Goal: Task Accomplishment & Management: Manage account settings

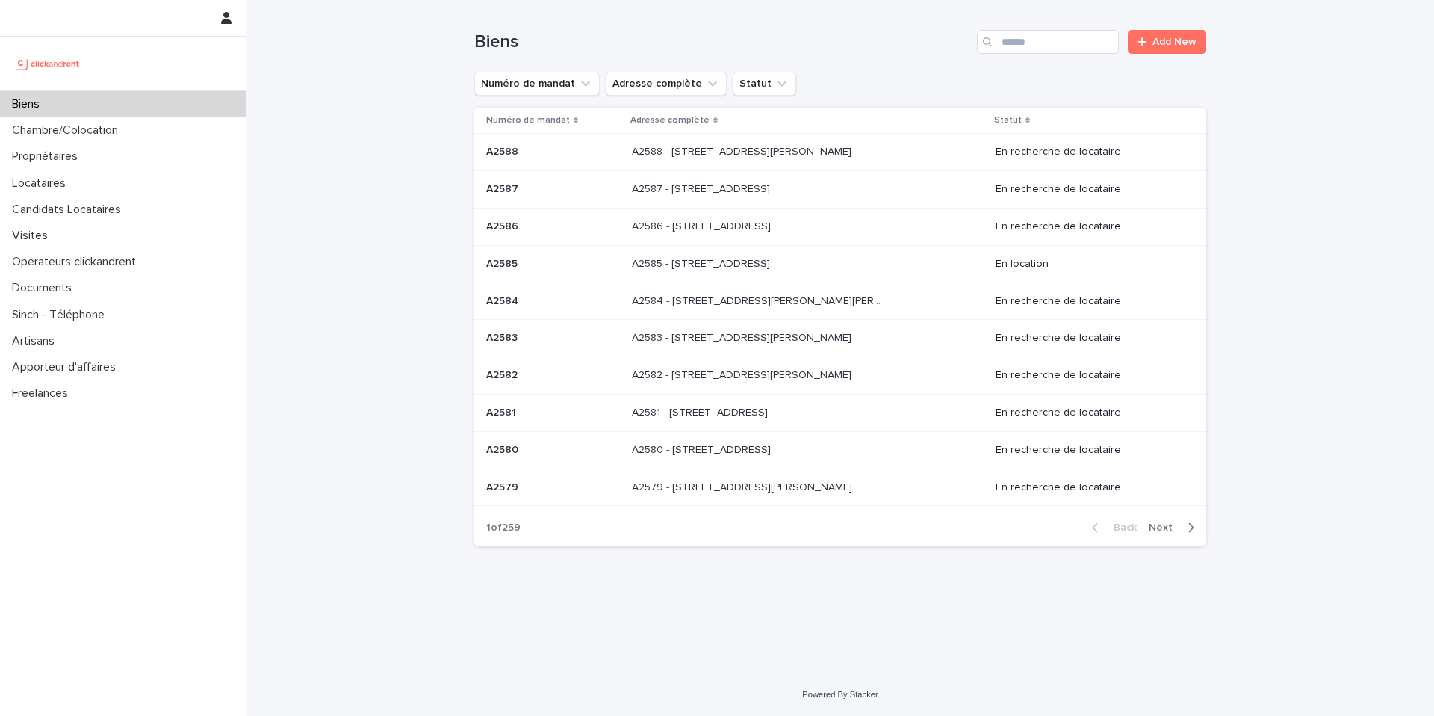
click at [87, 113] on div "Biens" at bounding box center [123, 104] width 247 height 26
click at [1041, 37] on input "Search" at bounding box center [1048, 42] width 142 height 24
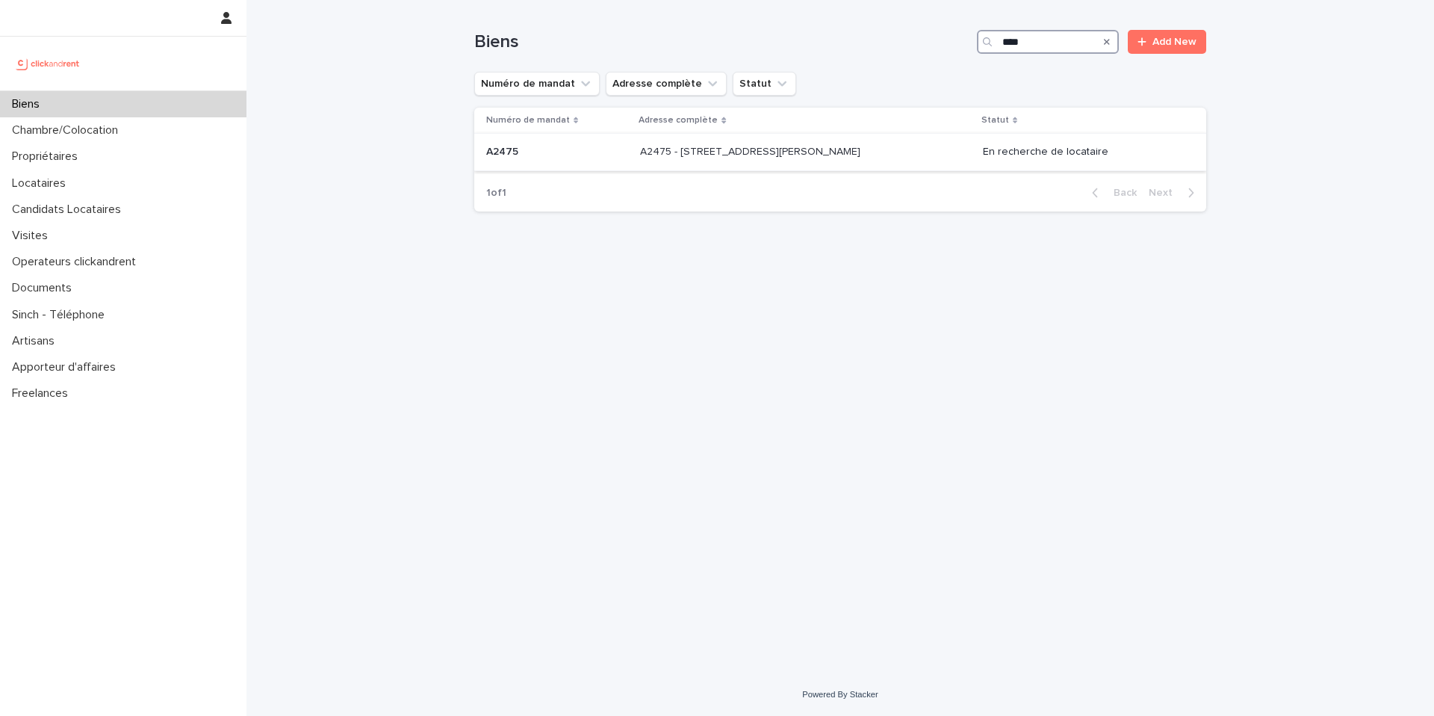
type input "****"
click at [884, 152] on div "A2475 - 39 rue de l'Abbé Ruellan, Argenteuil 95100 A2475 - 39 rue de l'Abbé Rue…" at bounding box center [805, 152] width 331 height 25
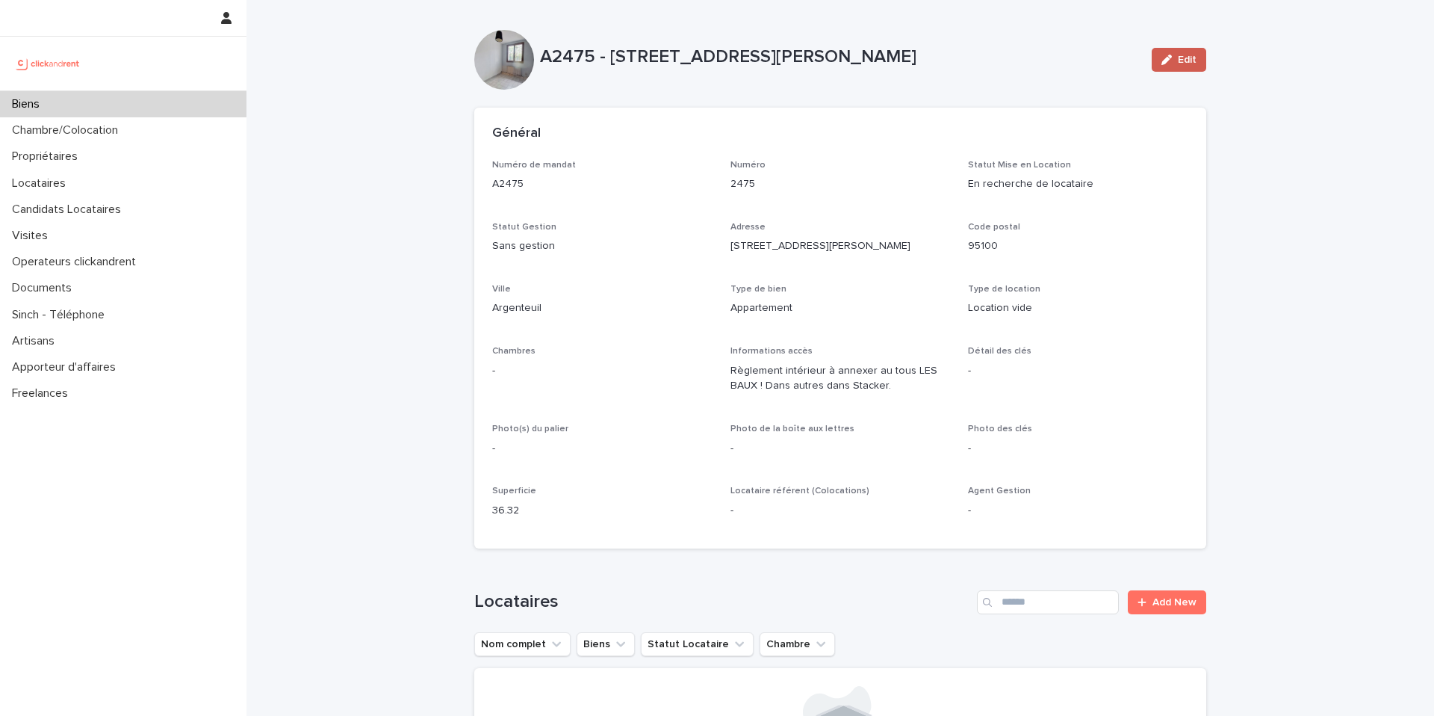
click at [1162, 60] on icon "button" at bounding box center [1167, 60] width 10 height 10
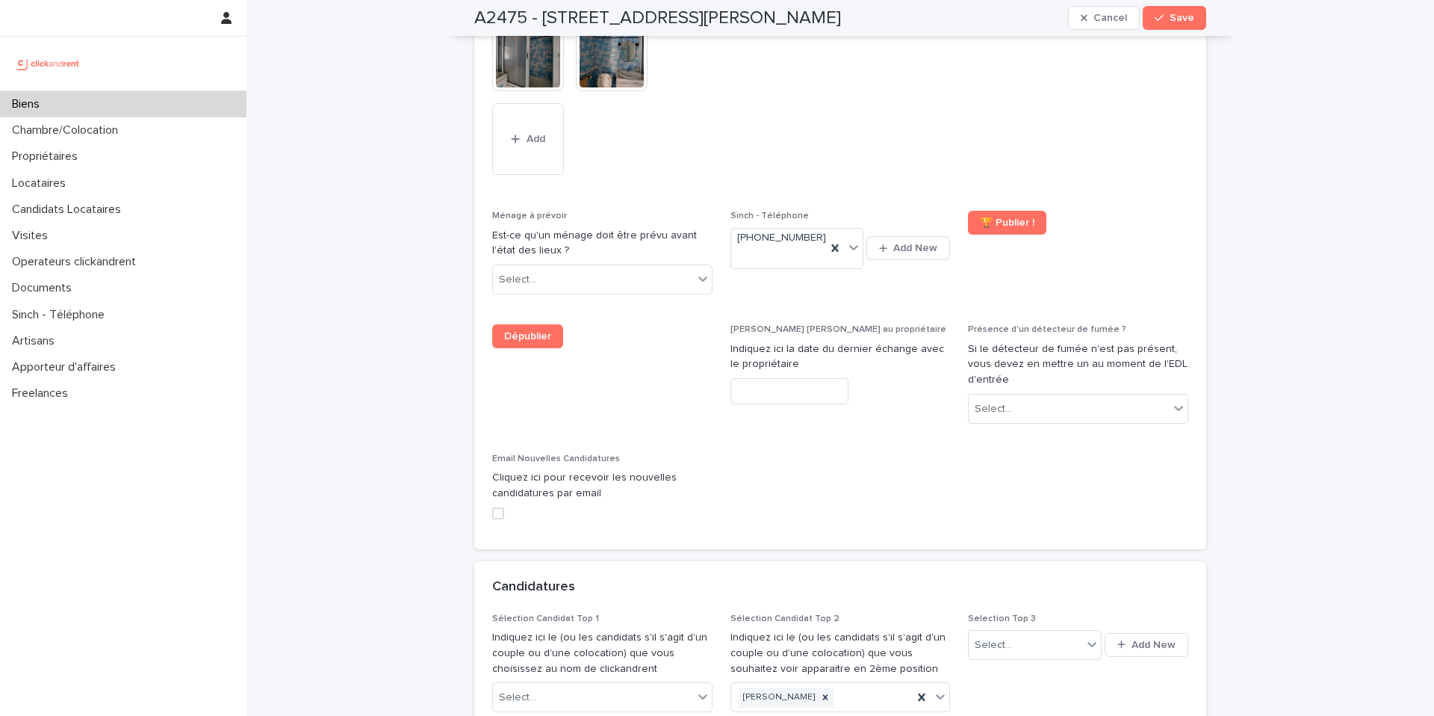
scroll to position [6869, 0]
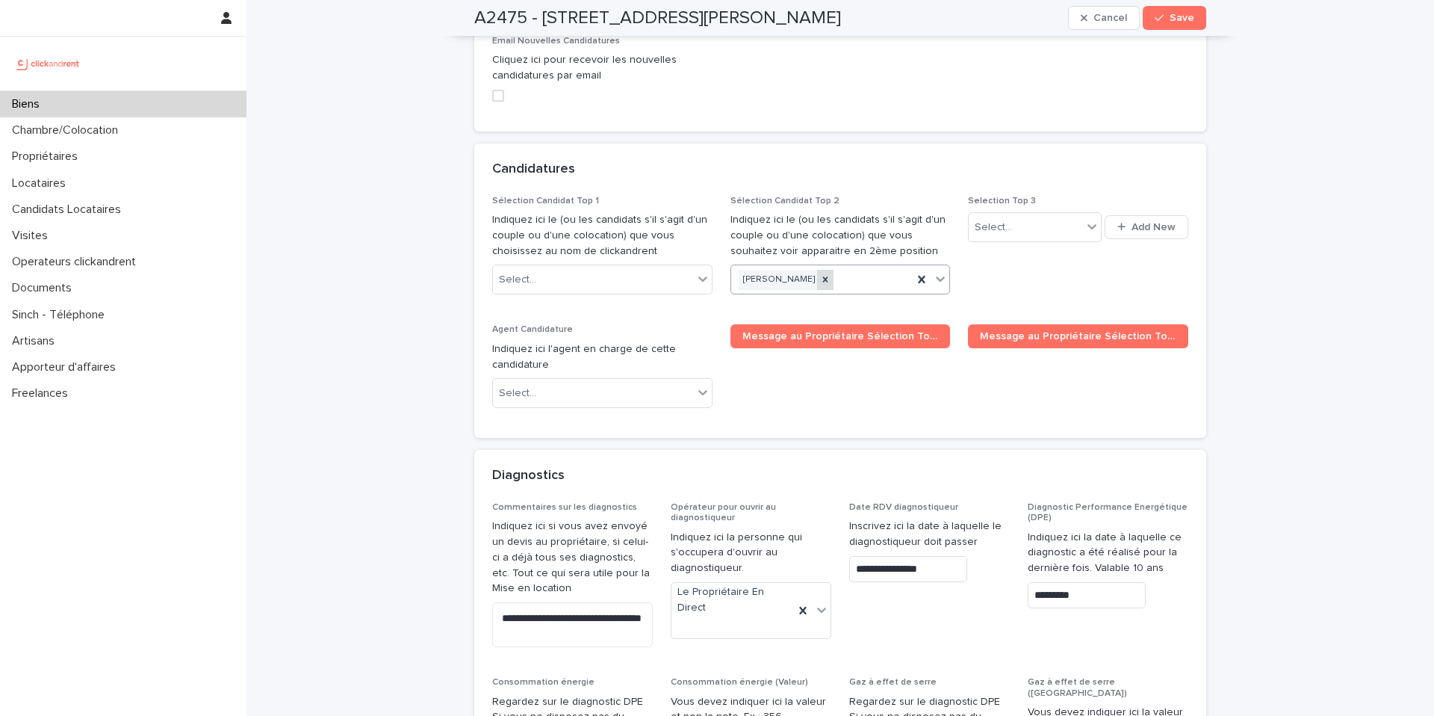
click at [822, 277] on icon at bounding box center [824, 279] width 5 height 5
click at [1175, 18] on span "Save" at bounding box center [1182, 18] width 25 height 10
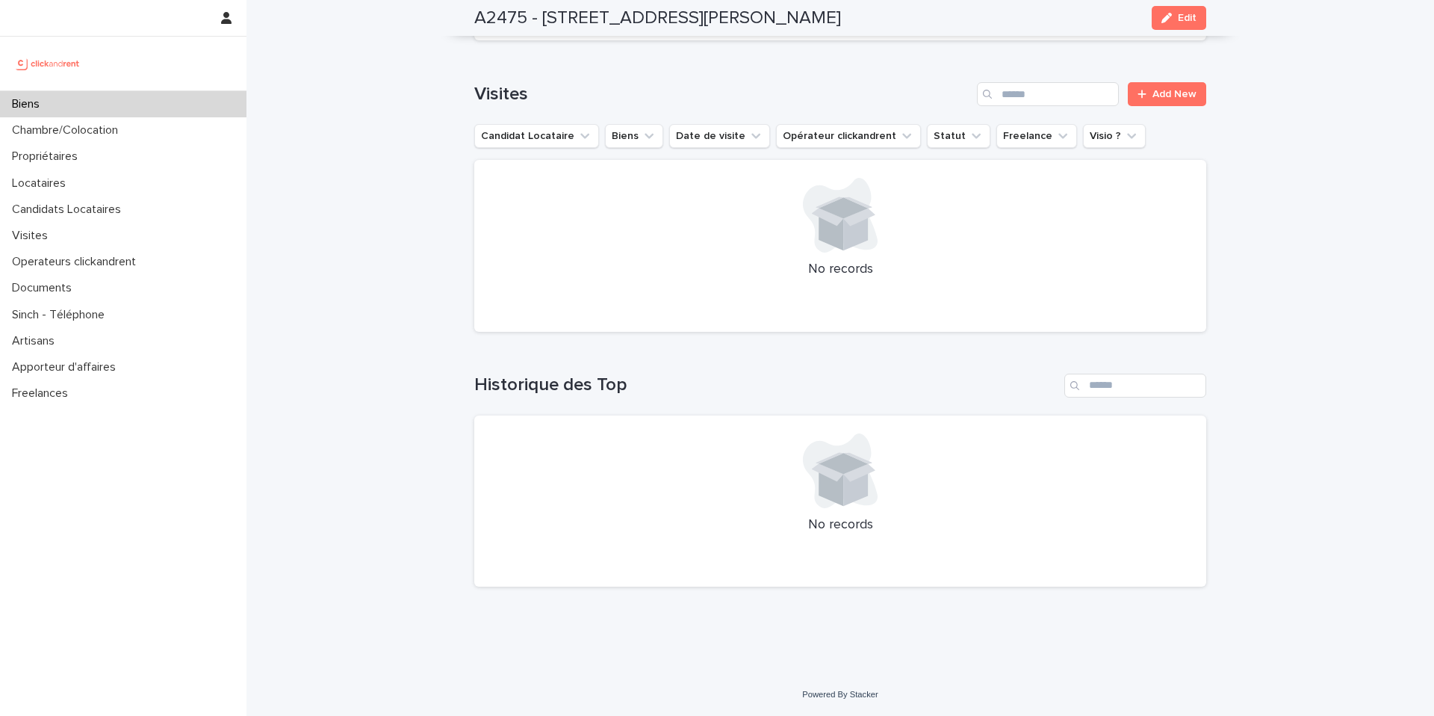
scroll to position [5372, 0]
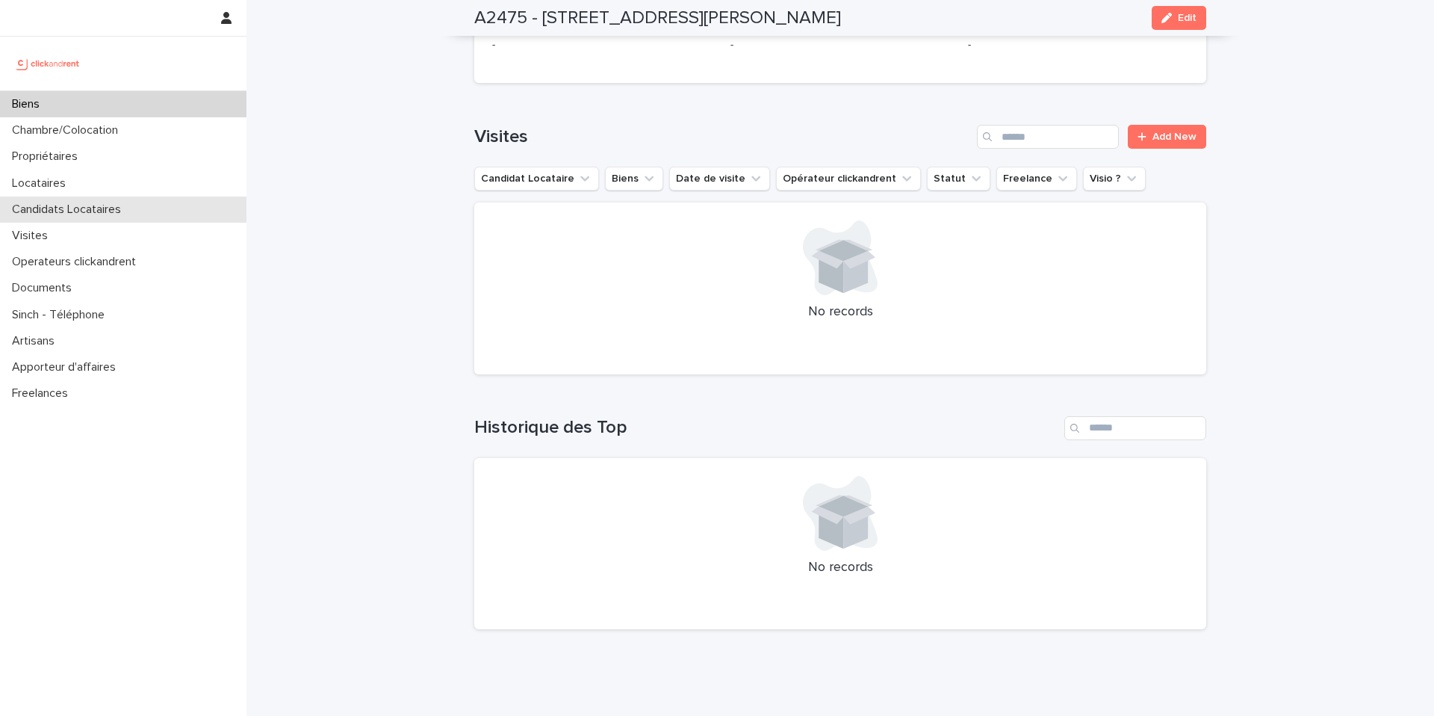
click at [89, 211] on p "Candidats Locataires" at bounding box center [69, 209] width 127 height 14
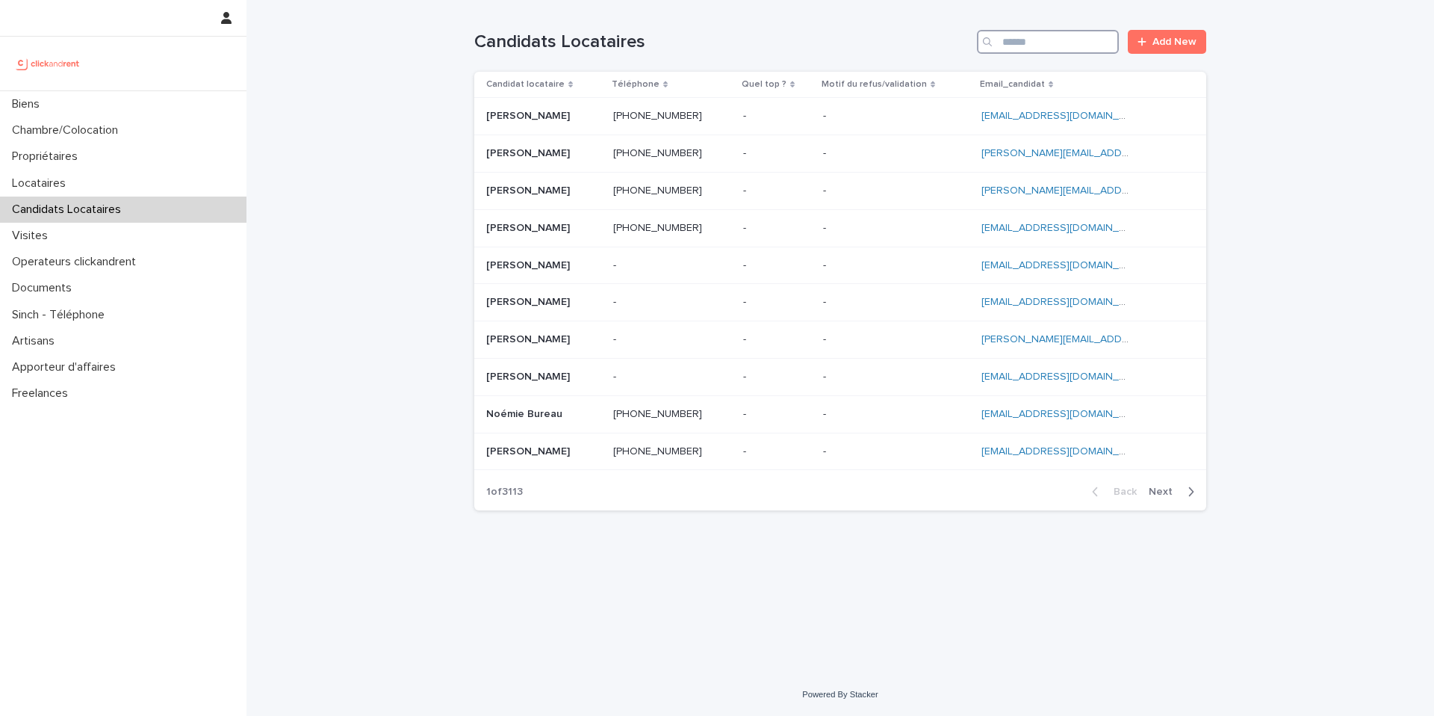
click at [1063, 47] on input "Search" at bounding box center [1048, 42] width 142 height 24
paste input "**********"
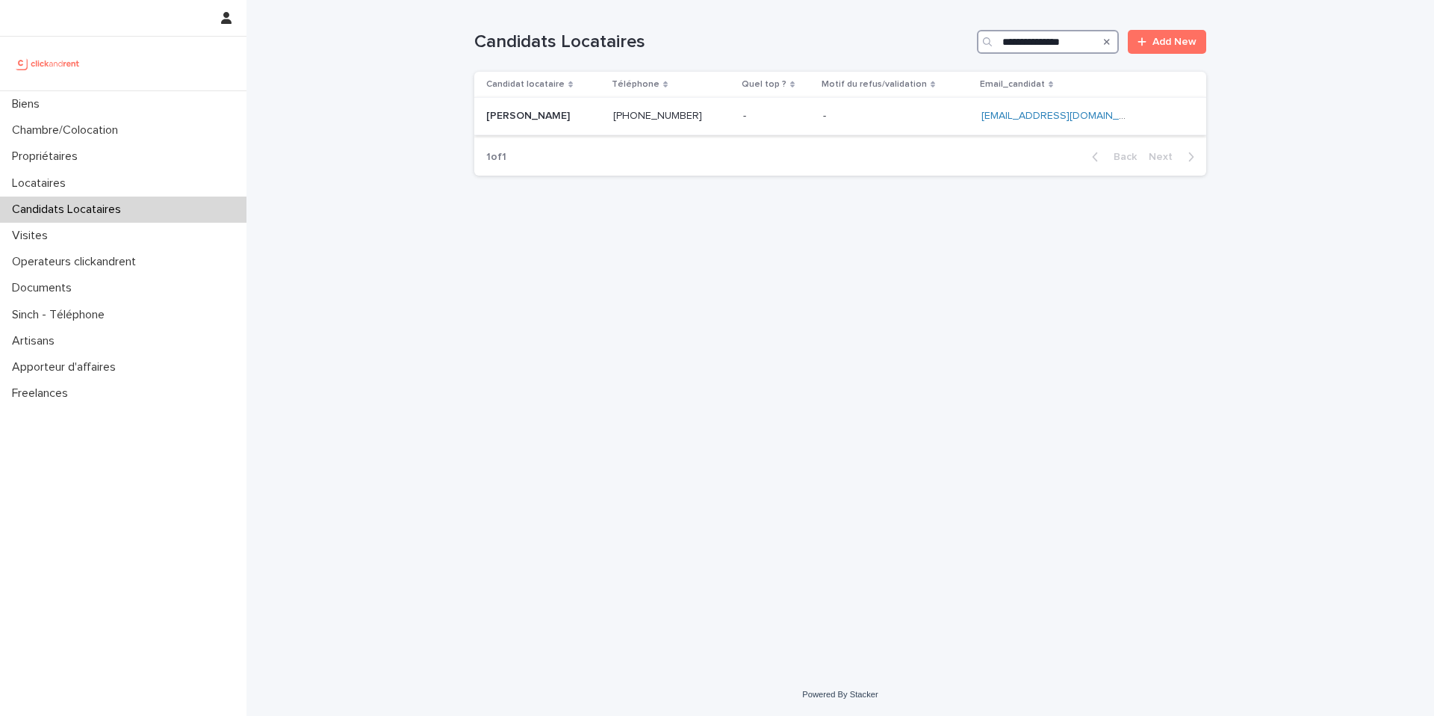
type input "**********"
click at [582, 114] on p at bounding box center [543, 116] width 115 height 13
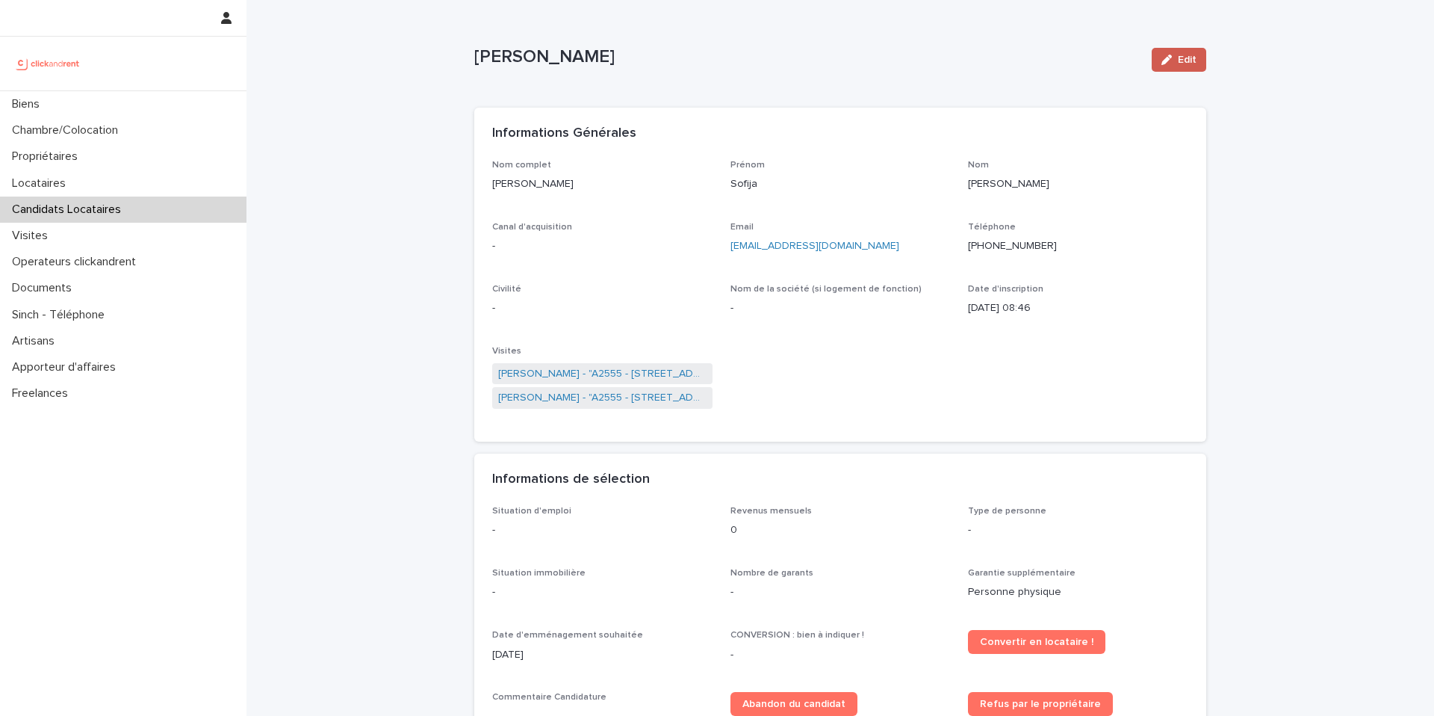
click at [1188, 58] on span "Edit" at bounding box center [1187, 60] width 19 height 10
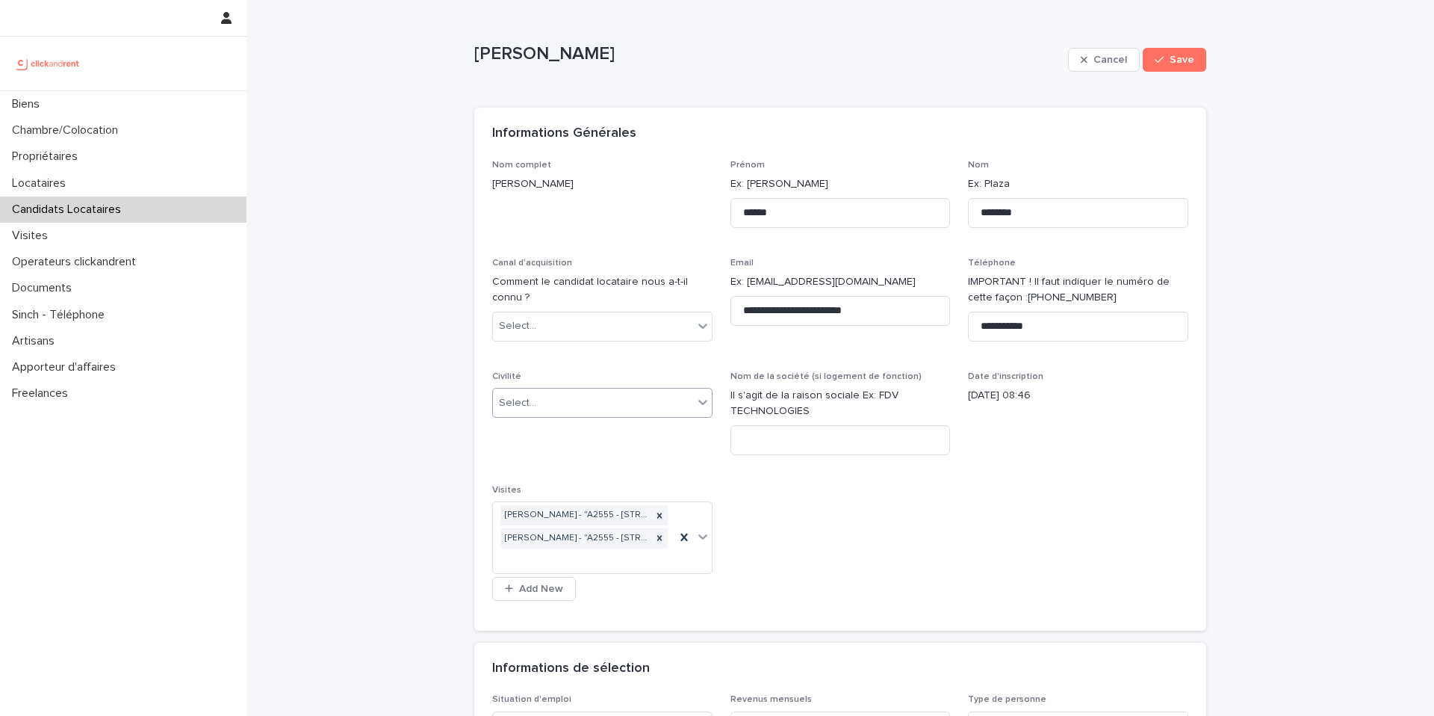
click at [542, 403] on div "Select..." at bounding box center [593, 403] width 200 height 25
click at [530, 434] on div "Madame" at bounding box center [597, 431] width 219 height 26
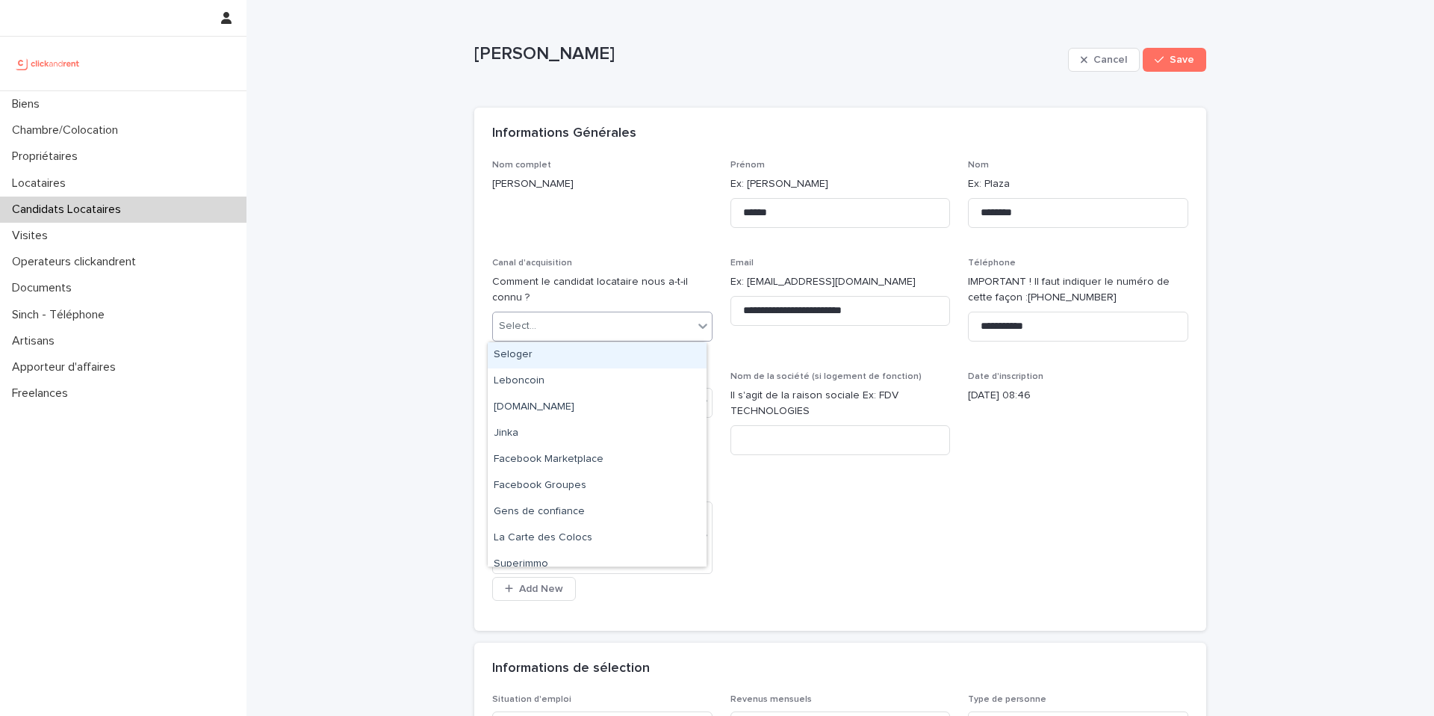
click at [528, 320] on div "Select..." at bounding box center [517, 326] width 37 height 16
click at [582, 412] on div "clickandrent.fr" at bounding box center [597, 407] width 219 height 26
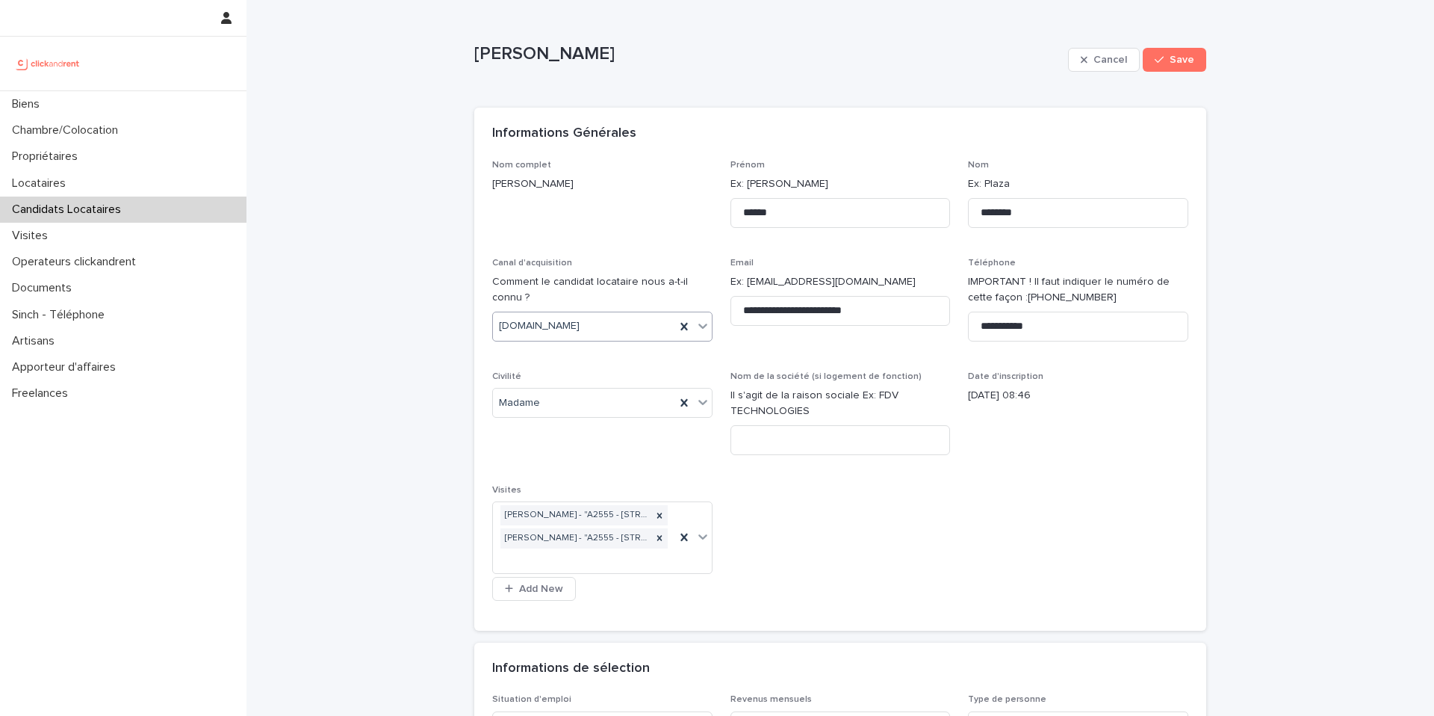
scroll to position [527, 0]
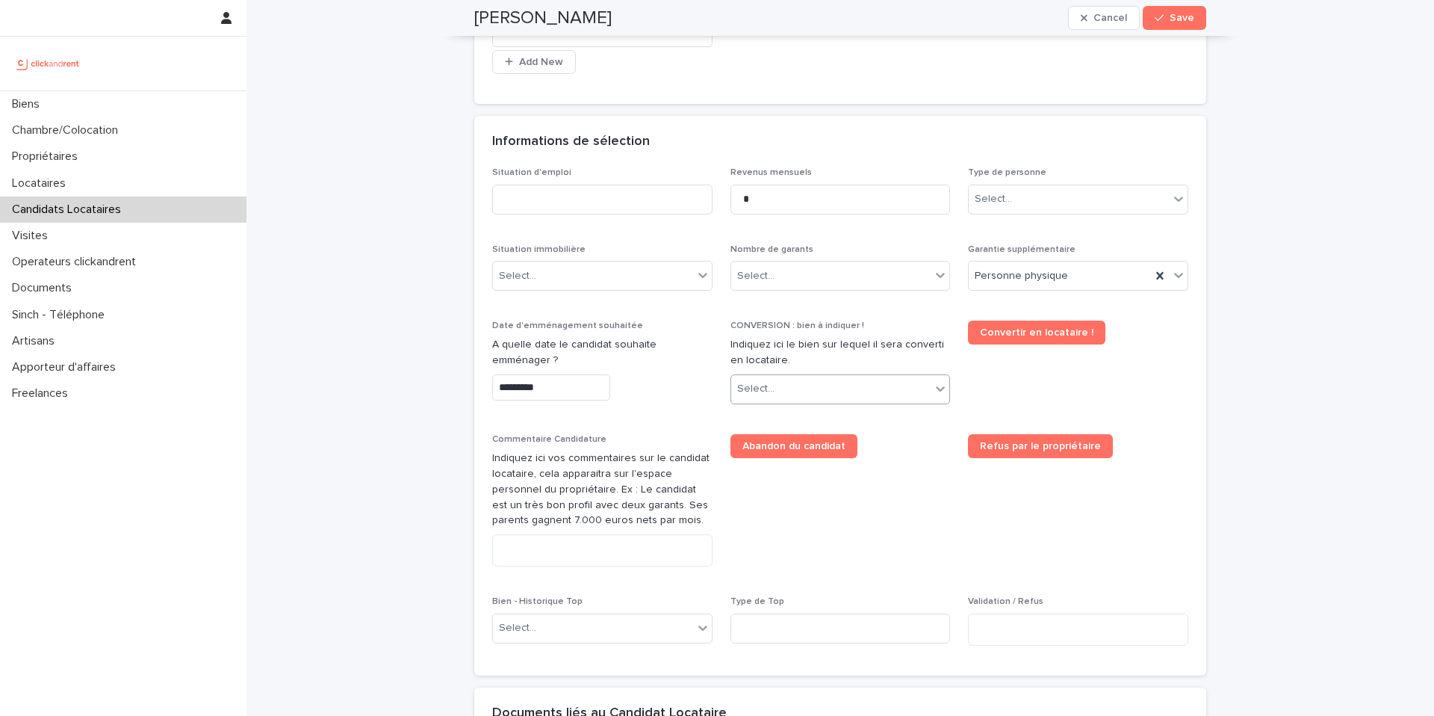
click at [802, 386] on div "Select..." at bounding box center [831, 388] width 200 height 25
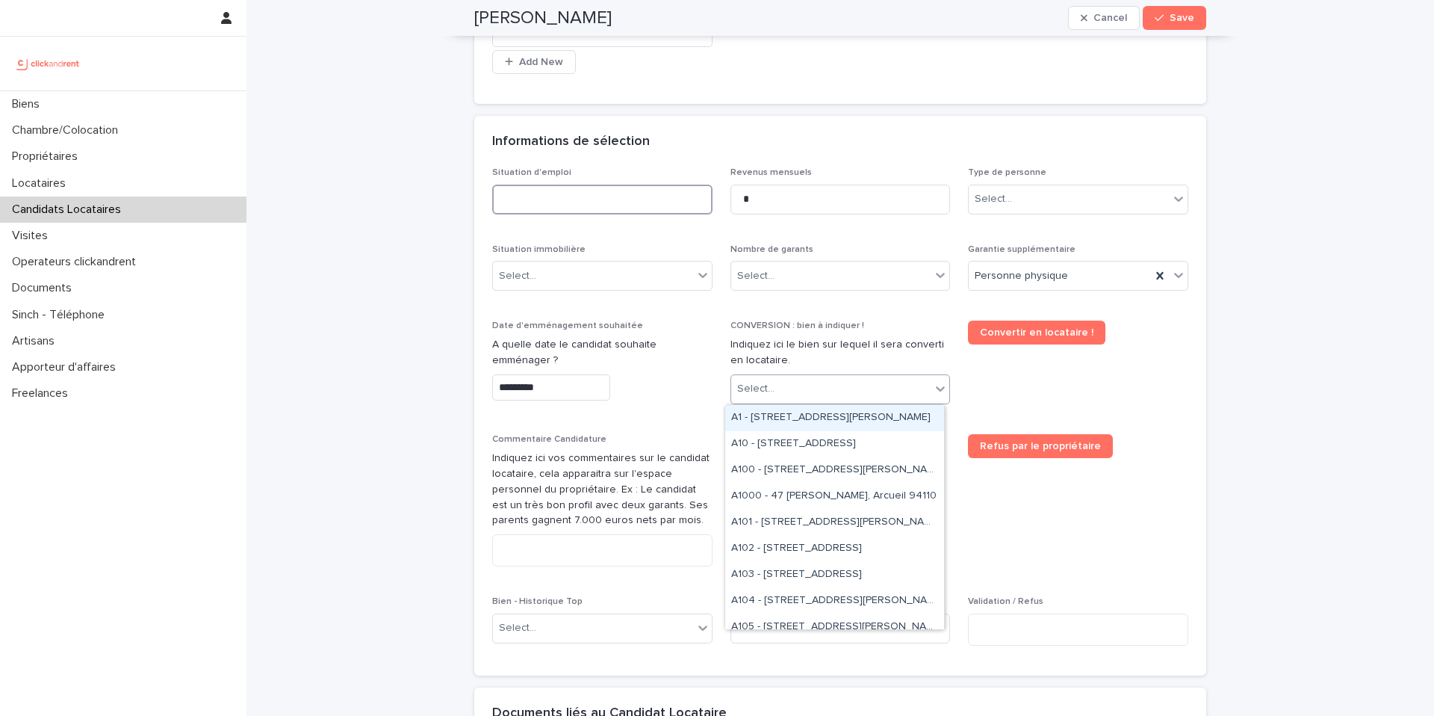
click at [547, 209] on input at bounding box center [602, 200] width 220 height 30
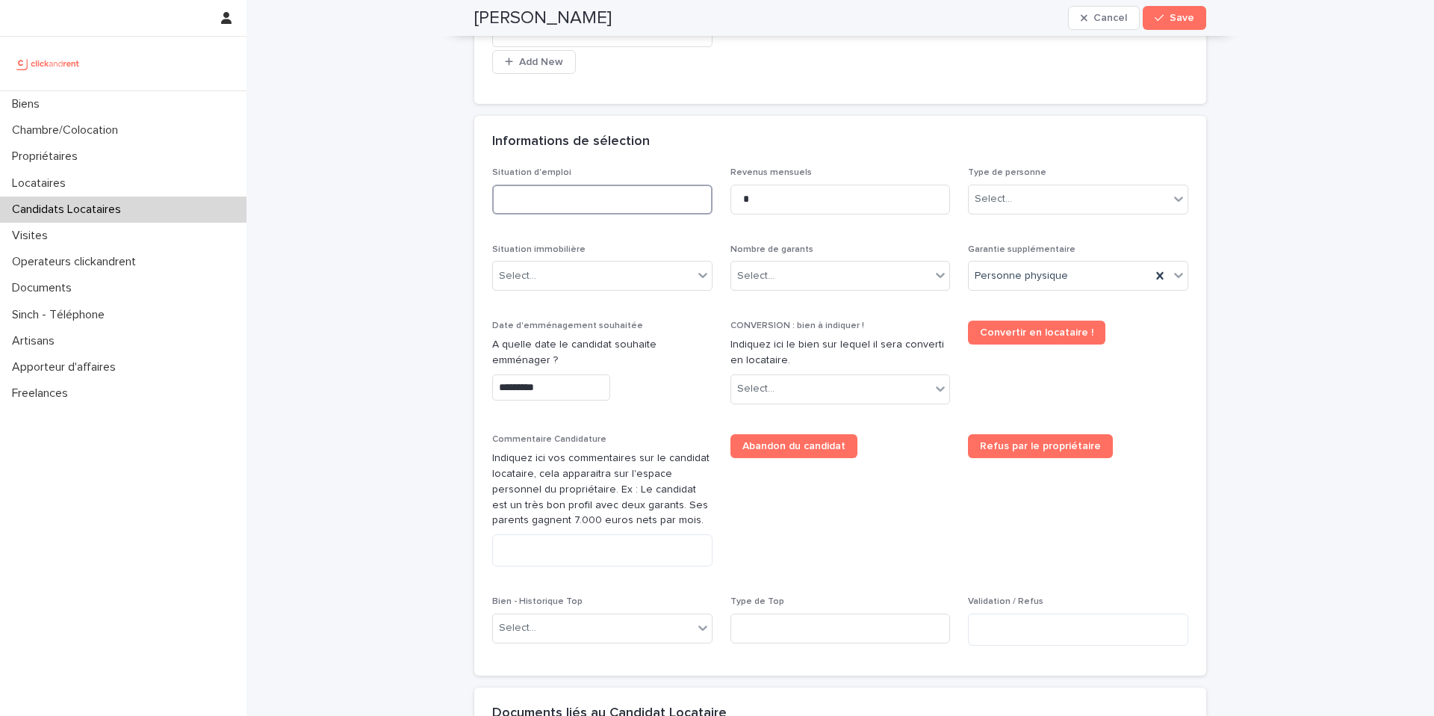
click at [574, 211] on input at bounding box center [602, 200] width 220 height 30
type input "*********"
click at [1008, 204] on div "Select..." at bounding box center [1069, 199] width 200 height 25
drag, startPoint x: 1008, startPoint y: 241, endPoint x: 722, endPoint y: 3, distance: 371.8
click at [1003, 232] on div "Particulier" at bounding box center [1073, 228] width 219 height 26
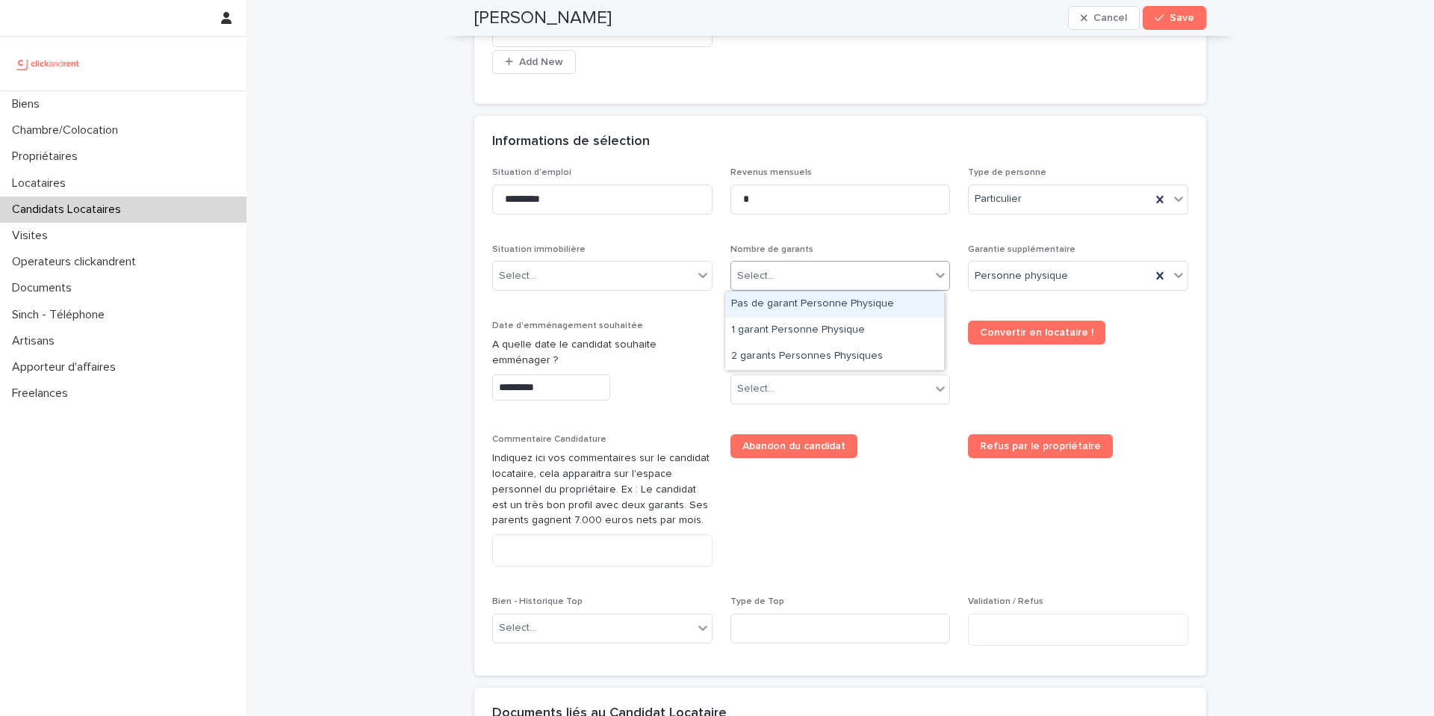
click at [796, 265] on div "Select..." at bounding box center [831, 276] width 200 height 25
drag, startPoint x: 805, startPoint y: 327, endPoint x: 969, endPoint y: 280, distance: 170.9
click at [805, 327] on div "1 garant Personne Physique" at bounding box center [834, 330] width 219 height 26
click at [521, 391] on input "*********" at bounding box center [551, 387] width 118 height 26
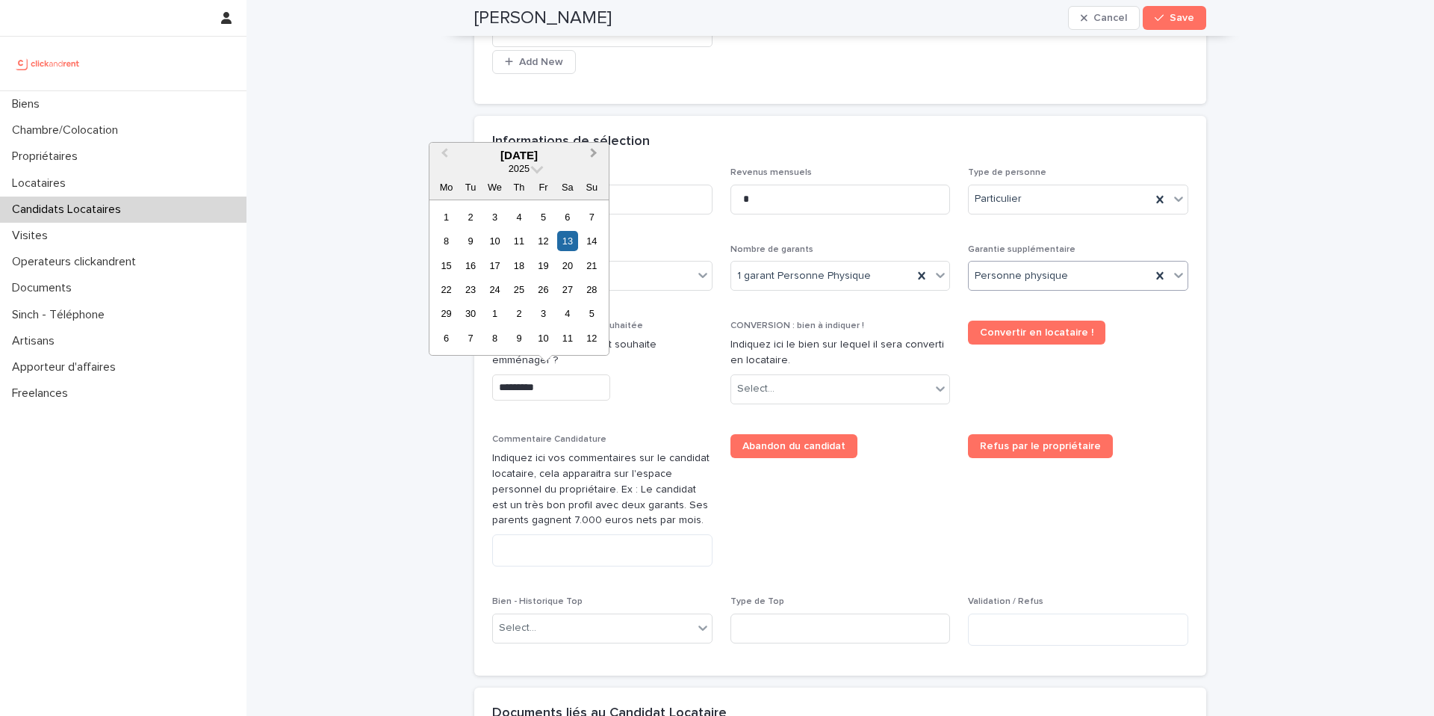
click at [595, 150] on button "Next Month" at bounding box center [595, 156] width 24 height 24
click at [474, 264] on div "14" at bounding box center [470, 265] width 20 height 20
type input "**********"
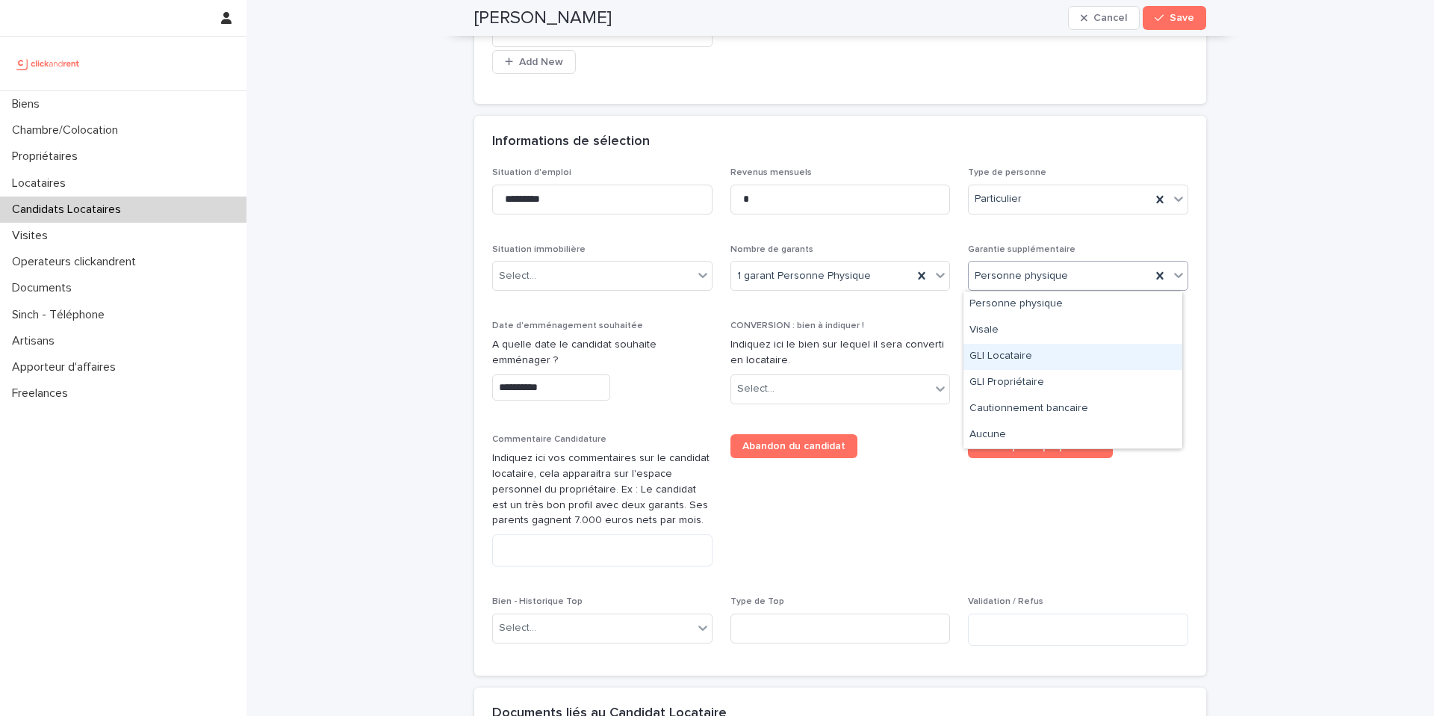
click at [1042, 362] on div "GLI Locataire" at bounding box center [1073, 357] width 219 height 26
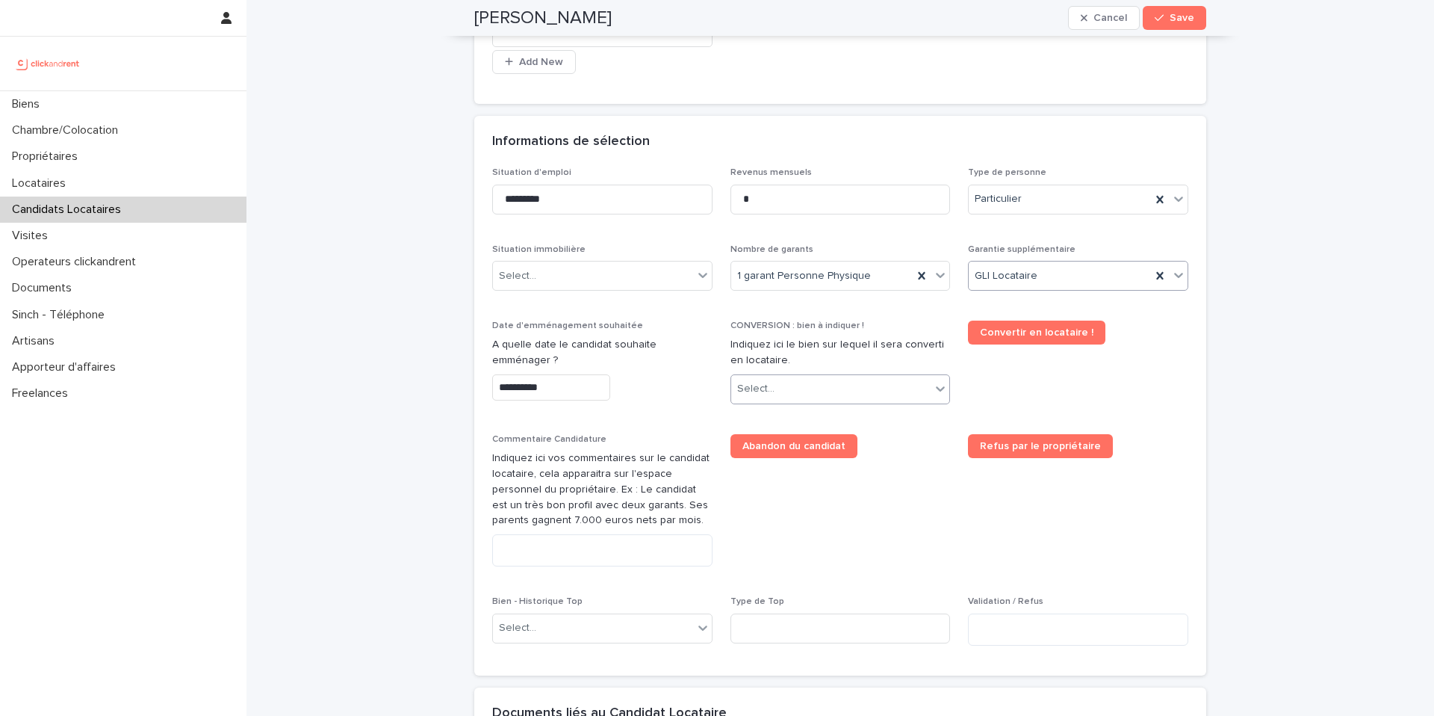
click at [842, 385] on div "Select..." at bounding box center [831, 388] width 200 height 25
click at [840, 391] on div "Select..." at bounding box center [831, 388] width 200 height 25
type input "****"
click at [775, 418] on div "A2555 - 45 rue d'Alésia, Paris 75014" at bounding box center [834, 418] width 219 height 26
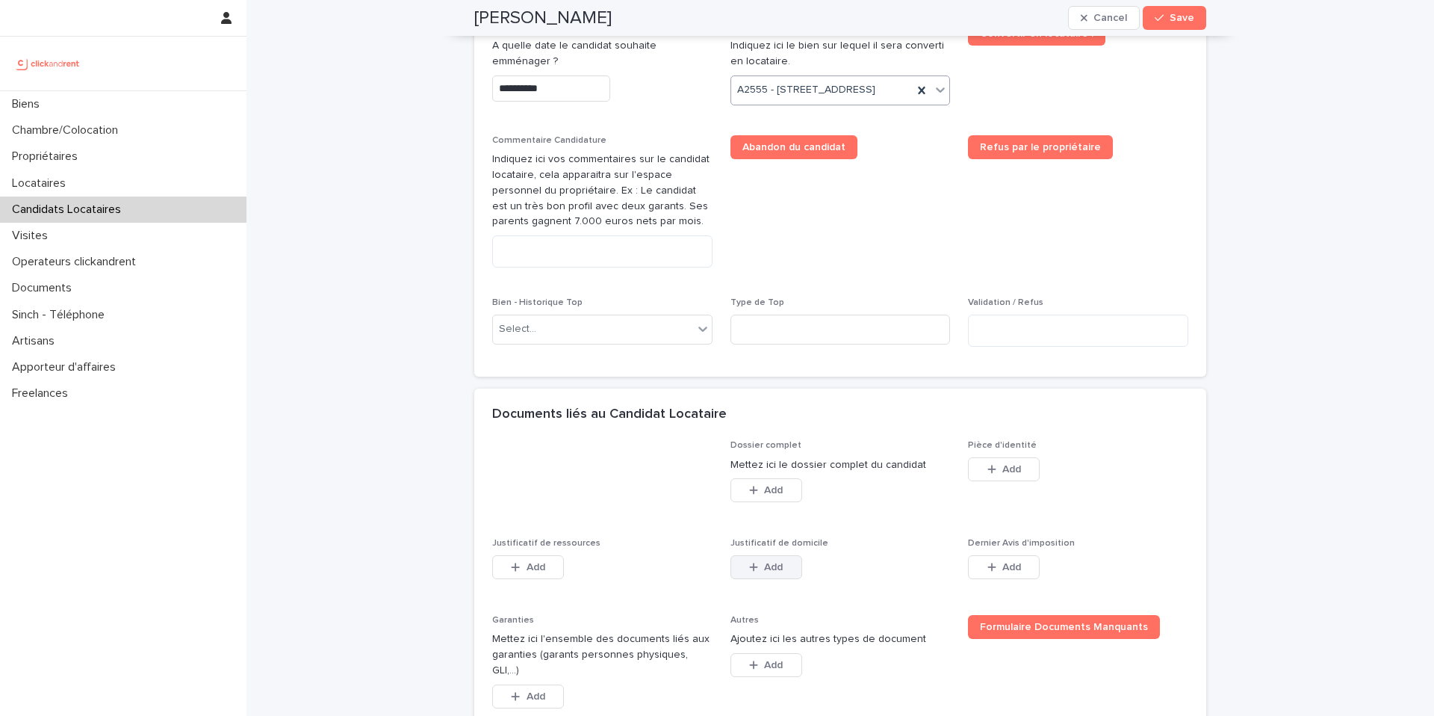
scroll to position [967, 0]
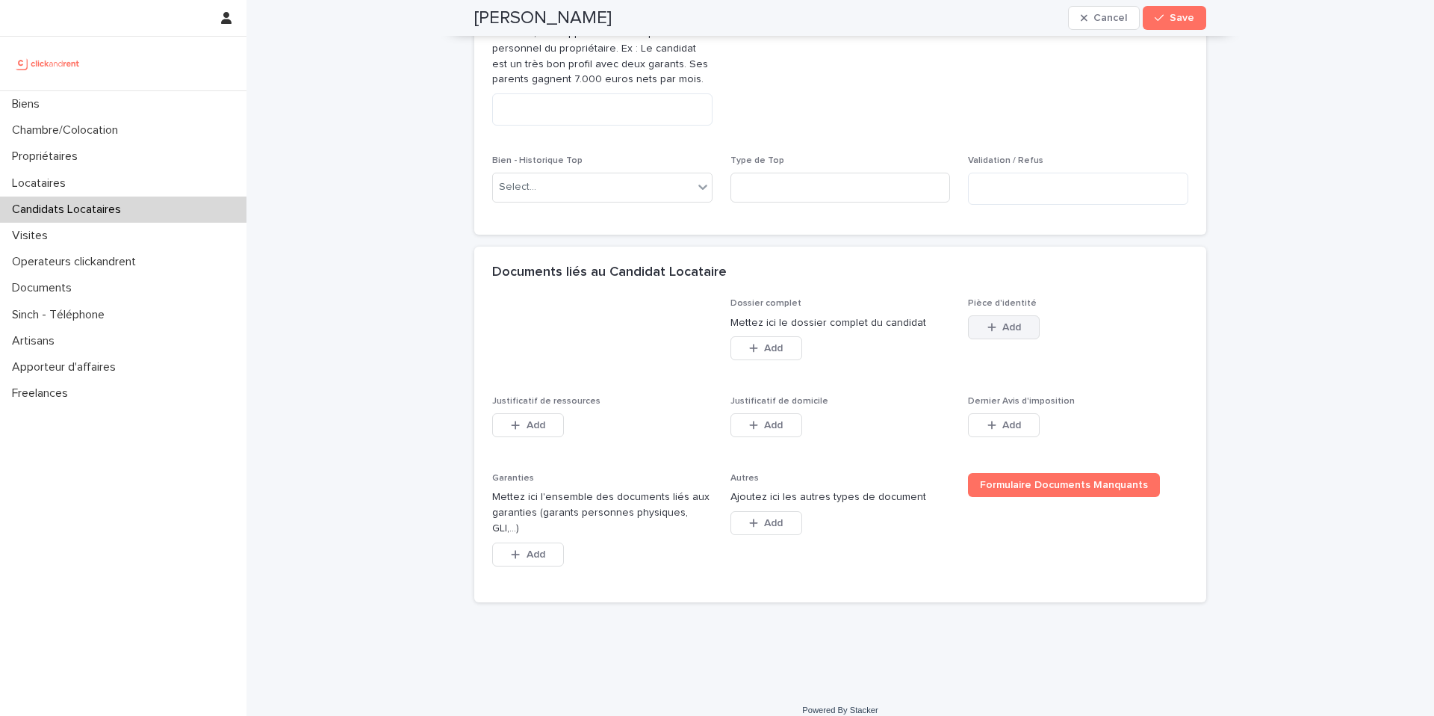
click at [998, 338] on button "Add" at bounding box center [1004, 327] width 72 height 24
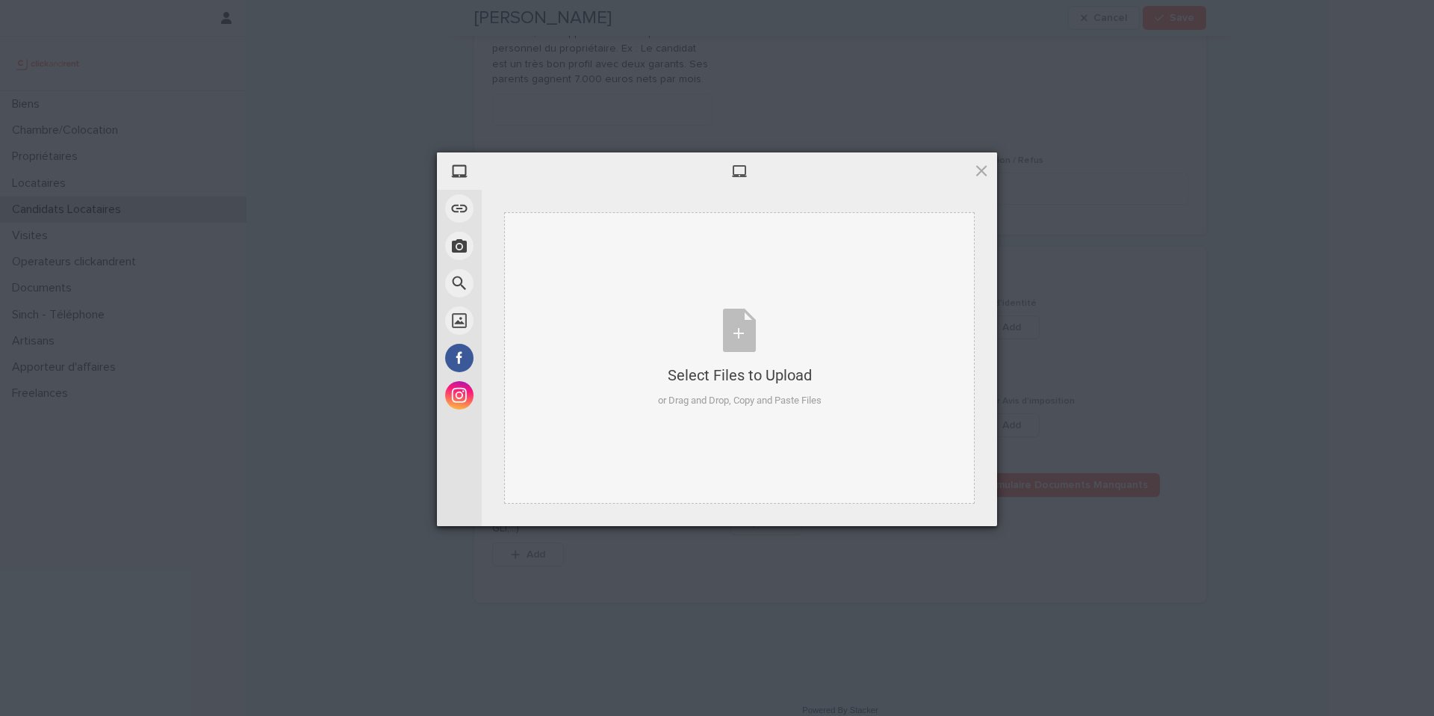
click at [740, 356] on div "Select Files to Upload or Drag and Drop, Copy and Paste Files" at bounding box center [740, 358] width 164 height 99
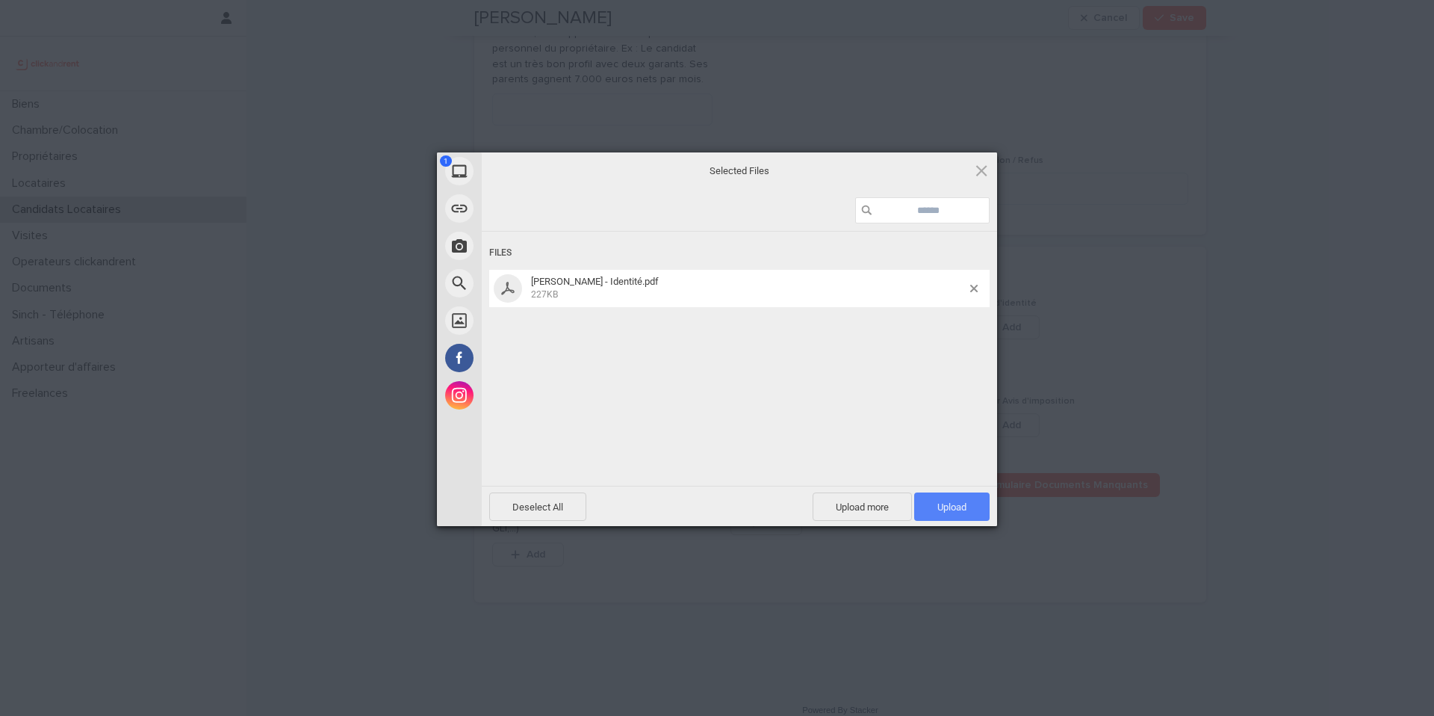
click at [963, 513] on span "Upload 1" at bounding box center [951, 506] width 75 height 28
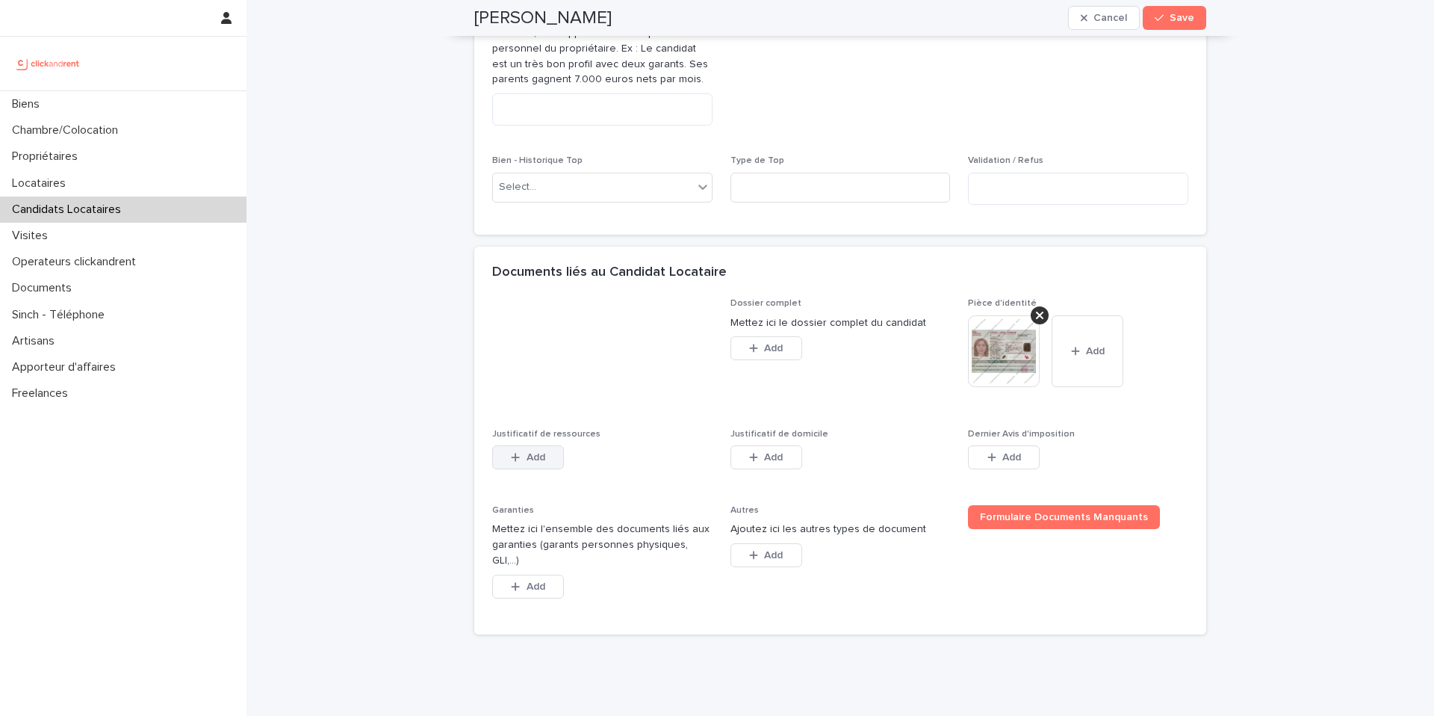
click at [554, 464] on button "Add" at bounding box center [528, 457] width 72 height 24
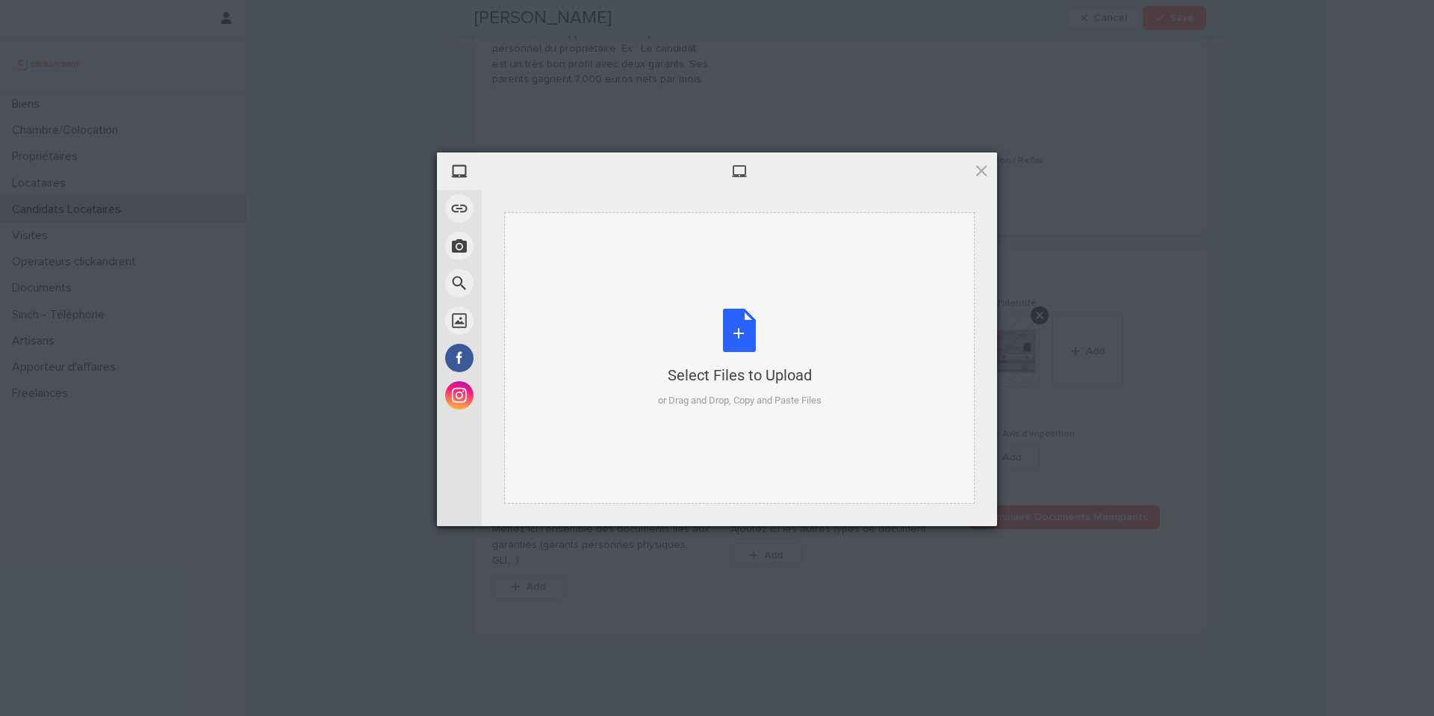
click at [850, 413] on div "Select Files to Upload or Drag and Drop, Copy and Paste Files" at bounding box center [739, 357] width 471 height 291
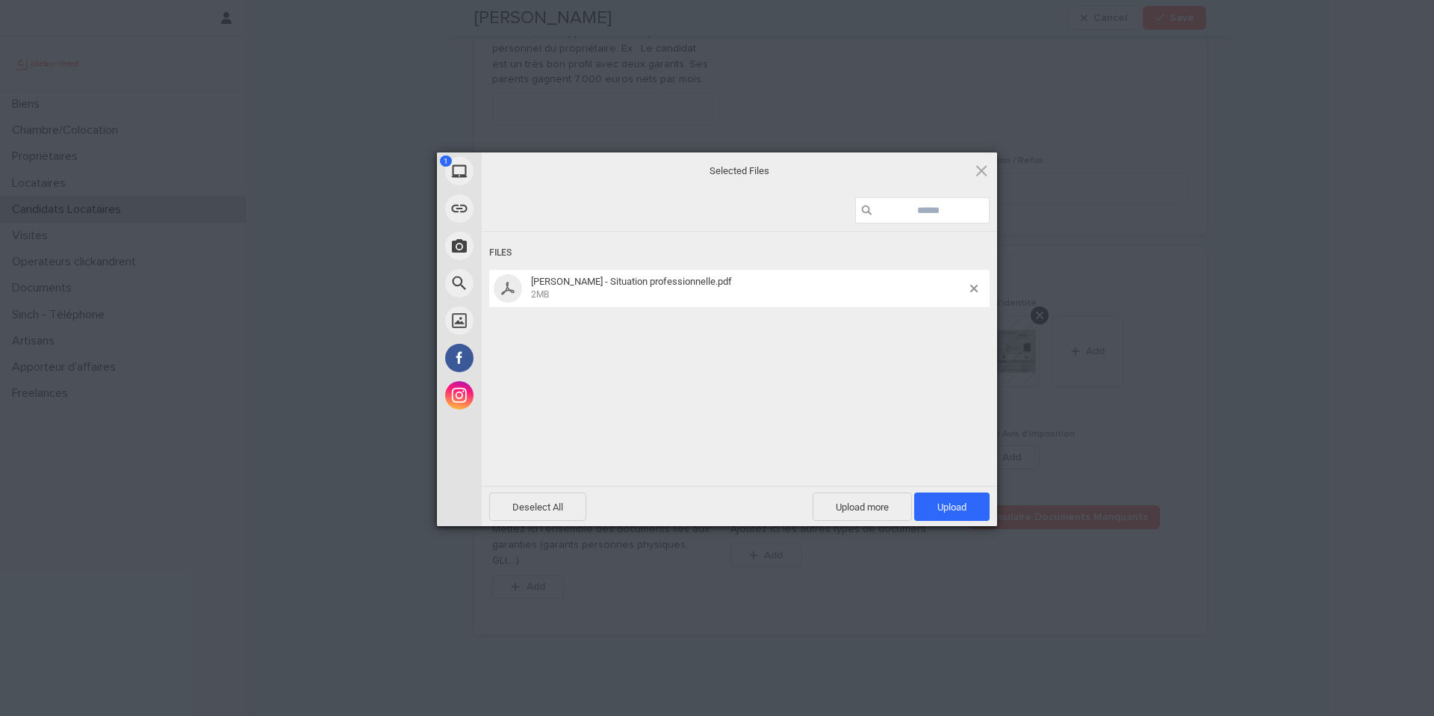
click at [961, 510] on span "Upload 1" at bounding box center [952, 506] width 29 height 11
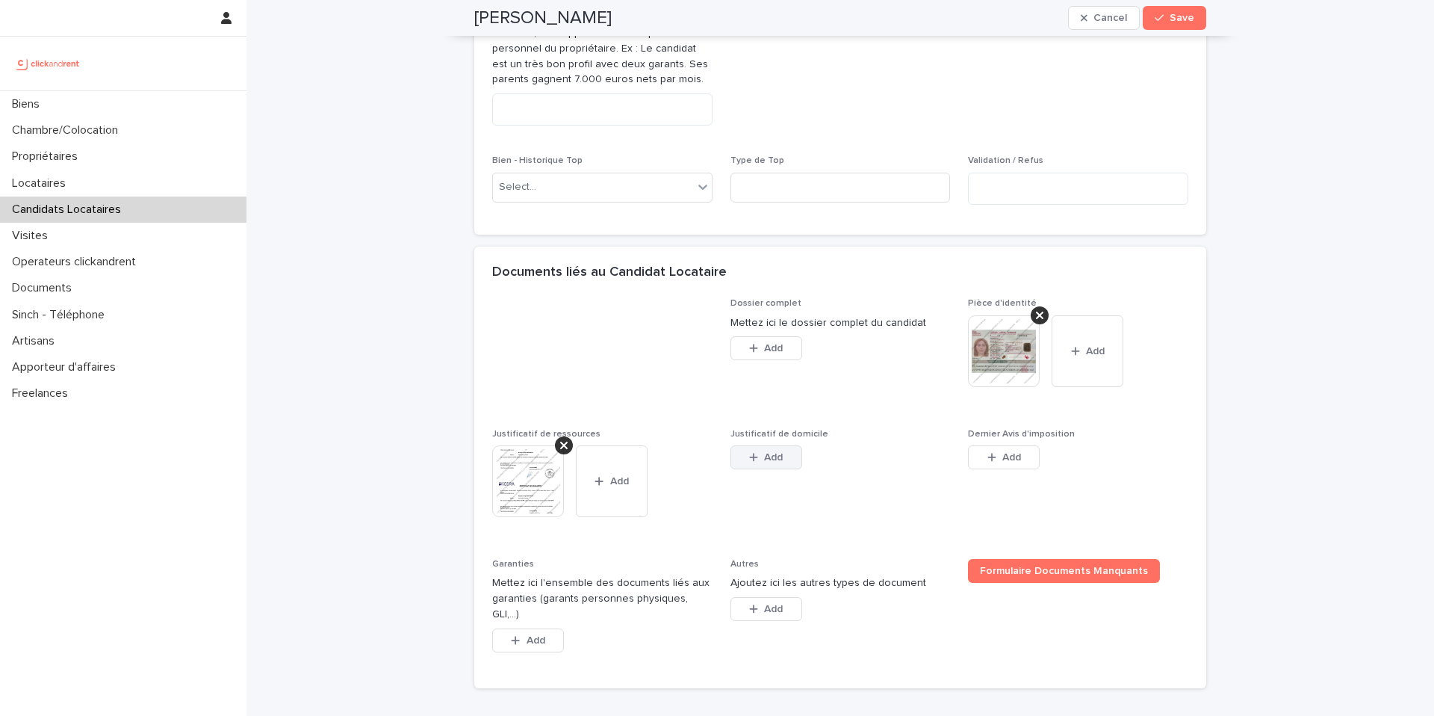
click at [778, 445] on button "Add" at bounding box center [767, 457] width 72 height 24
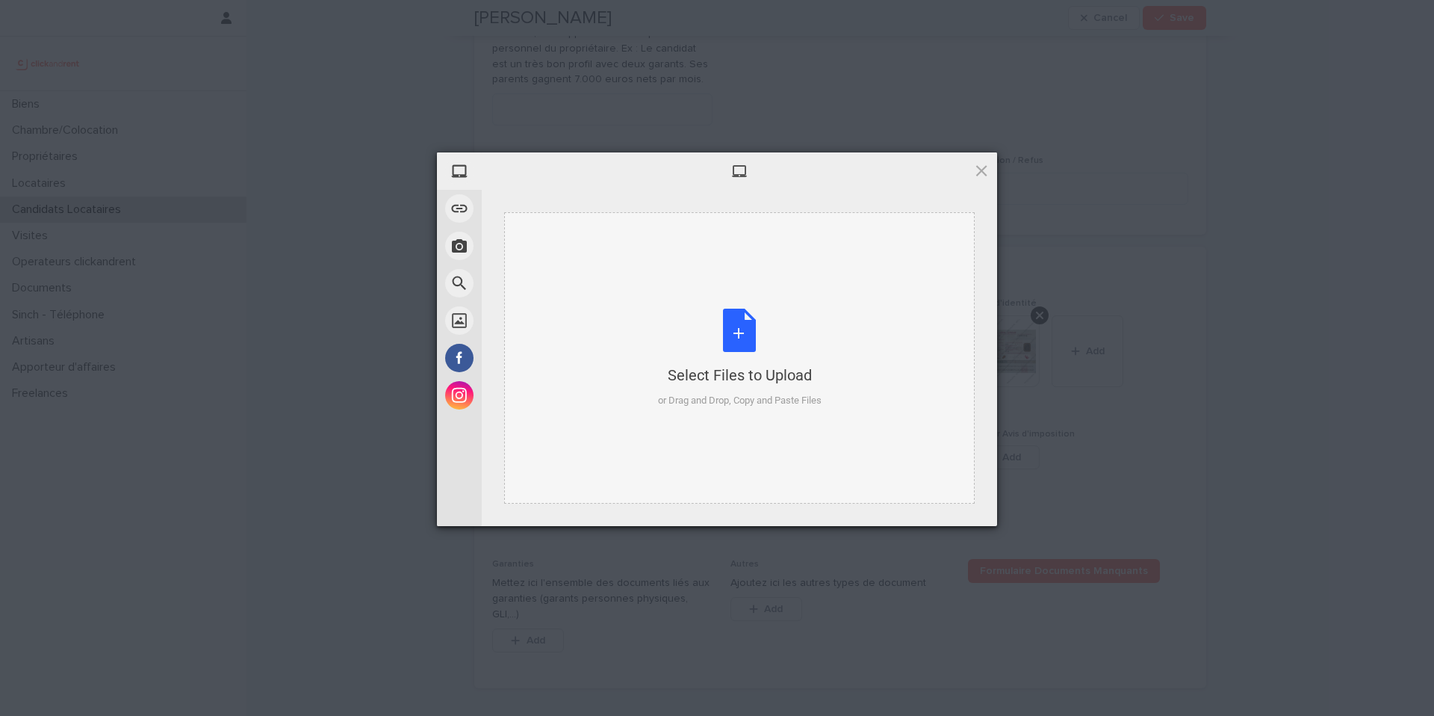
click at [687, 362] on div "Select Files to Upload or Drag and Drop, Copy and Paste Files" at bounding box center [740, 358] width 164 height 99
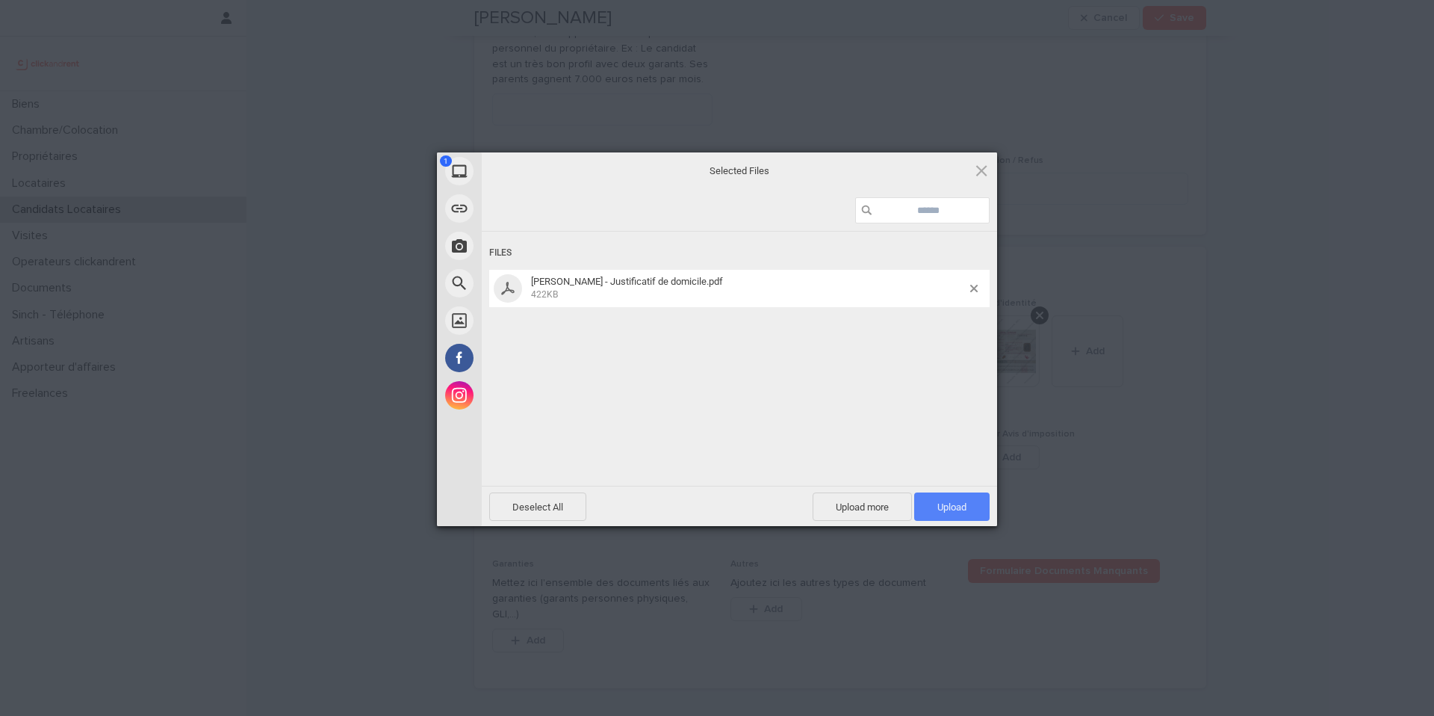
click at [982, 507] on span "Upload 1" at bounding box center [951, 506] width 75 height 28
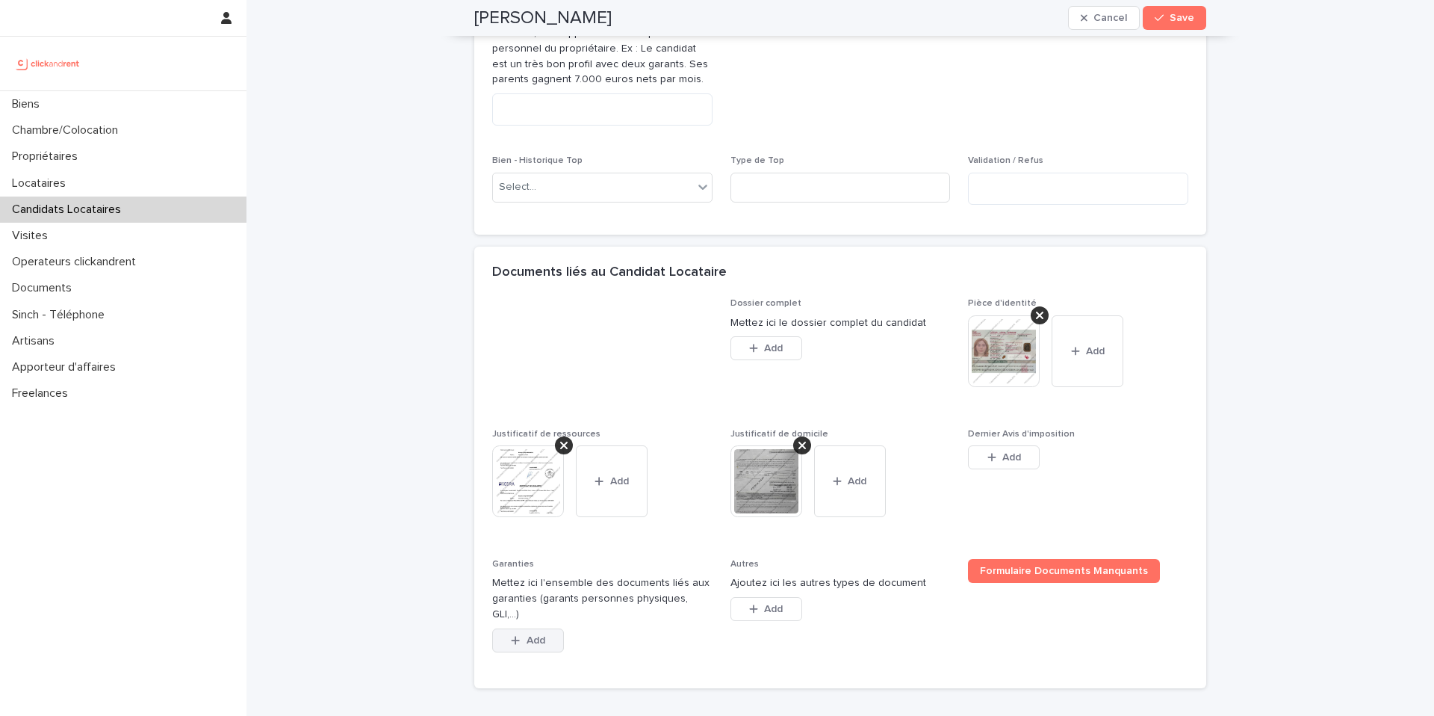
click at [531, 631] on button "Add" at bounding box center [528, 640] width 72 height 24
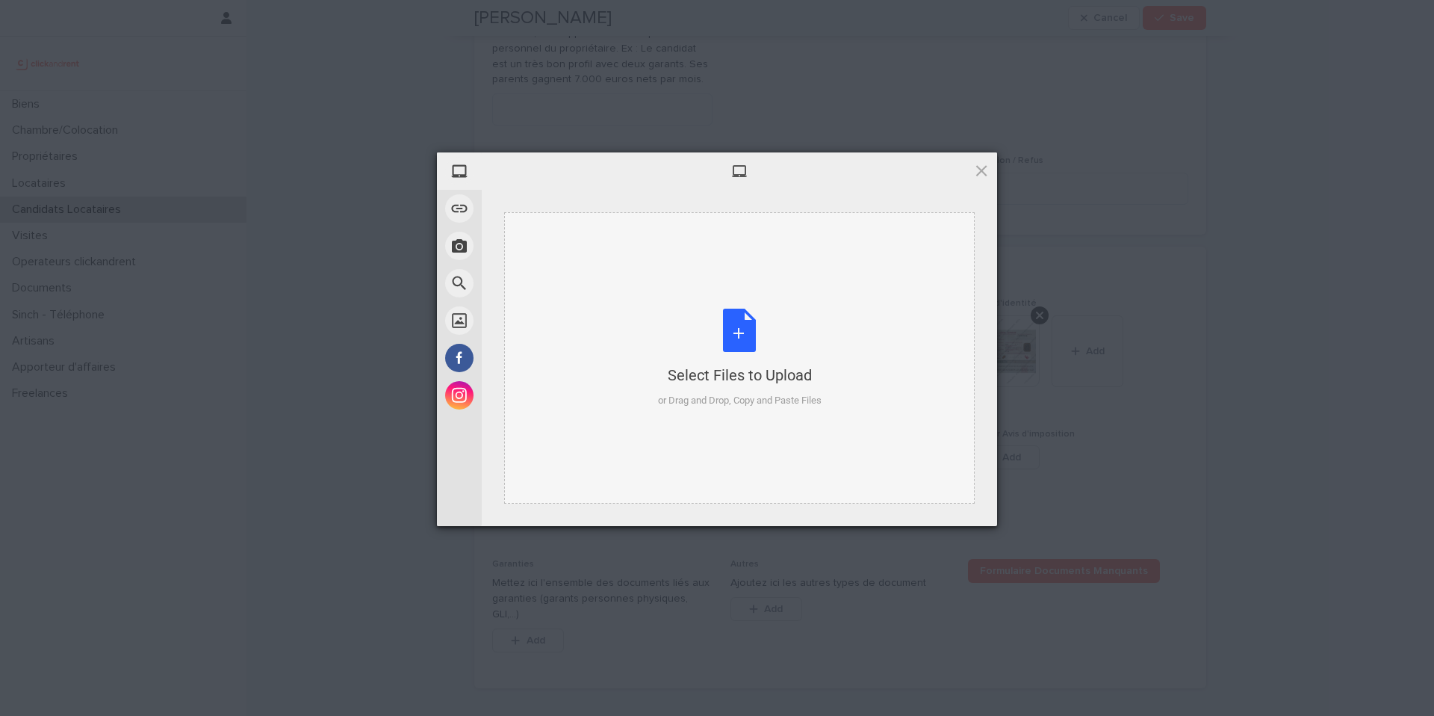
click at [665, 403] on div "or Drag and Drop, Copy and Paste Files" at bounding box center [740, 400] width 164 height 15
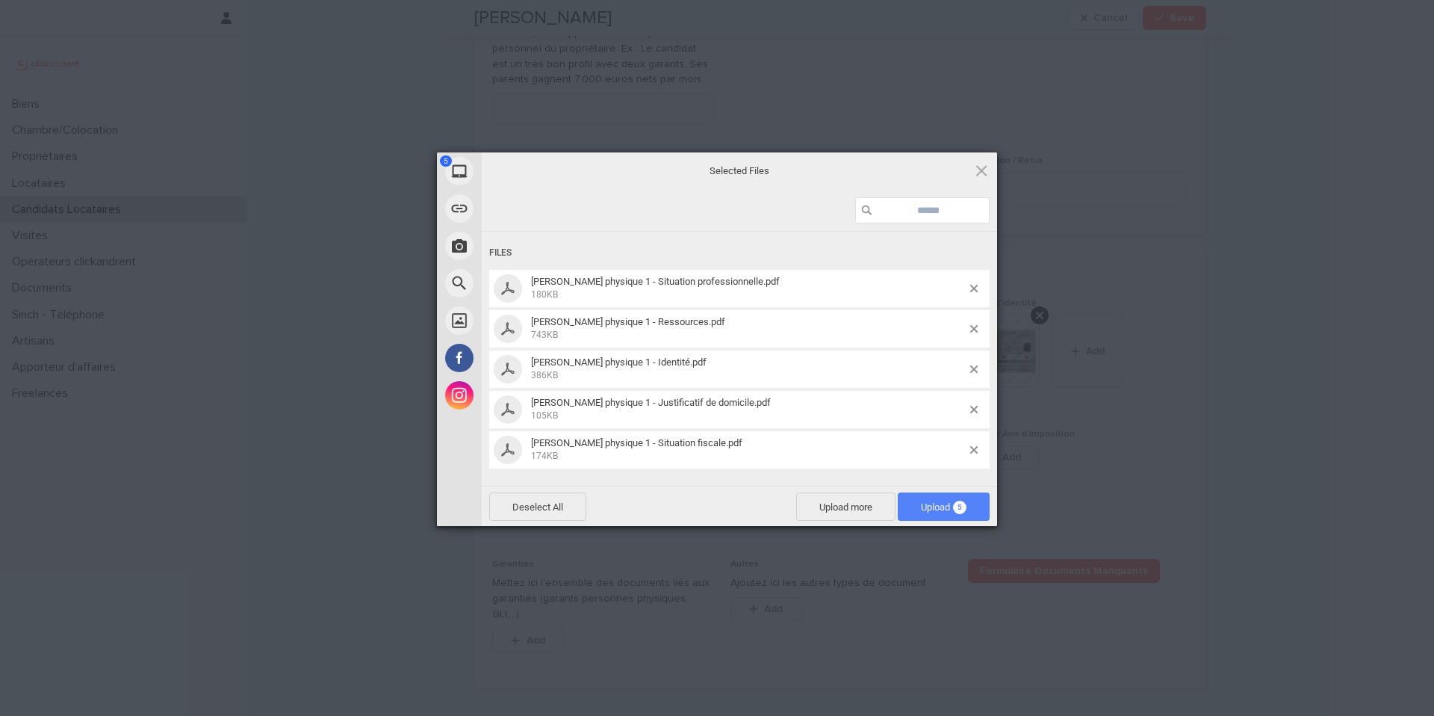
click at [949, 511] on span "Upload 5" at bounding box center [944, 506] width 46 height 11
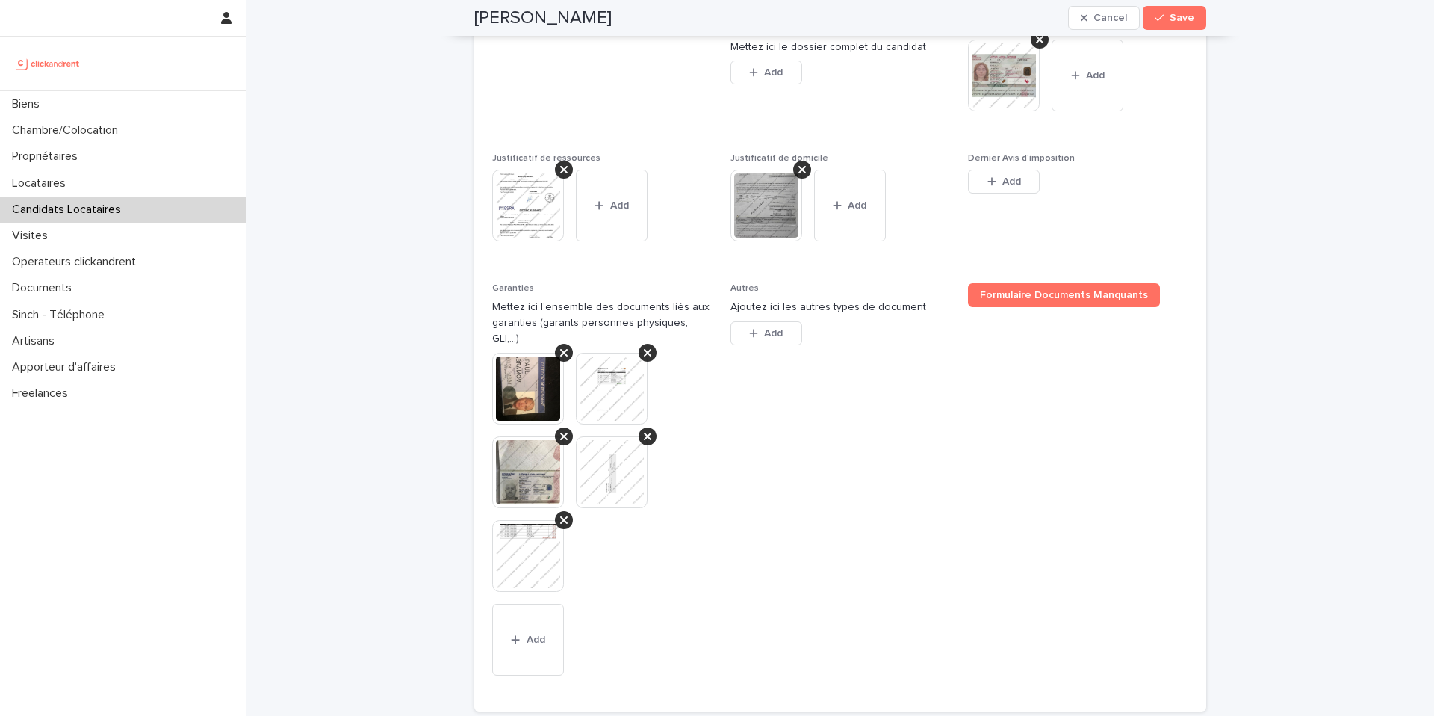
scroll to position [1352, 0]
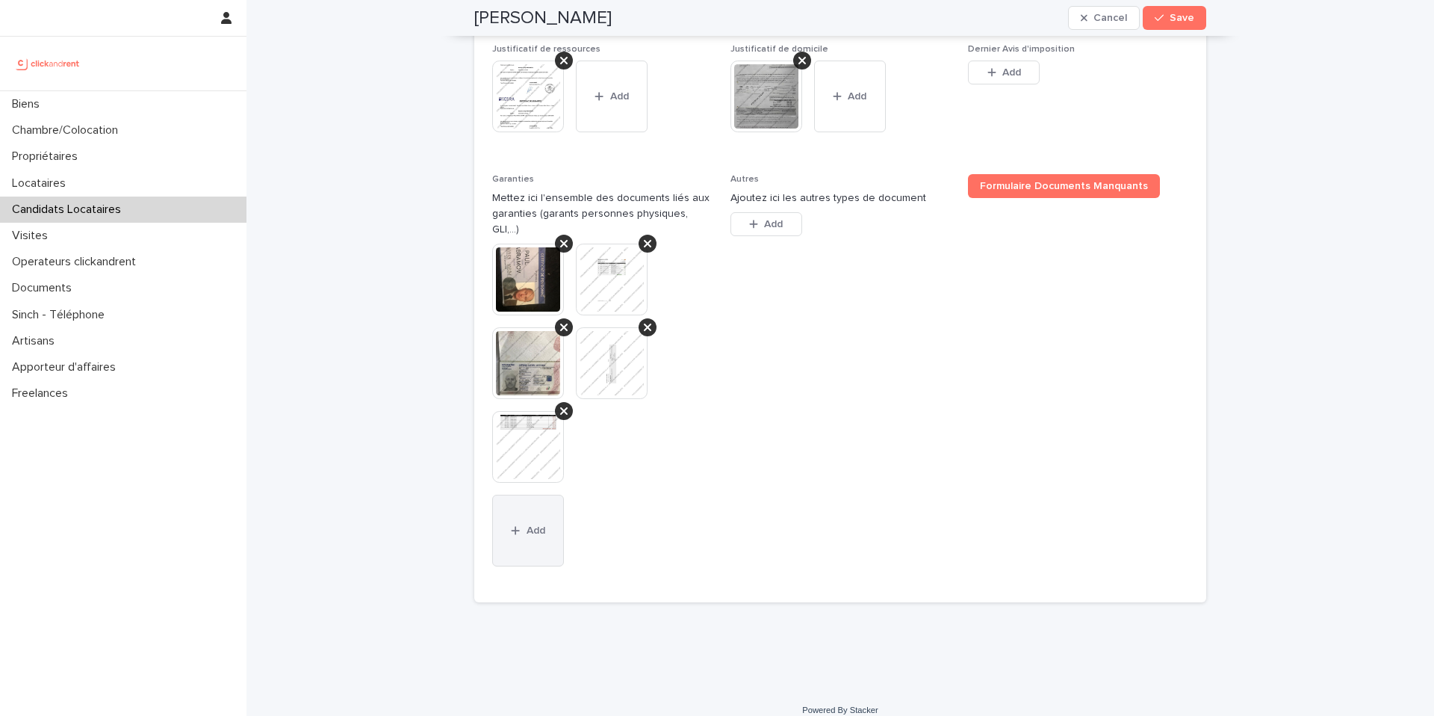
click at [527, 524] on button "Add" at bounding box center [528, 531] width 72 height 72
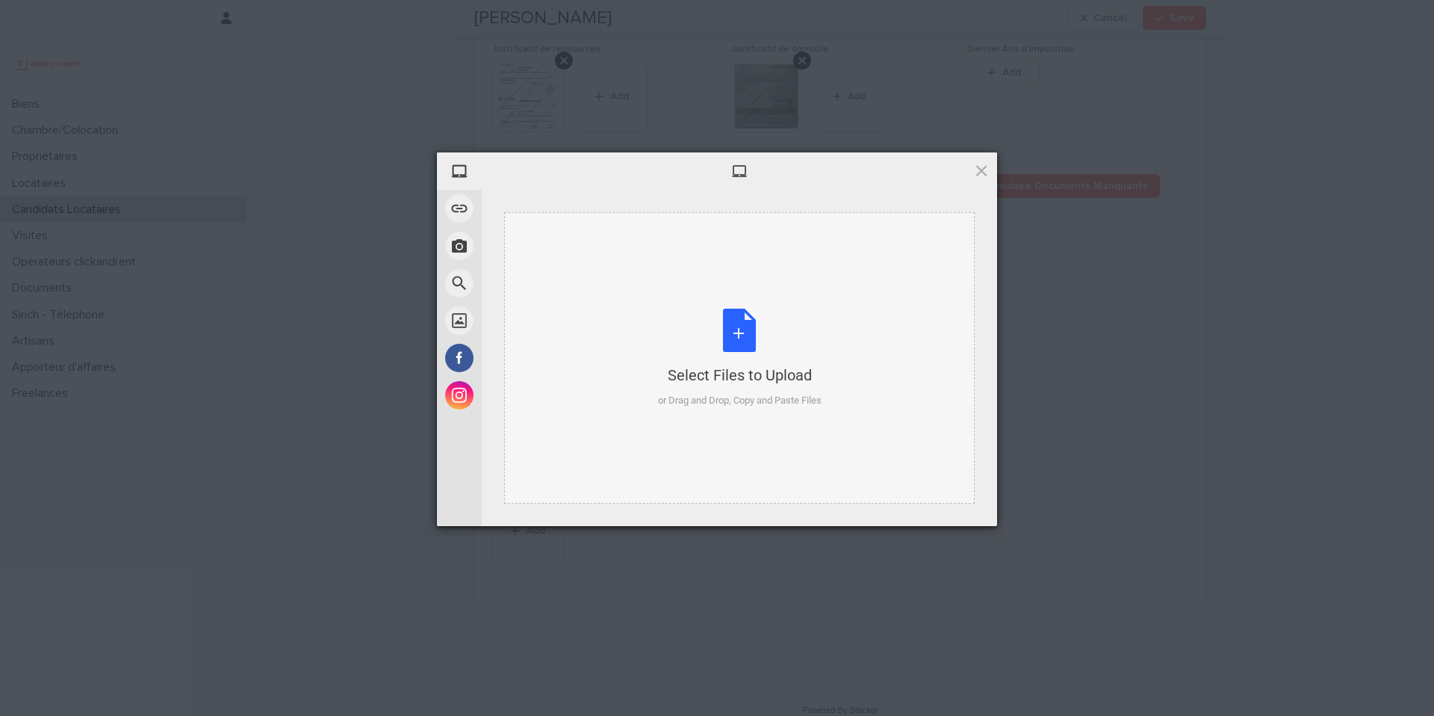
click at [742, 350] on div "Select Files to Upload or Drag and Drop, Copy and Paste Files" at bounding box center [740, 358] width 164 height 99
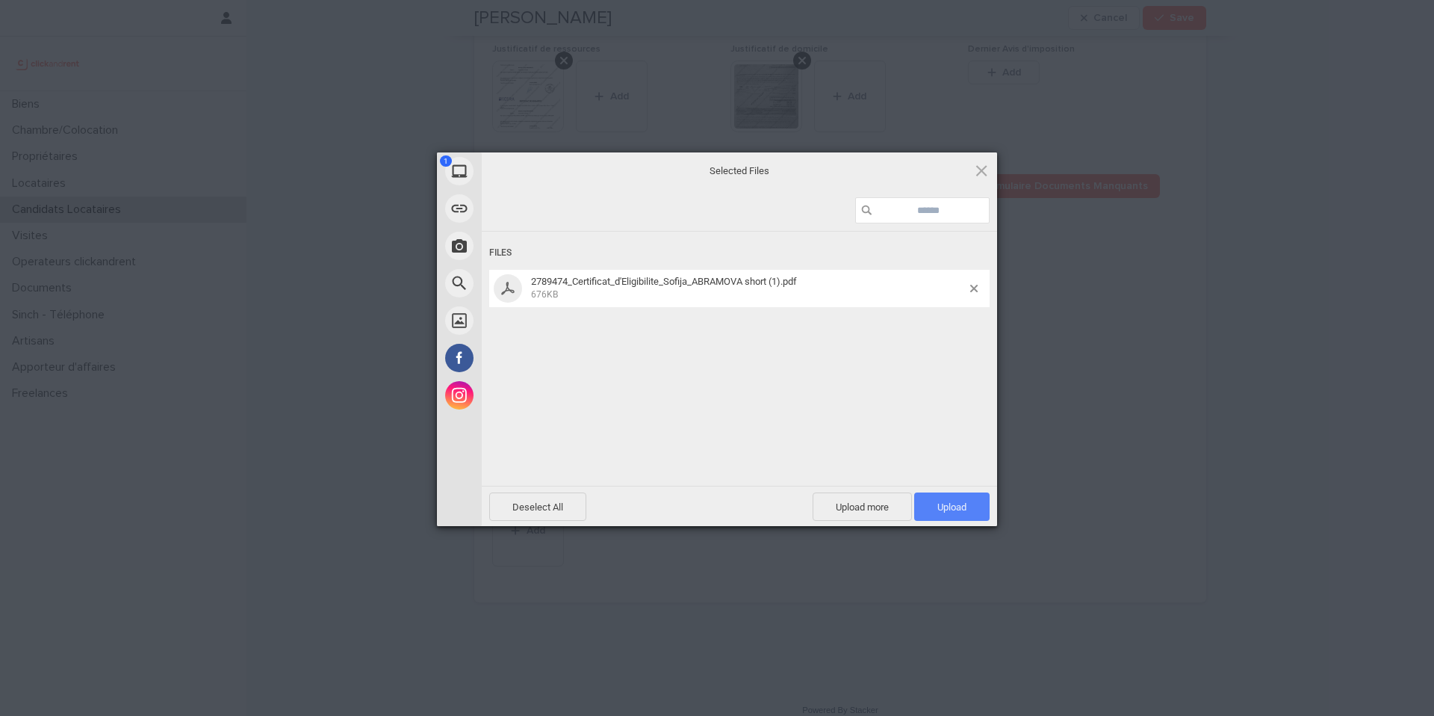
click at [969, 502] on span "Upload 1" at bounding box center [951, 506] width 75 height 28
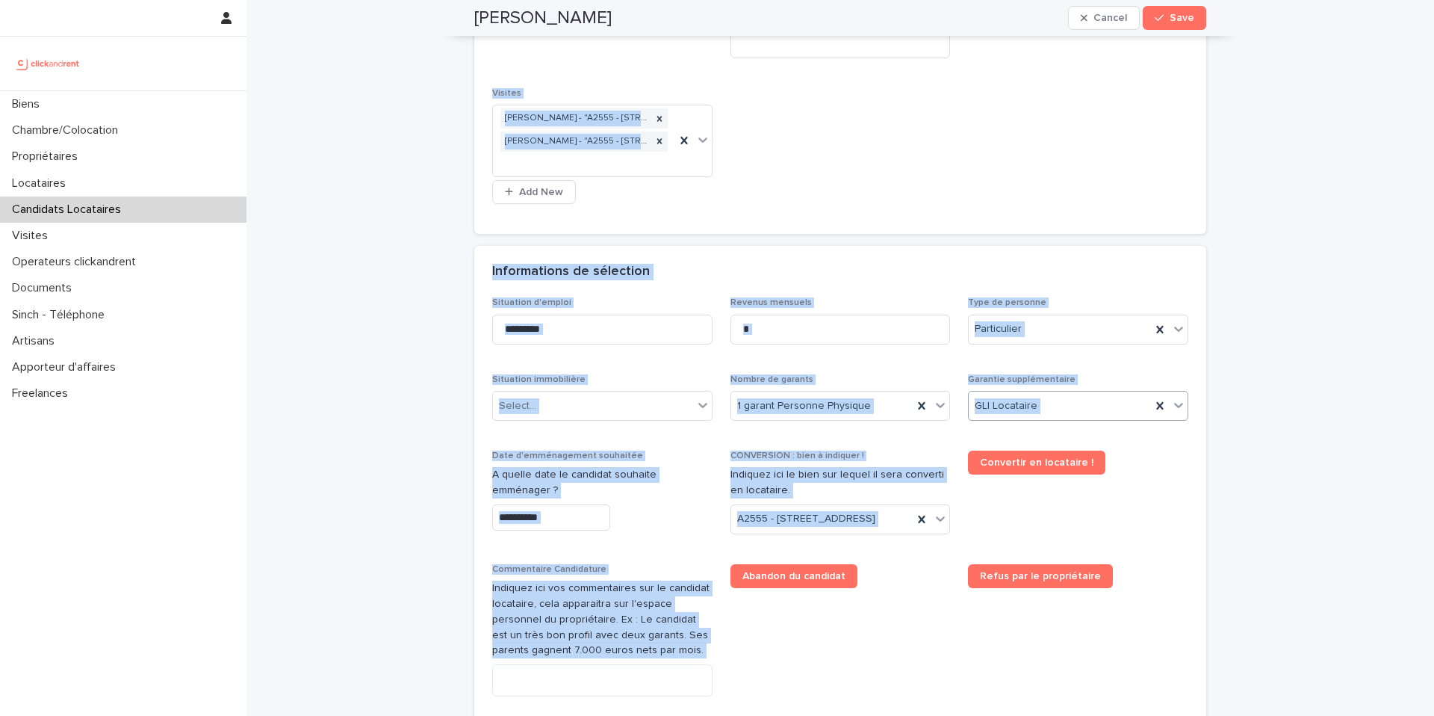
scroll to position [0, 0]
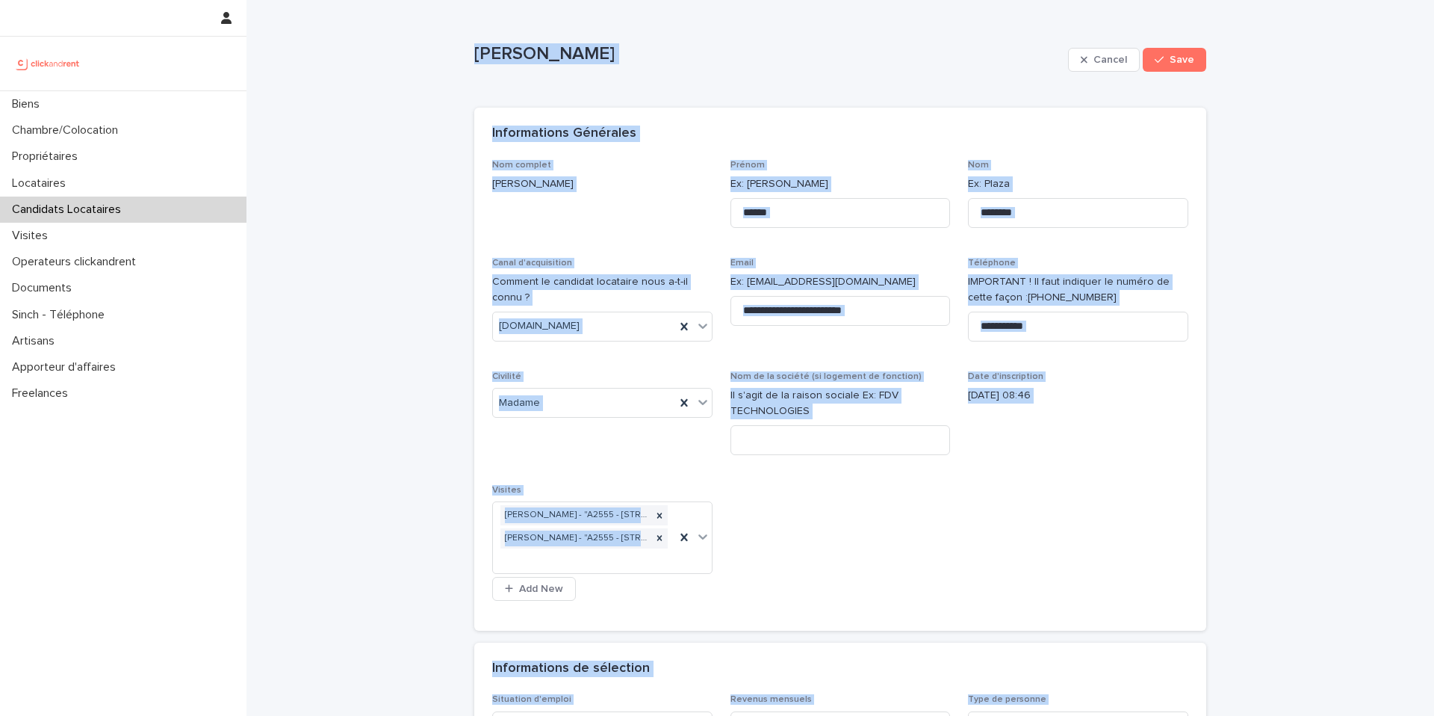
drag, startPoint x: 686, startPoint y: 480, endPoint x: 462, endPoint y: 10, distance: 520.3
copy div "Sofija Abramova Cancel Save Sorry, there was an error saving your record. Pleas…"
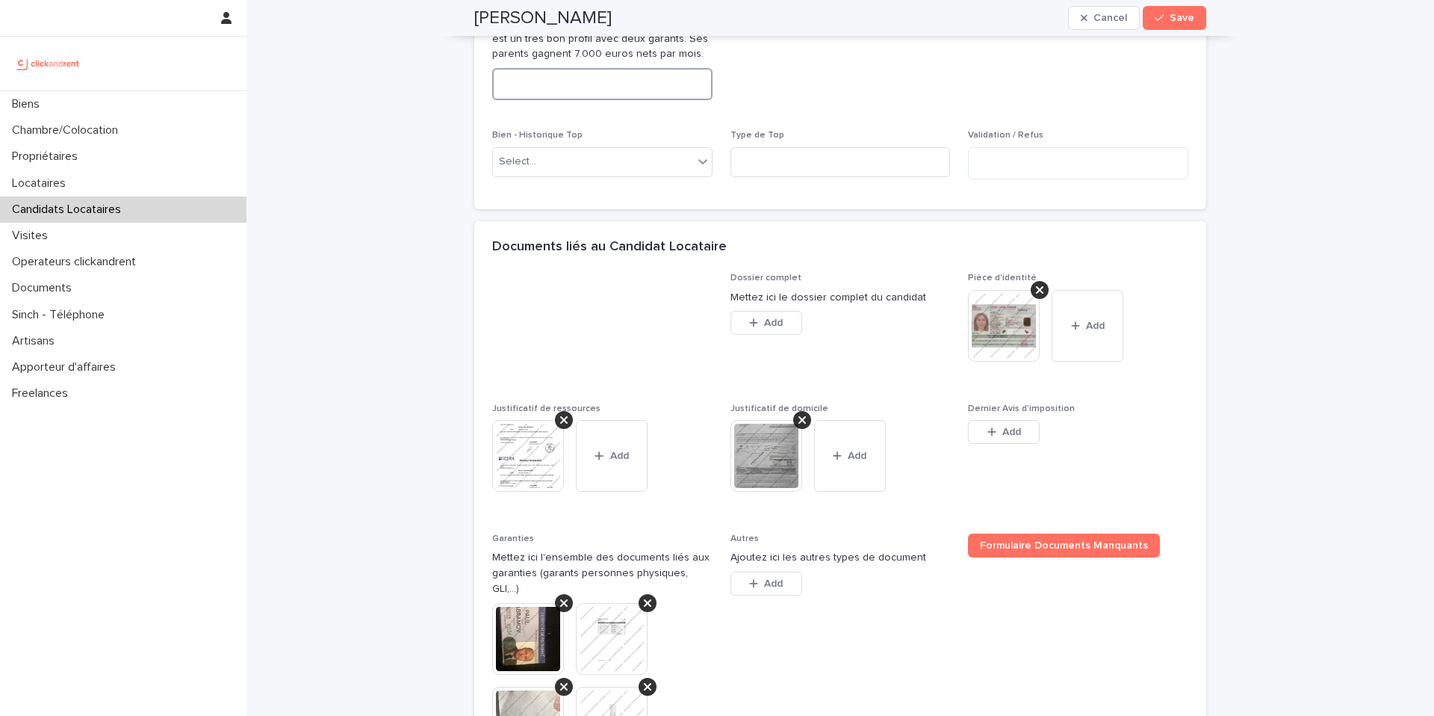
click at [545, 84] on textarea at bounding box center [602, 84] width 220 height 32
paste textarea "**********"
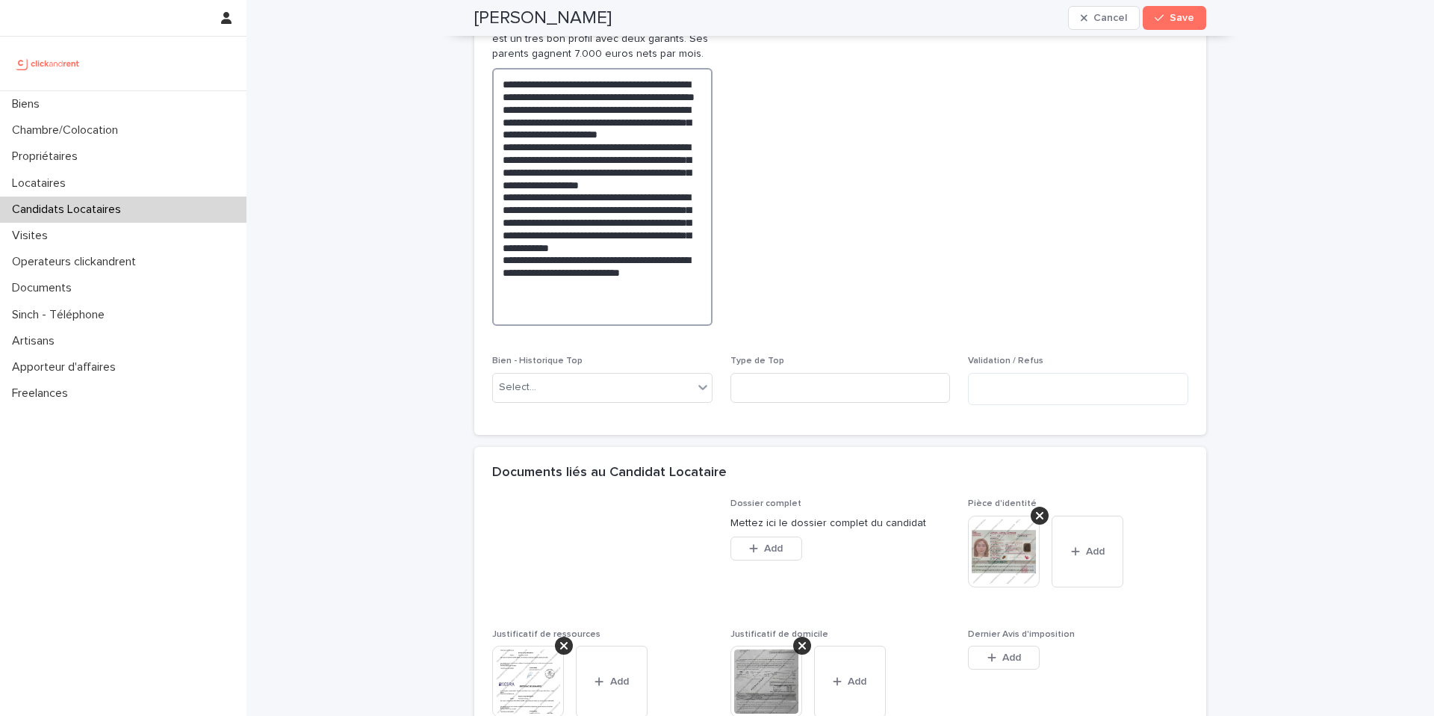
click at [598, 123] on textarea "**********" at bounding box center [602, 197] width 220 height 258
type textarea "**********"
click at [1155, 16] on icon "button" at bounding box center [1159, 18] width 9 height 10
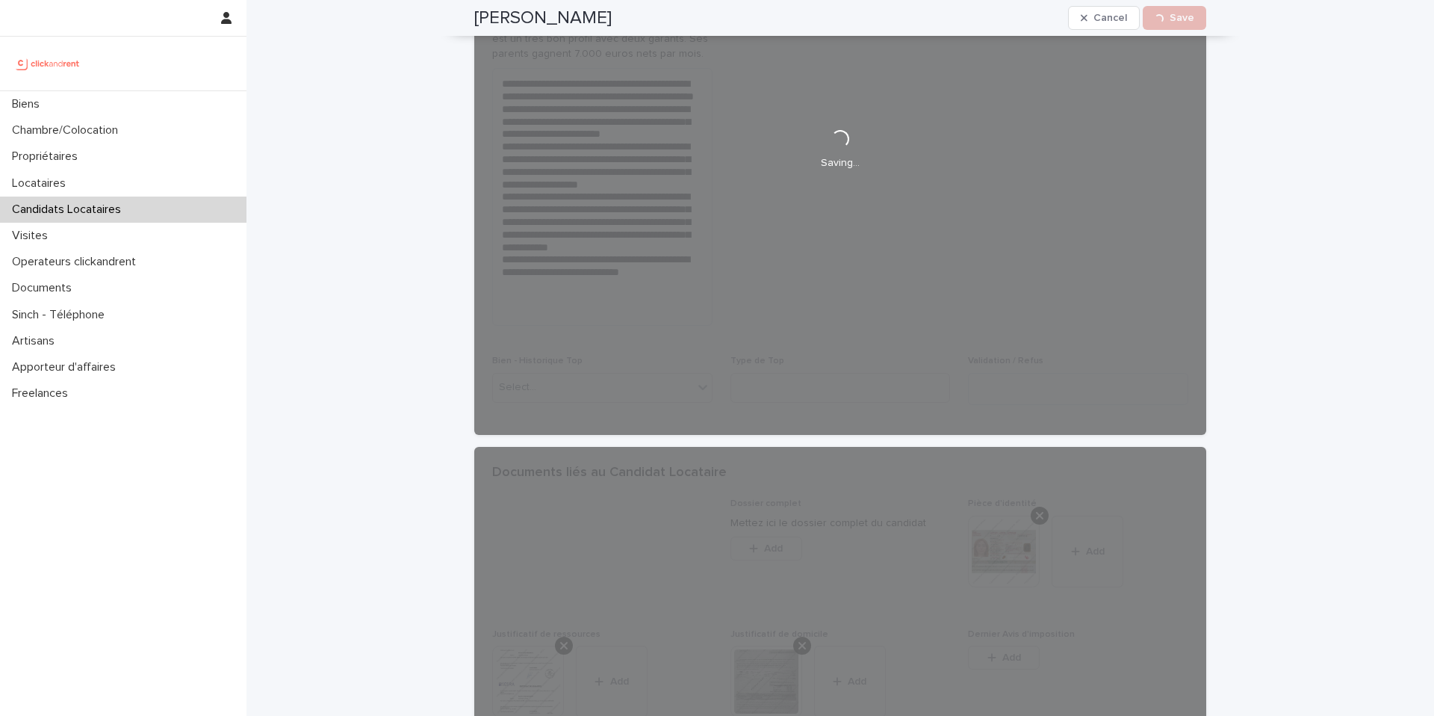
drag, startPoint x: 602, startPoint y: 14, endPoint x: 465, endPoint y: 1, distance: 138.0
click at [465, 1] on div "Sofija Abramova Cancel Loading... Save" at bounding box center [840, 18] width 804 height 36
copy h2 "Sofija Abramova"
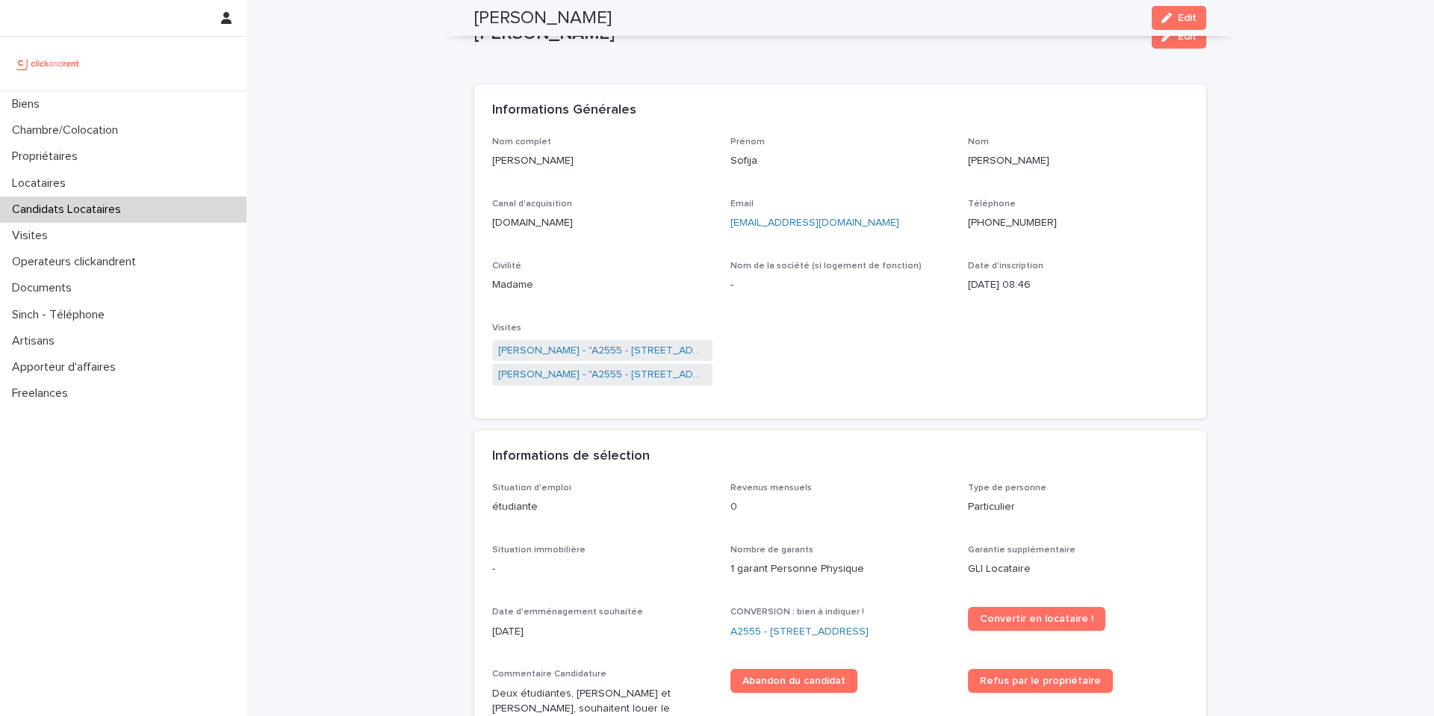
scroll to position [15, 0]
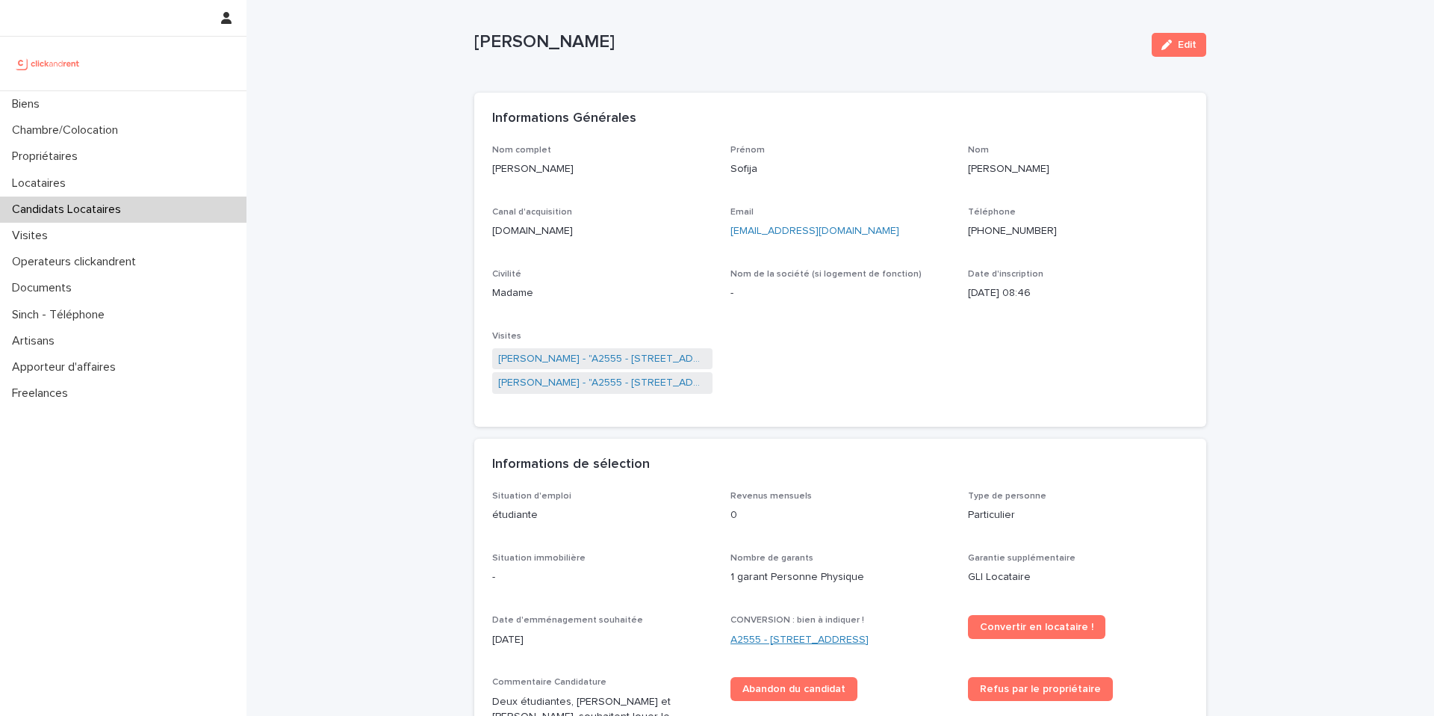
click at [812, 645] on link "A2555 - 45 rue d'Alésia, Paris 75014" at bounding box center [800, 640] width 138 height 16
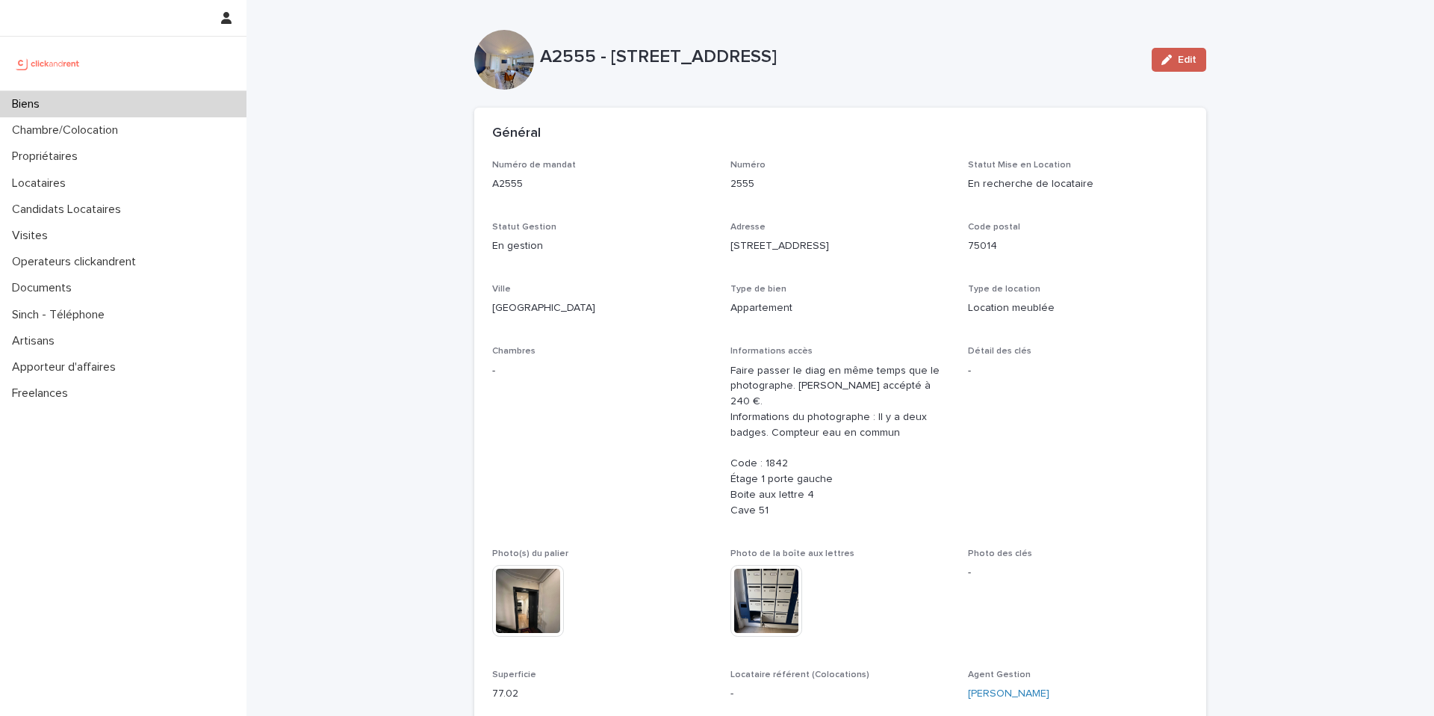
click at [1170, 67] on button "Edit" at bounding box center [1179, 60] width 55 height 24
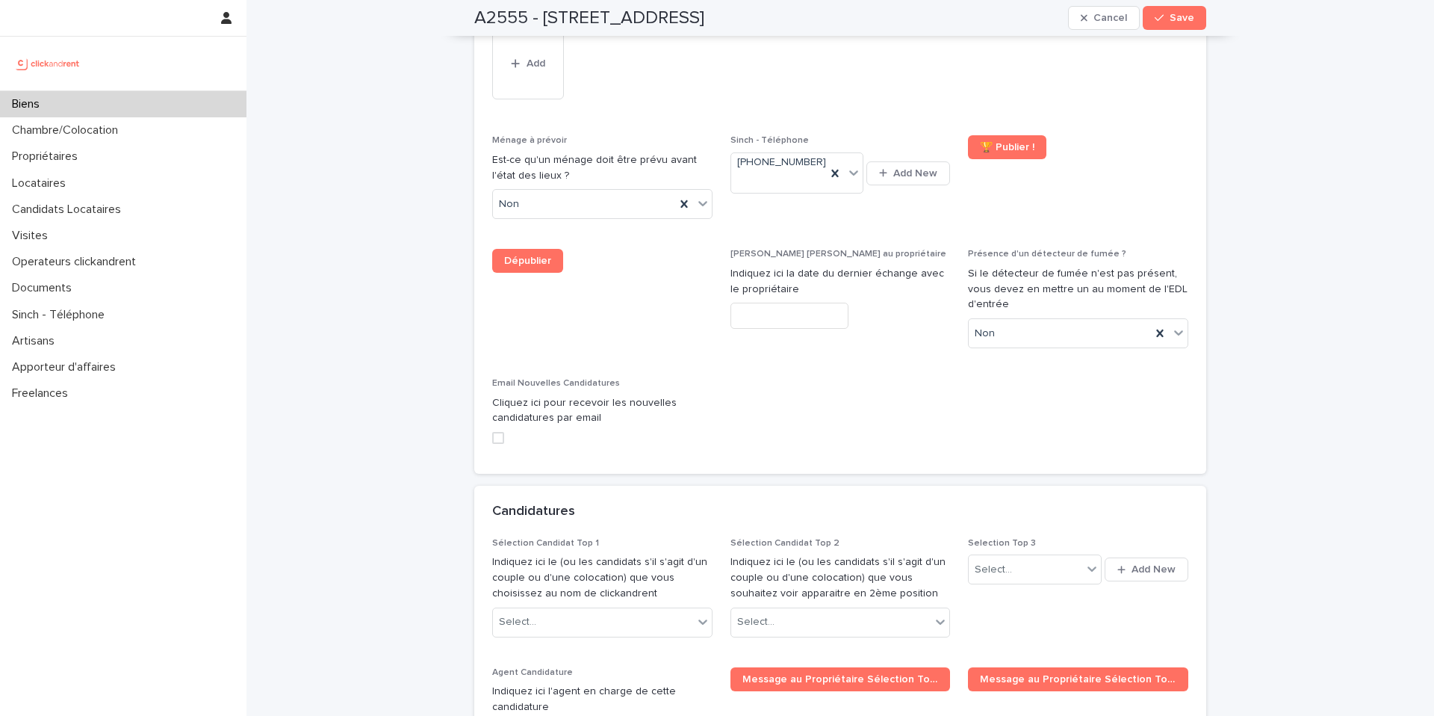
scroll to position [6921, 0]
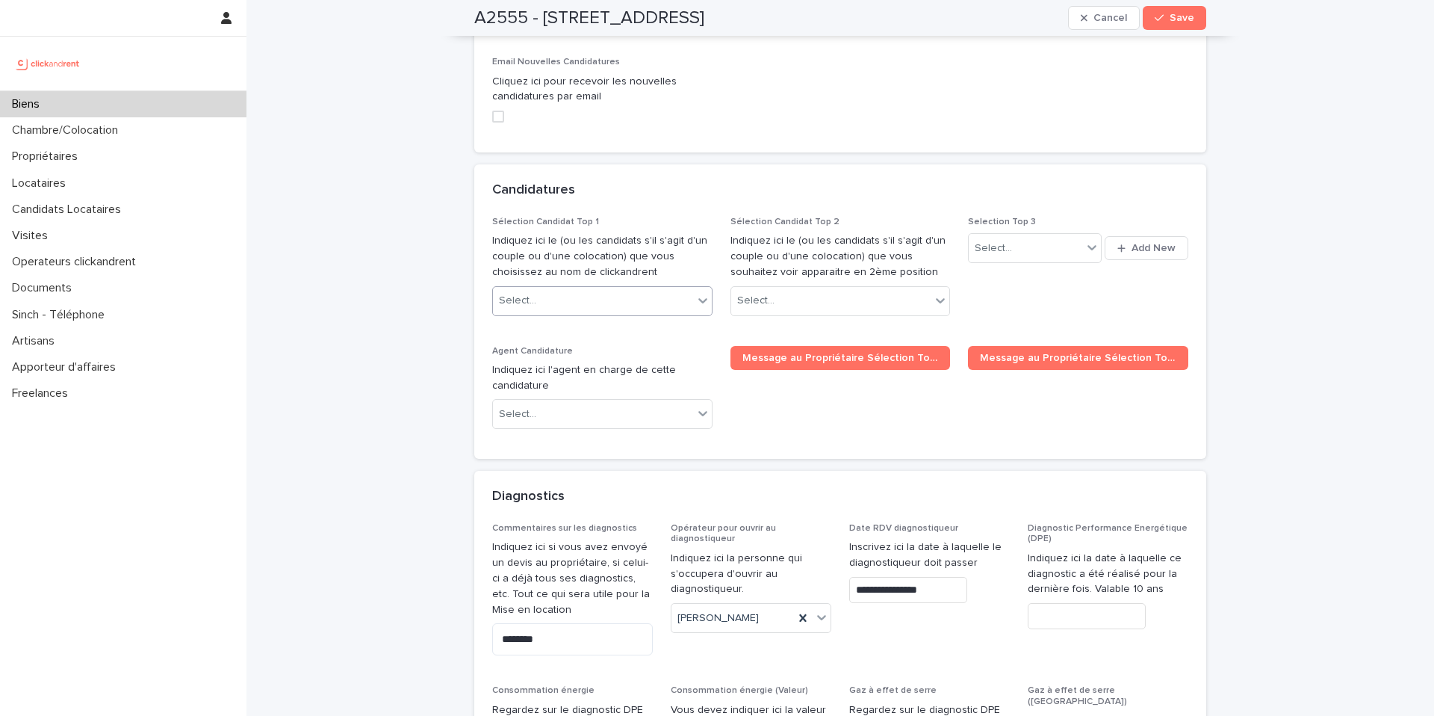
click at [652, 288] on div "Select..." at bounding box center [593, 300] width 200 height 25
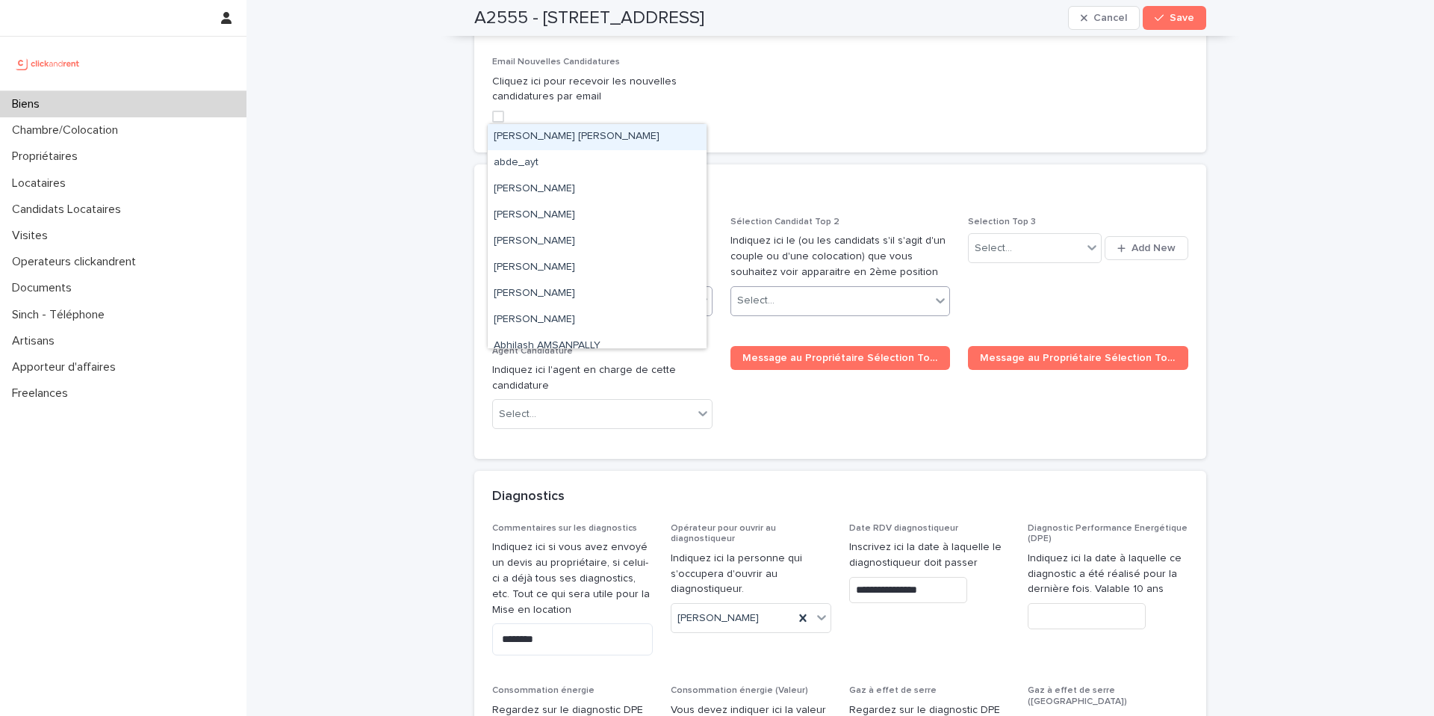
paste input "**********"
type input "**********"
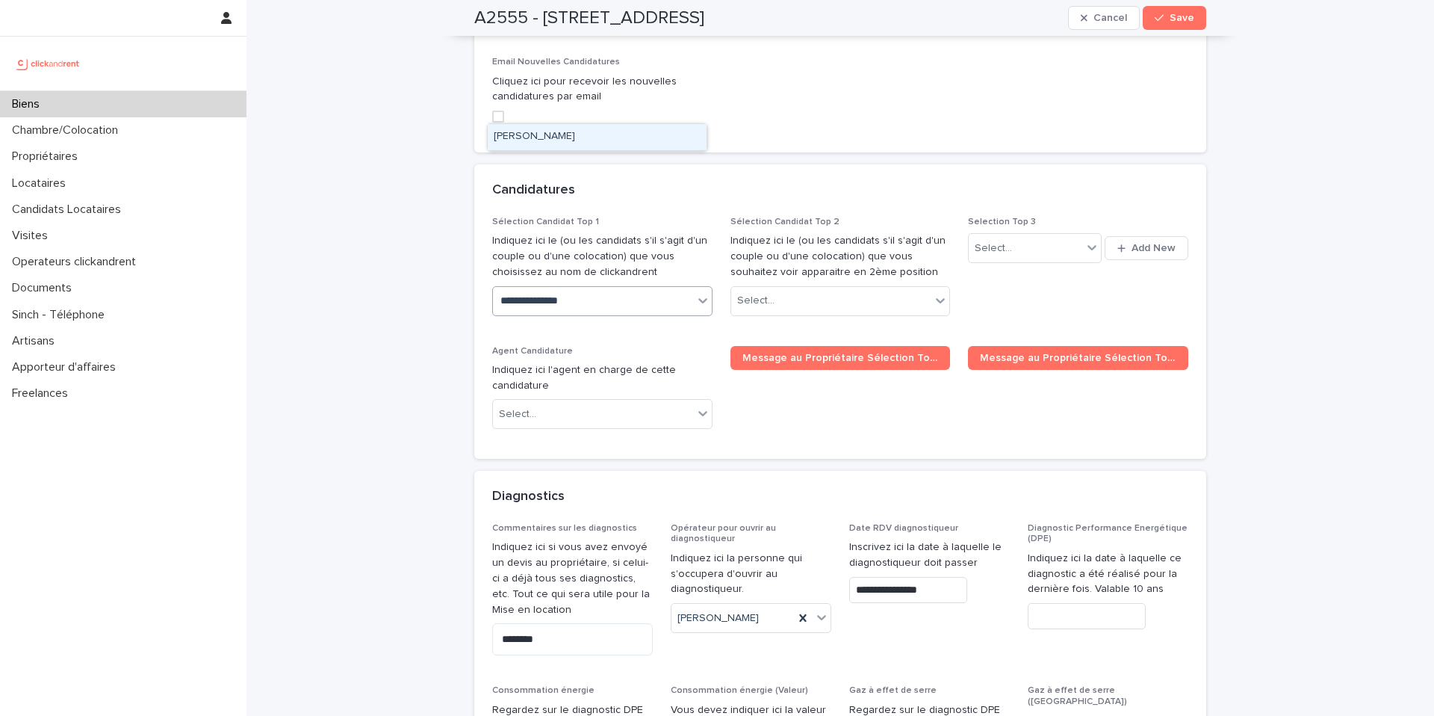
click at [601, 130] on div "Sofija Abramova" at bounding box center [597, 137] width 219 height 26
paste input "**********"
type input "**********"
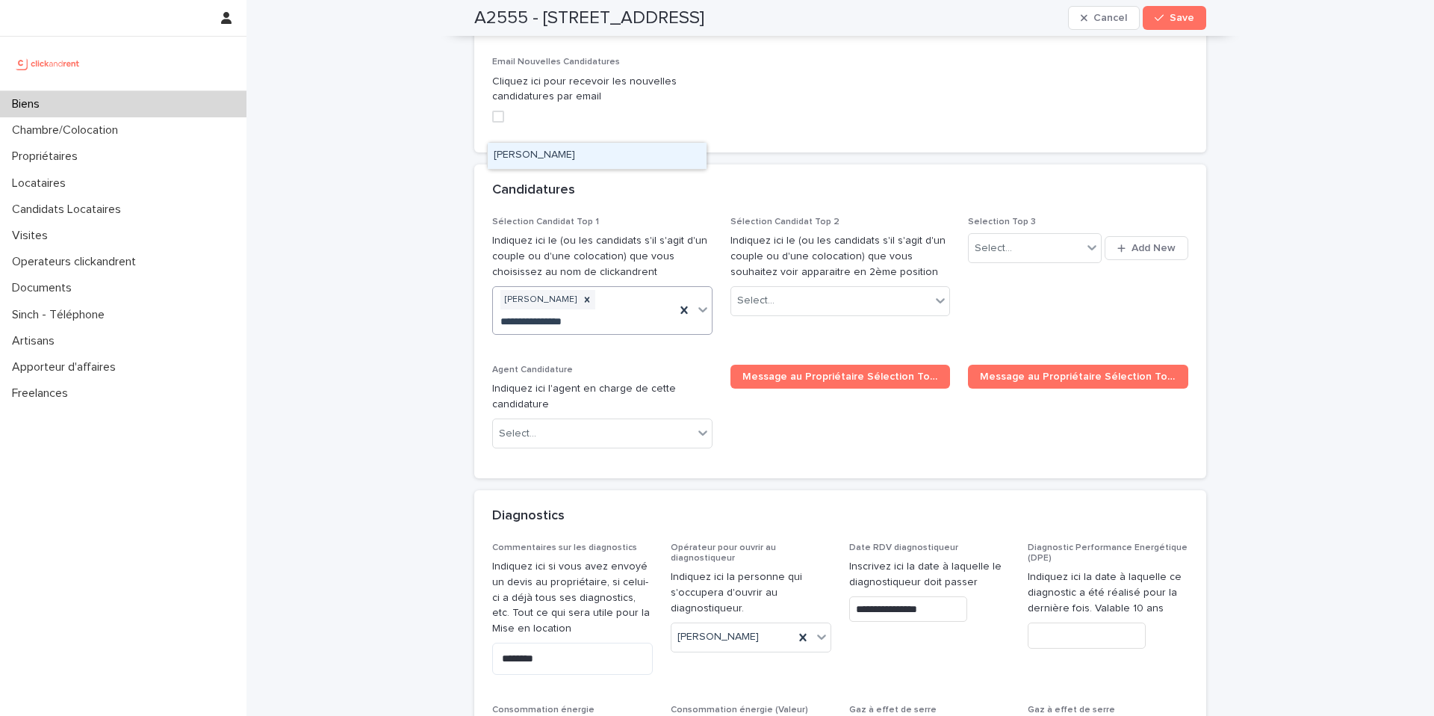
click at [588, 159] on div "Ekaterina Zimina" at bounding box center [597, 156] width 219 height 26
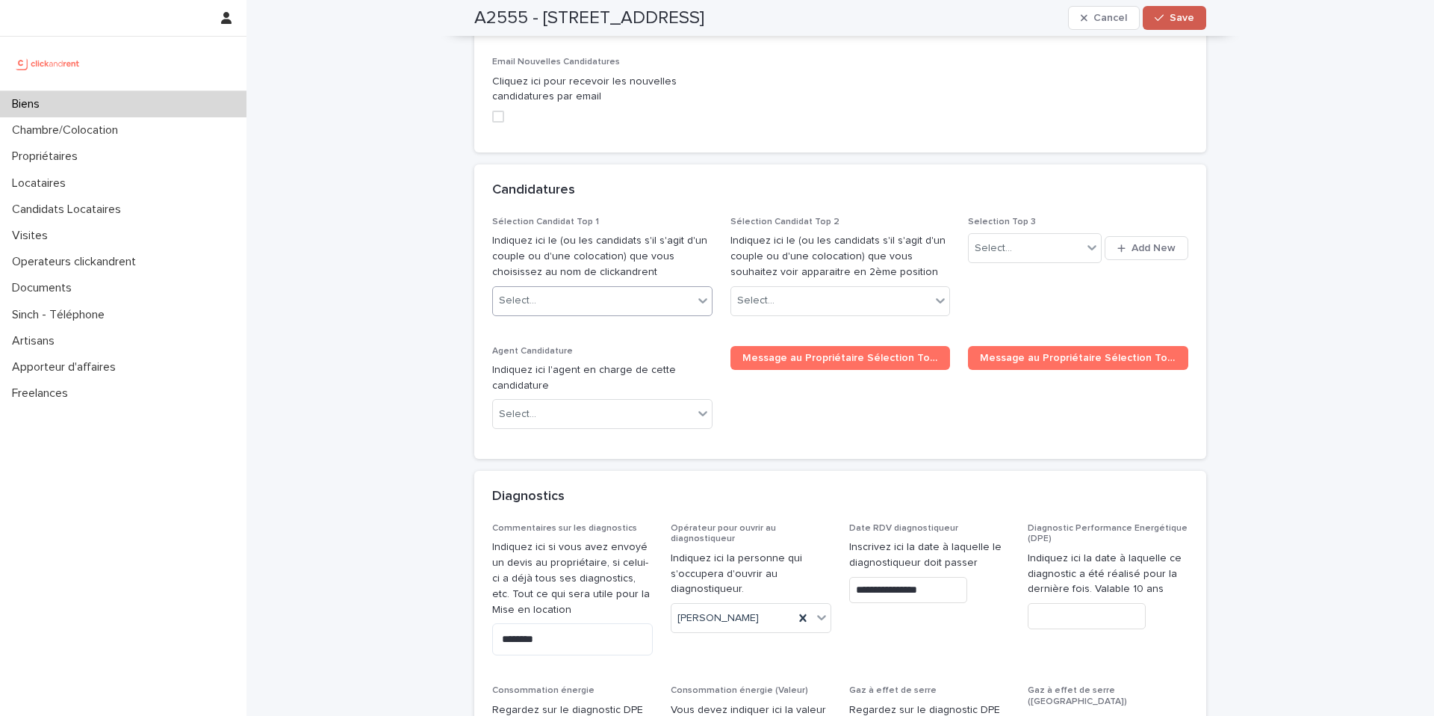
click at [1192, 24] on button "Save" at bounding box center [1174, 18] width 63 height 24
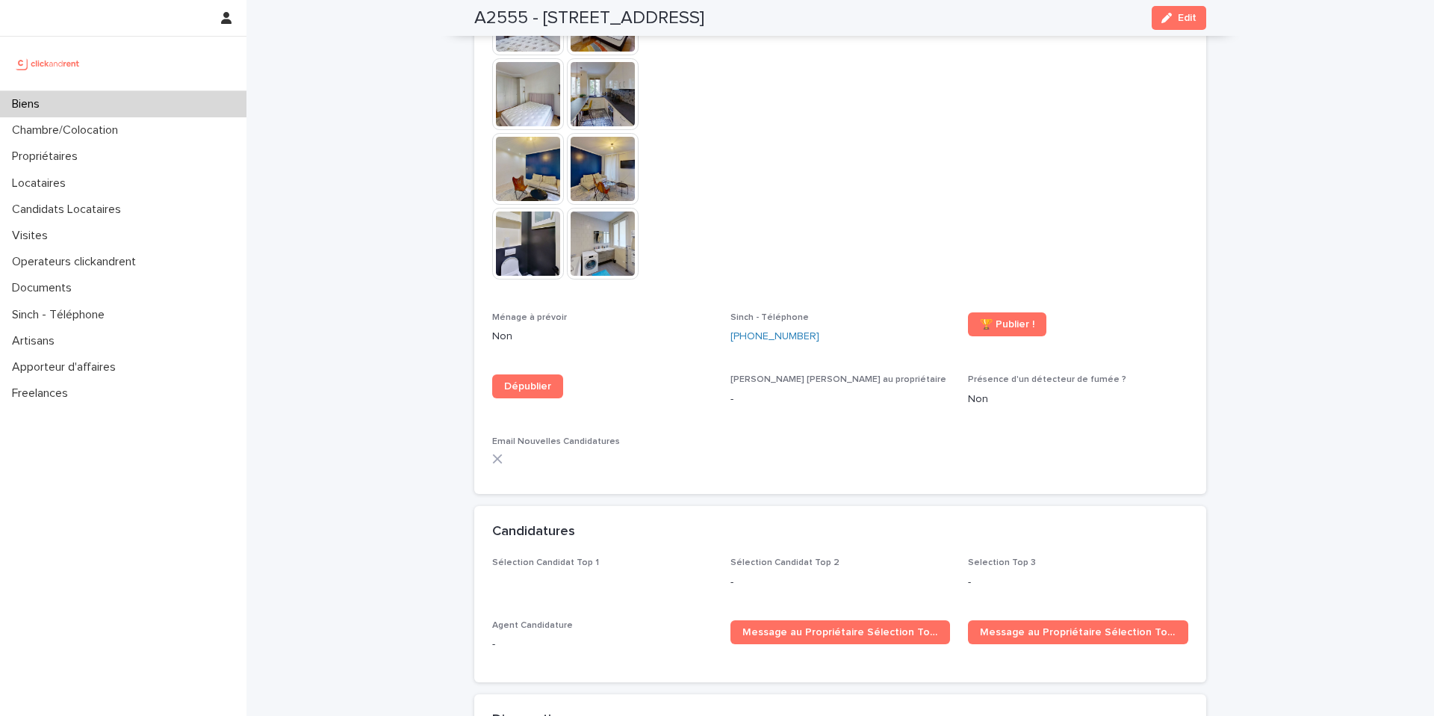
scroll to position [4125, 0]
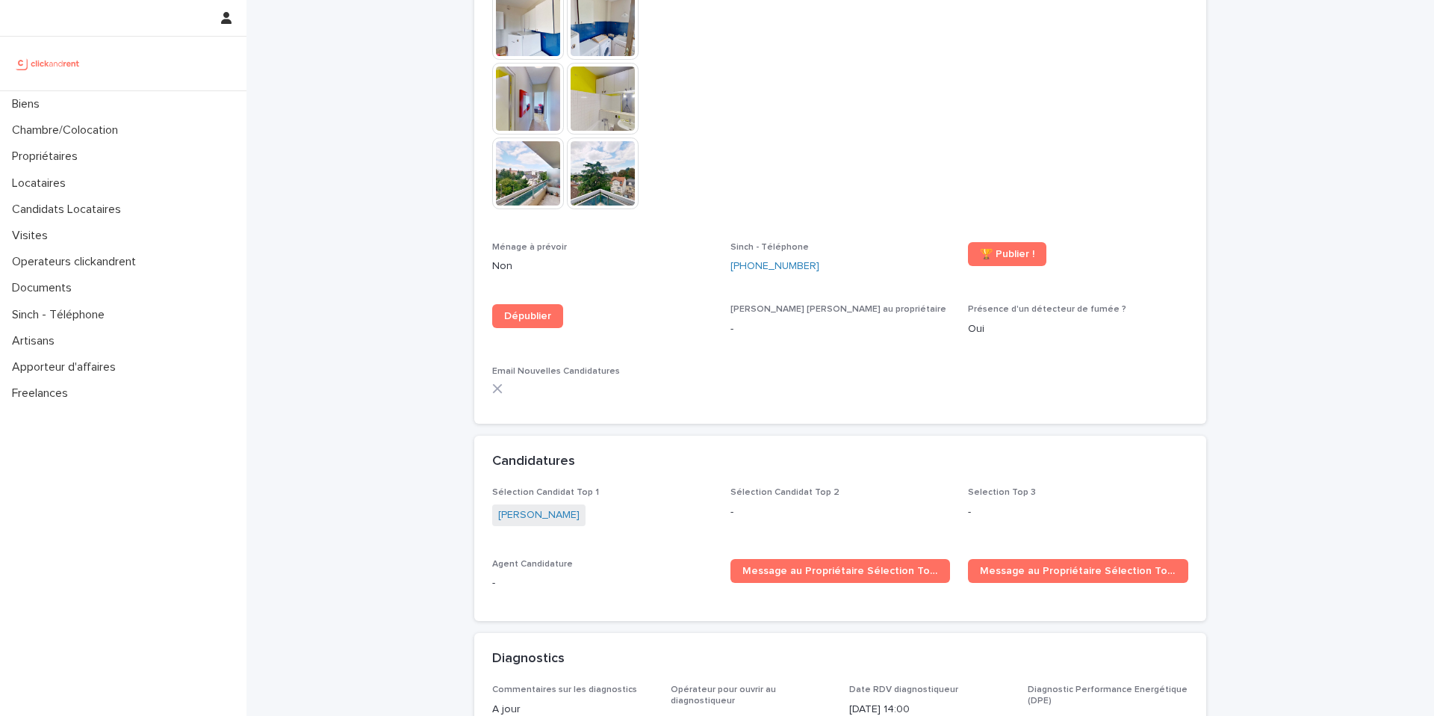
scroll to position [4247, 0]
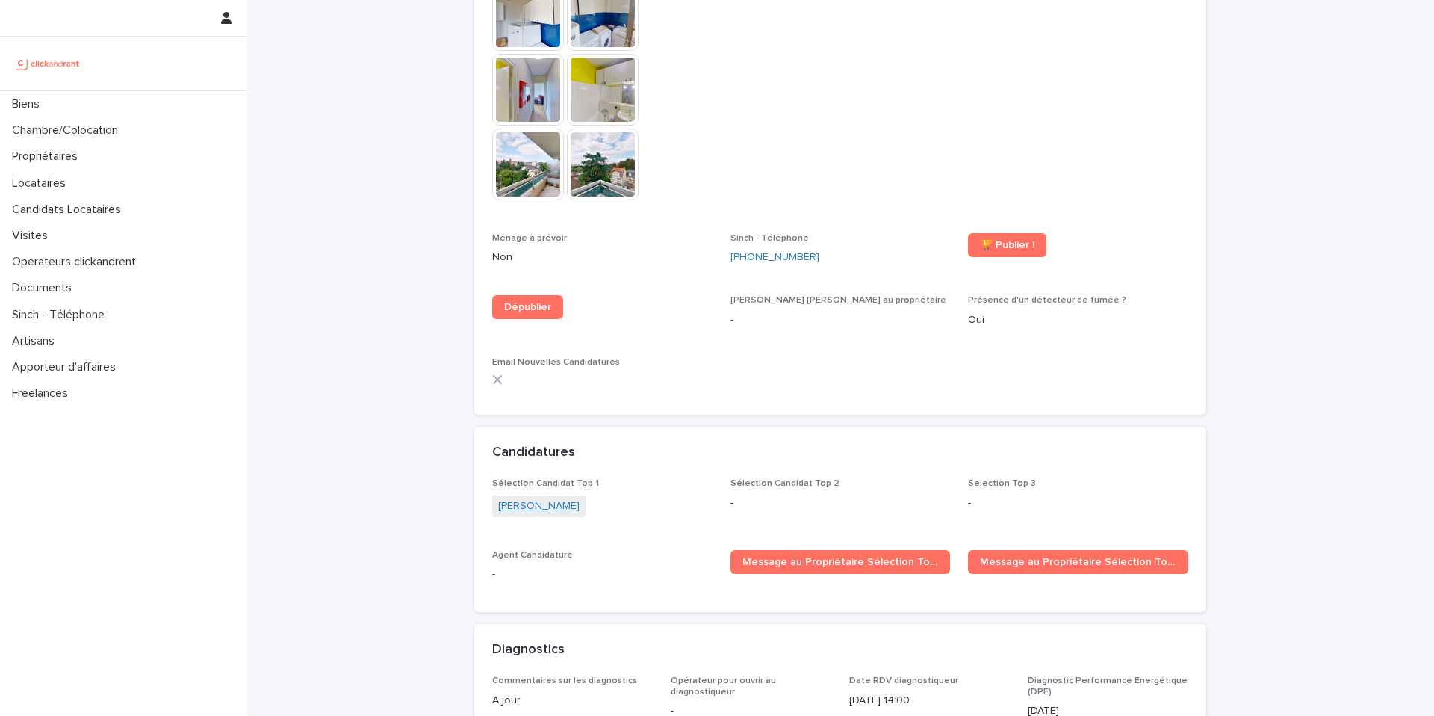
click at [551, 498] on link "Melissa Habak" at bounding box center [538, 506] width 81 height 16
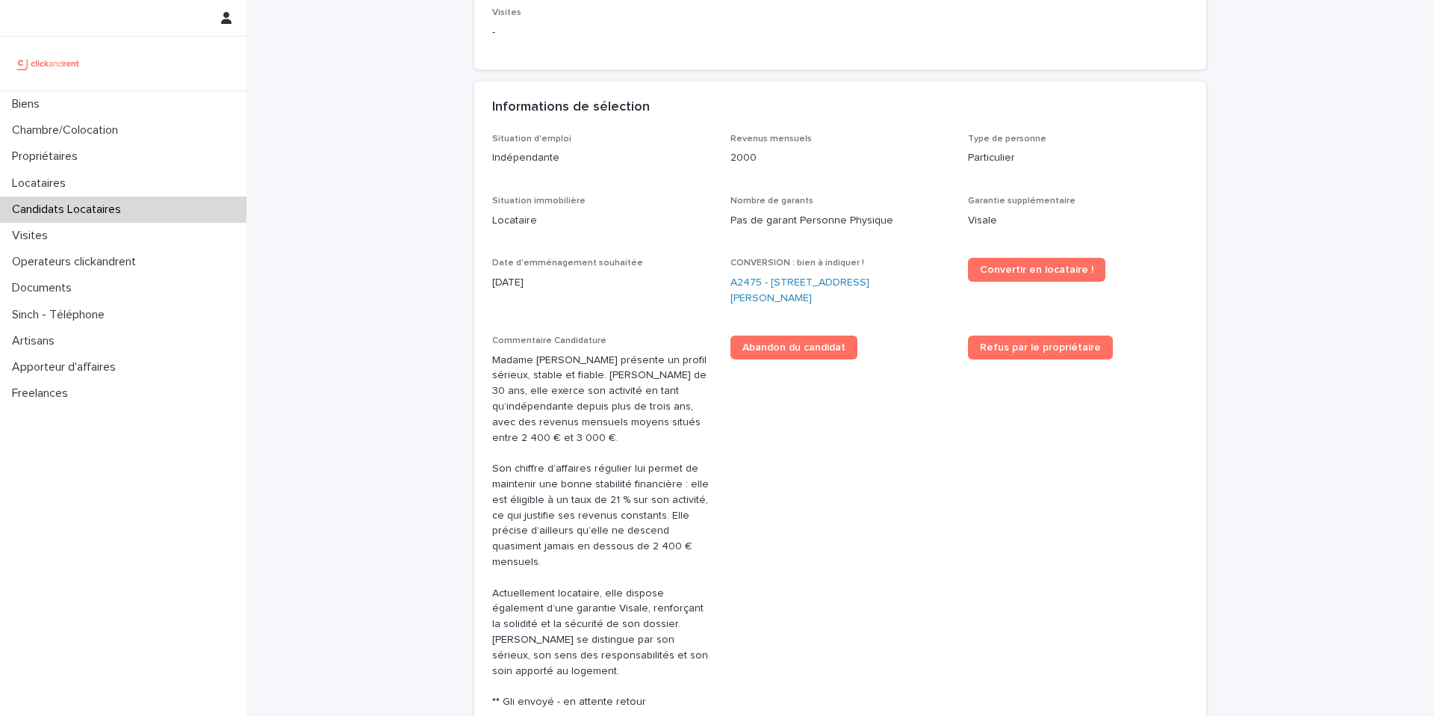
scroll to position [402, 0]
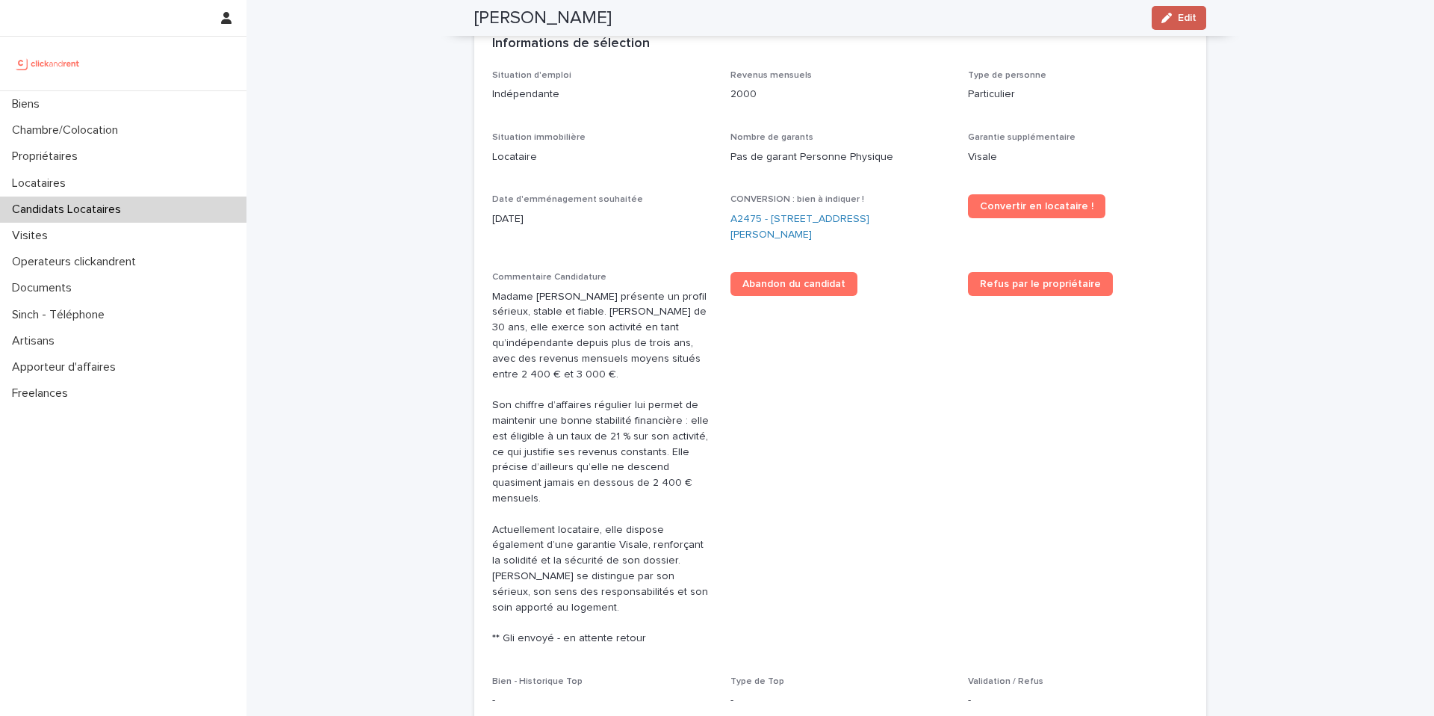
click at [1180, 19] on span "Edit" at bounding box center [1187, 18] width 19 height 10
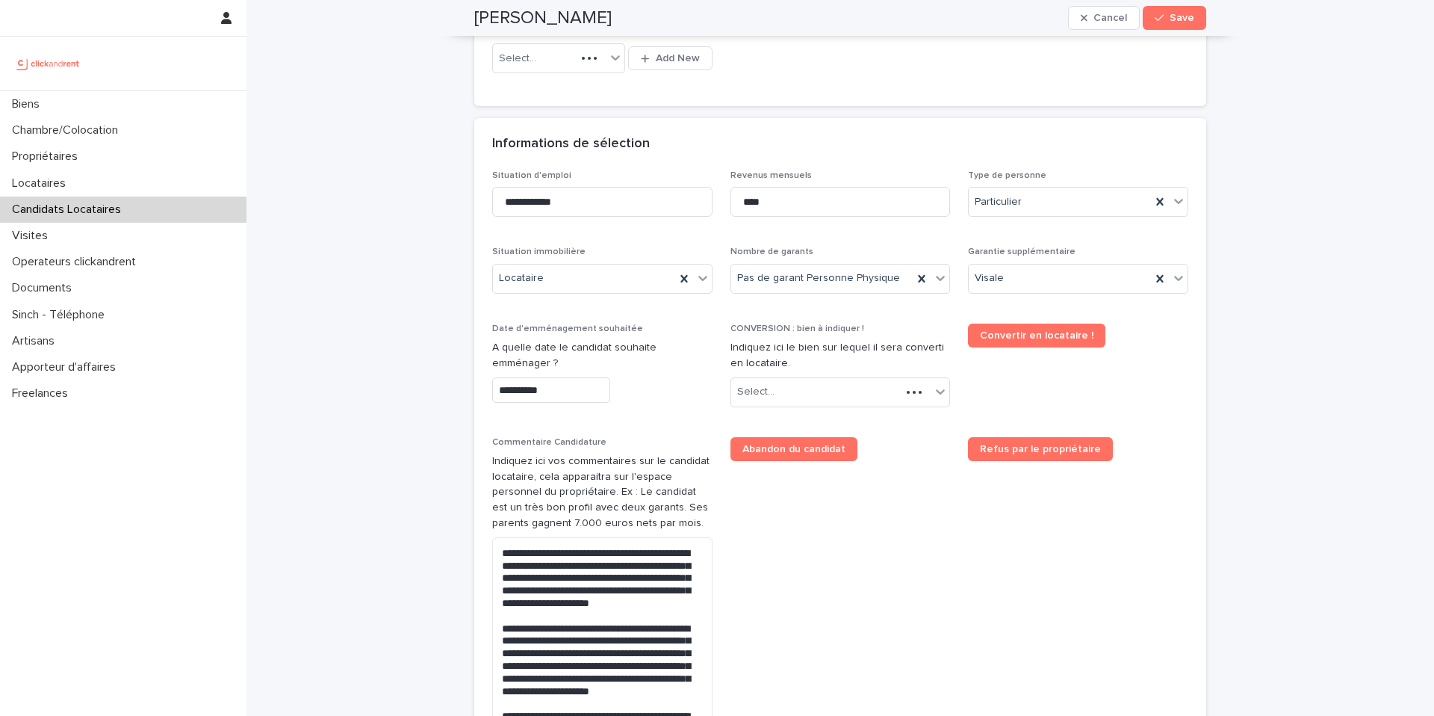
scroll to position [472, 0]
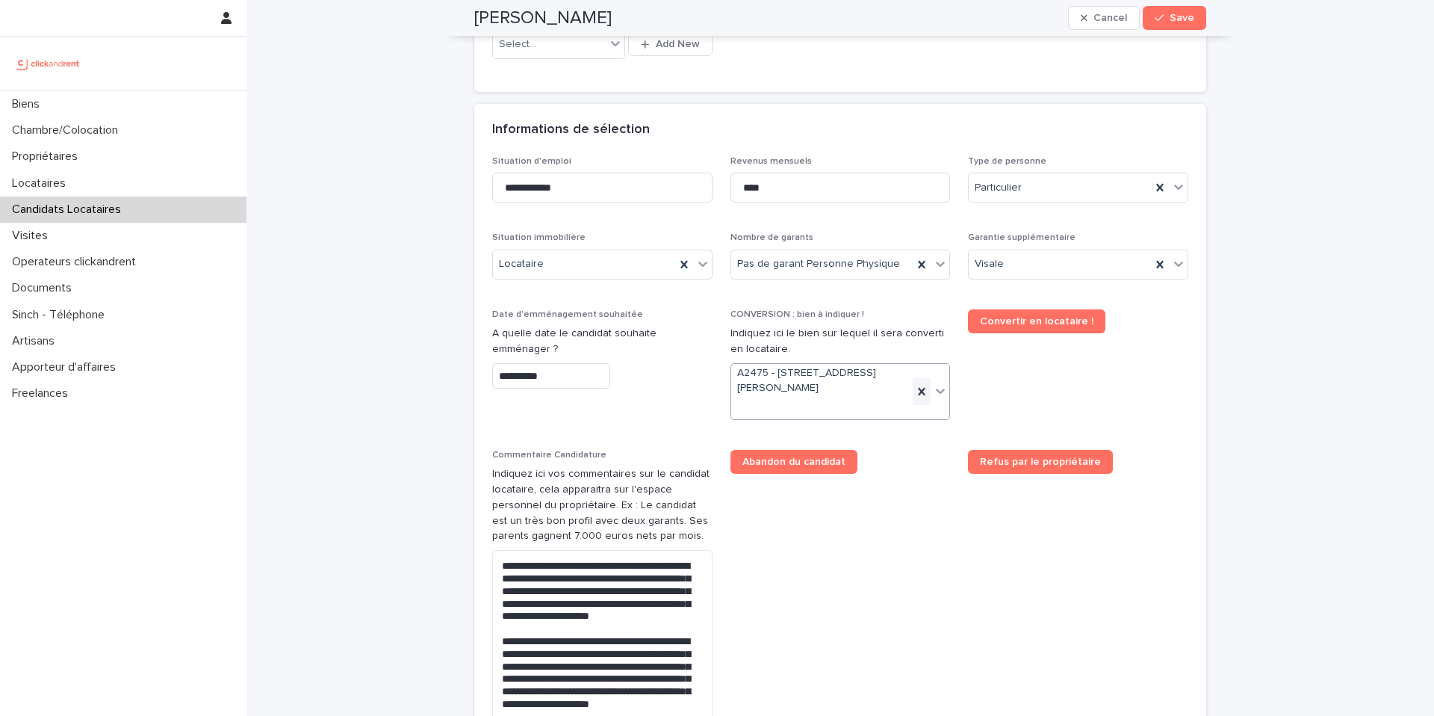
click at [920, 389] on icon at bounding box center [921, 391] width 15 height 15
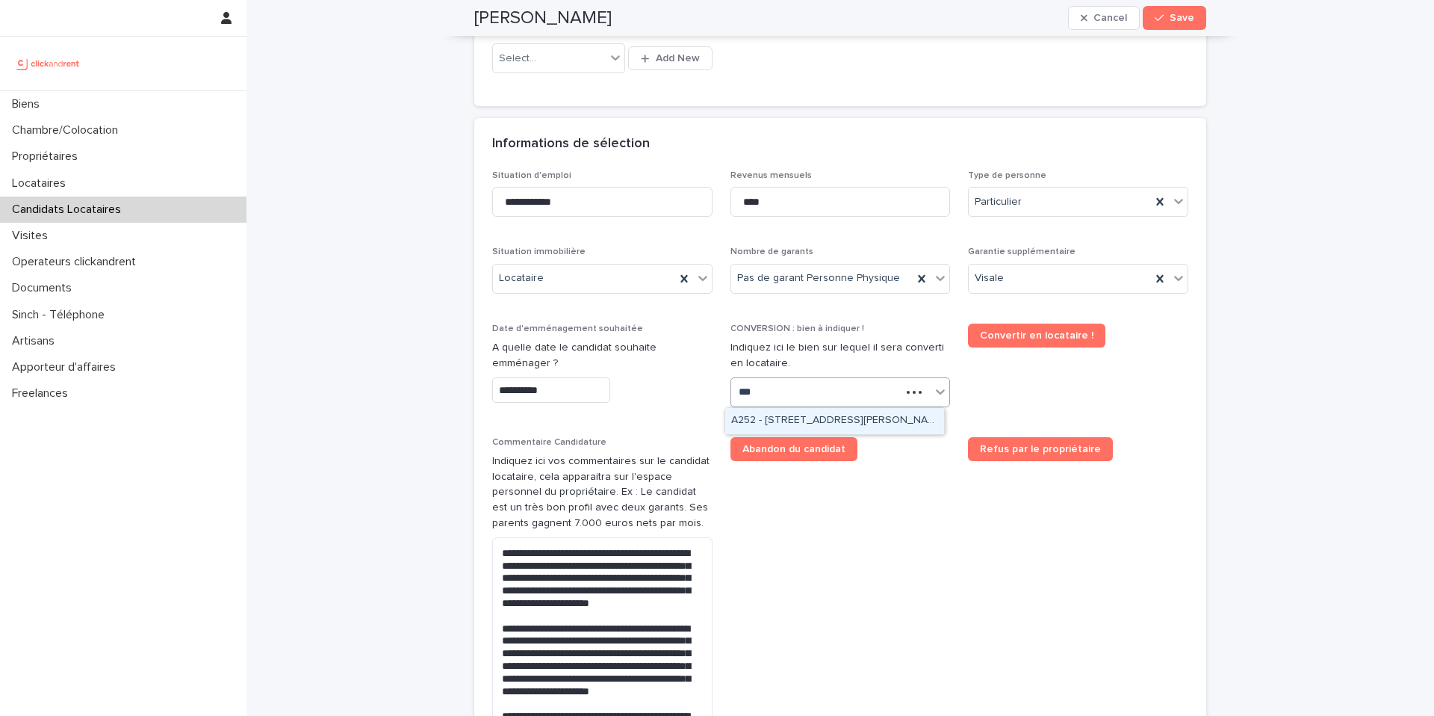
type input "****"
click at [801, 419] on div "A2526 - 30 Rue Gabriel Péri, Créteil 94000" at bounding box center [834, 421] width 219 height 26
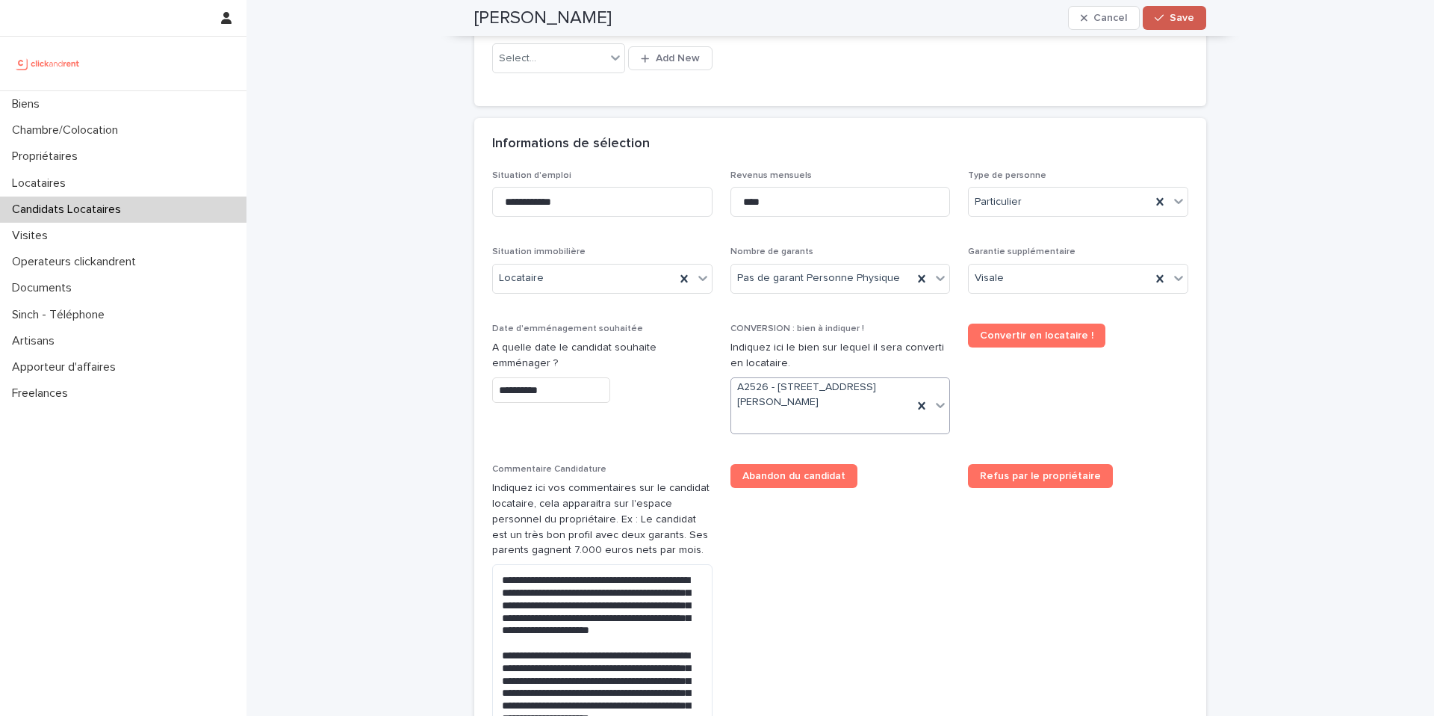
scroll to position [472, 0]
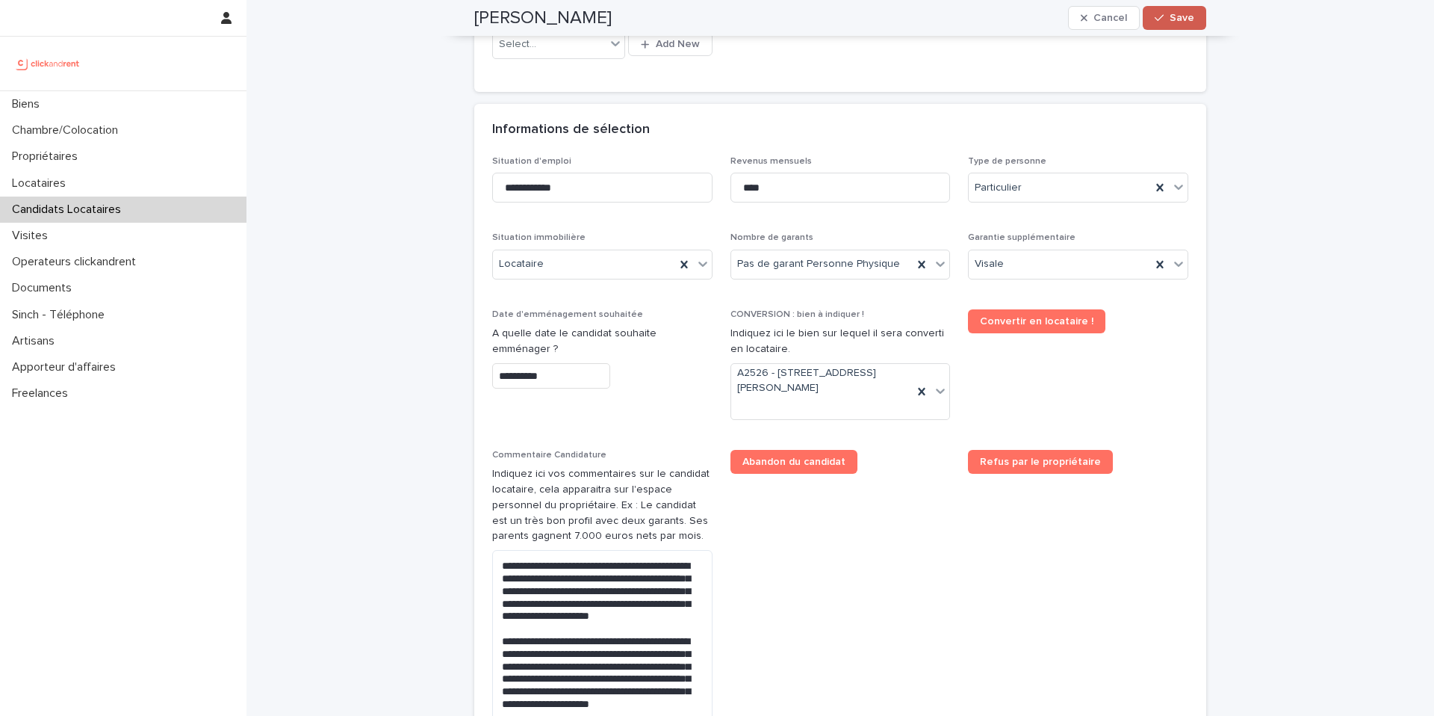
click at [1172, 23] on button "Save" at bounding box center [1174, 18] width 63 height 24
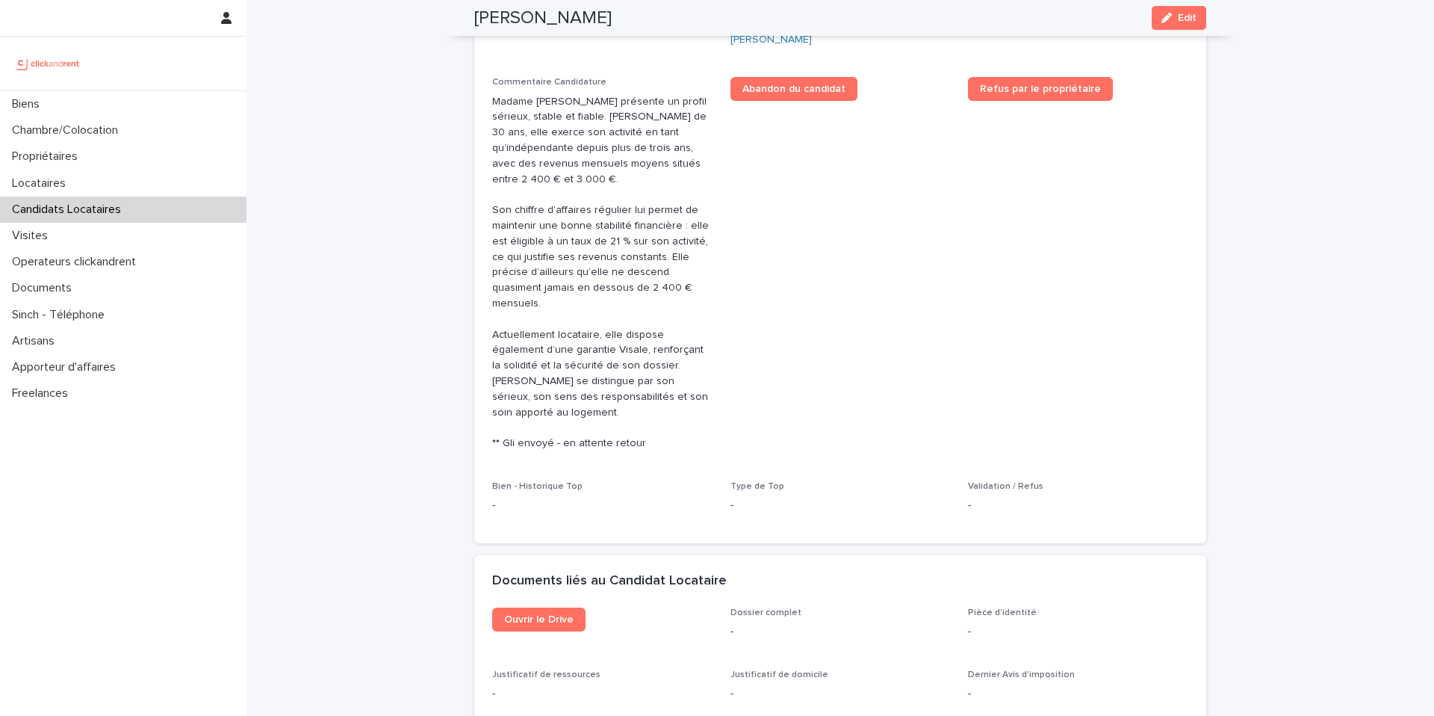
scroll to position [266, 0]
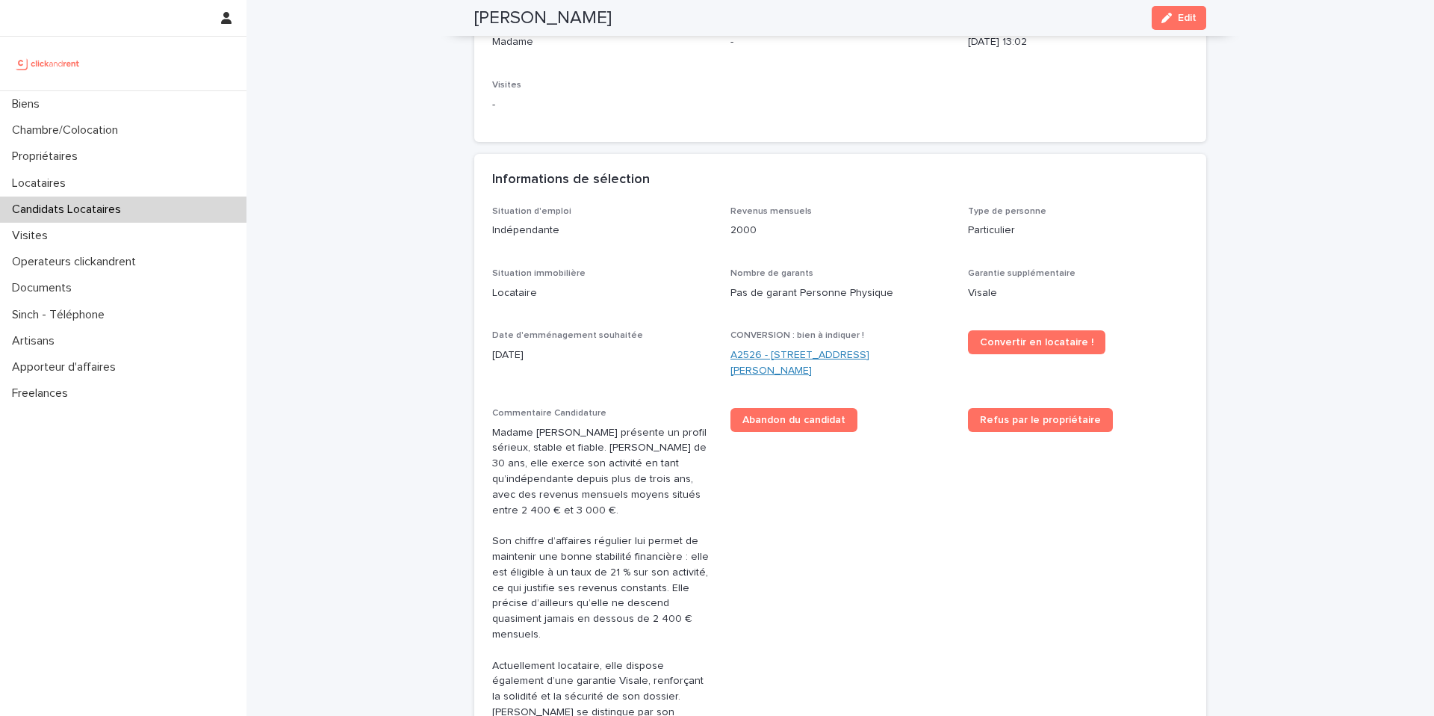
click at [783, 357] on link "A2526 - 30 Rue Gabriel Péri, Créteil 94000" at bounding box center [841, 362] width 220 height 31
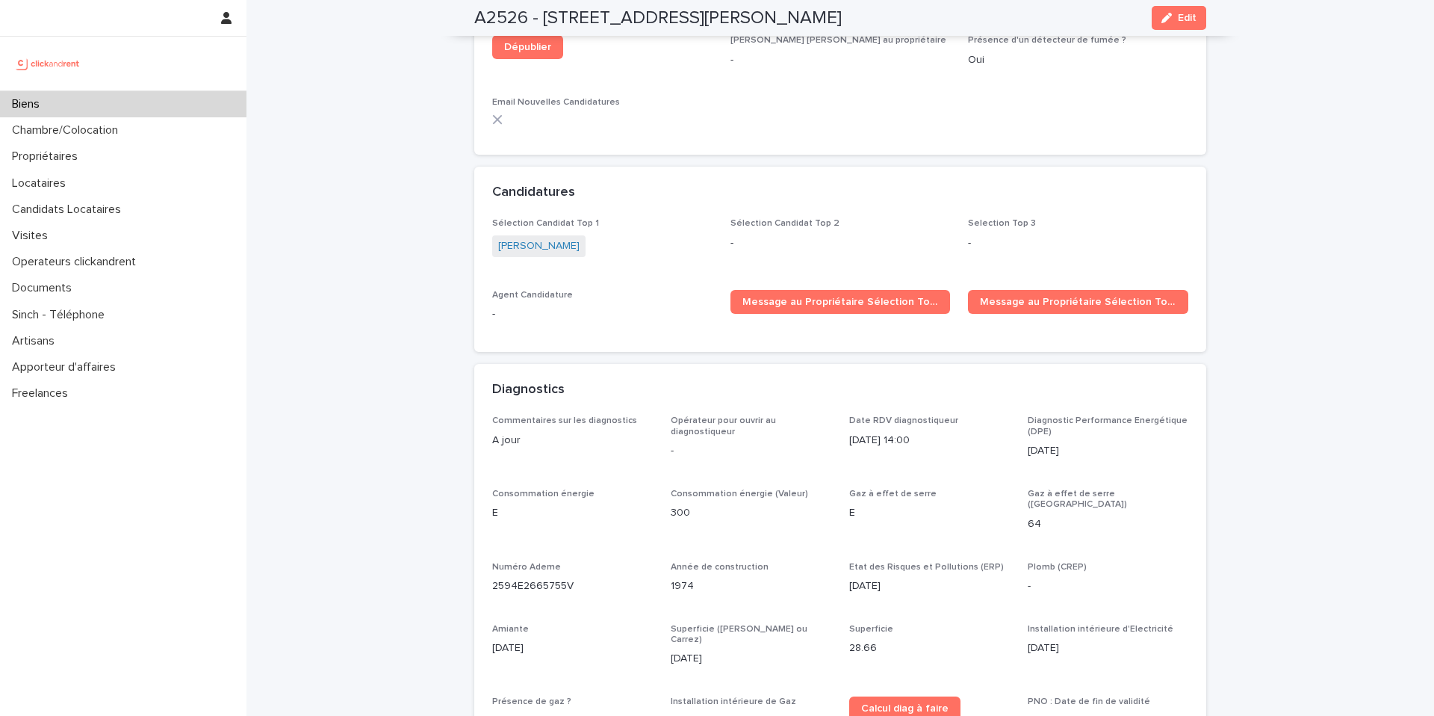
scroll to position [4262, 0]
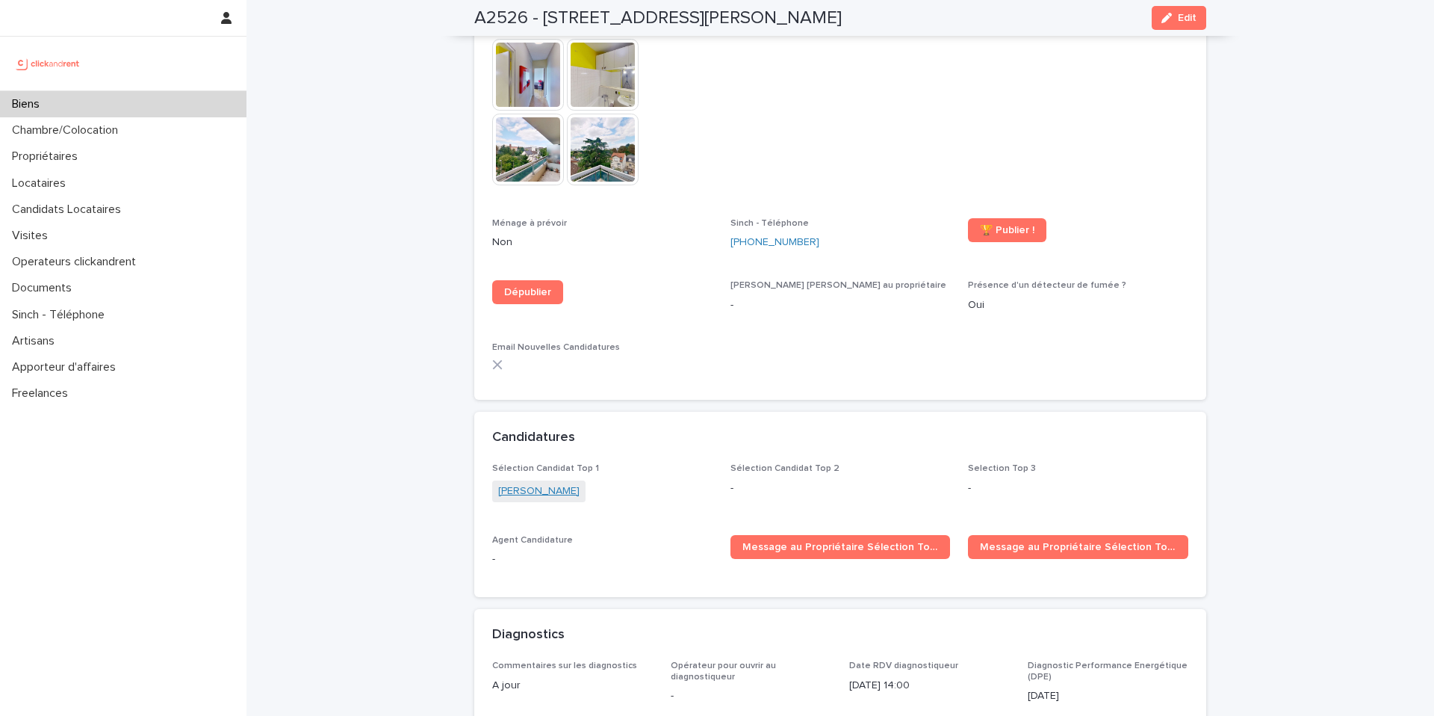
click at [537, 483] on link "Melissa Habak" at bounding box center [538, 491] width 81 height 16
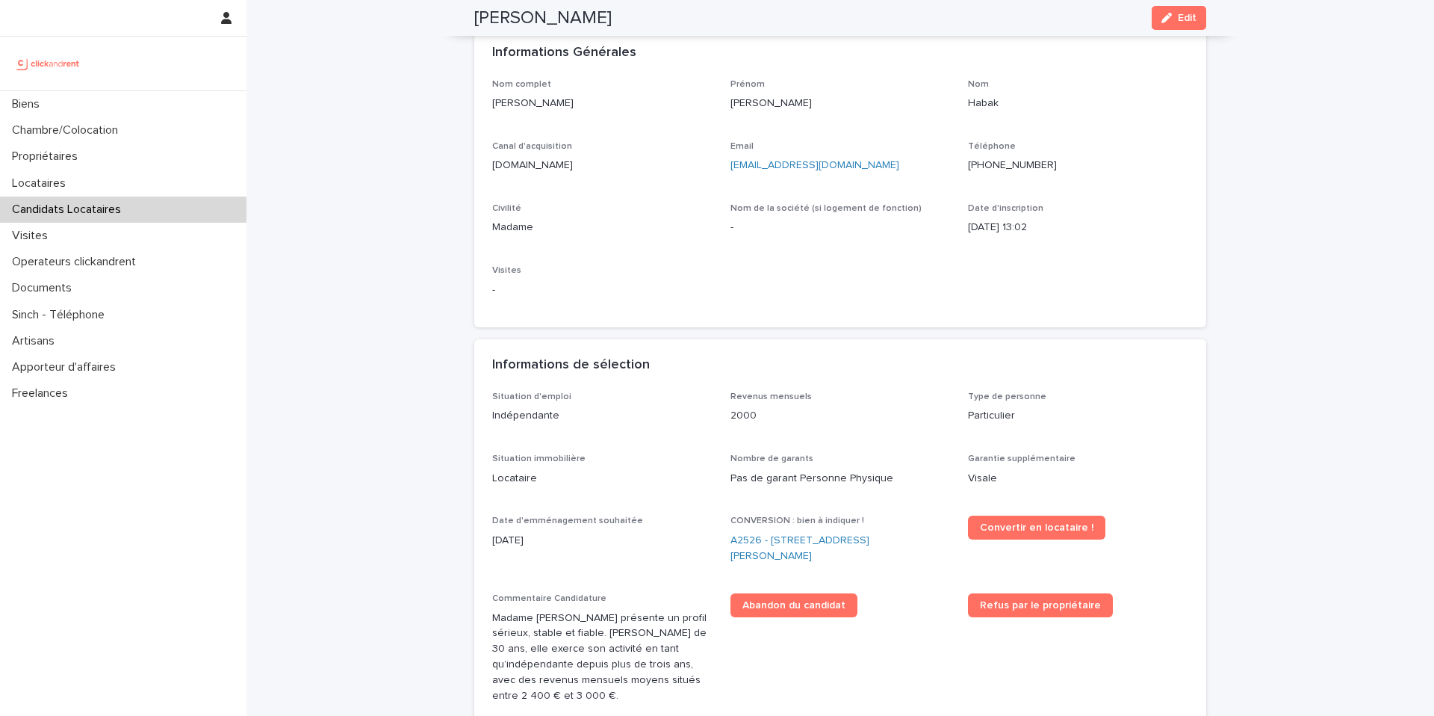
scroll to position [80, 0]
click at [793, 539] on link "A2526 - 30 Rue Gabriel Péri, Créteil 94000" at bounding box center [841, 548] width 220 height 31
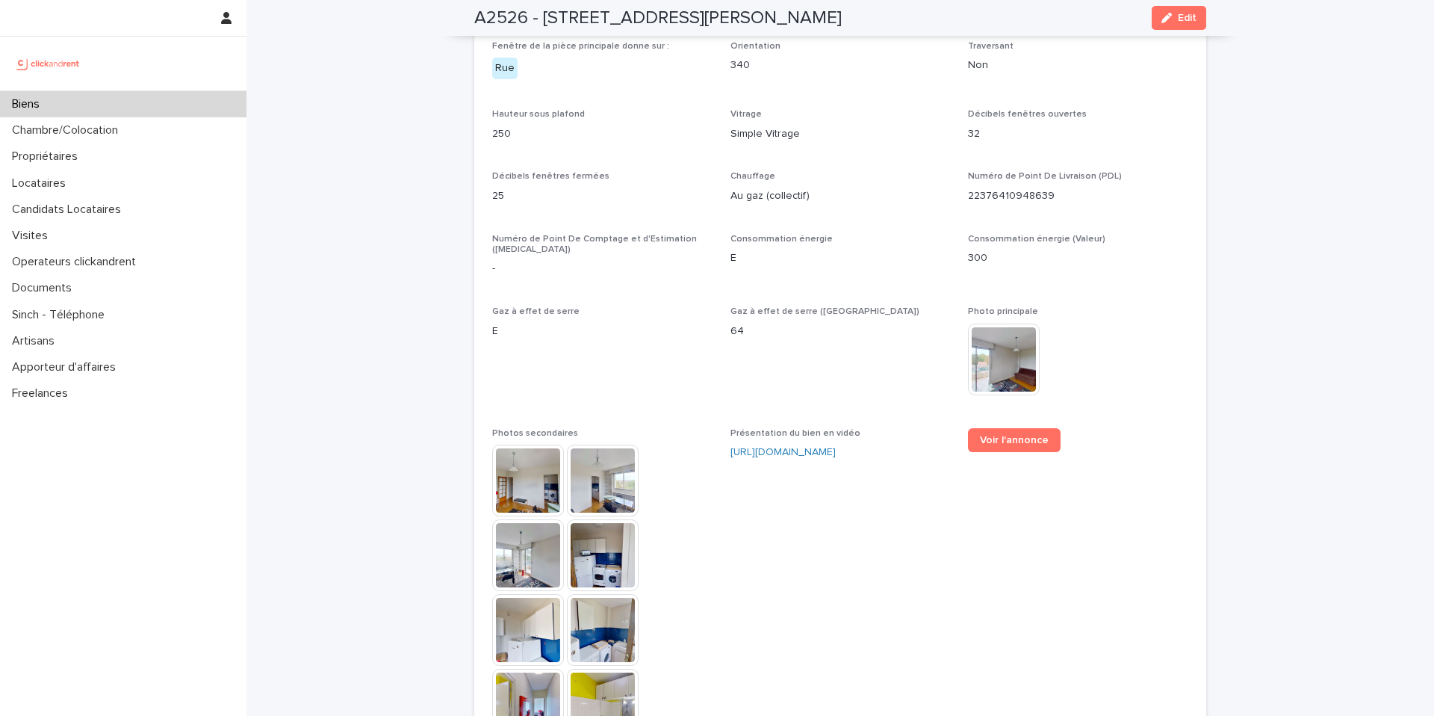
scroll to position [4147, 0]
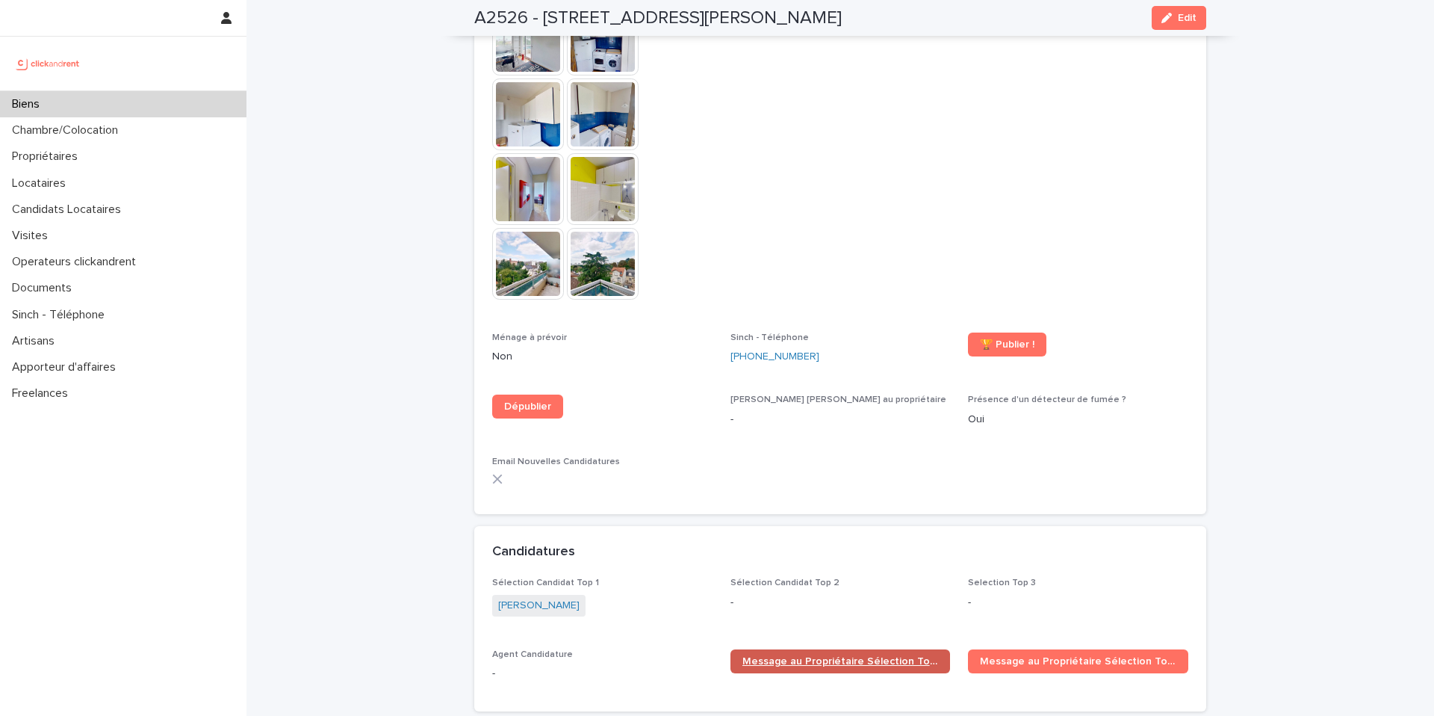
click at [837, 656] on span "Message au Propriétaire Sélection Top 1" at bounding box center [841, 661] width 196 height 10
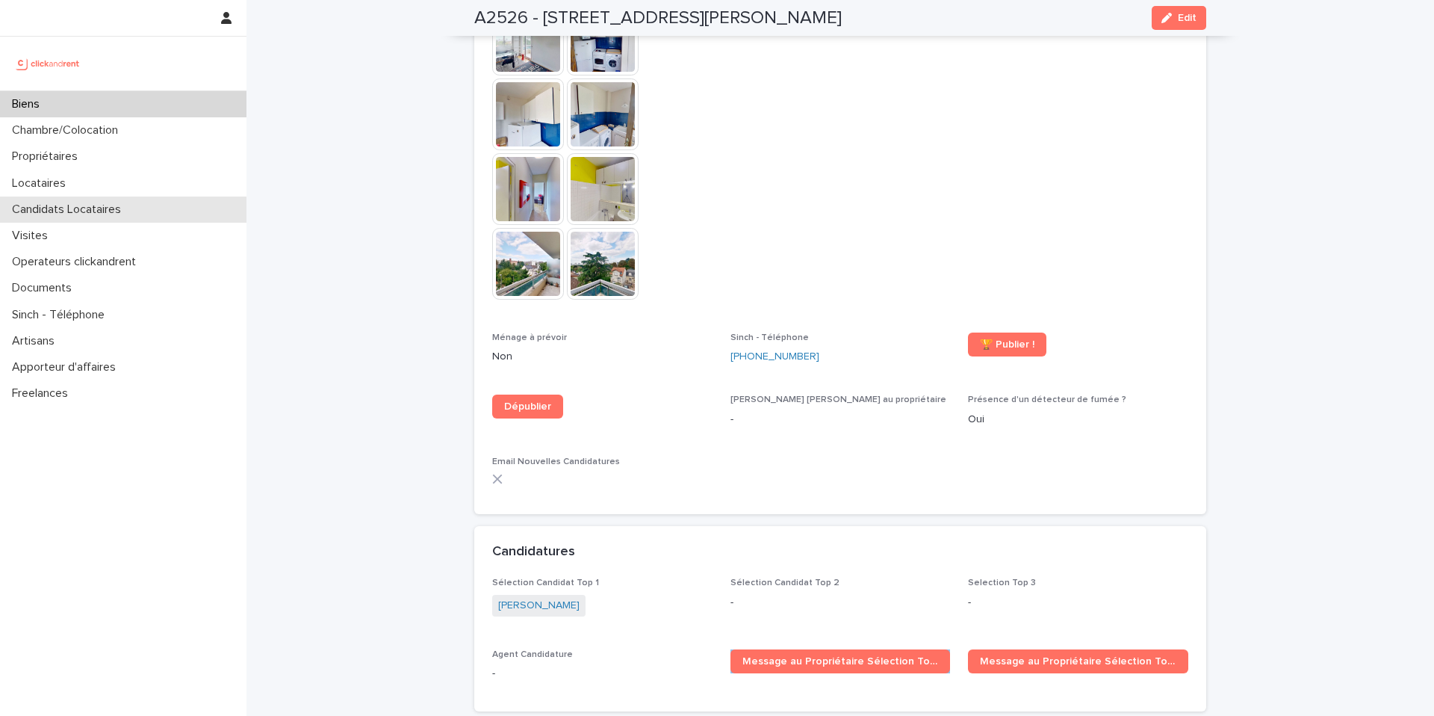
click at [78, 209] on p "Candidats Locataires" at bounding box center [69, 209] width 127 height 14
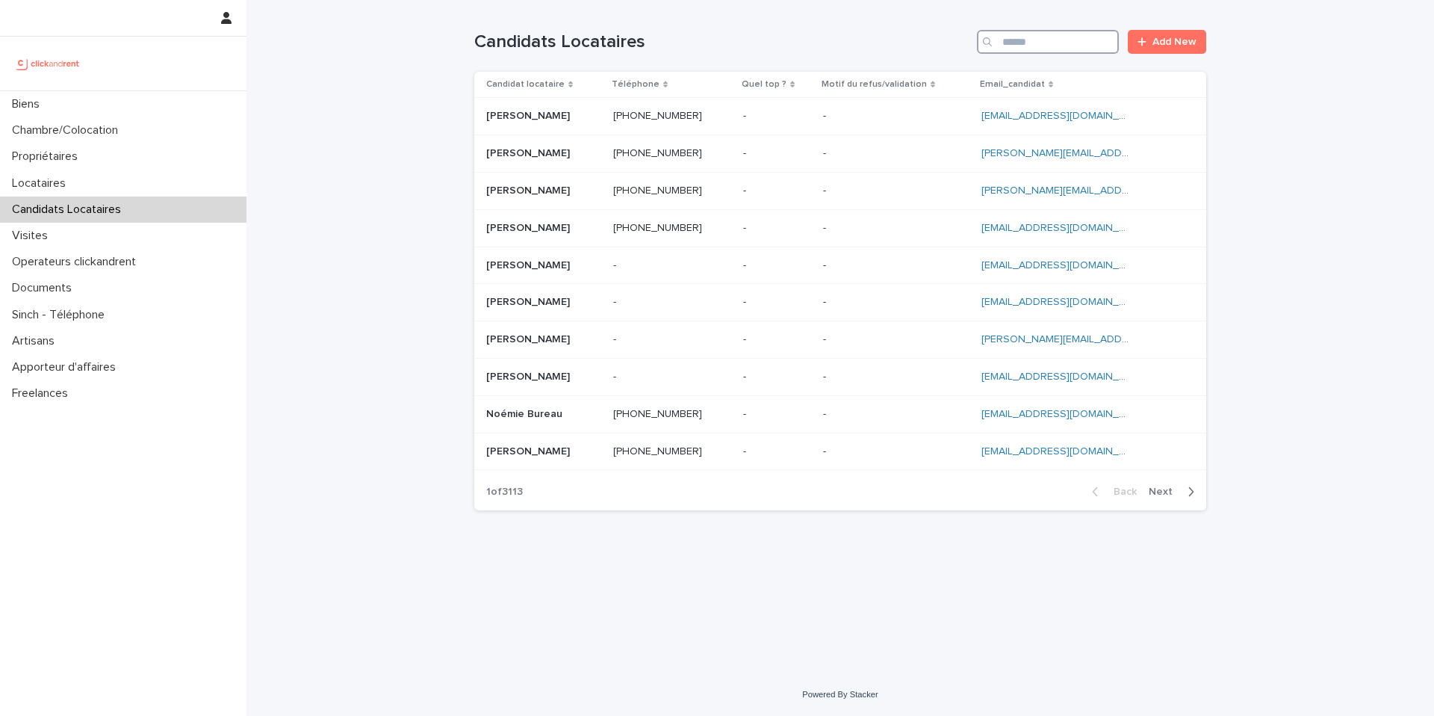
click at [1076, 47] on input "Search" at bounding box center [1048, 42] width 142 height 24
paste input "**********"
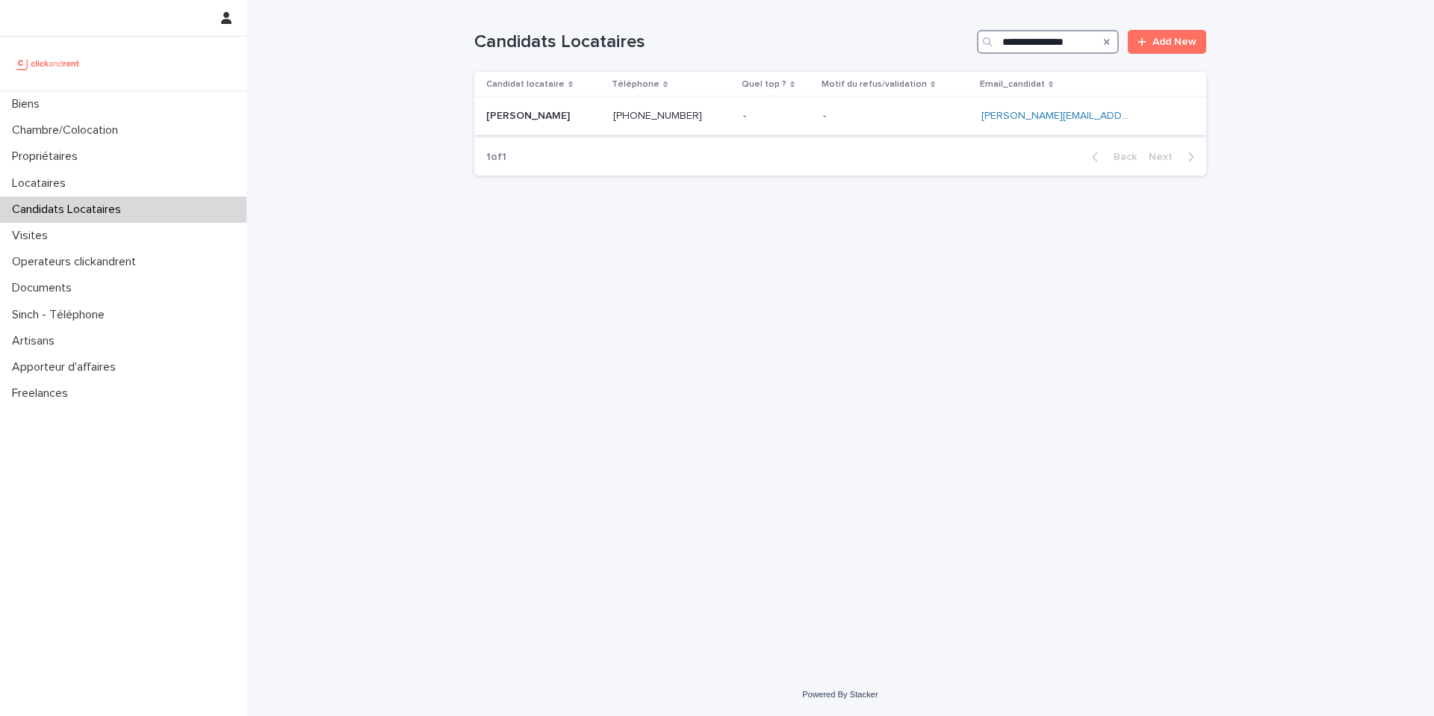
type input "**********"
click at [593, 123] on div "Ekaterina Zimina Ekaterina Zimina" at bounding box center [543, 116] width 115 height 25
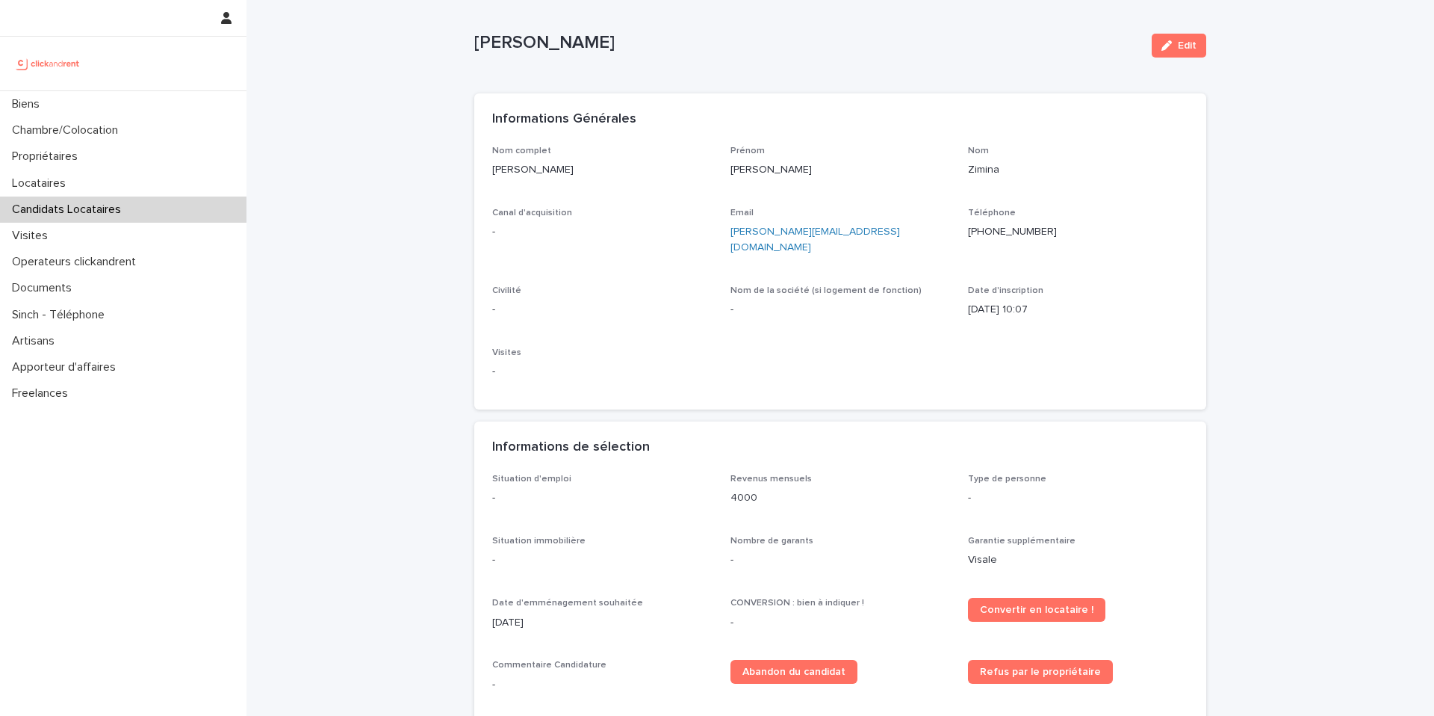
scroll to position [31, 0]
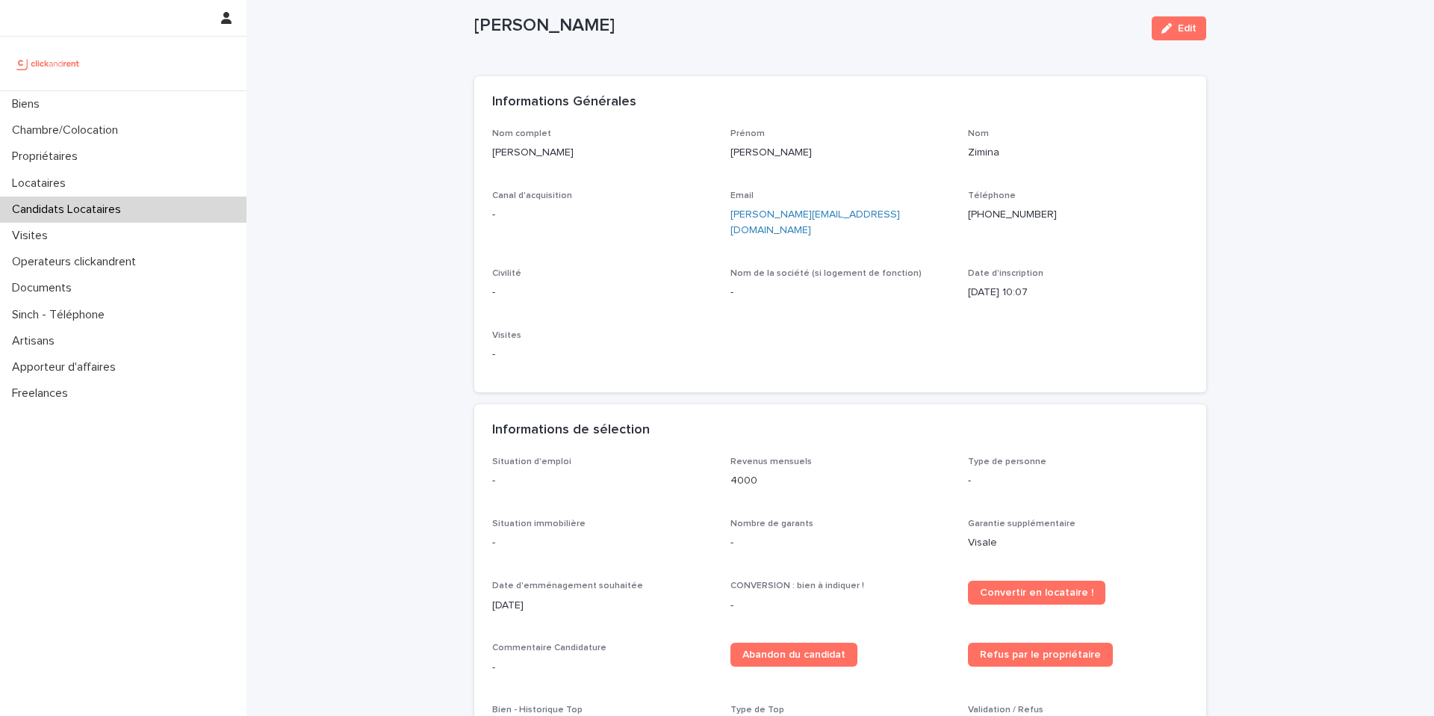
drag, startPoint x: 1175, startPoint y: 22, endPoint x: 672, endPoint y: 279, distance: 565.3
click at [1178, 23] on span "Edit" at bounding box center [1187, 28] width 19 height 10
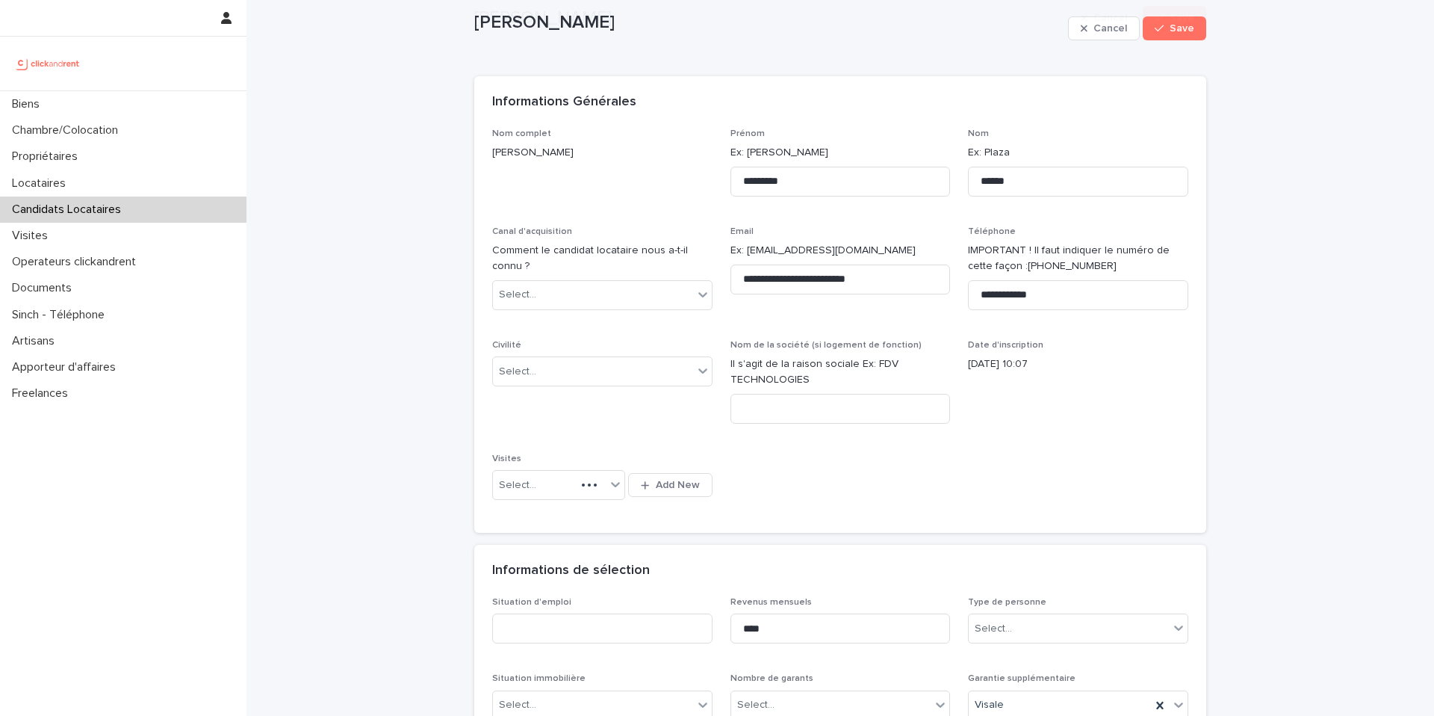
scroll to position [258, 0]
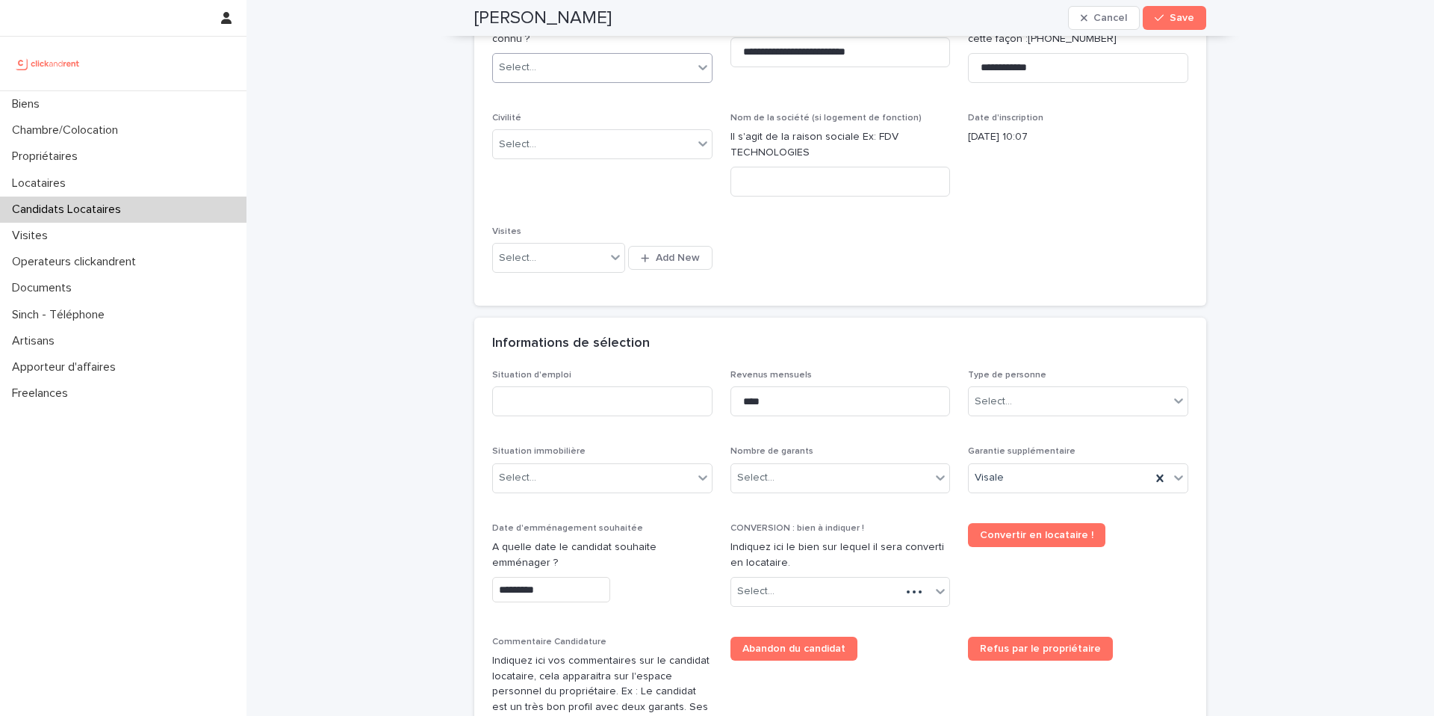
click at [569, 74] on div "Select..." at bounding box center [593, 67] width 200 height 25
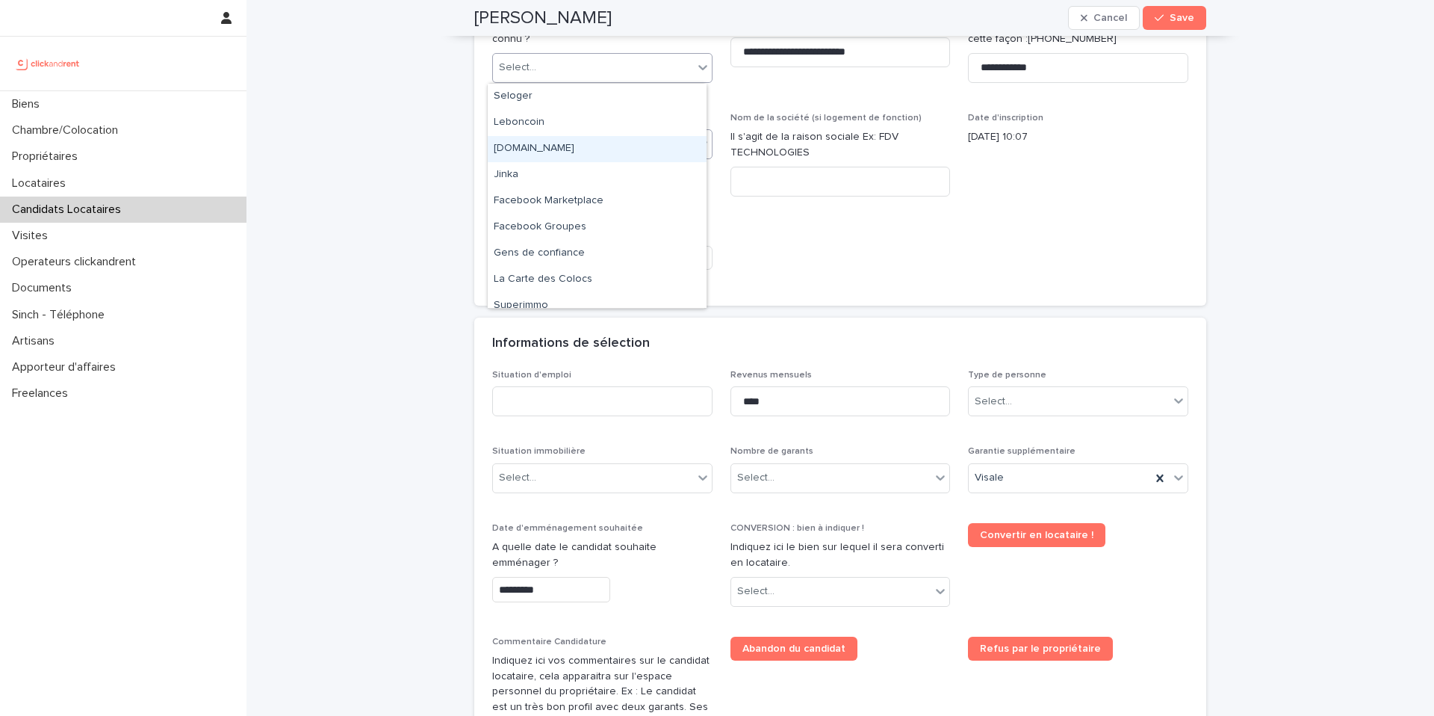
click at [546, 158] on div "clickandrent.fr" at bounding box center [597, 149] width 219 height 26
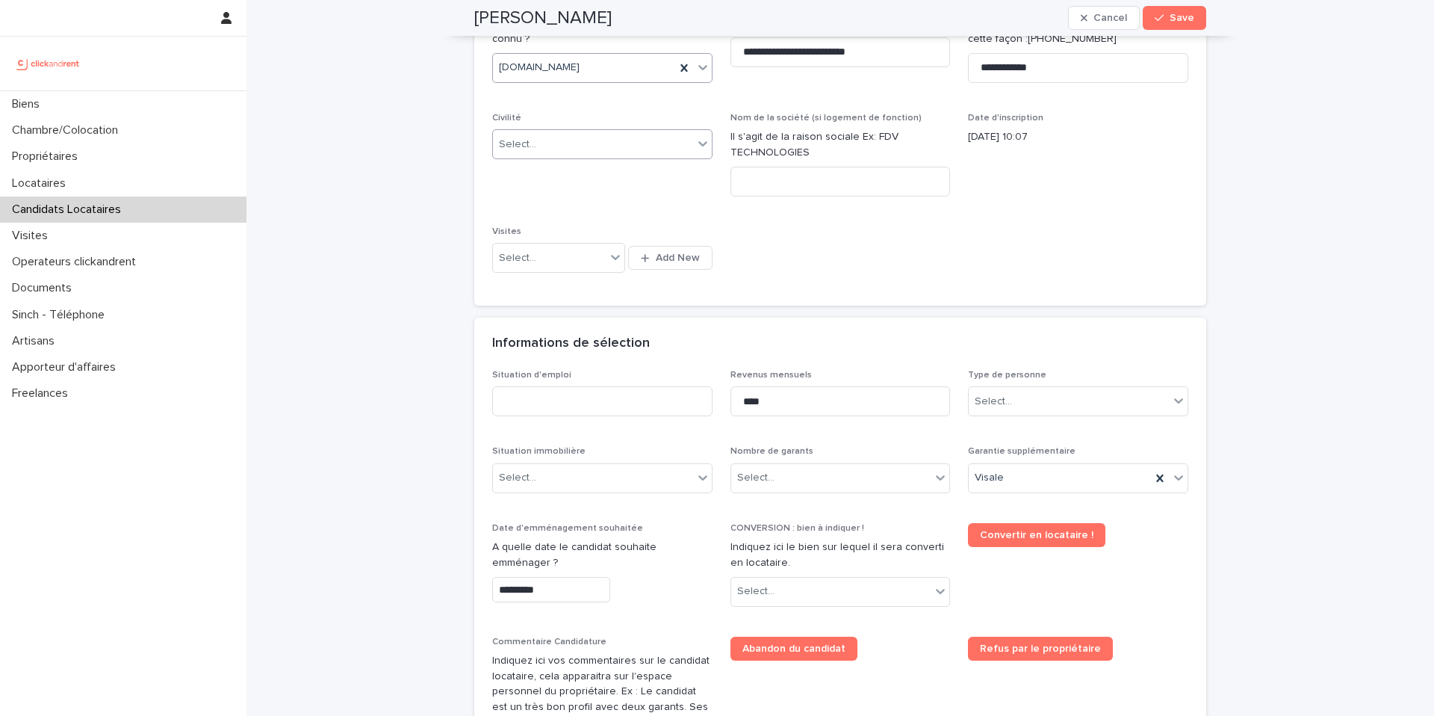
click at [527, 146] on div "Select..." at bounding box center [517, 145] width 37 height 16
click at [533, 178] on div "Madame" at bounding box center [597, 173] width 219 height 26
click at [1020, 397] on div "Select..." at bounding box center [1069, 401] width 200 height 25
click at [1008, 430] on div "Particulier" at bounding box center [1073, 430] width 219 height 26
click at [577, 405] on input at bounding box center [602, 401] width 220 height 30
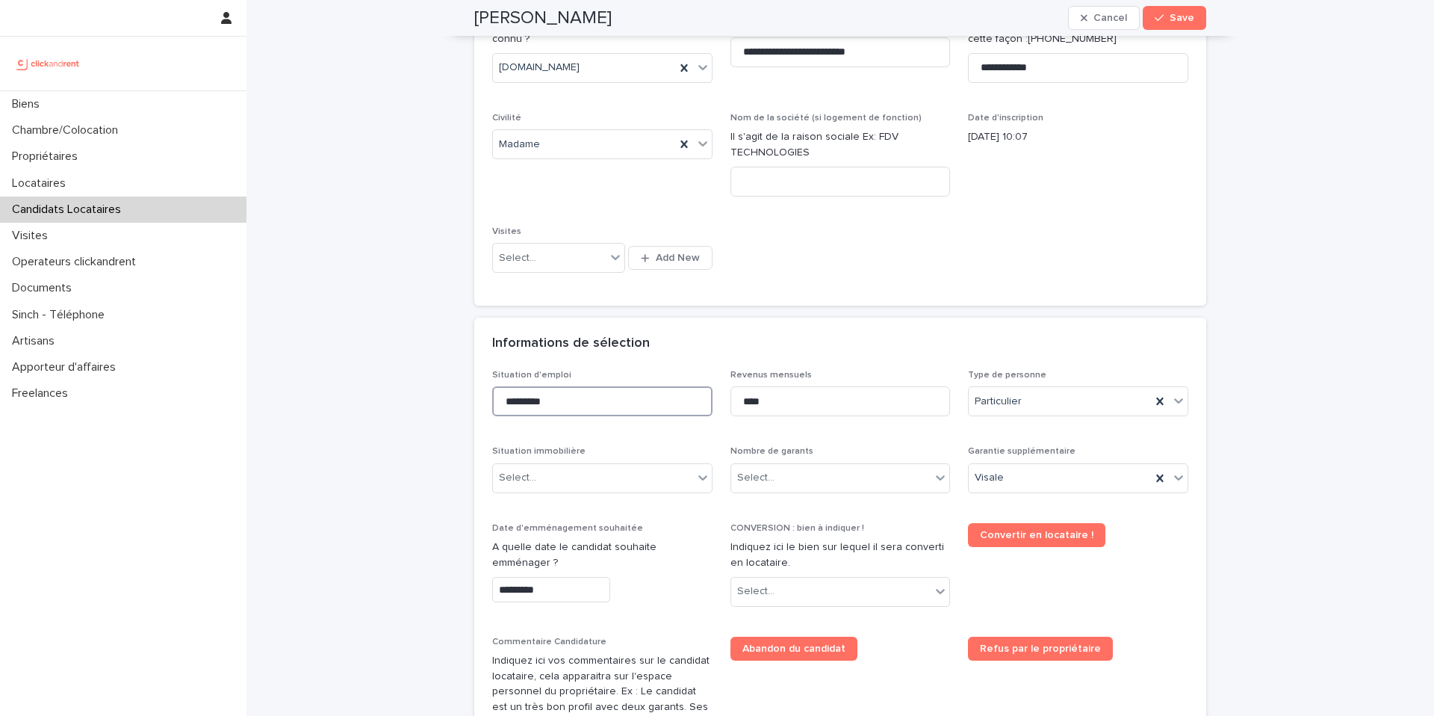
type input "*********"
click at [836, 404] on input "****" at bounding box center [841, 401] width 220 height 30
click at [835, 404] on input "****" at bounding box center [841, 401] width 220 height 30
type input "*"
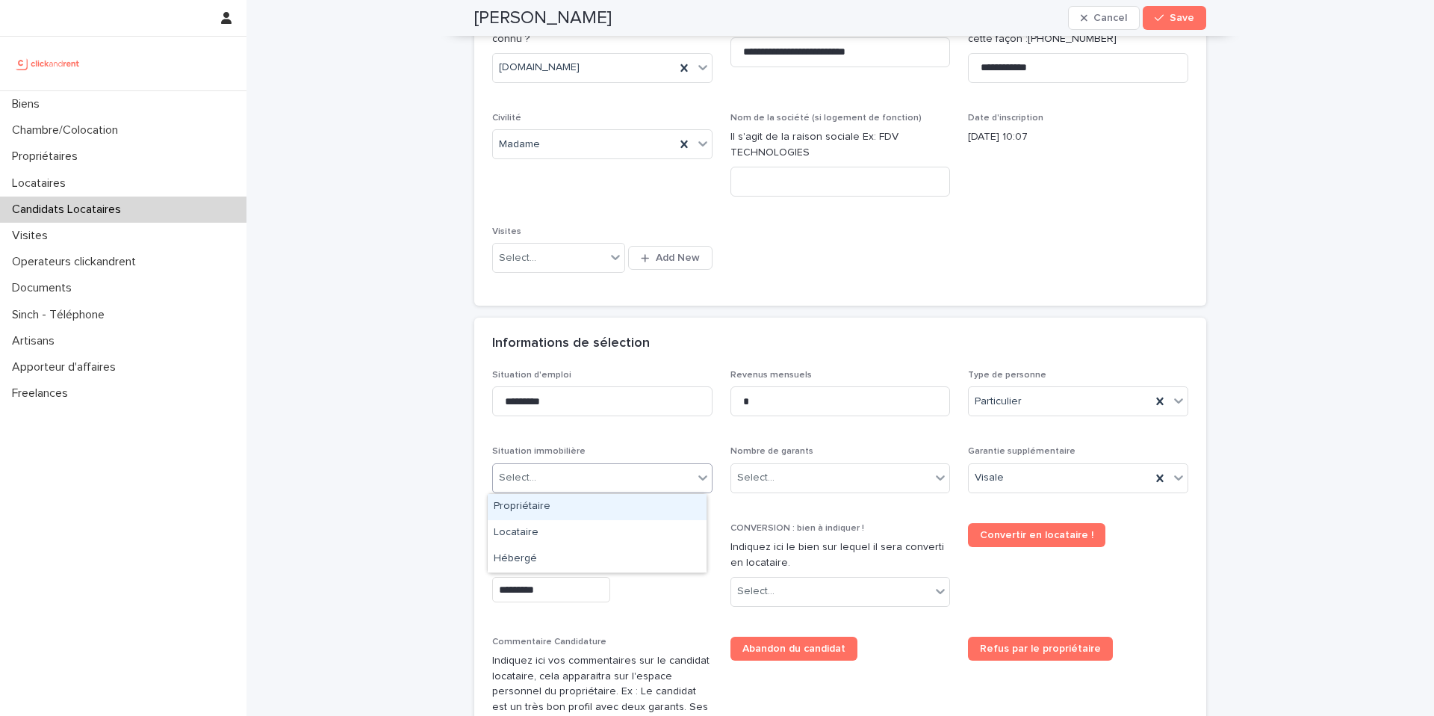
click at [608, 482] on div "Select..." at bounding box center [593, 477] width 200 height 25
click at [577, 534] on div "Locataire" at bounding box center [597, 533] width 219 height 26
click at [555, 483] on div "Locataire" at bounding box center [584, 477] width 182 height 25
drag, startPoint x: 560, startPoint y: 557, endPoint x: 526, endPoint y: 397, distance: 163.4
click at [559, 557] on div "Hébergé" at bounding box center [597, 559] width 219 height 26
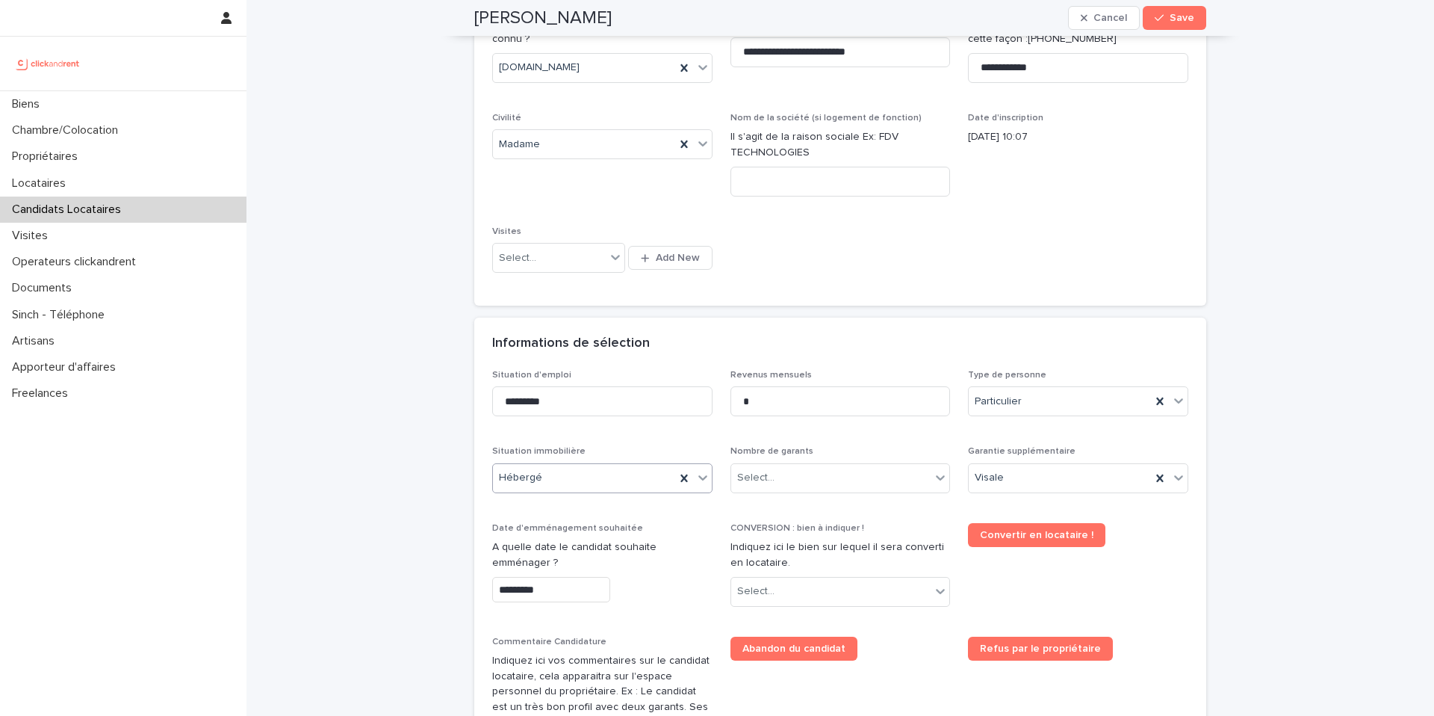
click at [567, 585] on input "*********" at bounding box center [551, 590] width 118 height 26
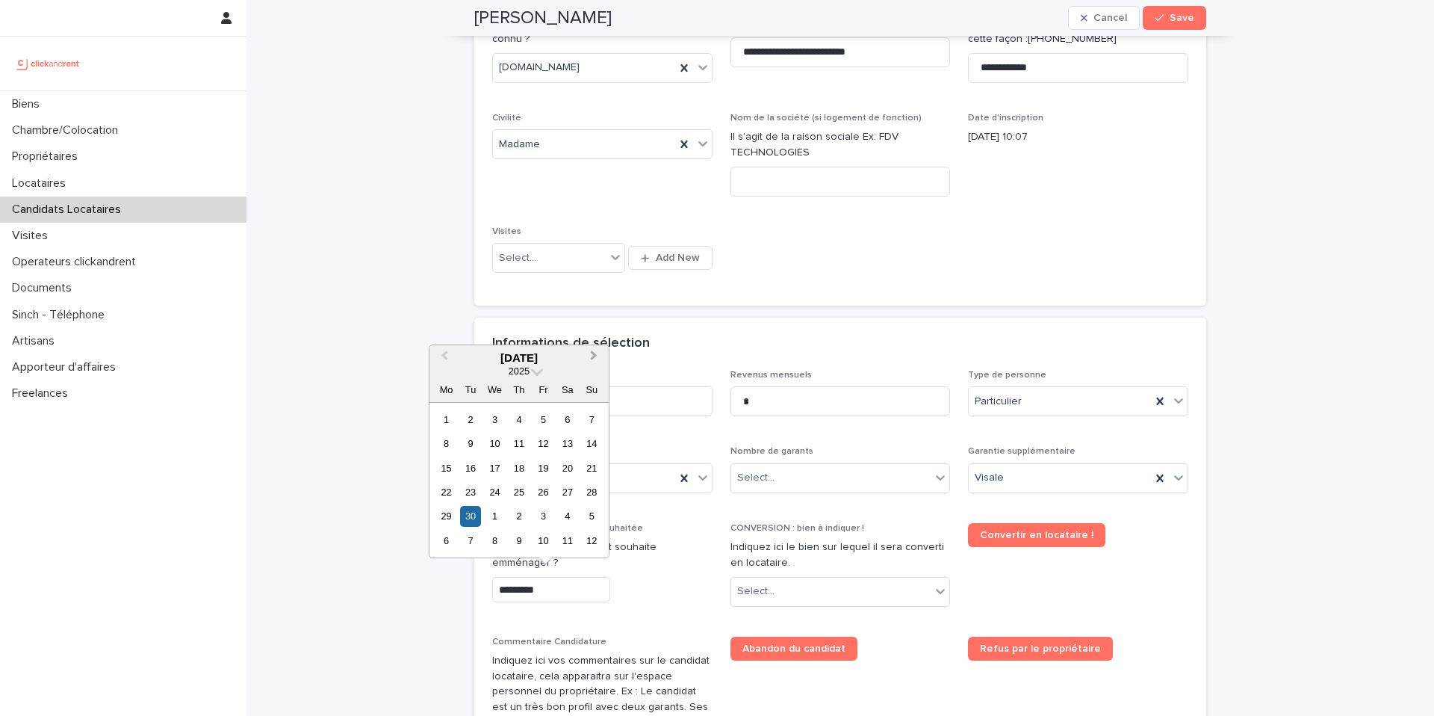
click at [595, 362] on button "Next Month" at bounding box center [595, 359] width 24 height 24
click at [475, 467] on div "14" at bounding box center [470, 468] width 20 height 20
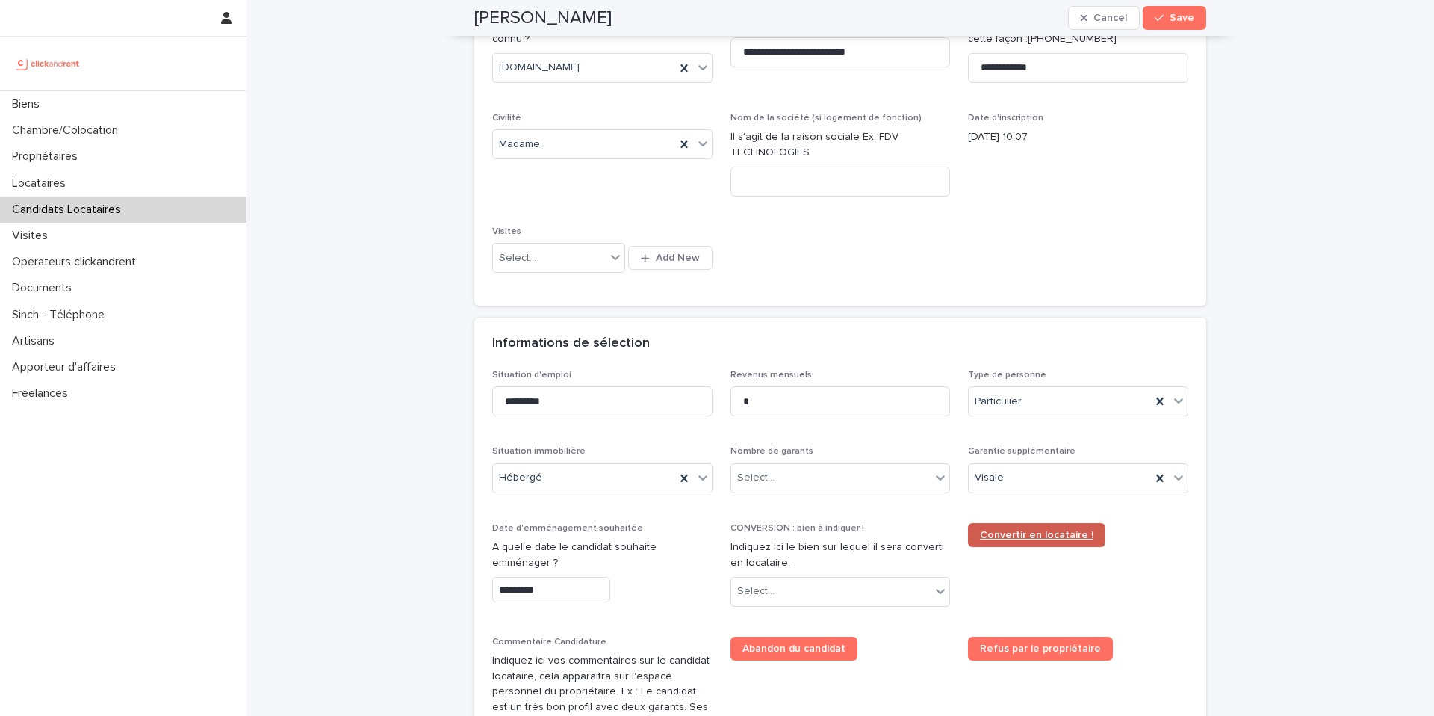
type input "**********"
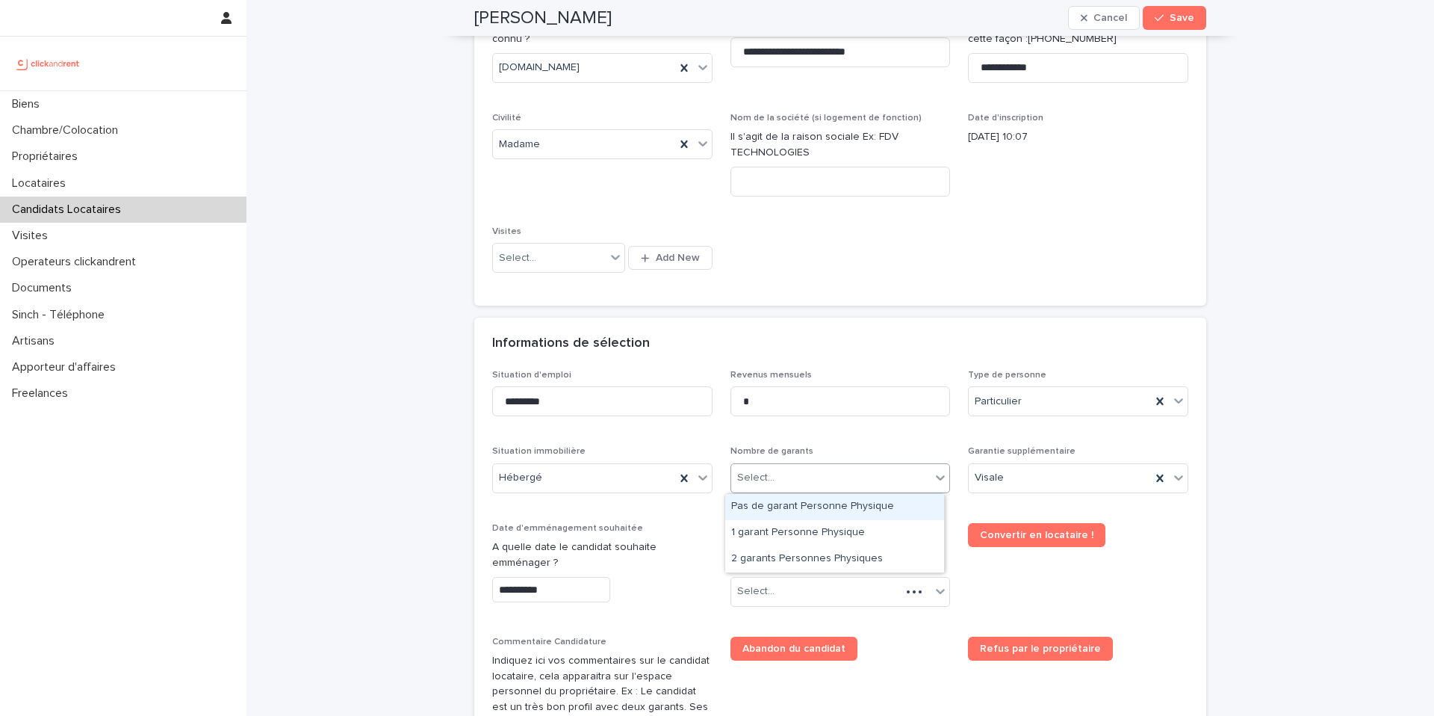
click at [797, 479] on div "Select..." at bounding box center [831, 477] width 200 height 25
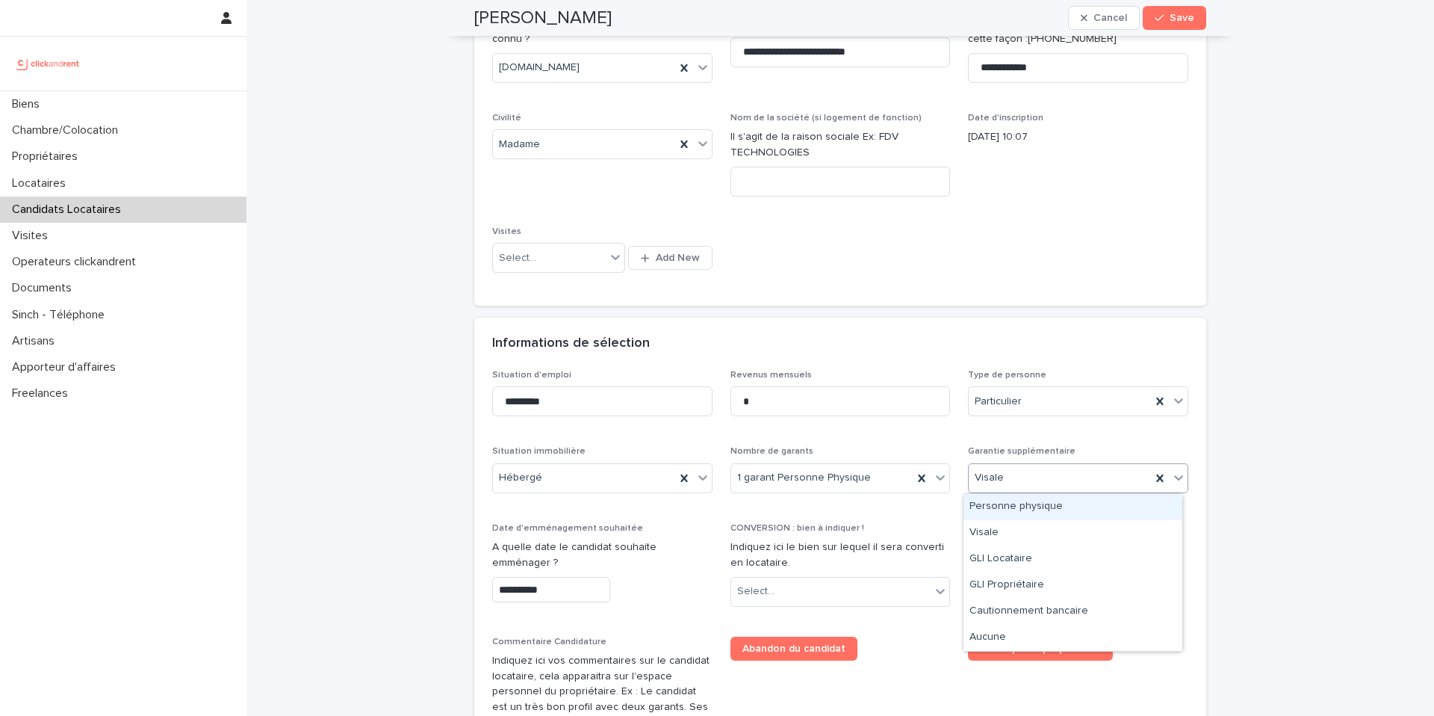
drag, startPoint x: 1020, startPoint y: 483, endPoint x: 1017, endPoint y: 490, distance: 7.8
click at [1020, 483] on div "Visale" at bounding box center [1060, 477] width 182 height 25
click at [1020, 562] on div "GLI Locataire" at bounding box center [1073, 559] width 219 height 26
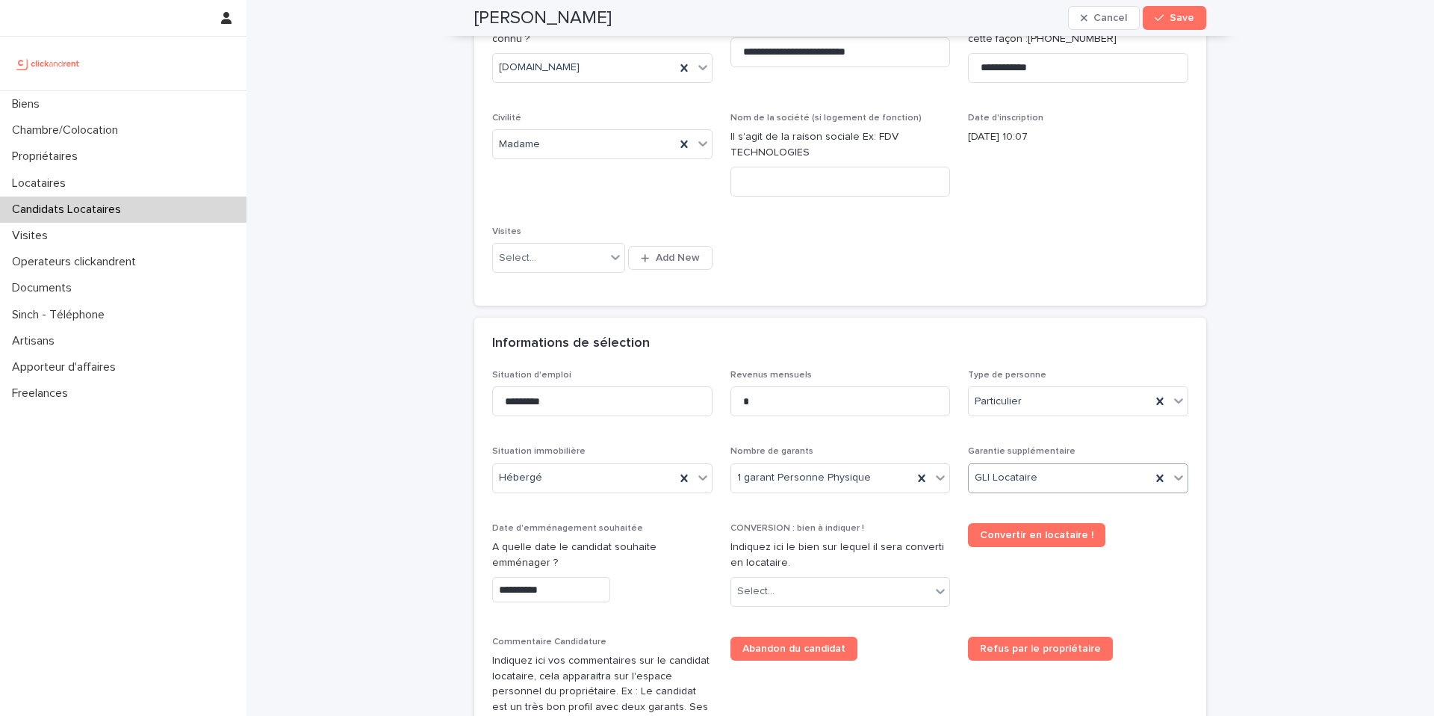
scroll to position [297, 0]
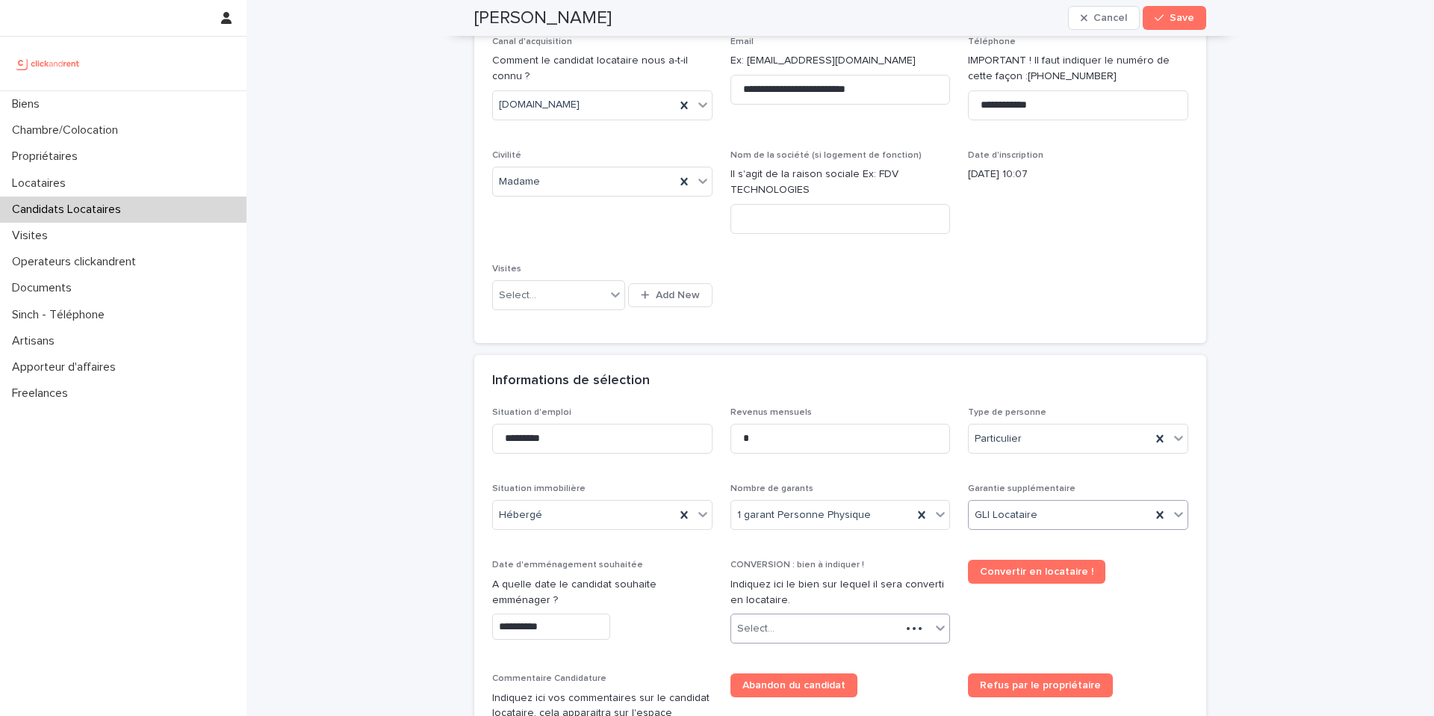
click at [801, 622] on div "Select..." at bounding box center [816, 628] width 170 height 25
type input "****"
drag, startPoint x: 823, startPoint y: 604, endPoint x: 955, endPoint y: 501, distance: 166.6
click at [822, 604] on div "A2555 - 45 rue d'Alésia, Paris 75014" at bounding box center [834, 599] width 219 height 26
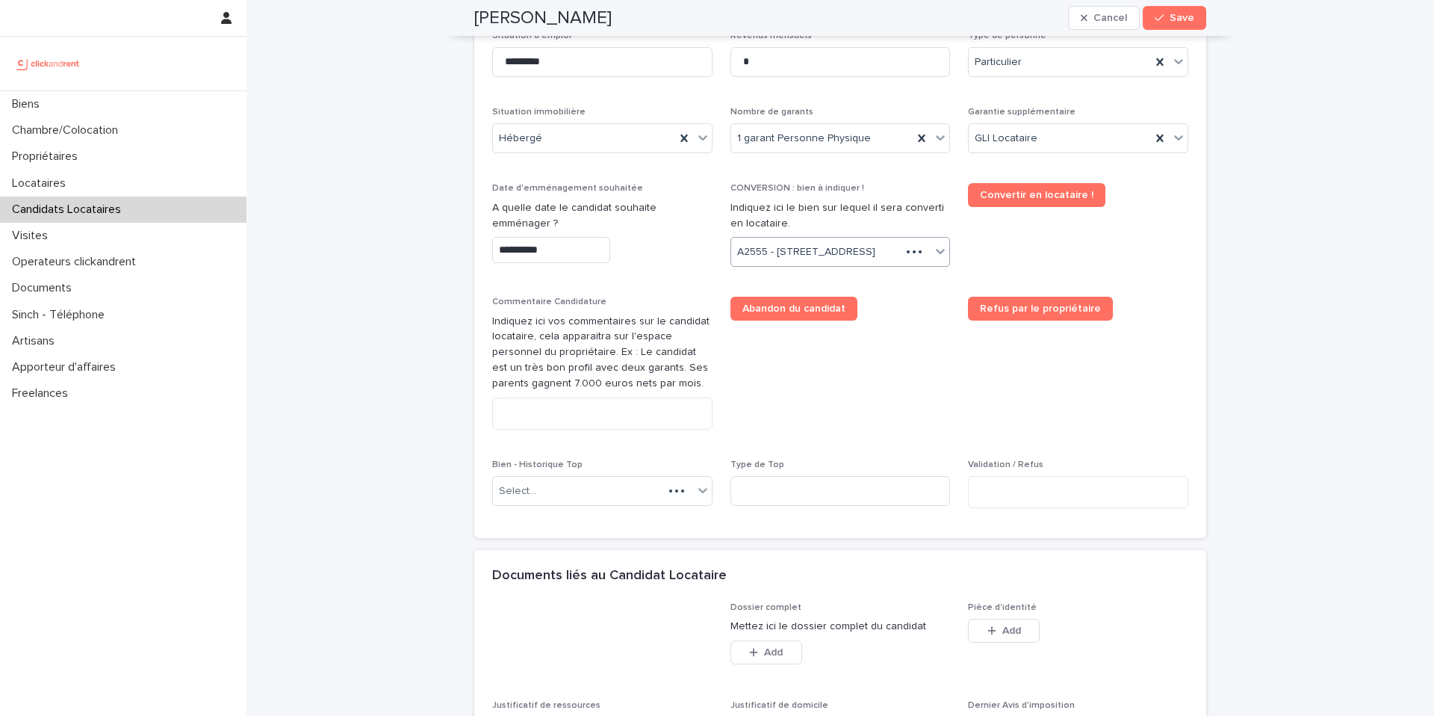
scroll to position [687, 0]
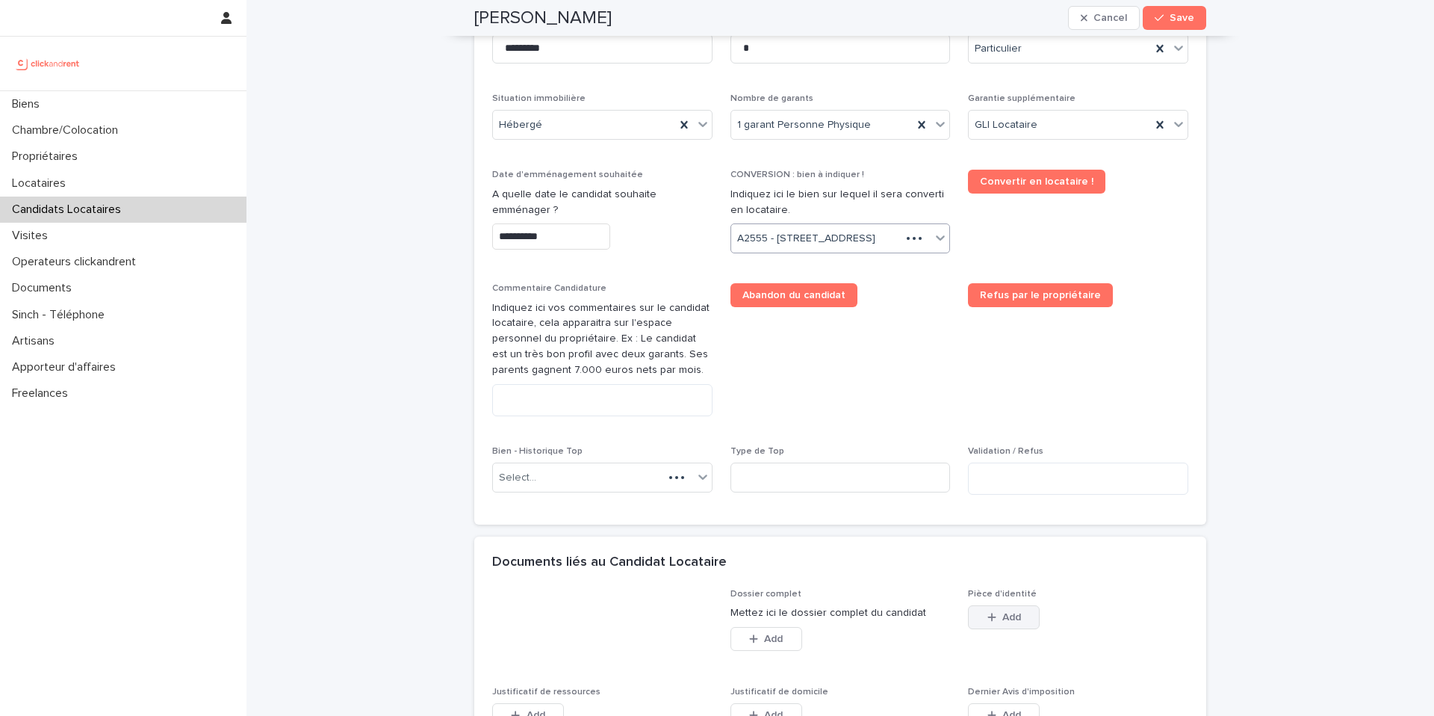
click at [1018, 629] on button "Add" at bounding box center [1004, 617] width 72 height 24
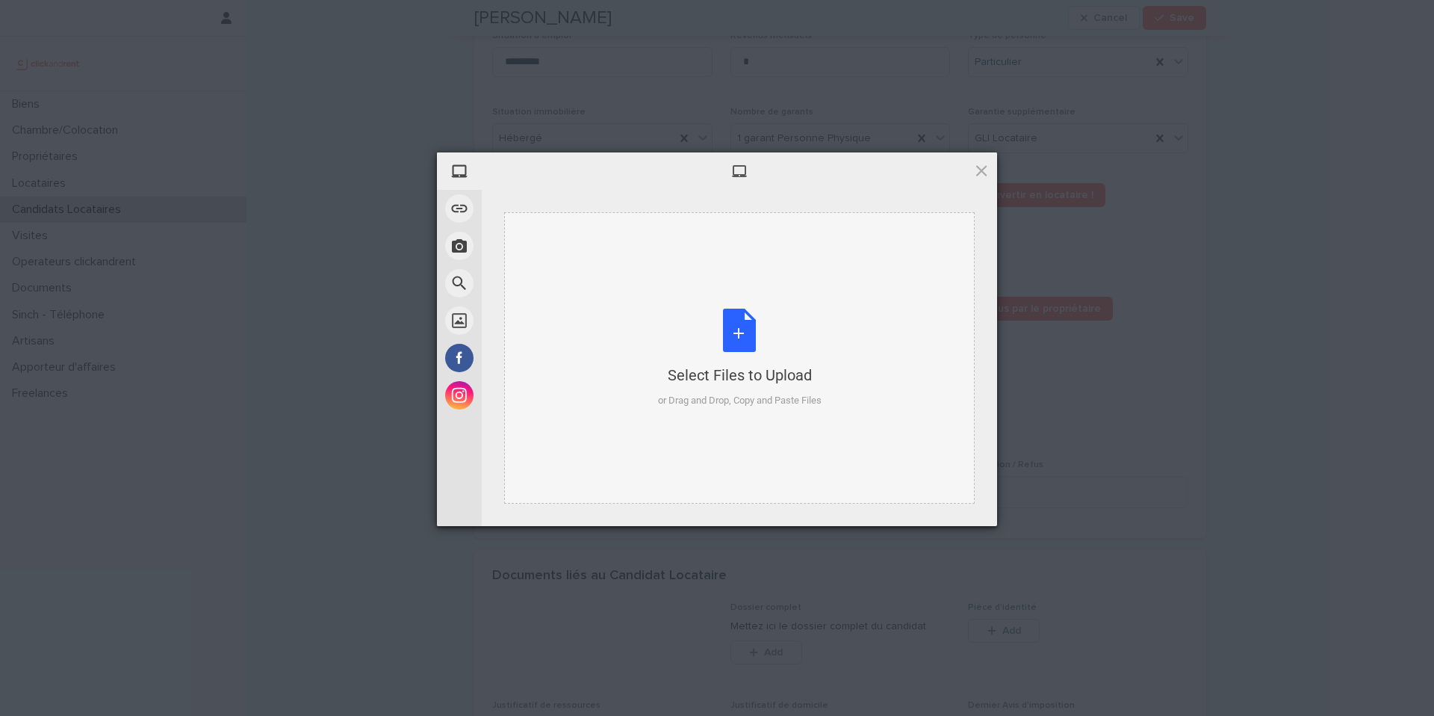
click at [733, 408] on div "Select Files to Upload or Drag and Drop, Copy and Paste Files" at bounding box center [739, 357] width 471 height 291
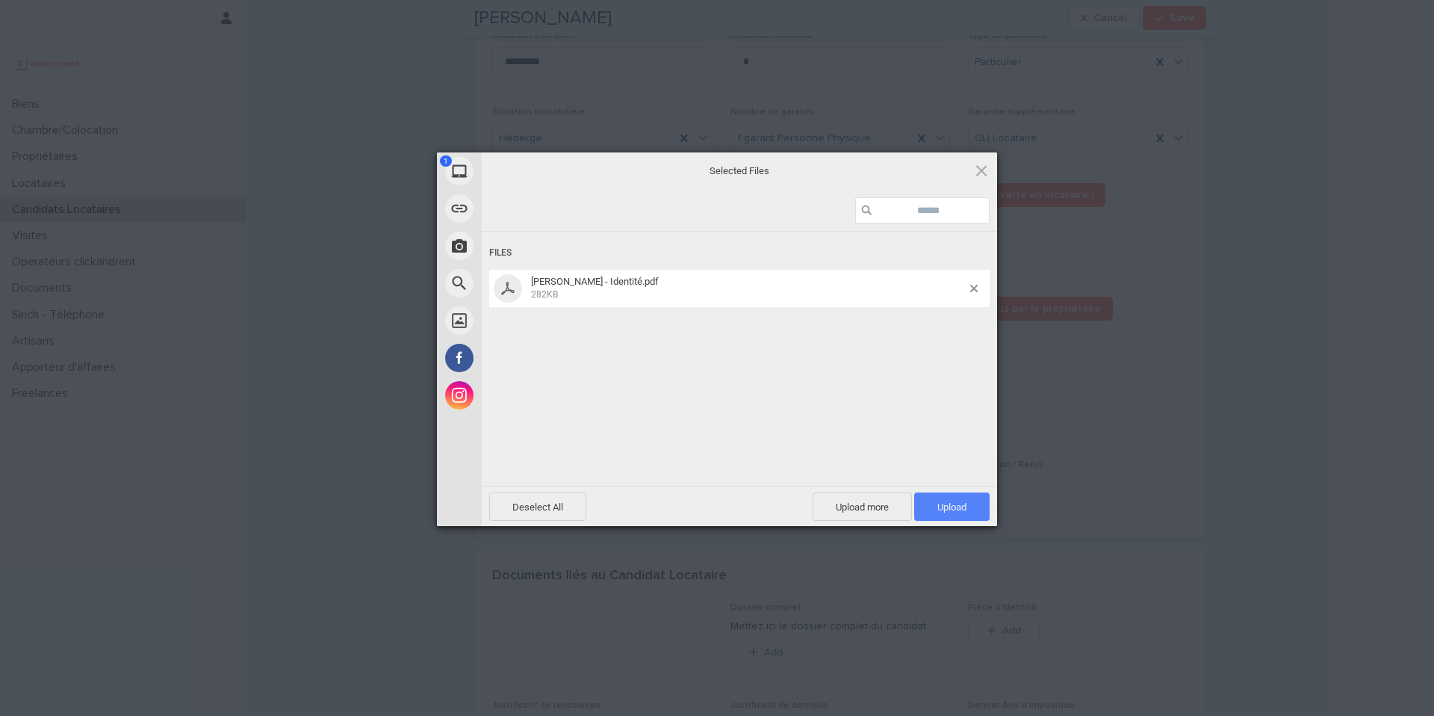
click at [969, 516] on span "Upload 1" at bounding box center [951, 506] width 75 height 28
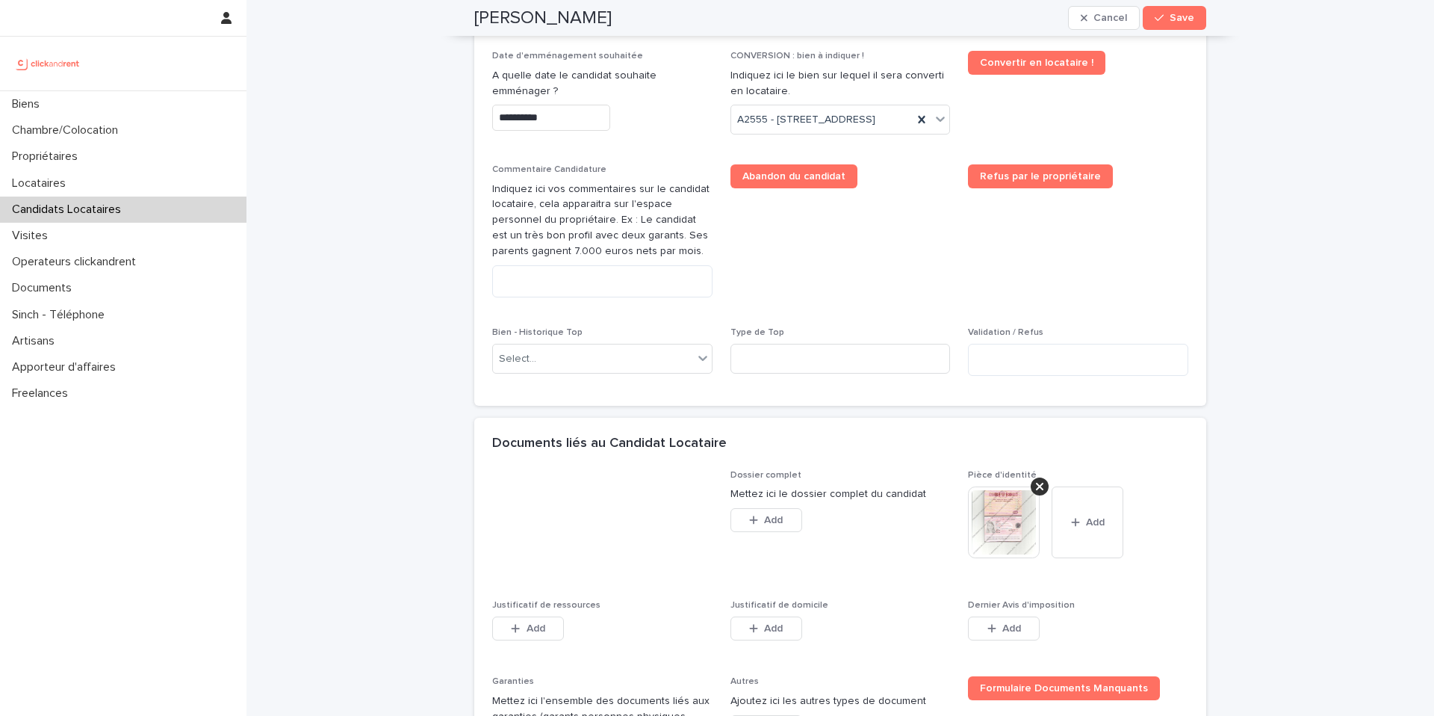
scroll to position [1008, 0]
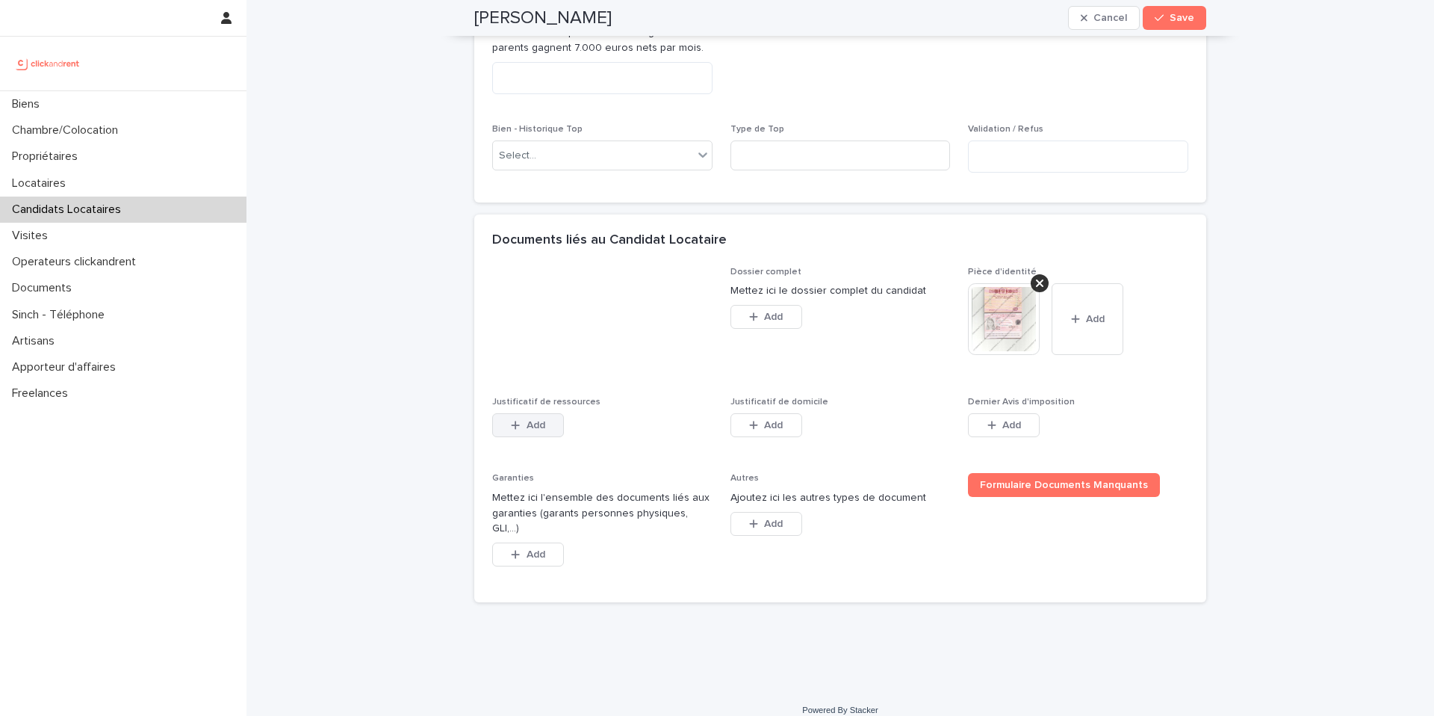
click at [542, 436] on button "Add" at bounding box center [528, 425] width 72 height 24
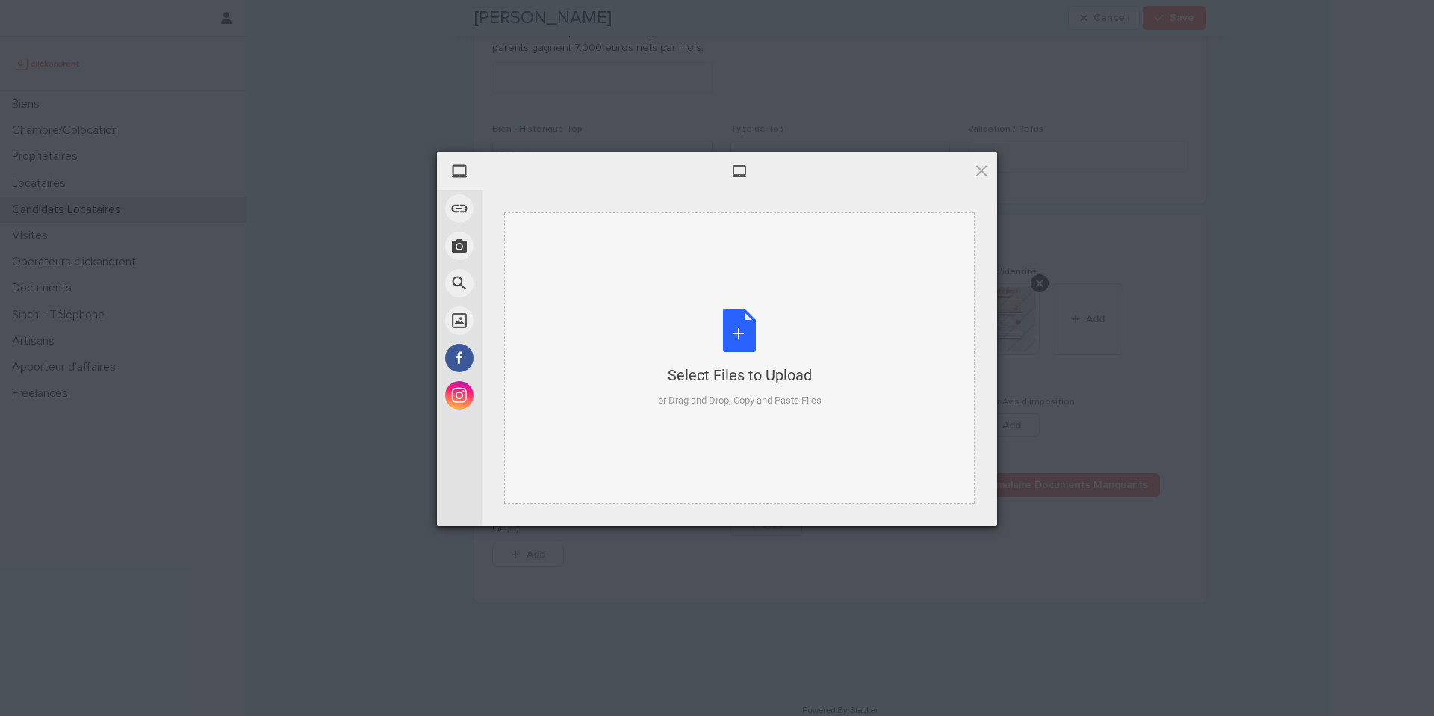
click at [663, 365] on div "Select Files to Upload or Drag and Drop, Copy and Paste Files" at bounding box center [740, 358] width 164 height 99
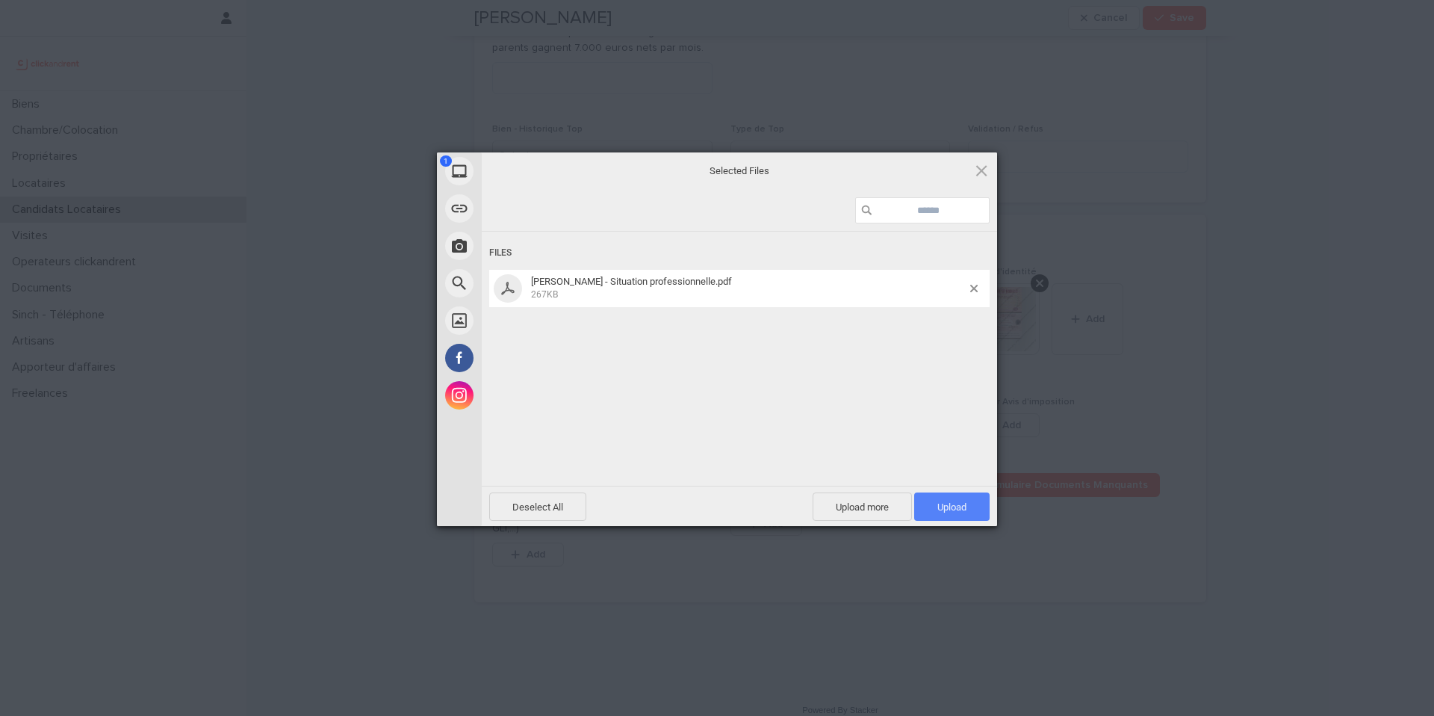
click at [930, 498] on span "Upload 1" at bounding box center [951, 506] width 75 height 28
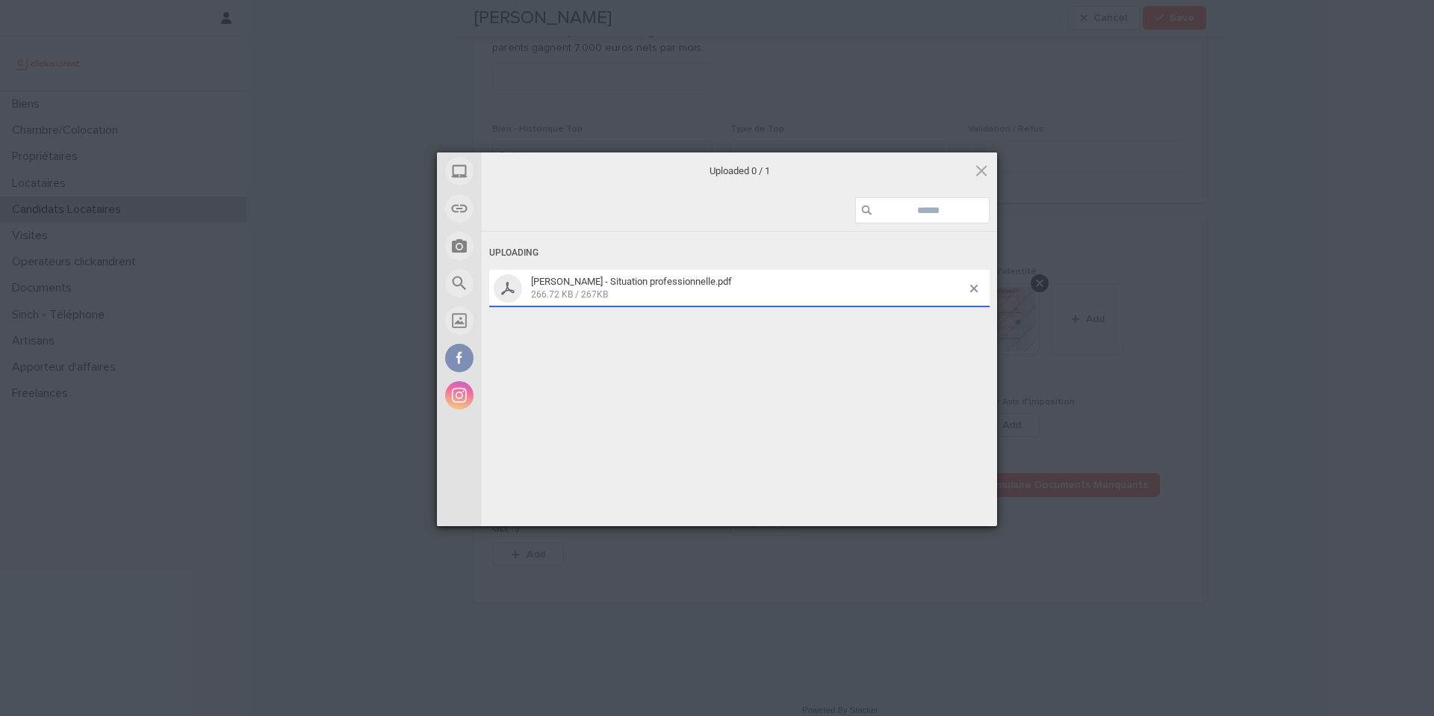
click at [1302, 374] on div "My Device Link (URL) Take Photo Web Search Unsplash Facebook Instagram Uploaded…" at bounding box center [717, 358] width 1434 height 716
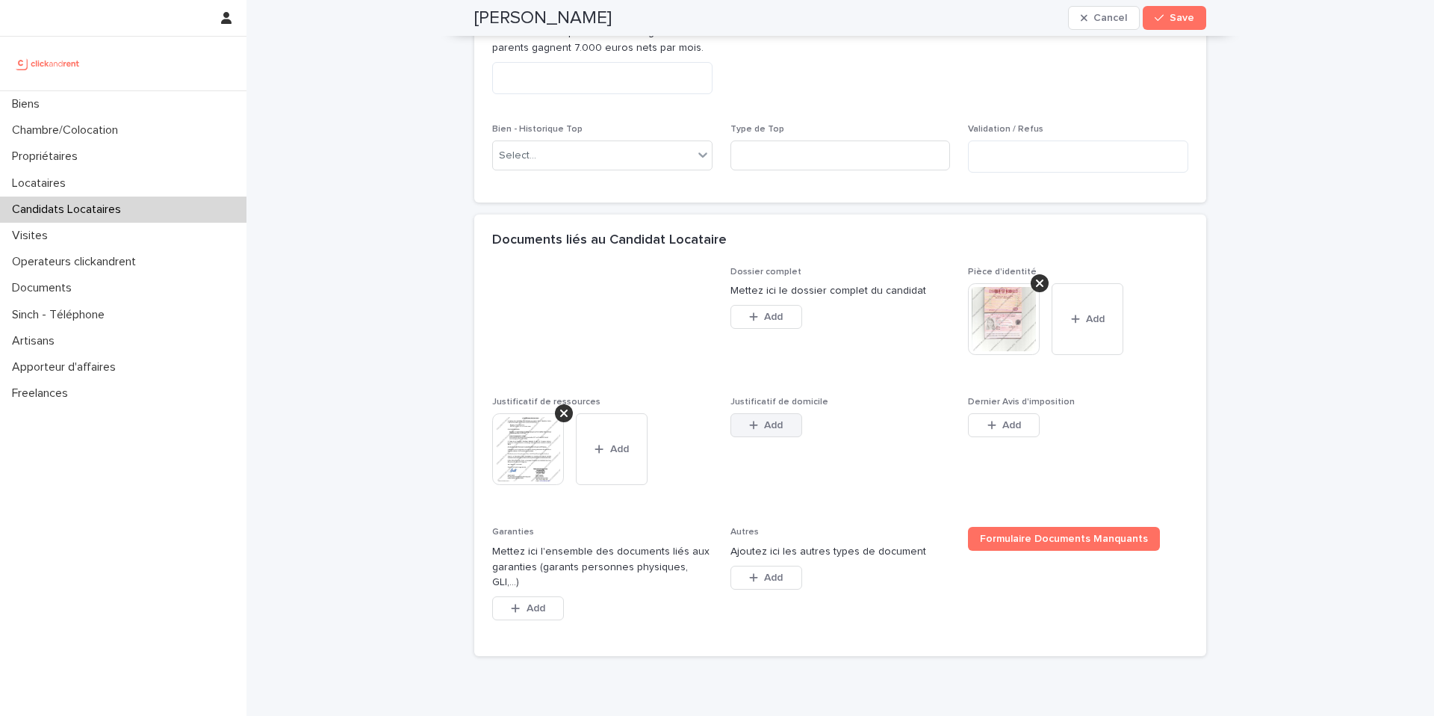
click at [749, 423] on icon "button" at bounding box center [753, 425] width 9 height 10
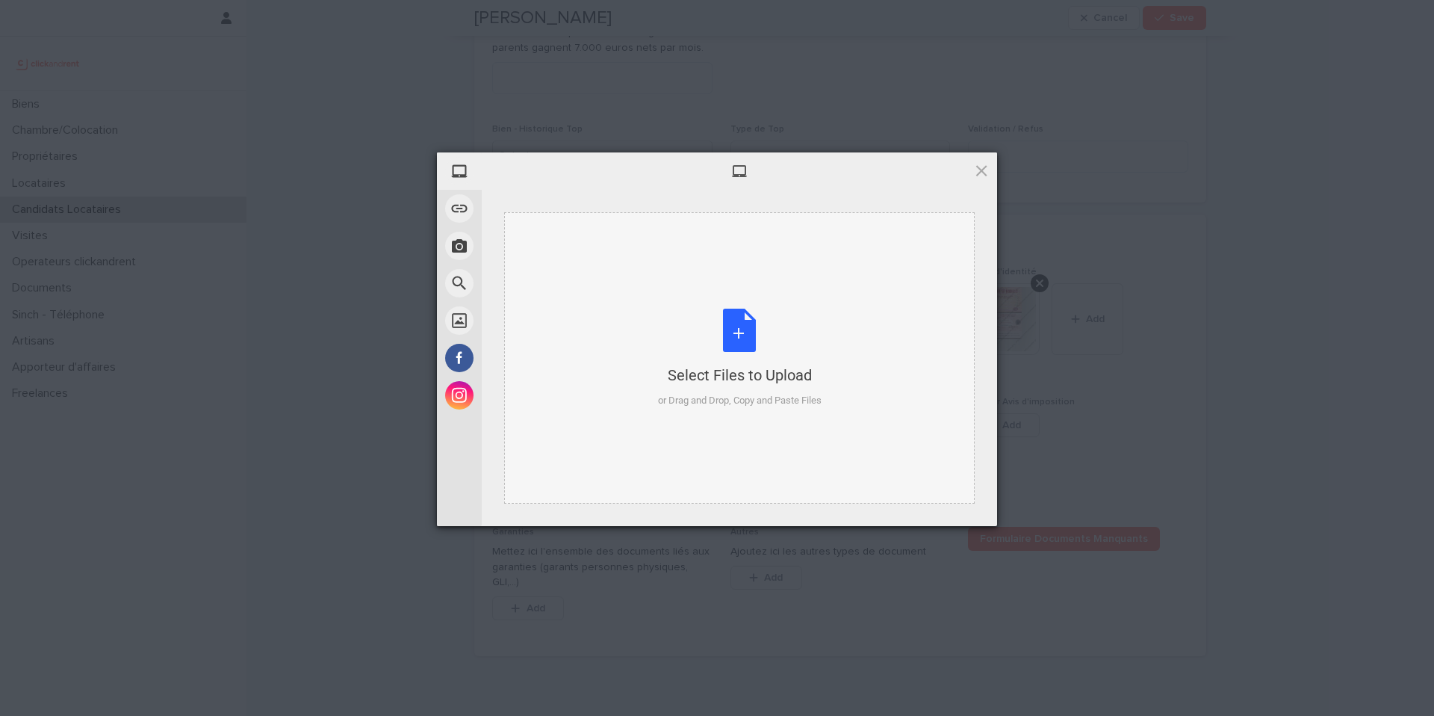
click at [663, 371] on div "Select Files to Upload" at bounding box center [740, 375] width 164 height 21
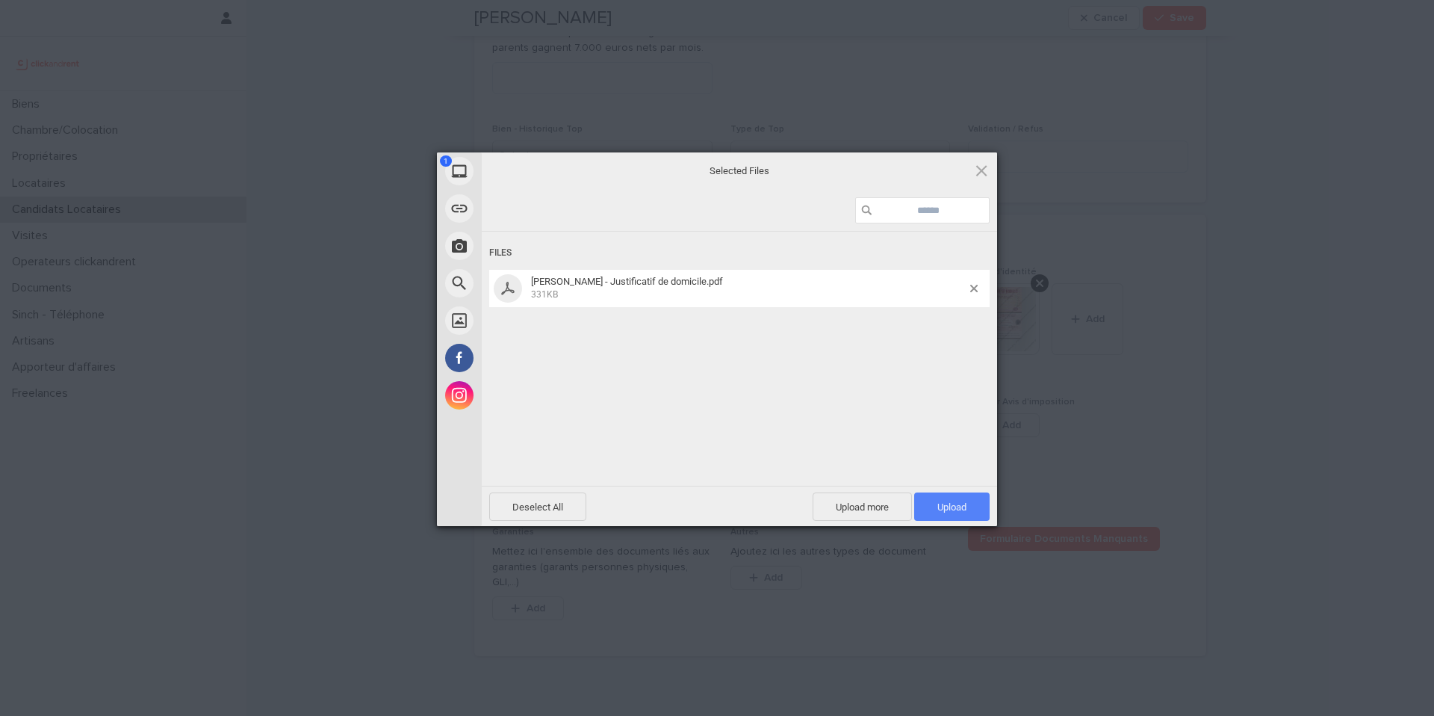
click at [964, 503] on span "Upload 1" at bounding box center [952, 506] width 29 height 11
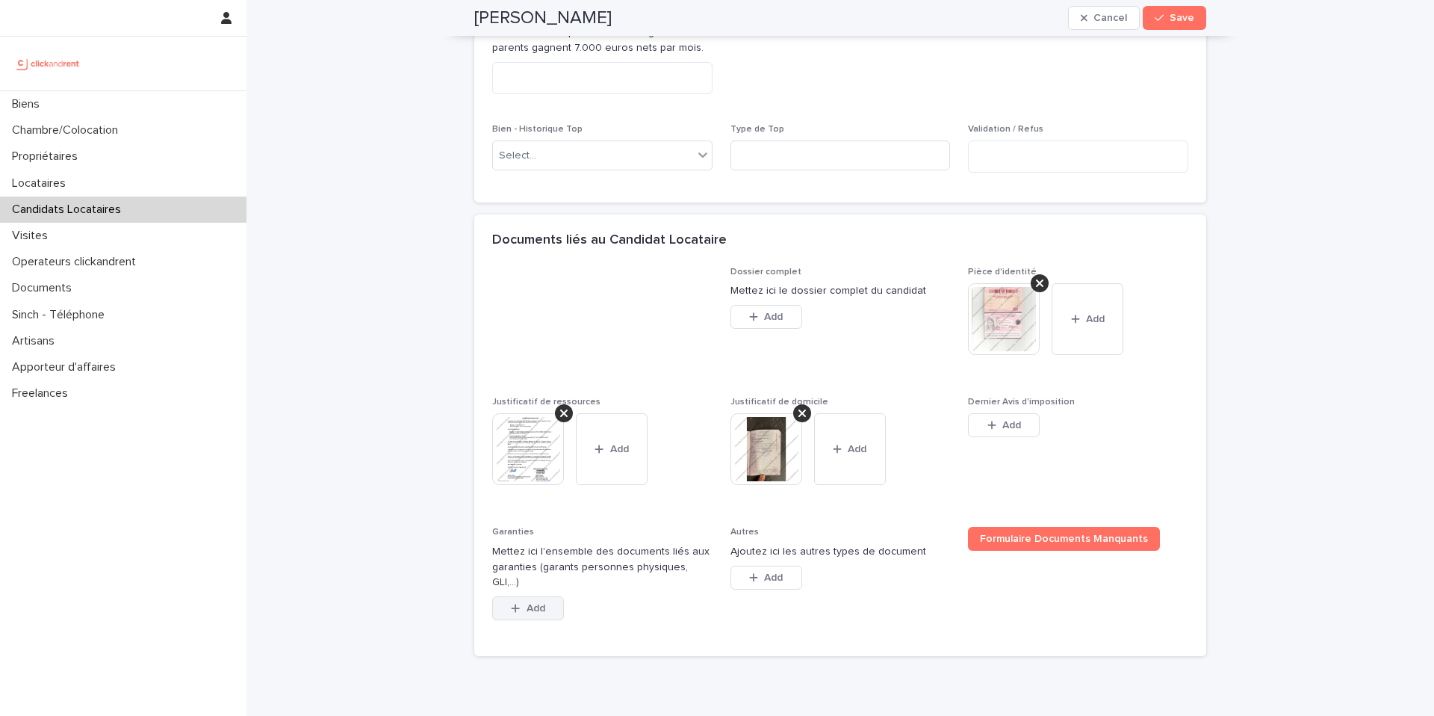
click at [541, 596] on button "Add" at bounding box center [528, 608] width 72 height 24
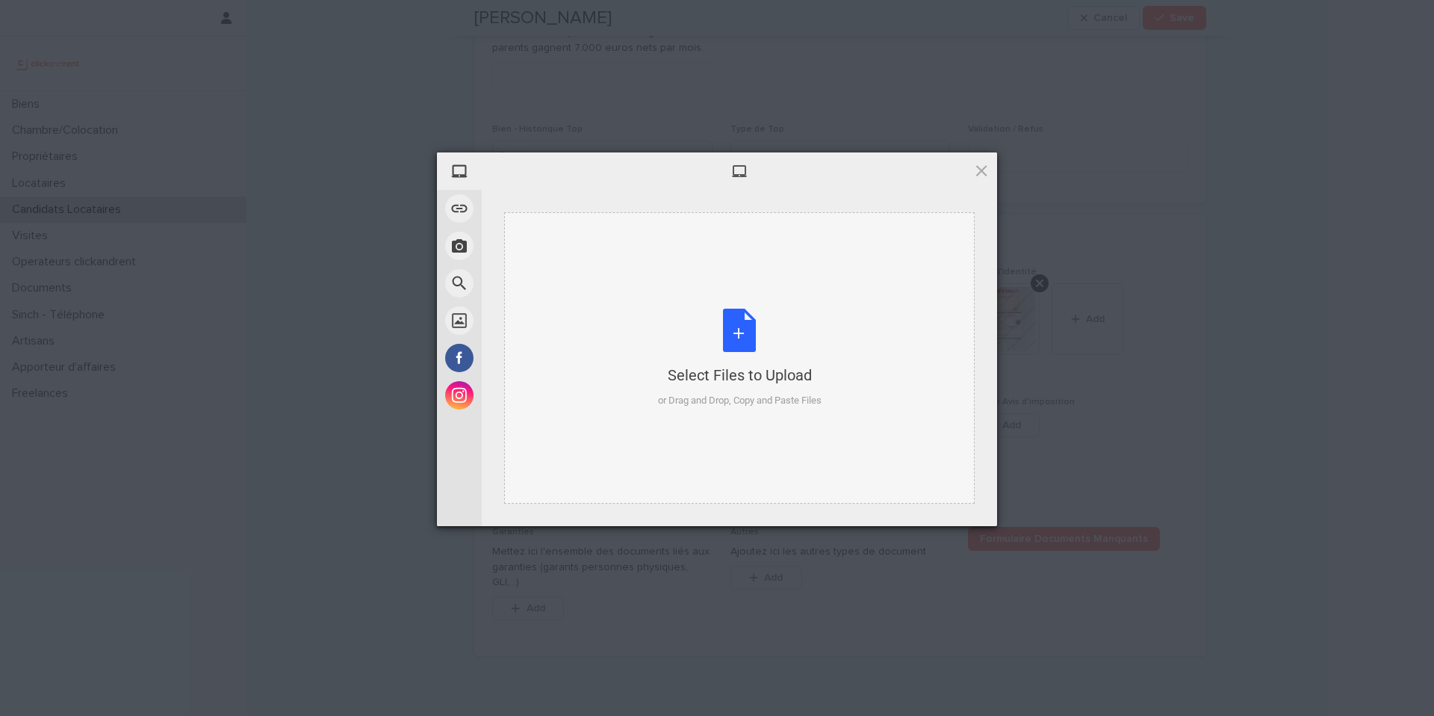
click at [660, 368] on div "Select Files to Upload" at bounding box center [740, 375] width 164 height 21
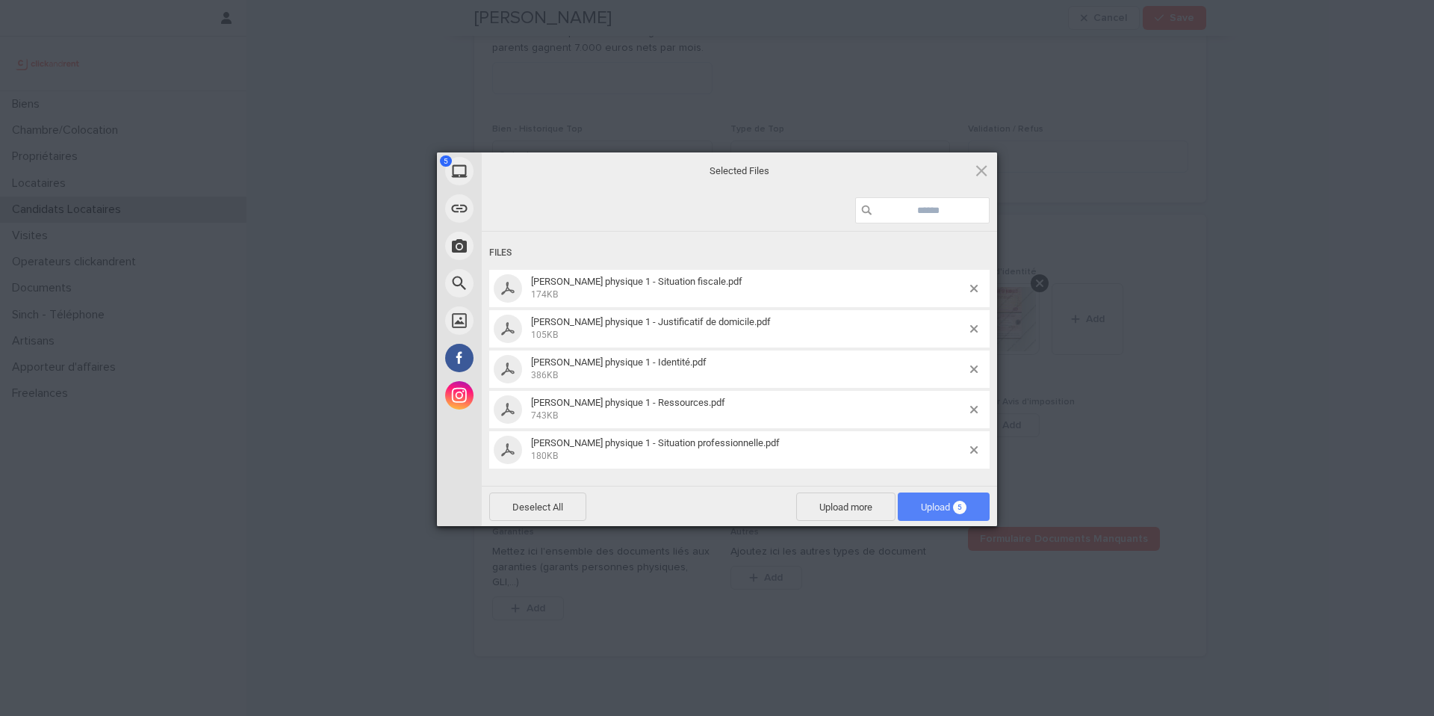
drag, startPoint x: 929, startPoint y: 508, endPoint x: 921, endPoint y: 499, distance: 11.7
click at [929, 508] on span "Upload 5" at bounding box center [944, 506] width 46 height 11
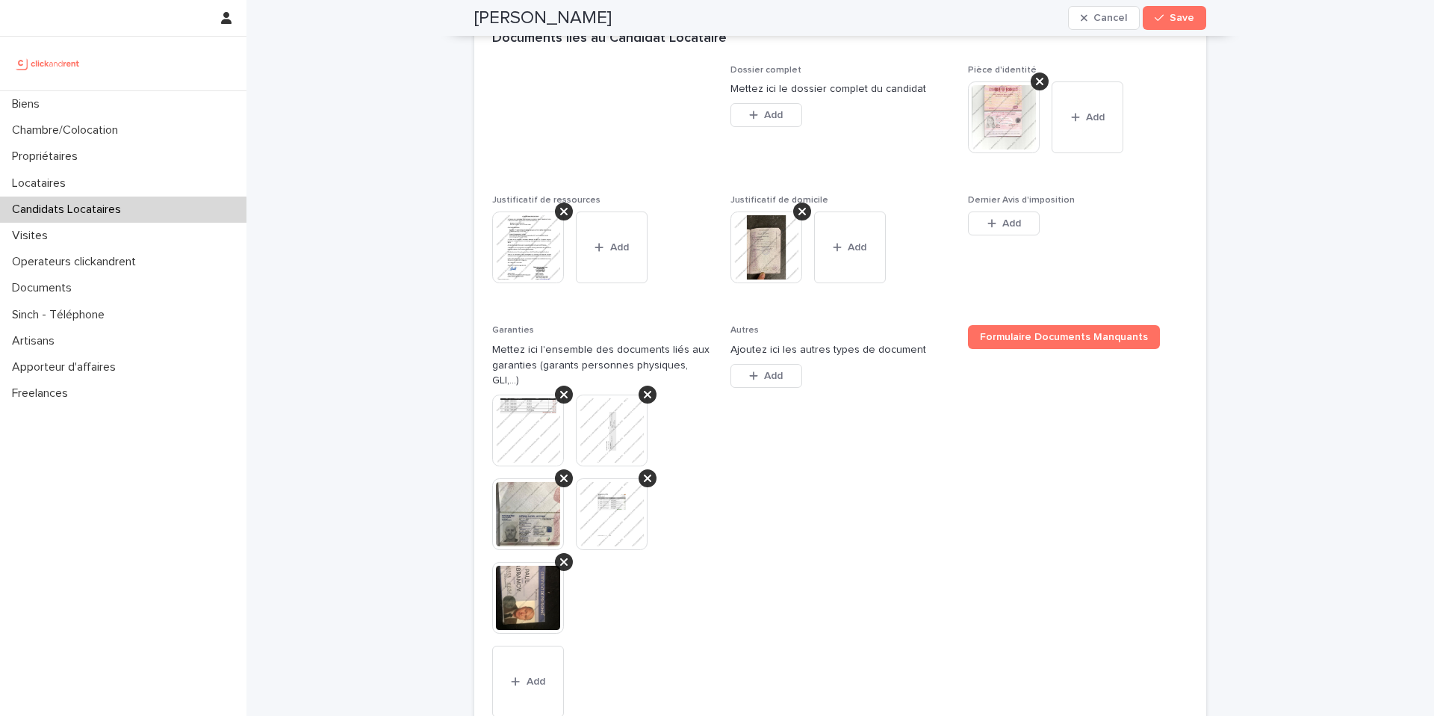
scroll to position [1361, 0]
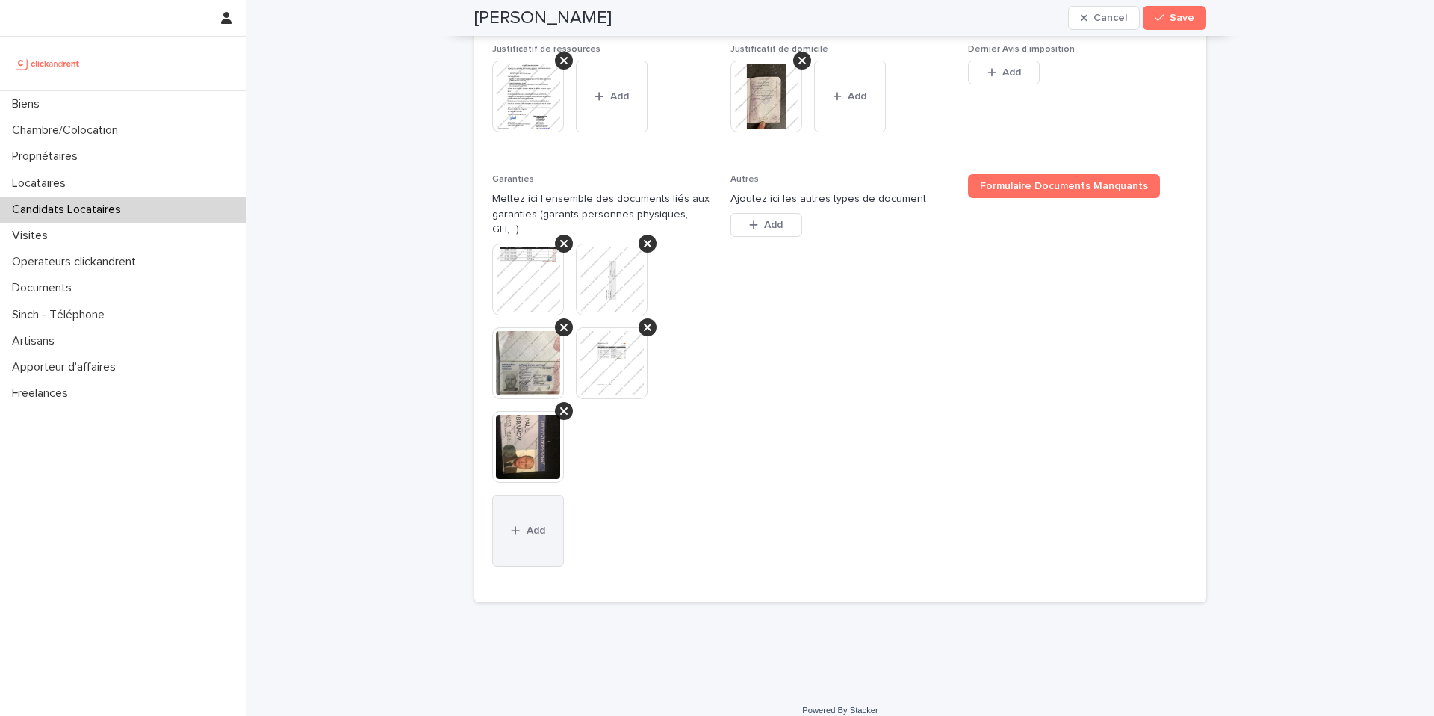
click at [542, 512] on button "Add" at bounding box center [528, 531] width 72 height 72
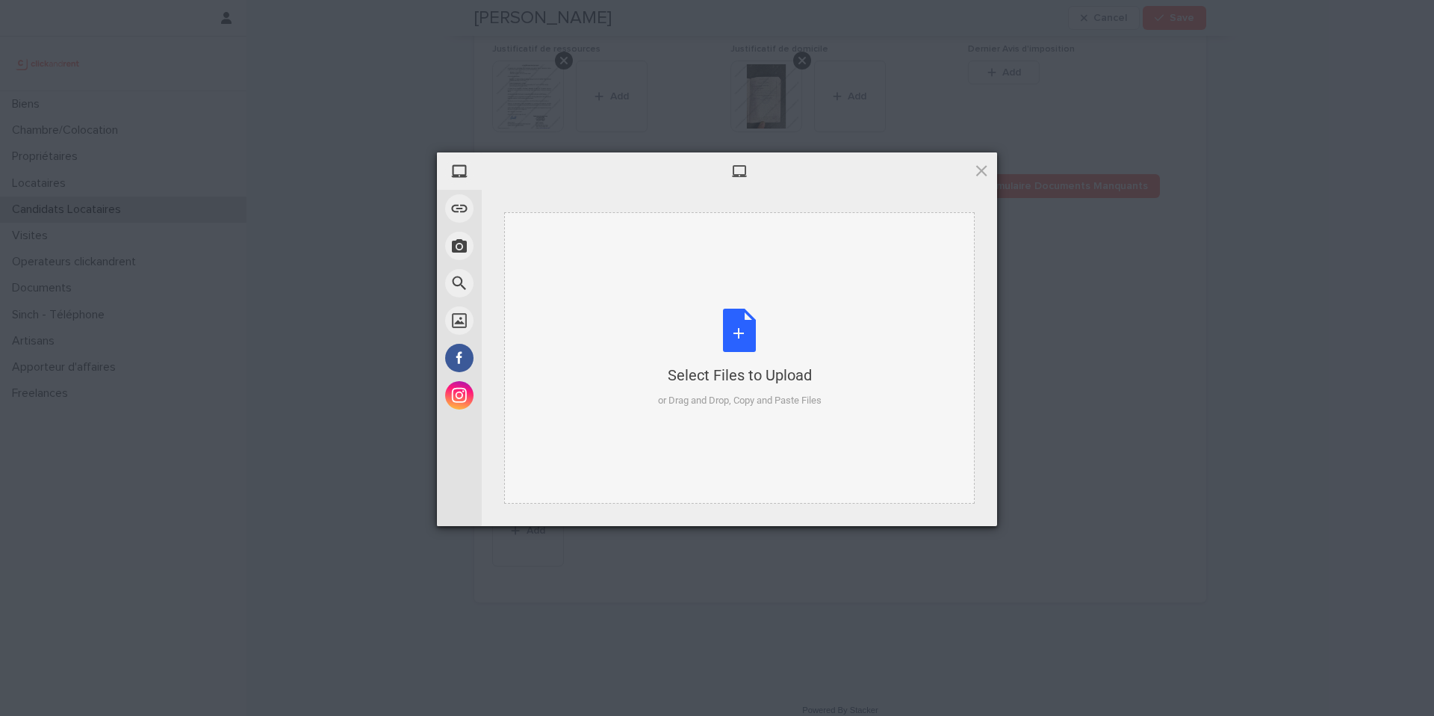
click at [637, 362] on div "Select Files to Upload or Drag and Drop, Copy and Paste Files" at bounding box center [739, 357] width 471 height 291
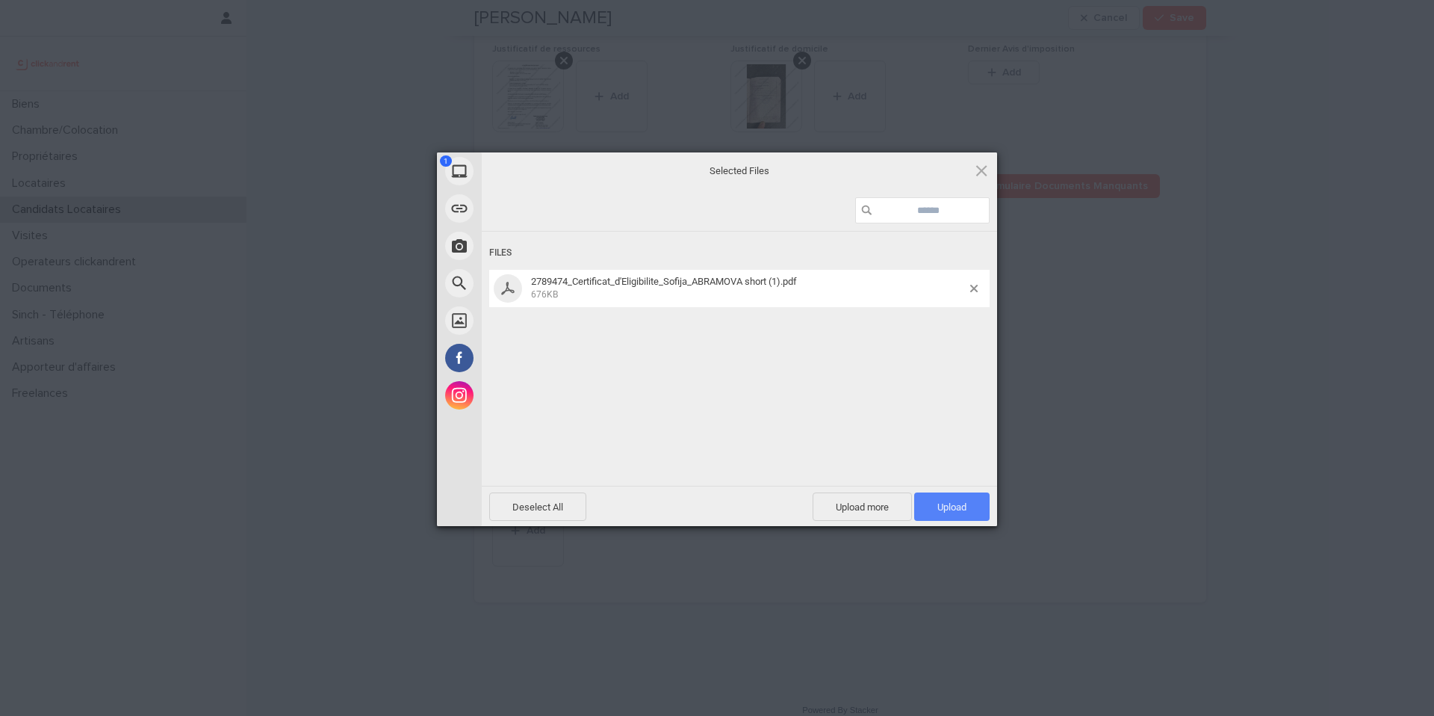
click at [952, 504] on span "Upload 1" at bounding box center [952, 506] width 29 height 11
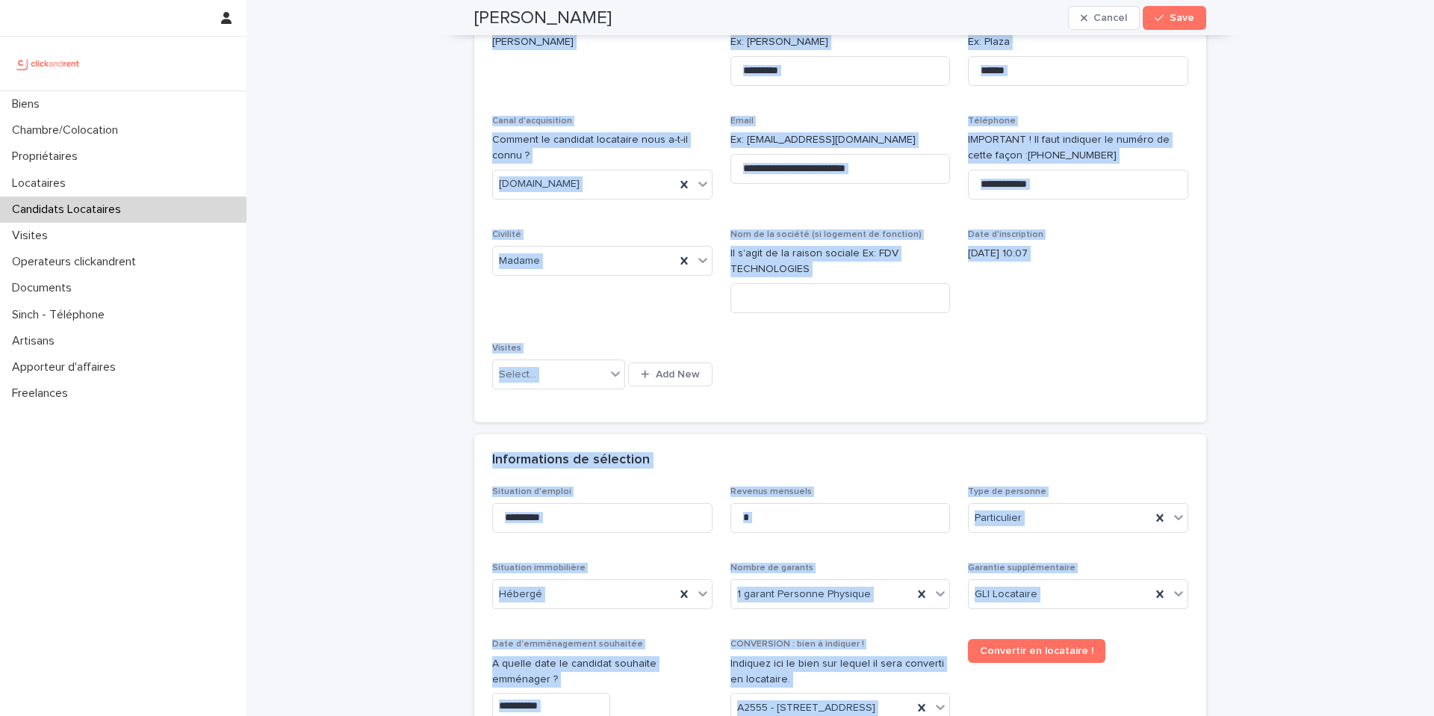
scroll to position [0, 0]
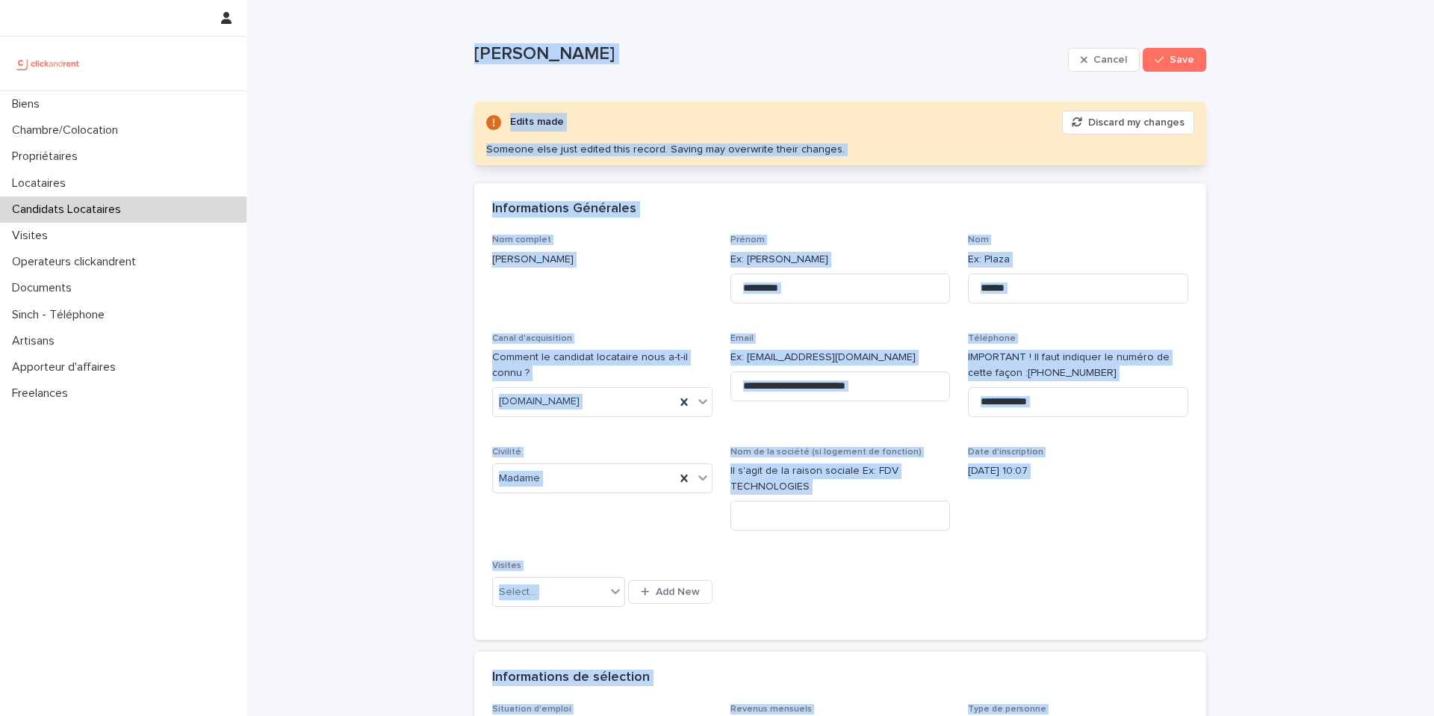
drag, startPoint x: 406, startPoint y: 397, endPoint x: 446, endPoint y: -4, distance: 402.4
click at [446, 0] on html "**********" at bounding box center [717, 358] width 1434 height 716
copy div "Ekaterina Zimina Cancel Save Edits made Discard my changes Someone else just ed…"
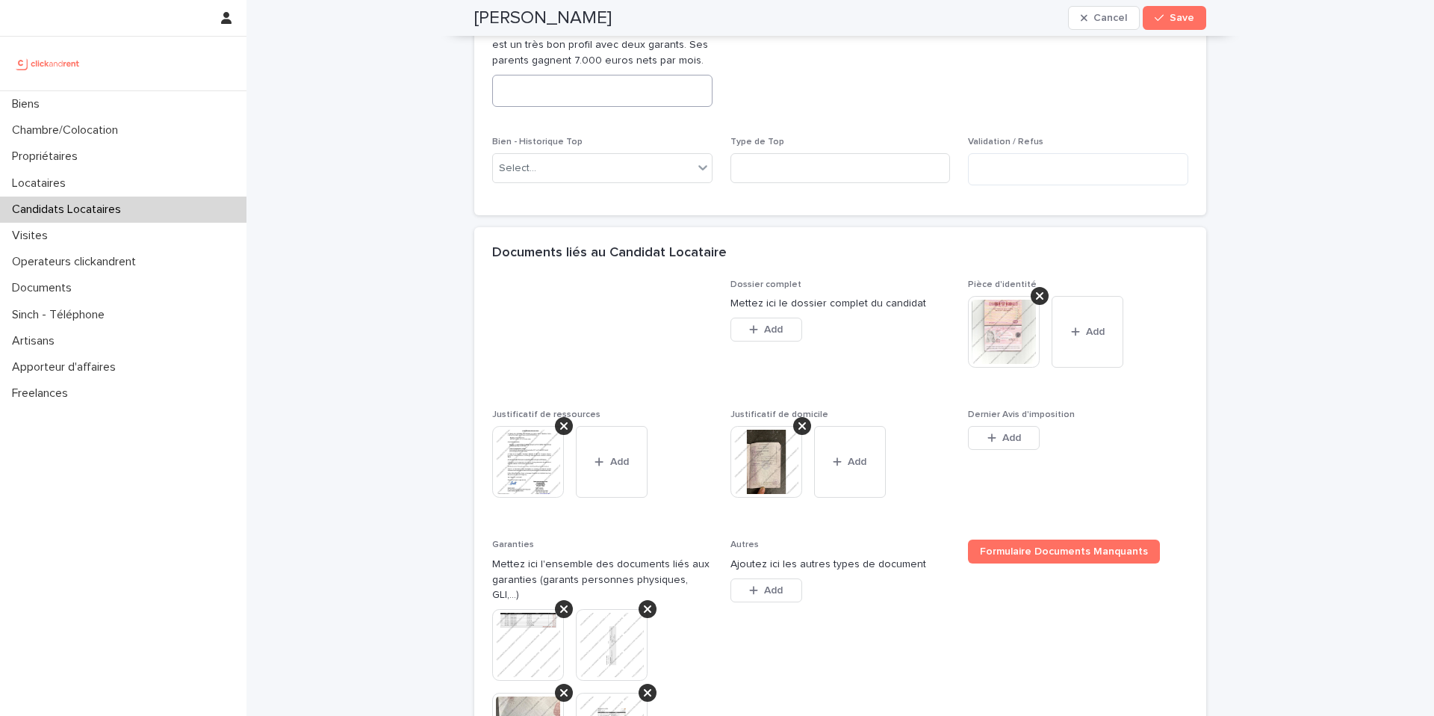
scroll to position [982, 0]
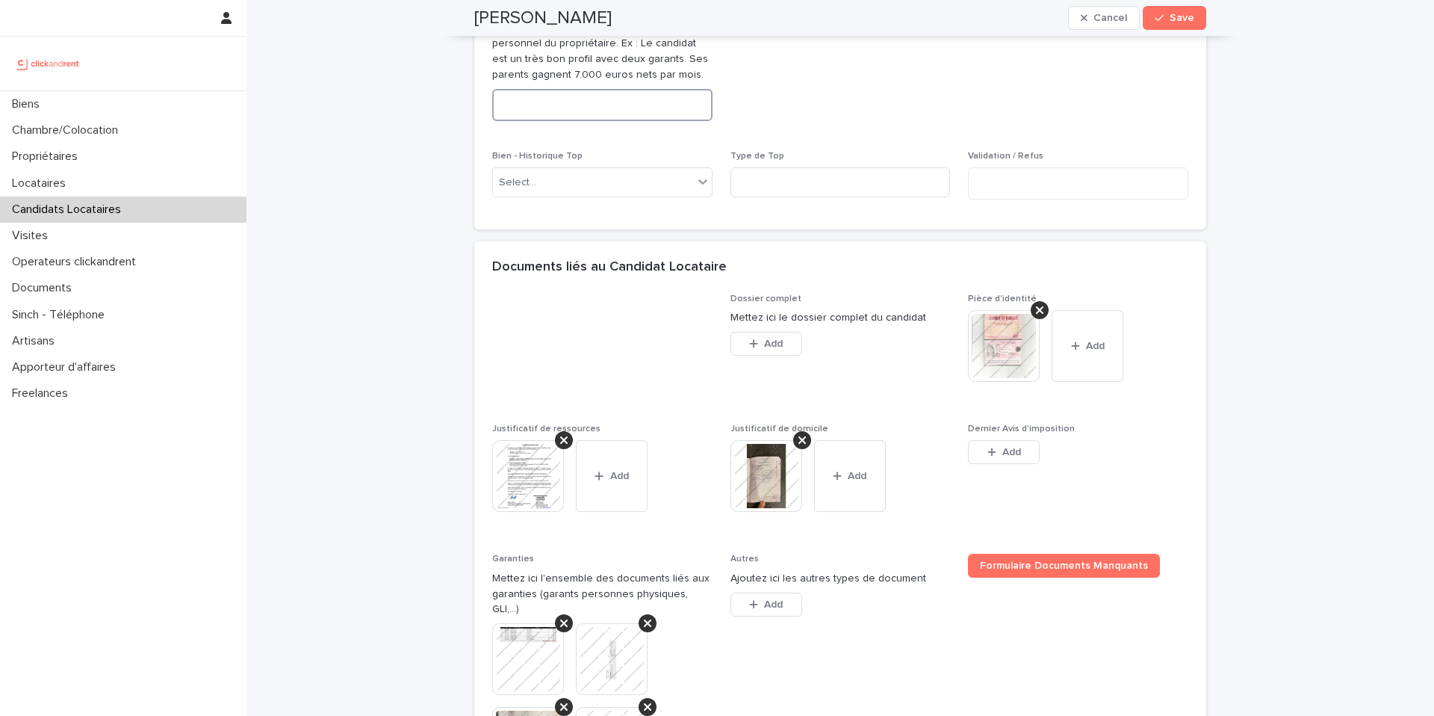
click at [547, 113] on textarea at bounding box center [602, 105] width 220 height 32
paste textarea "**********"
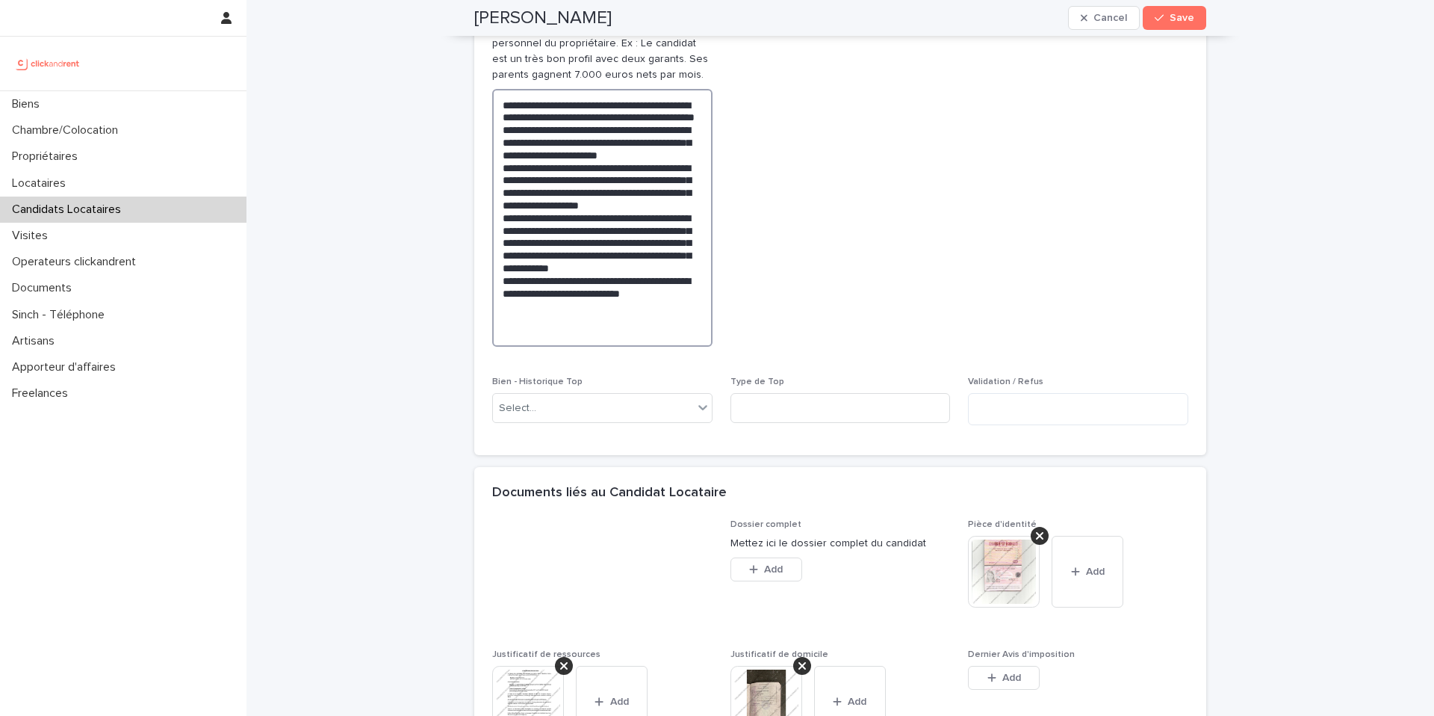
click at [598, 143] on textarea "**********" at bounding box center [602, 218] width 220 height 258
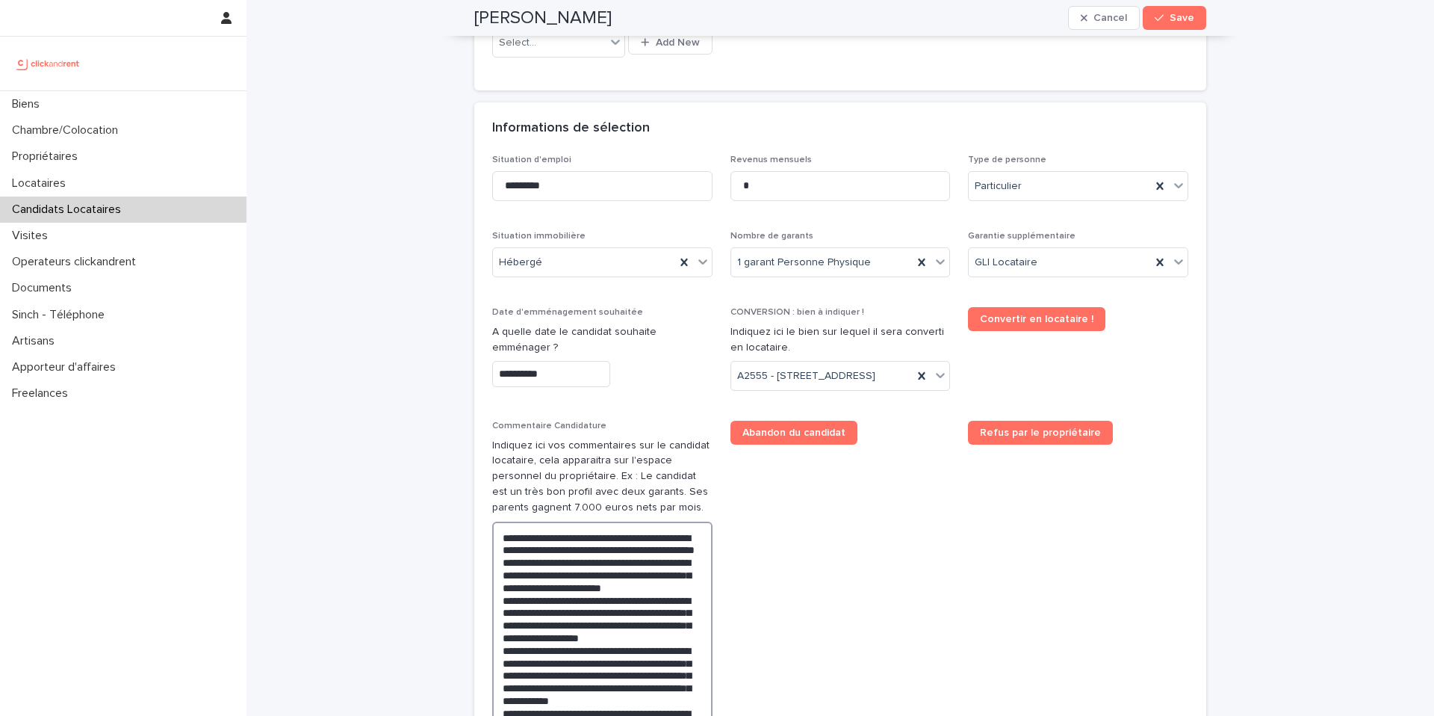
scroll to position [942, 0]
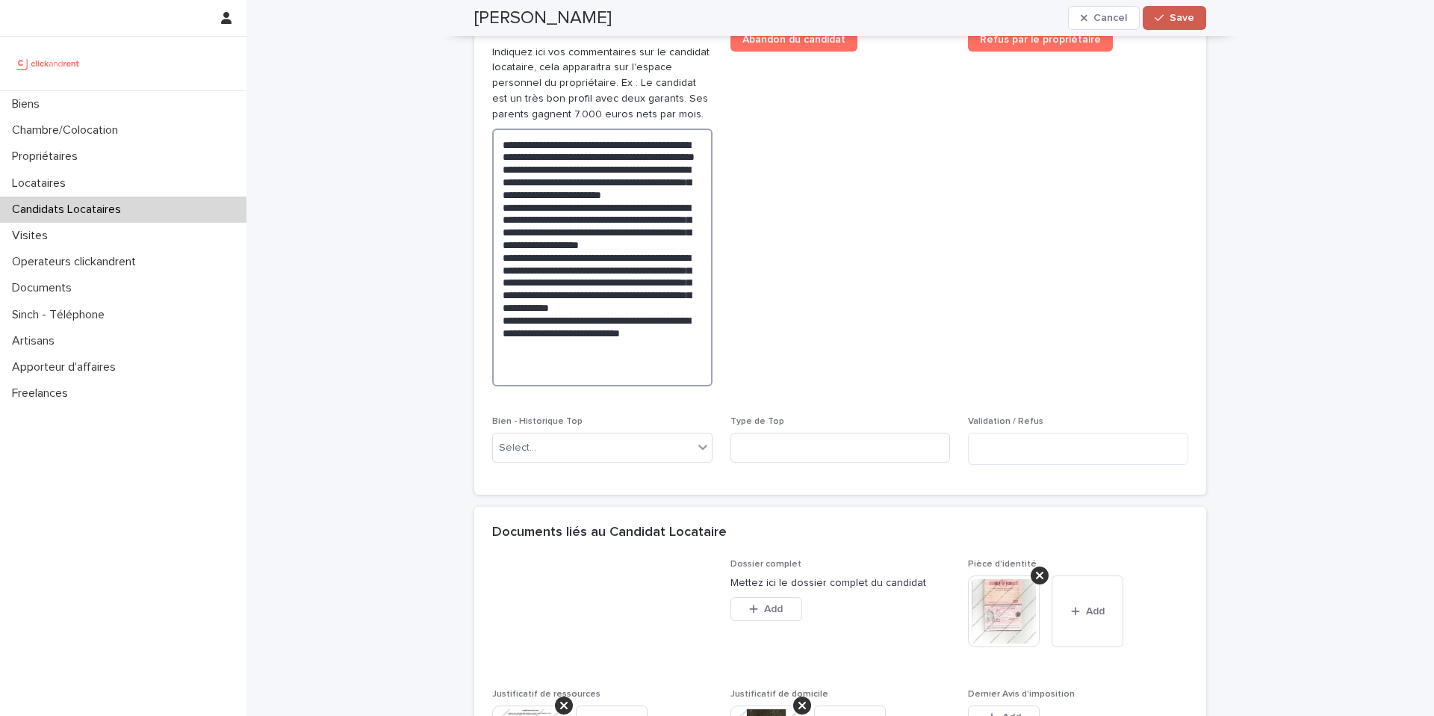
type textarea "**********"
click at [1155, 17] on icon "button" at bounding box center [1159, 18] width 9 height 10
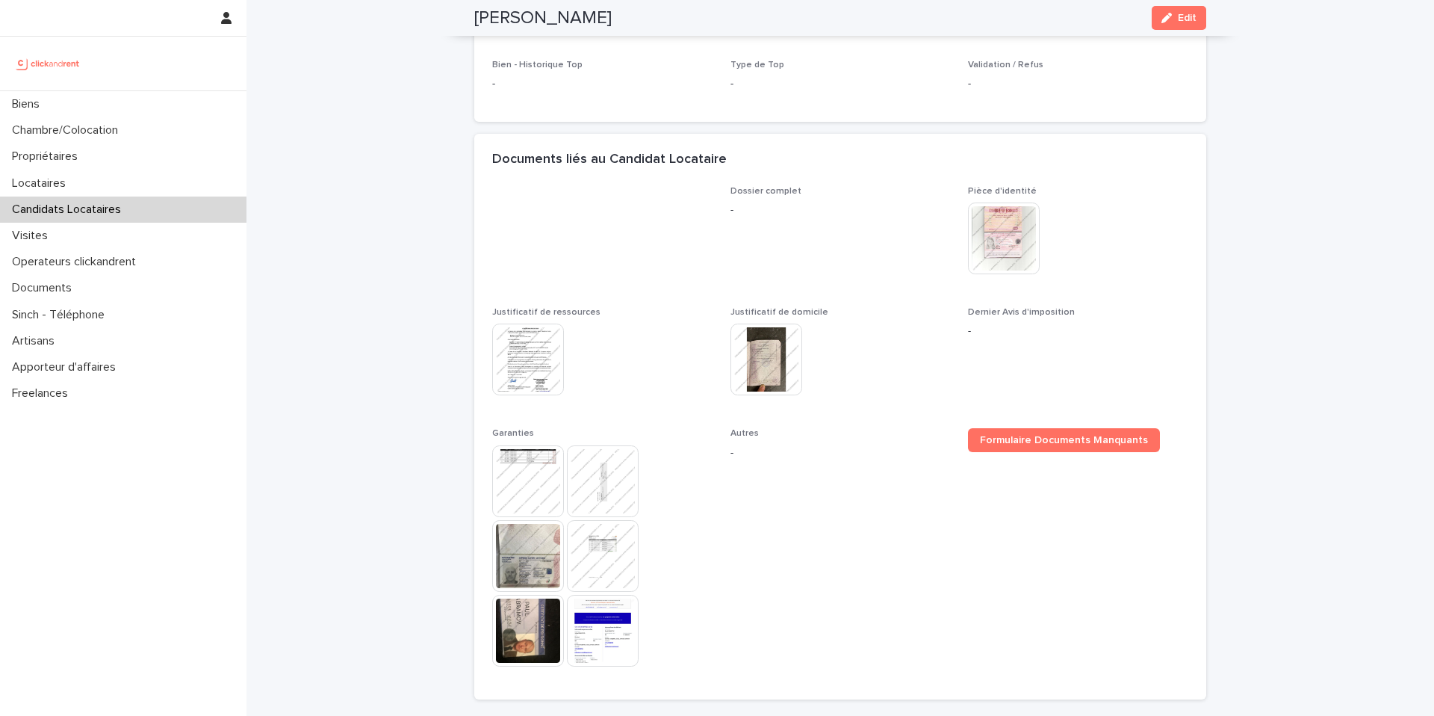
scroll to position [660, 0]
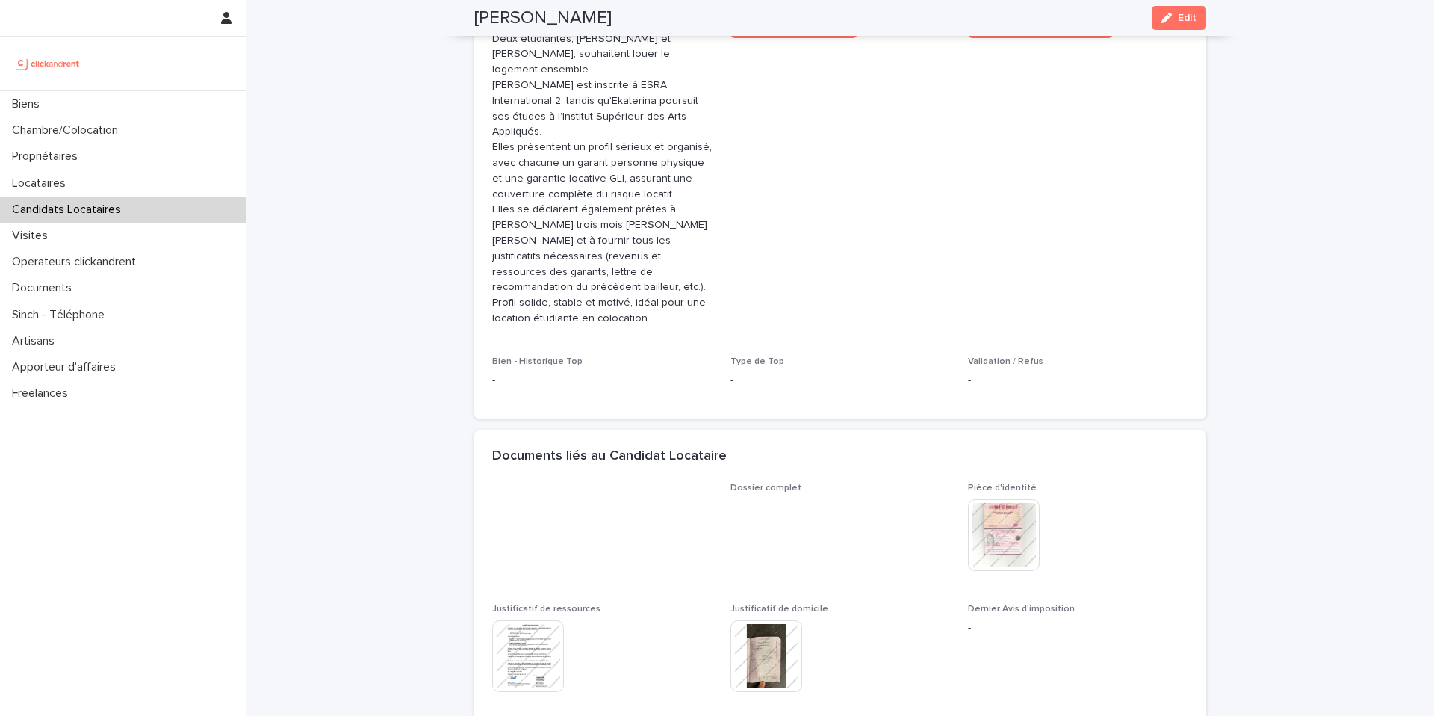
click at [558, 22] on h2 "Ekaterina Zimina" at bounding box center [542, 18] width 137 height 22
copy div "Ekaterina Zimina Edit"
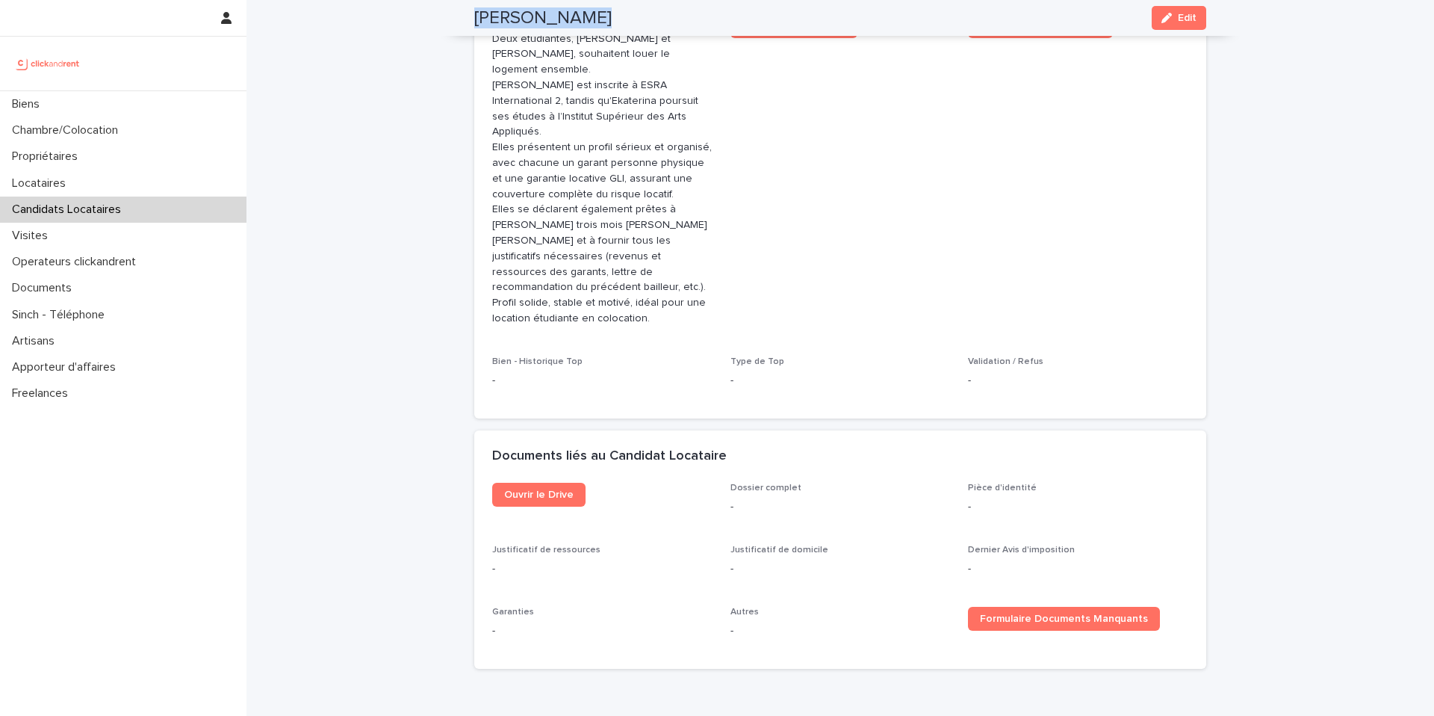
scroll to position [496, 0]
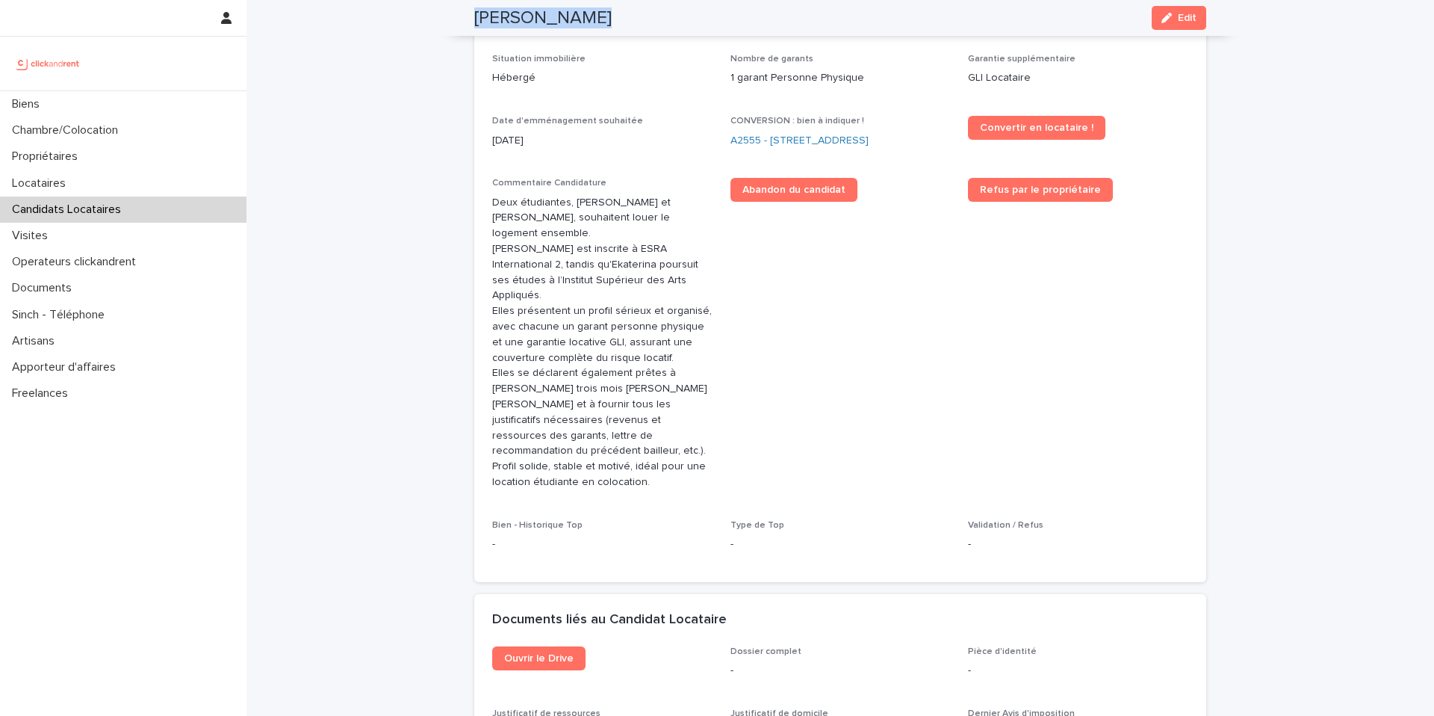
click at [93, 198] on div "Candidats Locataires" at bounding box center [123, 209] width 247 height 26
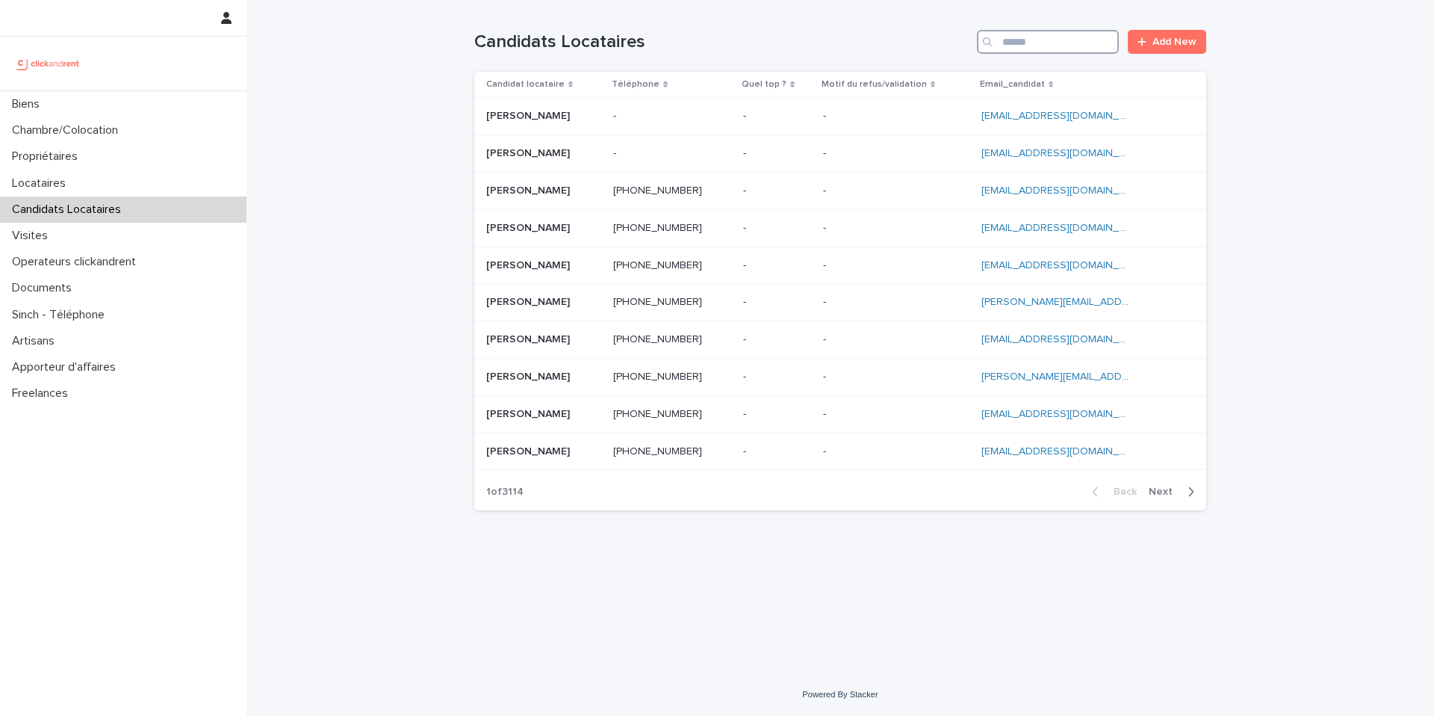
click at [1024, 46] on input "Search" at bounding box center [1048, 42] width 142 height 24
paste input "**********"
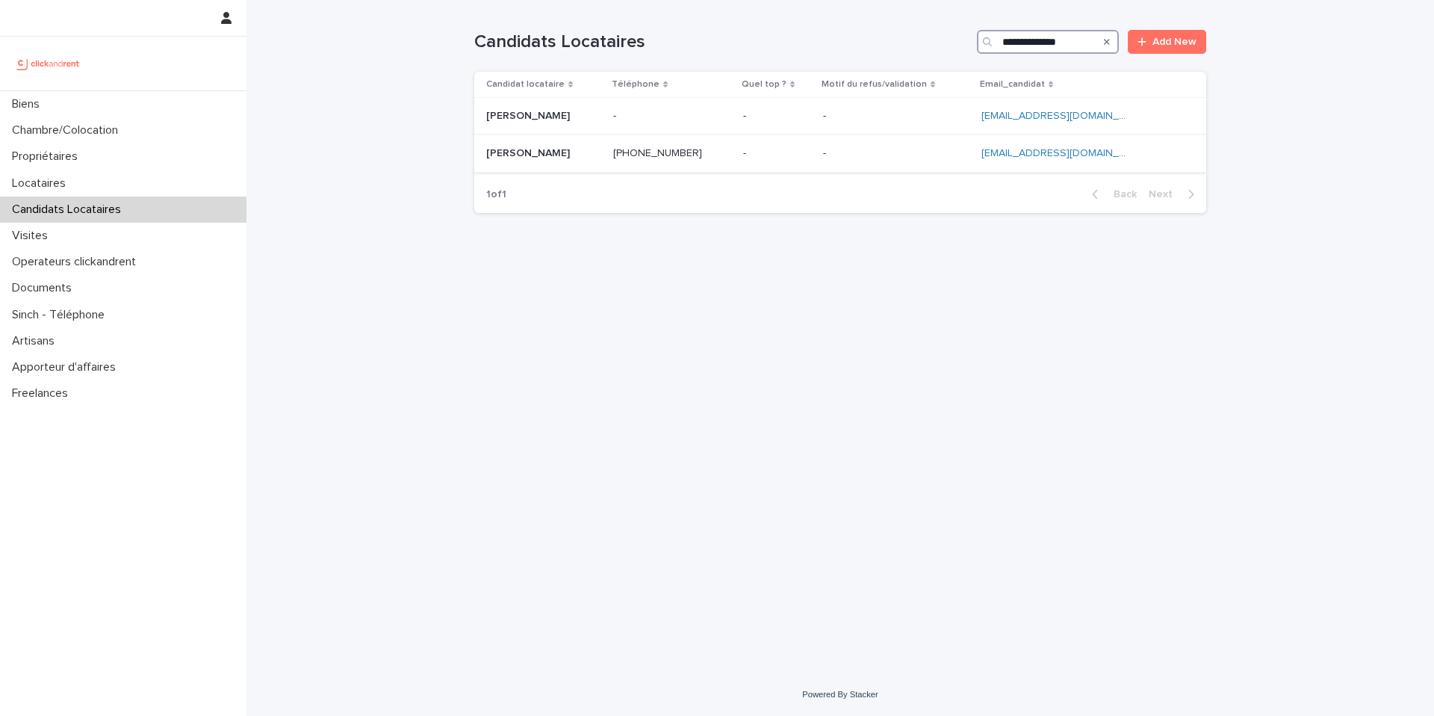
type input "**********"
click at [601, 155] on p at bounding box center [543, 153] width 115 height 13
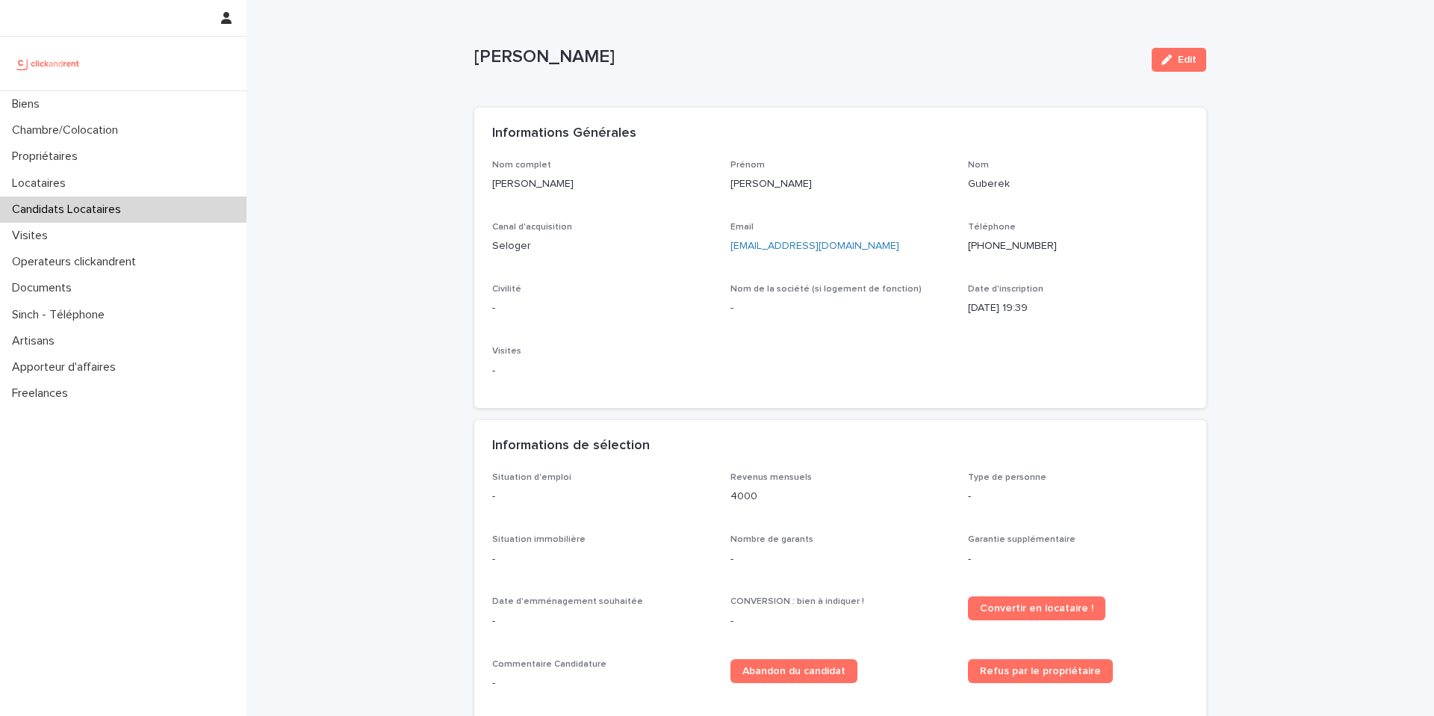
drag, startPoint x: 1177, startPoint y: 57, endPoint x: 819, endPoint y: 340, distance: 456.3
click at [1178, 57] on span "Edit" at bounding box center [1187, 60] width 19 height 10
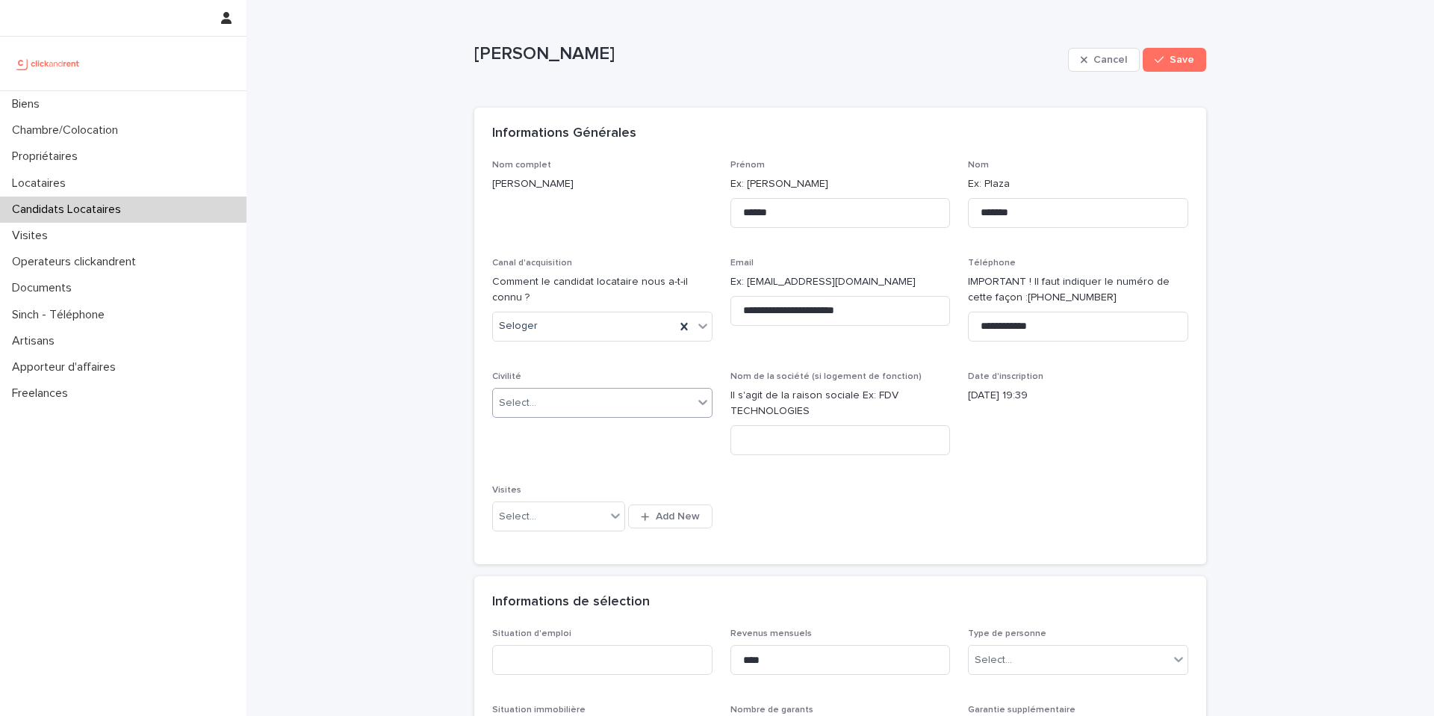
drag, startPoint x: 556, startPoint y: 394, endPoint x: 553, endPoint y: 415, distance: 21.1
click at [557, 391] on div "Select..." at bounding box center [593, 403] width 200 height 25
click at [541, 450] on div "Monsieur" at bounding box center [597, 457] width 219 height 26
click at [1032, 651] on div "Select..." at bounding box center [1069, 660] width 200 height 25
click at [1001, 599] on div "Particulier" at bounding box center [1073, 605] width 219 height 26
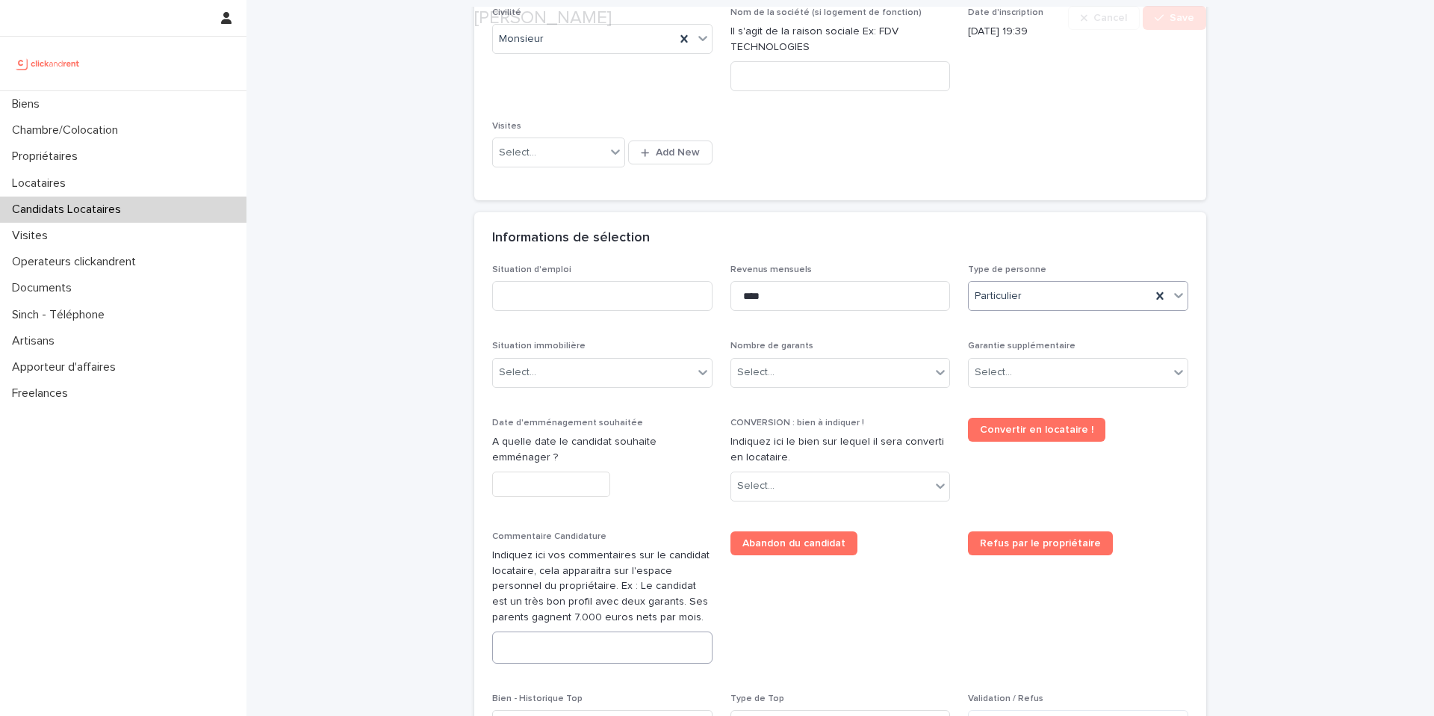
scroll to position [530, 0]
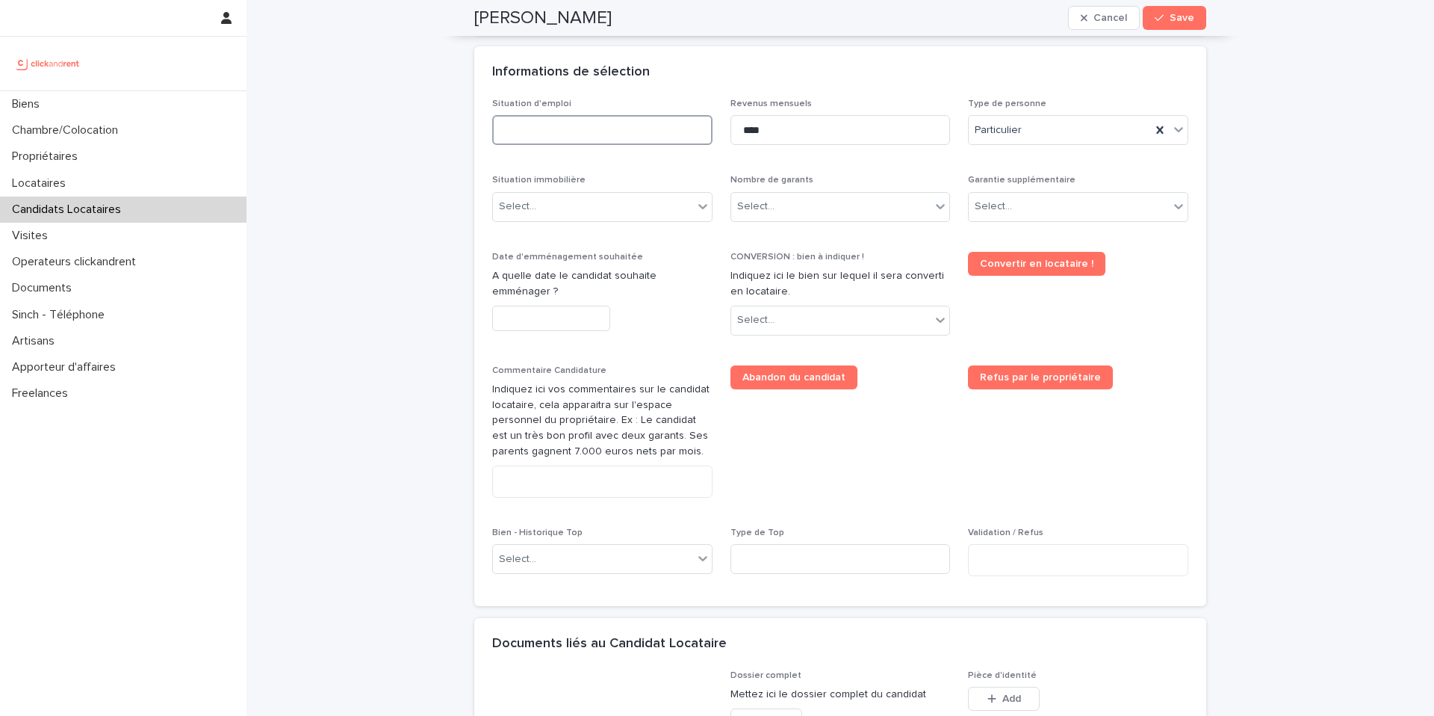
drag, startPoint x: 540, startPoint y: 124, endPoint x: 548, endPoint y: 122, distance: 8.5
click at [539, 124] on input at bounding box center [602, 130] width 220 height 30
click at [589, 134] on input at bounding box center [602, 130] width 220 height 30
click at [549, 132] on input at bounding box center [602, 130] width 220 height 30
click at [582, 127] on input "**********" at bounding box center [602, 130] width 220 height 30
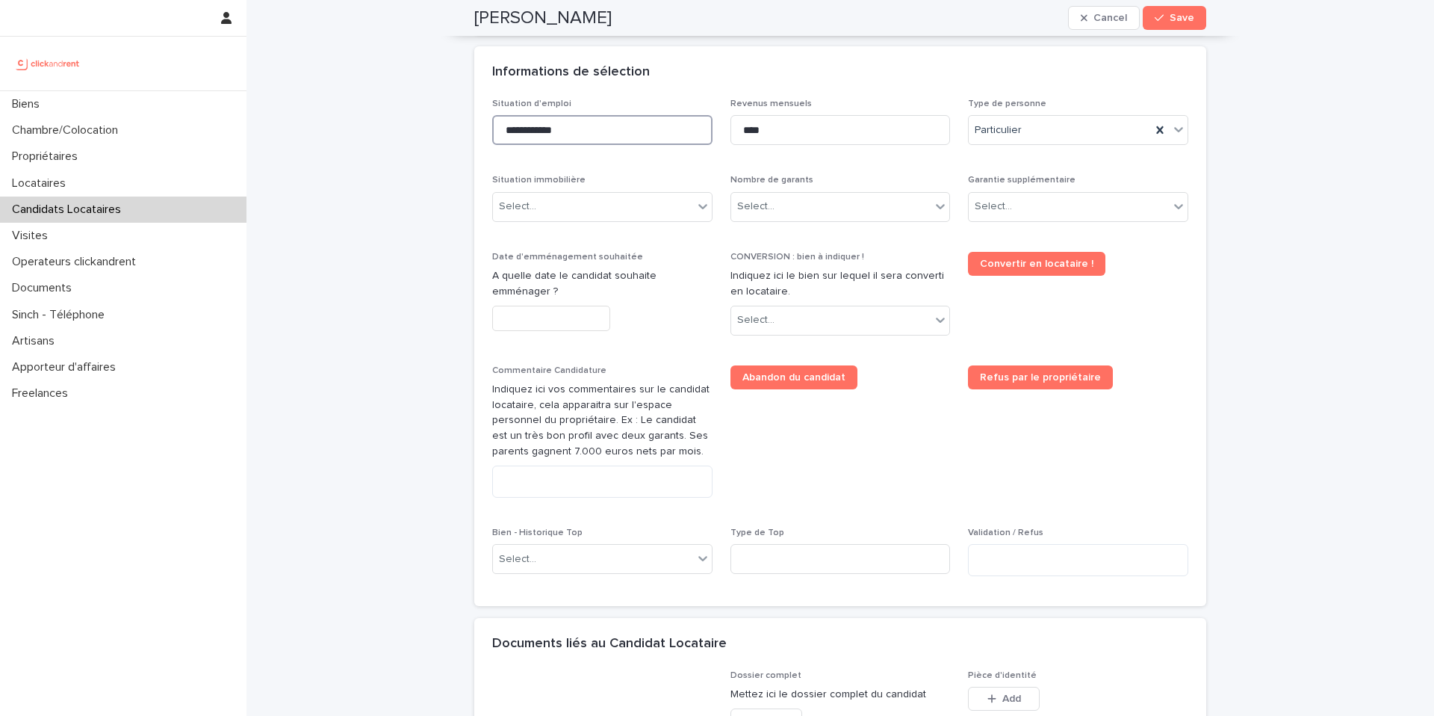
type input "**********"
click at [905, 208] on div "Select..." at bounding box center [831, 206] width 200 height 25
click at [560, 214] on div "Select..." at bounding box center [593, 206] width 200 height 25
click at [565, 209] on div "Select..." at bounding box center [593, 206] width 200 height 25
click at [433, 161] on div "**********" at bounding box center [841, 265] width 1188 height 1590
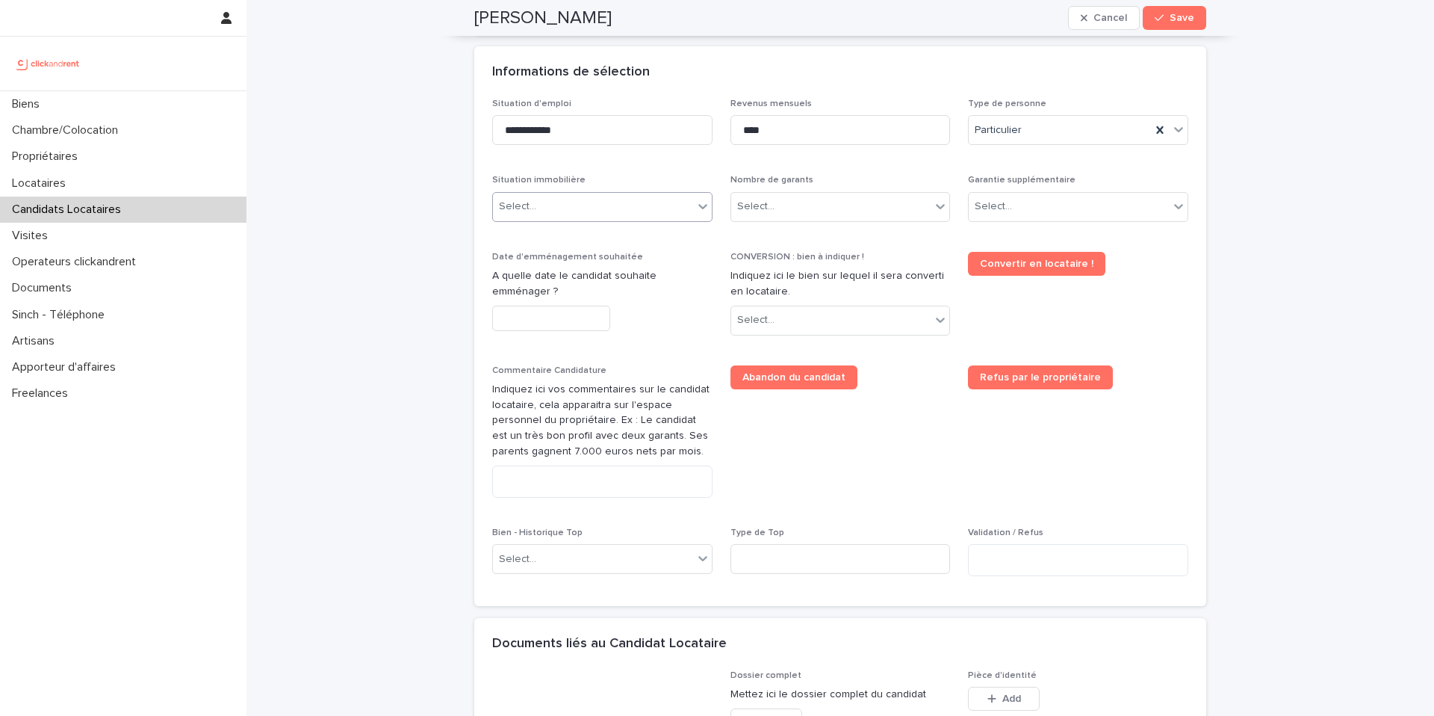
click at [536, 195] on div "Select..." at bounding box center [593, 206] width 200 height 25
drag, startPoint x: 545, startPoint y: 214, endPoint x: 552, endPoint y: 220, distance: 9.1
click at [545, 214] on div "Select..." at bounding box center [593, 206] width 200 height 25
click at [571, 270] on div "Locataire" at bounding box center [597, 262] width 219 height 26
click at [564, 315] on input "text" at bounding box center [551, 319] width 118 height 26
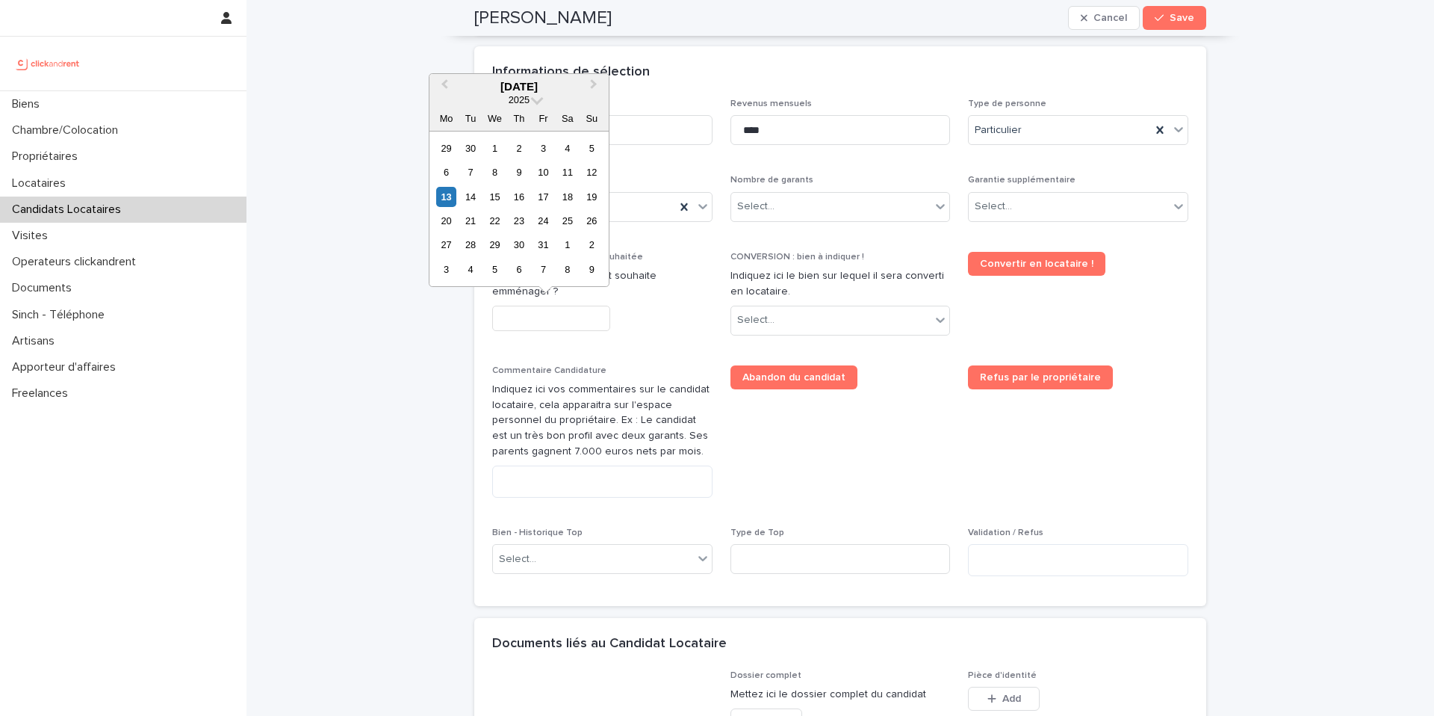
click at [474, 205] on div "14" at bounding box center [470, 197] width 20 height 20
type input "**********"
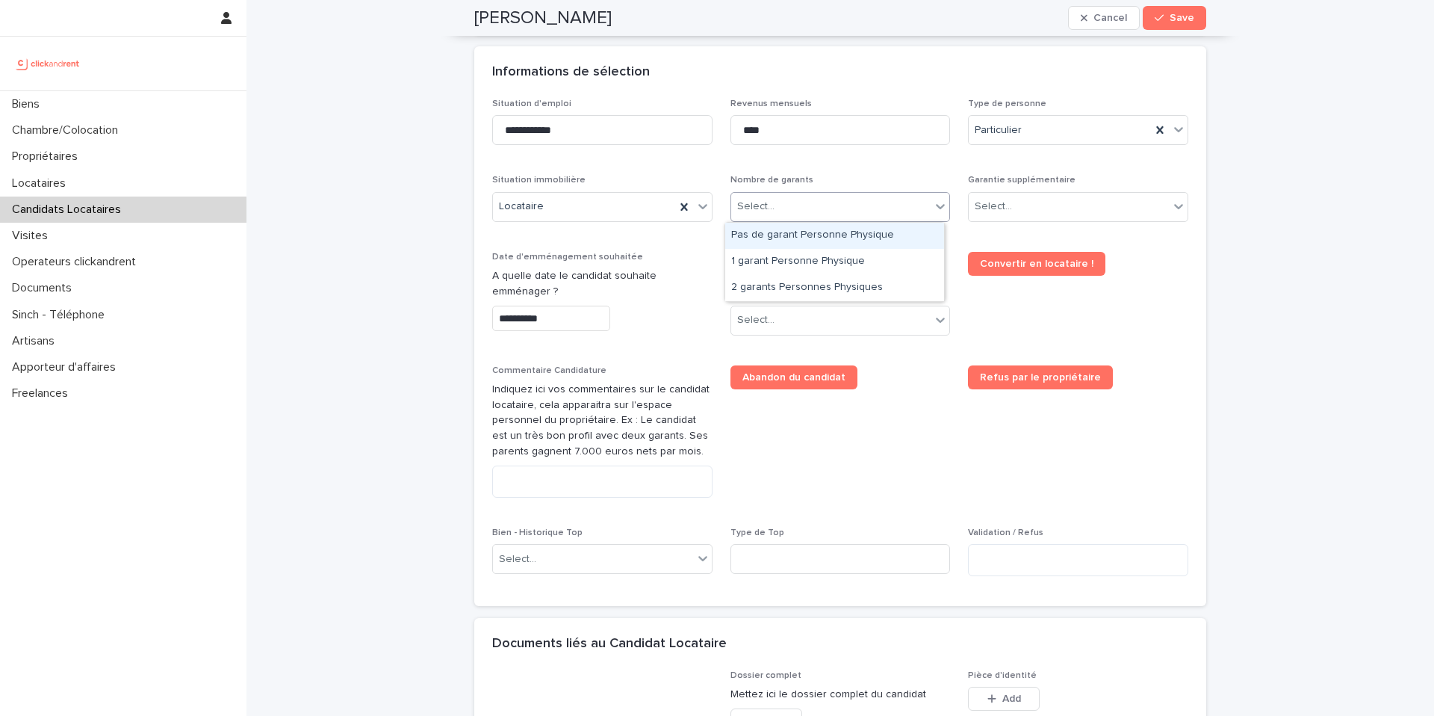
drag, startPoint x: 787, startPoint y: 199, endPoint x: 789, endPoint y: 212, distance: 12.8
click at [787, 200] on div "Select..." at bounding box center [831, 206] width 200 height 25
click at [808, 232] on div "Pas de garant Personne Physique" at bounding box center [834, 236] width 219 height 26
click at [975, 211] on div "Select..." at bounding box center [993, 207] width 37 height 16
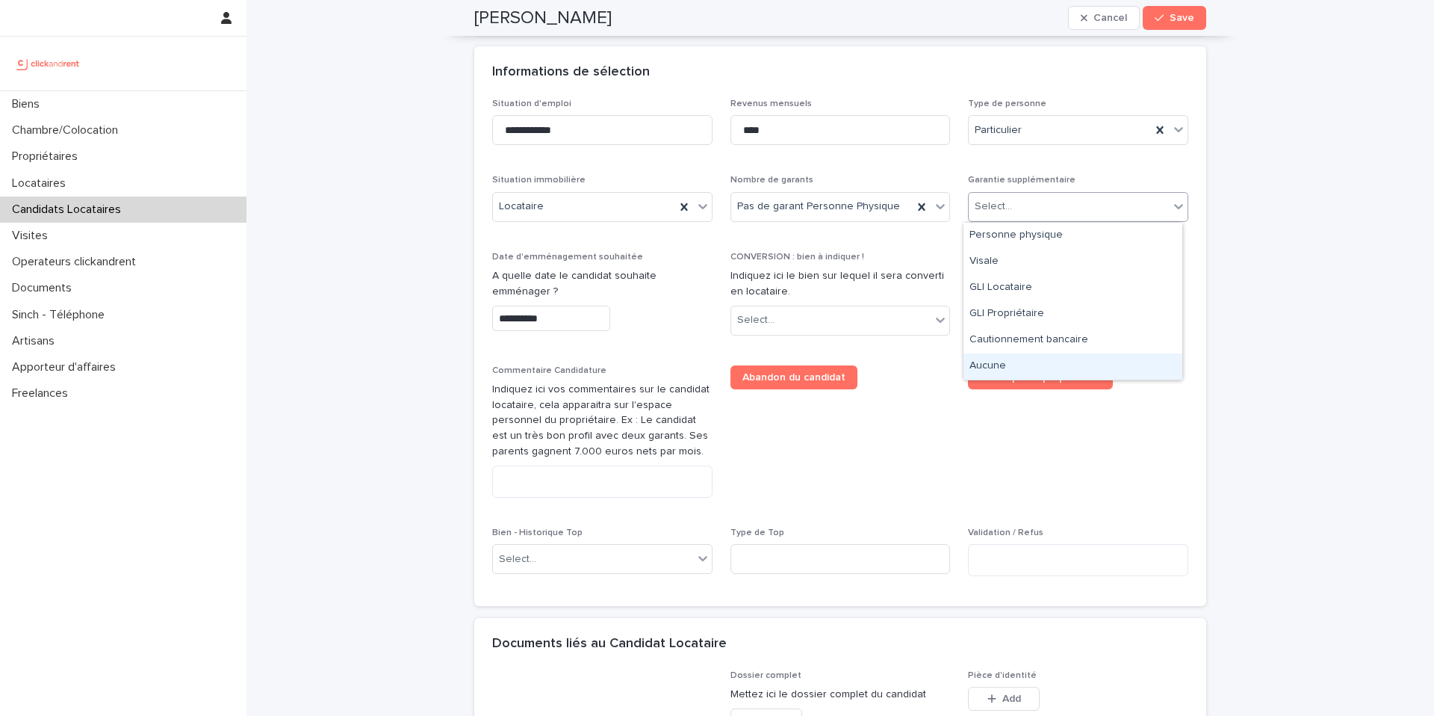
click at [1008, 365] on div "Aucune" at bounding box center [1073, 366] width 219 height 26
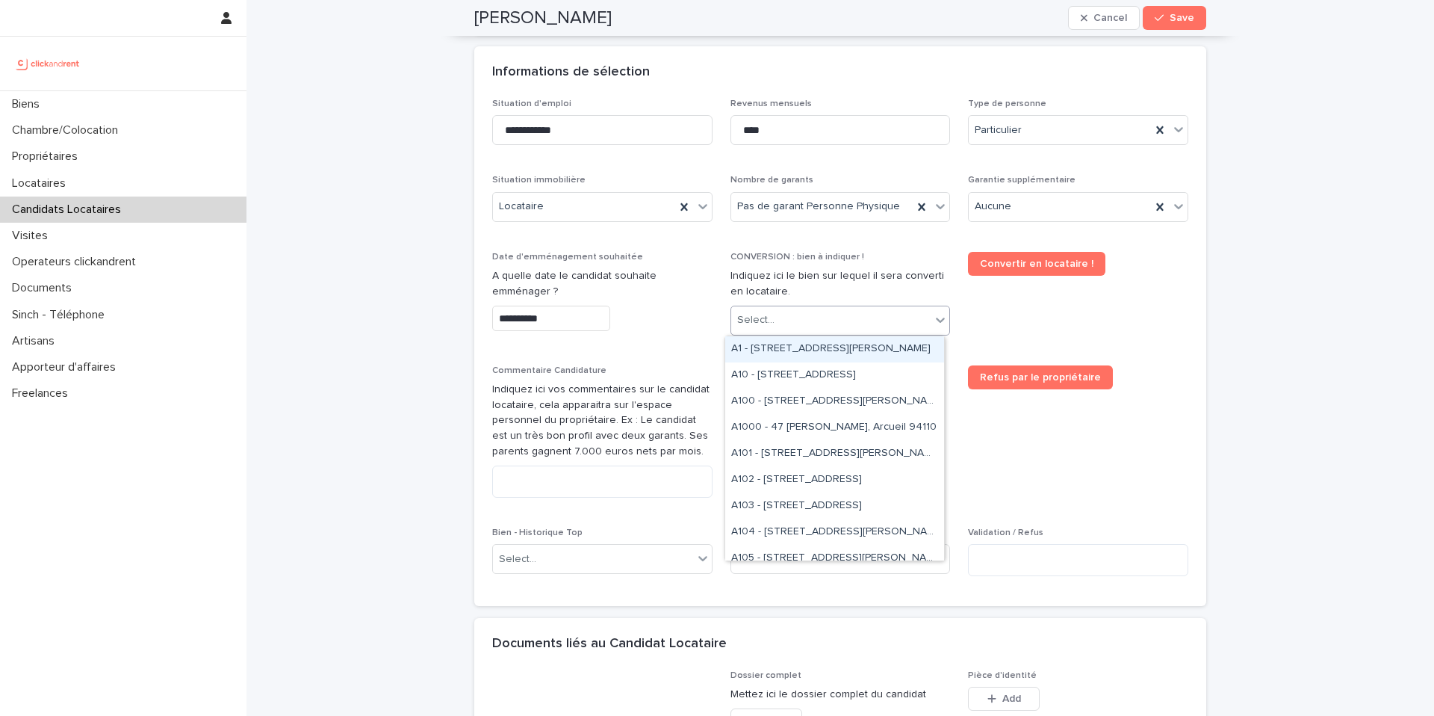
click at [792, 323] on div "Select..." at bounding box center [831, 320] width 200 height 25
type input "****"
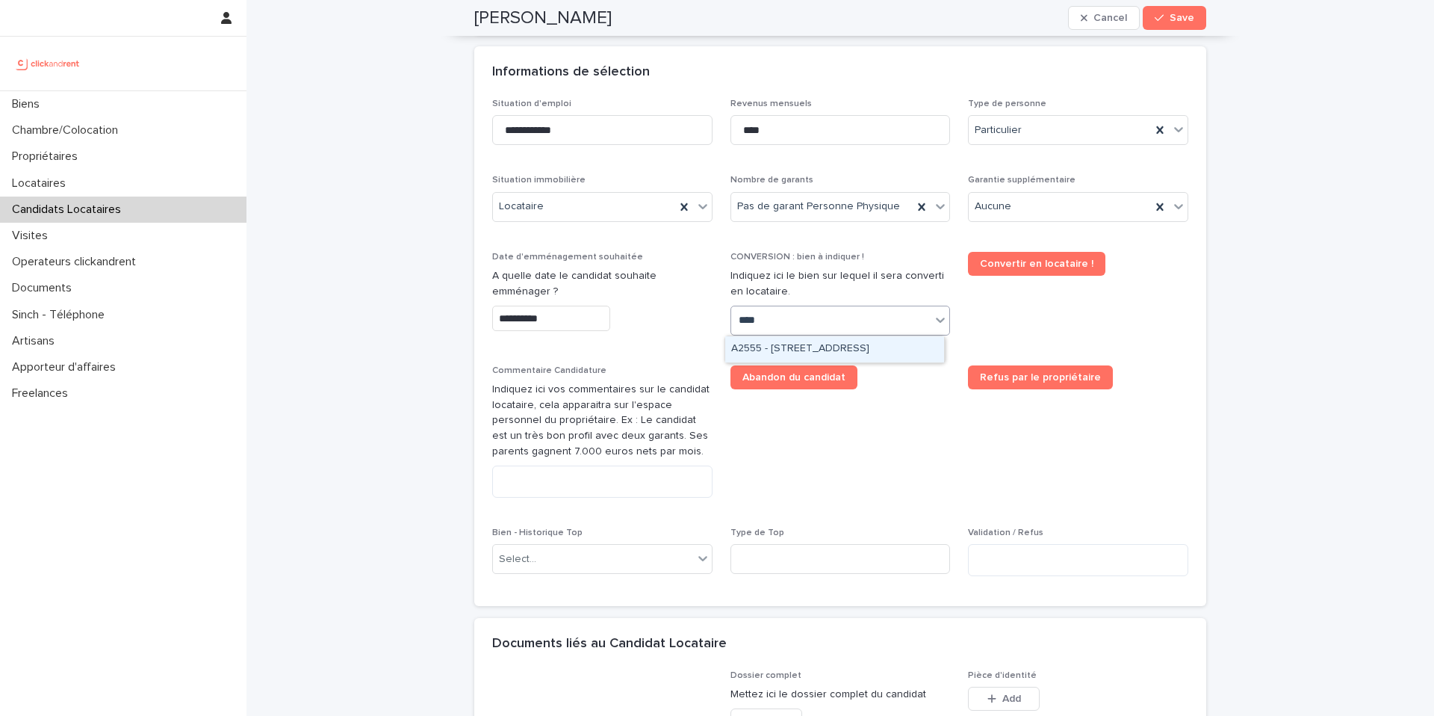
click at [843, 340] on div "A2555 - 45 rue d'Alésia, Paris 75014" at bounding box center [834, 349] width 219 height 26
click at [555, 471] on textarea at bounding box center [602, 481] width 220 height 32
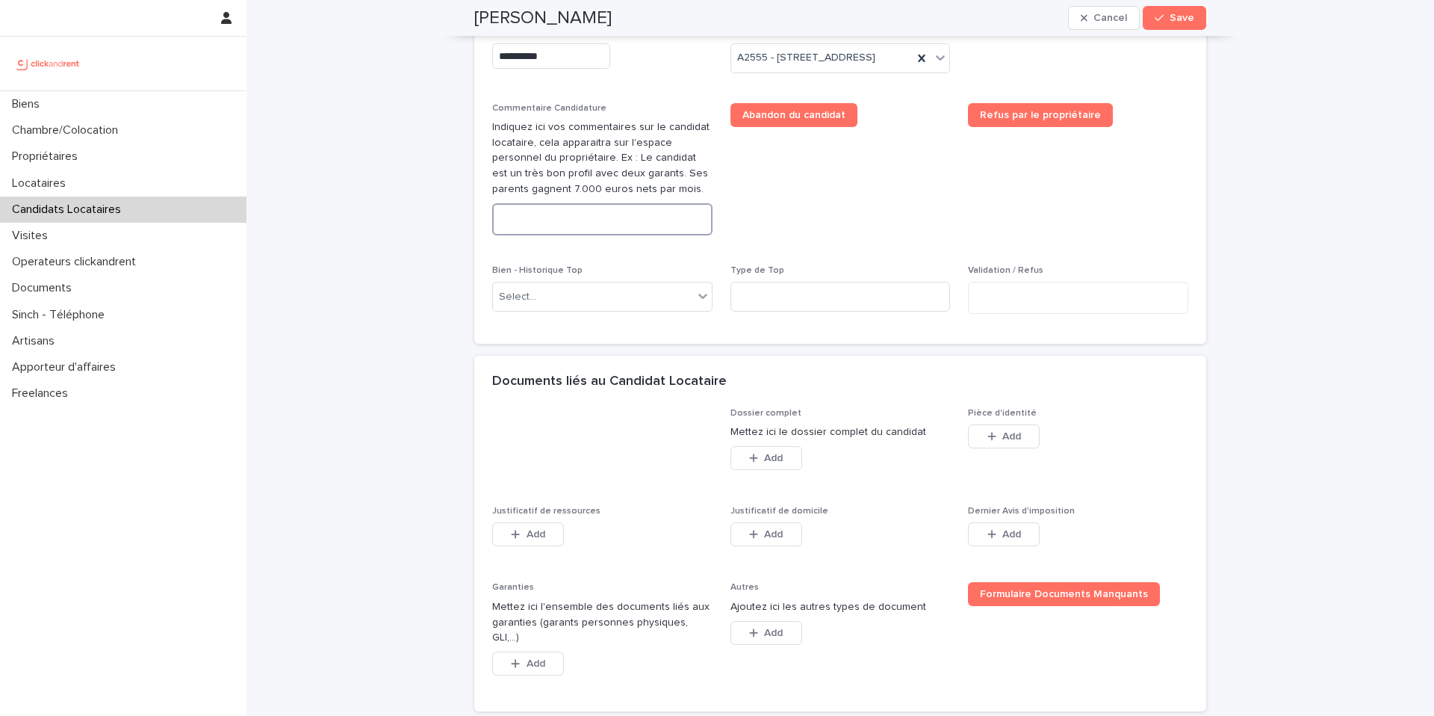
scroll to position [901, 0]
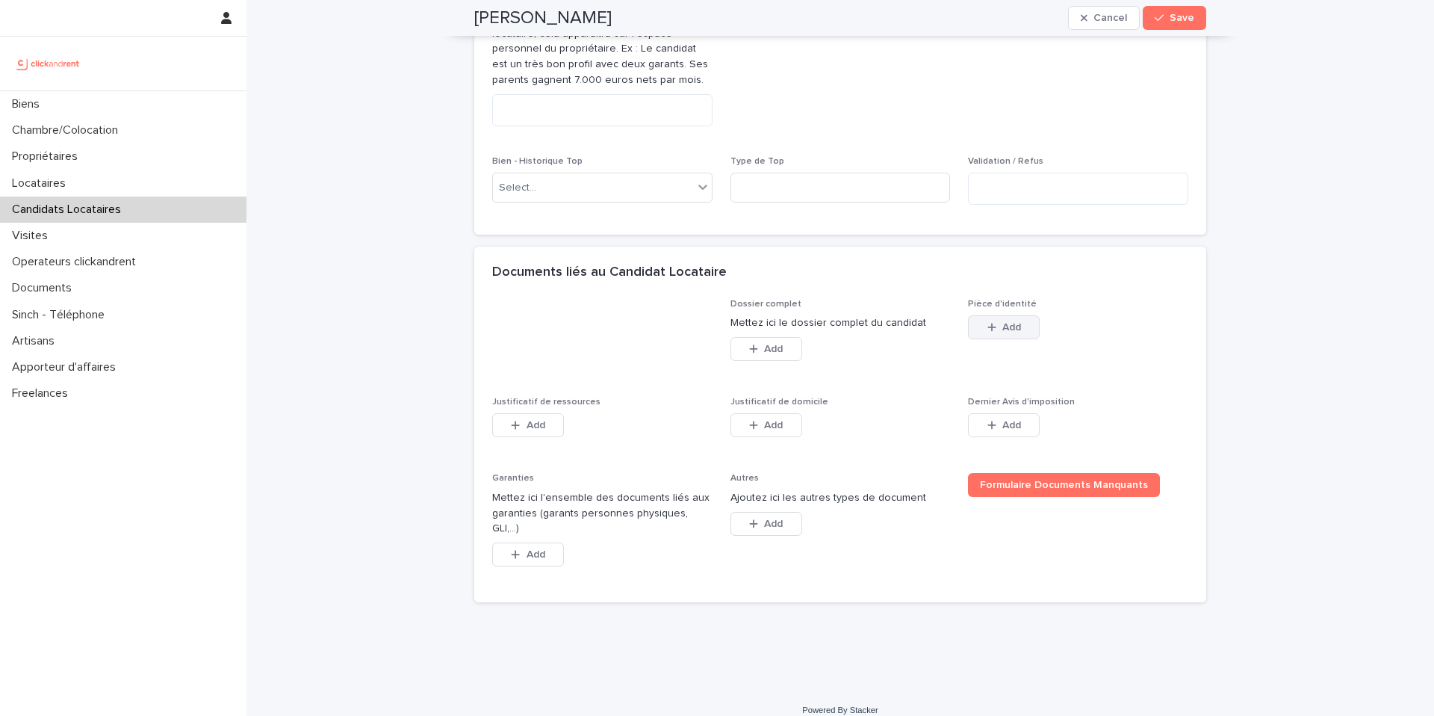
drag, startPoint x: 996, startPoint y: 329, endPoint x: 991, endPoint y: 336, distance: 8.5
click at [996, 329] on button "Add" at bounding box center [1004, 327] width 72 height 24
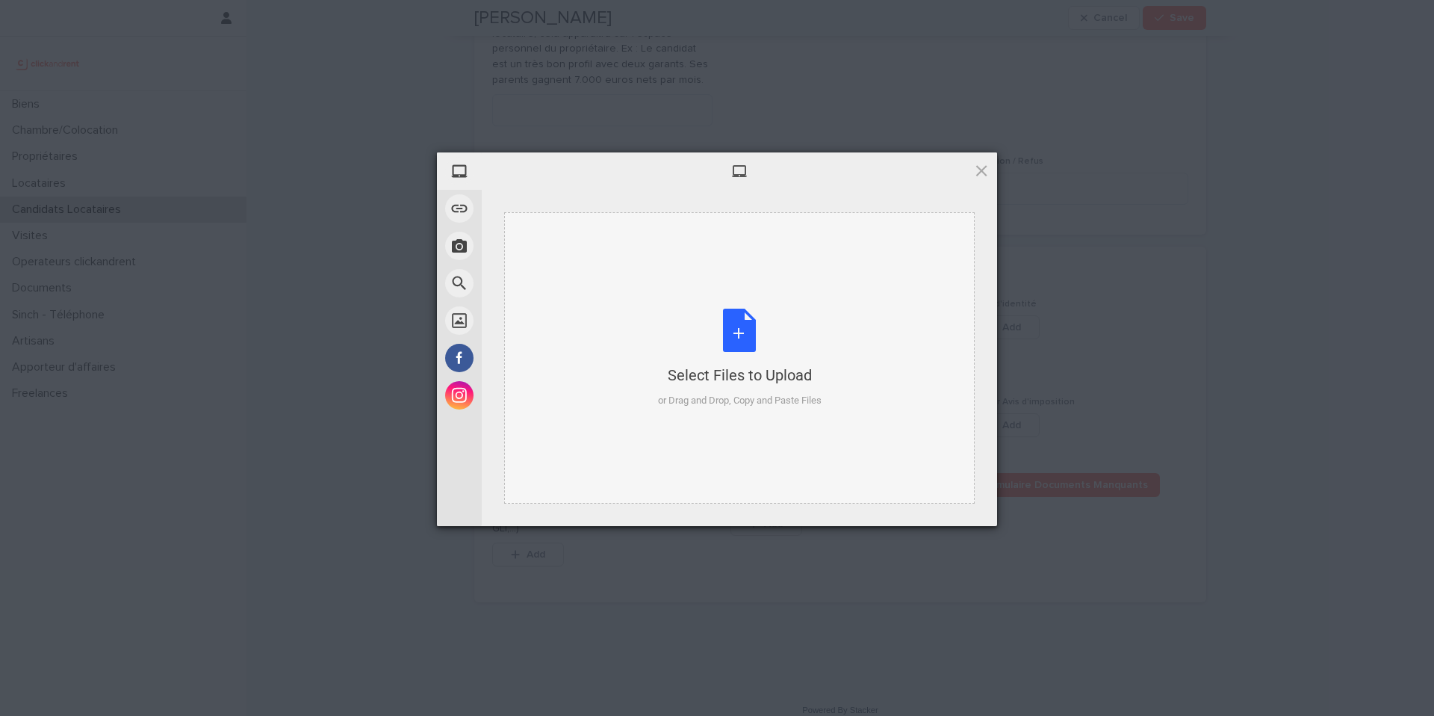
click at [697, 368] on div "Select Files to Upload" at bounding box center [740, 375] width 164 height 21
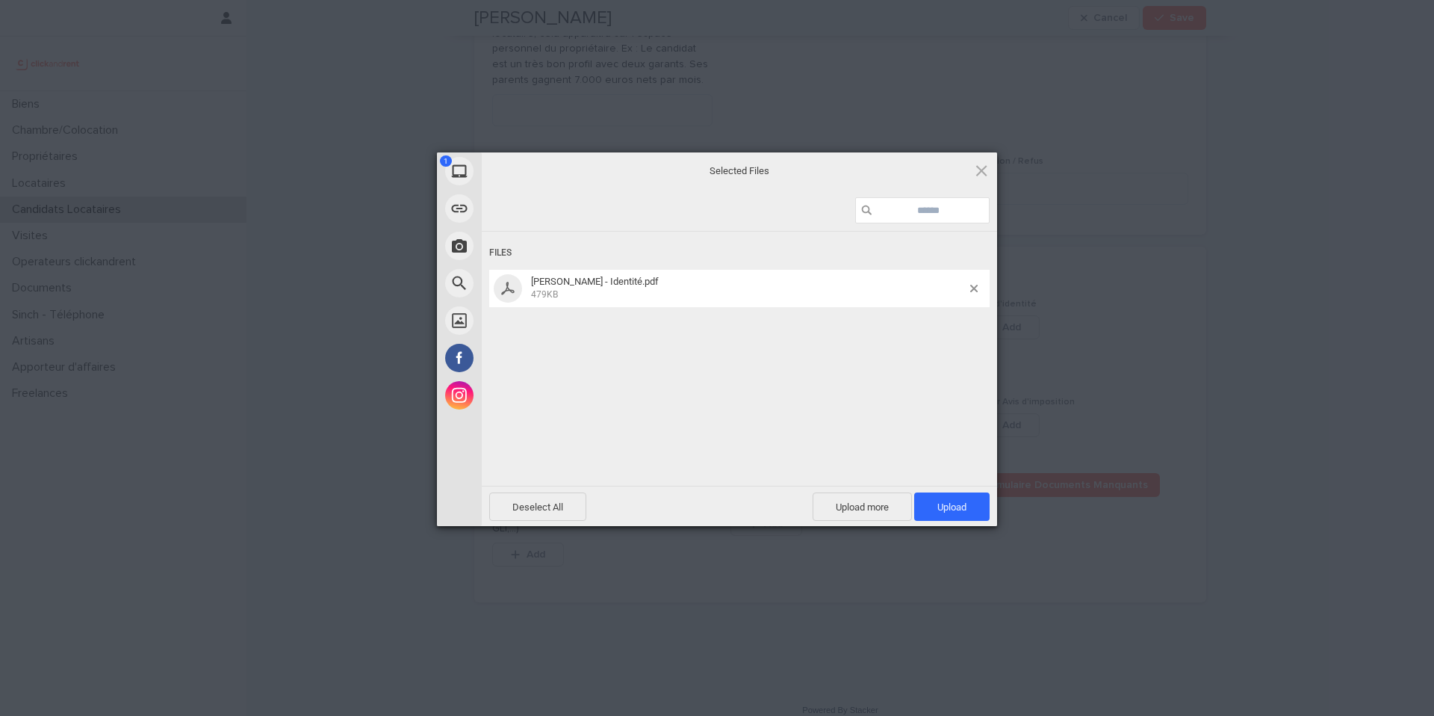
drag, startPoint x: 953, startPoint y: 507, endPoint x: 902, endPoint y: 465, distance: 66.3
click at [952, 507] on span "Upload 1" at bounding box center [952, 506] width 29 height 11
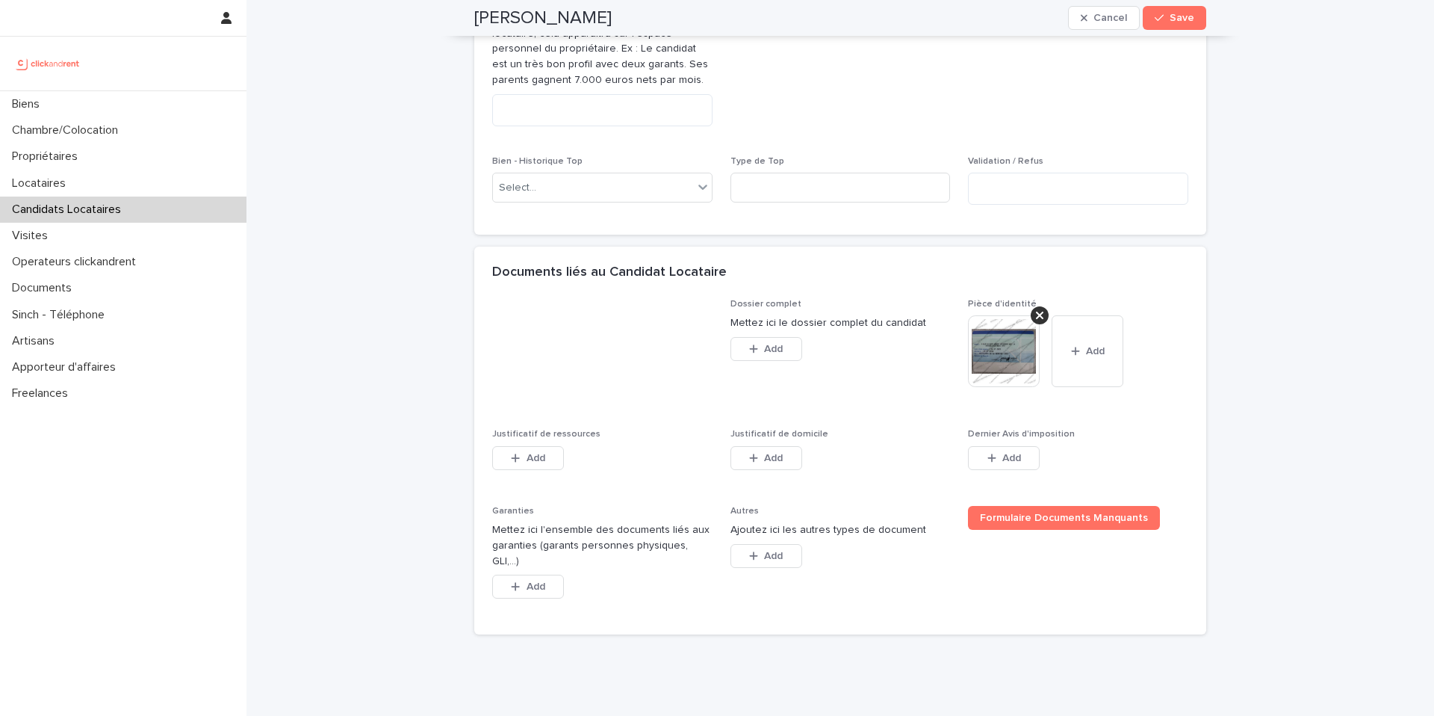
click at [521, 495] on div "Dossier complet Mettez ici le dossier complet du candidat This file cannot be o…" at bounding box center [840, 458] width 696 height 318
click at [530, 469] on button "Add" at bounding box center [528, 458] width 72 height 24
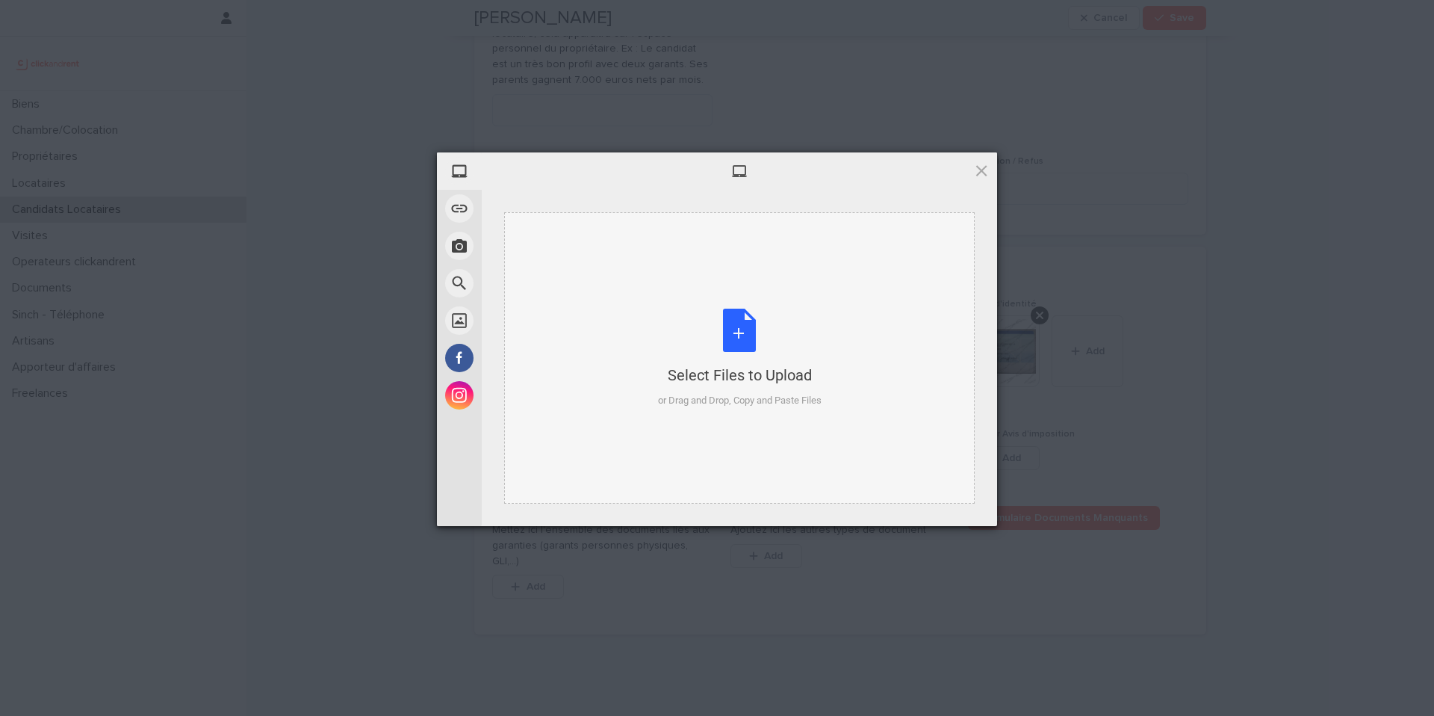
click at [716, 367] on div "Select Files to Upload" at bounding box center [740, 375] width 164 height 21
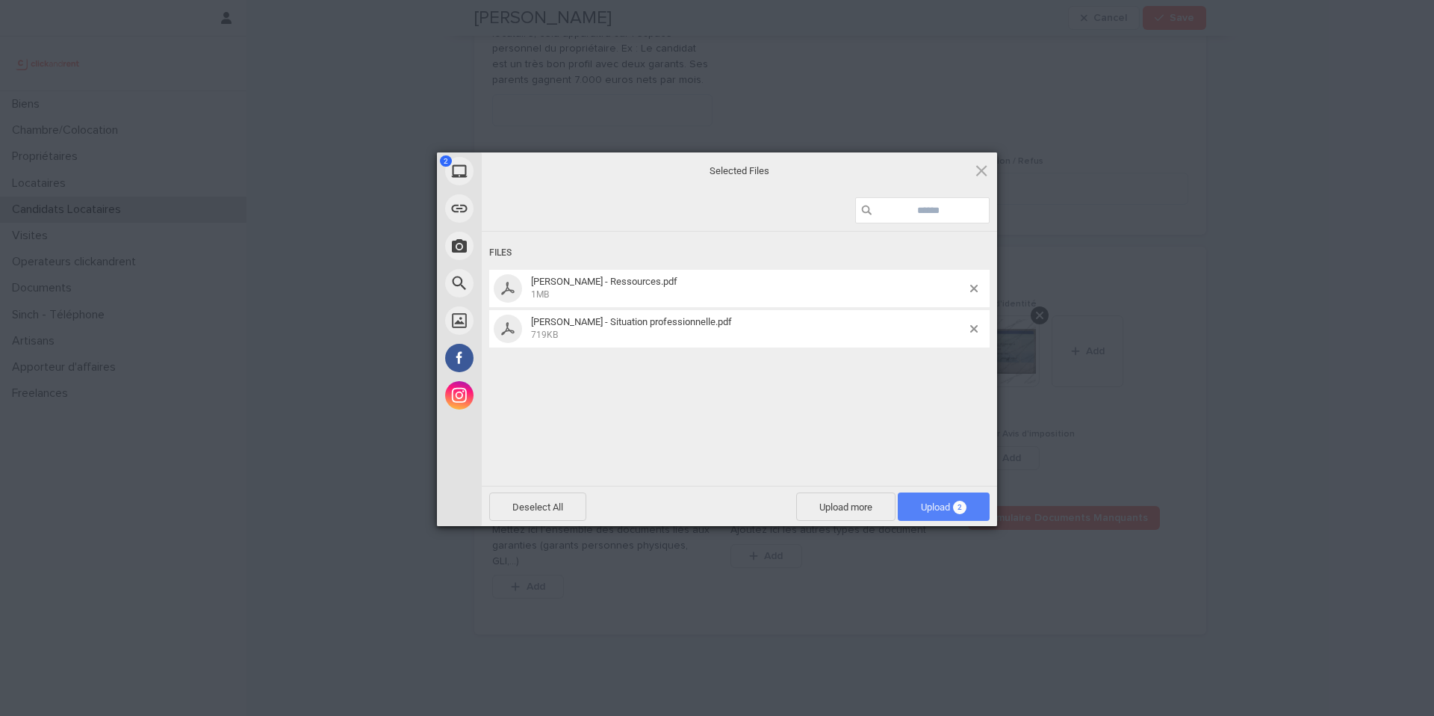
click at [951, 512] on span "Upload 2" at bounding box center [944, 506] width 46 height 11
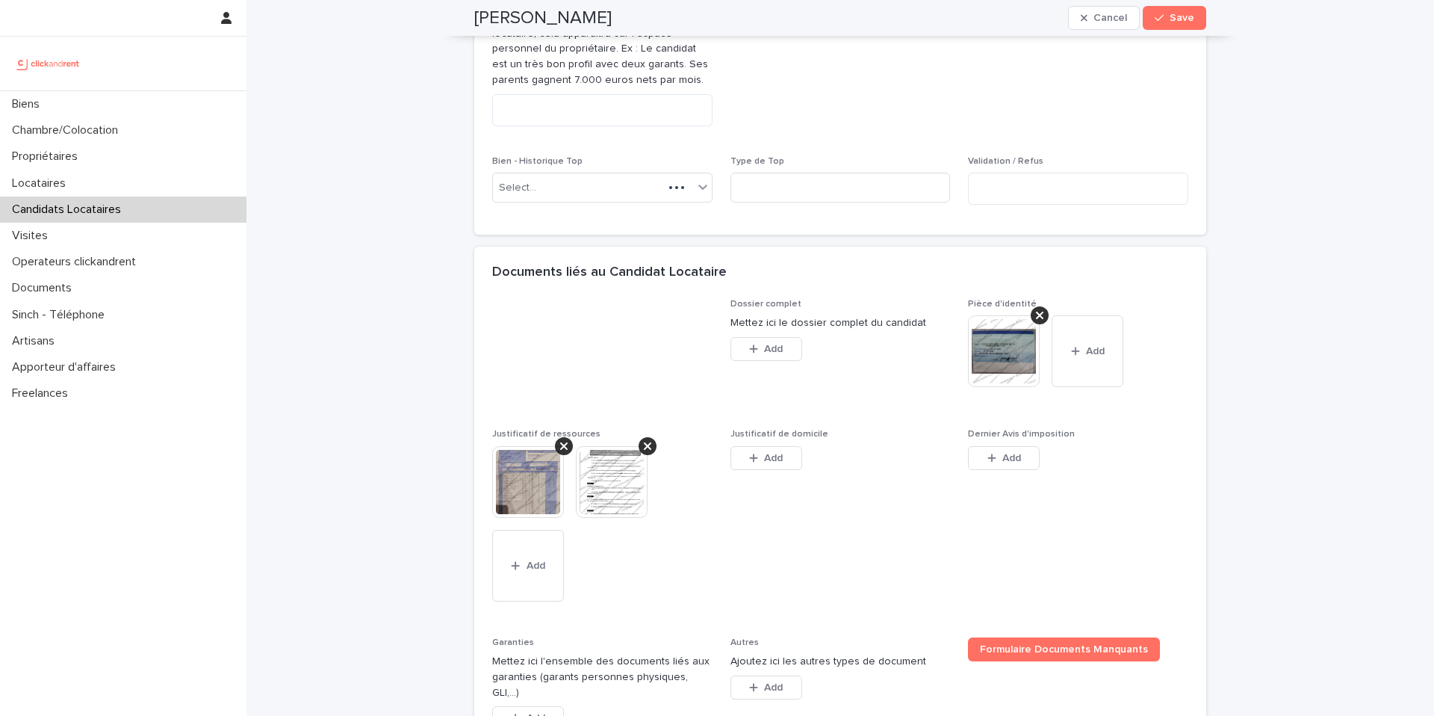
click at [771, 487] on span "Justificatif de domicile This file cannot be opened Download File Add" at bounding box center [841, 524] width 220 height 190
click at [788, 462] on button "Add" at bounding box center [767, 458] width 72 height 24
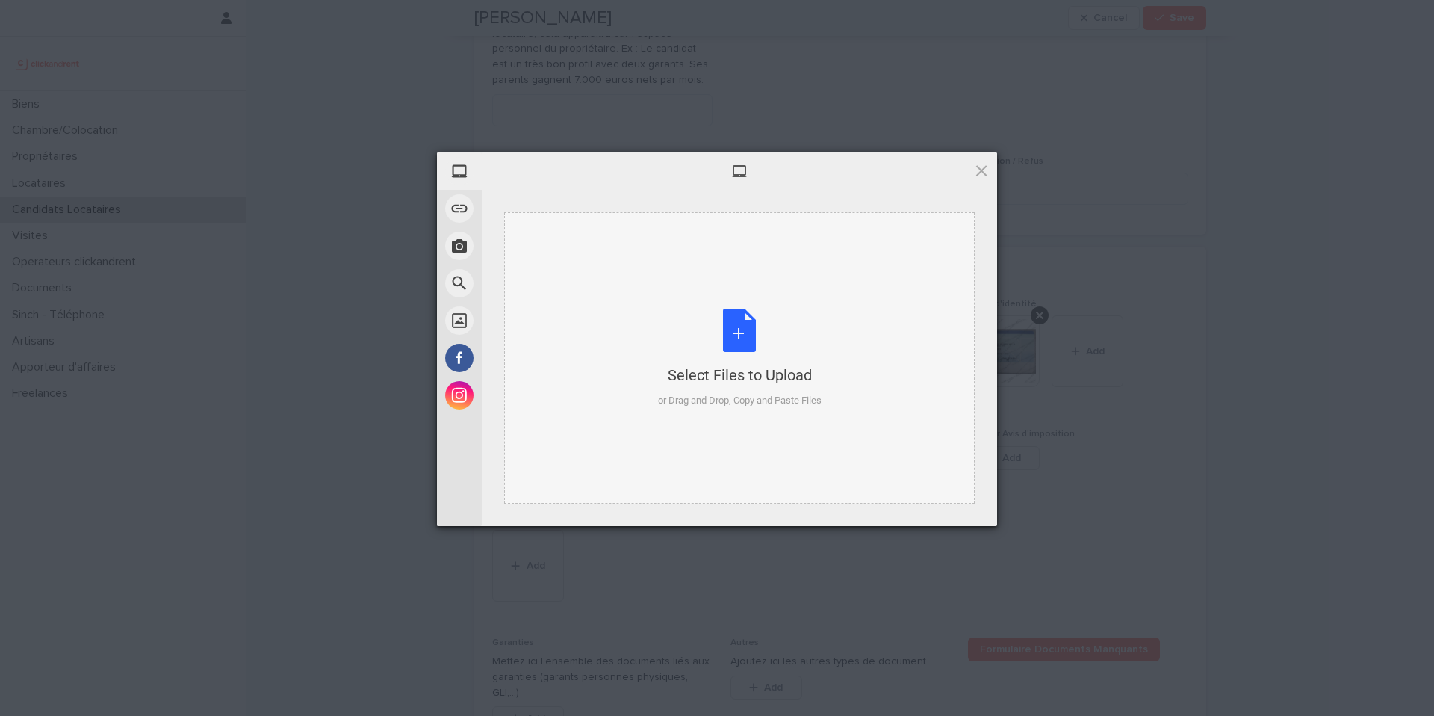
click at [751, 380] on div "Select Files to Upload" at bounding box center [740, 375] width 164 height 21
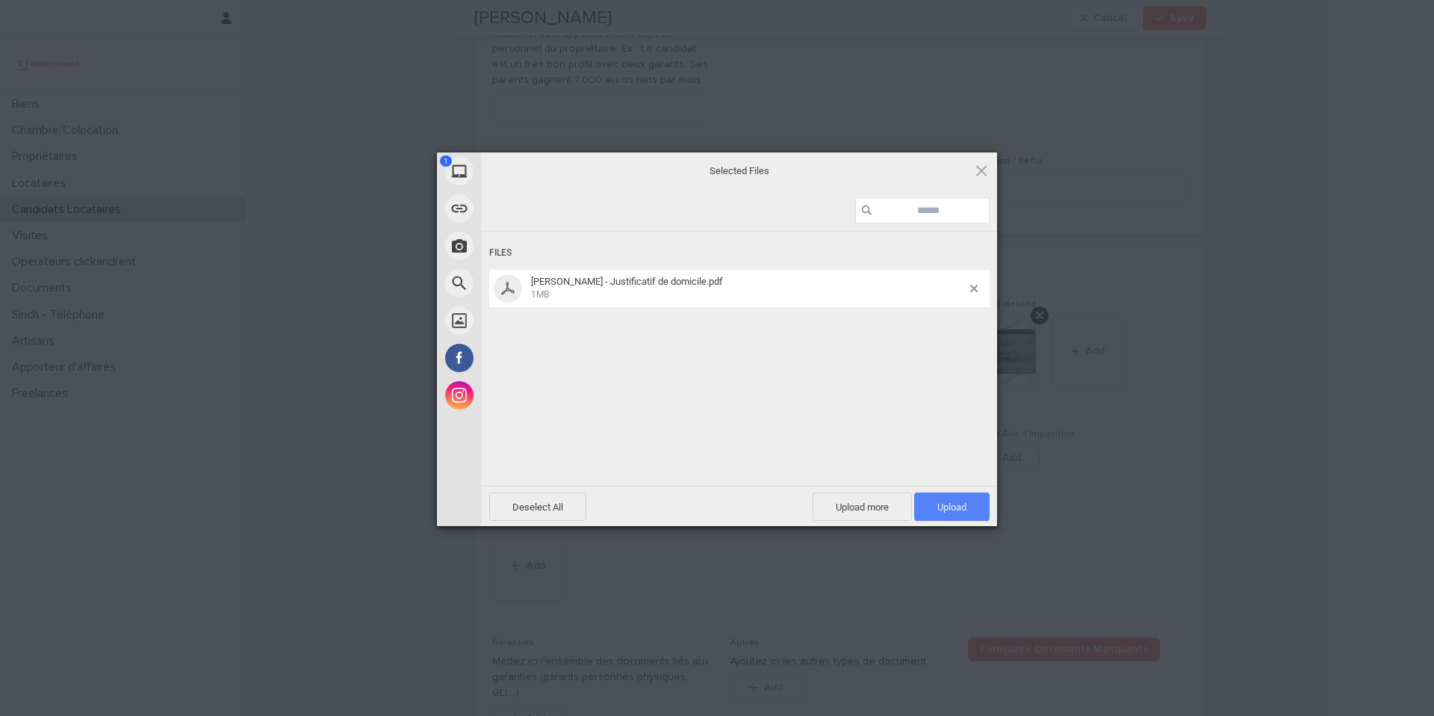
click at [967, 507] on span "Upload 1" at bounding box center [951, 506] width 75 height 28
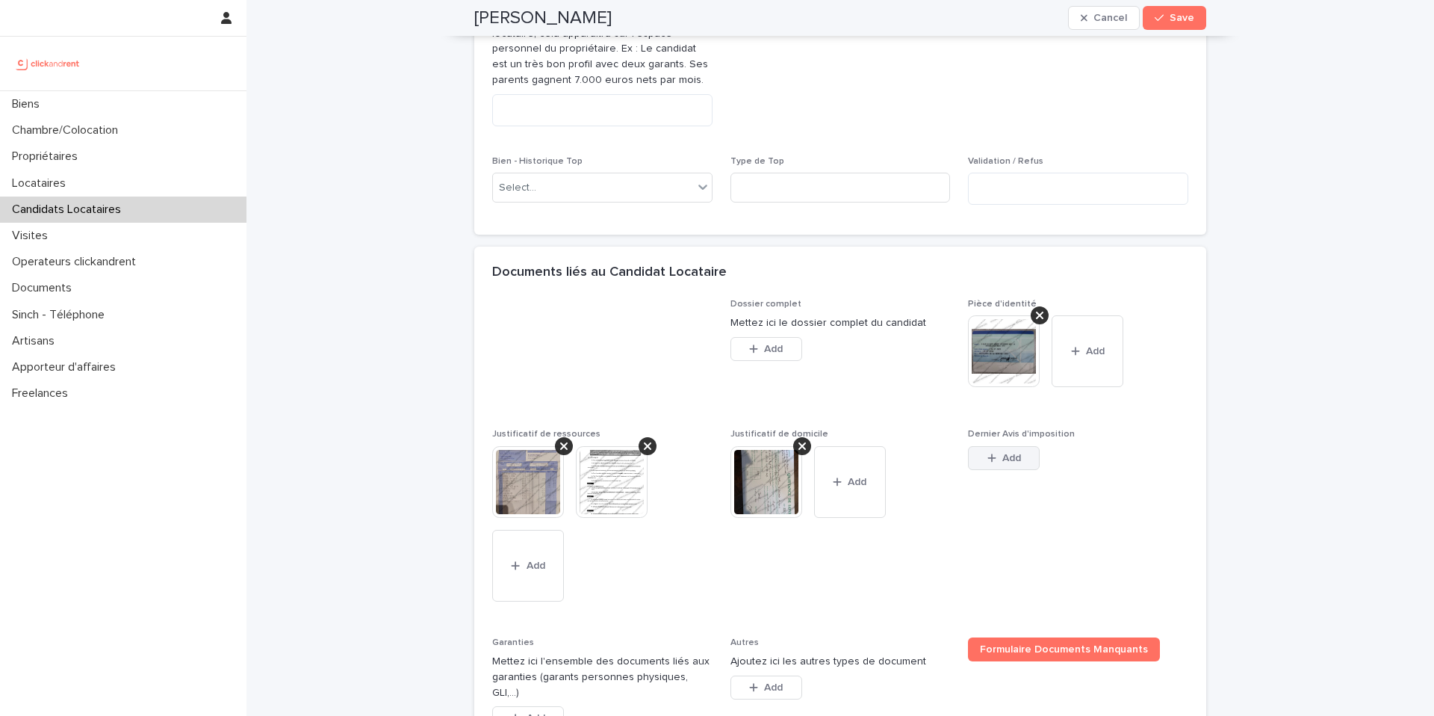
click at [1011, 457] on span "Add" at bounding box center [1011, 458] width 19 height 10
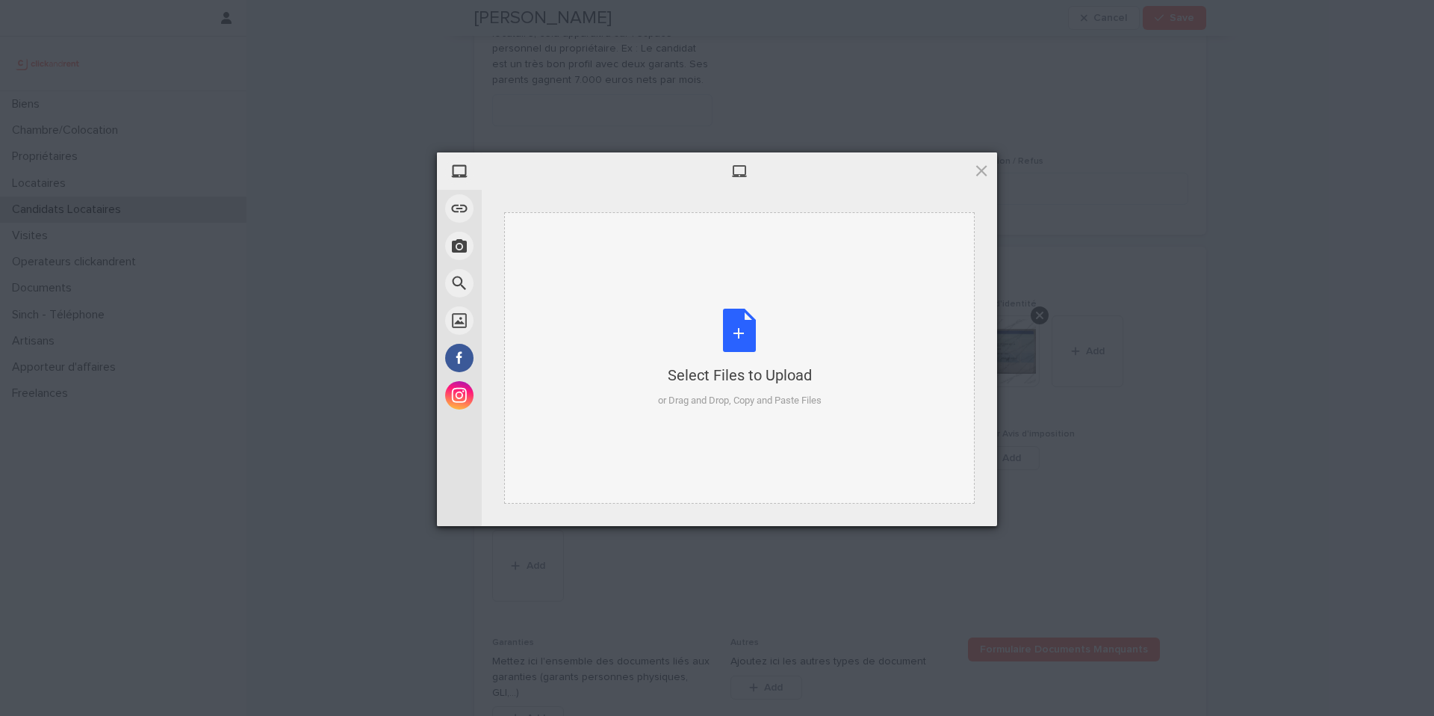
click at [623, 365] on div "Select Files to Upload or Drag and Drop, Copy and Paste Files" at bounding box center [739, 357] width 471 height 291
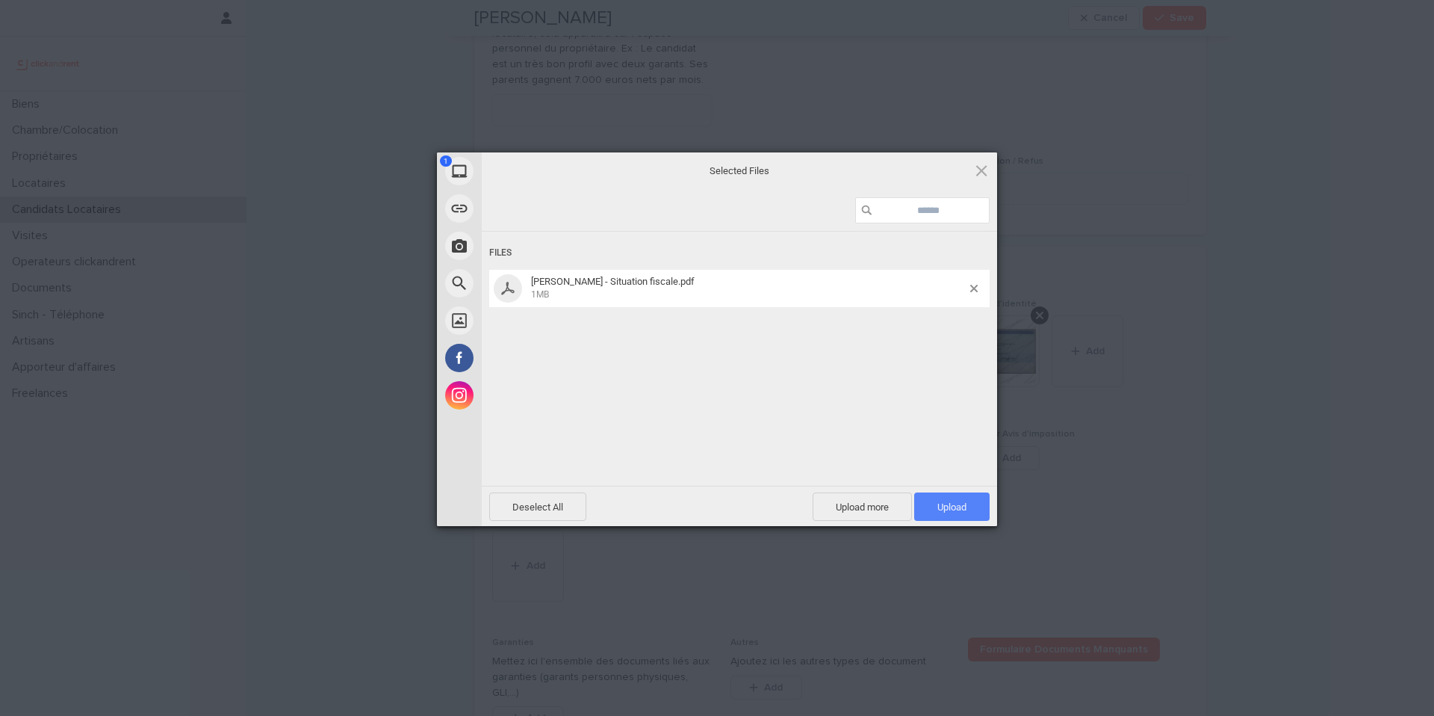
click at [955, 498] on span "Upload 1" at bounding box center [951, 506] width 75 height 28
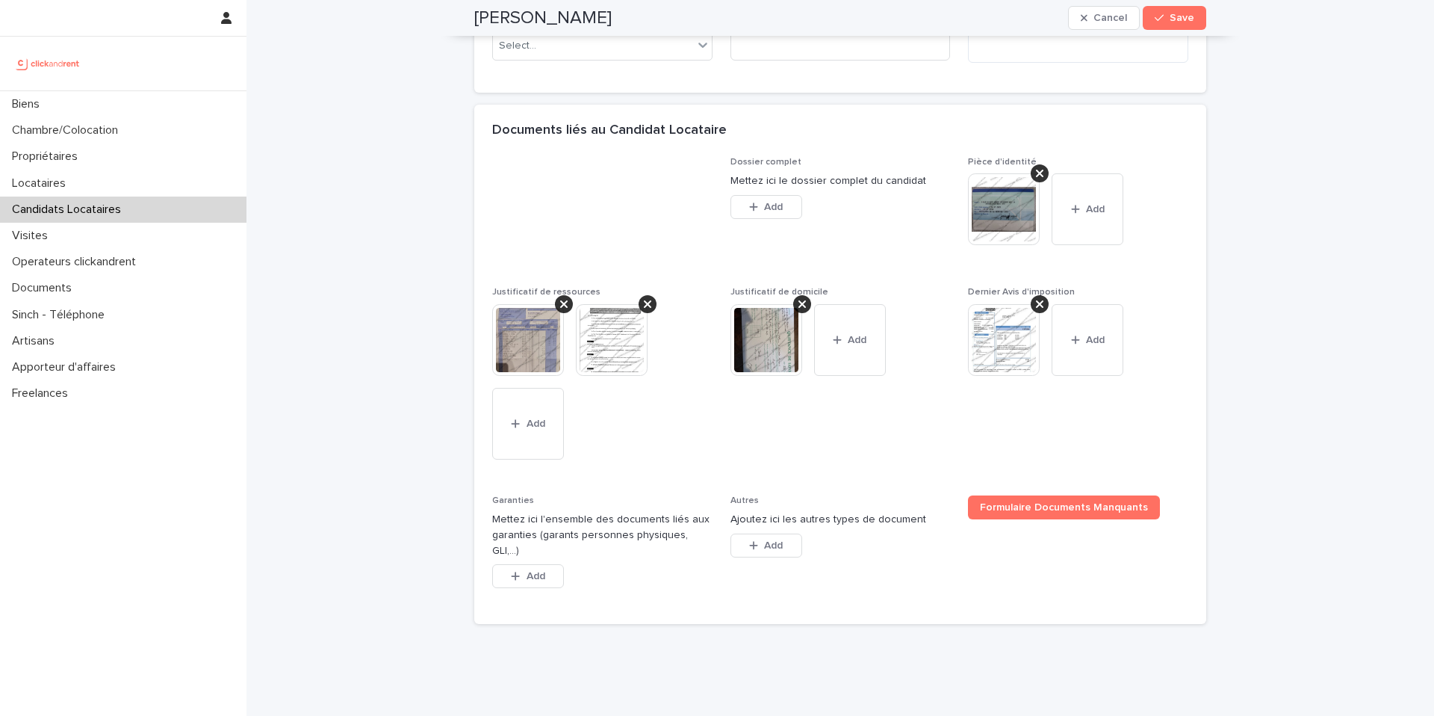
scroll to position [1064, 0]
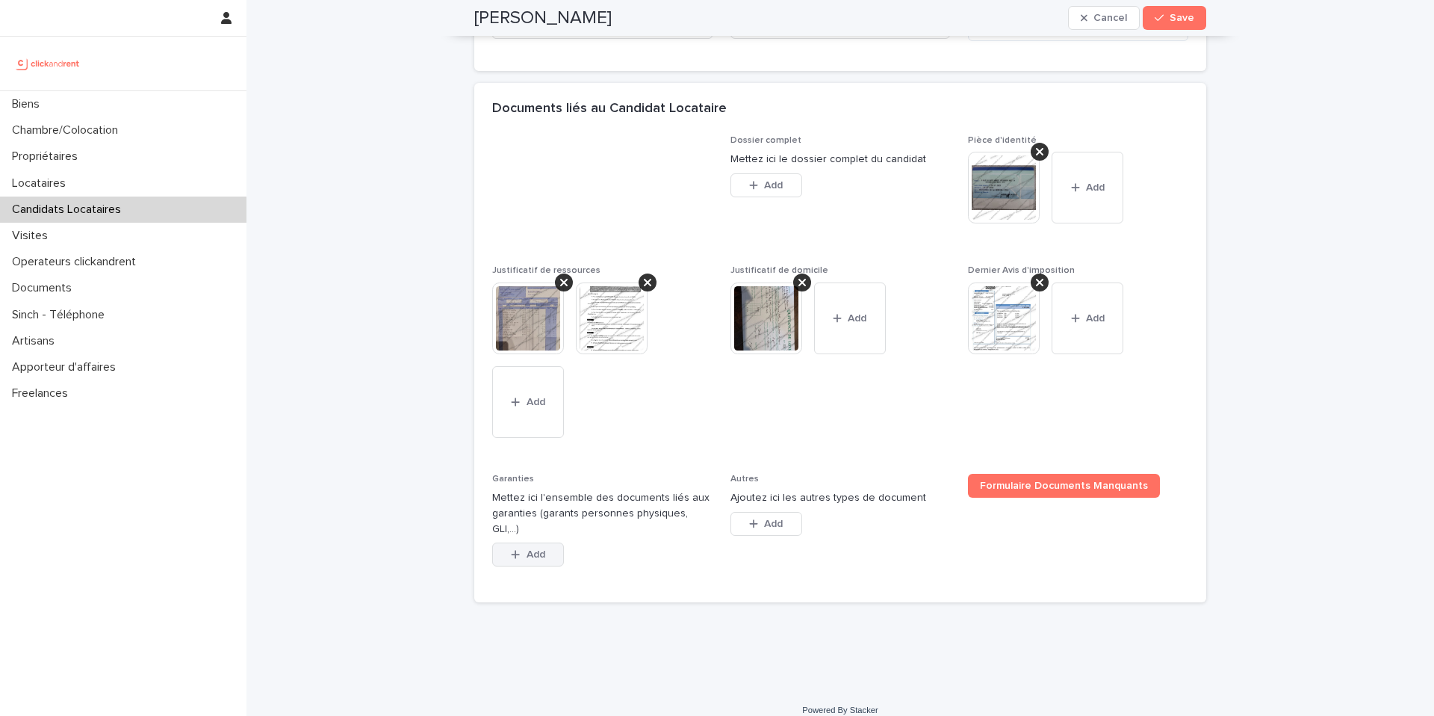
click at [527, 549] on span "Add" at bounding box center [536, 554] width 19 height 10
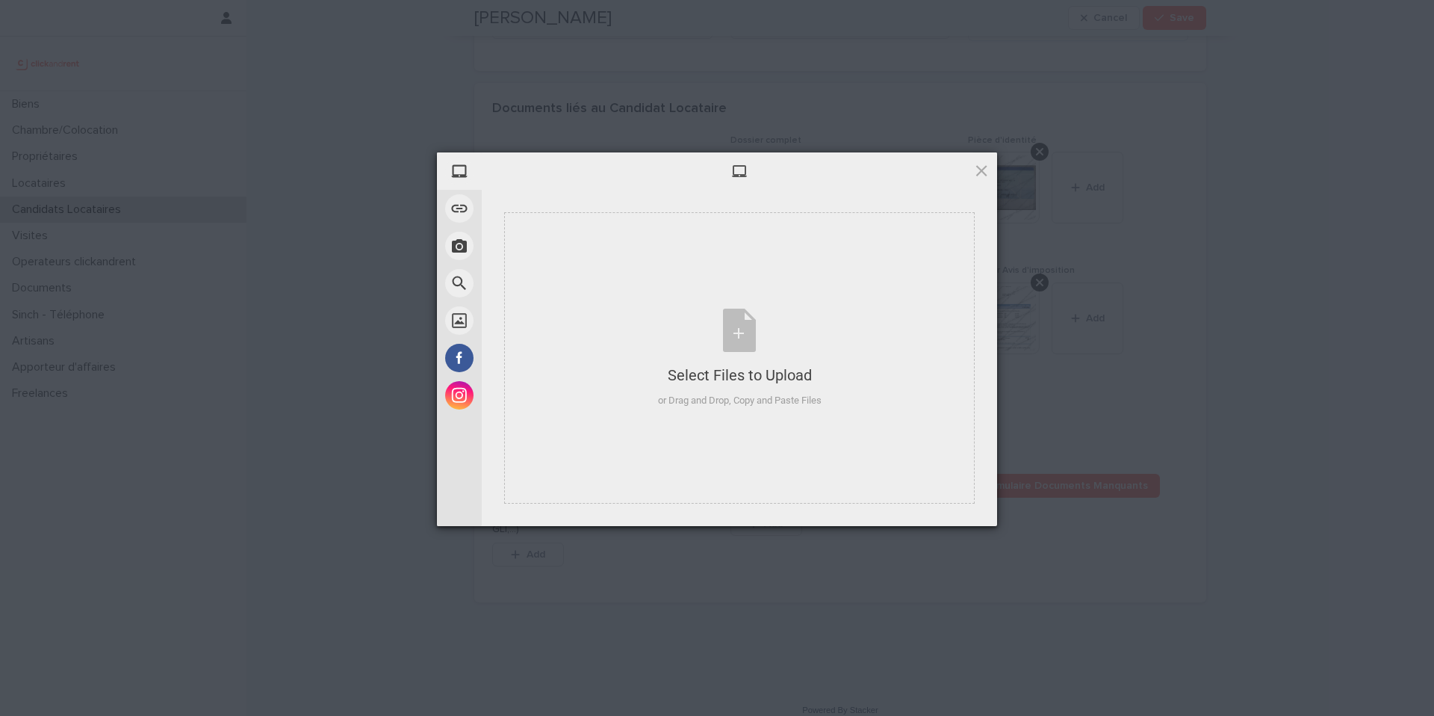
click at [970, 183] on div at bounding box center [739, 170] width 515 height 37
drag, startPoint x: 979, startPoint y: 176, endPoint x: 1143, endPoint y: 61, distance: 200.6
click at [978, 176] on span at bounding box center [981, 170] width 16 height 16
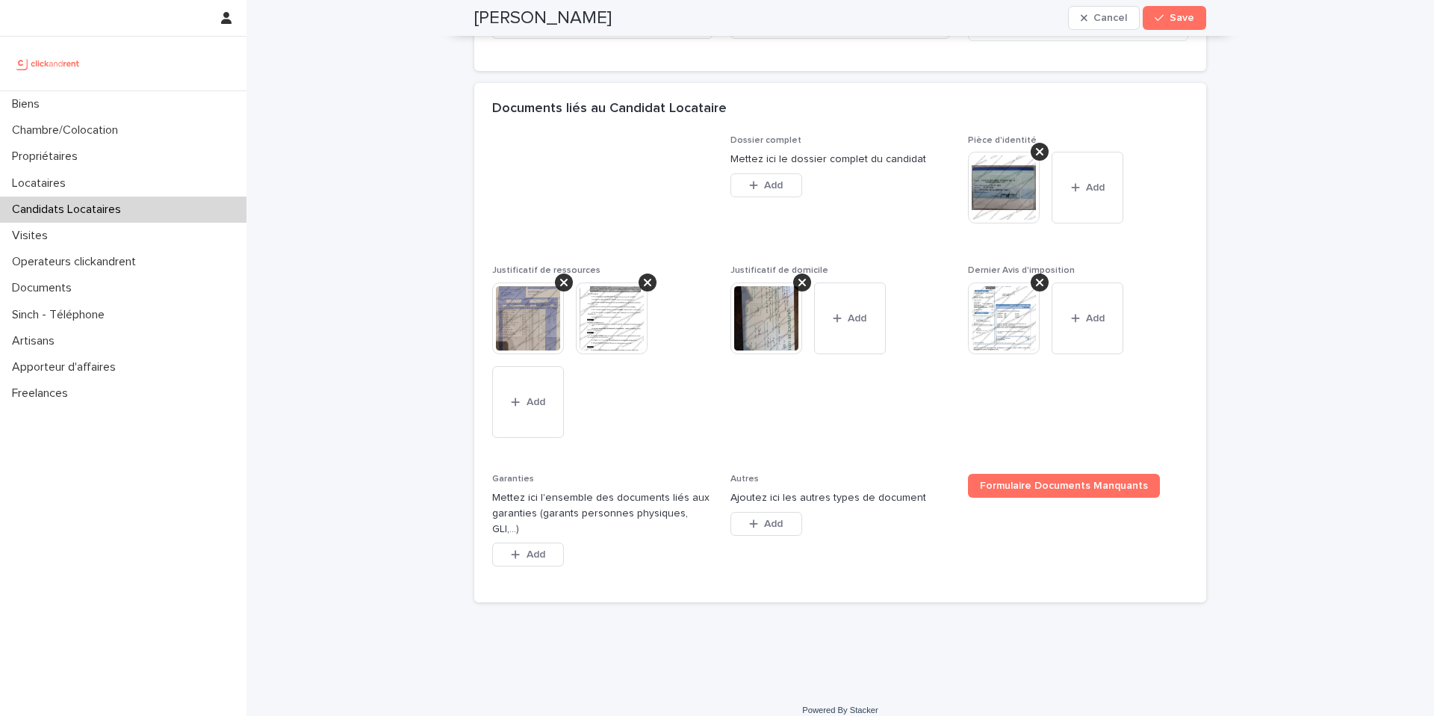
drag, startPoint x: 854, startPoint y: 572, endPoint x: 445, endPoint y: 8, distance: 696.5
click at [438, 0] on html "**********" at bounding box center [717, 358] width 1434 height 716
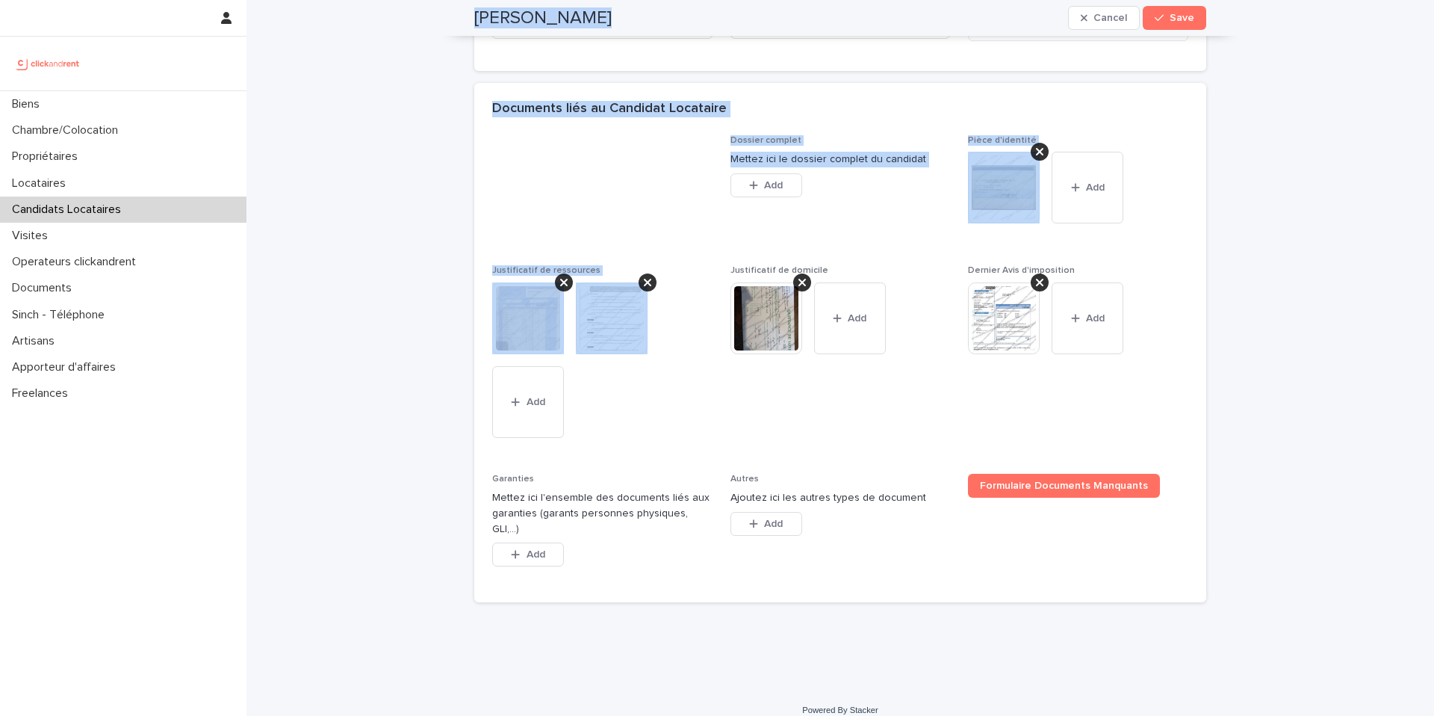
scroll to position [1041, 0]
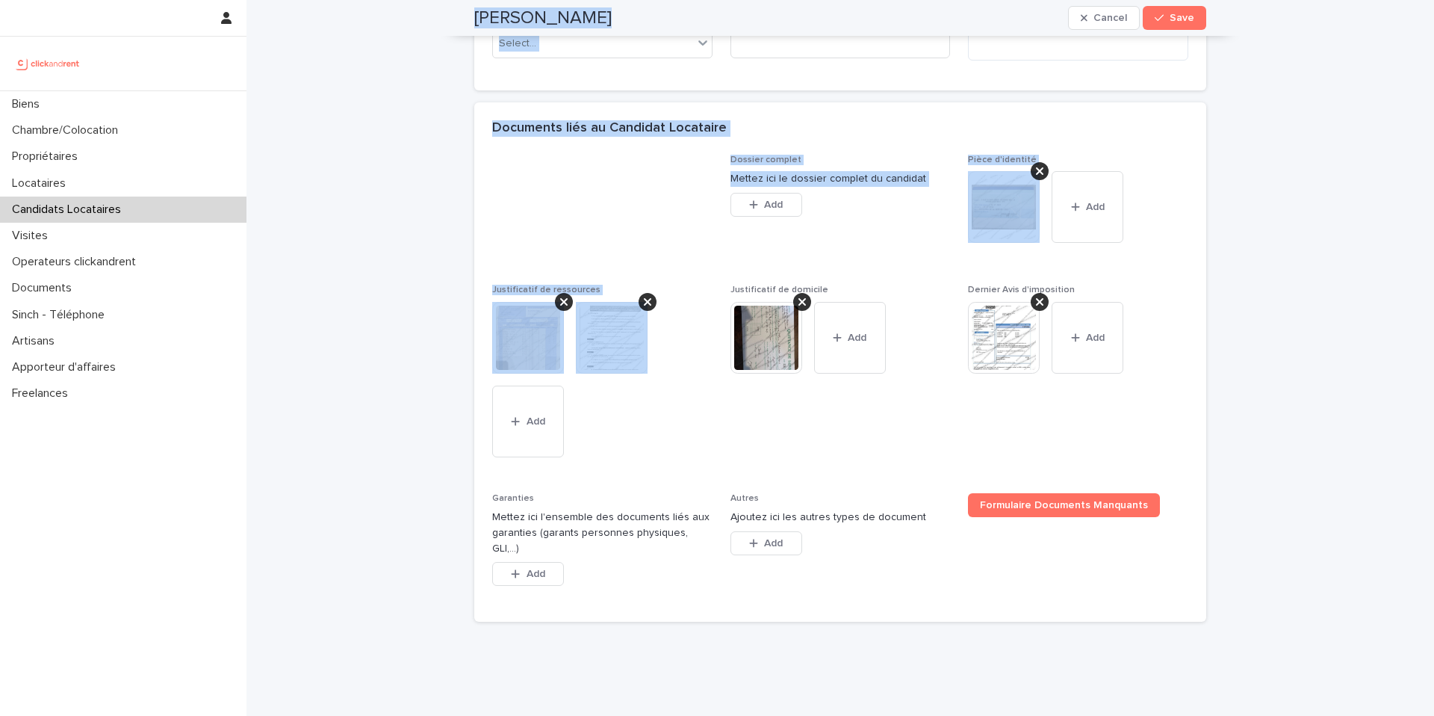
drag, startPoint x: 607, startPoint y: 450, endPoint x: 858, endPoint y: 294, distance: 296.0
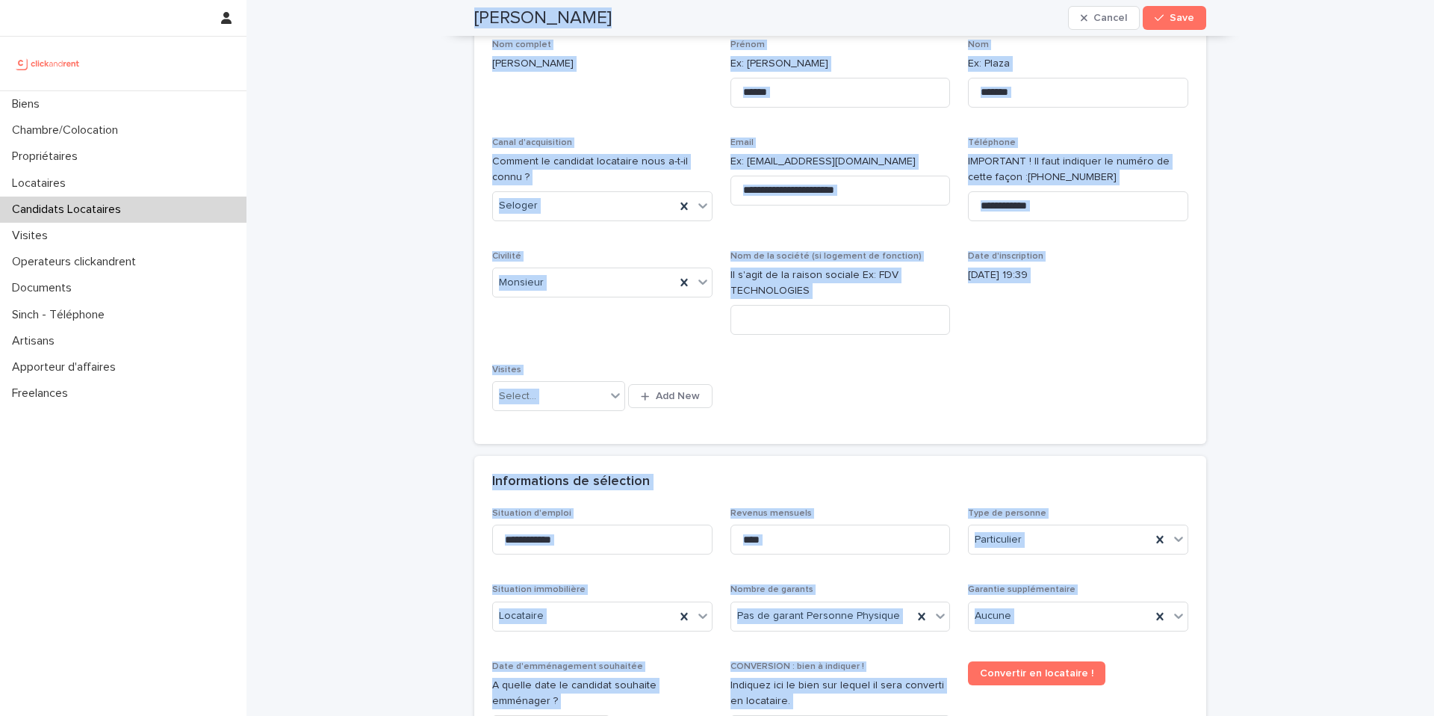
scroll to position [0, 0]
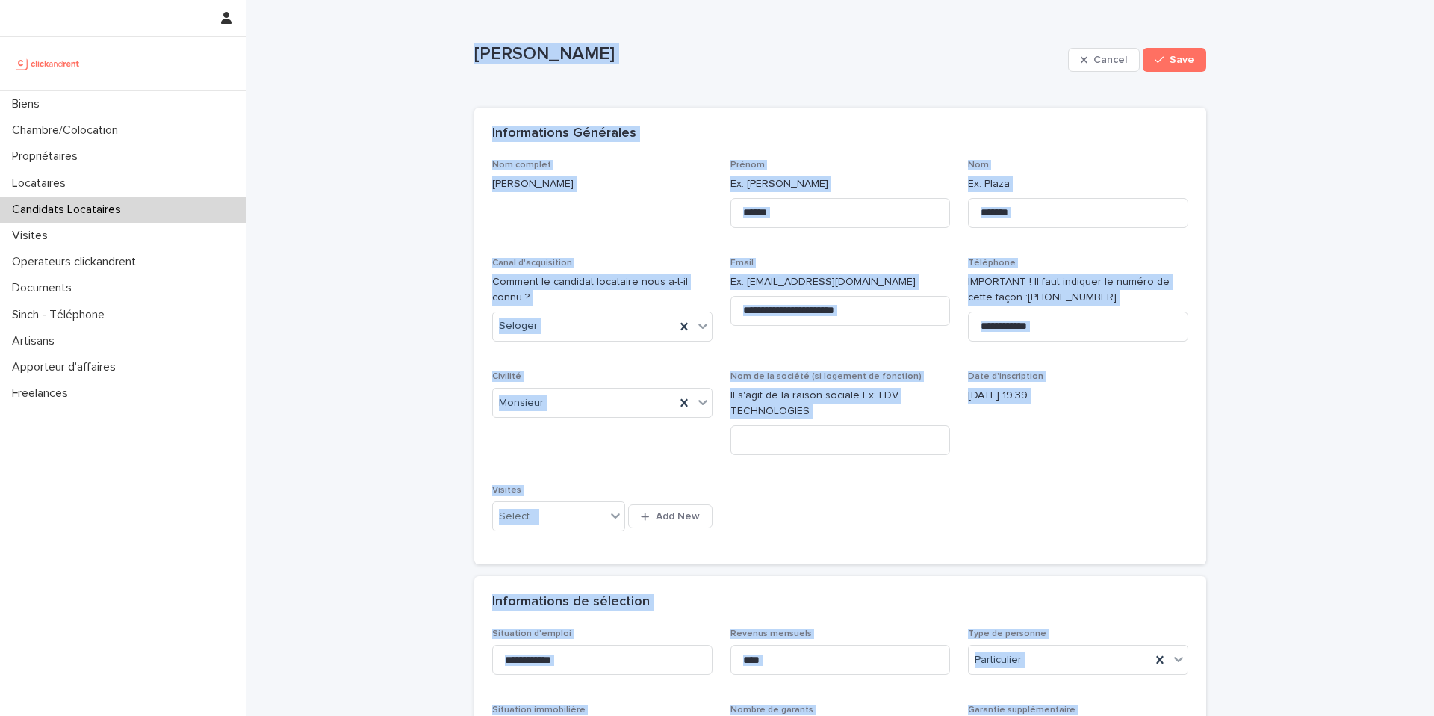
drag, startPoint x: 1127, startPoint y: 429, endPoint x: 457, endPoint y: 29, distance: 780.2
copy div "Arnaud Guberek Cancel Save Sorry, there was an error saving your record. Please…"
click at [702, 453] on span "Civilité Monsieur" at bounding box center [602, 419] width 220 height 96
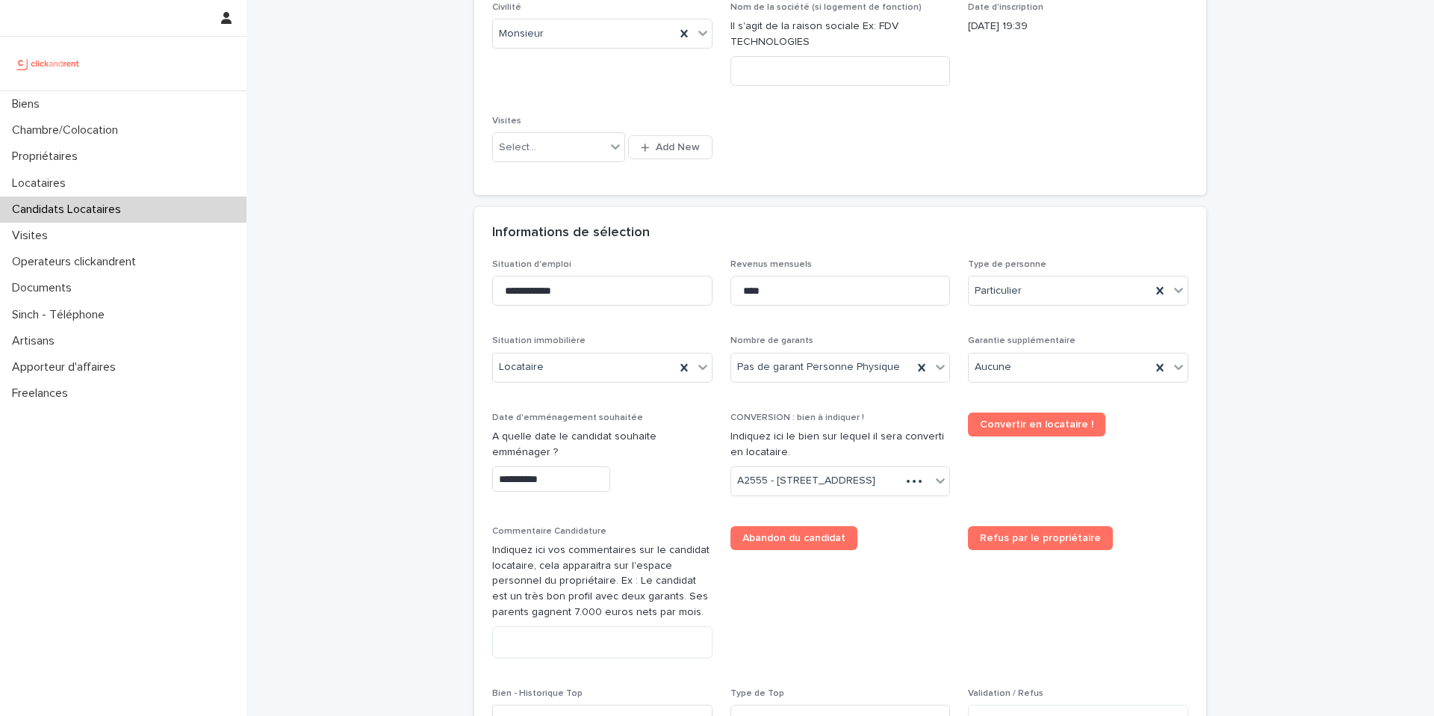
scroll to position [501, 0]
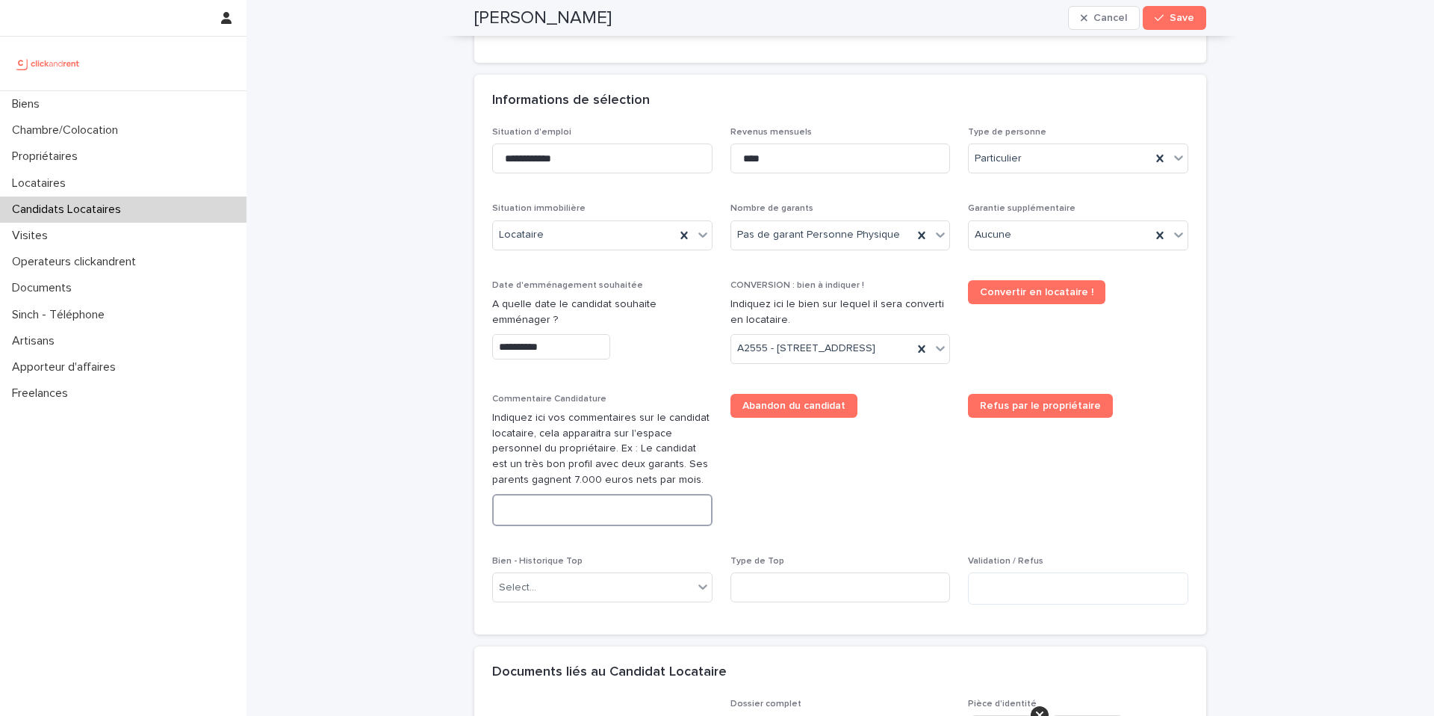
click at [563, 517] on textarea at bounding box center [602, 510] width 220 height 32
paste textarea "**********"
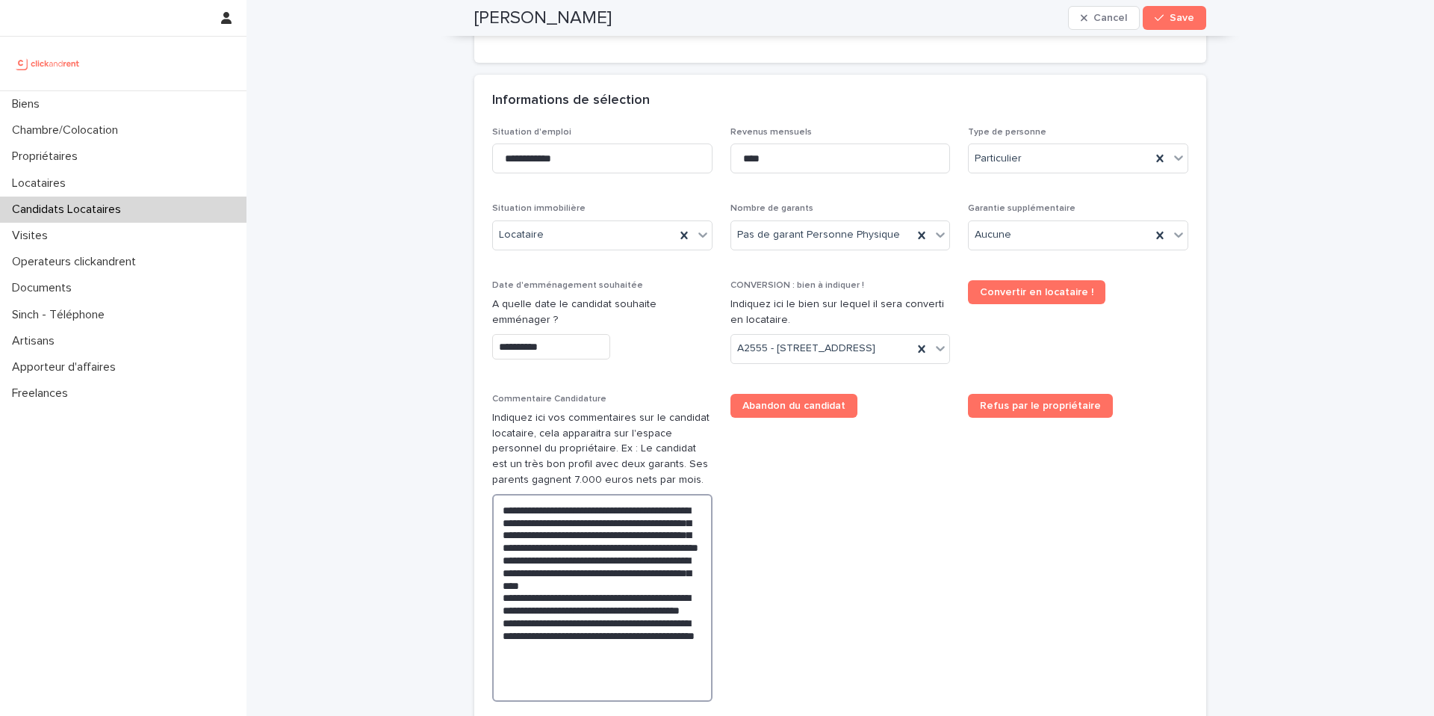
type textarea "**********"
drag, startPoint x: 1168, startPoint y: 31, endPoint x: 1035, endPoint y: 22, distance: 133.3
click at [1167, 31] on div "Arnaud Guberek Cancel Save" at bounding box center [840, 18] width 732 height 36
click at [1182, 25] on button "Save" at bounding box center [1174, 18] width 63 height 24
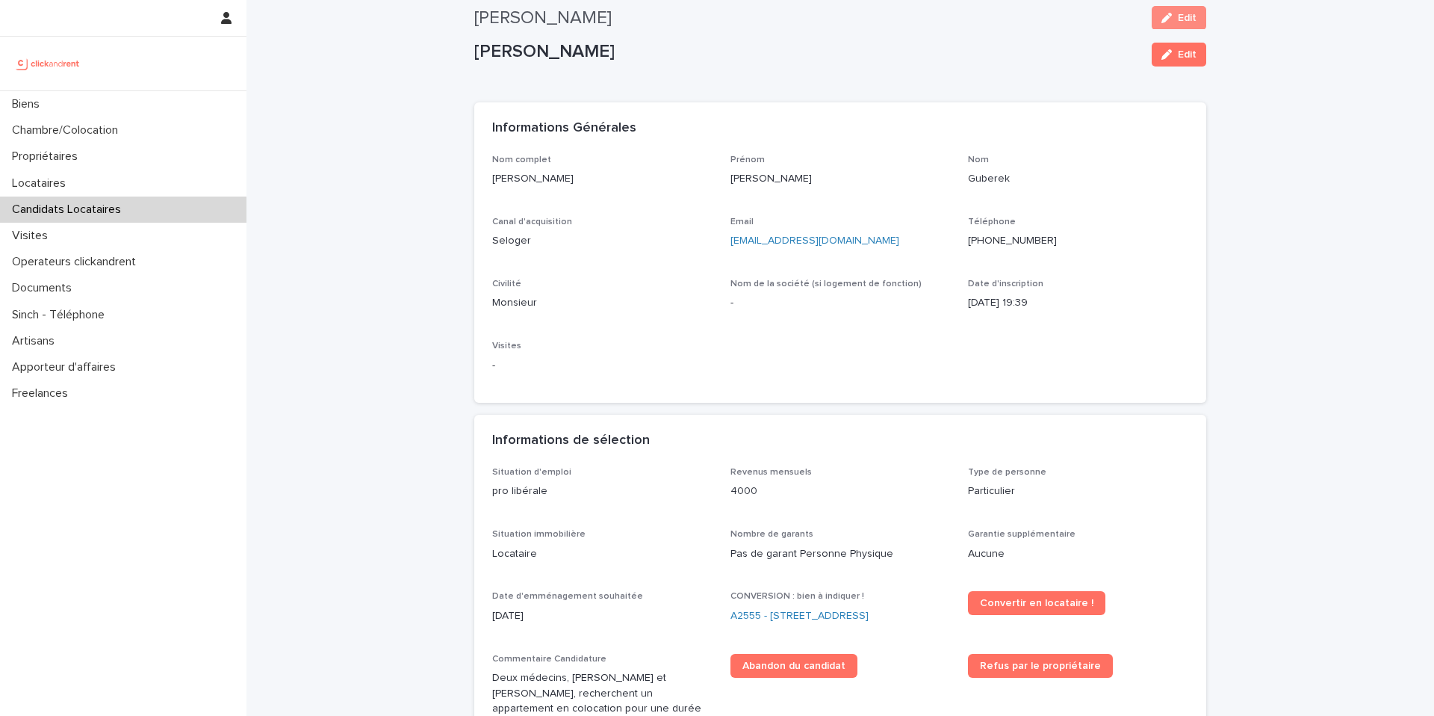
scroll to position [0, 0]
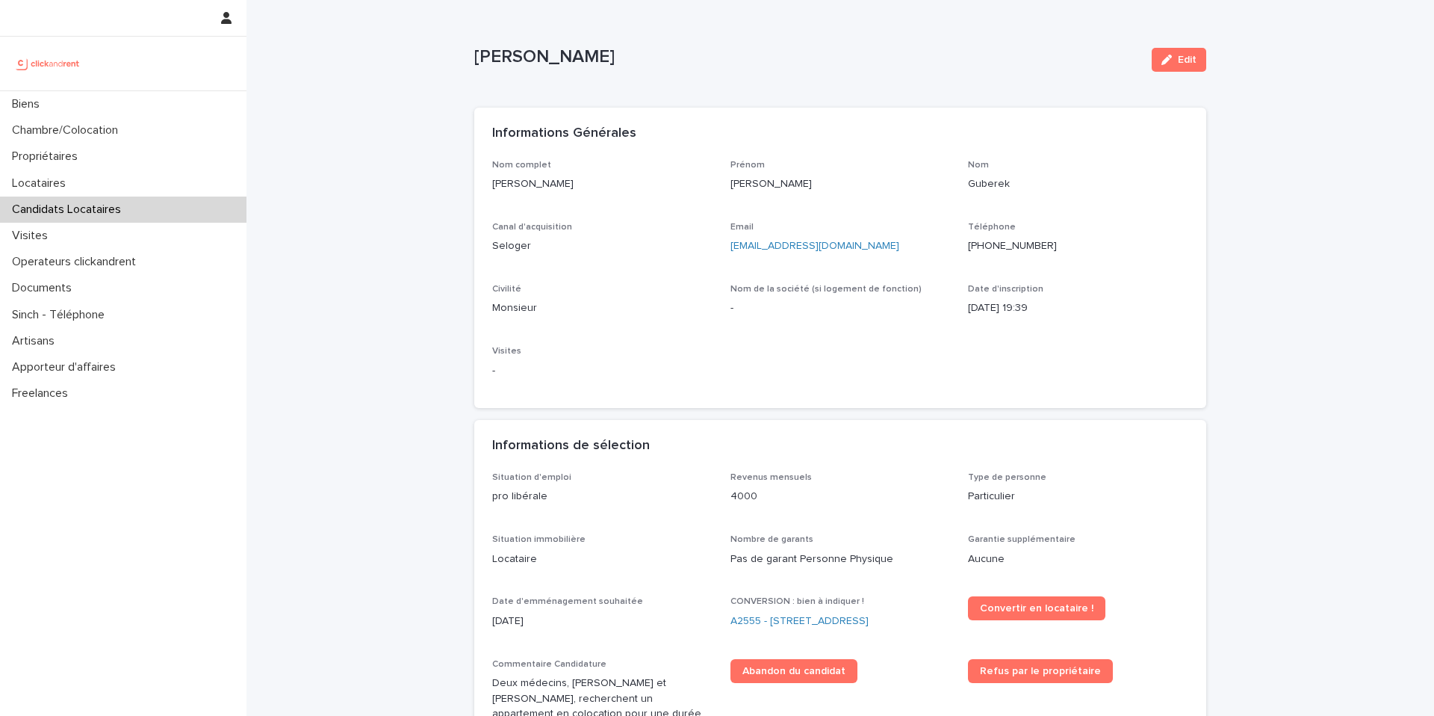
click at [79, 207] on p "Candidats Locataires" at bounding box center [69, 209] width 127 height 14
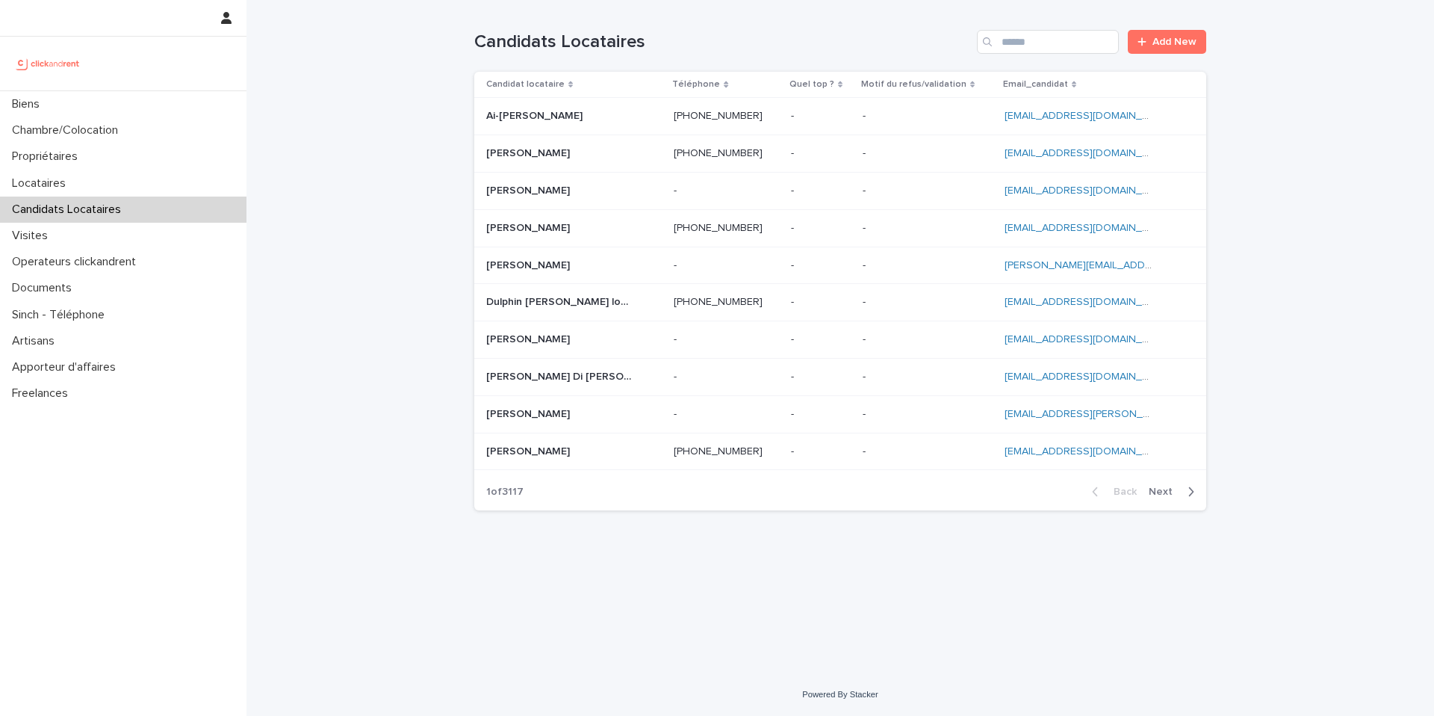
click at [90, 214] on p "Candidats Locataires" at bounding box center [69, 209] width 127 height 14
click at [1061, 46] on input "Search" at bounding box center [1048, 42] width 142 height 24
drag, startPoint x: 1062, startPoint y: 31, endPoint x: 1059, endPoint y: 38, distance: 8.0
click at [1061, 37] on input "Search" at bounding box center [1048, 42] width 142 height 24
paste input "**********"
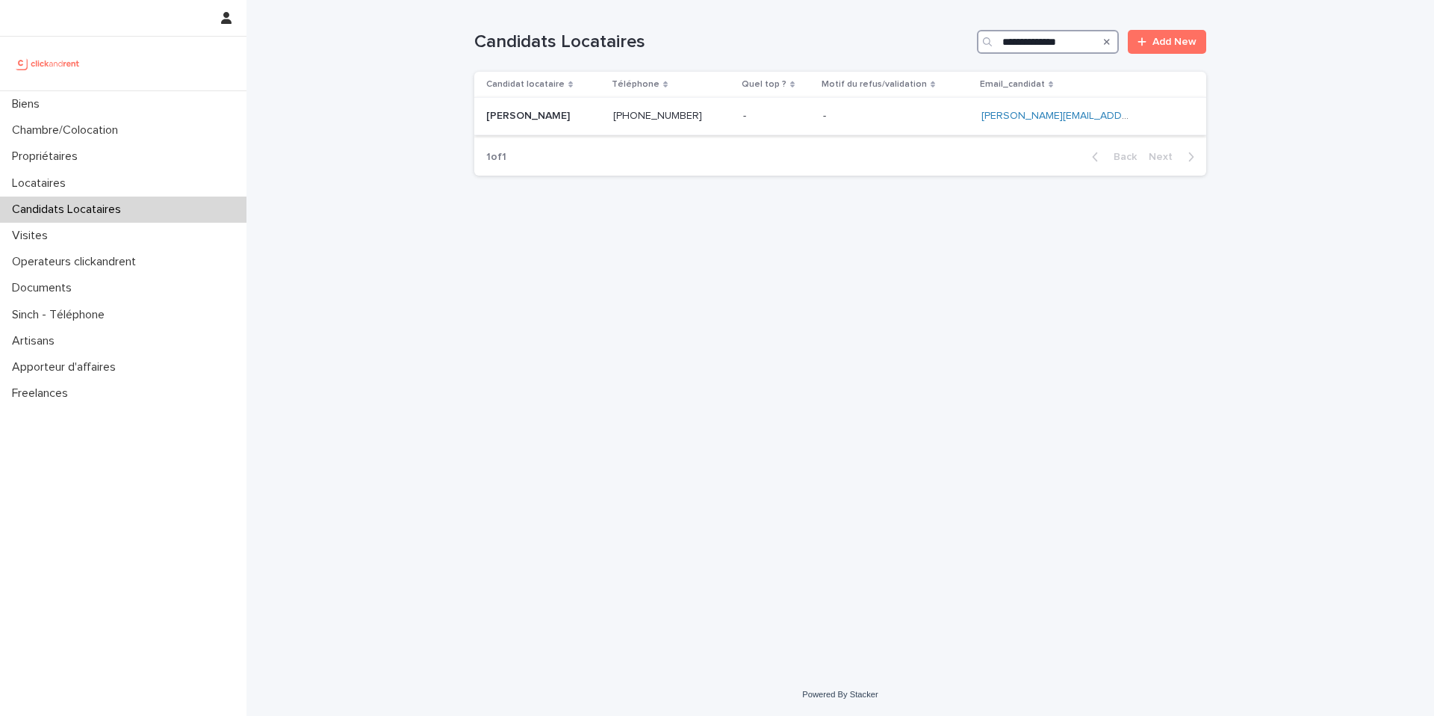
type input "**********"
click at [585, 123] on div "Gabriela Urena Gabriela Urena" at bounding box center [543, 116] width 115 height 25
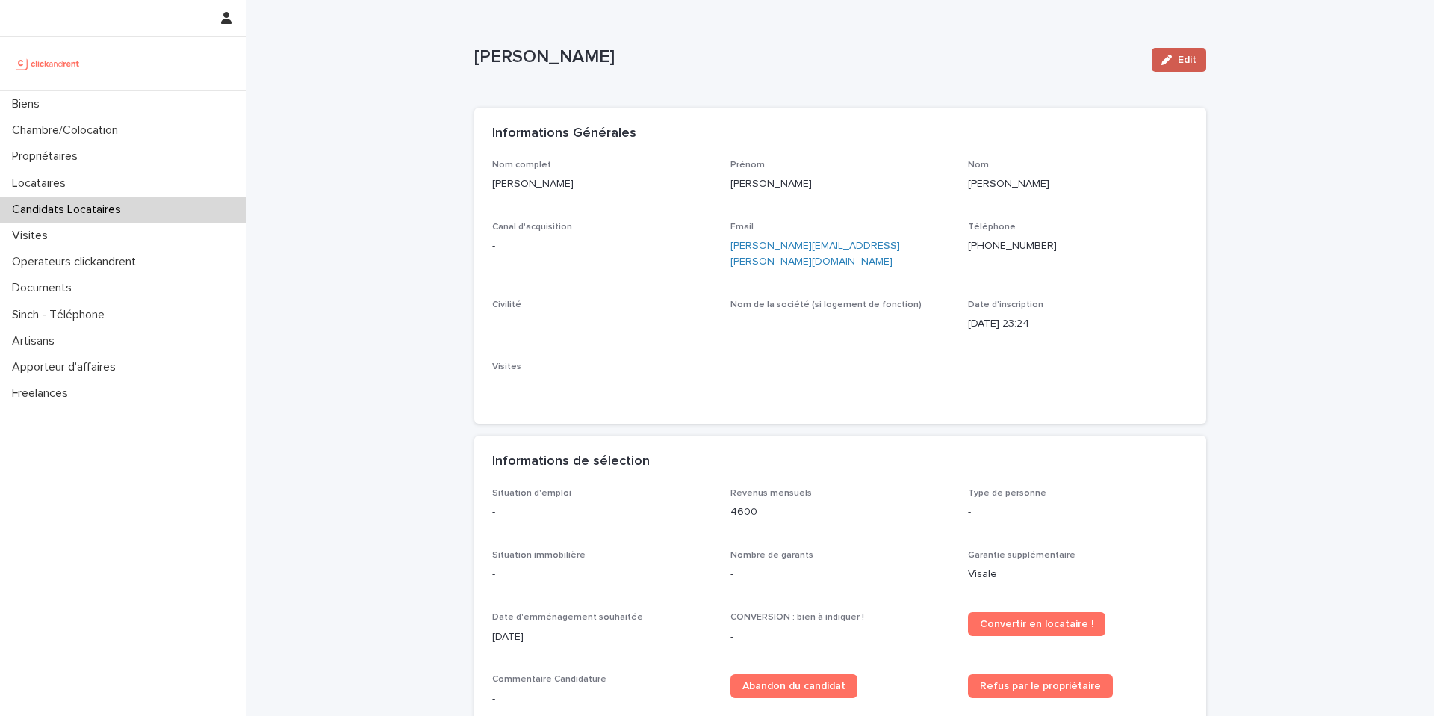
click at [1169, 63] on div "button" at bounding box center [1170, 60] width 16 height 10
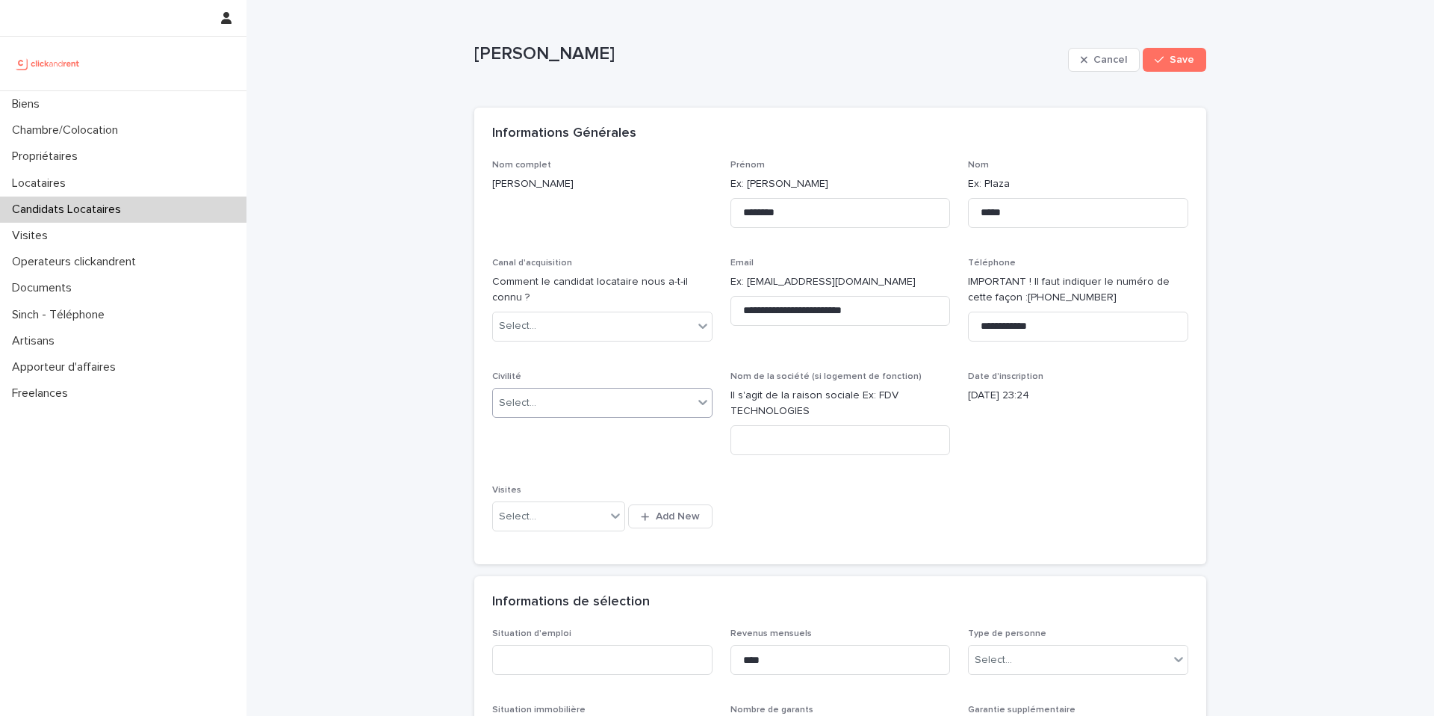
click at [561, 389] on div "Select..." at bounding box center [602, 403] width 220 height 30
click at [544, 436] on div "Madame" at bounding box center [597, 431] width 219 height 26
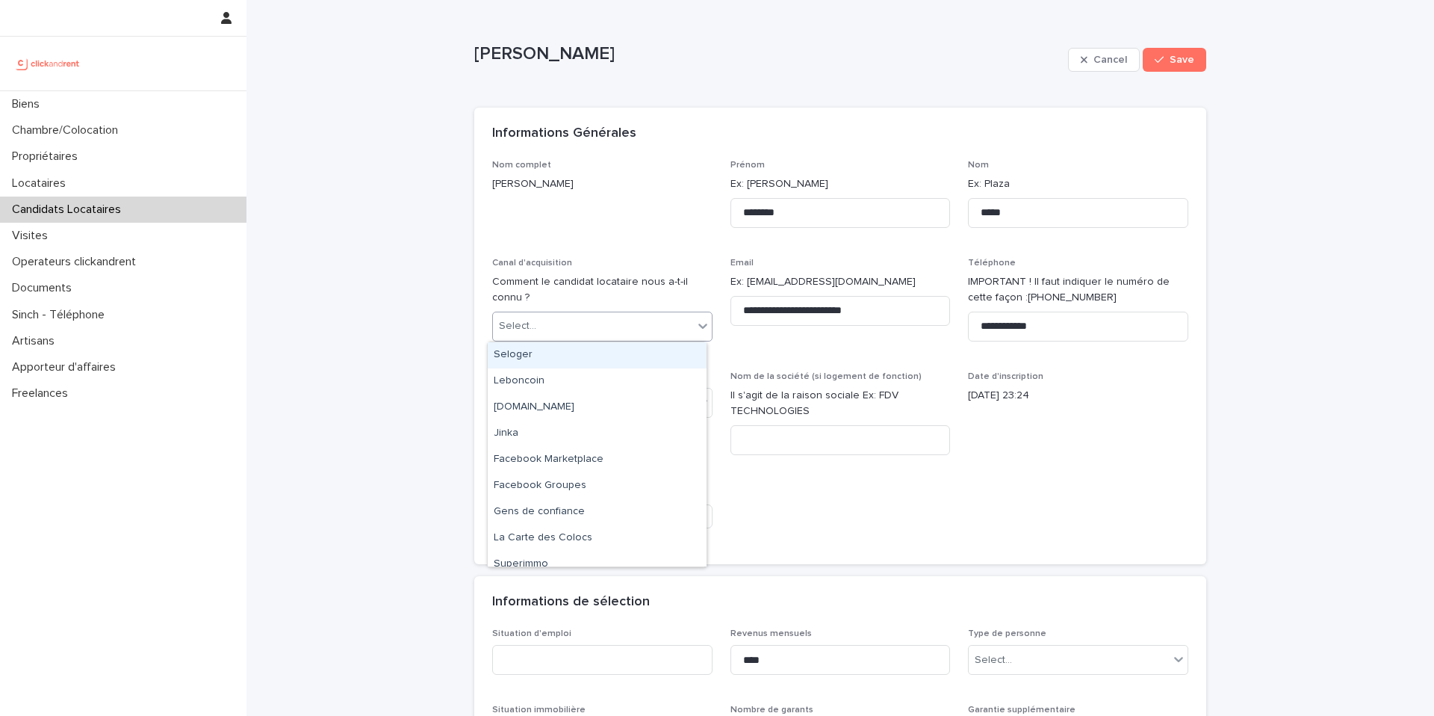
click at [548, 327] on div "Select..." at bounding box center [593, 326] width 200 height 25
drag, startPoint x: 554, startPoint y: 413, endPoint x: 569, endPoint y: 400, distance: 20.2
click at [553, 413] on div "clickandrent.fr" at bounding box center [597, 407] width 219 height 26
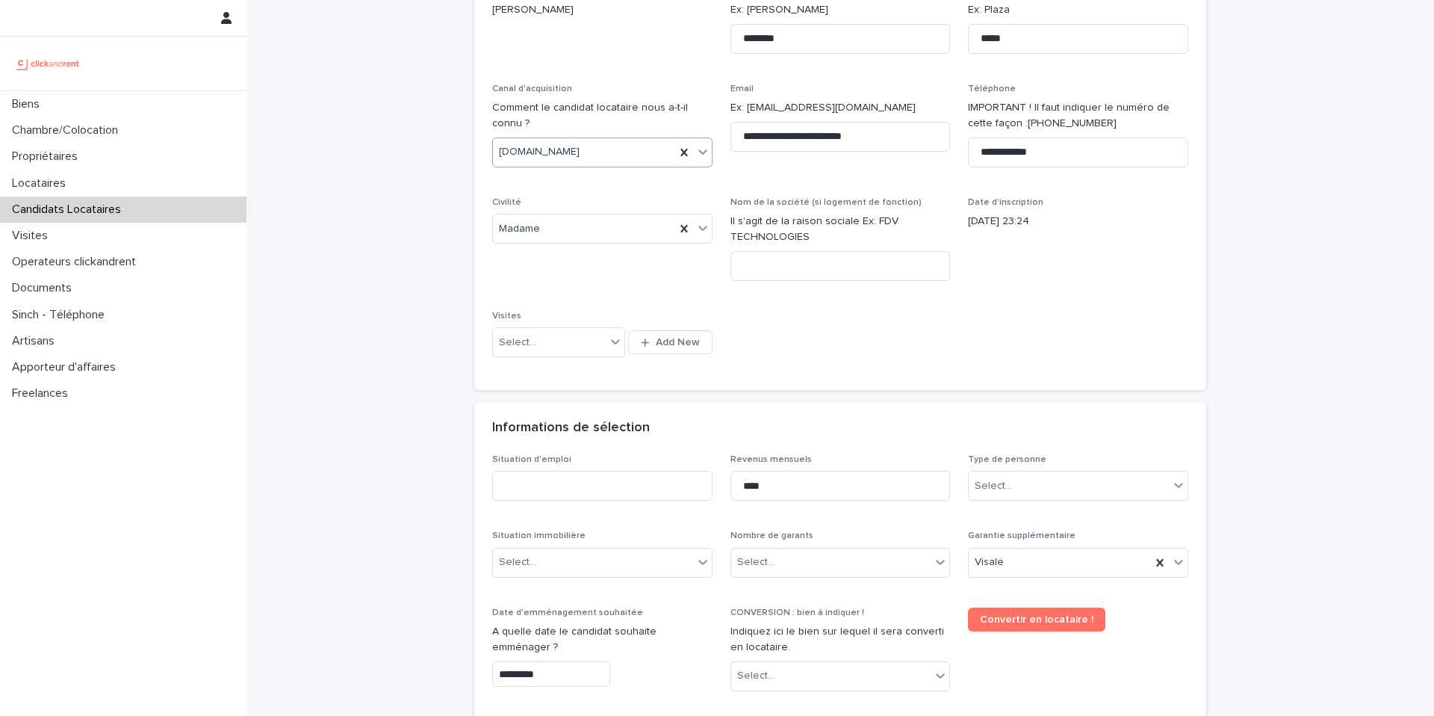
scroll to position [303, 0]
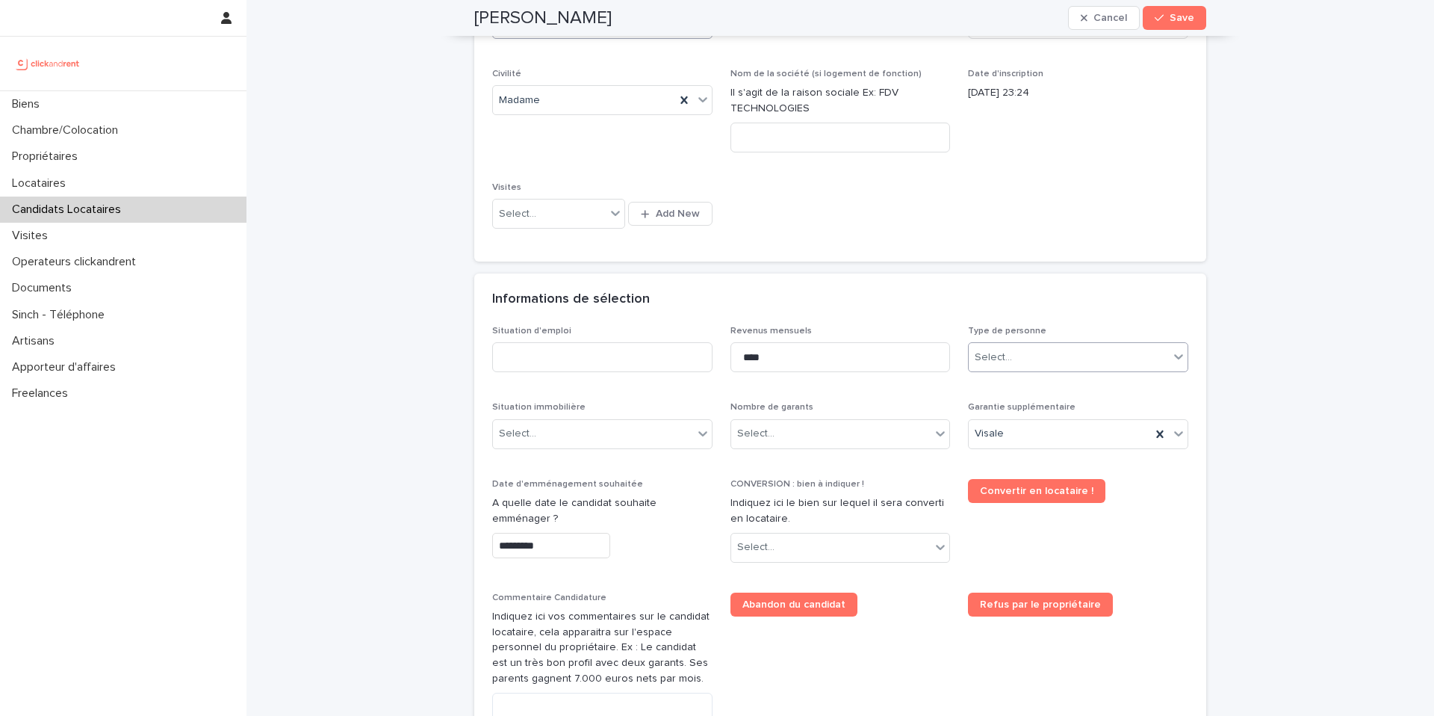
click at [1038, 371] on div "Select..." at bounding box center [1078, 357] width 220 height 30
drag, startPoint x: 1031, startPoint y: 391, endPoint x: 880, endPoint y: 388, distance: 150.9
click at [1031, 391] on div "Particulier" at bounding box center [1073, 386] width 219 height 26
click at [583, 363] on input at bounding box center [602, 357] width 220 height 30
click at [553, 356] on input at bounding box center [602, 357] width 220 height 30
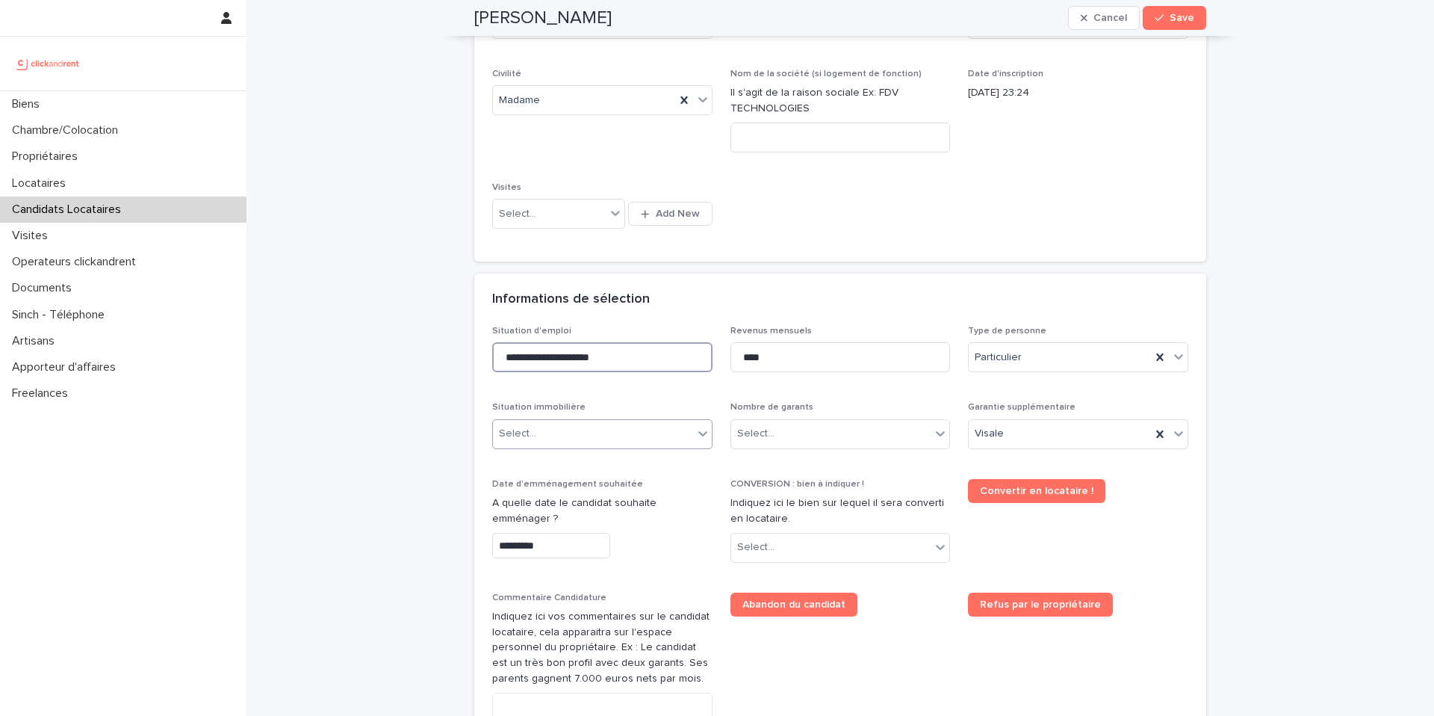
type input "**********"
click at [580, 444] on div "Select..." at bounding box center [593, 433] width 200 height 25
click at [801, 348] on input "****" at bounding box center [841, 357] width 220 height 30
click at [800, 348] on input "****" at bounding box center [841, 357] width 220 height 30
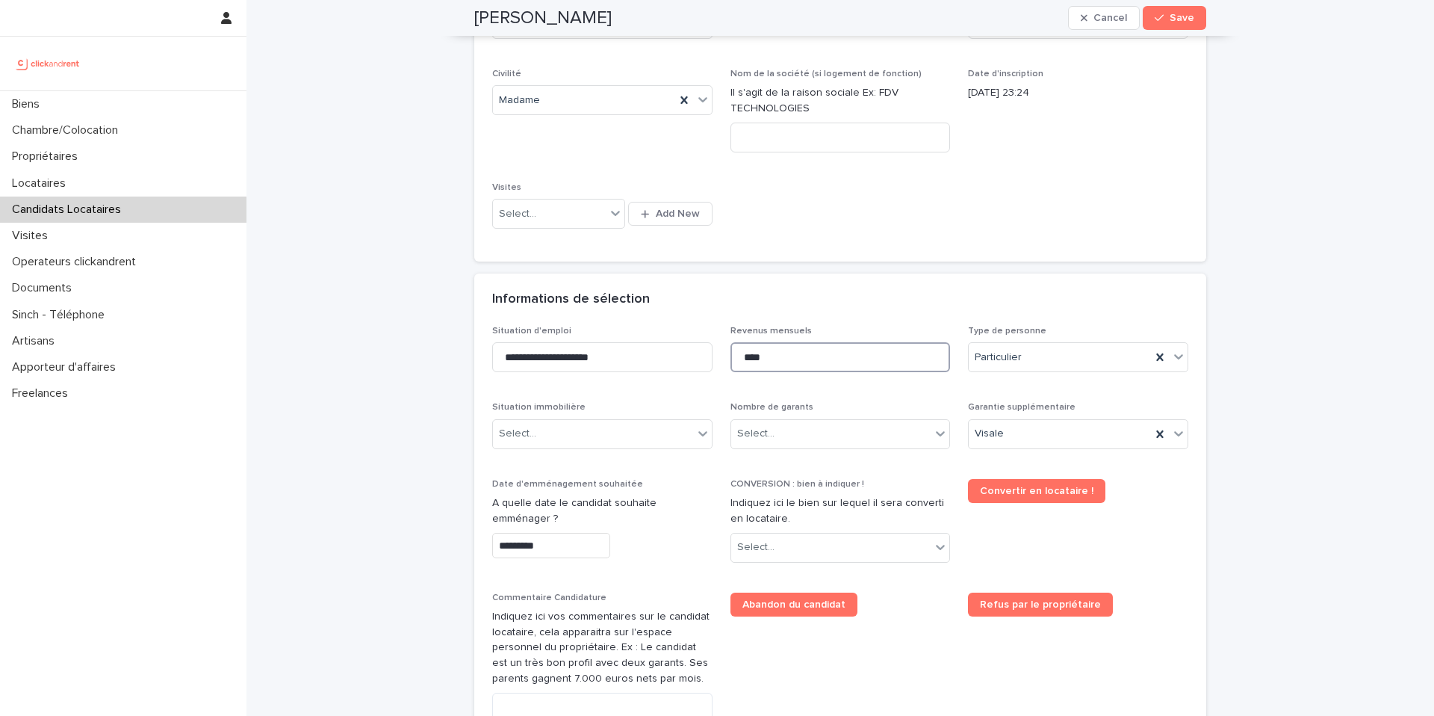
click at [798, 349] on input "****" at bounding box center [841, 357] width 220 height 30
click at [785, 296] on div "Informations de sélection" at bounding box center [837, 299] width 690 height 16
click at [777, 361] on input "****" at bounding box center [841, 357] width 220 height 30
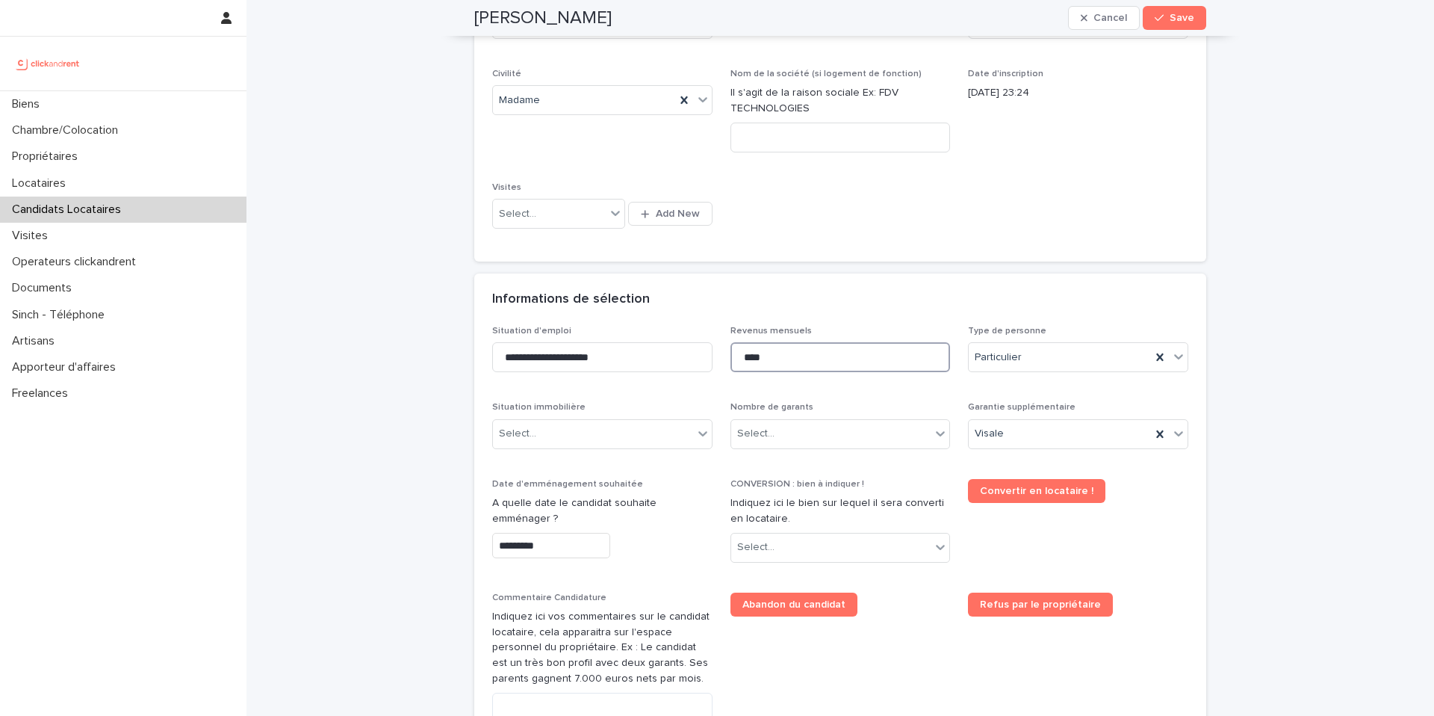
click at [777, 361] on input "****" at bounding box center [841, 357] width 220 height 30
type input "****"
click at [657, 441] on div "Select..." at bounding box center [593, 433] width 200 height 25
click at [566, 430] on div "Select..." at bounding box center [593, 433] width 200 height 25
click at [547, 490] on div "Locataire" at bounding box center [597, 489] width 219 height 26
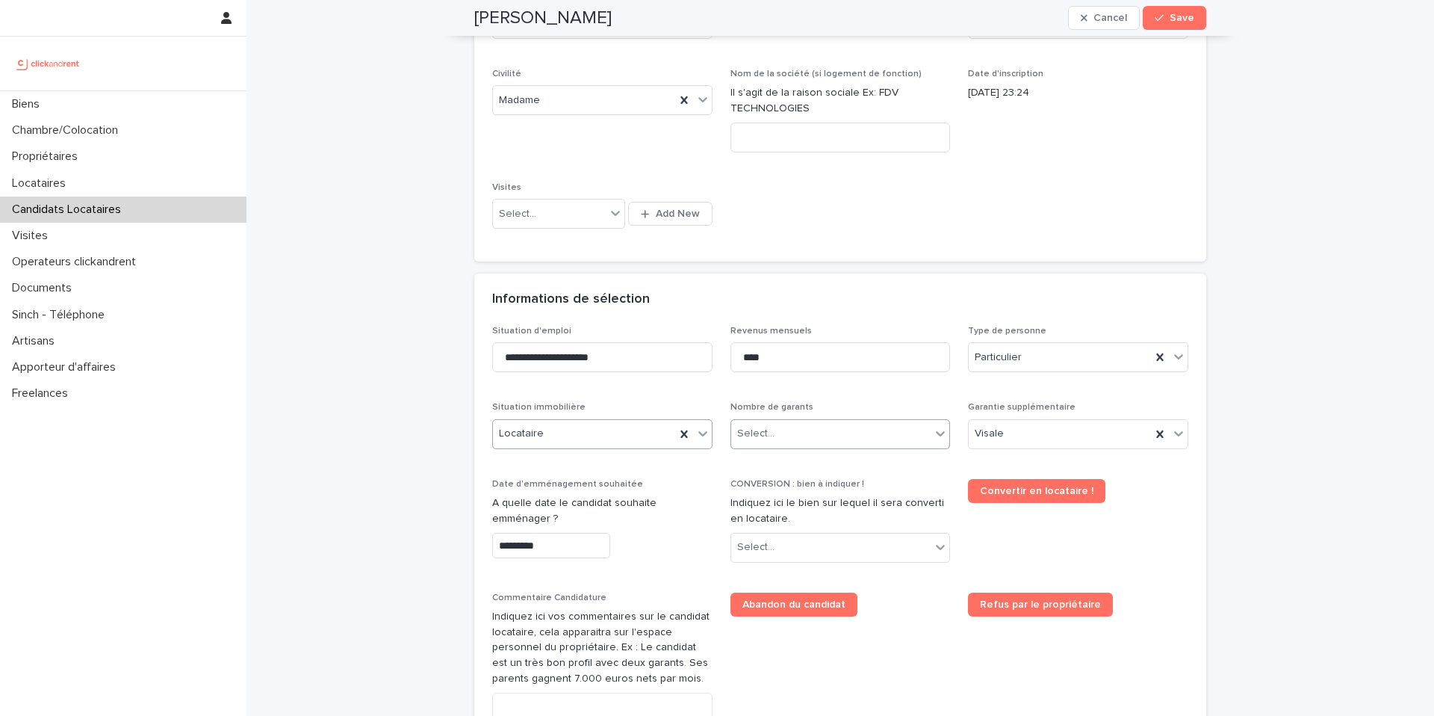
click at [764, 433] on div "Select..." at bounding box center [755, 434] width 37 height 16
drag, startPoint x: 776, startPoint y: 474, endPoint x: 881, endPoint y: 477, distance: 105.4
click at [775, 492] on div "1 garant Personne Physique" at bounding box center [834, 489] width 219 height 26
click at [1038, 446] on div "Visale" at bounding box center [1078, 434] width 220 height 30
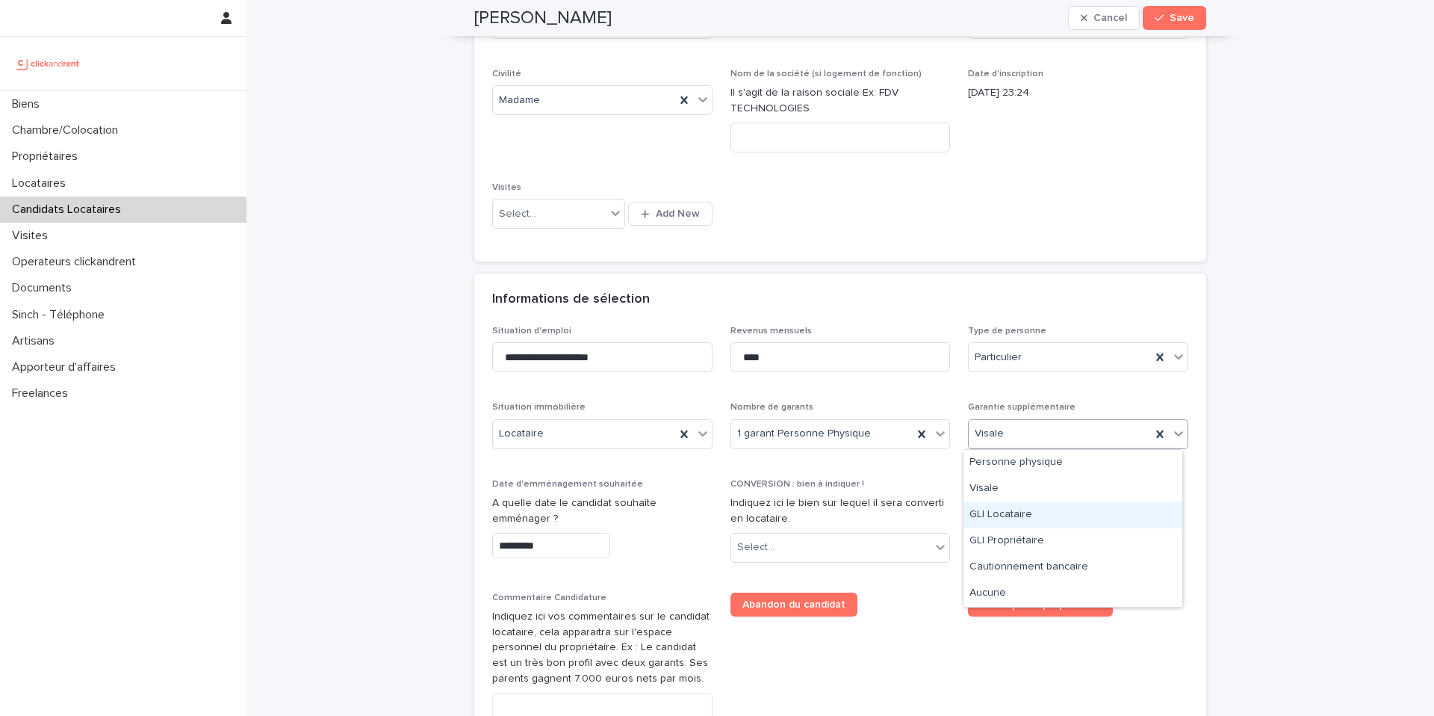
click at [1020, 515] on div "GLI Locataire" at bounding box center [1073, 515] width 219 height 26
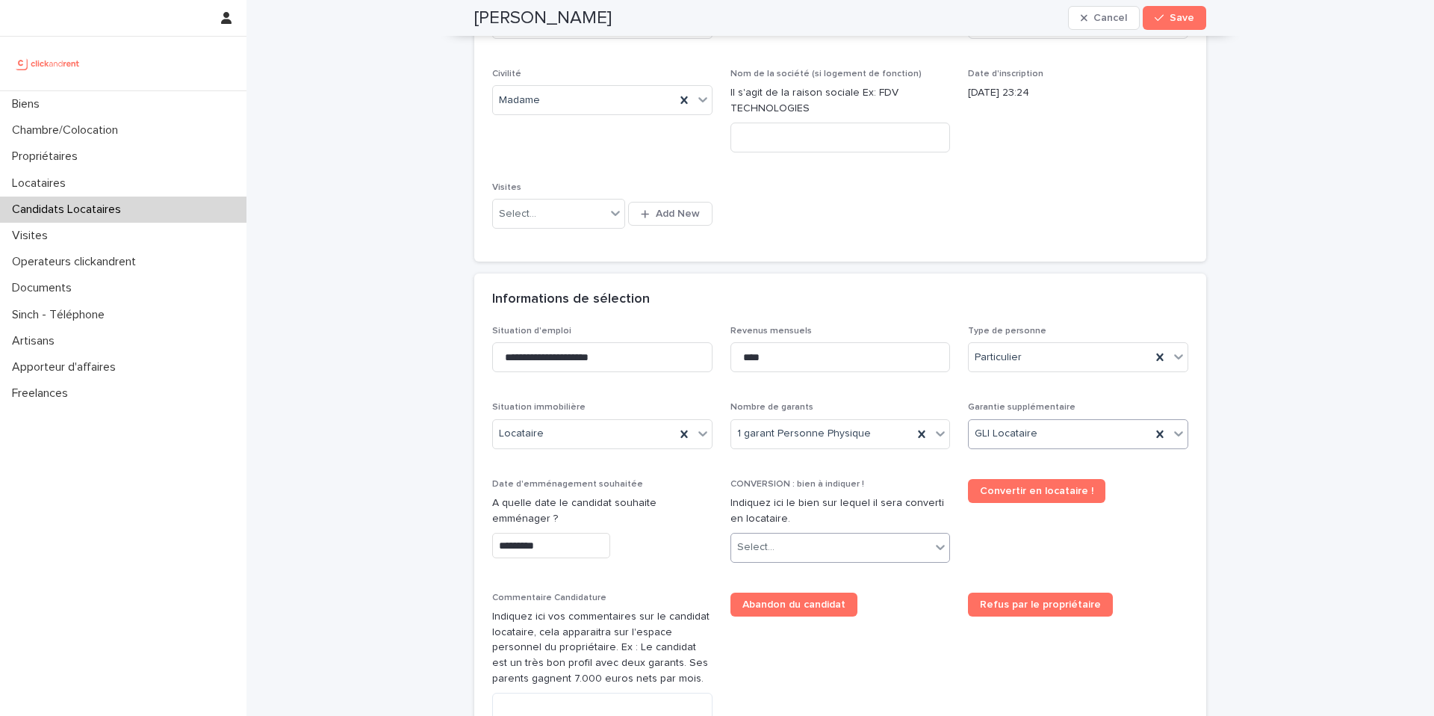
click at [781, 551] on div "Select..." at bounding box center [831, 547] width 200 height 25
type input "****"
drag, startPoint x: 785, startPoint y: 577, endPoint x: 795, endPoint y: 548, distance: 30.7
click at [784, 577] on div "A2559 - 15 Rue Daniel Stern, Paris 75015" at bounding box center [834, 576] width 219 height 26
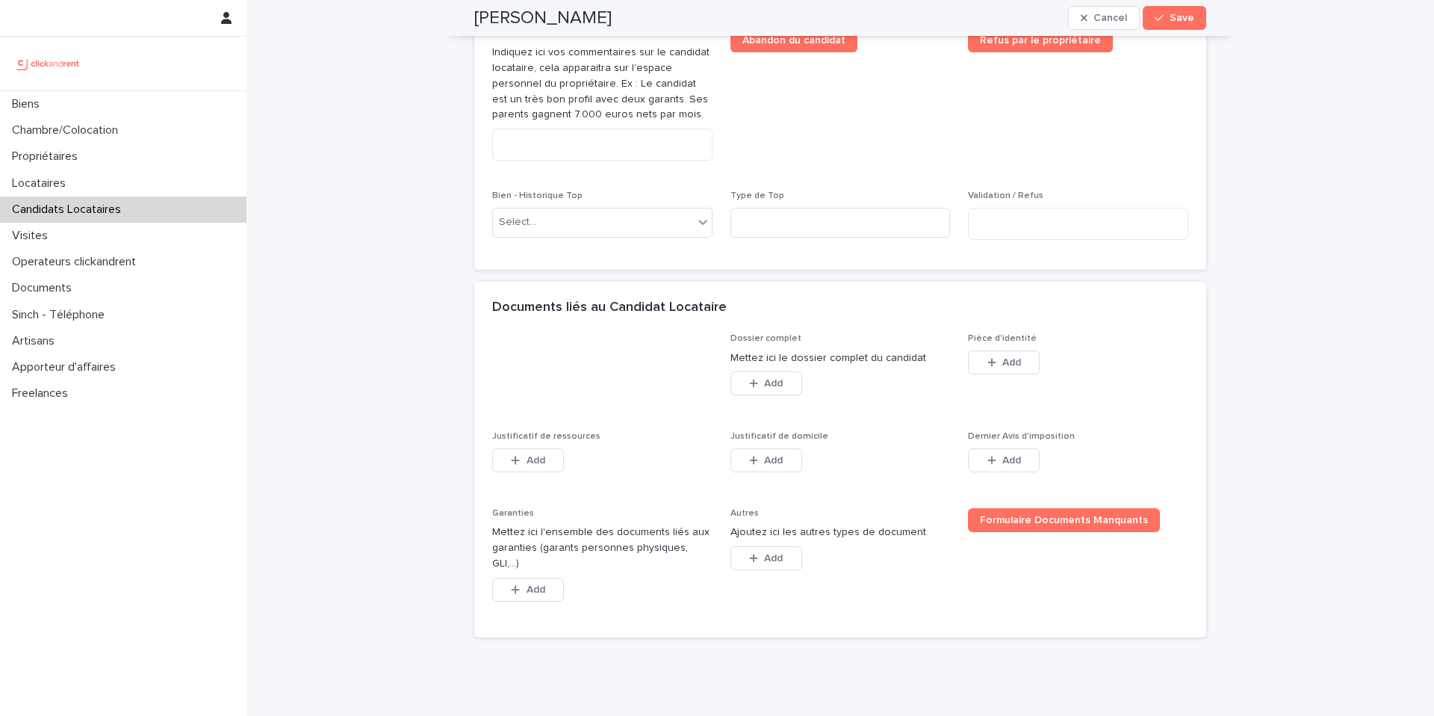
scroll to position [929, 0]
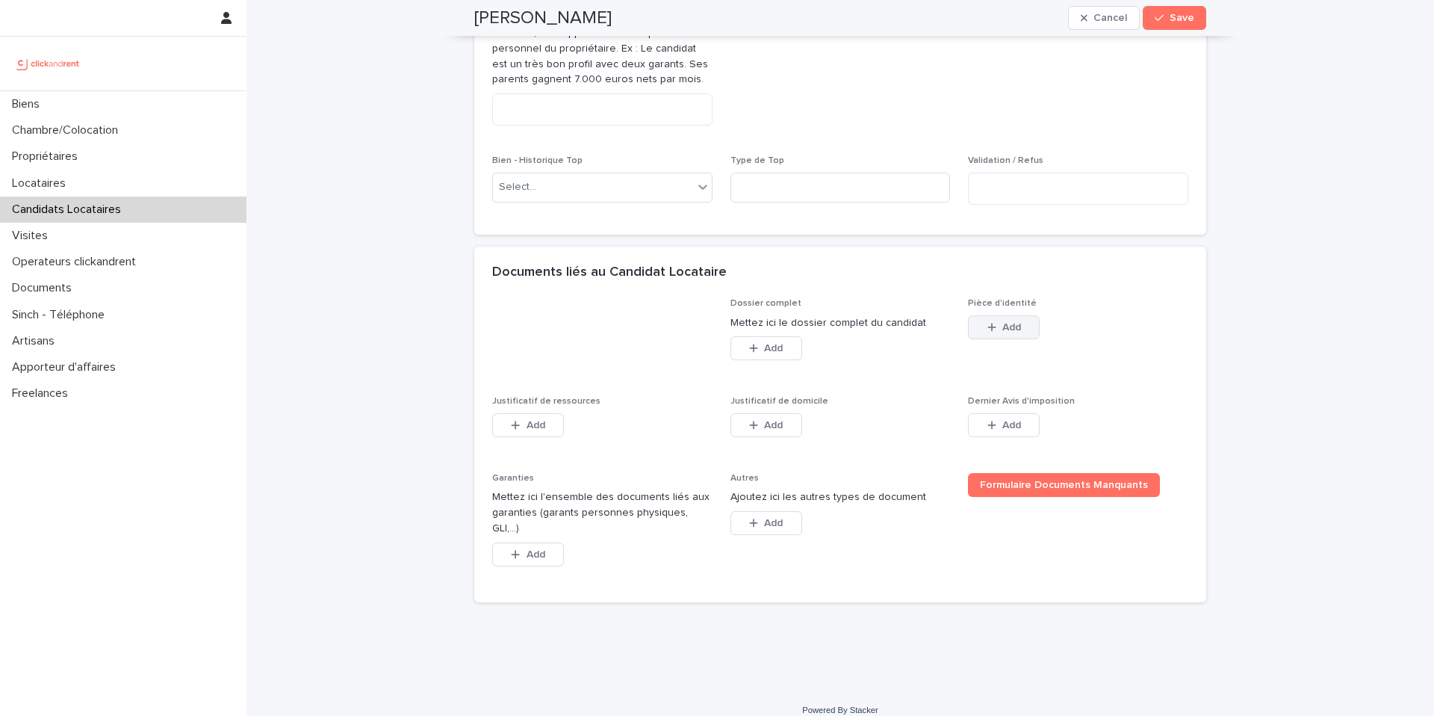
click at [988, 329] on icon "button" at bounding box center [992, 327] width 9 height 10
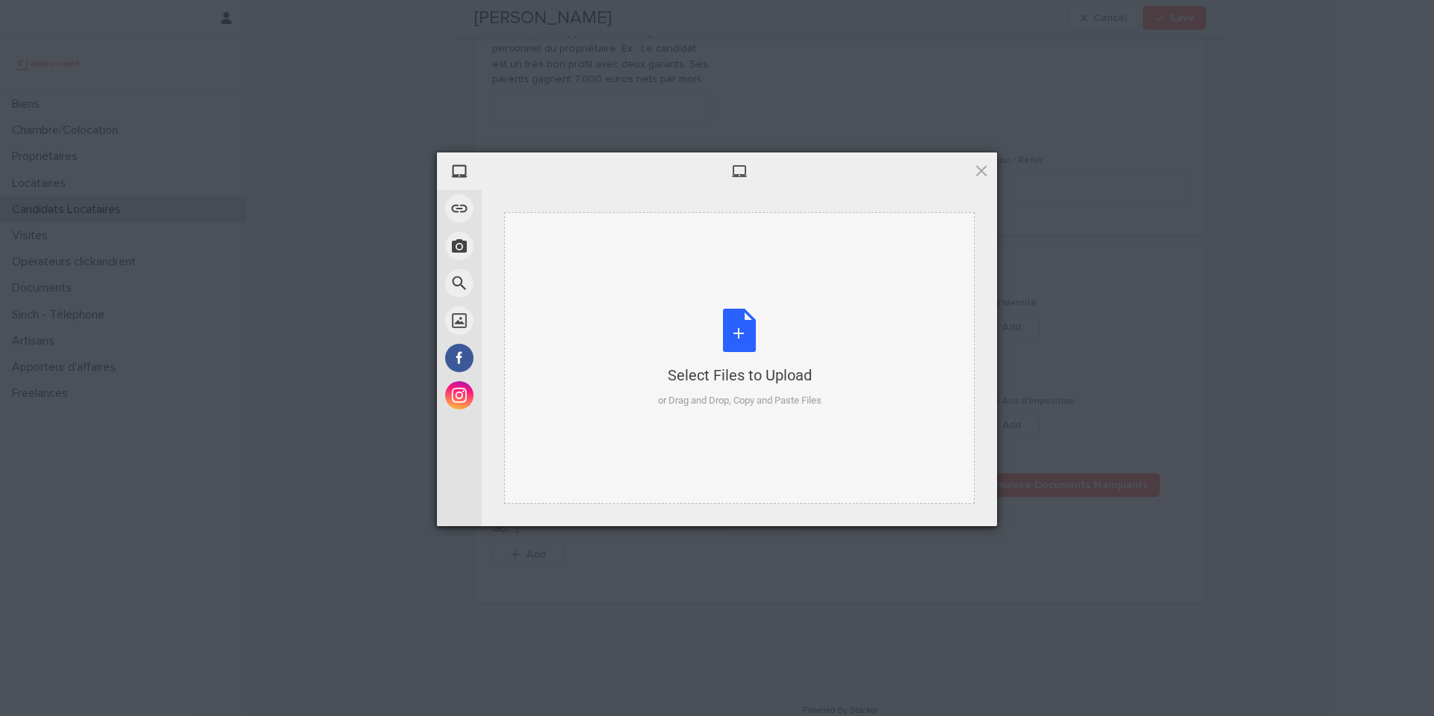
click at [850, 295] on div "Select Files to Upload or Drag and Drop, Copy and Paste Files" at bounding box center [739, 357] width 471 height 291
click at [989, 172] on div "My Device Link (URL) Take Photo Web Search Unsplash Facebook Instagram Select F…" at bounding box center [717, 339] width 560 height 374
click at [982, 173] on span at bounding box center [981, 170] width 16 height 16
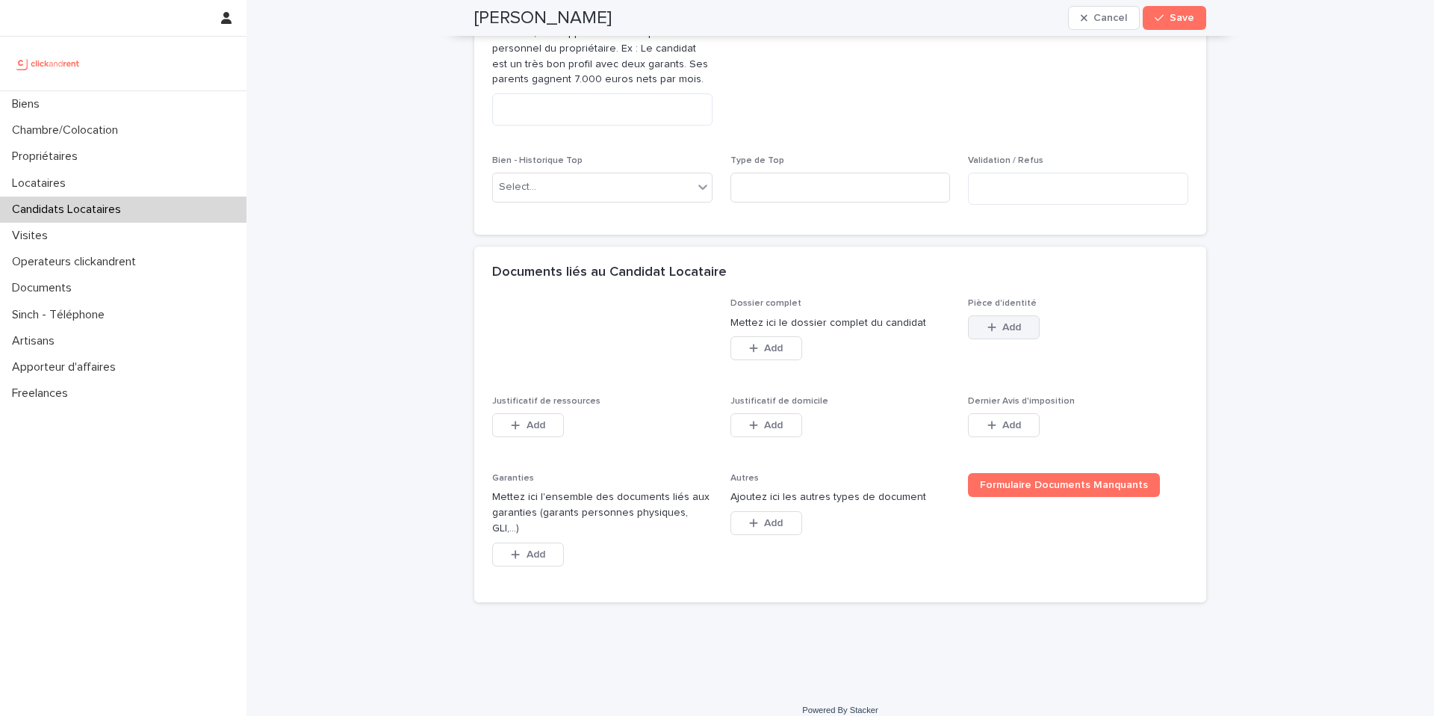
click at [1014, 332] on button "Add" at bounding box center [1004, 327] width 72 height 24
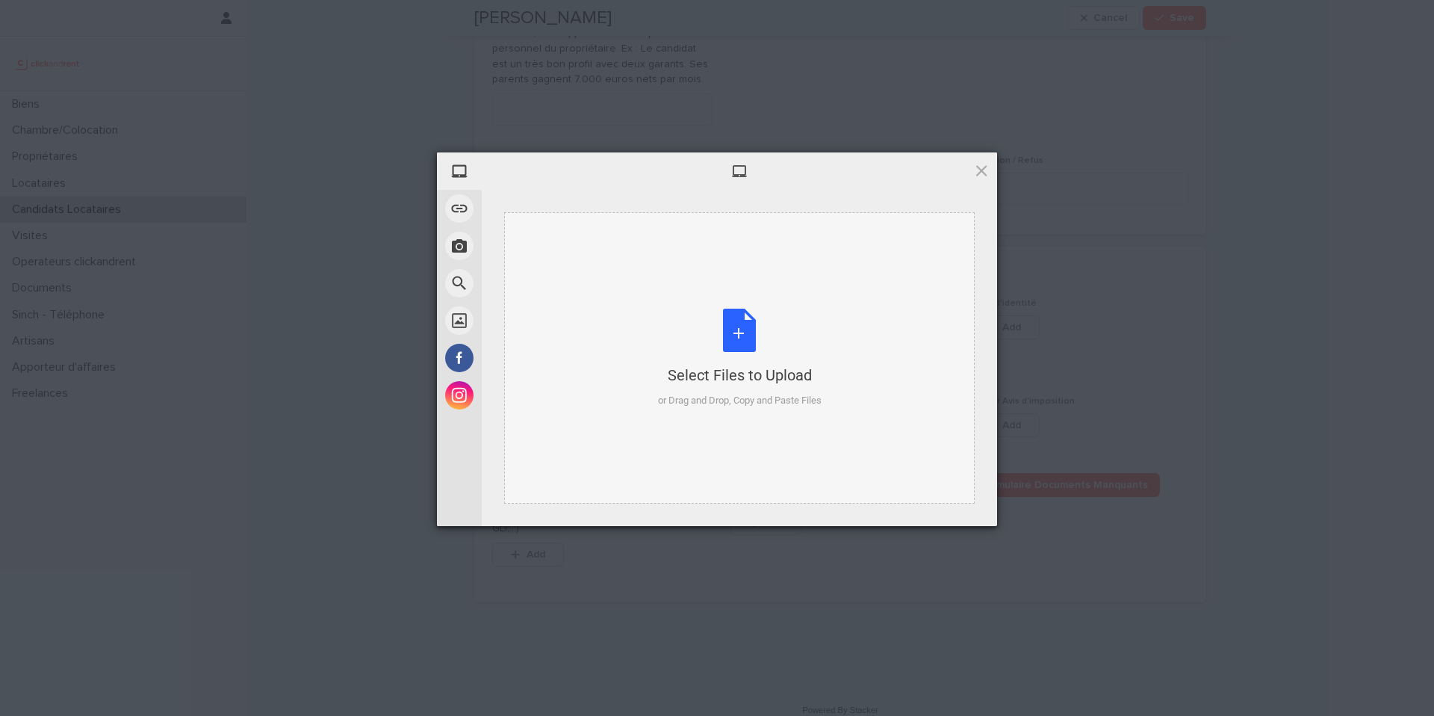
click at [700, 410] on div "Select Files to Upload or Drag and Drop, Copy and Paste Files" at bounding box center [739, 357] width 471 height 291
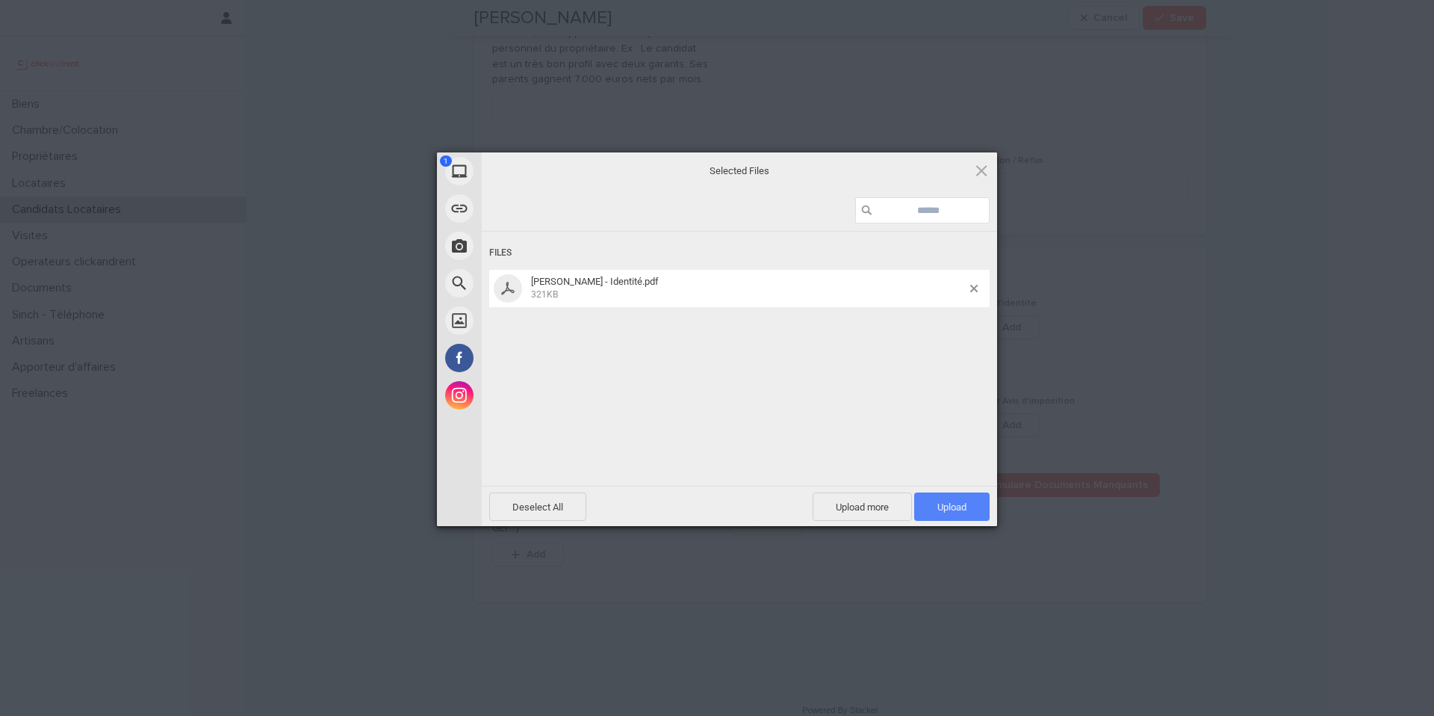
click at [958, 501] on span "Upload 1" at bounding box center [952, 506] width 29 height 11
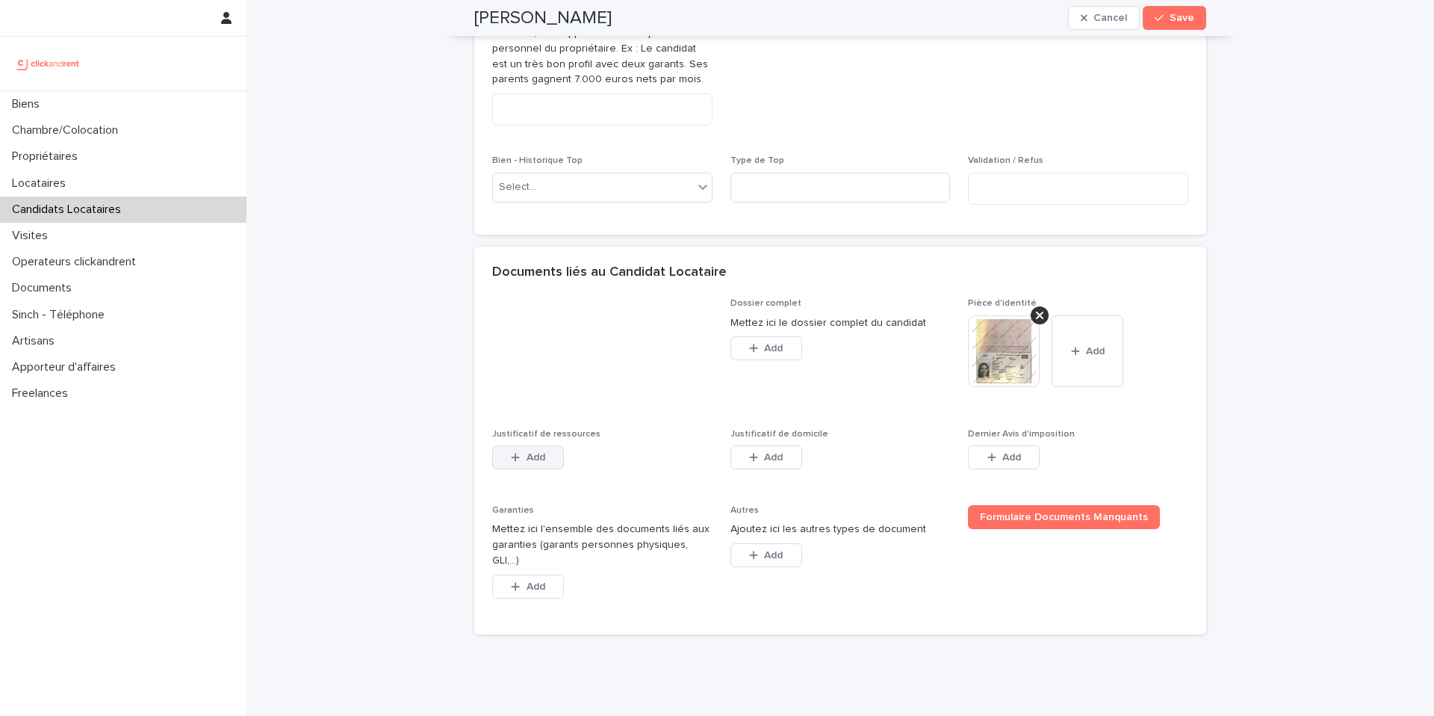
click at [554, 462] on button "Add" at bounding box center [528, 457] width 72 height 24
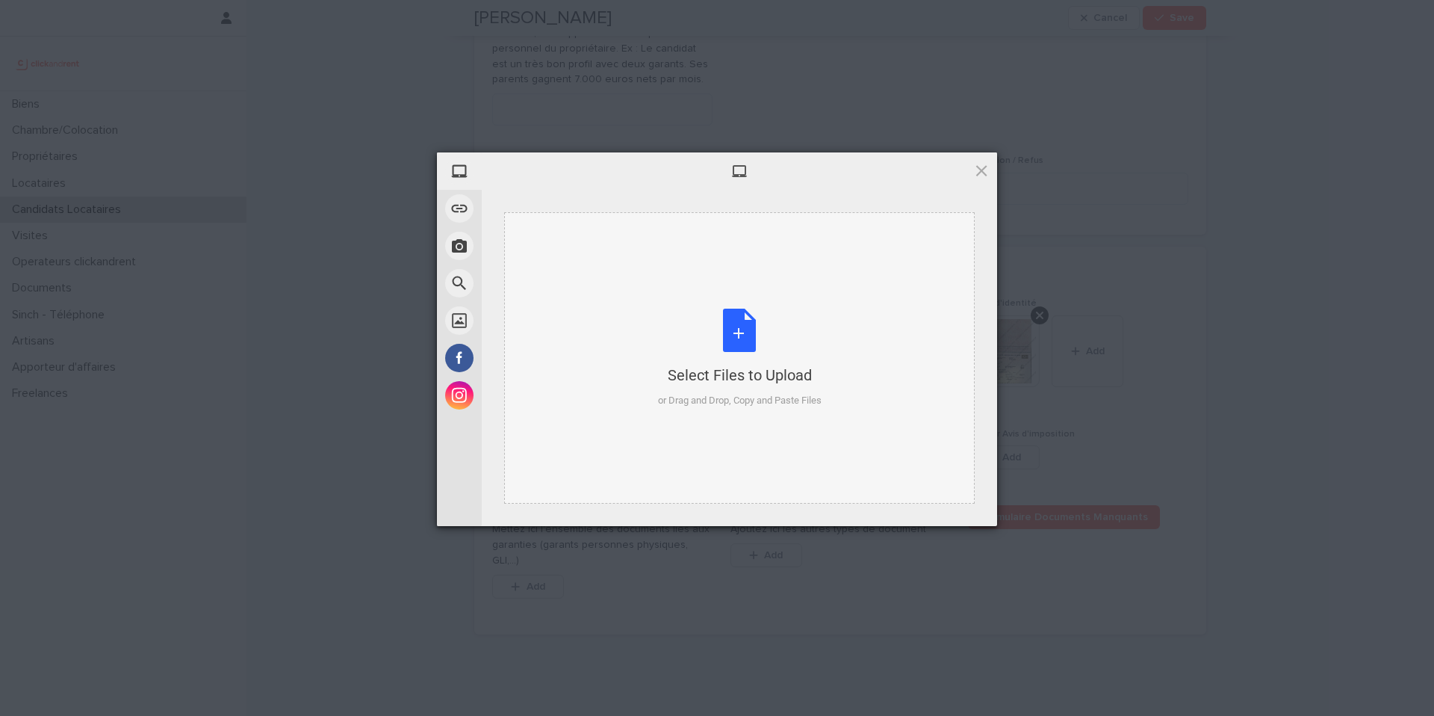
click at [728, 320] on div "Select Files to Upload or Drag and Drop, Copy and Paste Files" at bounding box center [740, 358] width 164 height 99
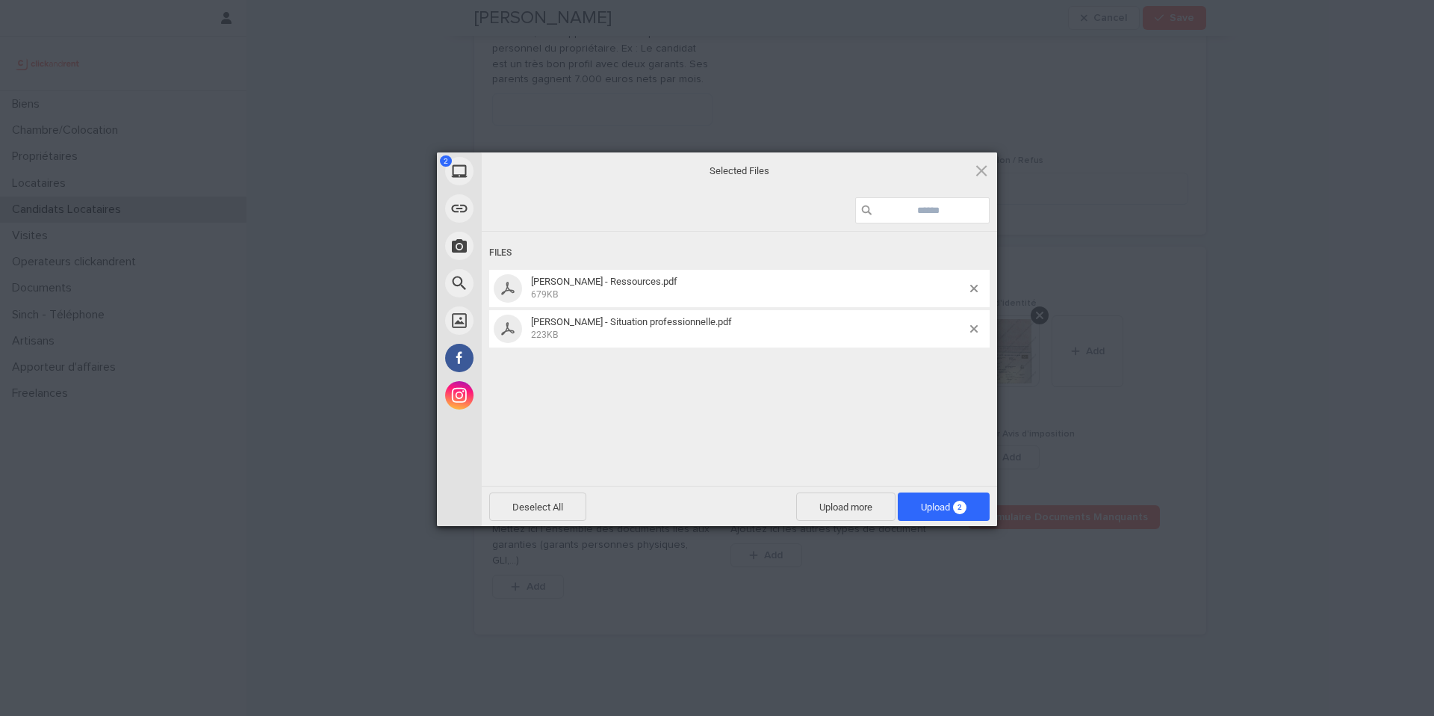
click at [991, 506] on div "Deselect All Upload more Upload 2" at bounding box center [739, 506] width 515 height 40
click at [982, 503] on span "Upload 2" at bounding box center [944, 506] width 92 height 28
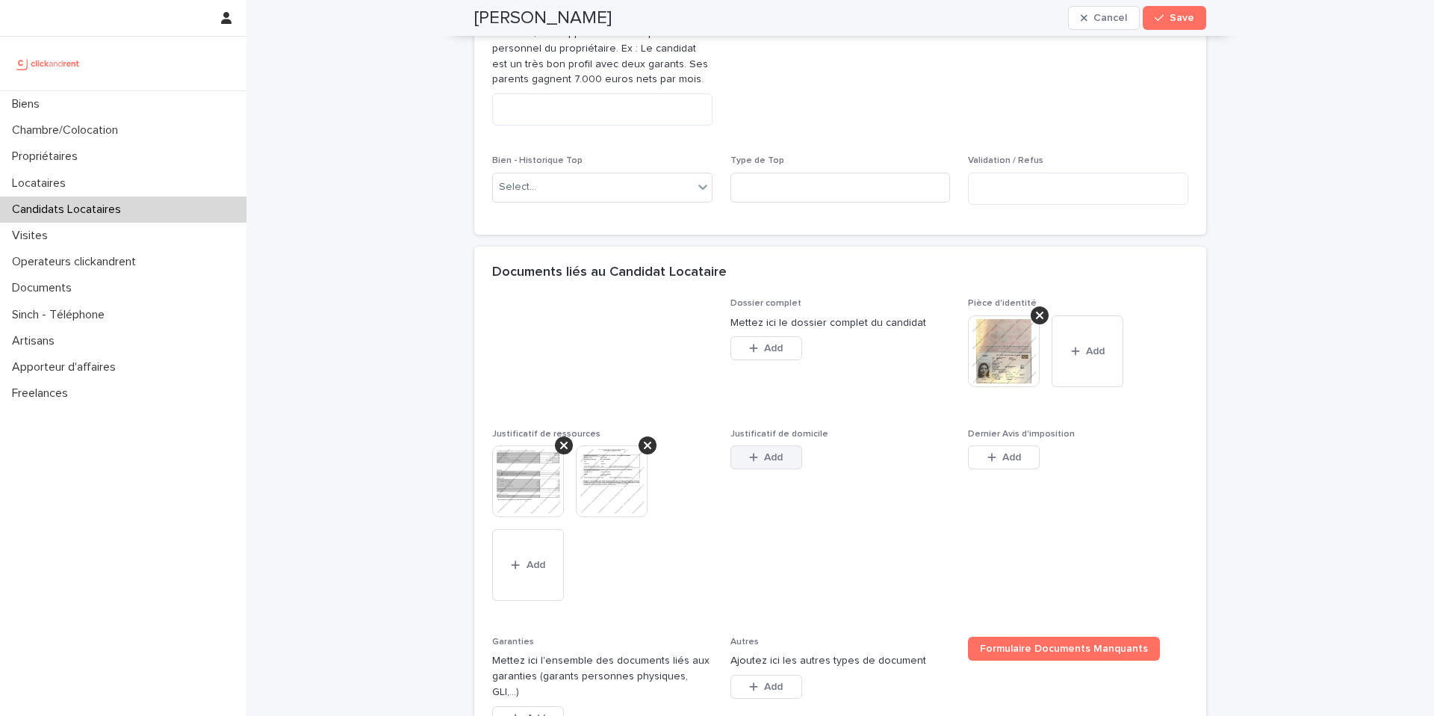
click at [767, 462] on button "Add" at bounding box center [767, 457] width 72 height 24
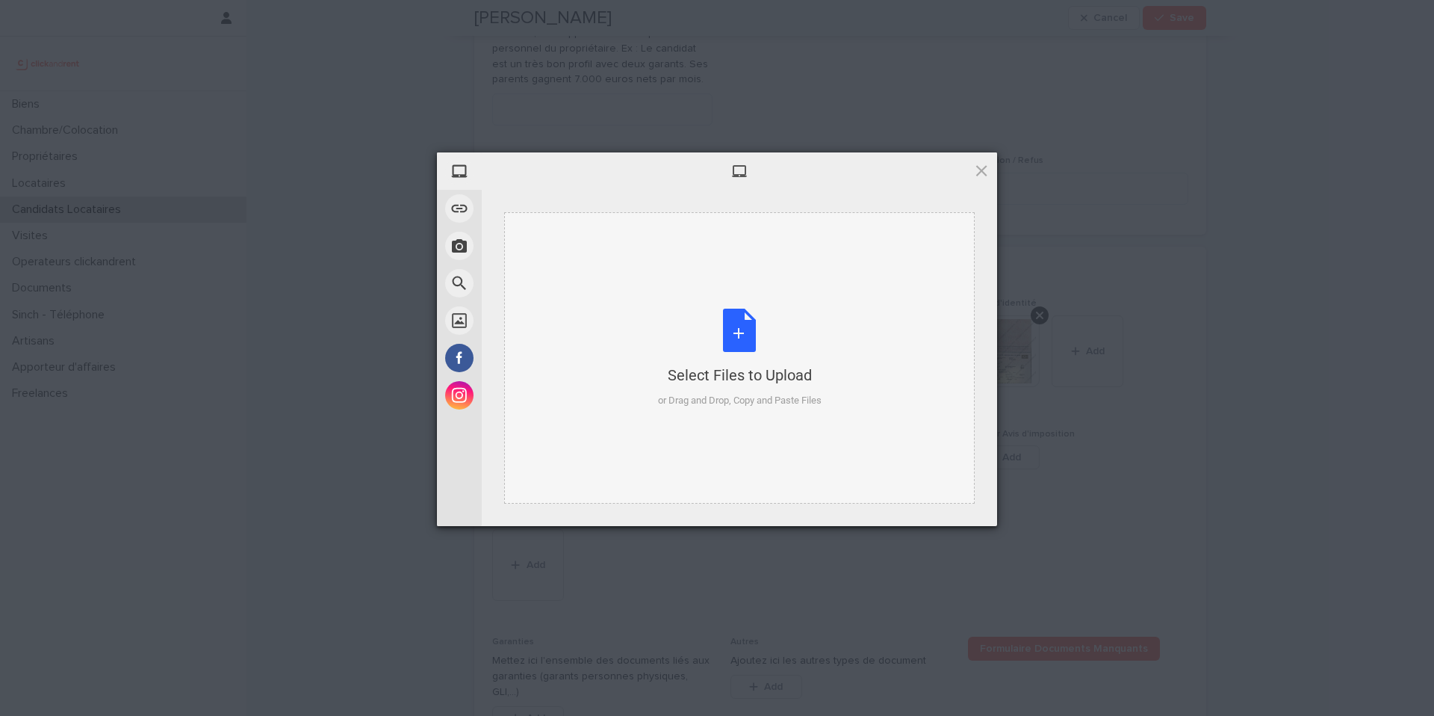
click at [856, 436] on div "Select Files to Upload or Drag and Drop, Copy and Paste Files" at bounding box center [739, 357] width 471 height 291
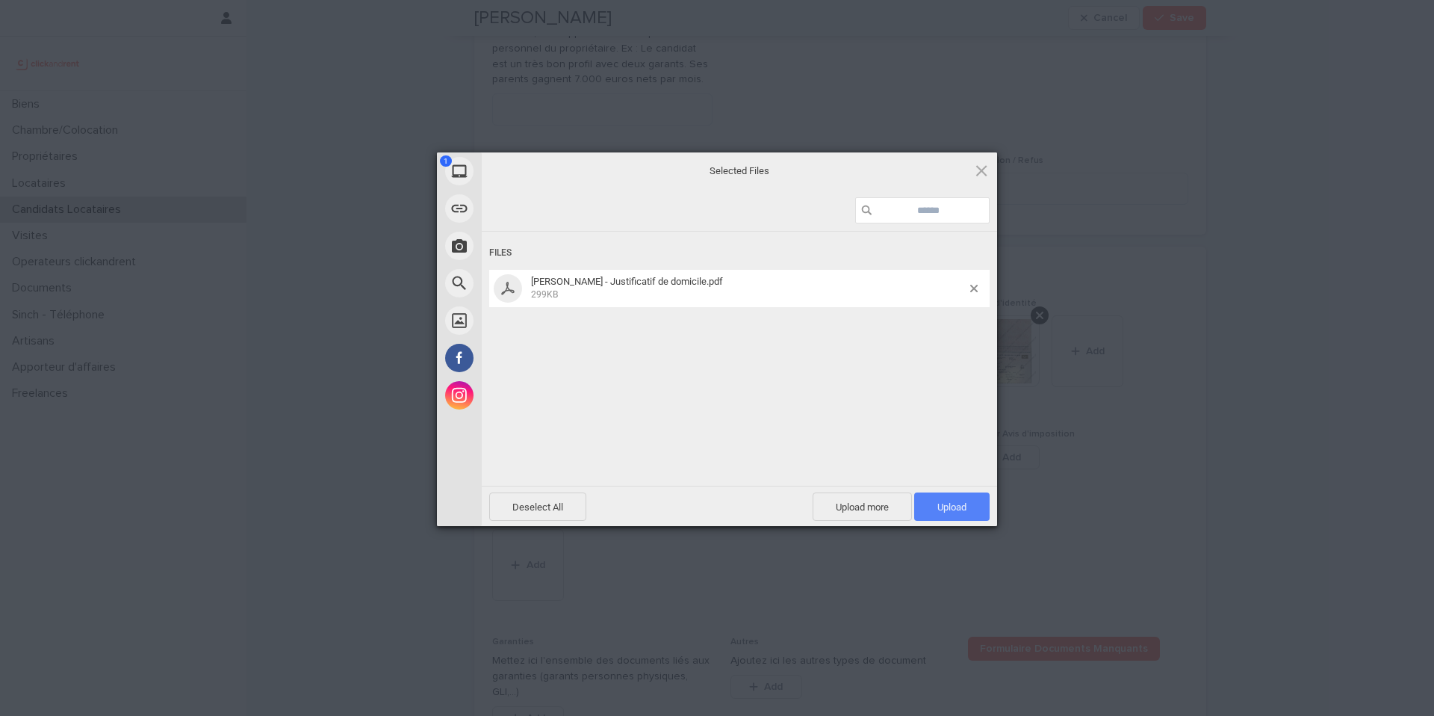
click at [967, 515] on span "Upload 1" at bounding box center [951, 506] width 75 height 28
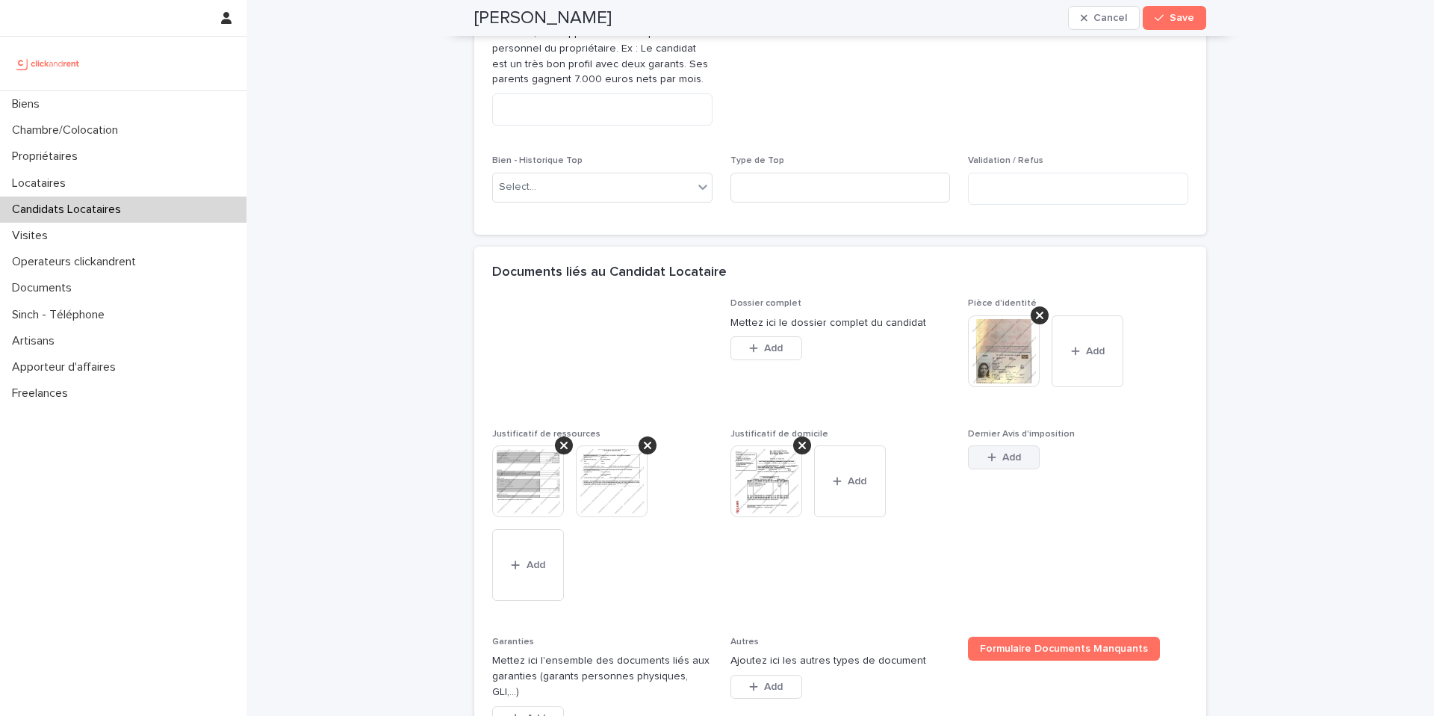
click at [1022, 459] on button "Add" at bounding box center [1004, 457] width 72 height 24
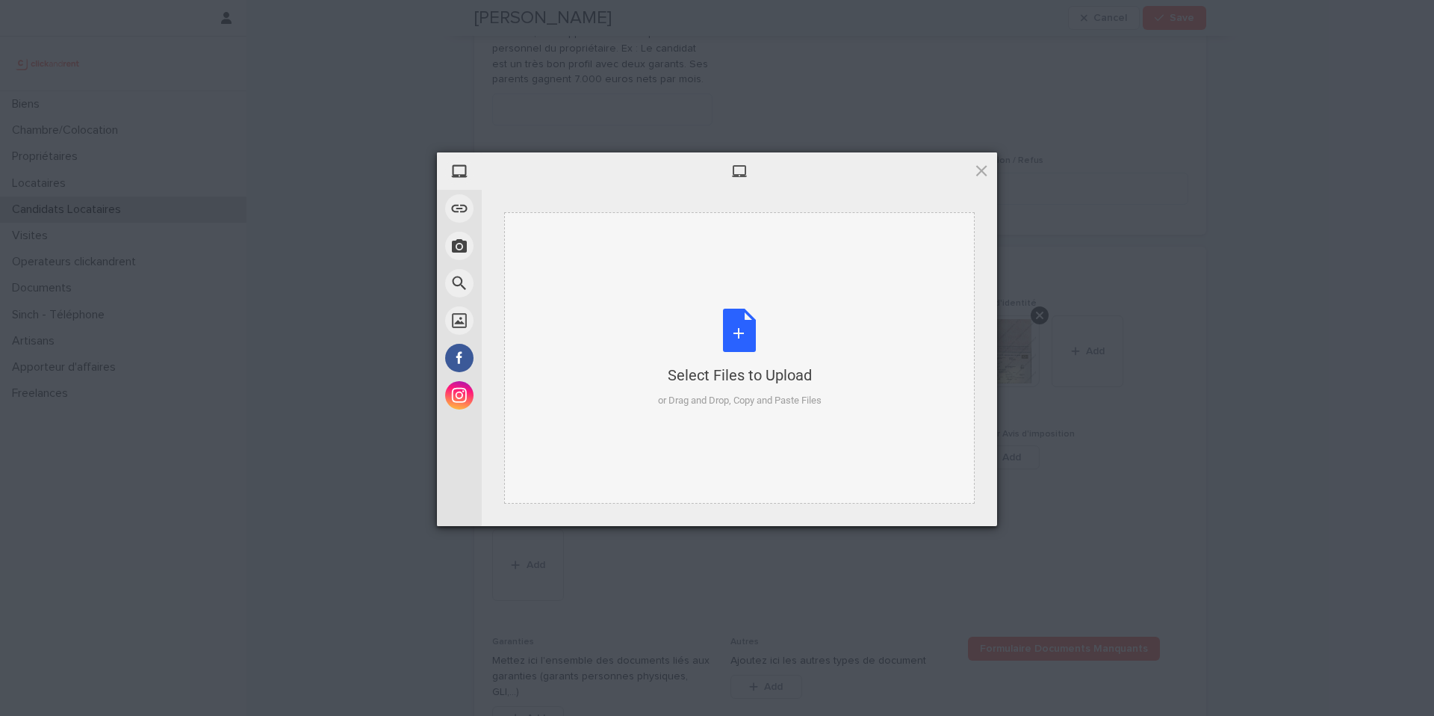
click at [766, 352] on div "Select Files to Upload or Drag and Drop, Copy and Paste Files" at bounding box center [740, 358] width 164 height 99
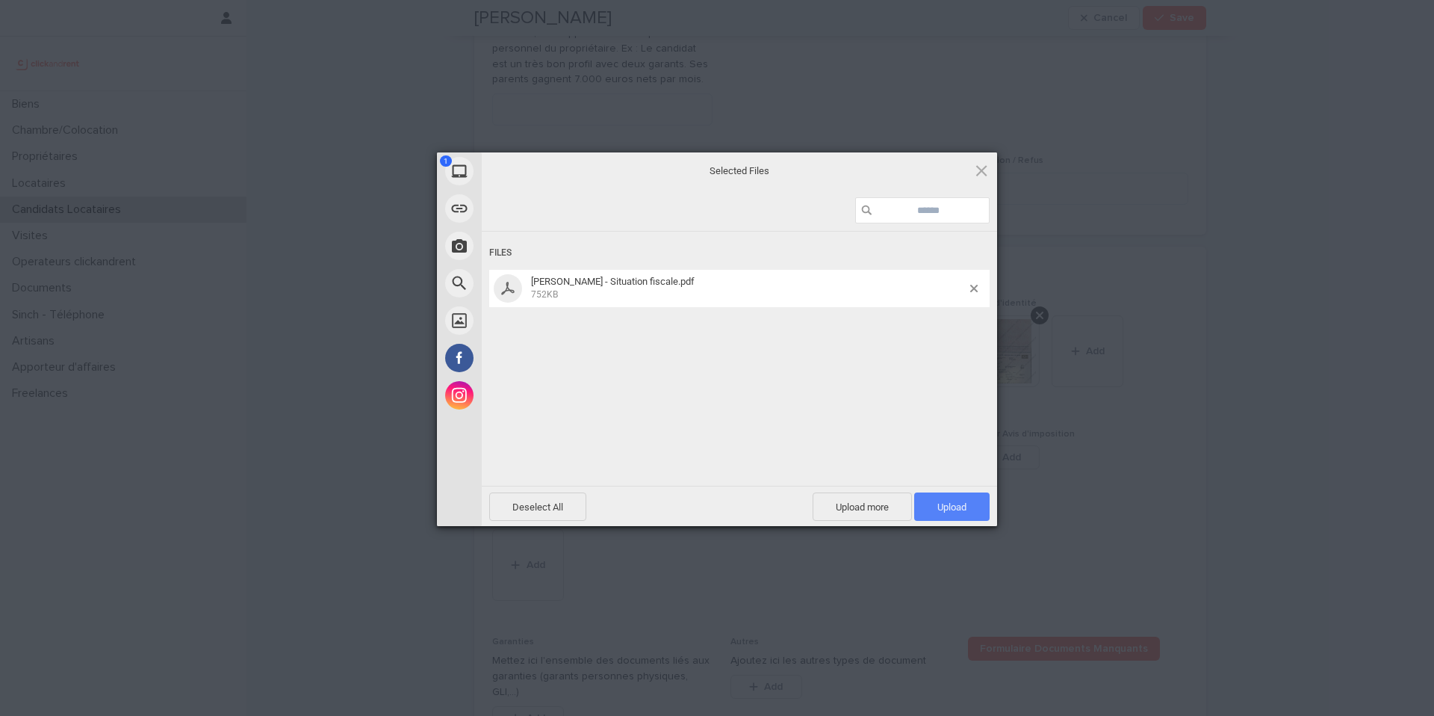
click at [949, 501] on span "Upload 1" at bounding box center [952, 506] width 29 height 11
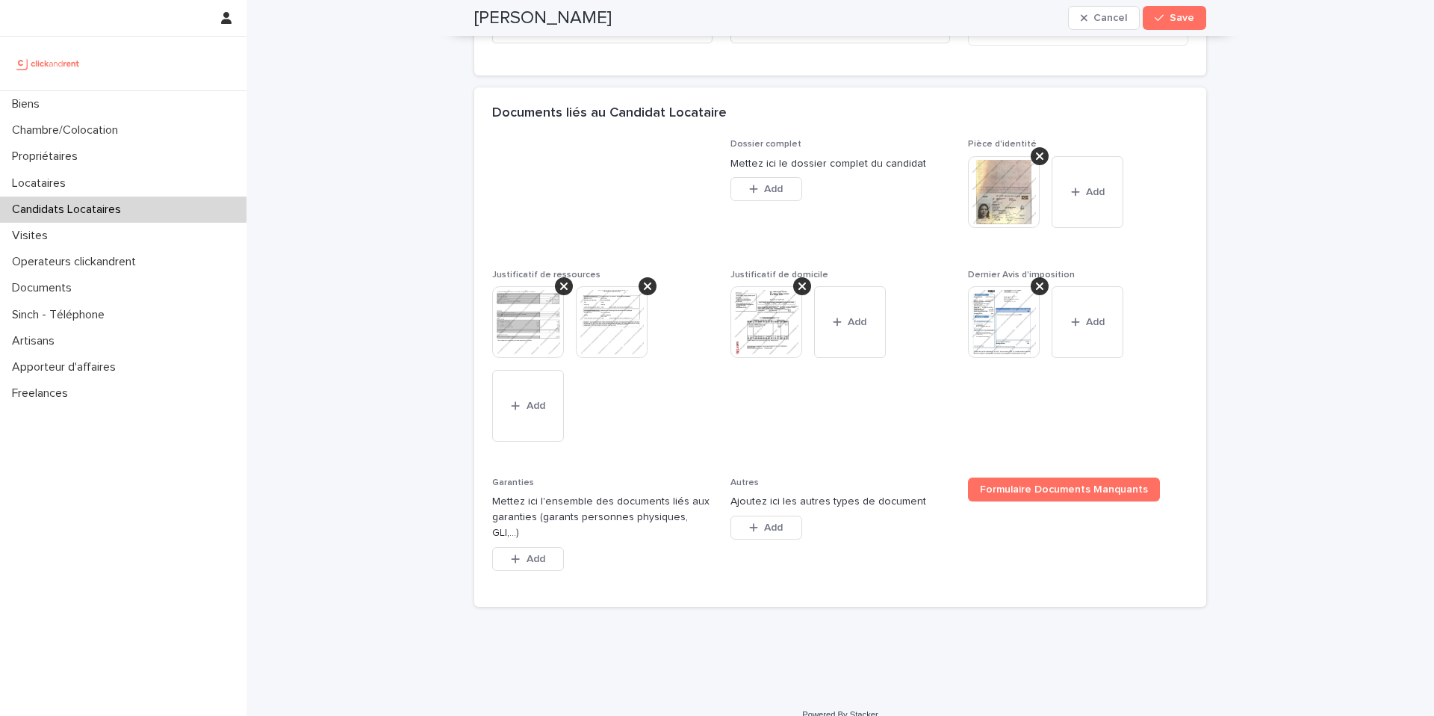
scroll to position [1092, 0]
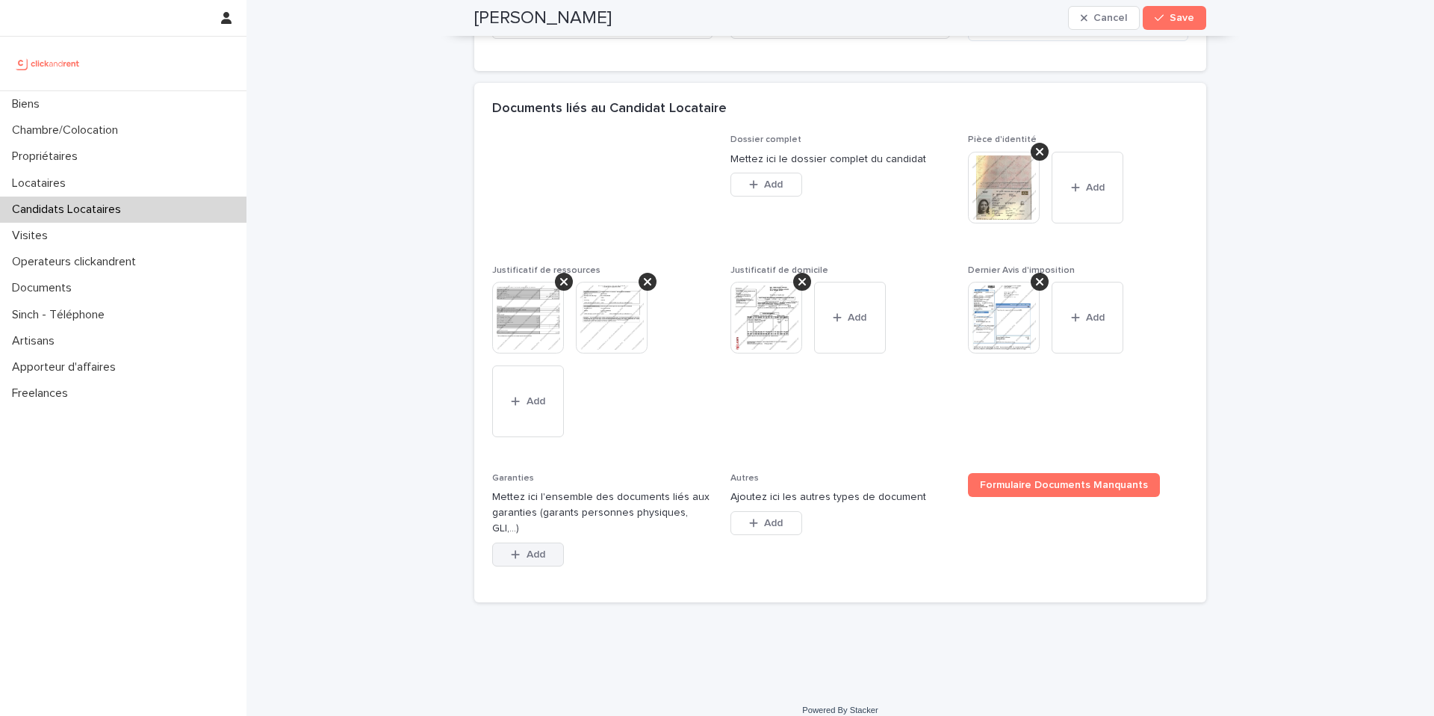
click at [534, 549] on span "Add" at bounding box center [536, 554] width 19 height 10
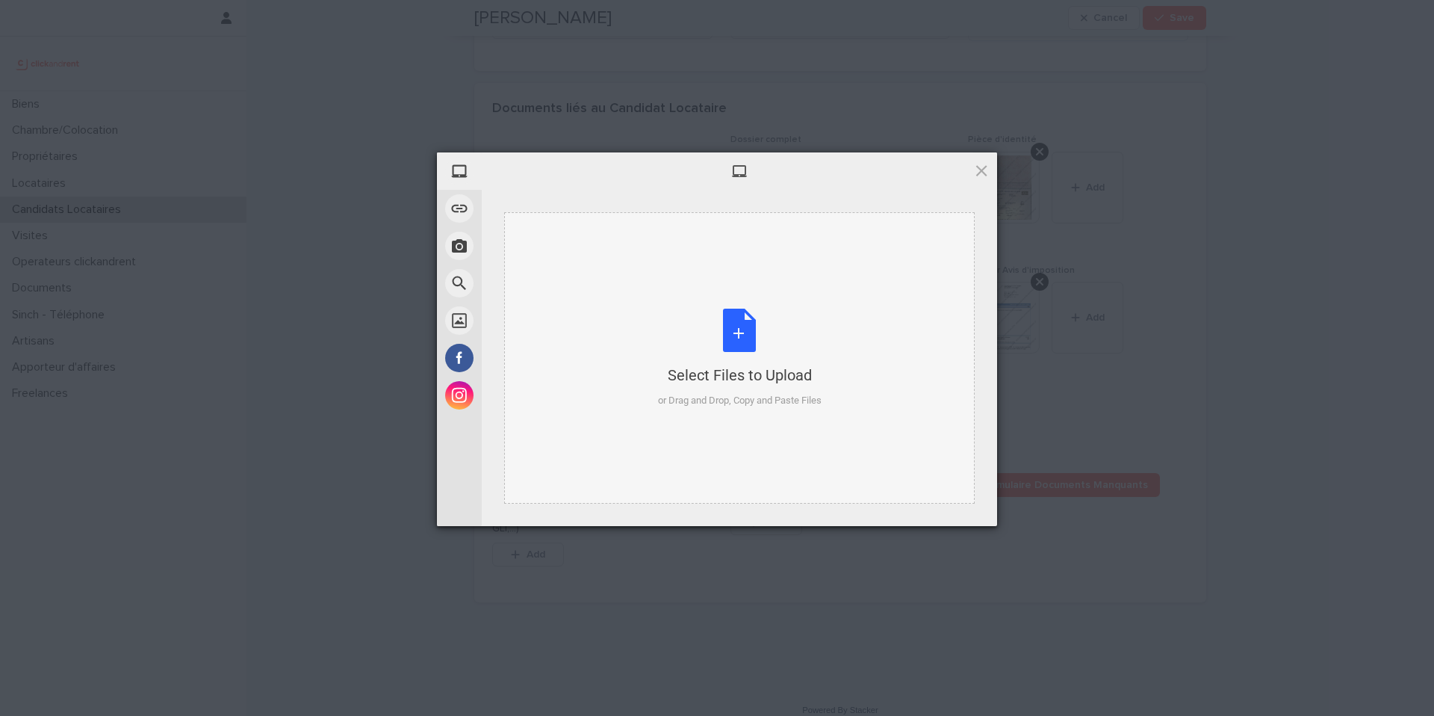
click at [780, 409] on div "Select Files to Upload or Drag and Drop, Copy and Paste Files" at bounding box center [739, 357] width 471 height 291
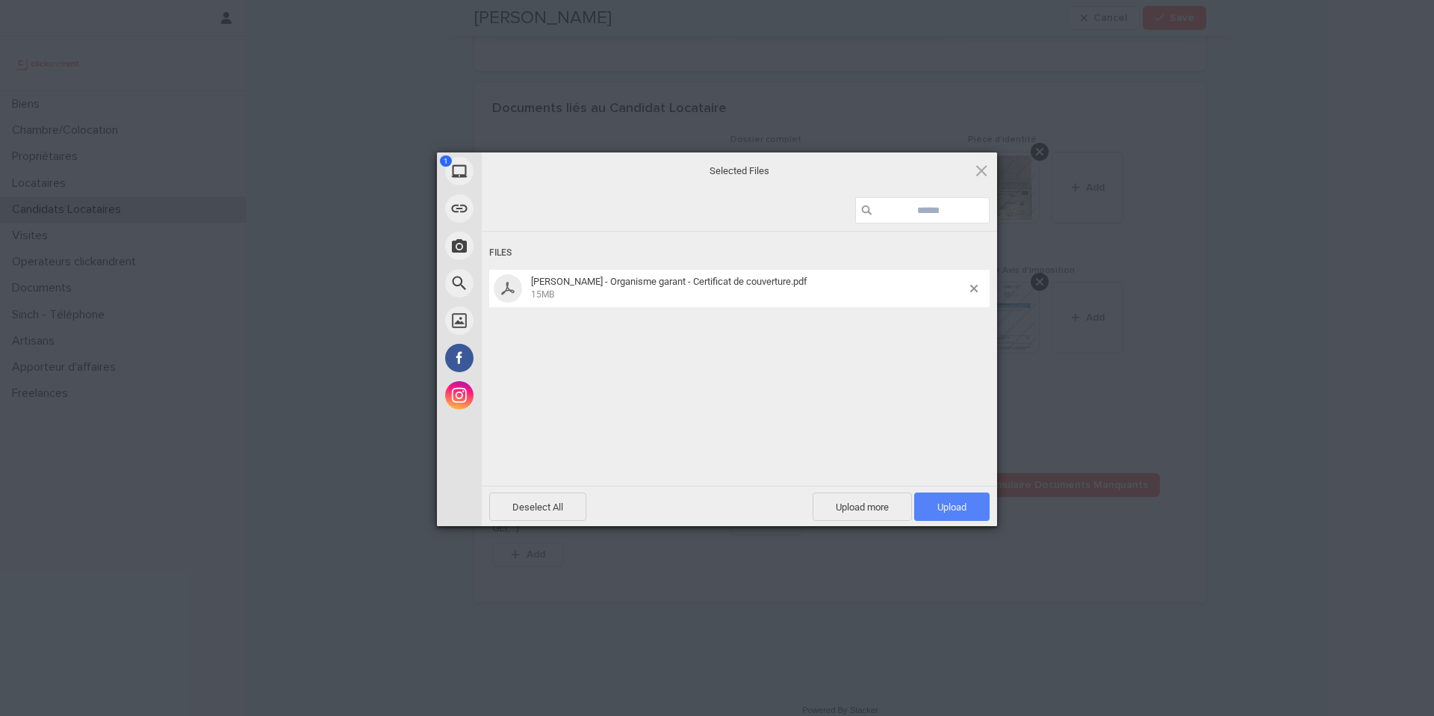
click at [949, 492] on span "Upload 1" at bounding box center [951, 506] width 75 height 28
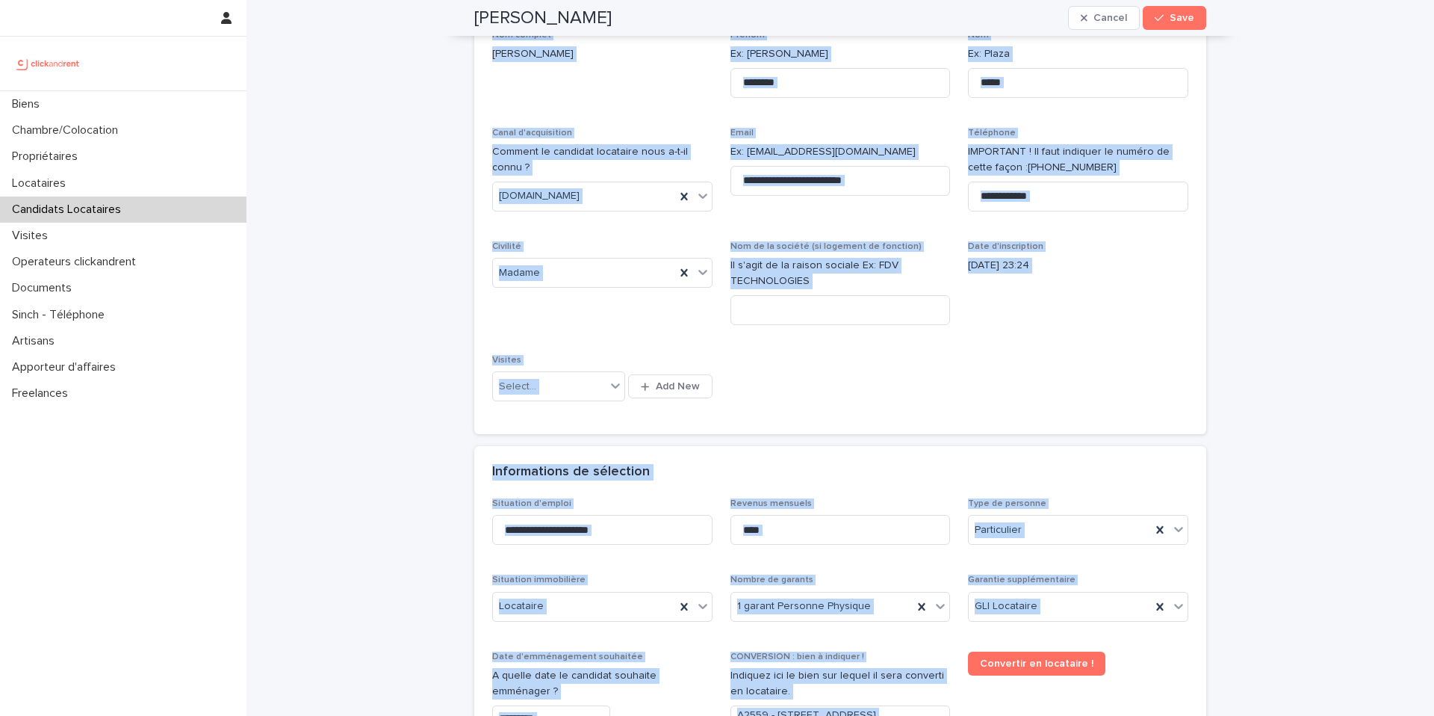
scroll to position [0, 0]
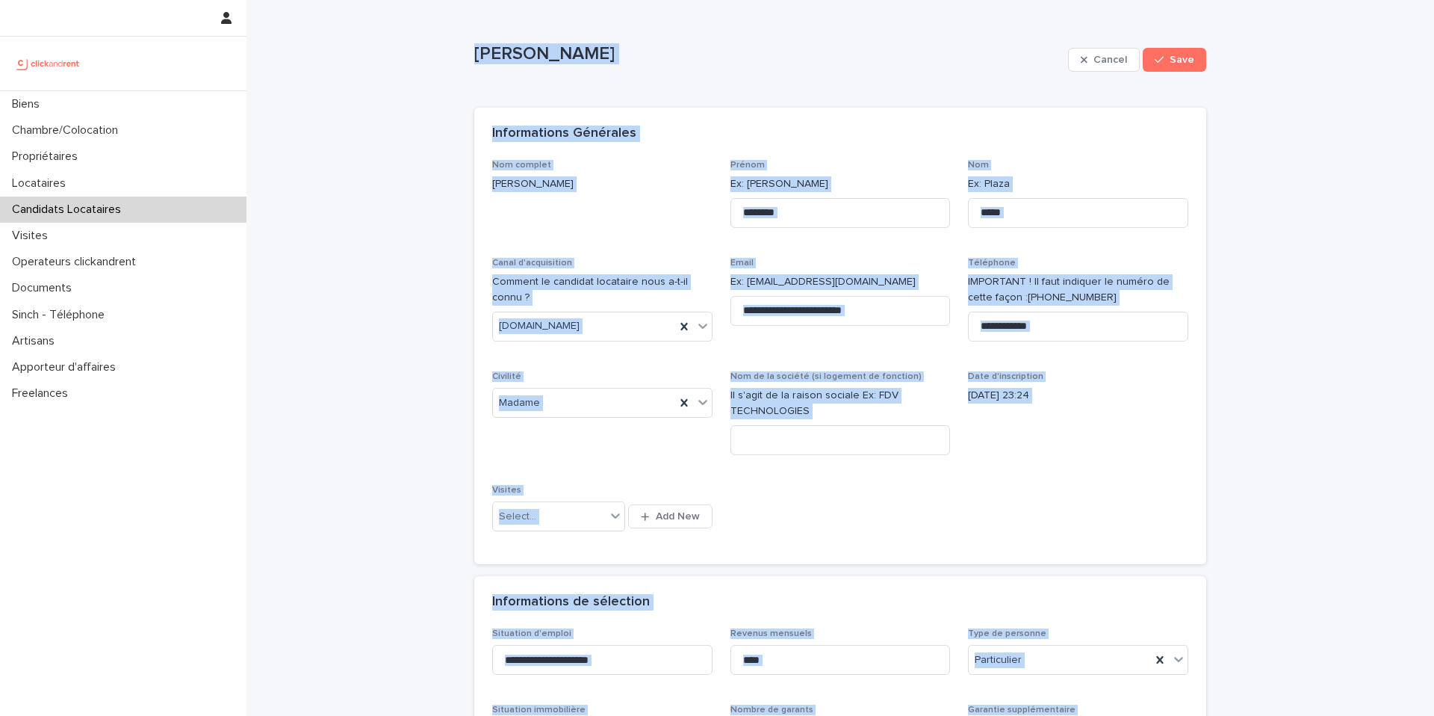
drag, startPoint x: 664, startPoint y: 542, endPoint x: 447, endPoint y: 13, distance: 571.8
copy div "Gabriela Urena Cancel Save Sorry, there was an error saving your record. Please…"
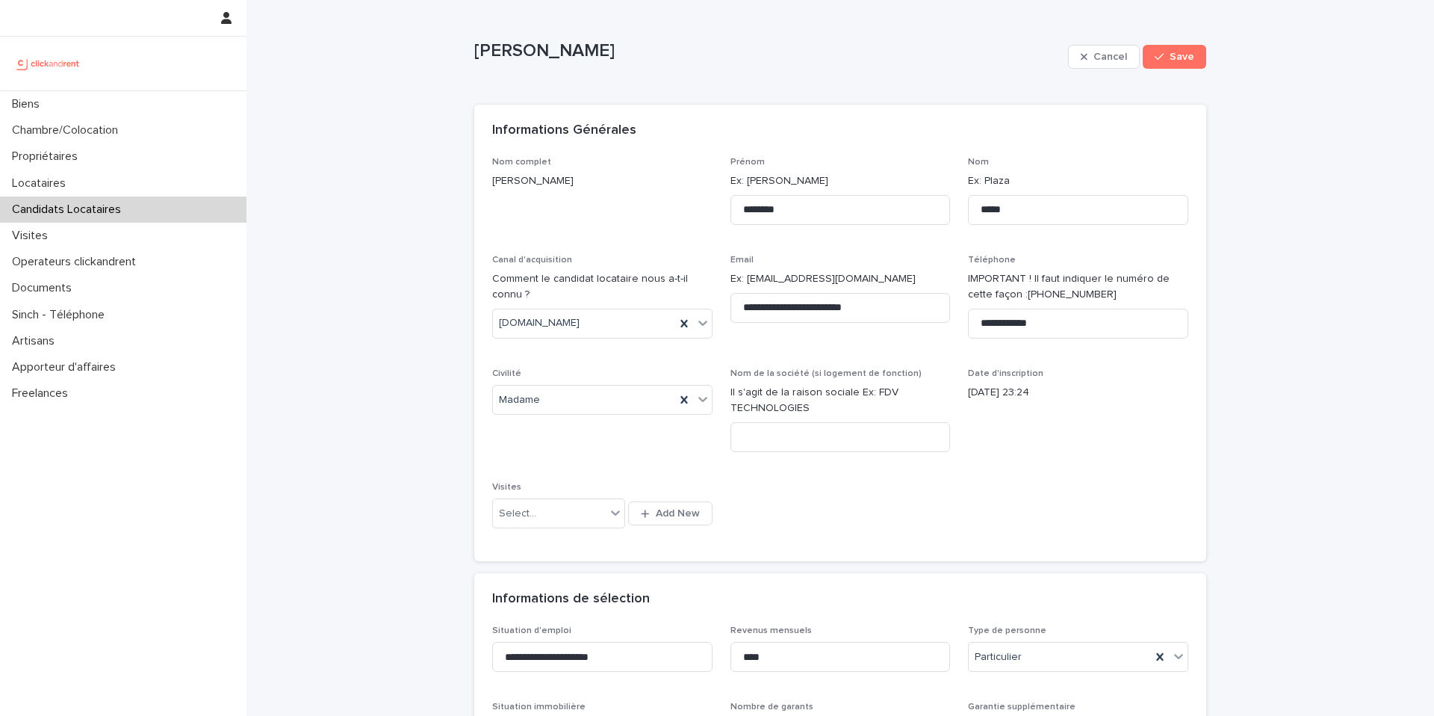
drag, startPoint x: 845, startPoint y: 466, endPoint x: 838, endPoint y: 473, distance: 9.5
click at [843, 466] on div "**********" at bounding box center [840, 350] width 696 height 387
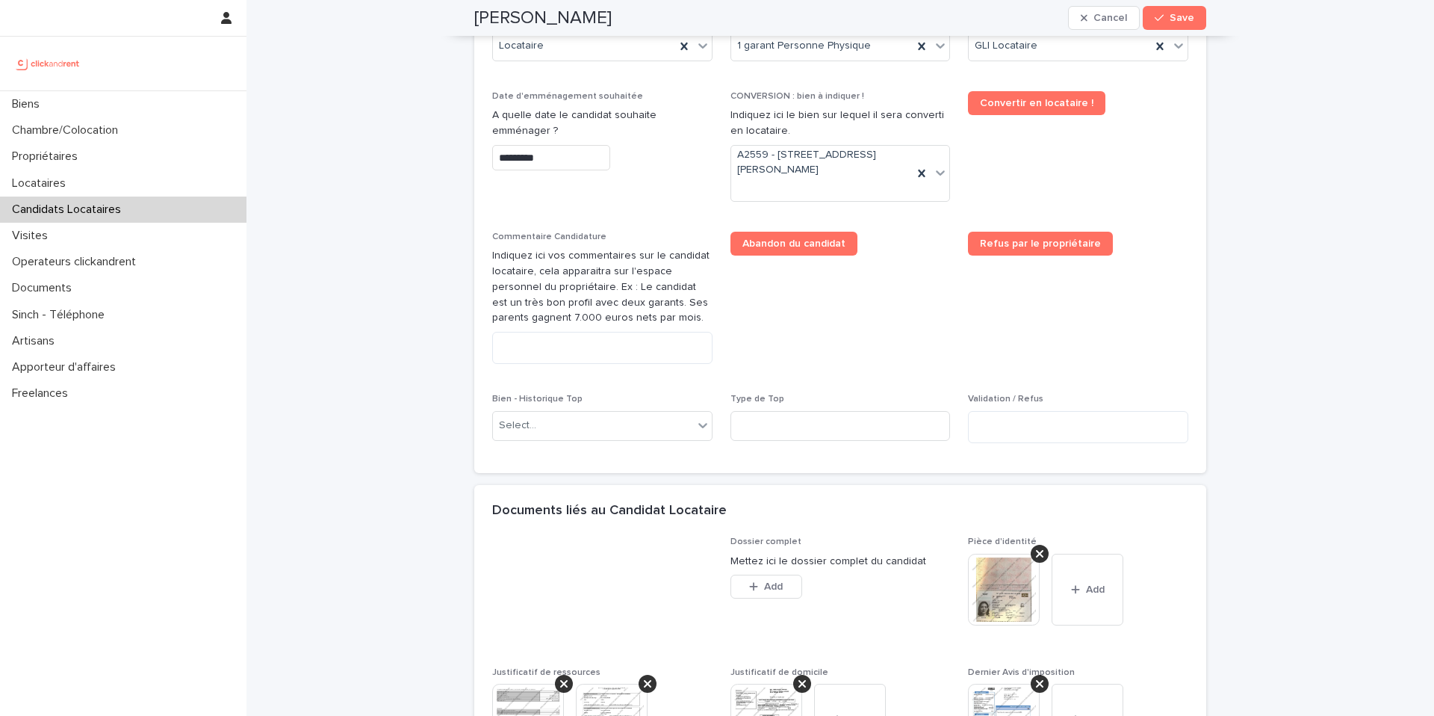
scroll to position [679, 0]
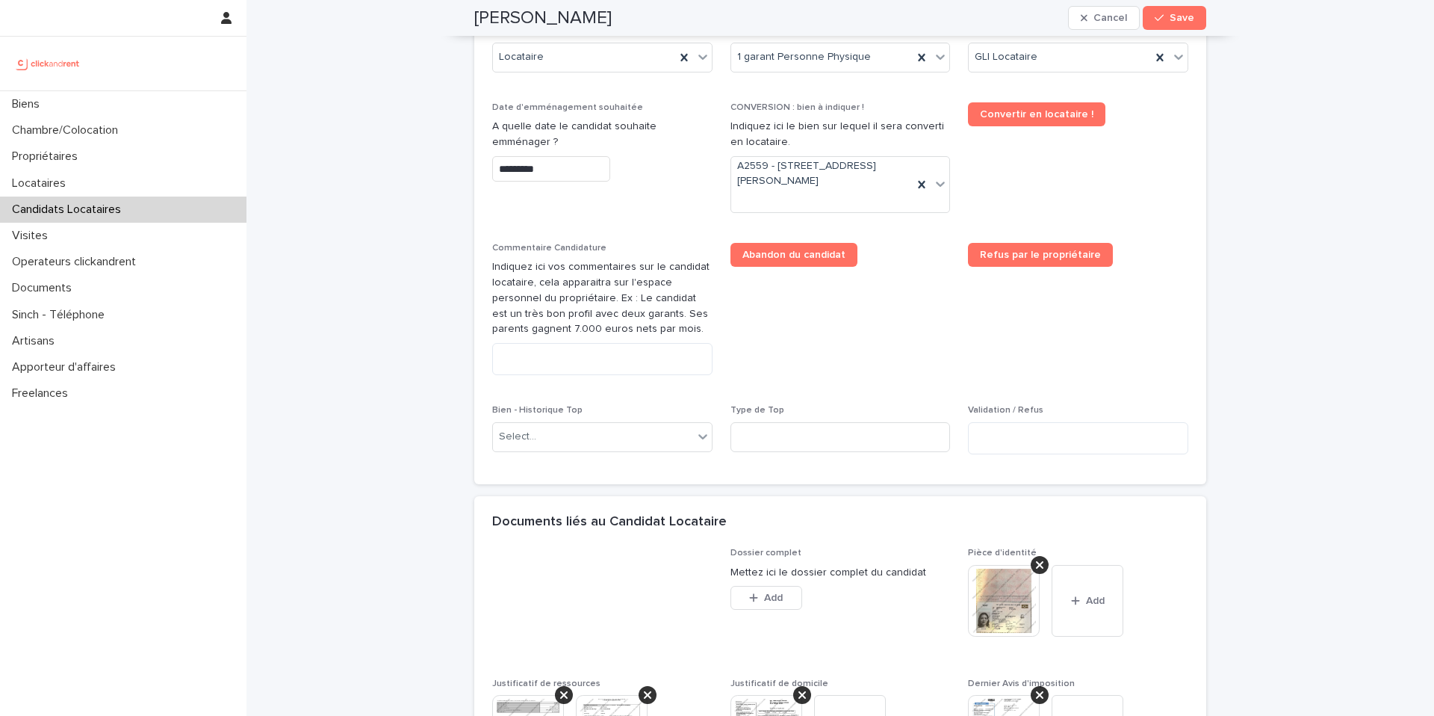
click at [534, 174] on input "*********" at bounding box center [551, 169] width 118 height 26
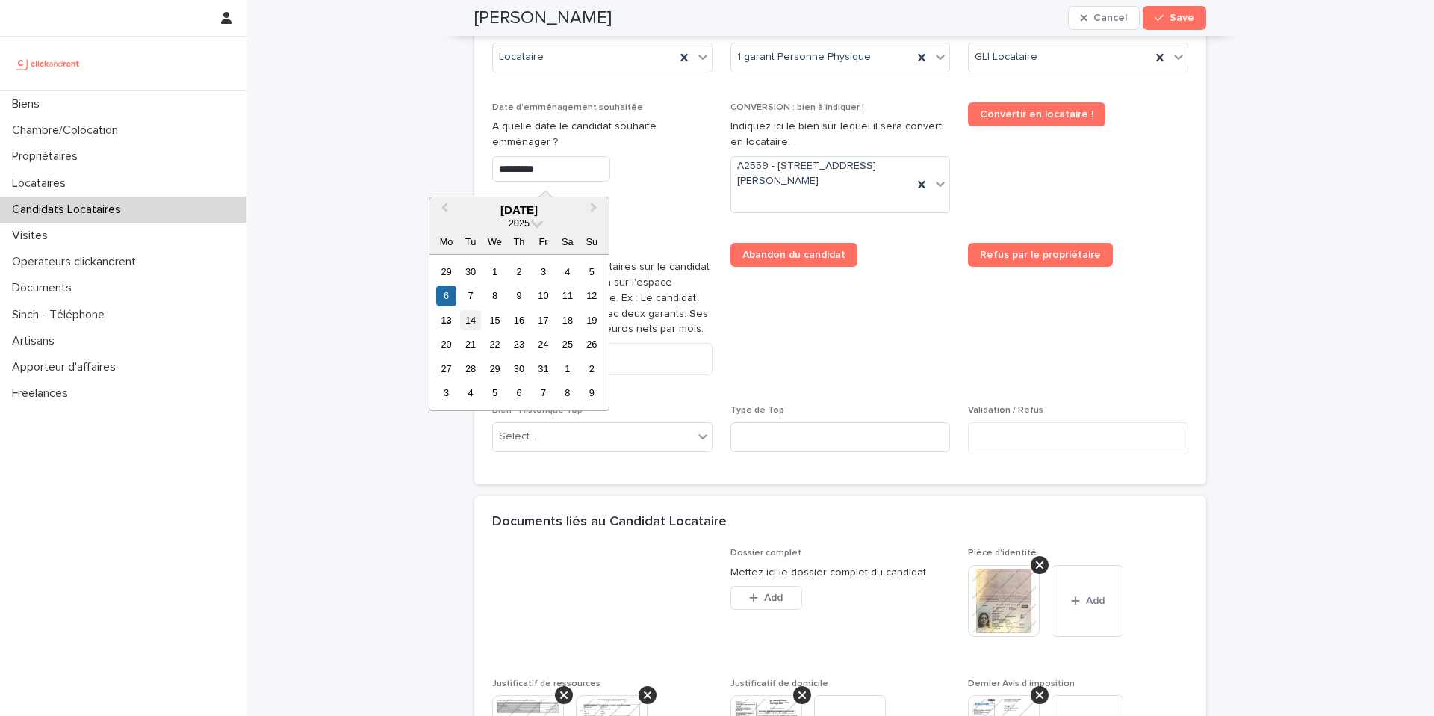
click at [480, 322] on div "14" at bounding box center [470, 320] width 20 height 20
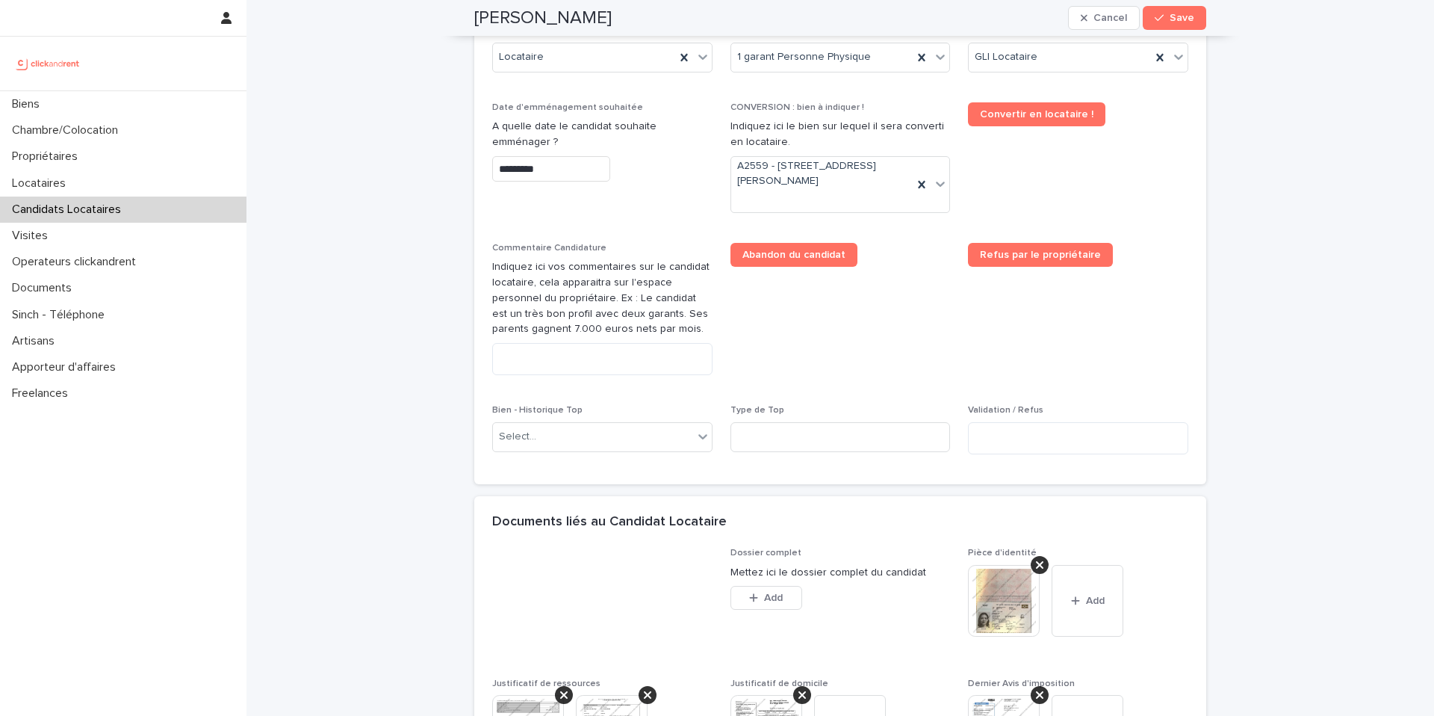
type input "**********"
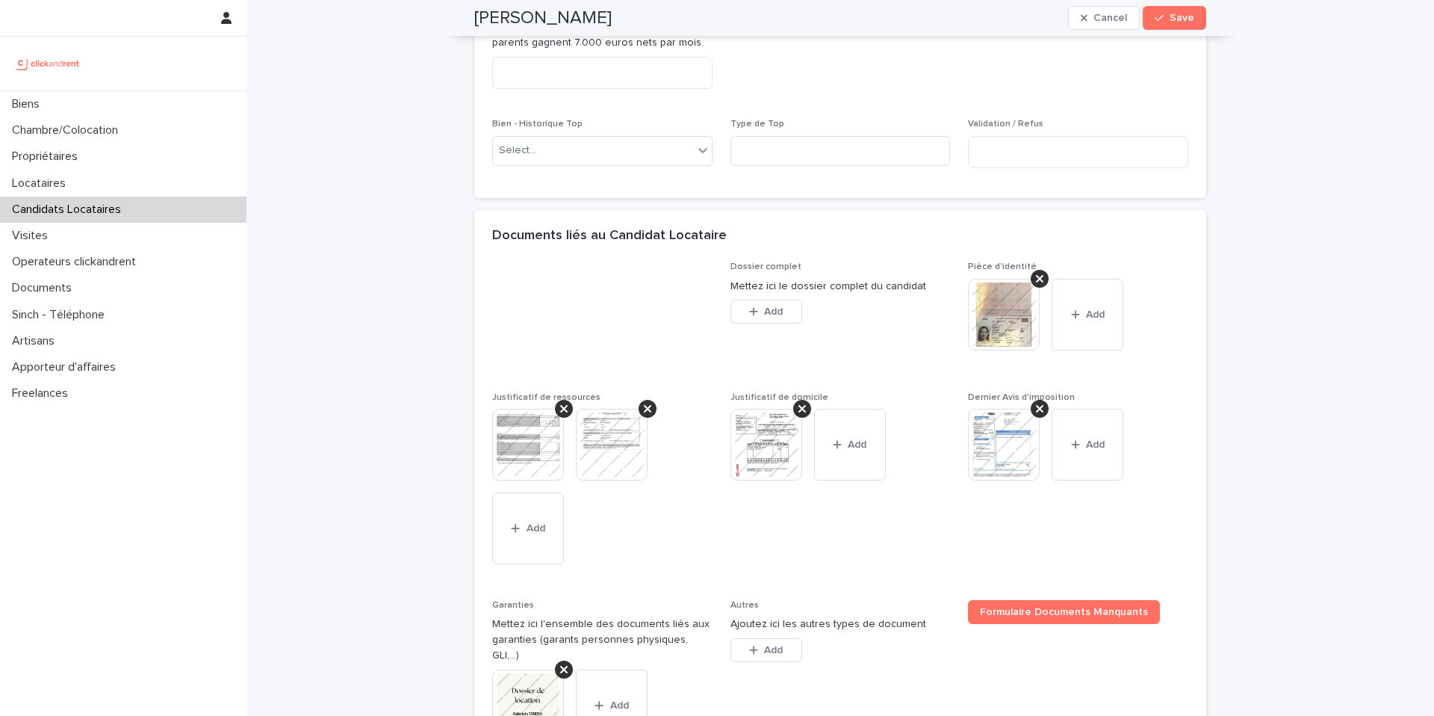
scroll to position [1146, 0]
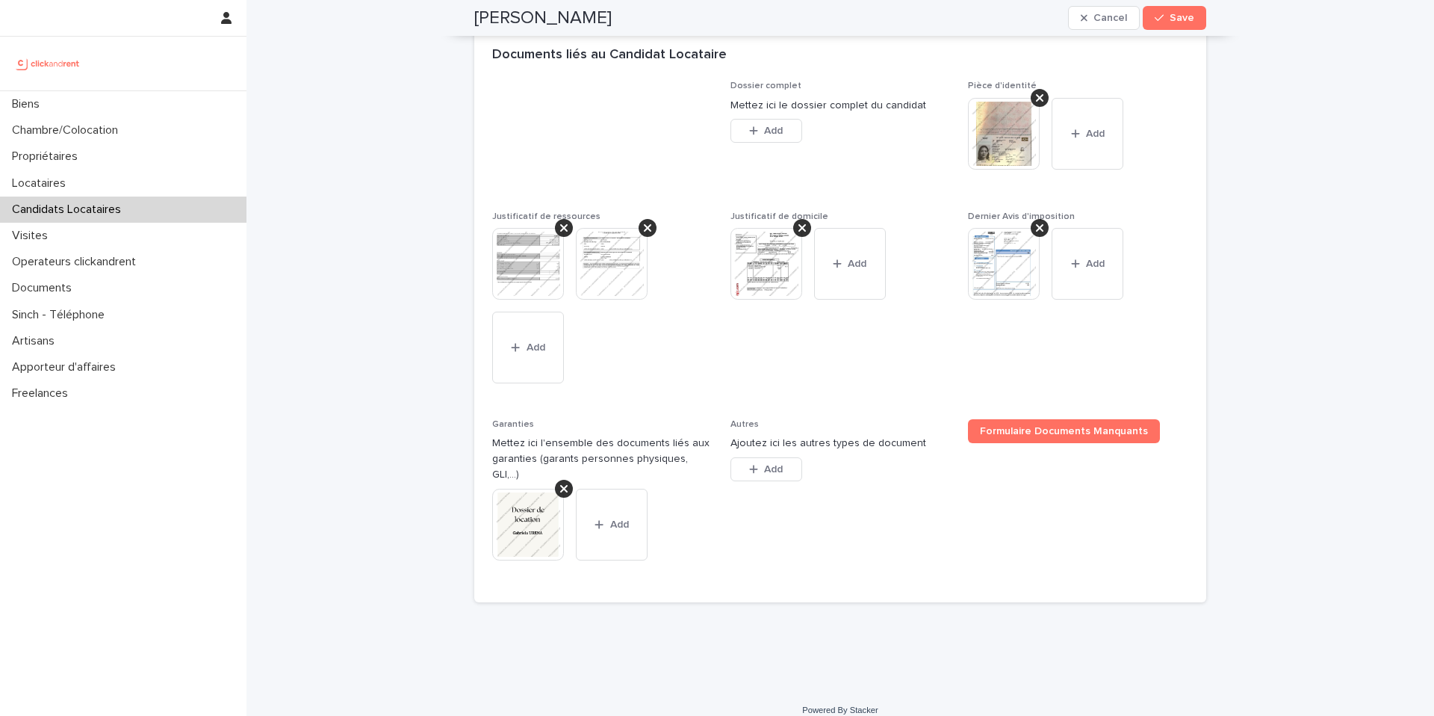
drag, startPoint x: 760, startPoint y: 537, endPoint x: 421, endPoint y: 240, distance: 451.0
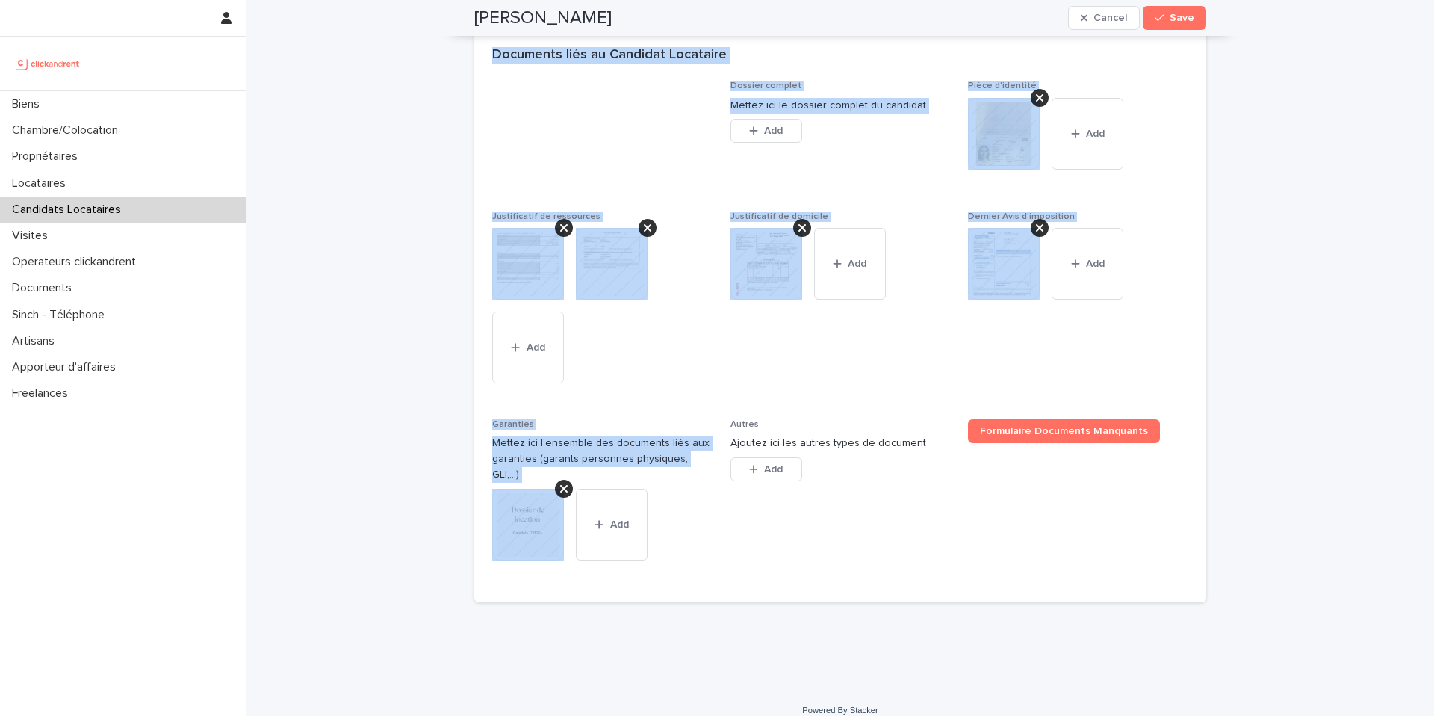
scroll to position [0, 0]
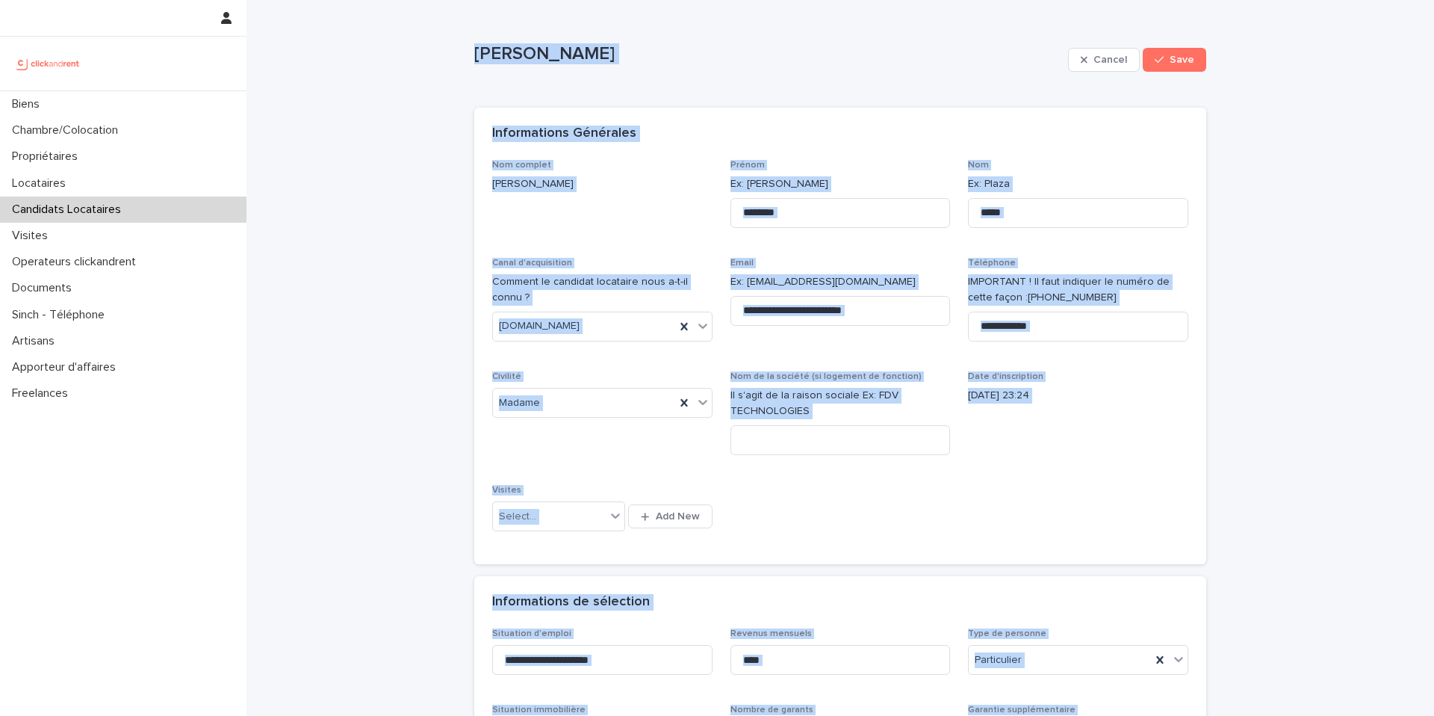
drag, startPoint x: 669, startPoint y: 556, endPoint x: 455, endPoint y: 32, distance: 565.8
copy div "Gabriela Urena Cancel Save Sorry, there was an error saving your record. Please…"
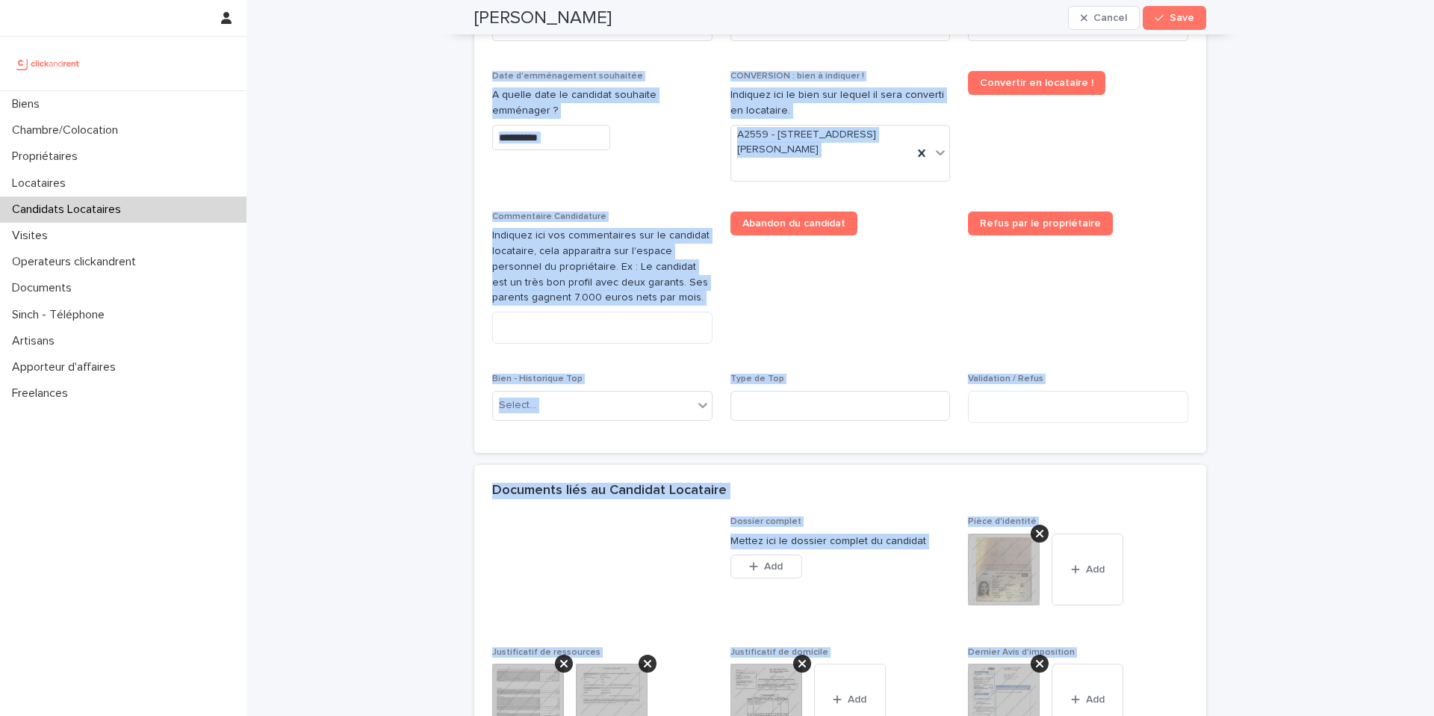
scroll to position [1146, 0]
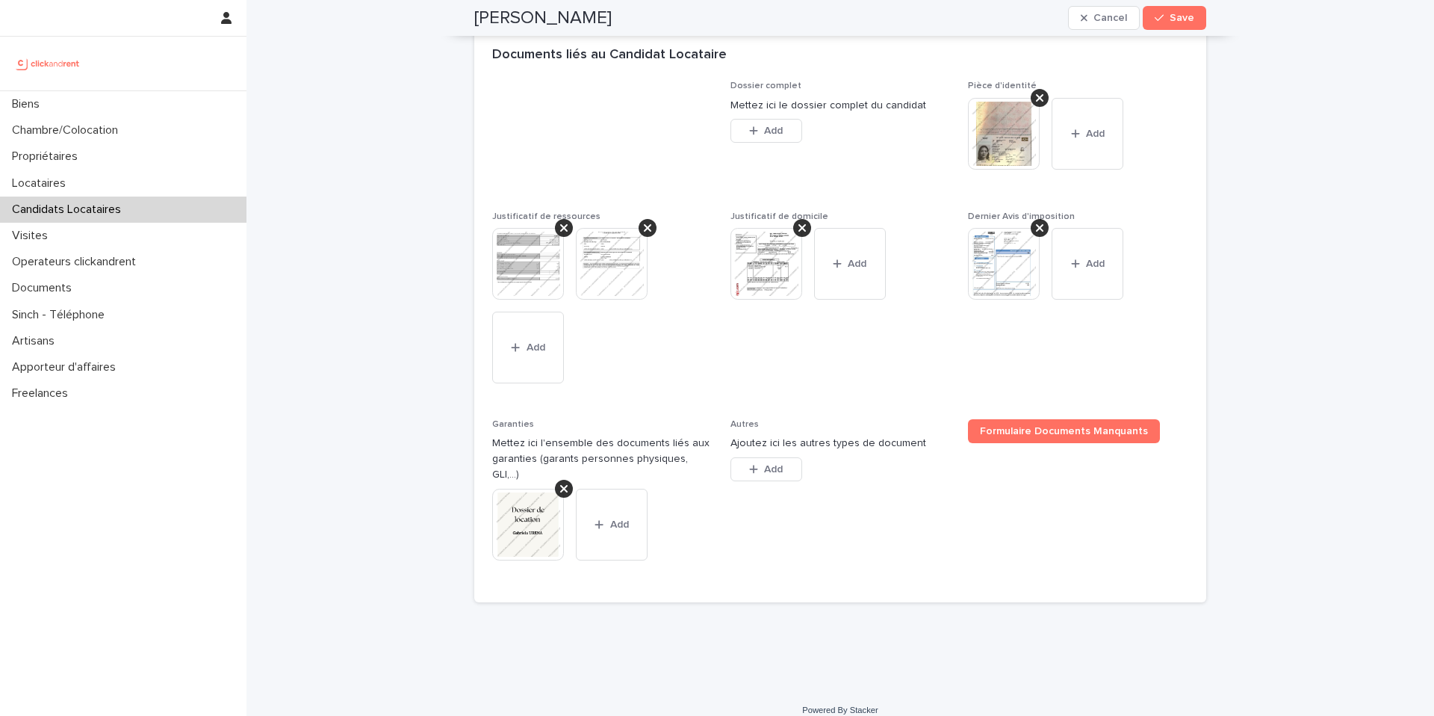
drag, startPoint x: 630, startPoint y: 374, endPoint x: 589, endPoint y: 420, distance: 61.9
click at [629, 370] on div "This file cannot be opened Download File Add" at bounding box center [602, 308] width 220 height 161
click at [533, 489] on img at bounding box center [528, 525] width 72 height 72
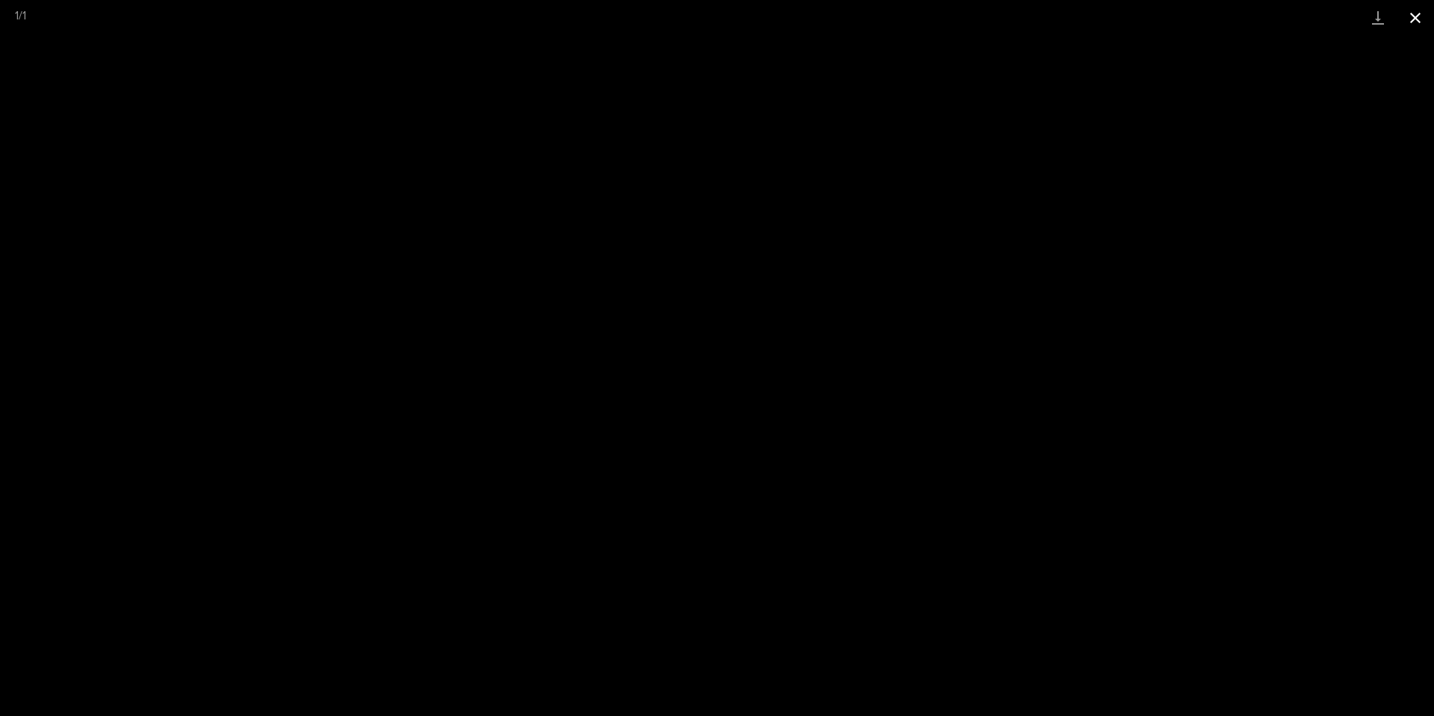
click at [1421, 25] on button "Close gallery" at bounding box center [1415, 17] width 37 height 35
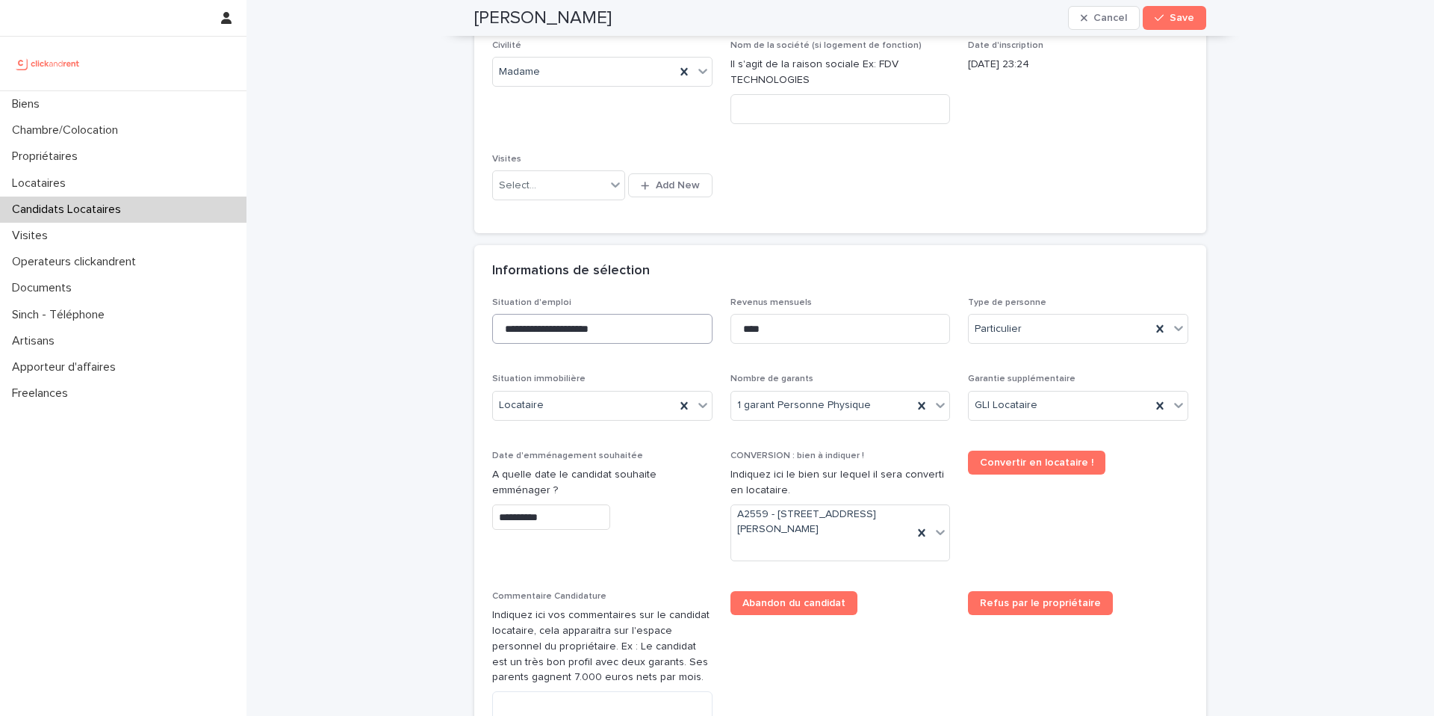
scroll to position [606, 0]
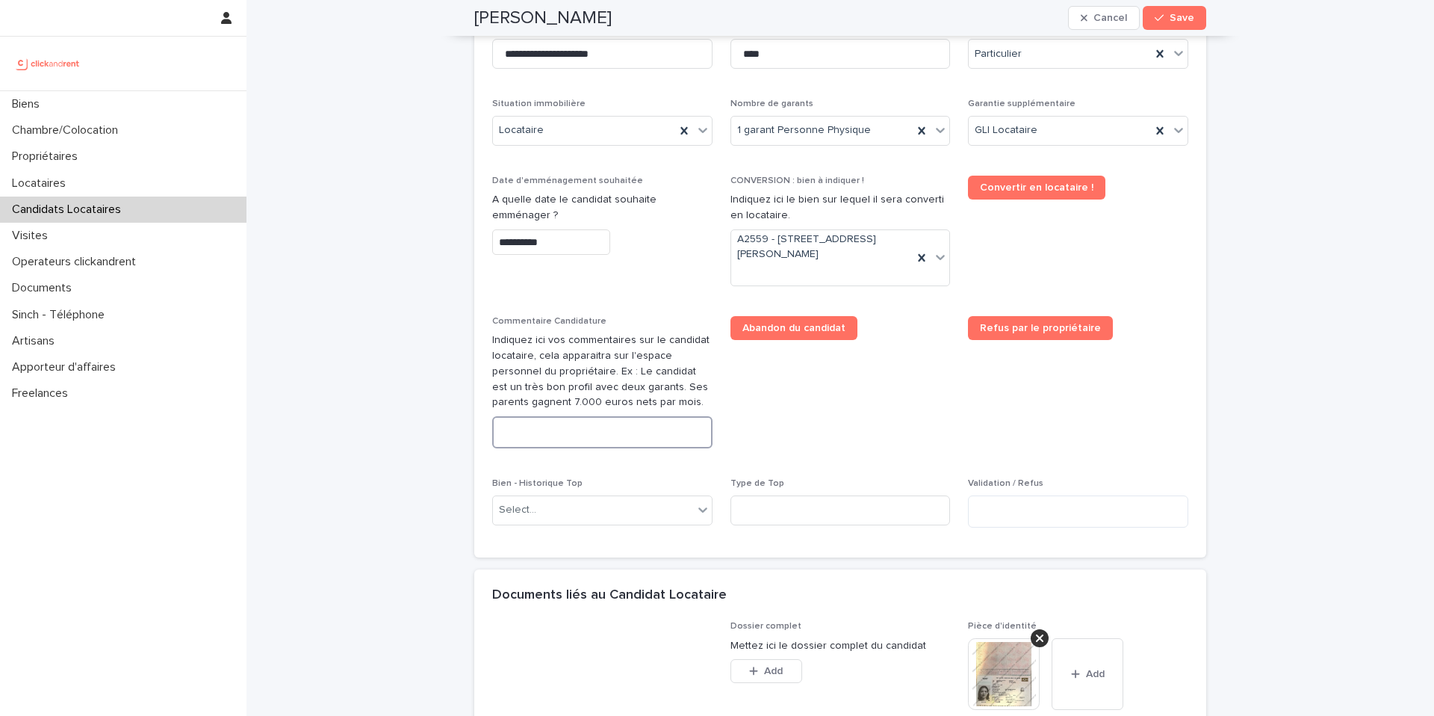
click at [551, 431] on textarea at bounding box center [602, 432] width 220 height 32
paste textarea "**********"
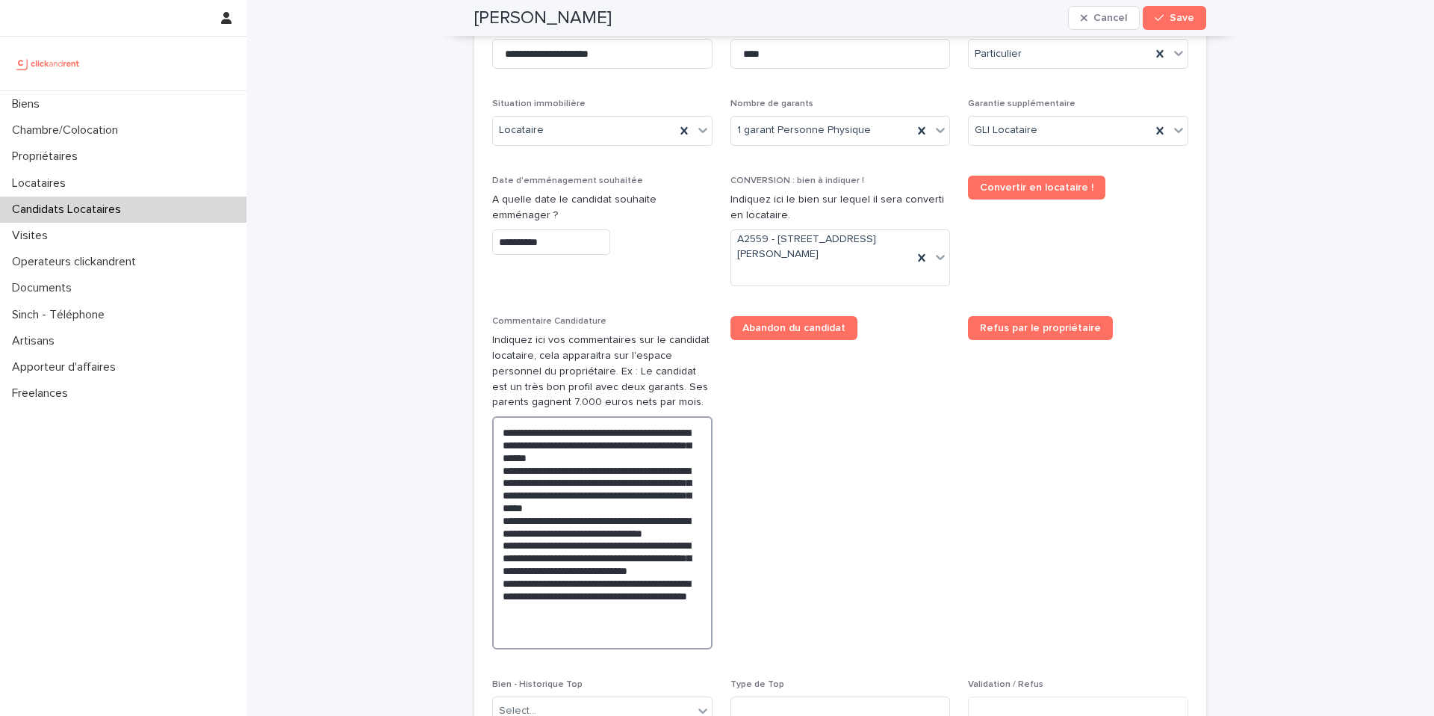
click at [501, 431] on textarea "**********" at bounding box center [602, 532] width 220 height 233
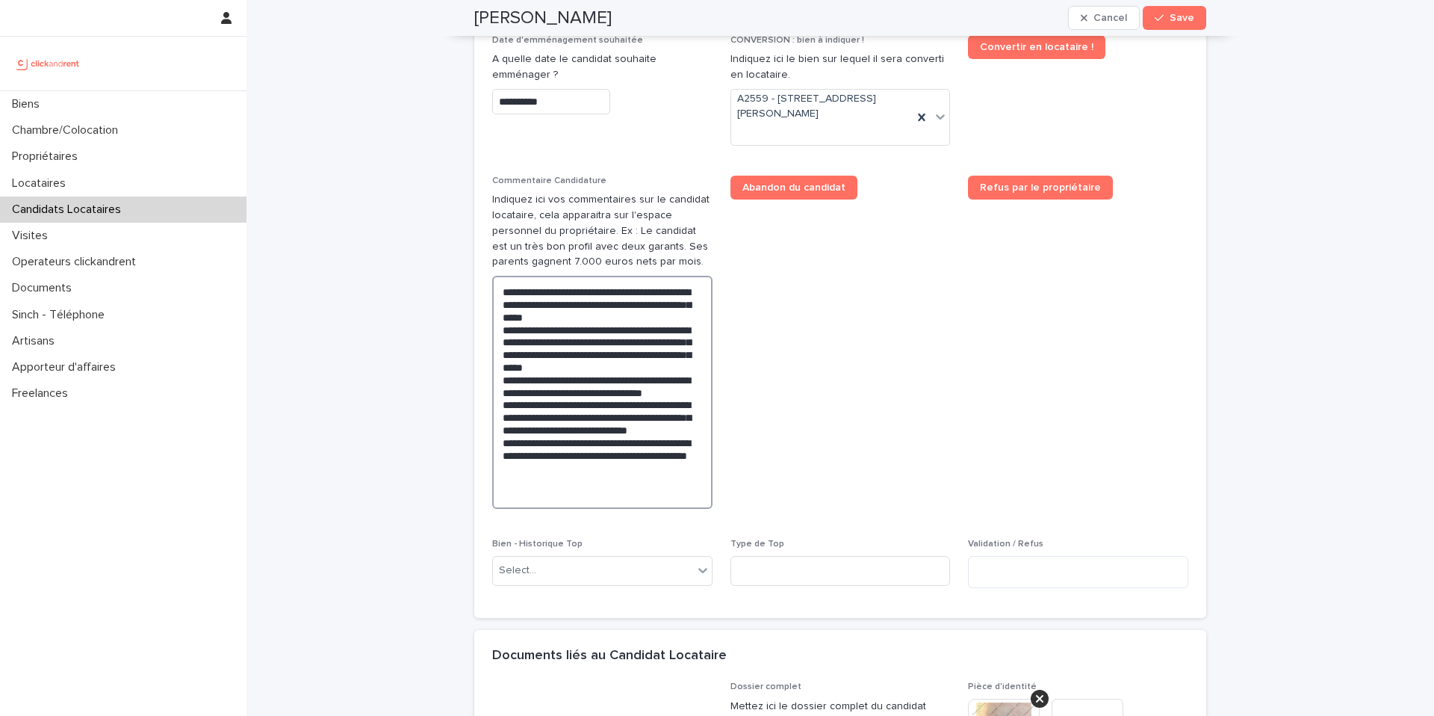
scroll to position [761, 0]
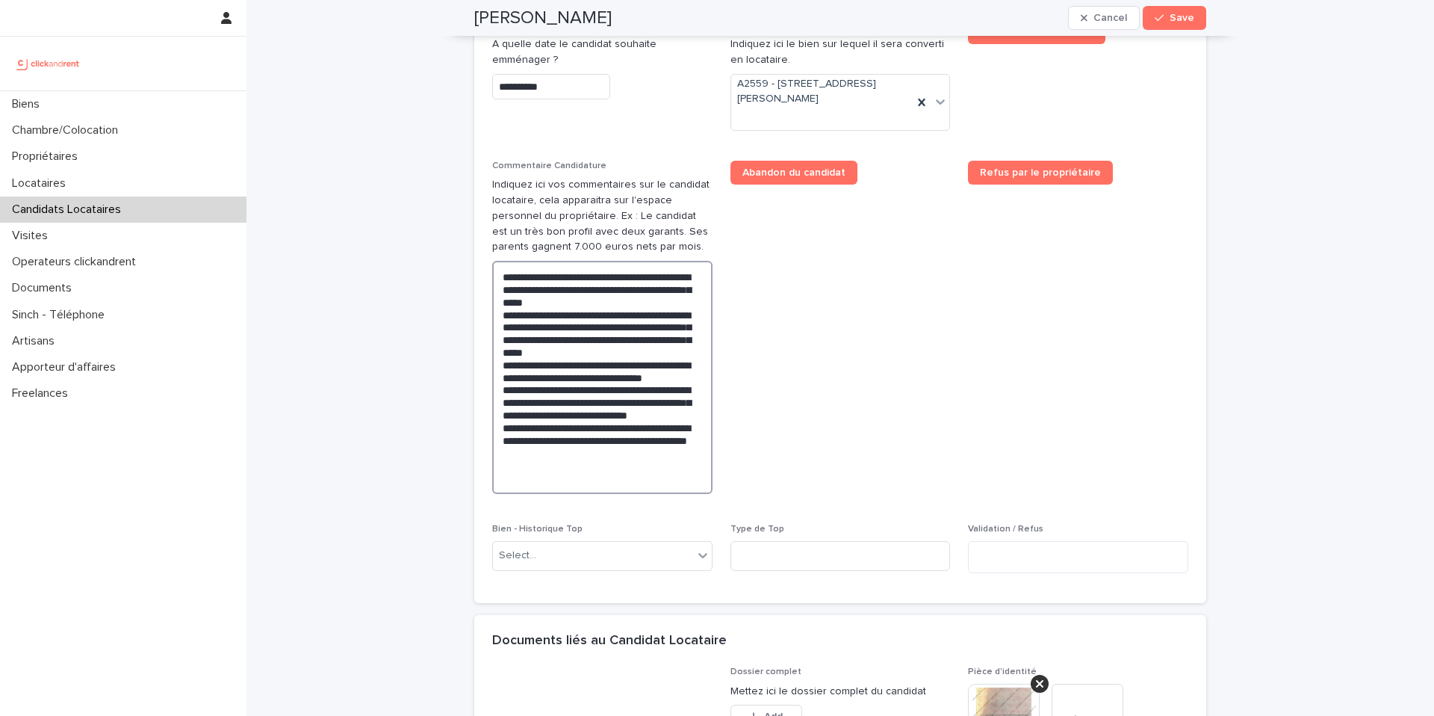
click at [558, 325] on textarea "**********" at bounding box center [602, 377] width 220 height 233
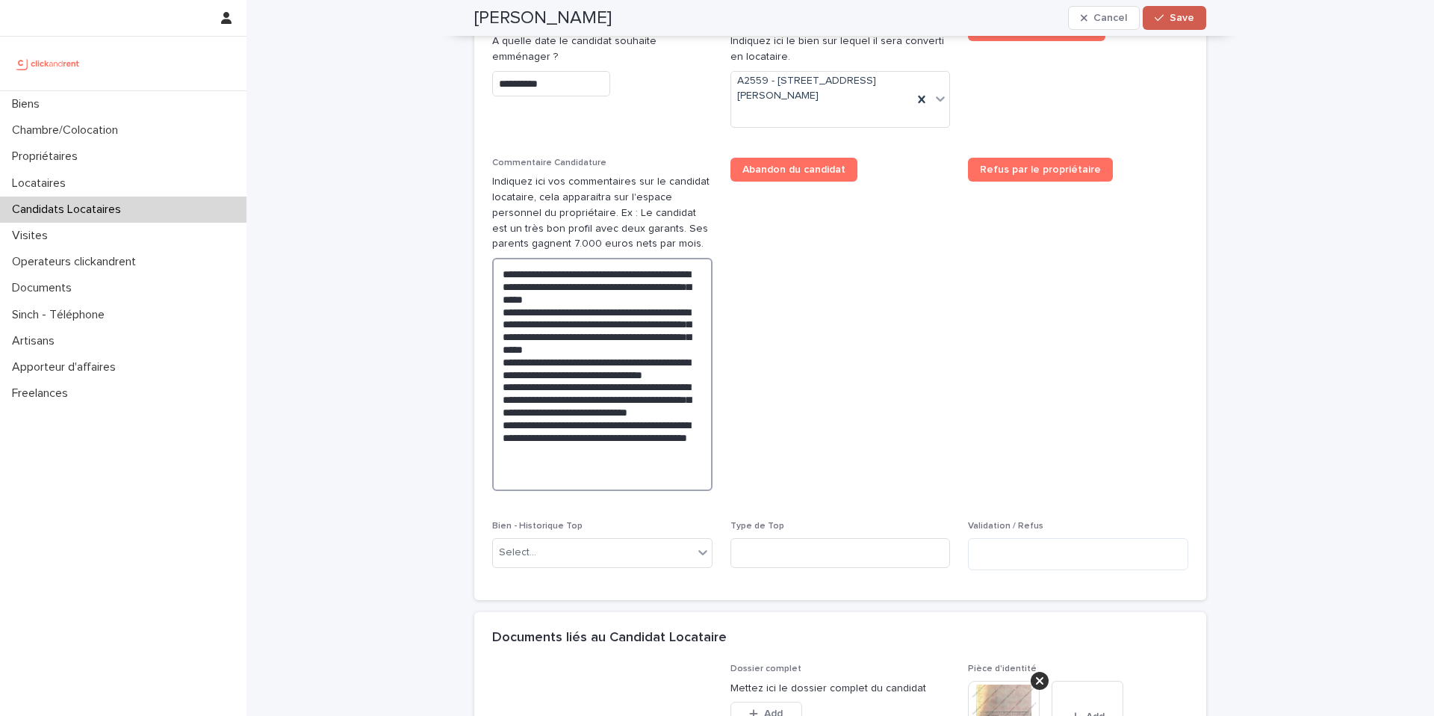
type textarea "**********"
click at [1181, 17] on span "Save" at bounding box center [1182, 18] width 25 height 10
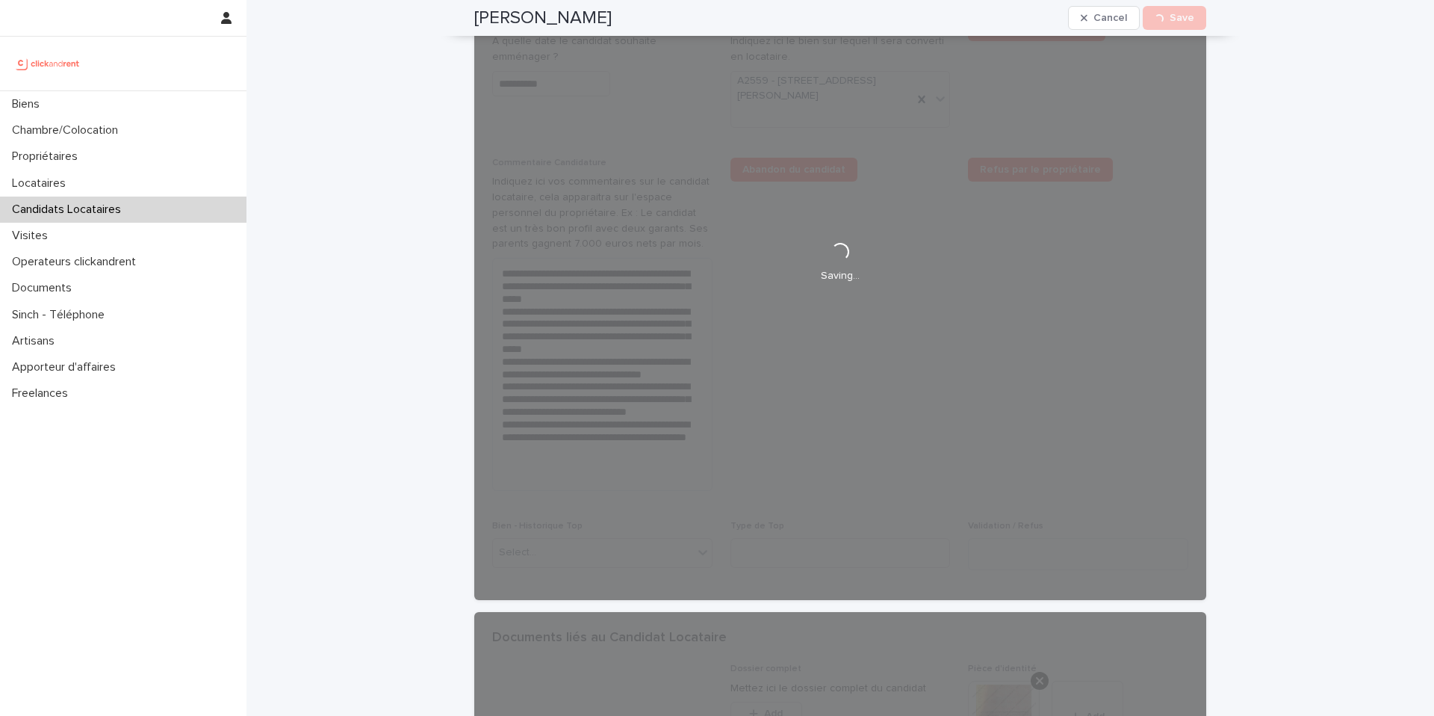
drag, startPoint x: 601, startPoint y: 23, endPoint x: 457, endPoint y: 7, distance: 145.0
click at [457, 7] on div "Gabriela Urena Cancel Loading... Save" at bounding box center [840, 18] width 804 height 36
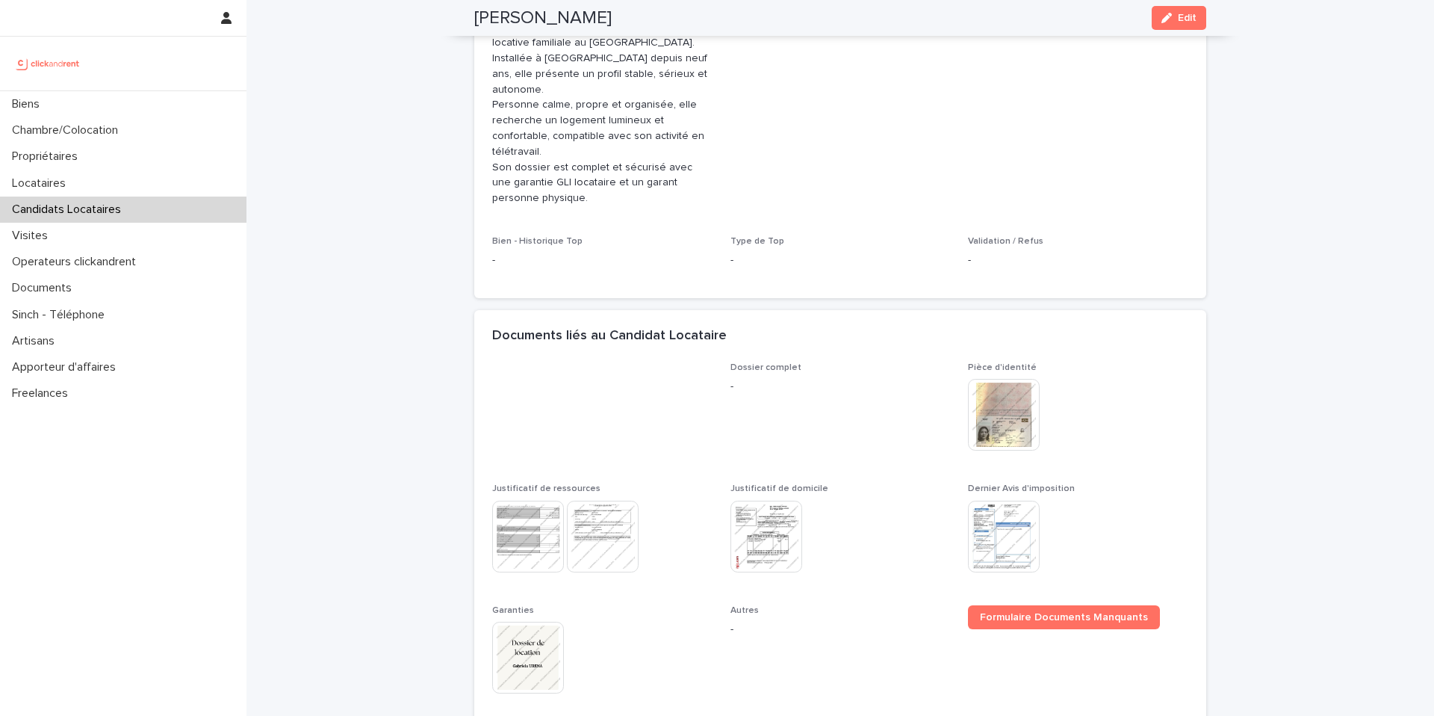
scroll to position [512, 0]
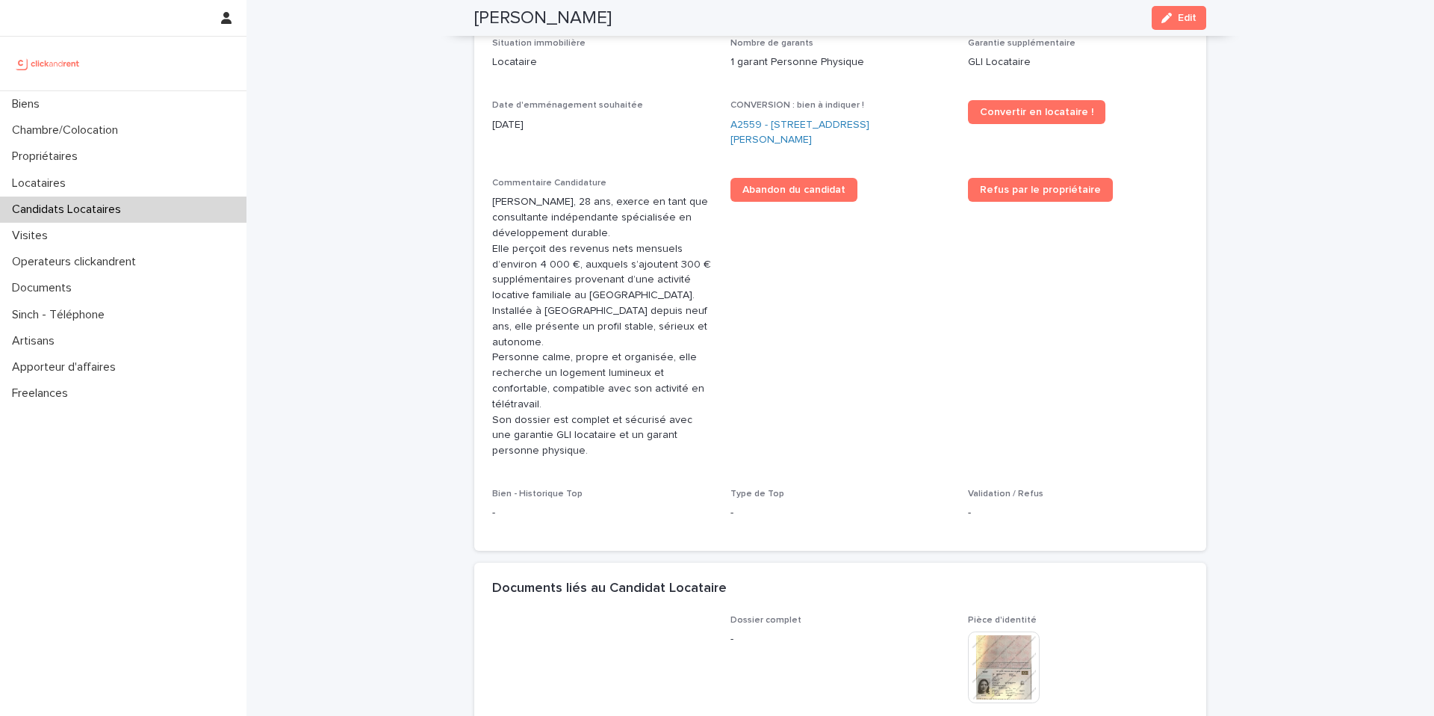
copy h2 "Gabriela Urena"
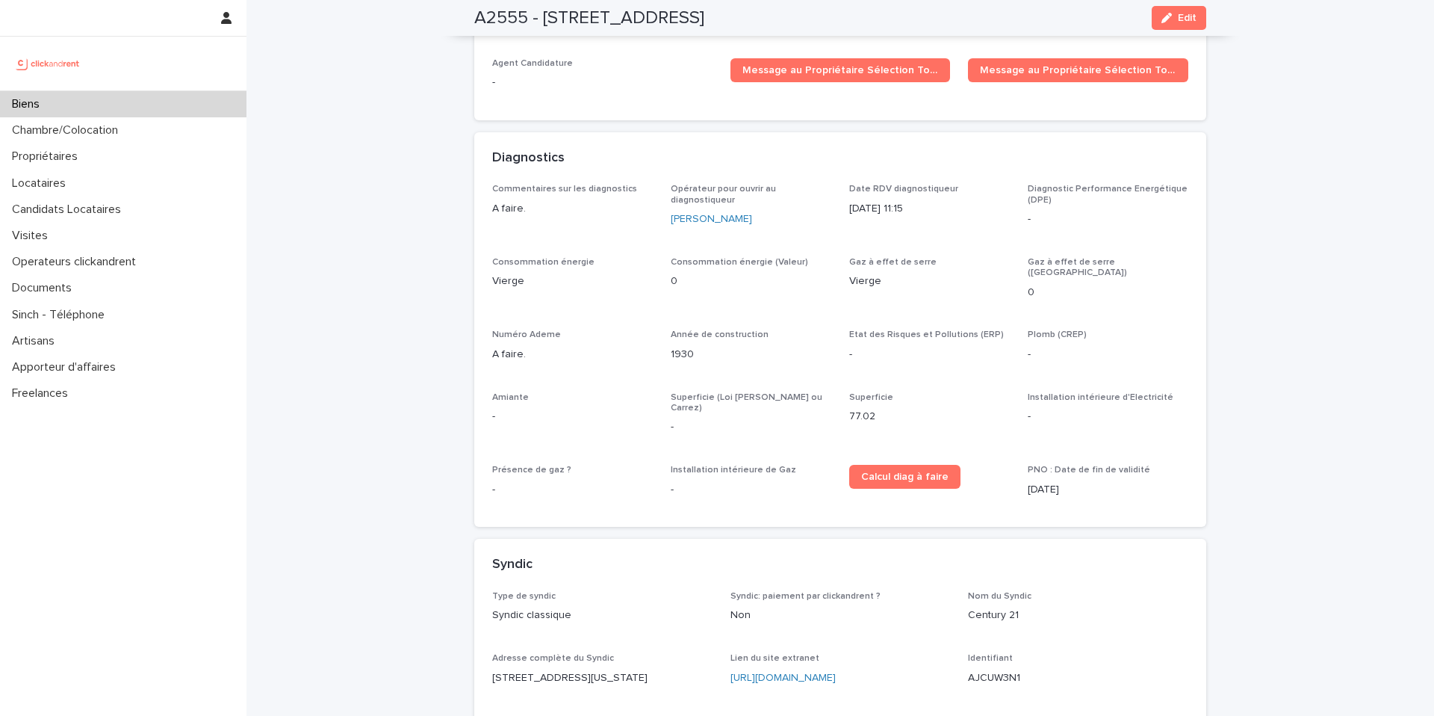
scroll to position [3954, 0]
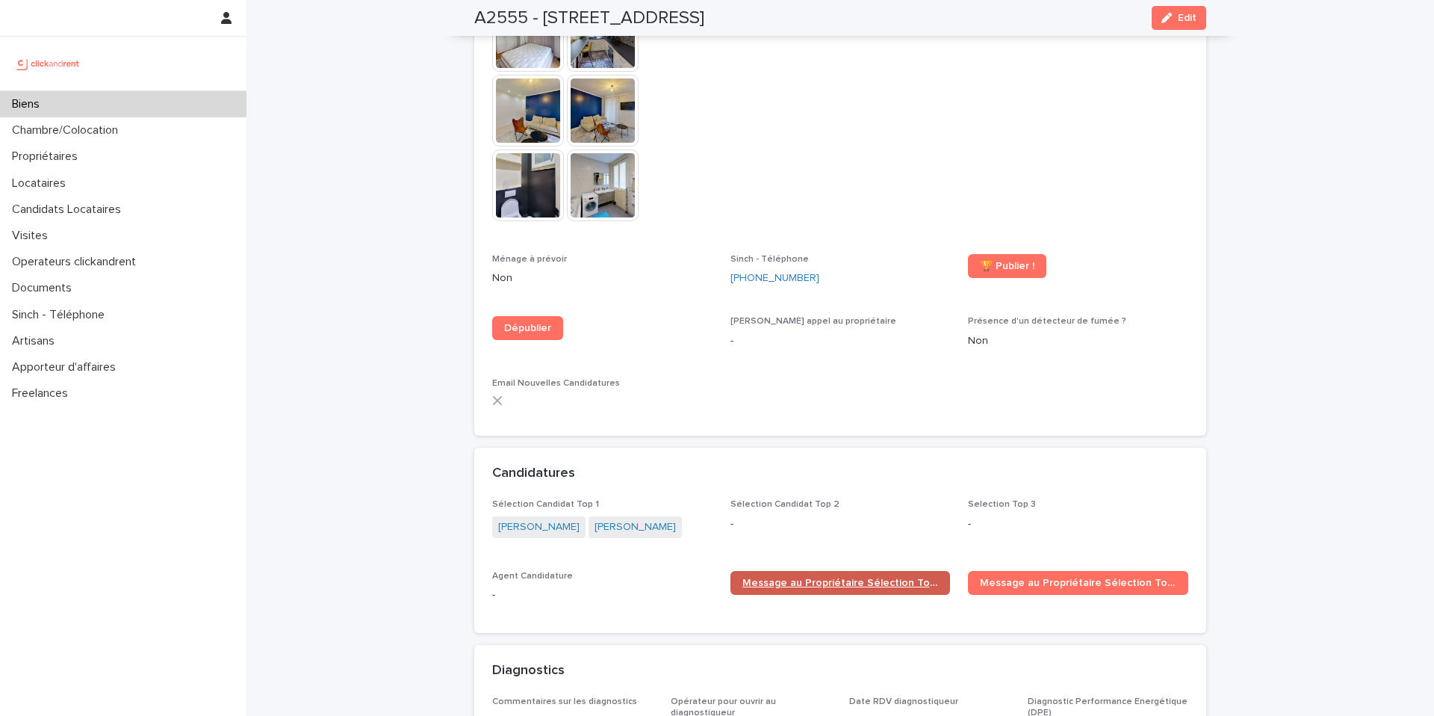
click at [867, 571] on link "Message au Propriétaire Sélection Top 1" at bounding box center [841, 583] width 220 height 24
click at [798, 577] on span "Message au Propriétaire Sélection Top 1" at bounding box center [841, 582] width 196 height 10
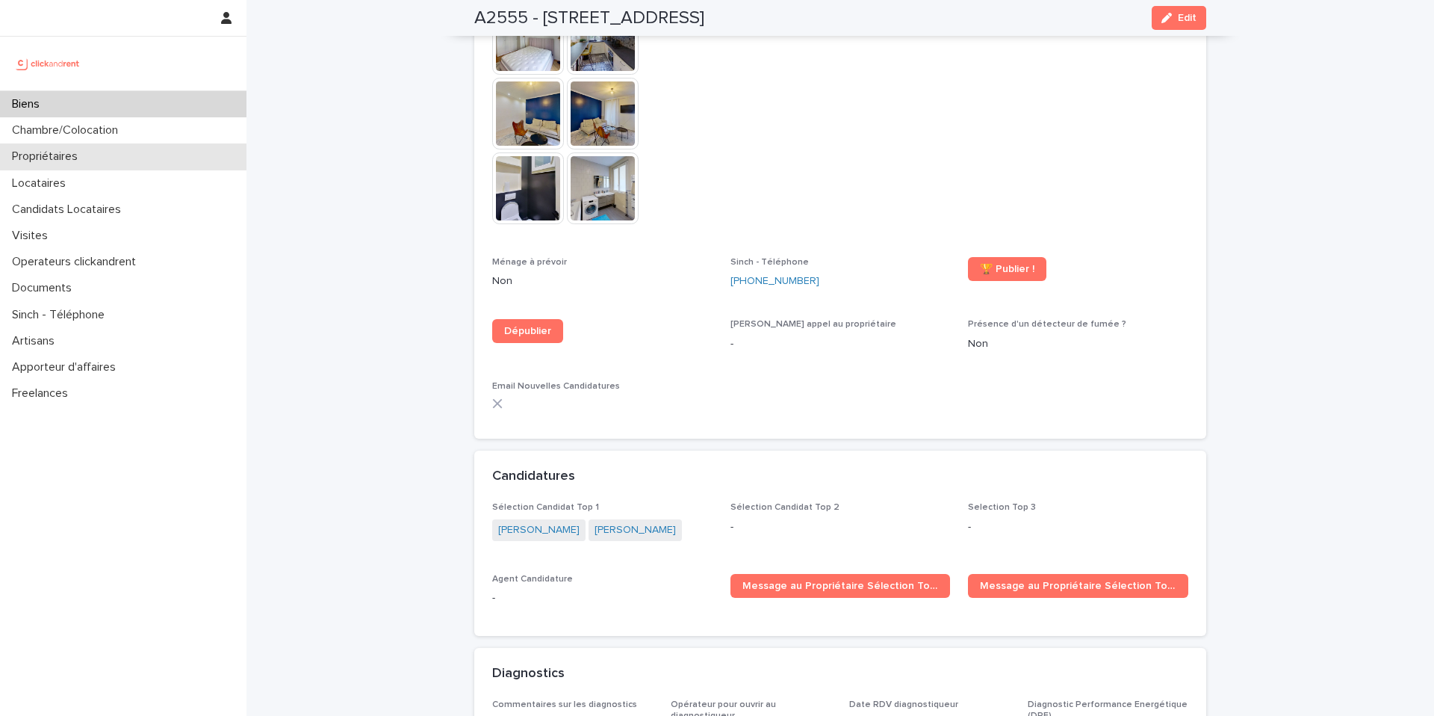
scroll to position [3948, 0]
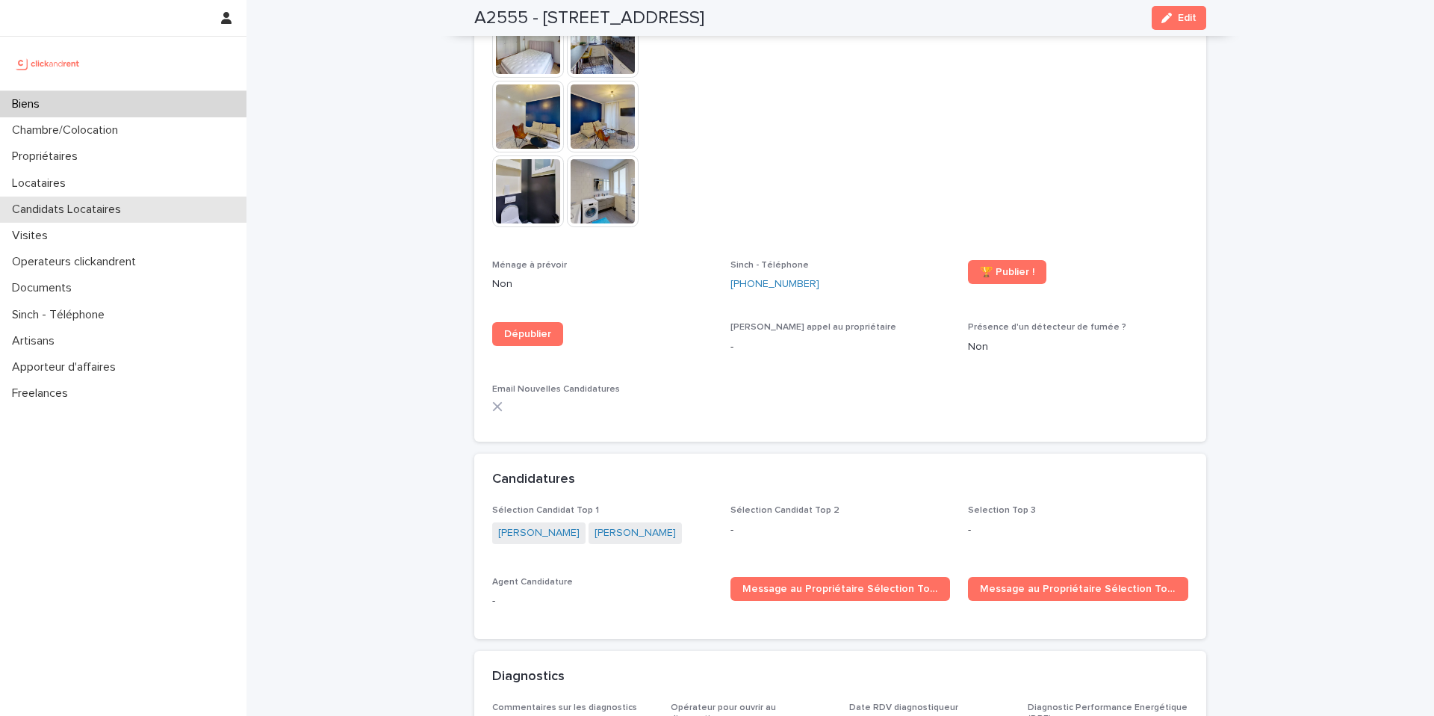
click at [100, 208] on p "Candidats Locataires" at bounding box center [69, 209] width 127 height 14
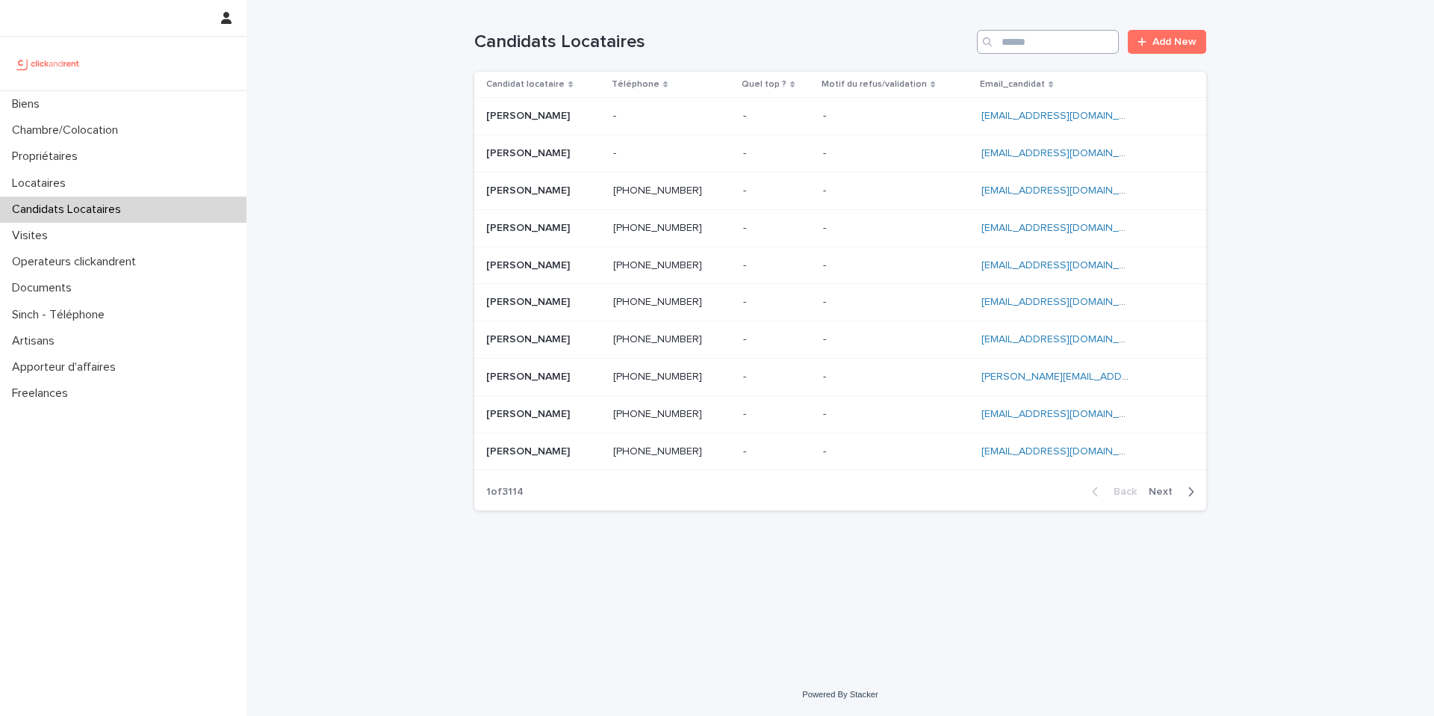
drag, startPoint x: 1090, startPoint y: 57, endPoint x: 1085, endPoint y: 49, distance: 9.1
click at [1089, 52] on div "Candidats Locataires Add New" at bounding box center [840, 36] width 732 height 72
click at [1076, 45] on input "Search" at bounding box center [1048, 42] width 142 height 24
paste input "**********"
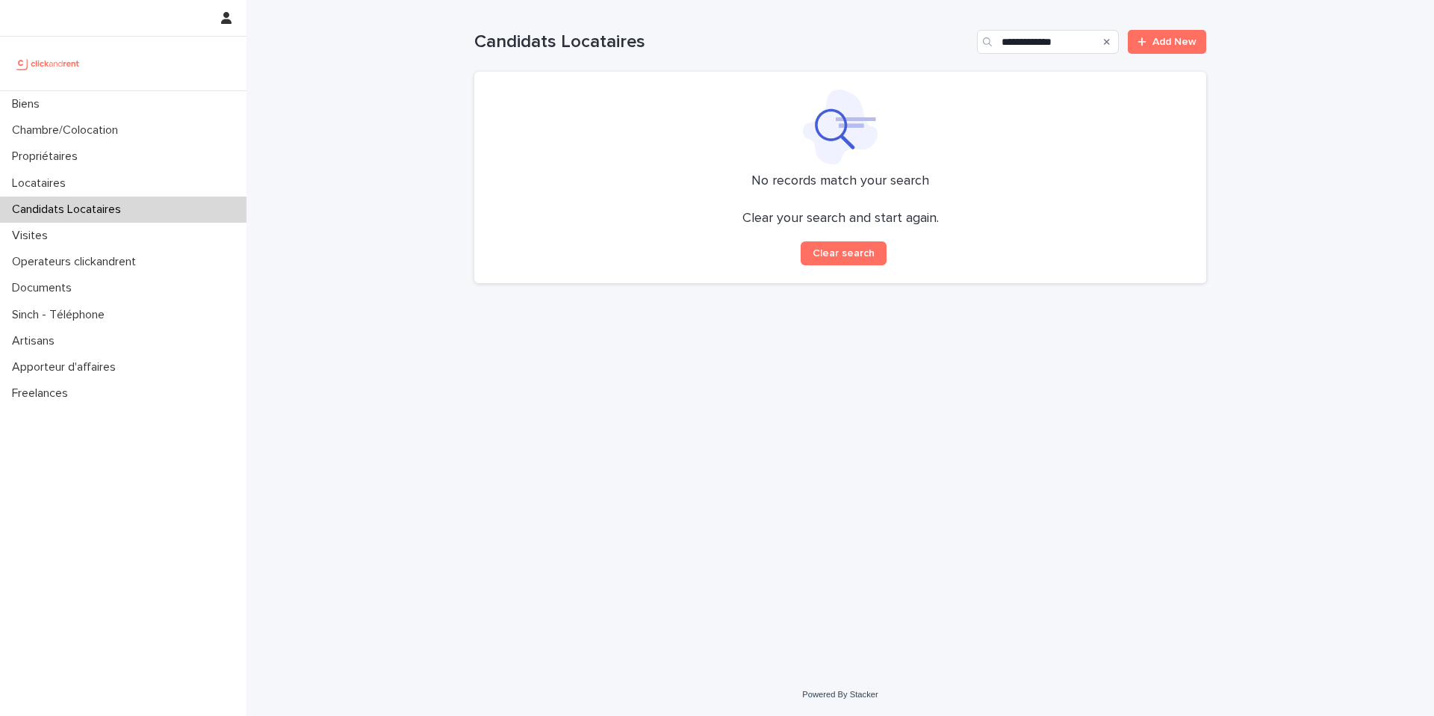
click at [1001, 43] on div "Search" at bounding box center [989, 42] width 24 height 24
click at [1002, 43] on input "**********" at bounding box center [1048, 42] width 142 height 24
click at [1032, 42] on input "**********" at bounding box center [1048, 42] width 142 height 24
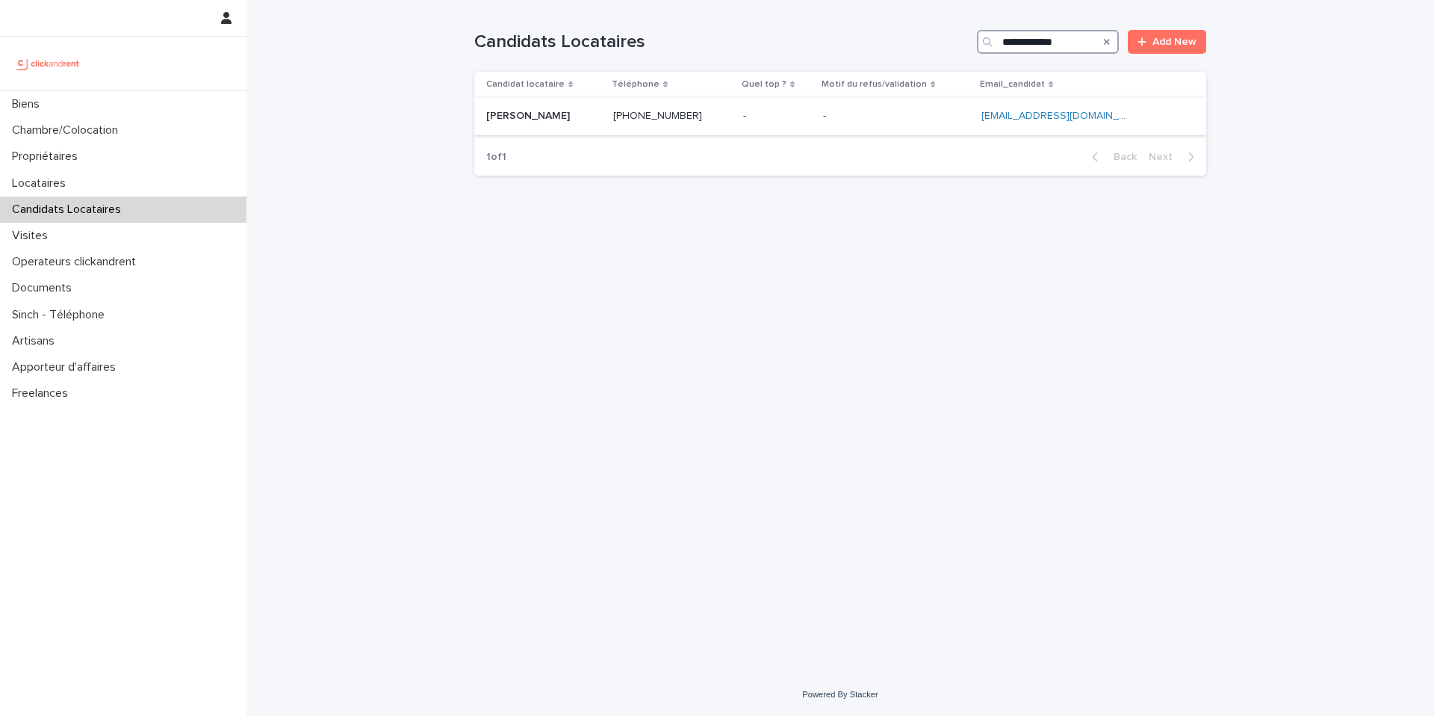
type input "**********"
click at [589, 114] on p at bounding box center [543, 116] width 115 height 13
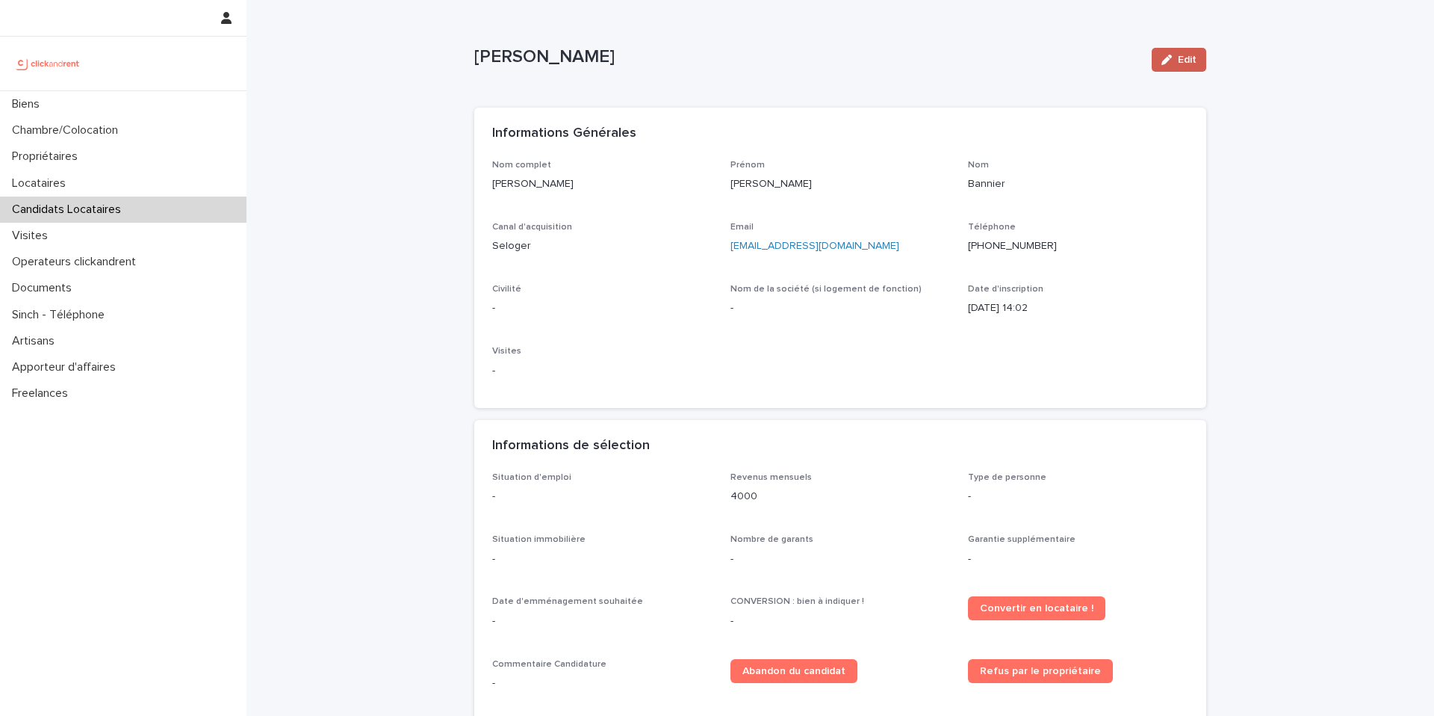
click at [1165, 53] on button "Edit" at bounding box center [1179, 60] width 55 height 24
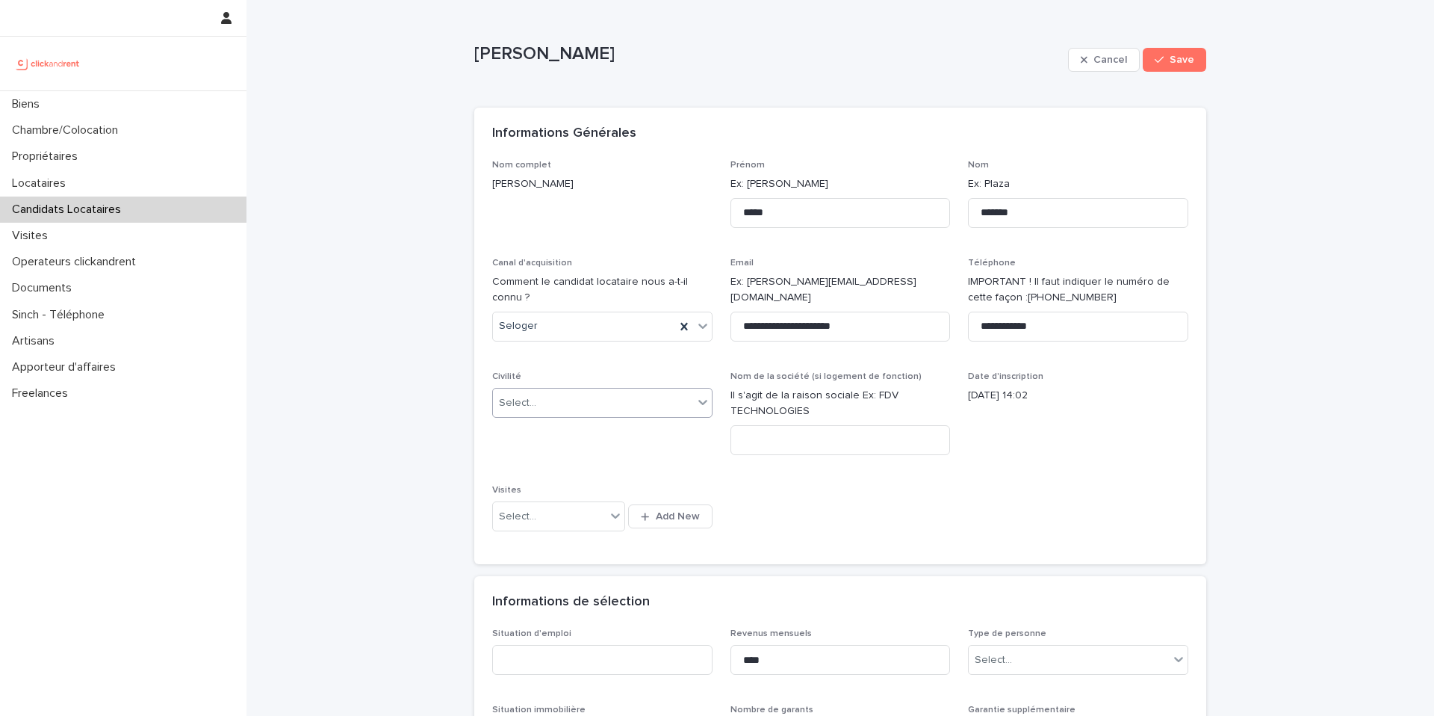
click at [537, 417] on body "**********" at bounding box center [717, 358] width 1434 height 716
click at [534, 433] on div "Madame" at bounding box center [597, 431] width 219 height 26
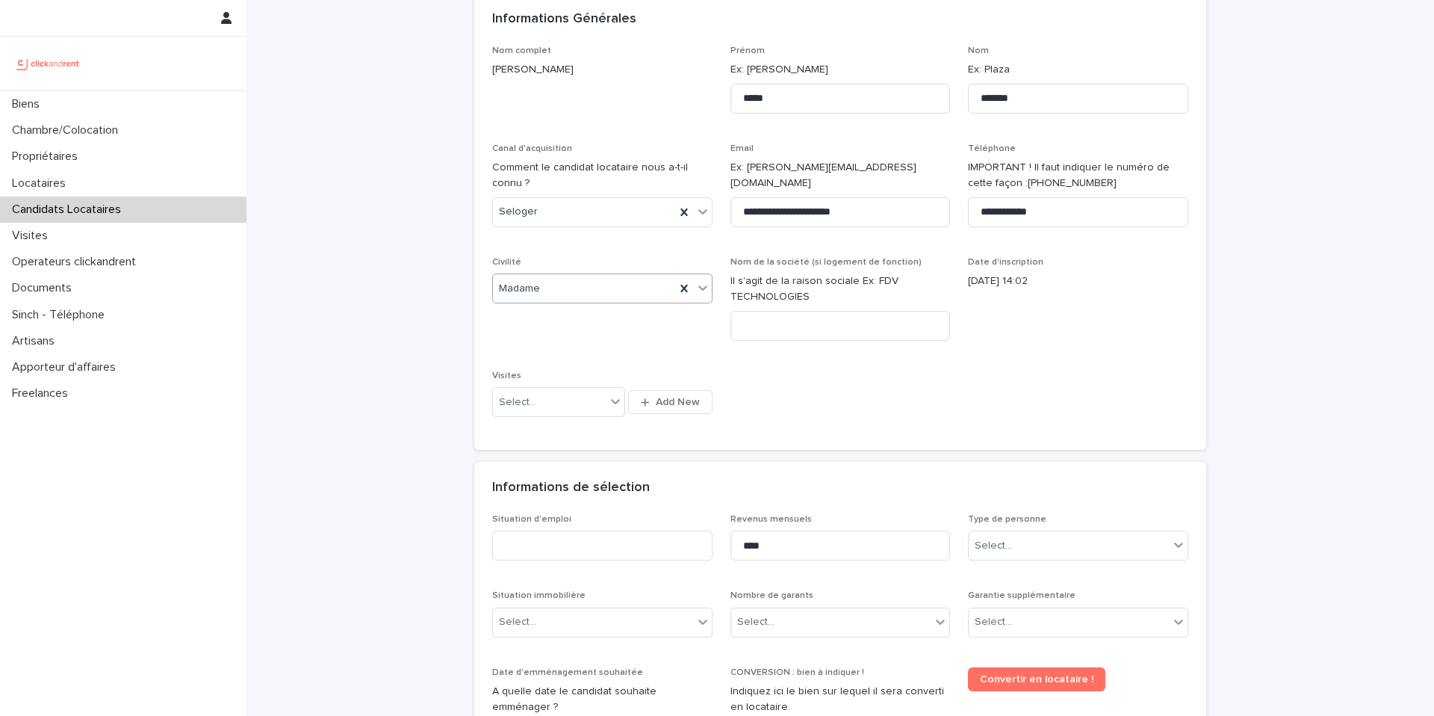
scroll to position [140, 0]
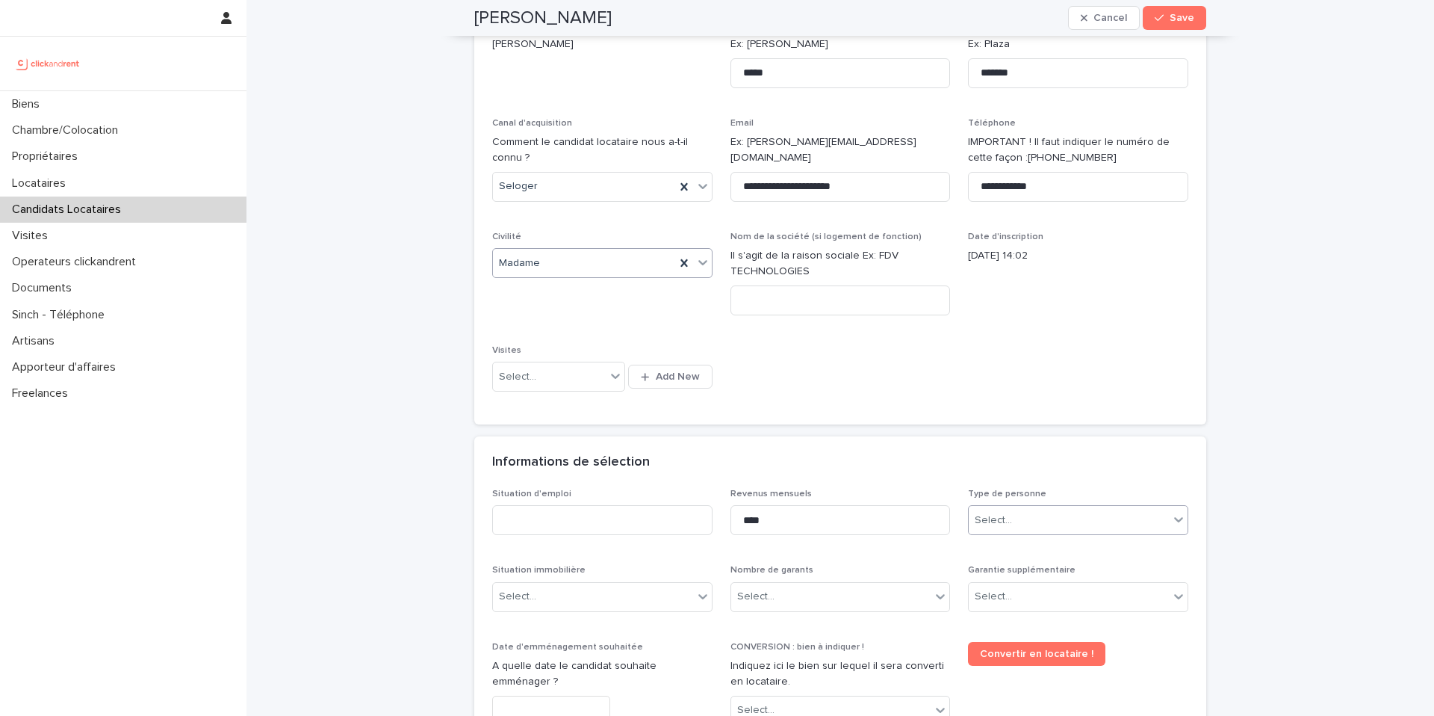
click at [1020, 527] on div "Select..." at bounding box center [1069, 520] width 200 height 25
drag, startPoint x: 1006, startPoint y: 553, endPoint x: 992, endPoint y: 531, distance: 25.9
click at [1005, 553] on div "Particulier" at bounding box center [1073, 549] width 219 height 26
click at [556, 522] on input at bounding box center [602, 520] width 220 height 30
paste input "**********"
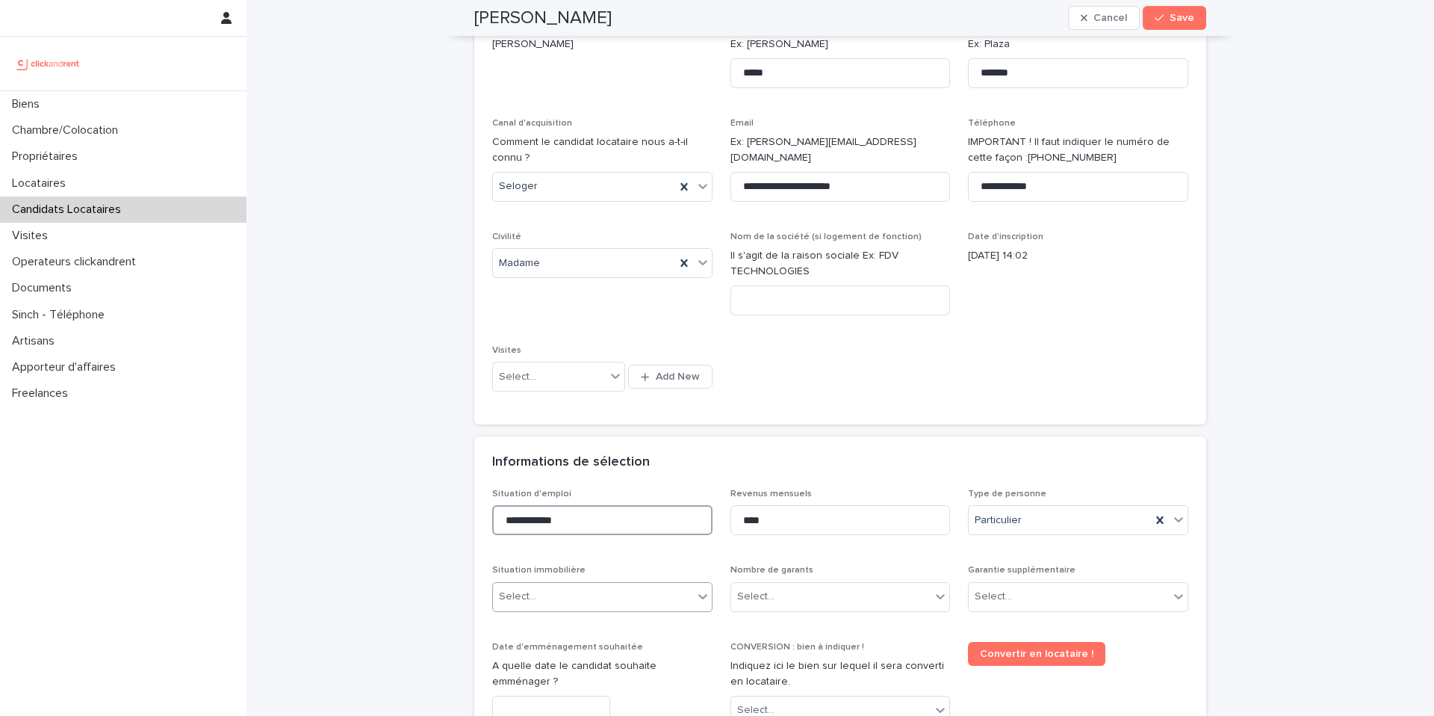
type input "**********"
click at [584, 593] on div "Select..." at bounding box center [593, 596] width 200 height 25
click at [512, 648] on div "Locataire" at bounding box center [597, 652] width 219 height 26
drag, startPoint x: 782, startPoint y: 591, endPoint x: 791, endPoint y: 601, distance: 13.2
click at [784, 590] on div "Select..." at bounding box center [831, 596] width 200 height 25
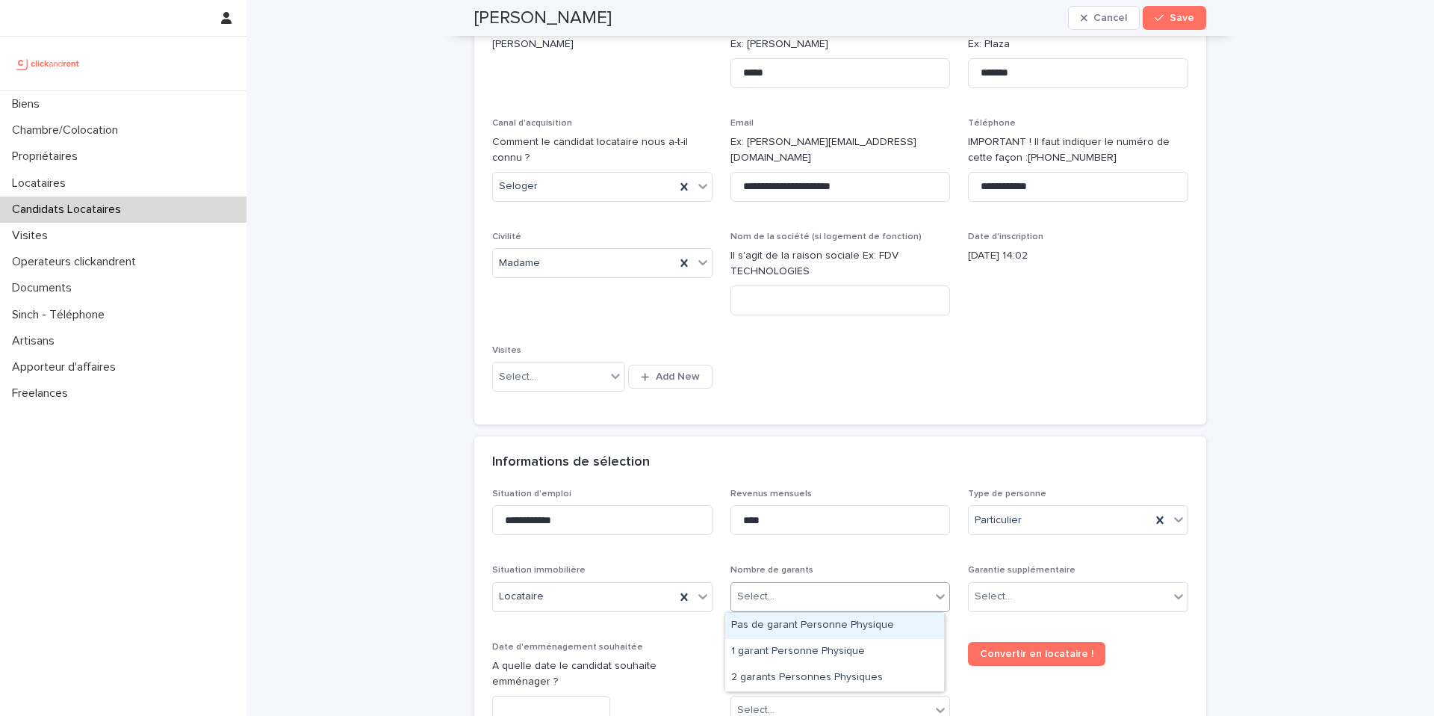
click at [784, 587] on div "Select..." at bounding box center [831, 596] width 200 height 25
click at [760, 609] on div "Select..." at bounding box center [841, 597] width 220 height 30
click at [821, 599] on div "Select..." at bounding box center [831, 596] width 200 height 25
click at [746, 630] on div "Pas de garant Personne Physique" at bounding box center [834, 626] width 219 height 26
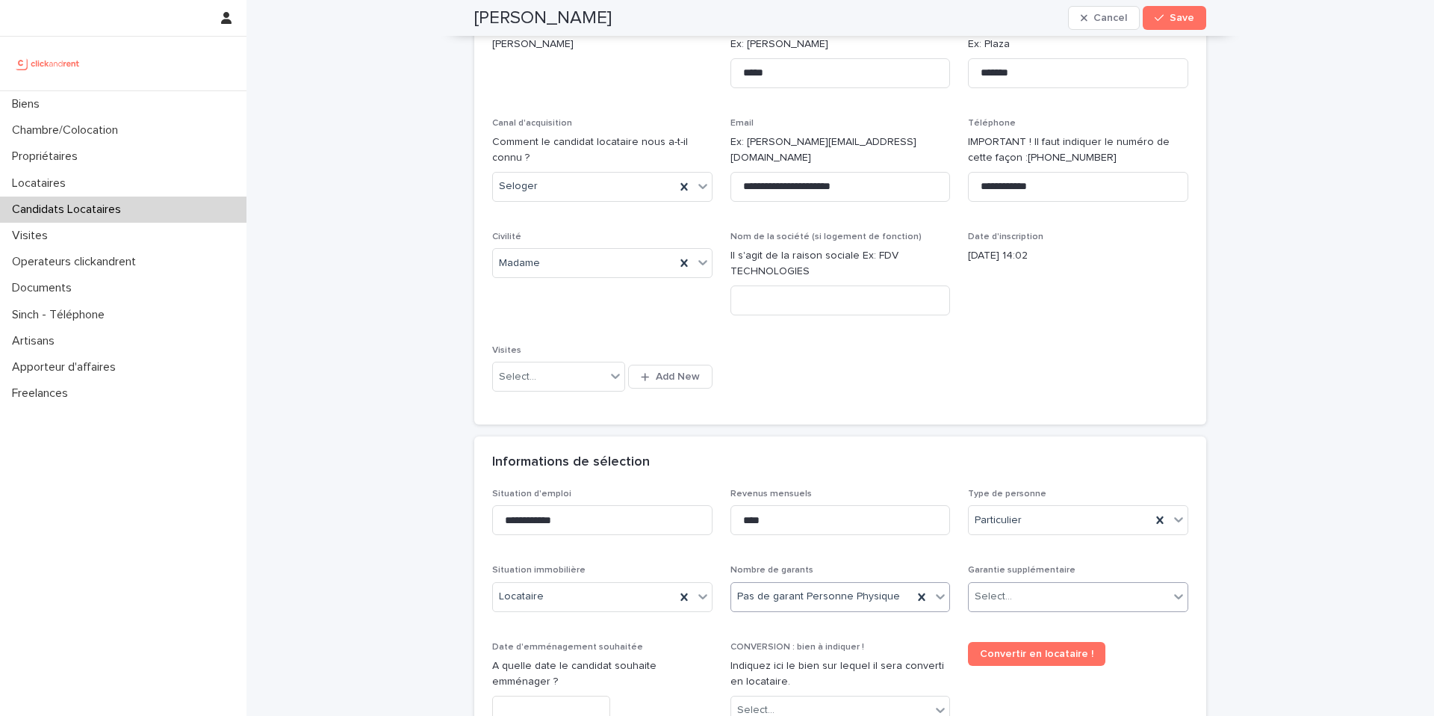
drag, startPoint x: 1132, startPoint y: 592, endPoint x: 1121, endPoint y: 599, distance: 14.1
click at [1132, 592] on div "Select..." at bounding box center [1069, 596] width 200 height 25
click at [1014, 573] on div "Aucune" at bounding box center [1073, 568] width 219 height 26
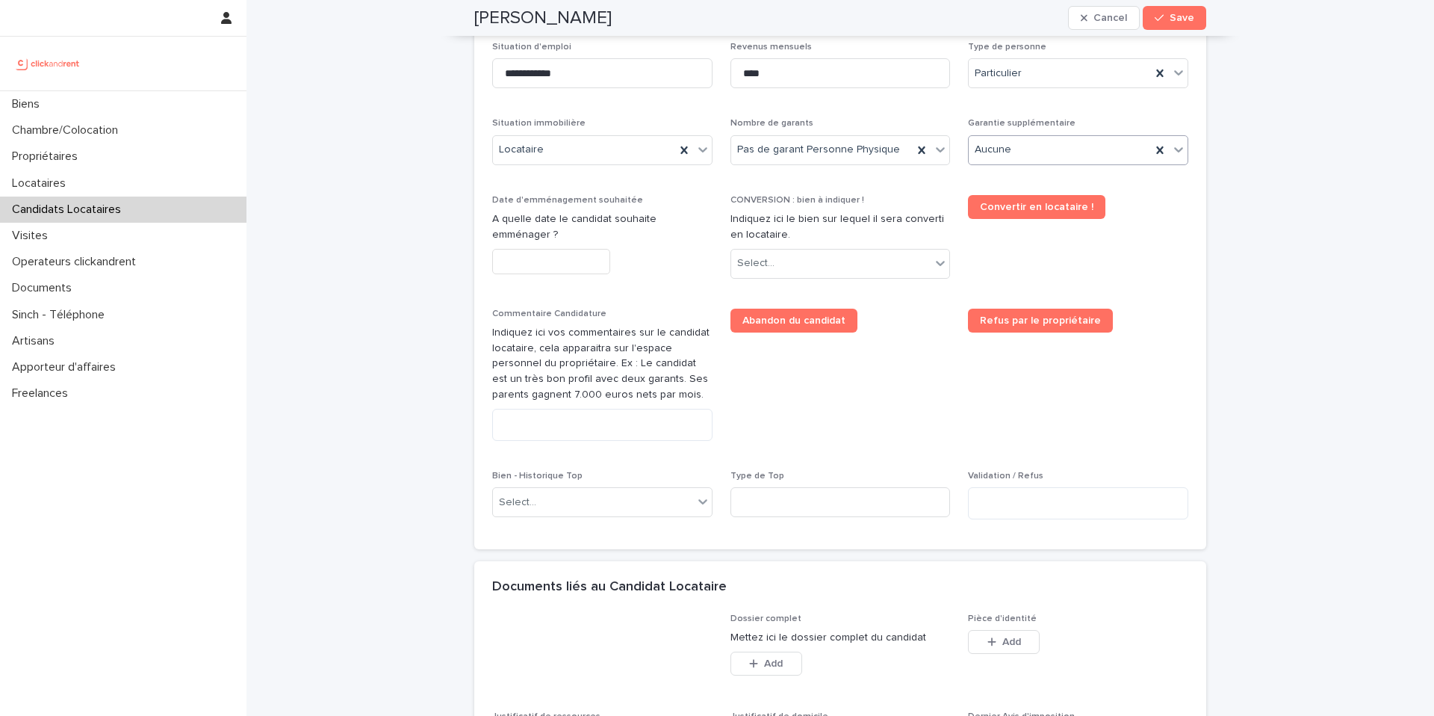
scroll to position [769, 0]
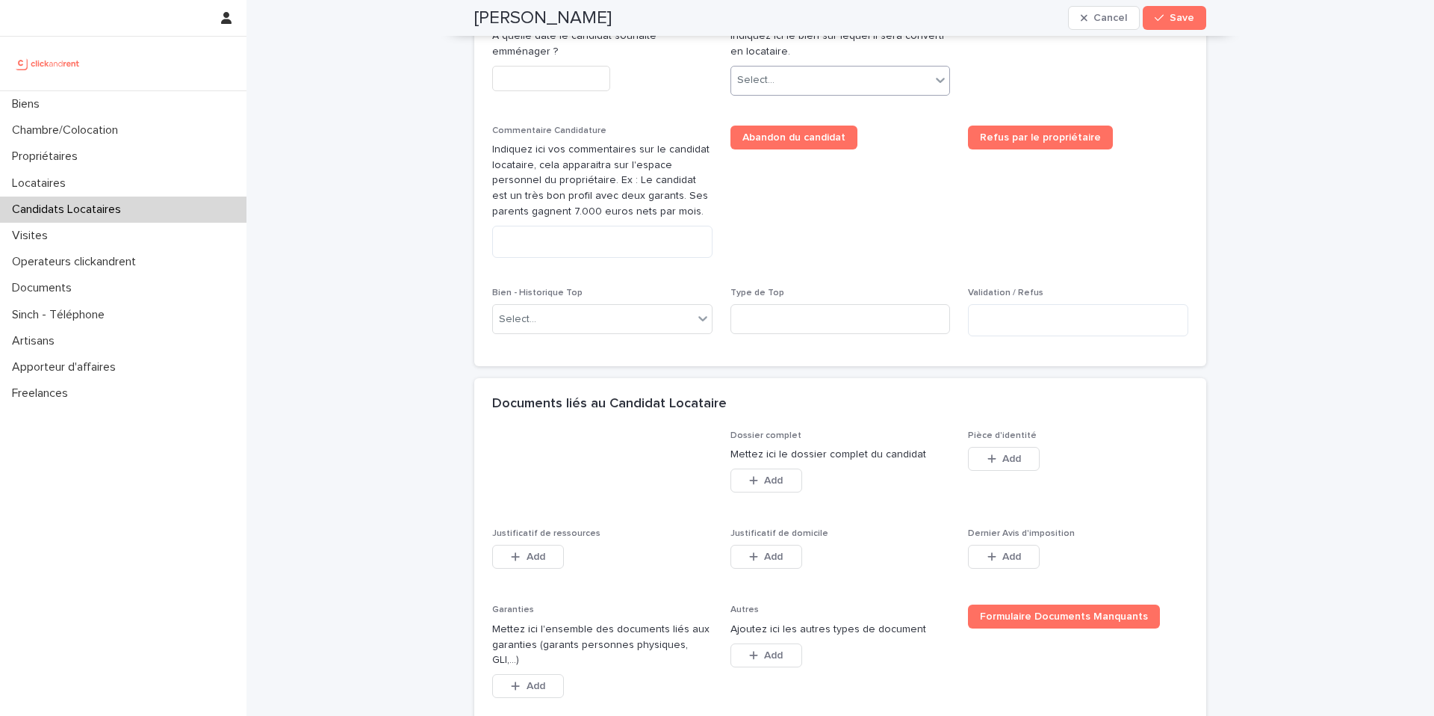
click at [754, 69] on div "Select..." at bounding box center [831, 80] width 200 height 25
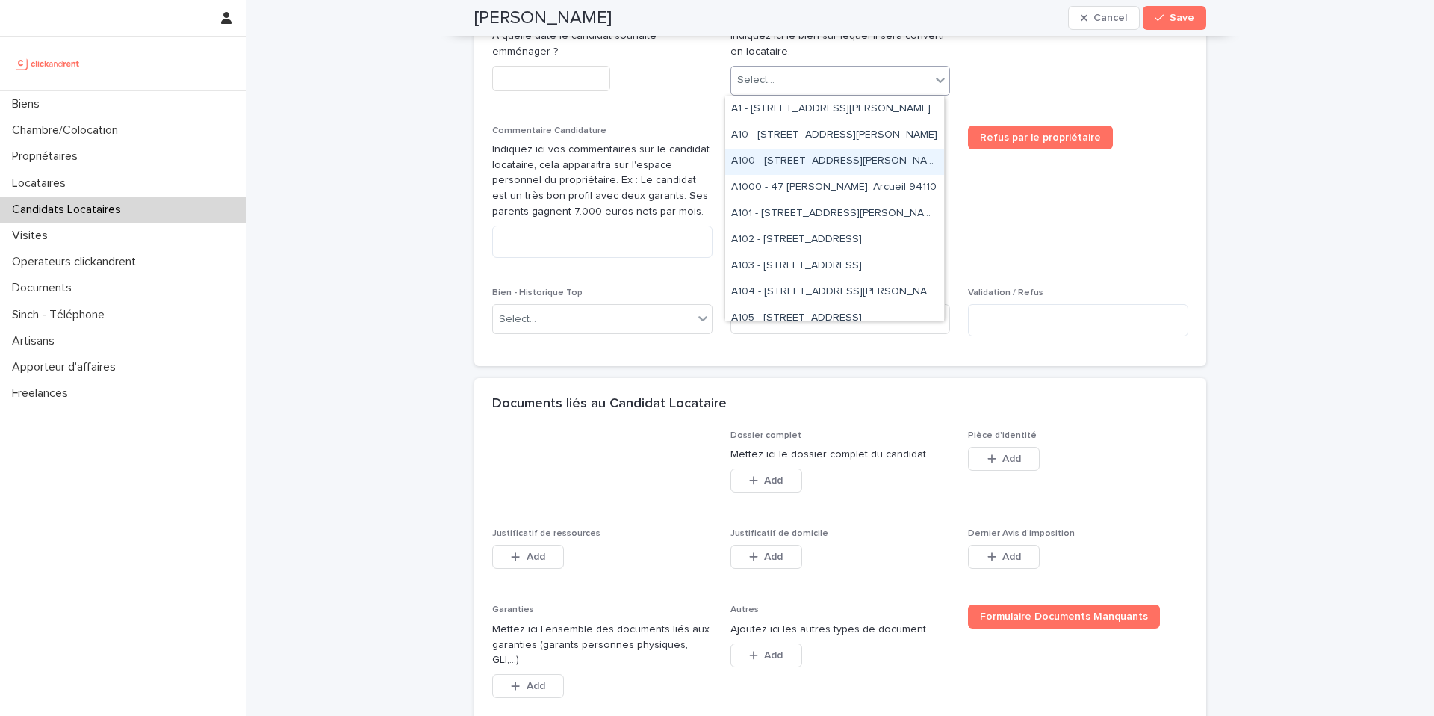
click at [539, 73] on input "text" at bounding box center [551, 79] width 118 height 26
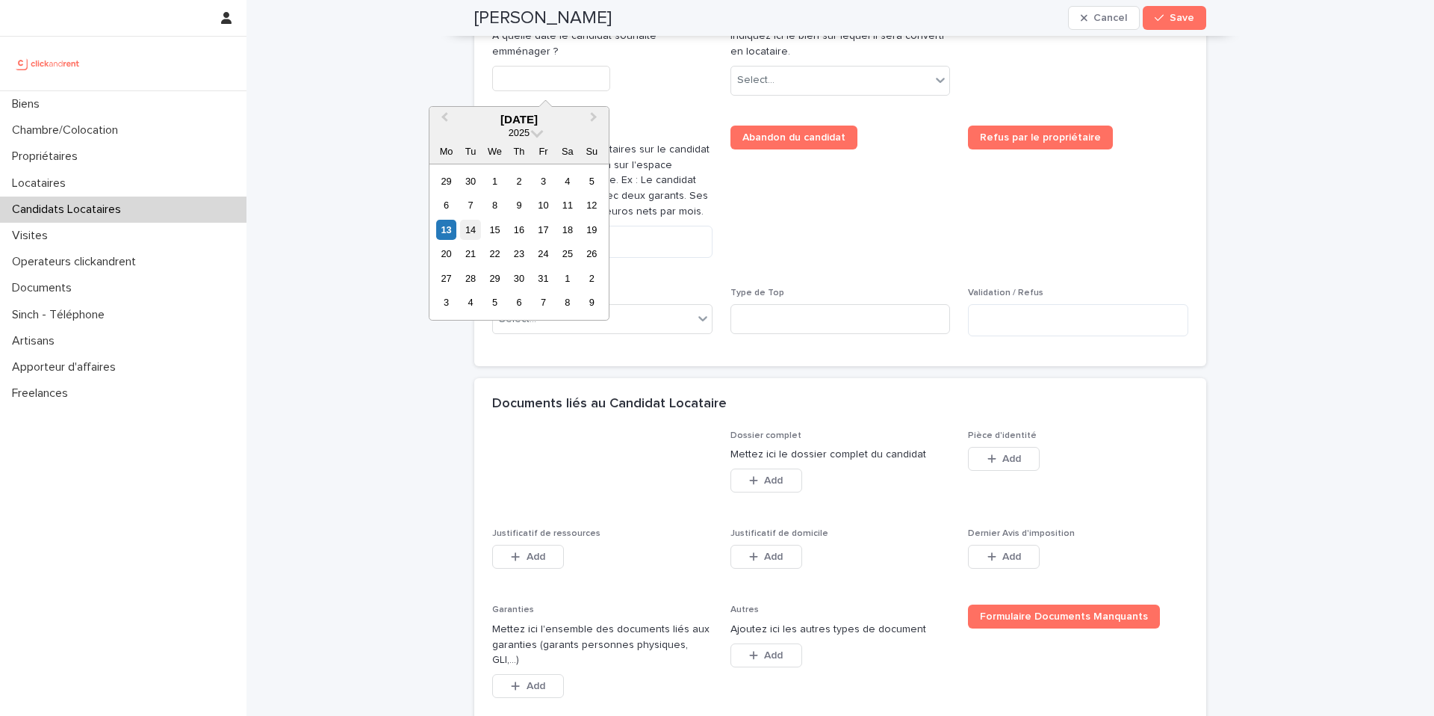
click at [474, 229] on div "14" at bounding box center [470, 230] width 20 height 20
type input "**********"
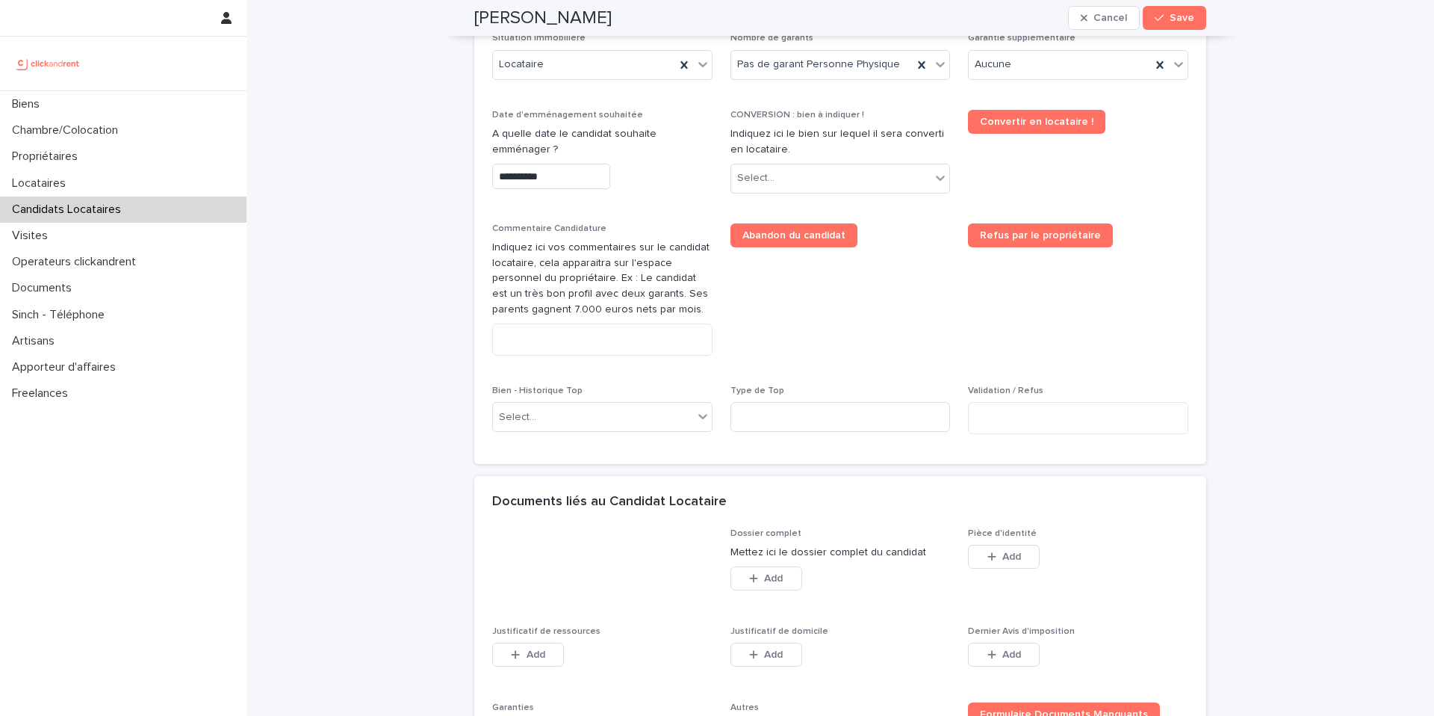
scroll to position [463, 0]
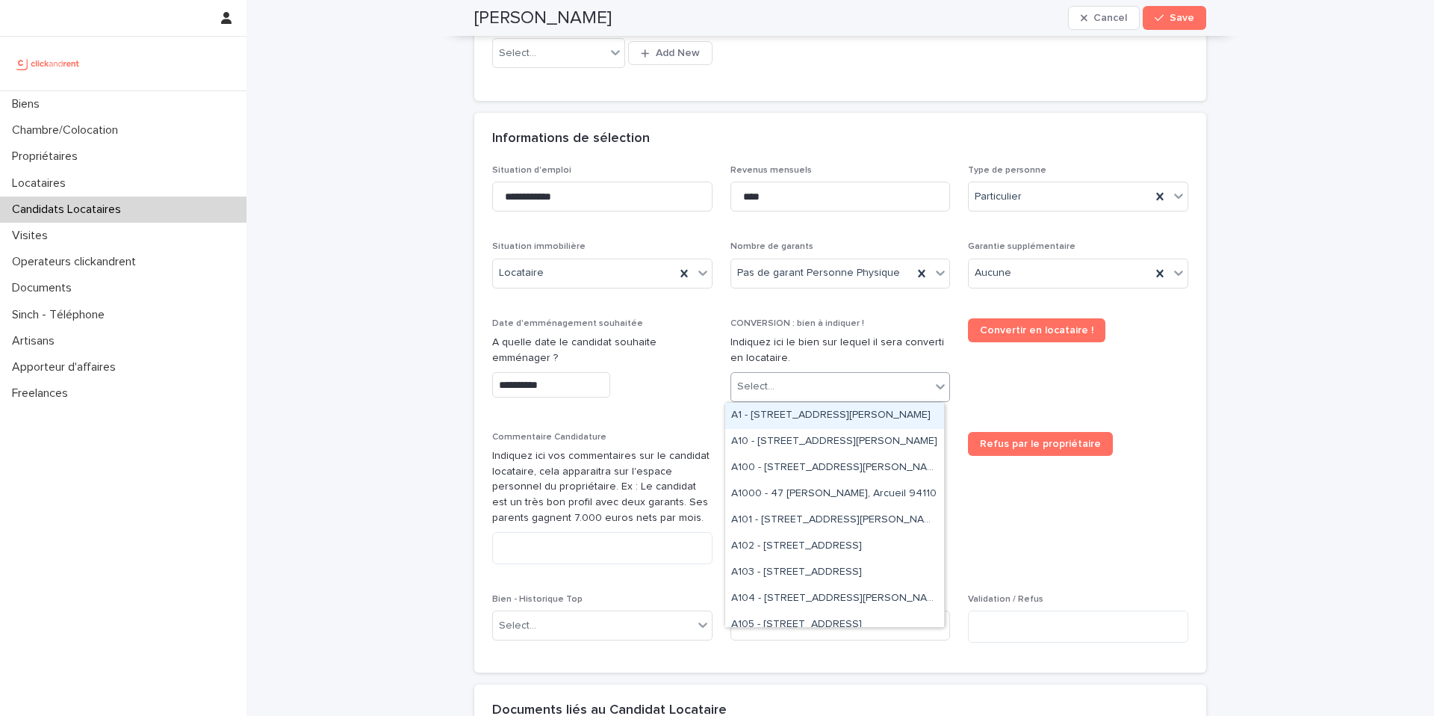
click at [798, 387] on div "Select..." at bounding box center [831, 386] width 200 height 25
type input "*"
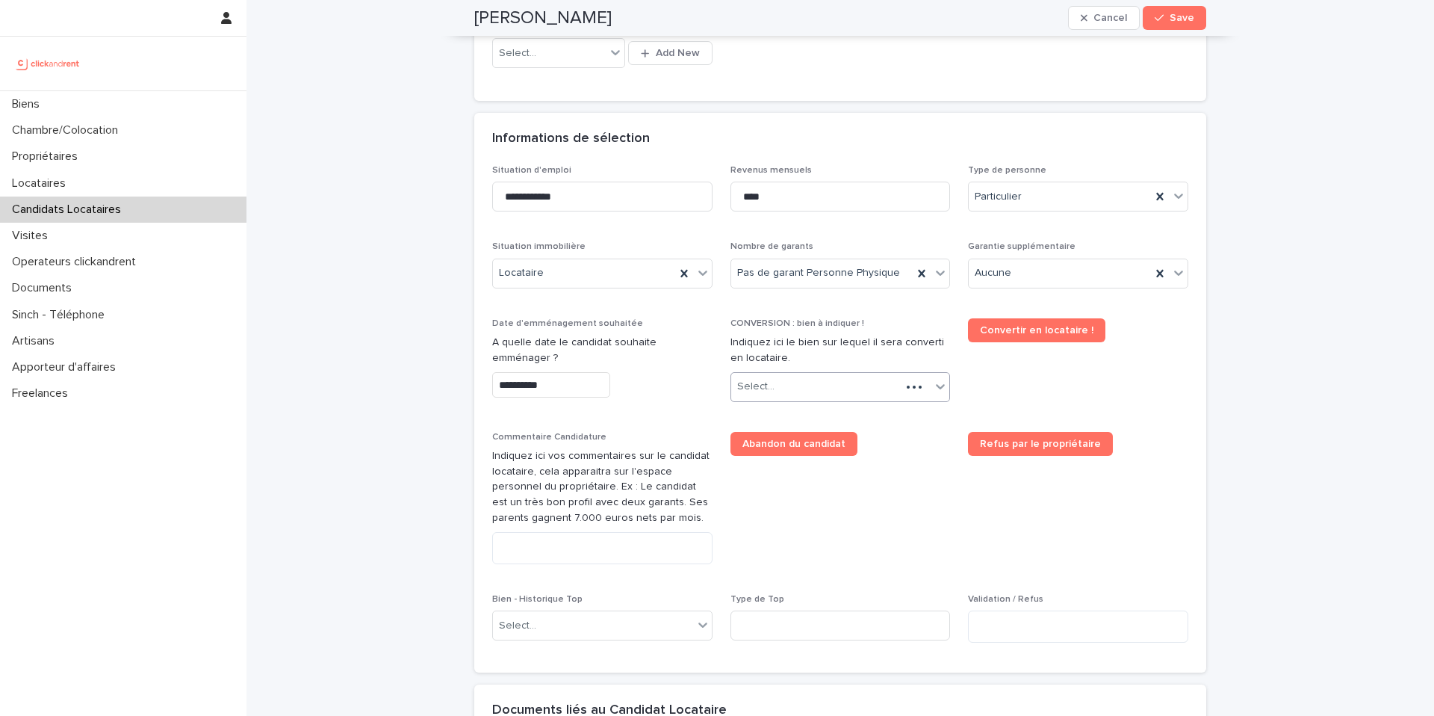
click at [769, 385] on div "Select..." at bounding box center [816, 386] width 170 height 25
type input "****"
click at [801, 414] on div "A2555 - 45 rue d'Alésia, Paris 75014" at bounding box center [834, 416] width 219 height 26
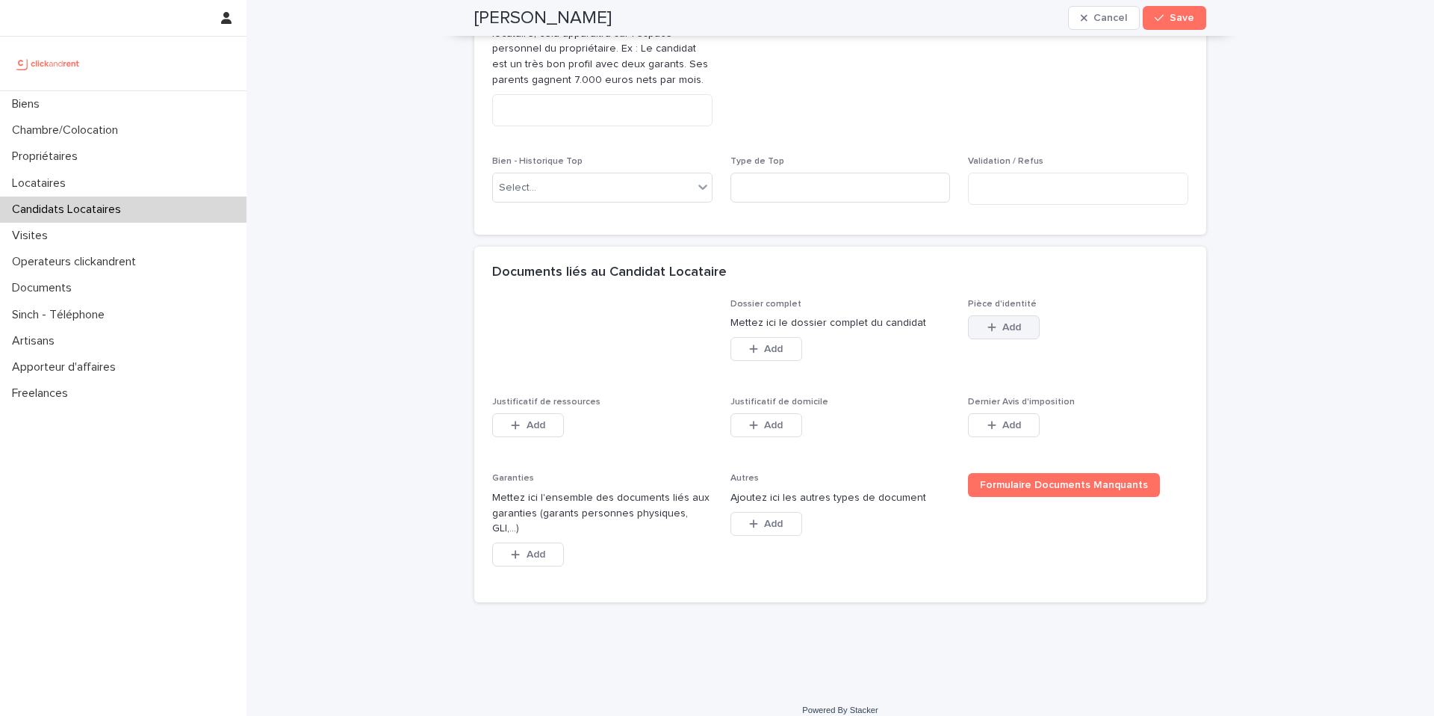
click at [976, 330] on button "Add" at bounding box center [1004, 327] width 72 height 24
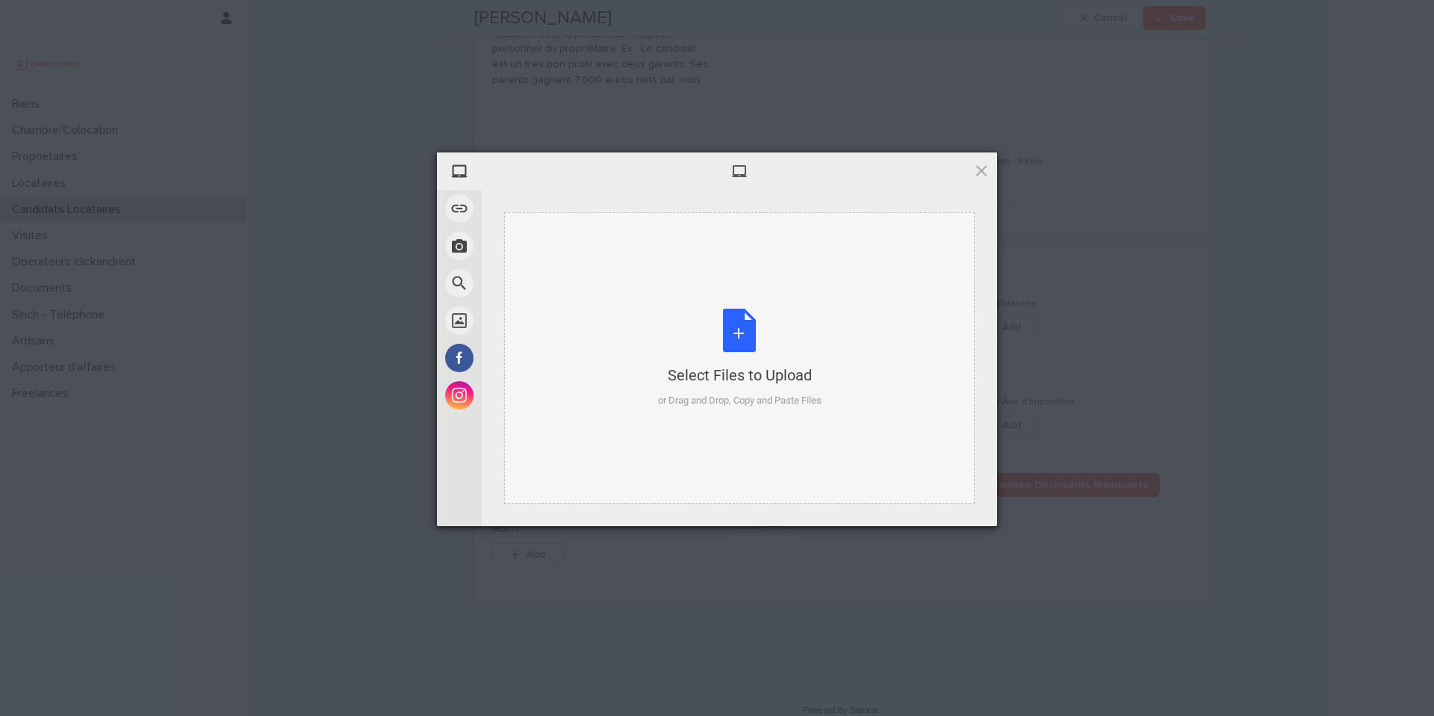
click at [761, 393] on div "or Drag and Drop, Copy and Paste Files" at bounding box center [740, 400] width 164 height 15
click at [701, 325] on div "Select Files to Upload or Drag and Drop, Copy and Paste Files" at bounding box center [740, 358] width 164 height 99
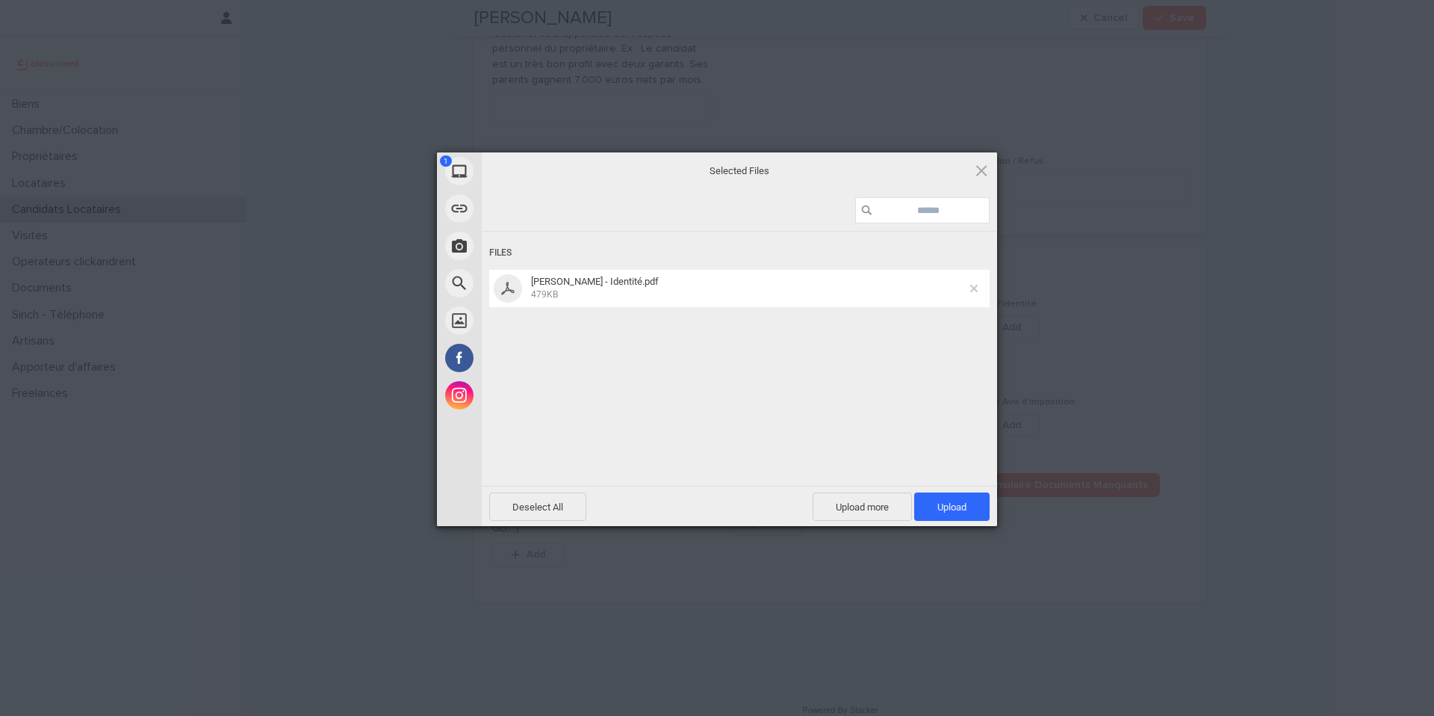
click at [973, 291] on span at bounding box center [973, 288] width 7 height 7
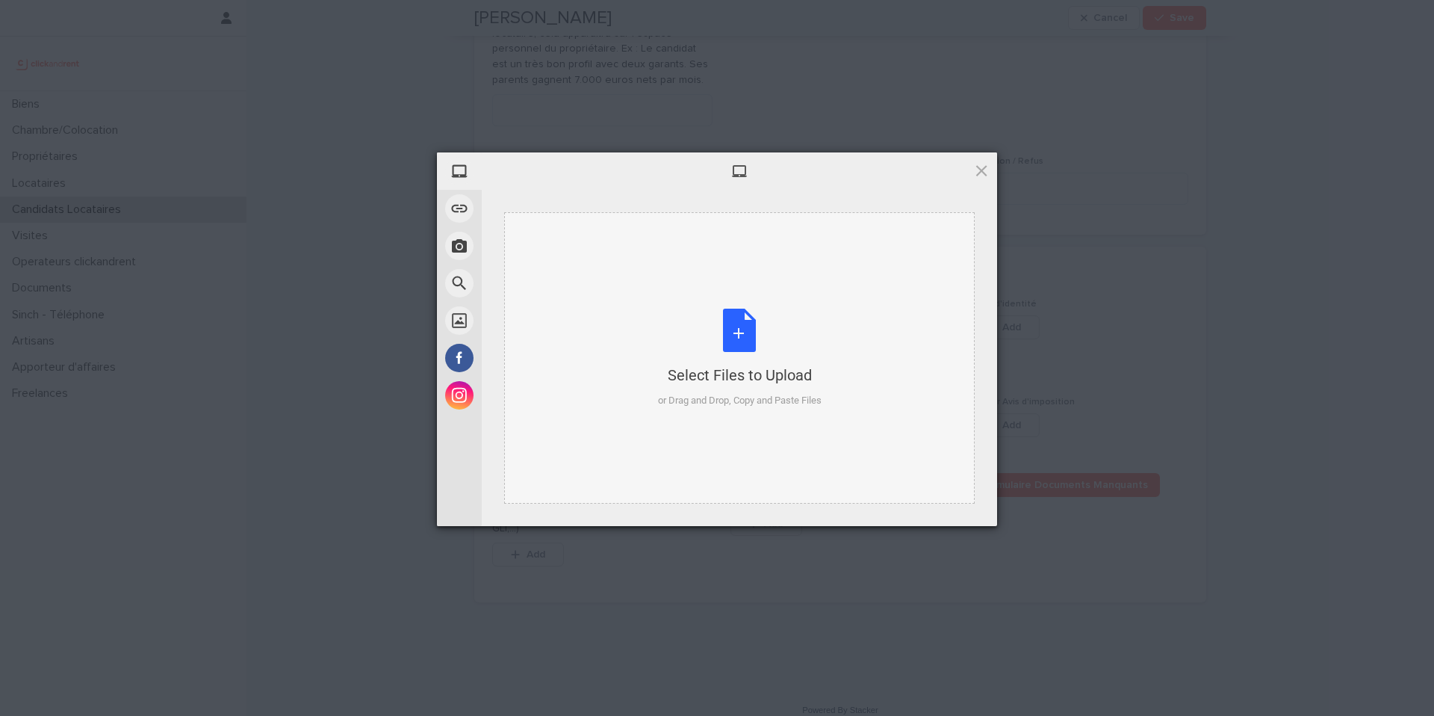
click at [688, 309] on div "Select Files to Upload or Drag and Drop, Copy and Paste Files" at bounding box center [740, 358] width 164 height 99
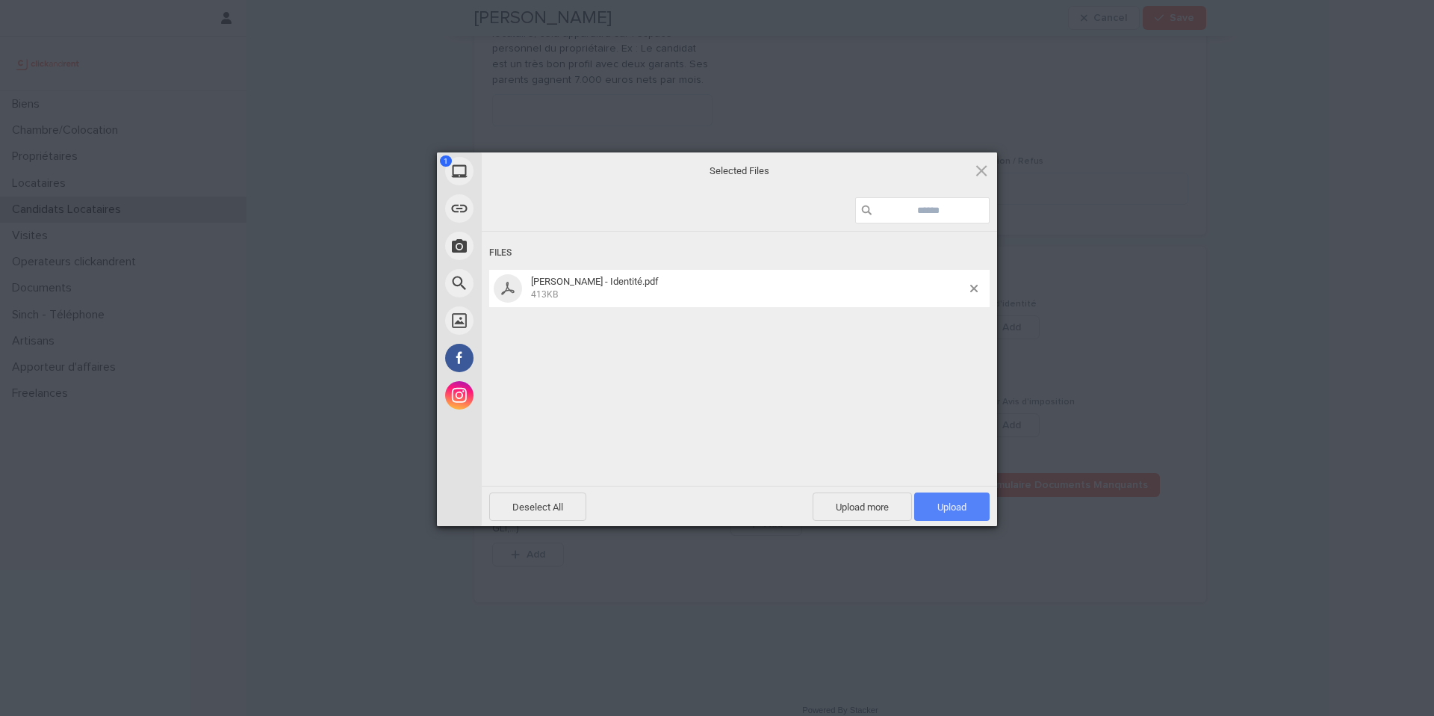
click at [964, 518] on span "Upload 1" at bounding box center [951, 506] width 75 height 28
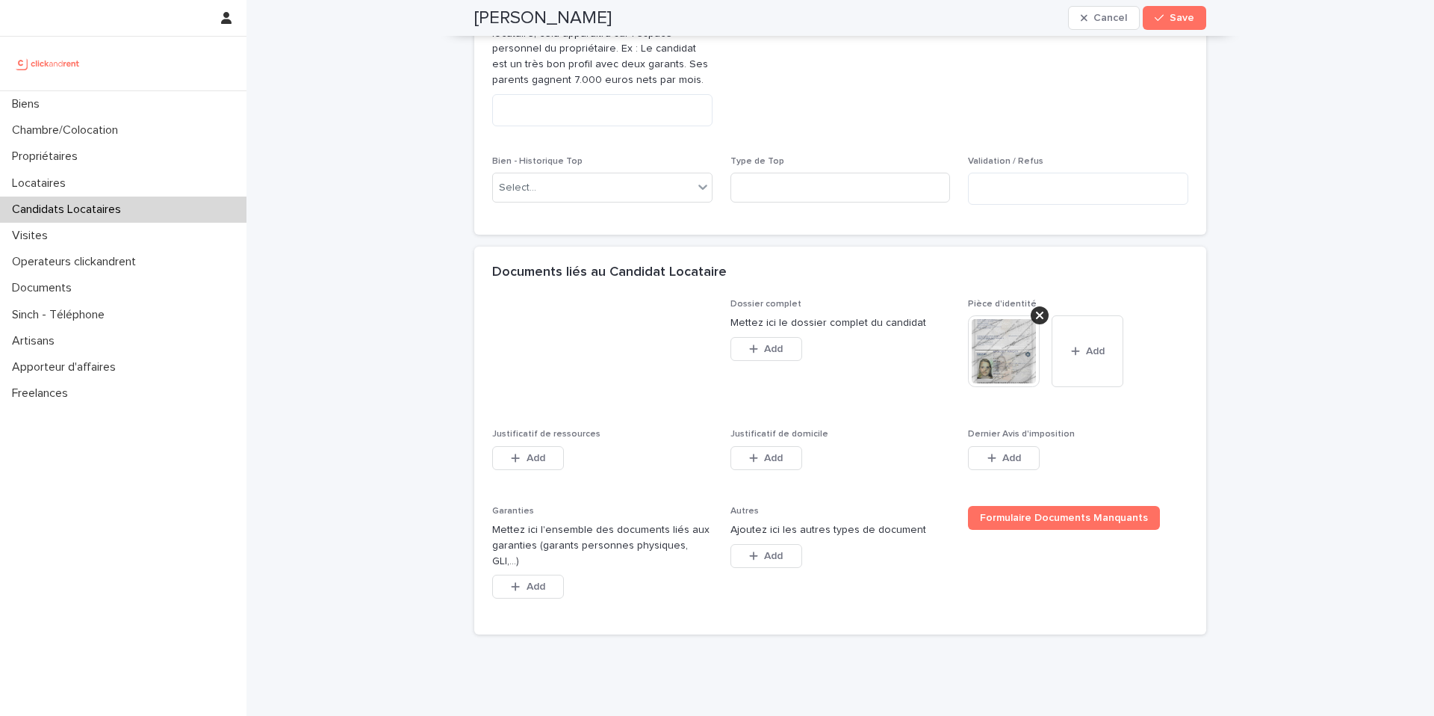
click at [504, 471] on div "Add" at bounding box center [528, 461] width 72 height 30
click at [511, 459] on icon "button" at bounding box center [515, 458] width 9 height 10
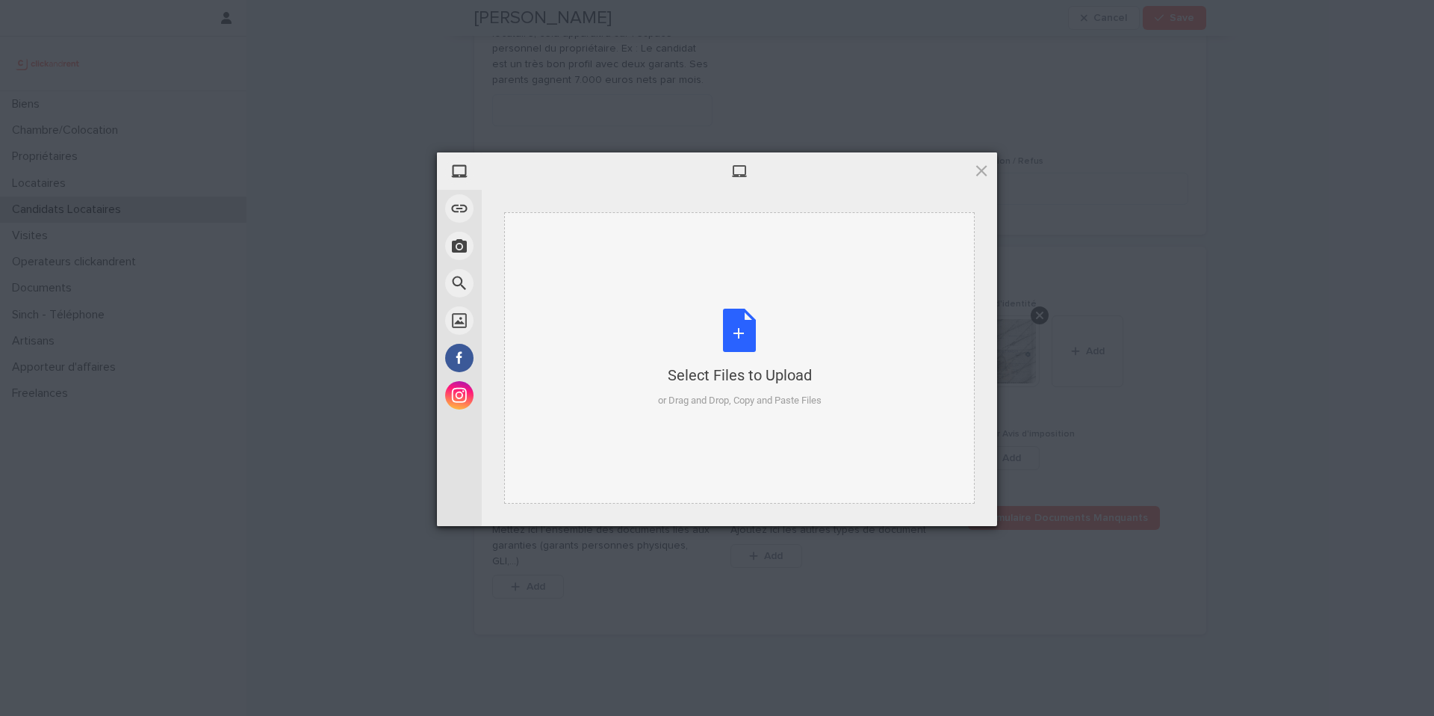
click at [684, 332] on div "Select Files to Upload or Drag and Drop, Copy and Paste Files" at bounding box center [740, 358] width 164 height 99
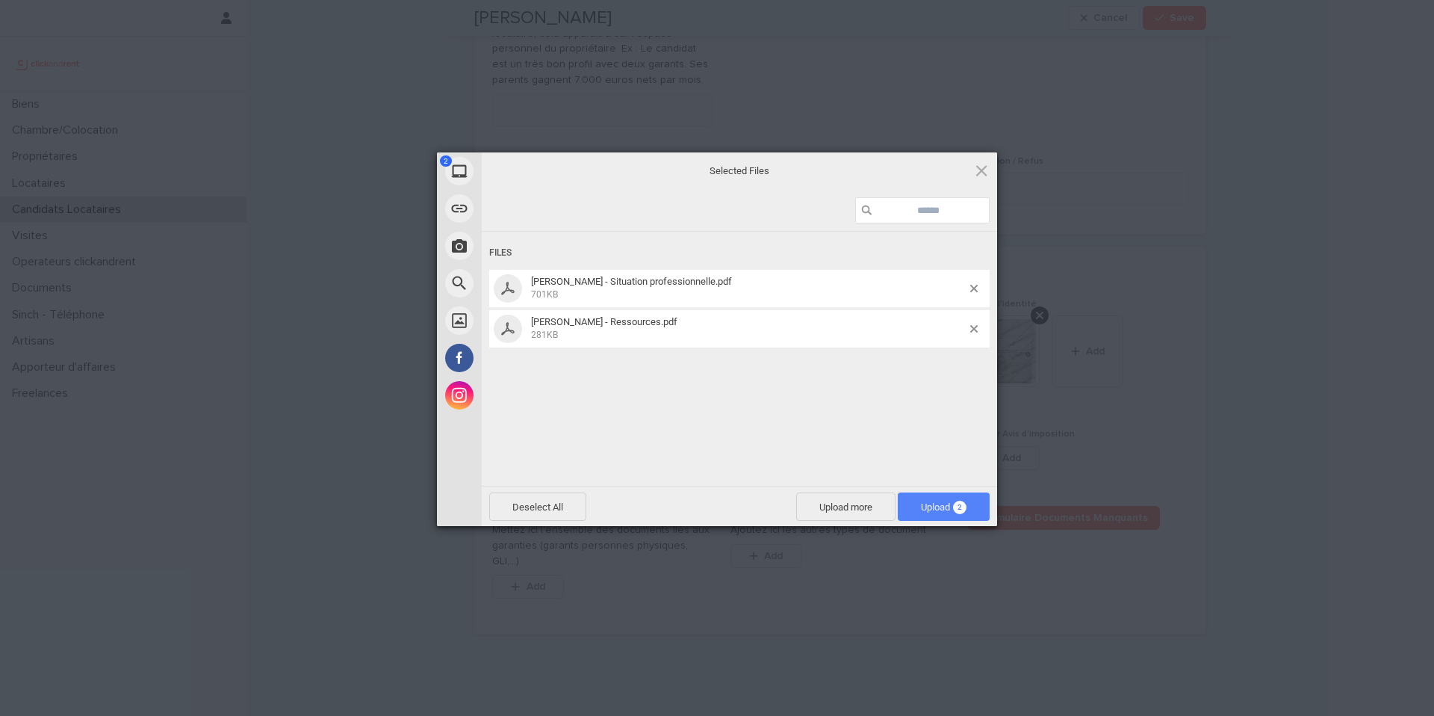
click at [946, 502] on span "Upload 2" at bounding box center [944, 506] width 46 height 11
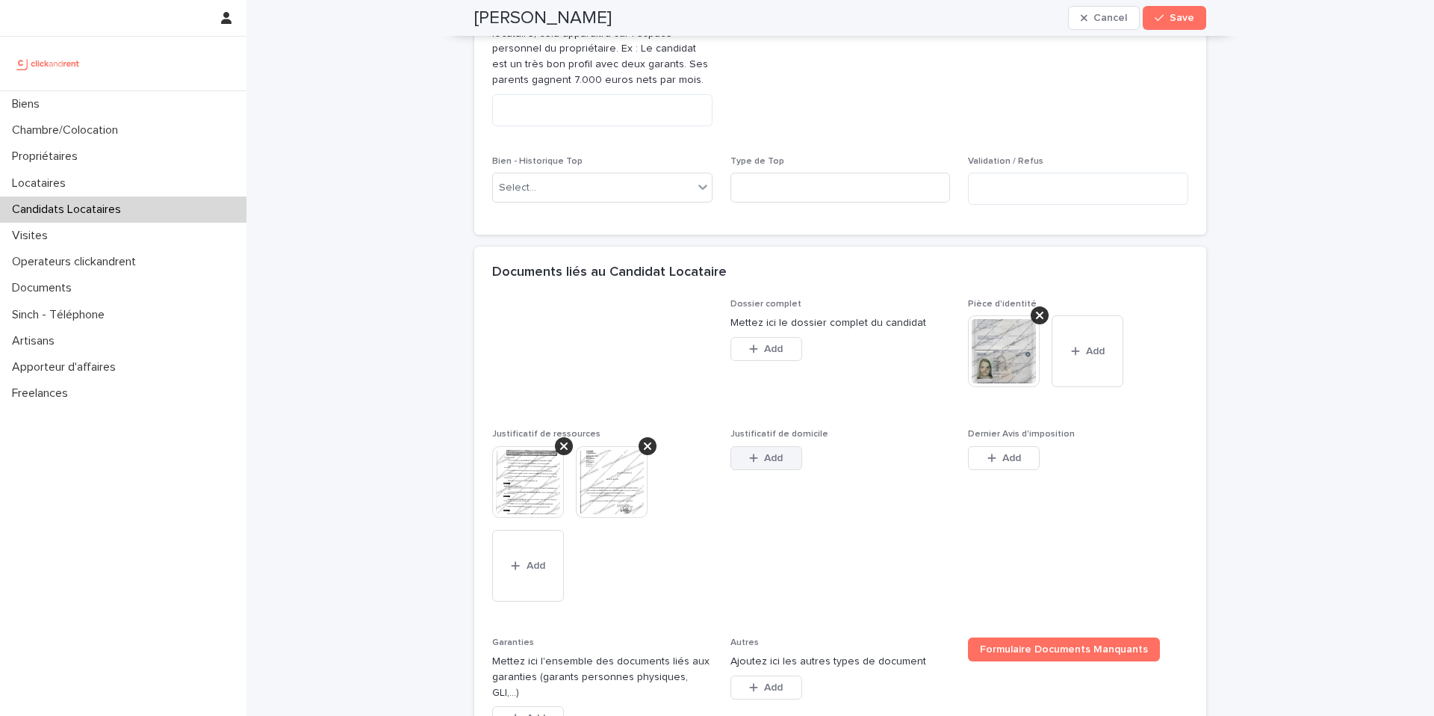
click at [764, 453] on span "Add" at bounding box center [773, 458] width 19 height 10
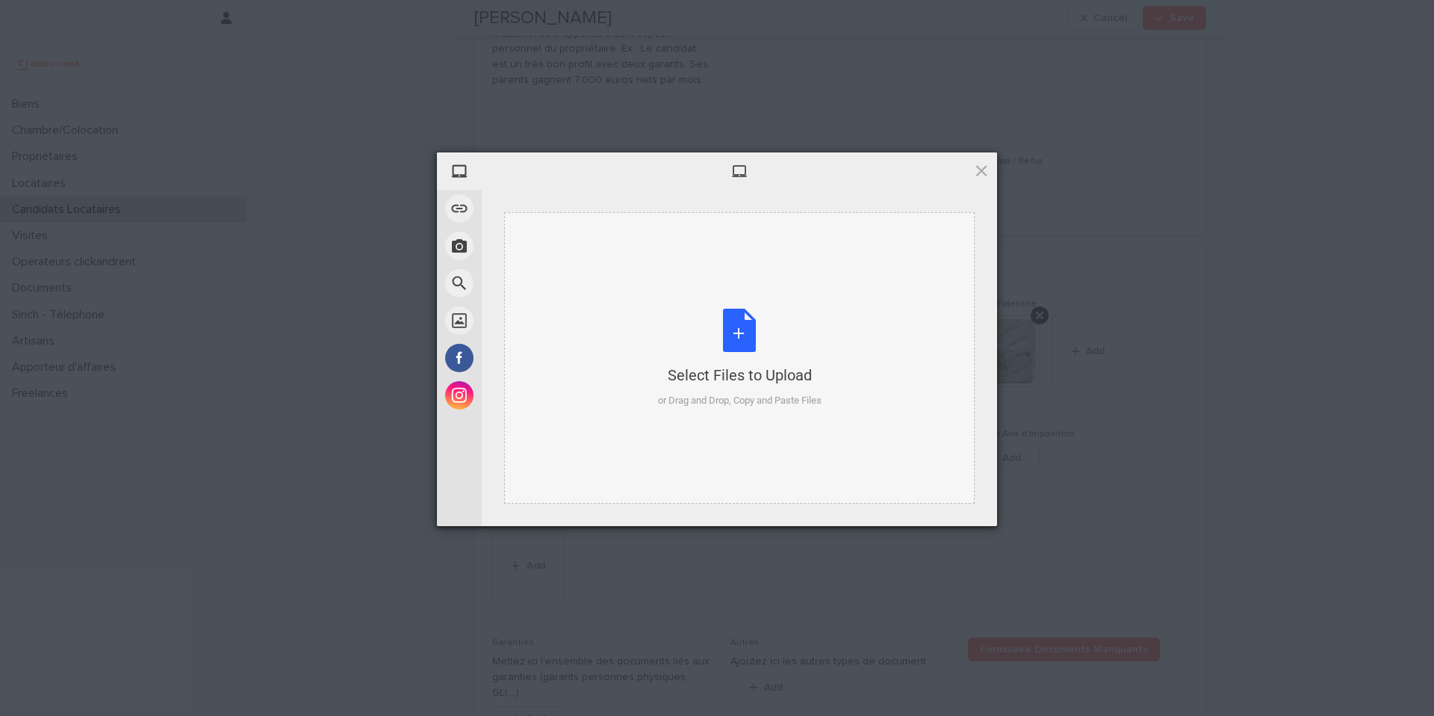
click at [722, 328] on div "Select Files to Upload or Drag and Drop, Copy and Paste Files" at bounding box center [740, 358] width 164 height 99
click at [972, 167] on div at bounding box center [739, 170] width 515 height 37
click at [976, 163] on span at bounding box center [981, 170] width 16 height 16
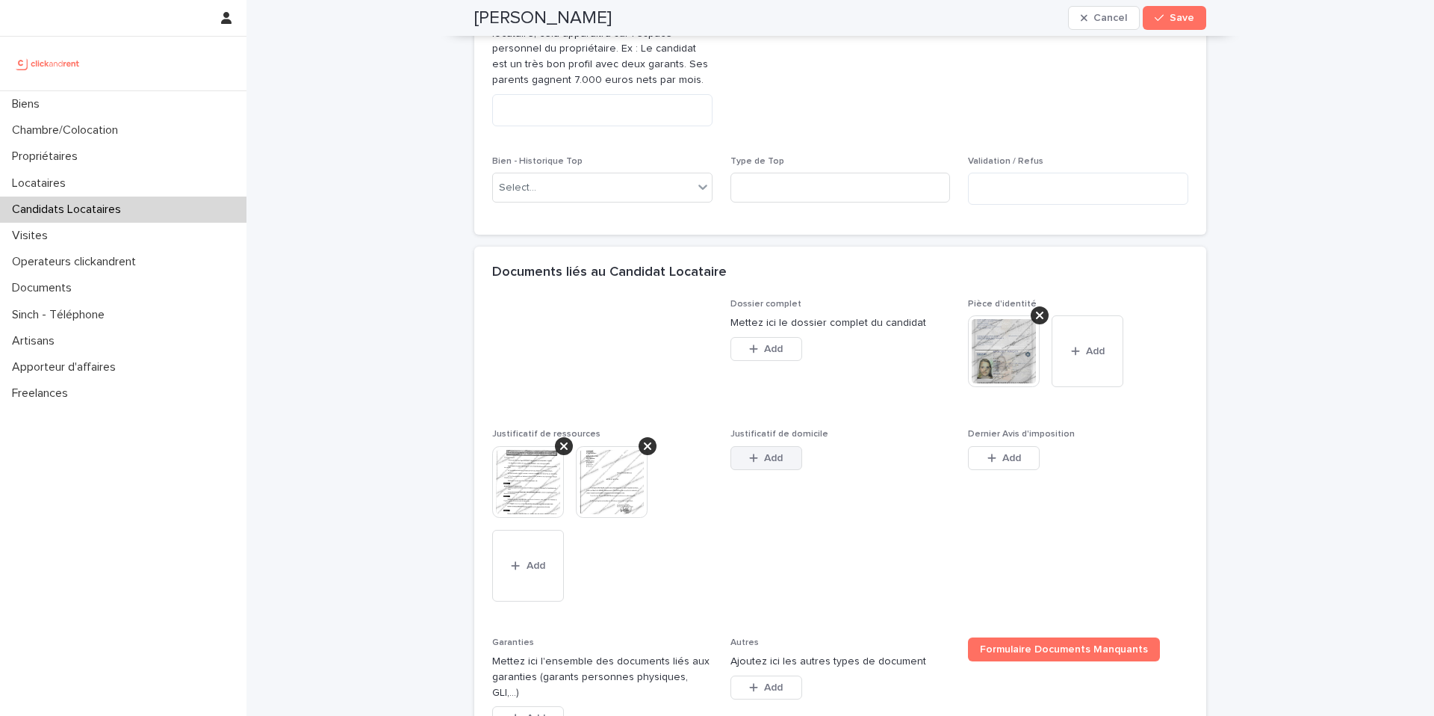
click at [776, 458] on span "Add" at bounding box center [773, 458] width 19 height 10
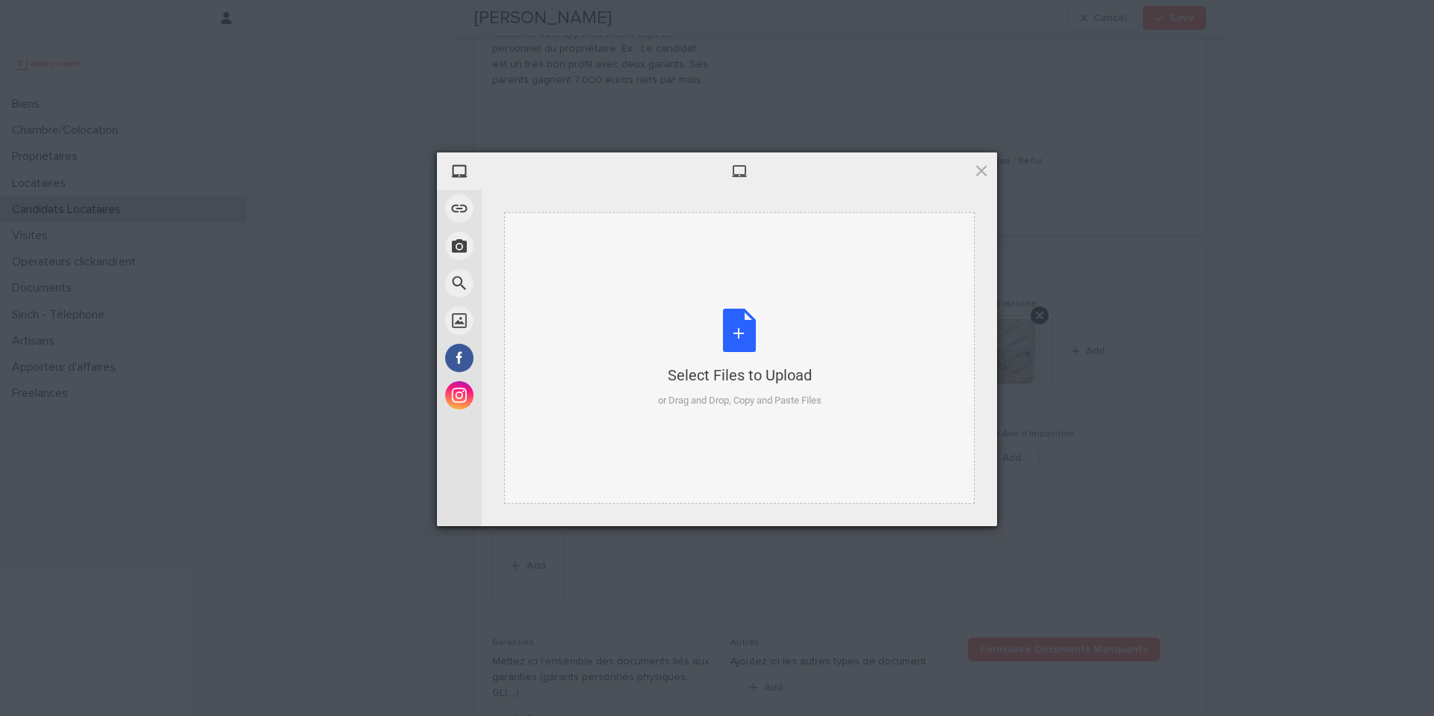
click at [727, 349] on div "Select Files to Upload or Drag and Drop, Copy and Paste Files" at bounding box center [740, 358] width 164 height 99
click at [722, 362] on div "Select Files to Upload or Drag and Drop, Copy and Paste Files" at bounding box center [740, 358] width 164 height 99
click at [982, 171] on span at bounding box center [981, 170] width 16 height 16
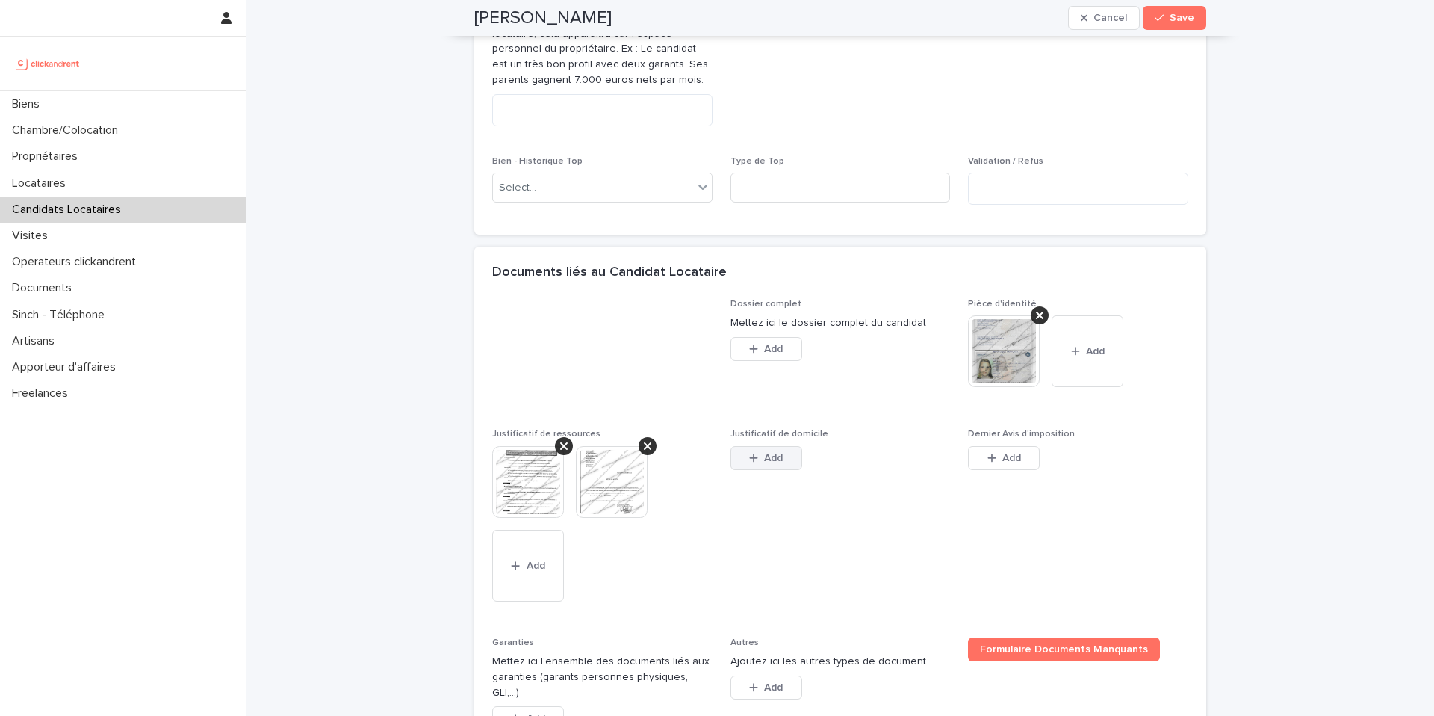
click at [754, 462] on div "button" at bounding box center [756, 458] width 15 height 10
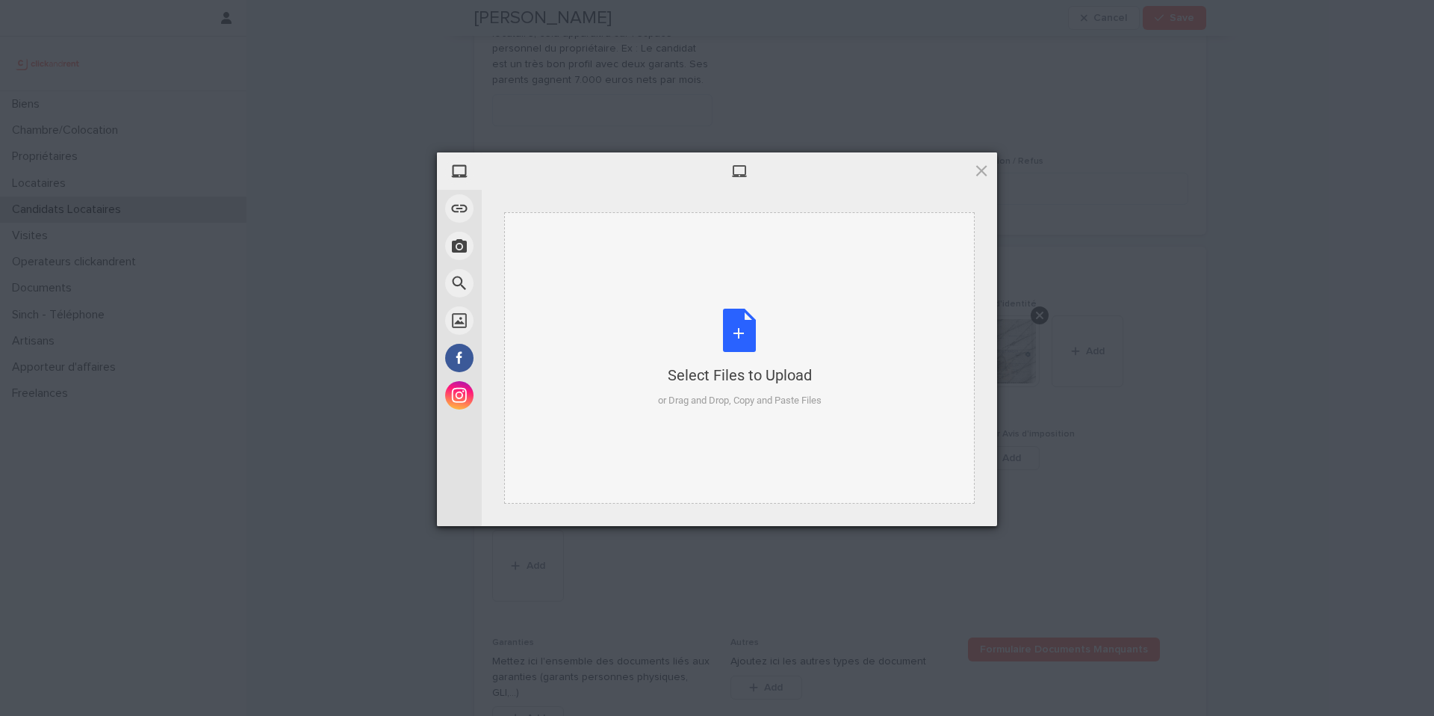
click at [717, 398] on div "or Drag and Drop, Copy and Paste Files" at bounding box center [740, 400] width 164 height 15
click at [876, 397] on div "Select Files to Upload or Drag and Drop, Copy and Paste Files" at bounding box center [739, 357] width 471 height 291
click at [982, 174] on span at bounding box center [981, 170] width 16 height 16
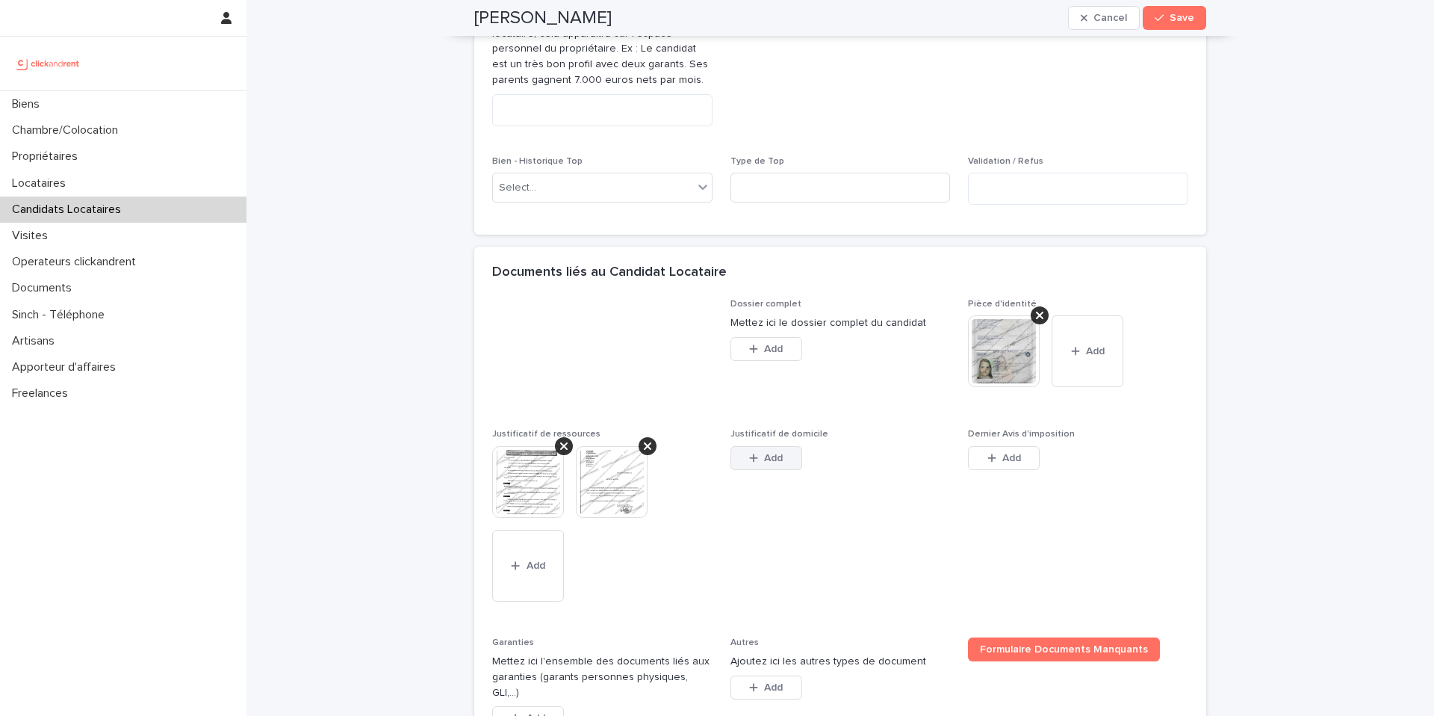
click at [756, 464] on button "Add" at bounding box center [767, 458] width 72 height 24
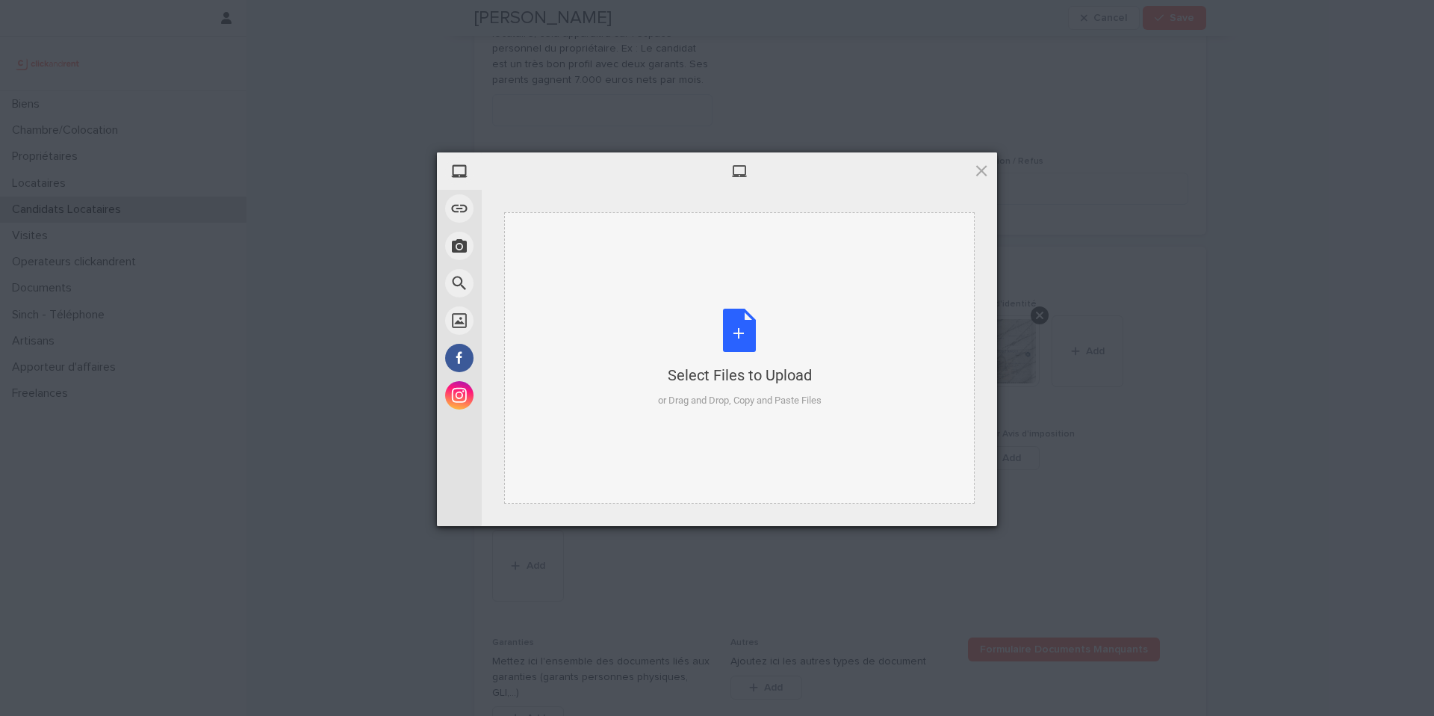
click at [743, 378] on div "Select Files to Upload" at bounding box center [740, 375] width 164 height 21
click at [757, 409] on div "Select Files to Upload or Drag and Drop, Copy and Paste Files" at bounding box center [739, 357] width 471 height 291
click at [763, 369] on div "Select Files to Upload" at bounding box center [740, 375] width 164 height 21
click at [970, 171] on div at bounding box center [739, 170] width 515 height 37
click at [979, 172] on span at bounding box center [981, 170] width 16 height 16
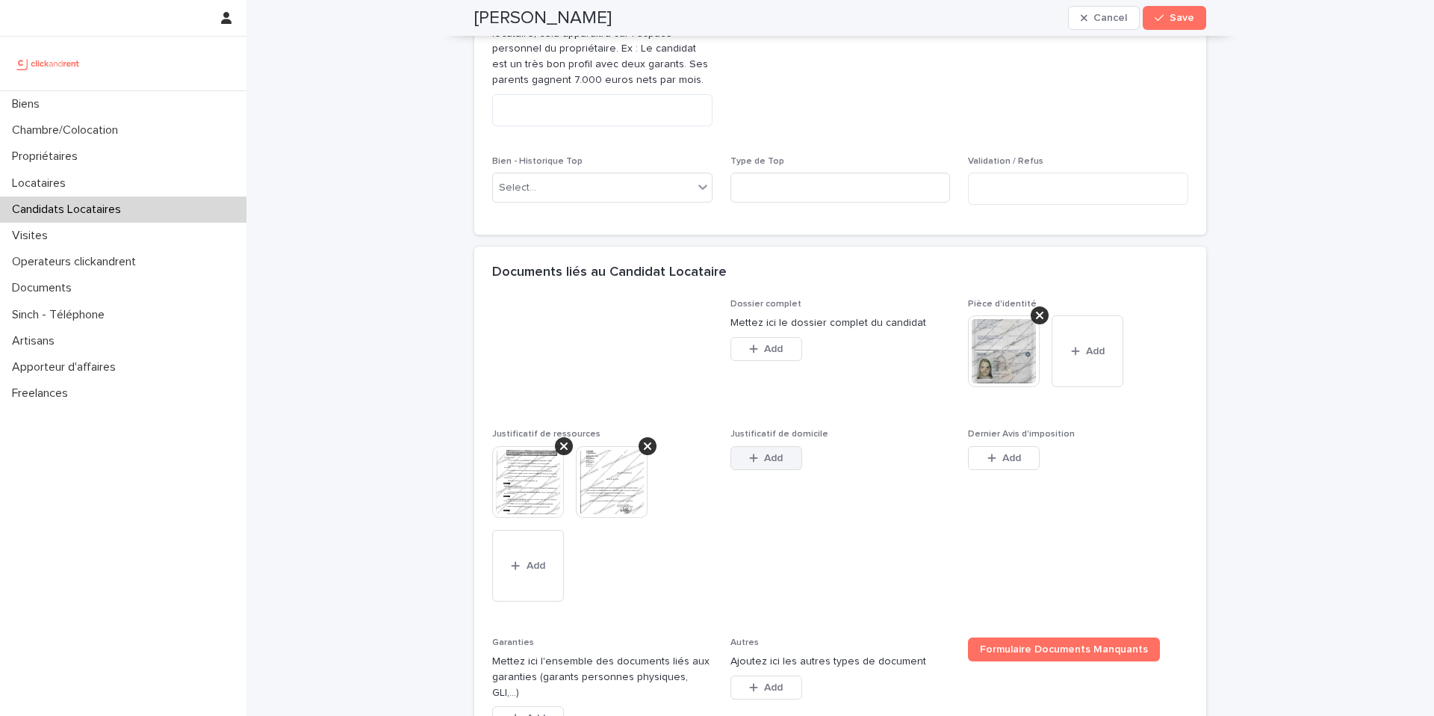
click at [775, 459] on span "Add" at bounding box center [773, 458] width 19 height 10
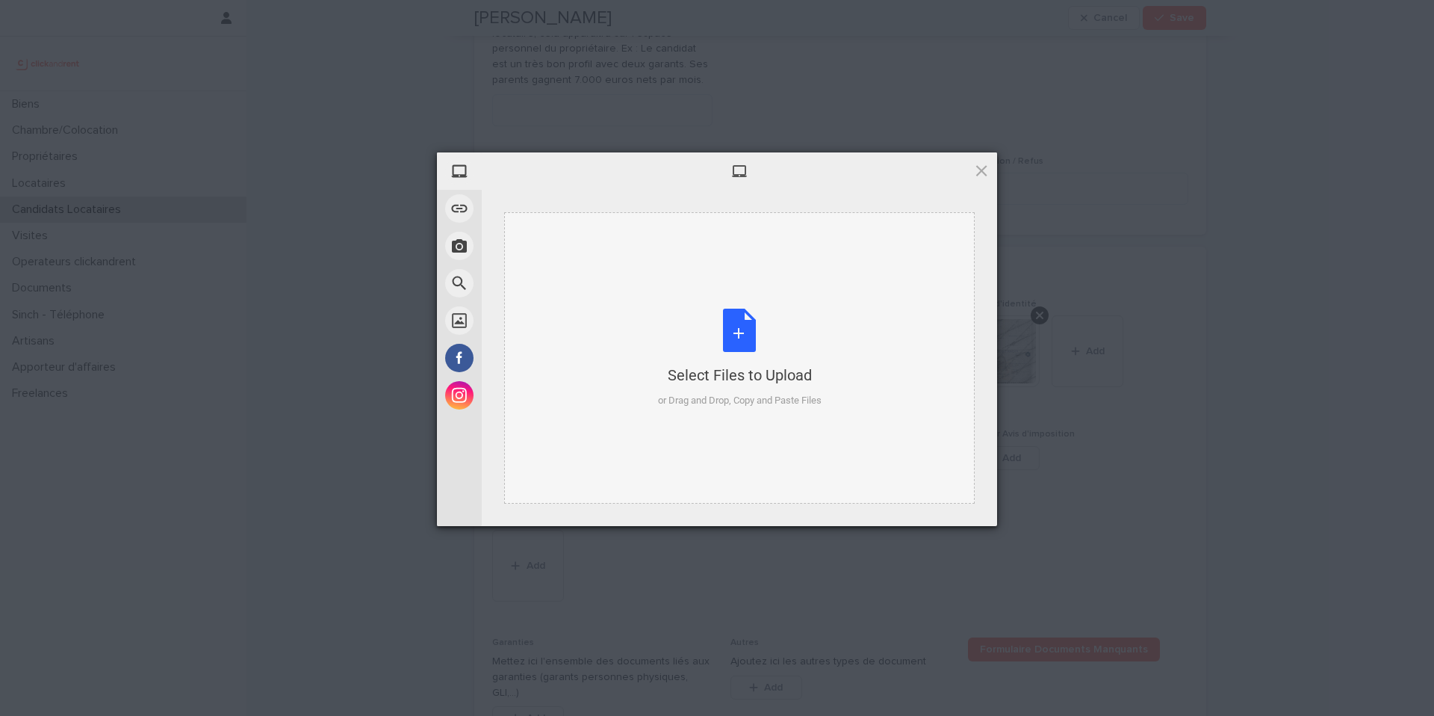
click at [807, 350] on div "Select Files to Upload or Drag and Drop, Copy and Paste Files" at bounding box center [740, 358] width 164 height 99
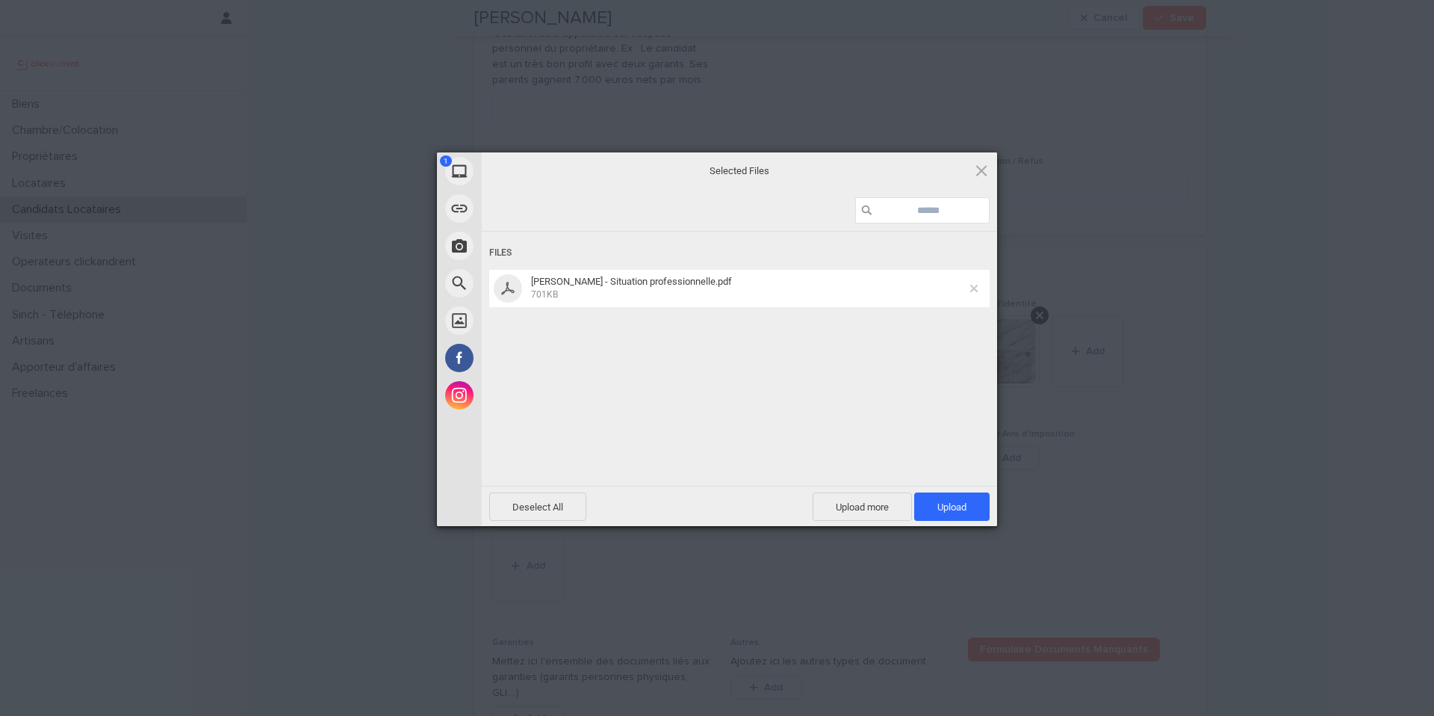
click at [973, 286] on span at bounding box center [973, 288] width 7 height 7
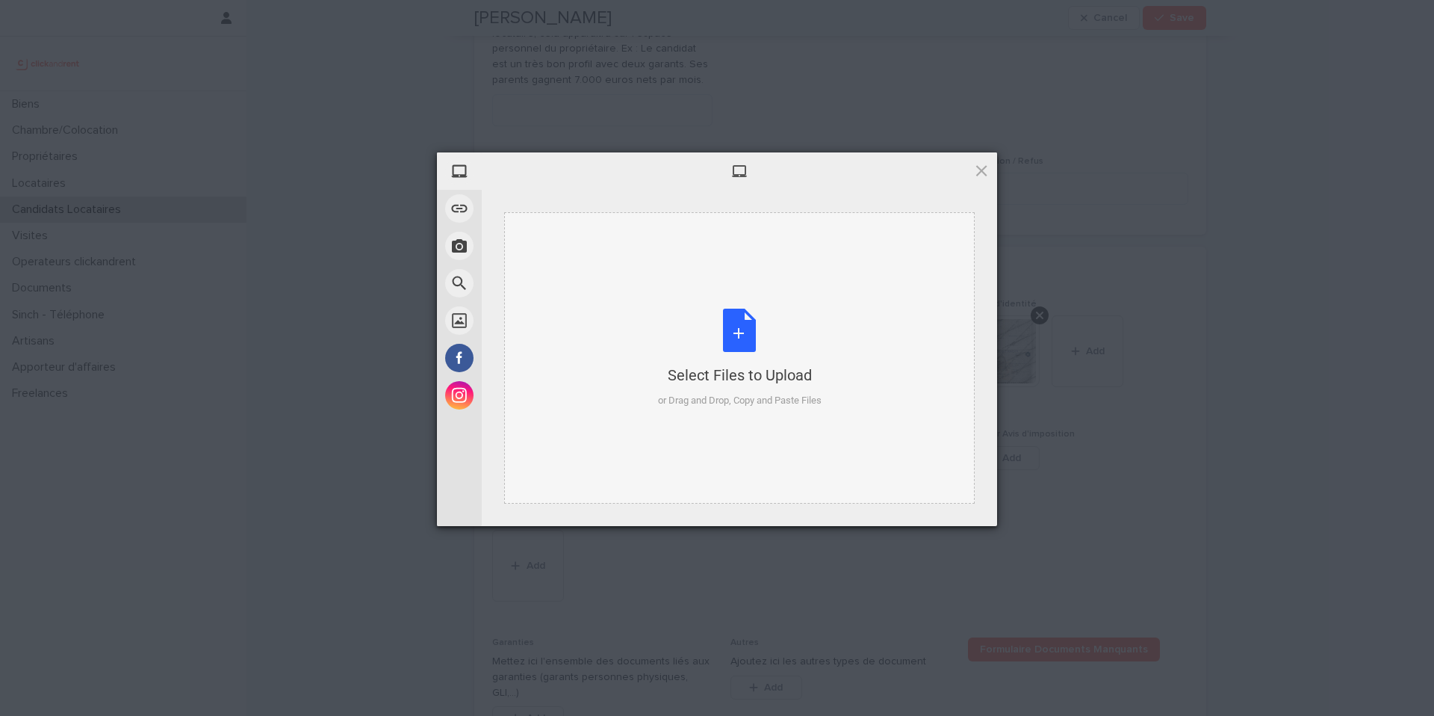
click at [756, 428] on div "Select Files to Upload or Drag and Drop, Copy and Paste Files" at bounding box center [739, 357] width 471 height 291
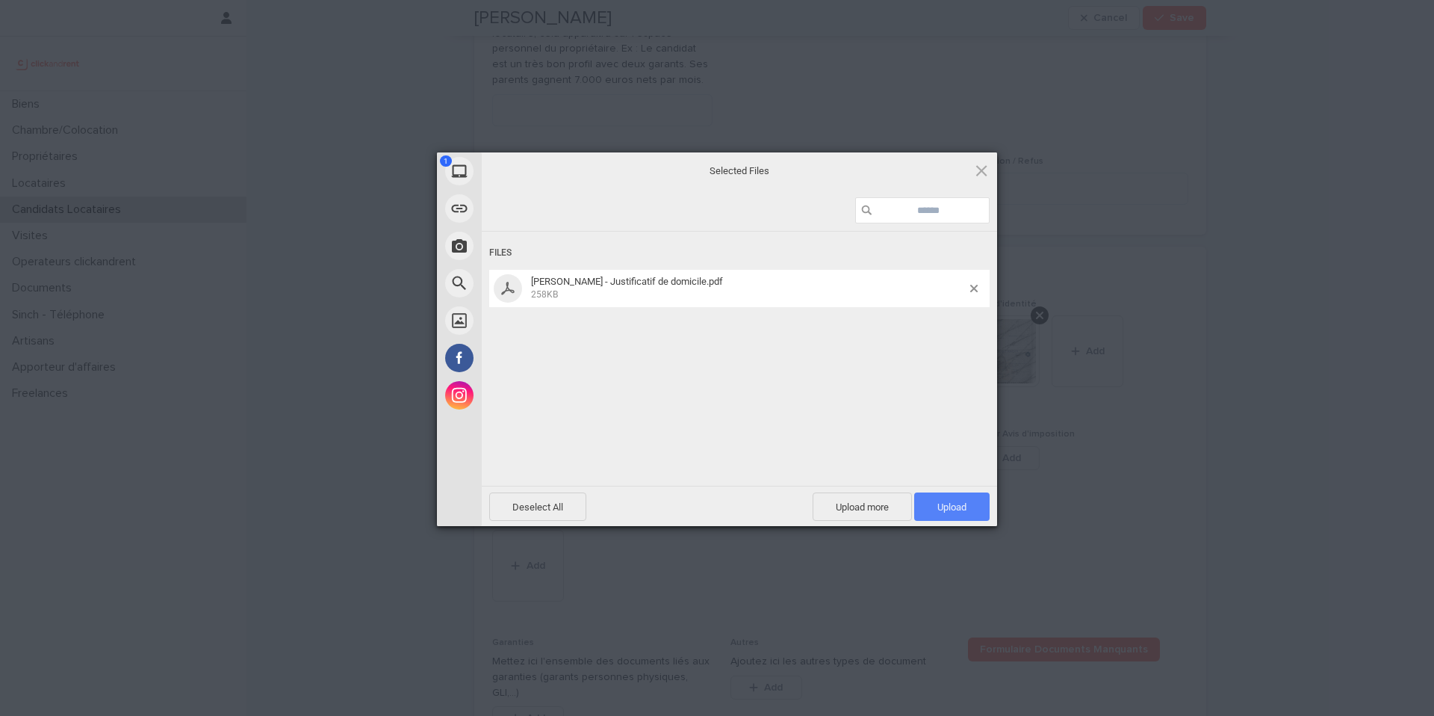
click at [971, 496] on span "Upload 1" at bounding box center [951, 506] width 75 height 28
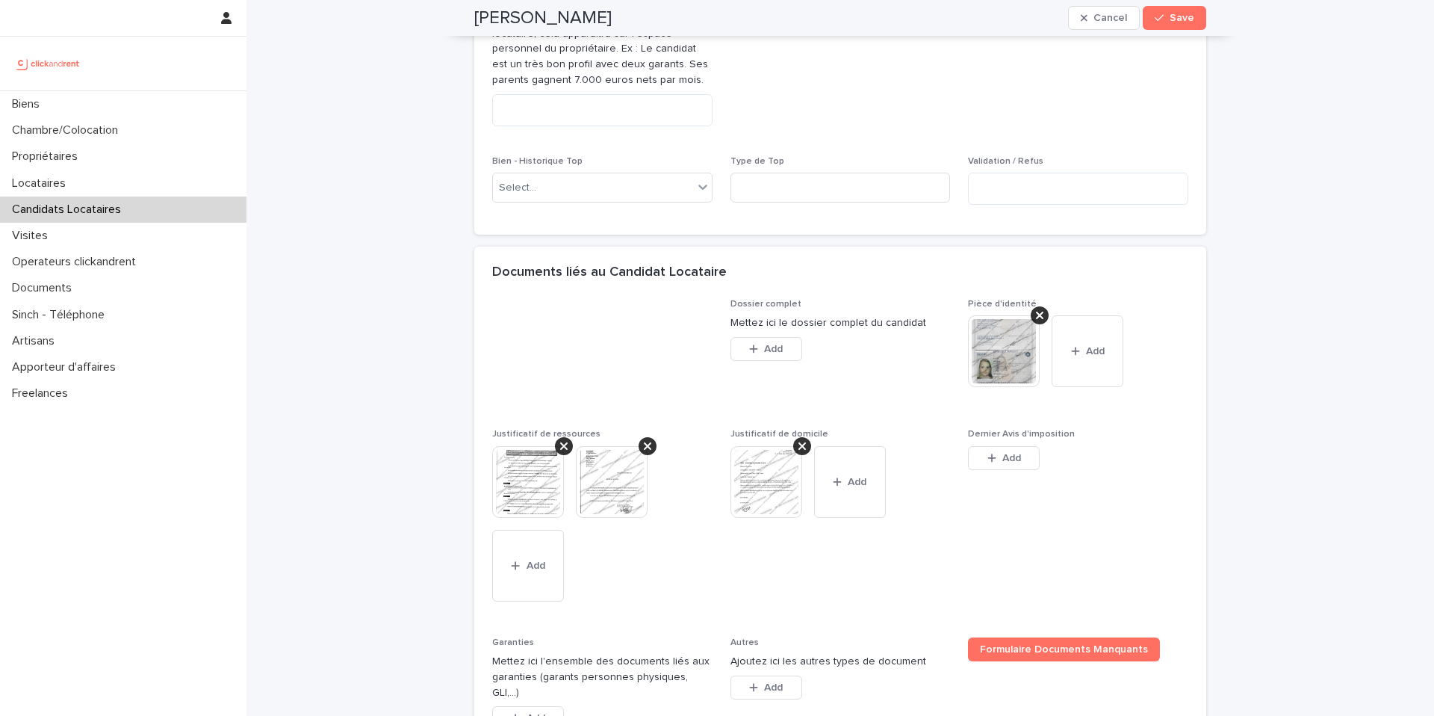
drag, startPoint x: 1015, startPoint y: 451, endPoint x: 996, endPoint y: 438, distance: 23.6
click at [1015, 448] on button "Add" at bounding box center [1004, 458] width 72 height 24
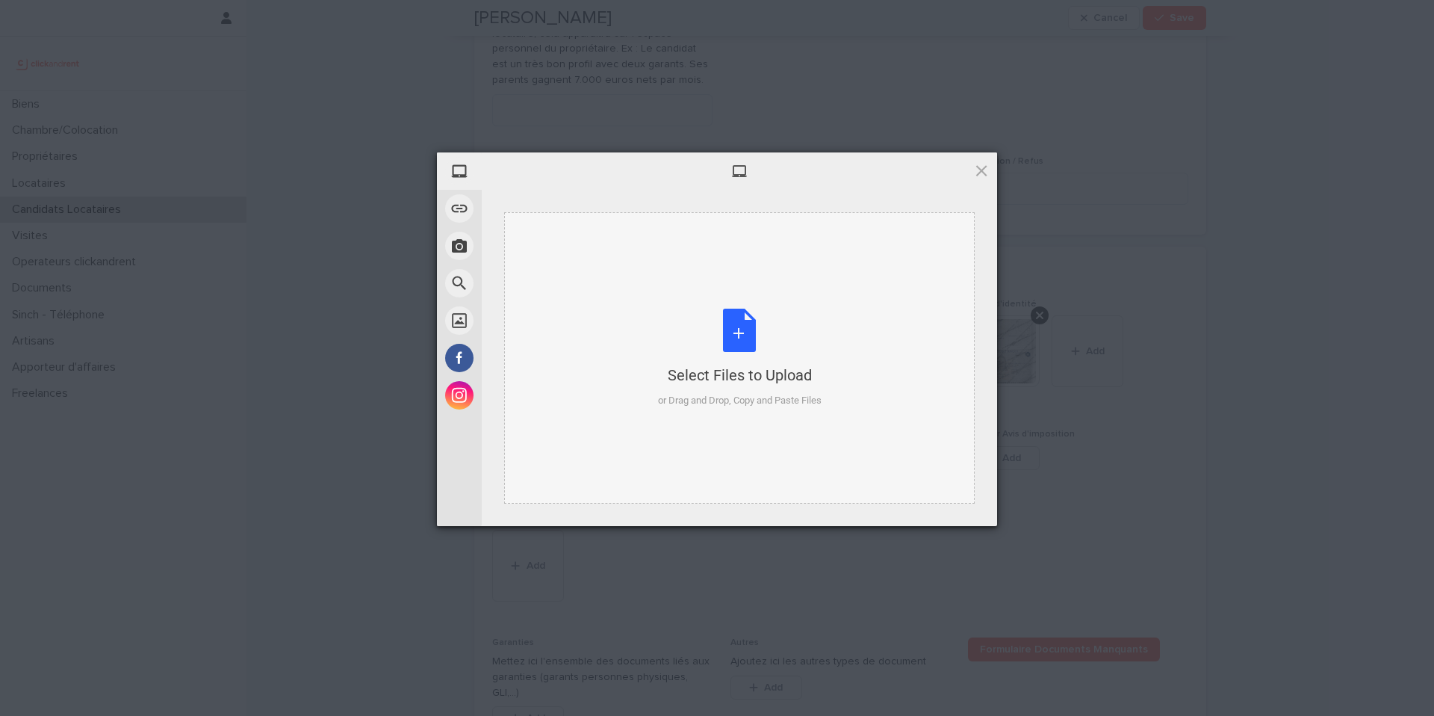
click at [681, 360] on div "Select Files to Upload or Drag and Drop, Copy and Paste Files" at bounding box center [740, 358] width 164 height 99
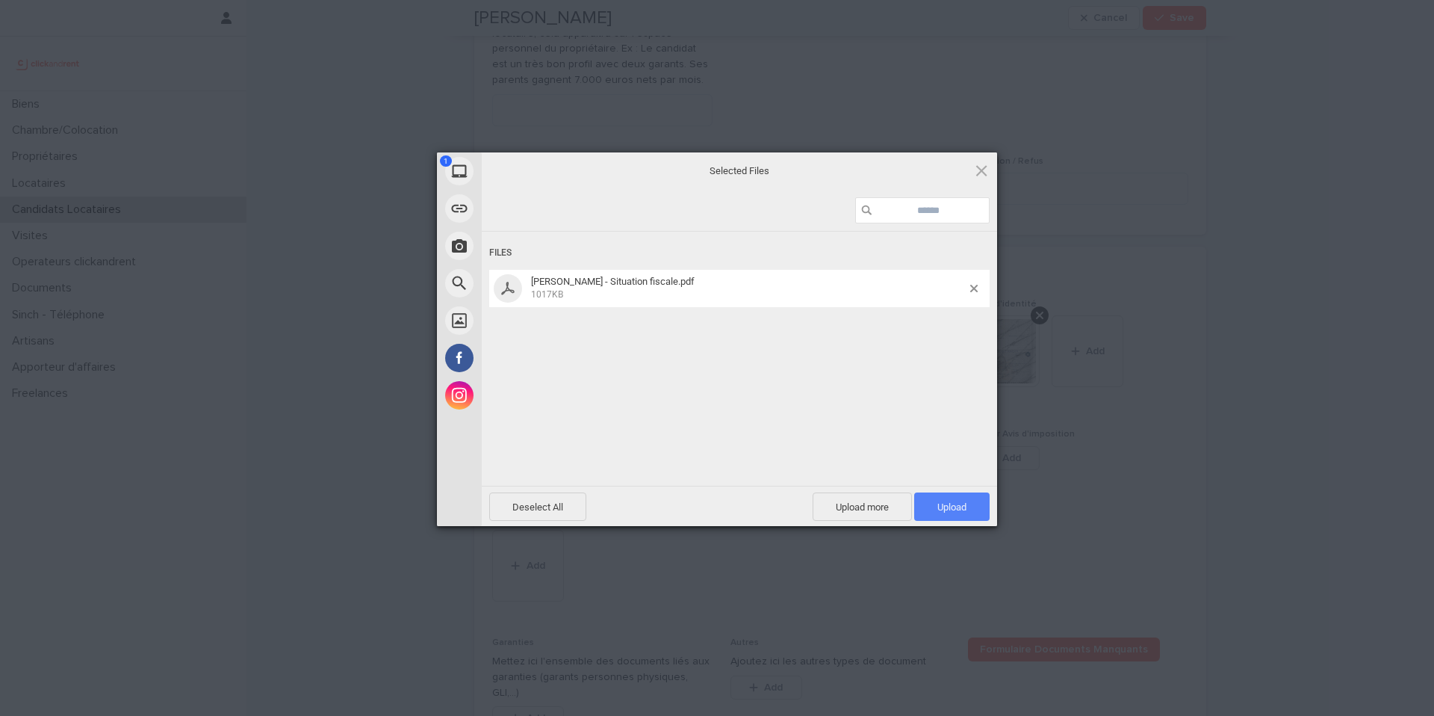
drag, startPoint x: 943, startPoint y: 523, endPoint x: 943, endPoint y: 512, distance: 10.5
click at [943, 523] on div "Deselect All Upload more Upload 1" at bounding box center [739, 506] width 515 height 40
click at [944, 512] on span "Upload 1" at bounding box center [951, 506] width 75 height 28
click at [944, 512] on div "Deselect All Upload more Upload 1" at bounding box center [739, 506] width 515 height 40
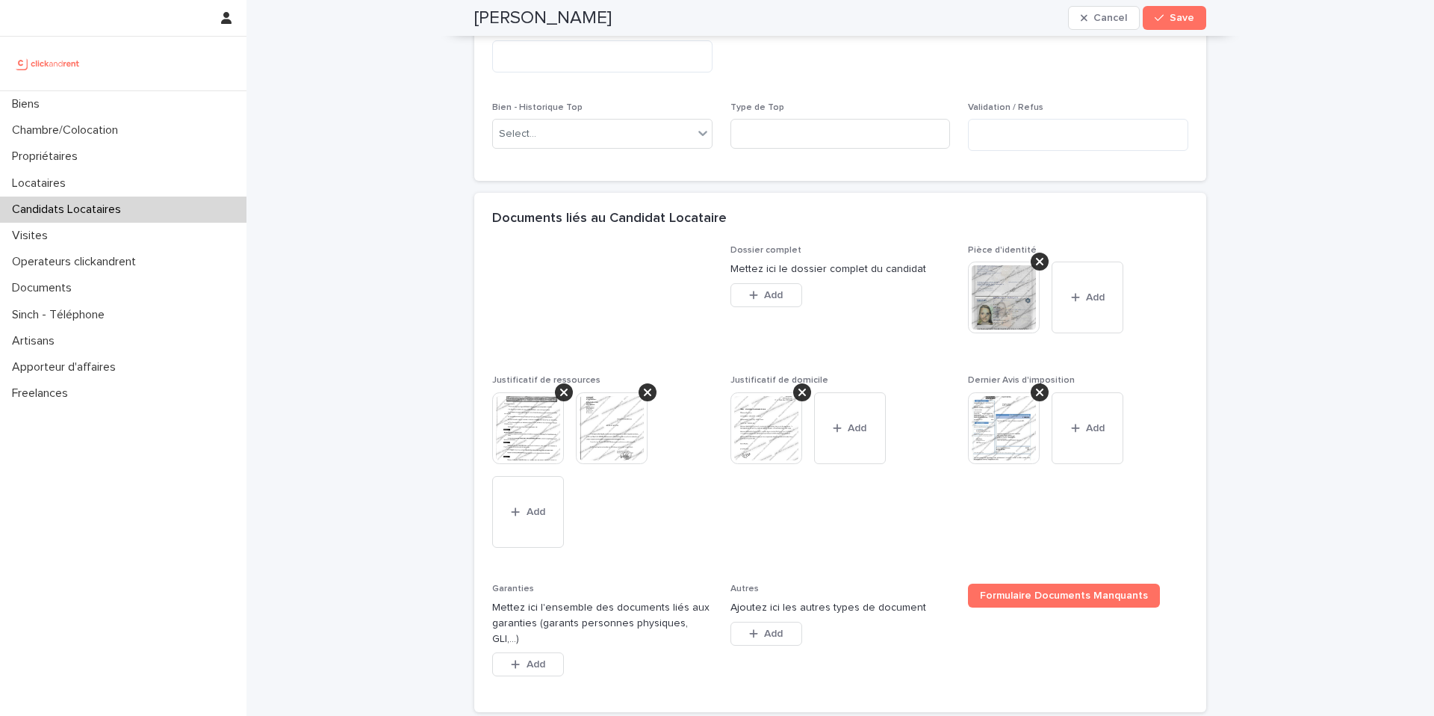
scroll to position [1064, 0]
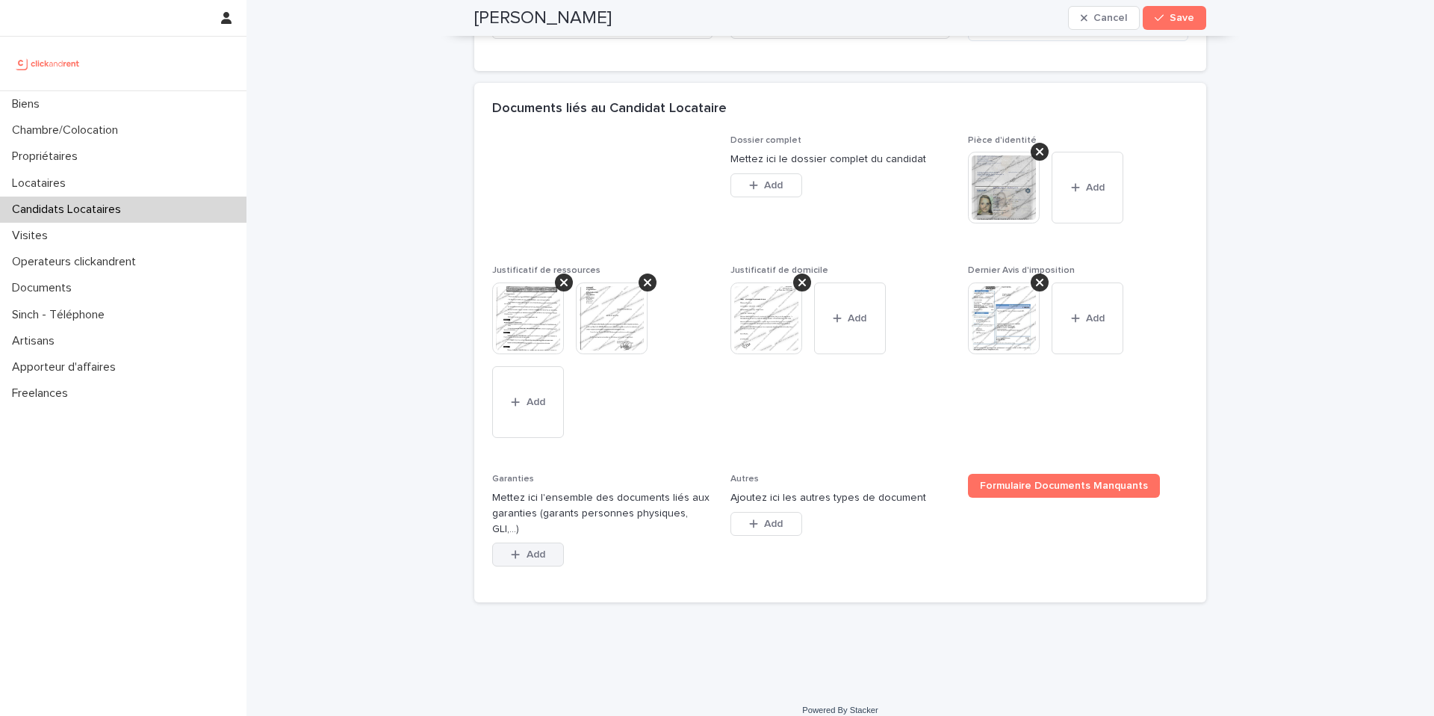
click at [530, 549] on span "Add" at bounding box center [536, 554] width 19 height 10
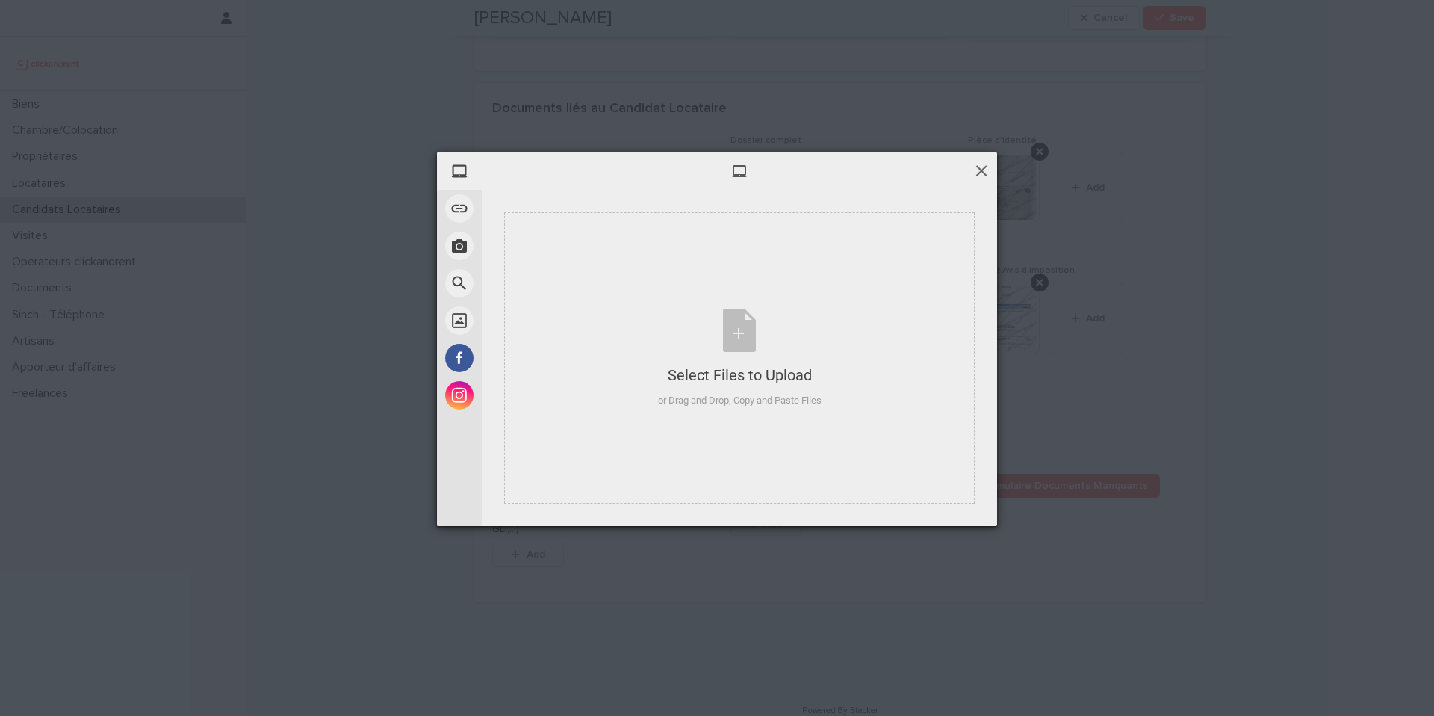
click at [982, 173] on span at bounding box center [981, 170] width 16 height 16
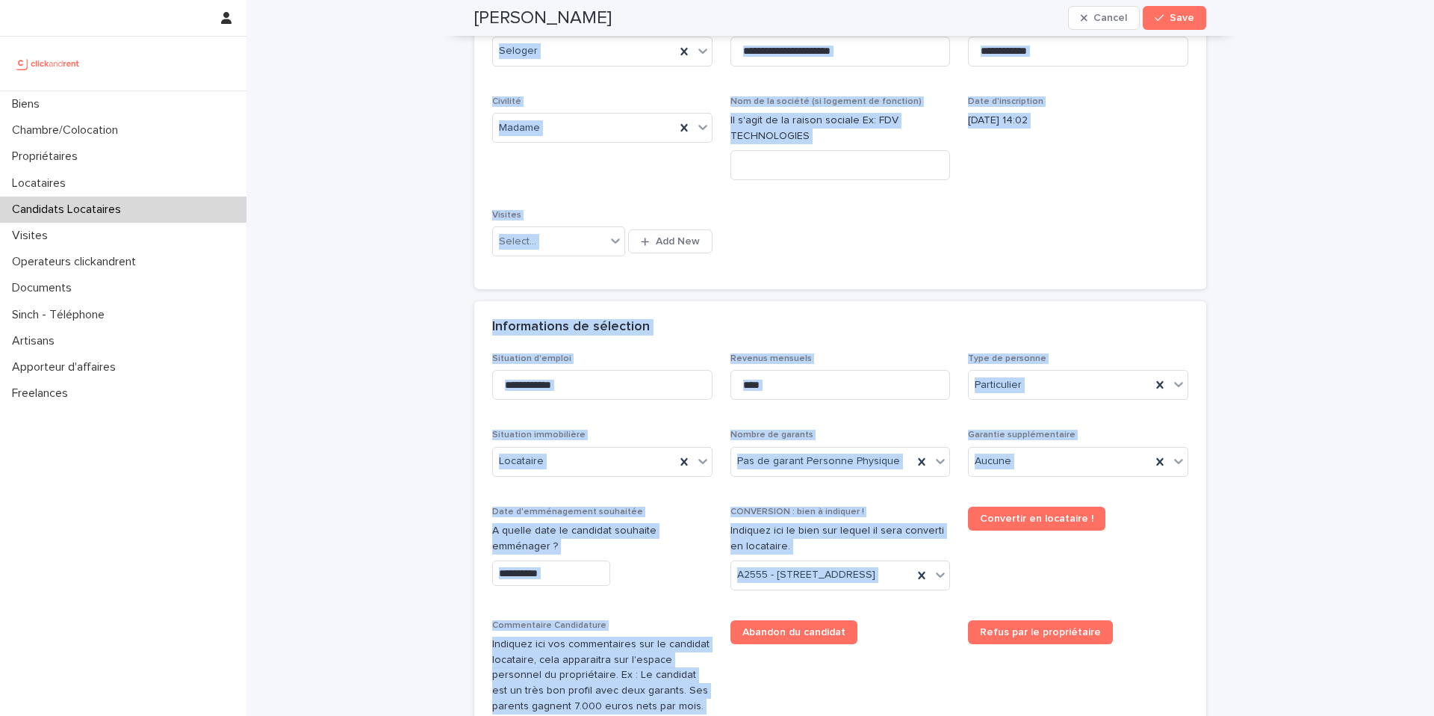
scroll to position [0, 0]
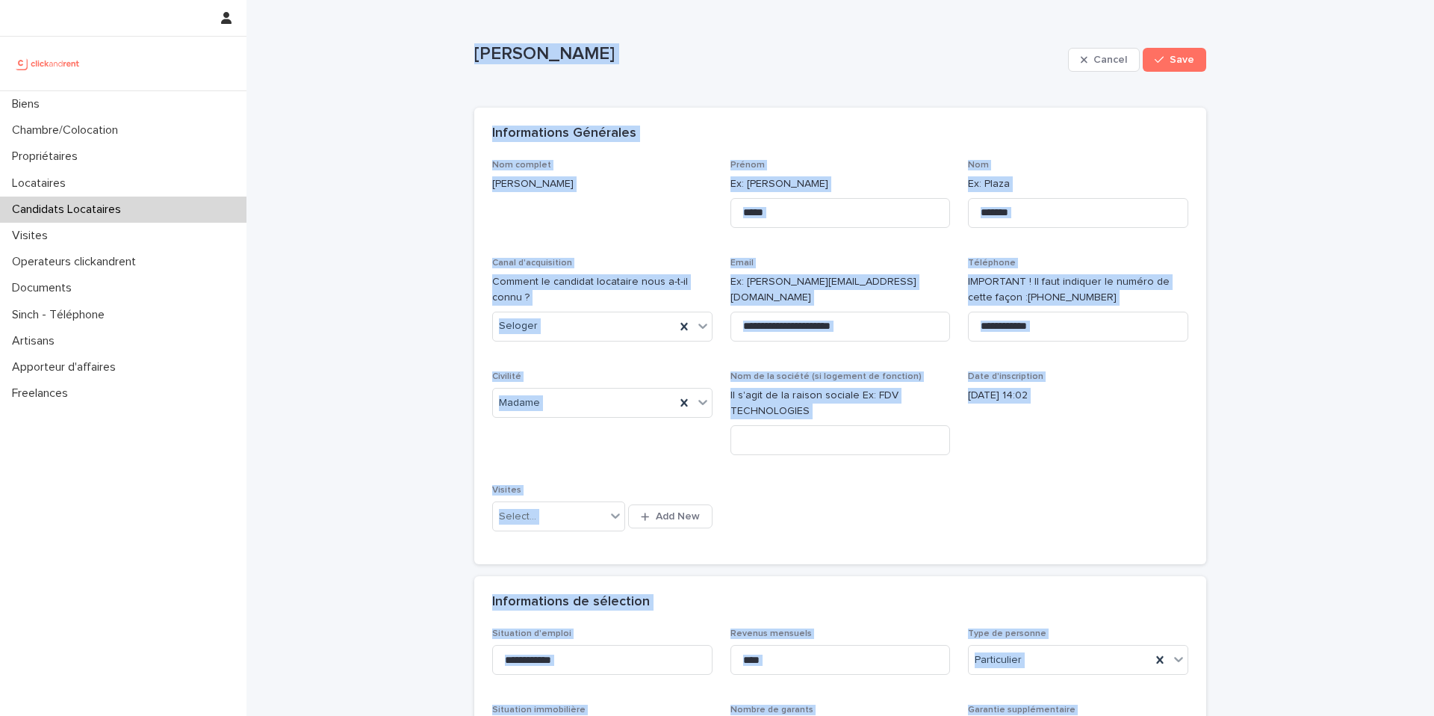
drag, startPoint x: 677, startPoint y: 432, endPoint x: 421, endPoint y: -16, distance: 515.6
click at [421, 0] on html "**********" at bounding box center [717, 358] width 1434 height 716
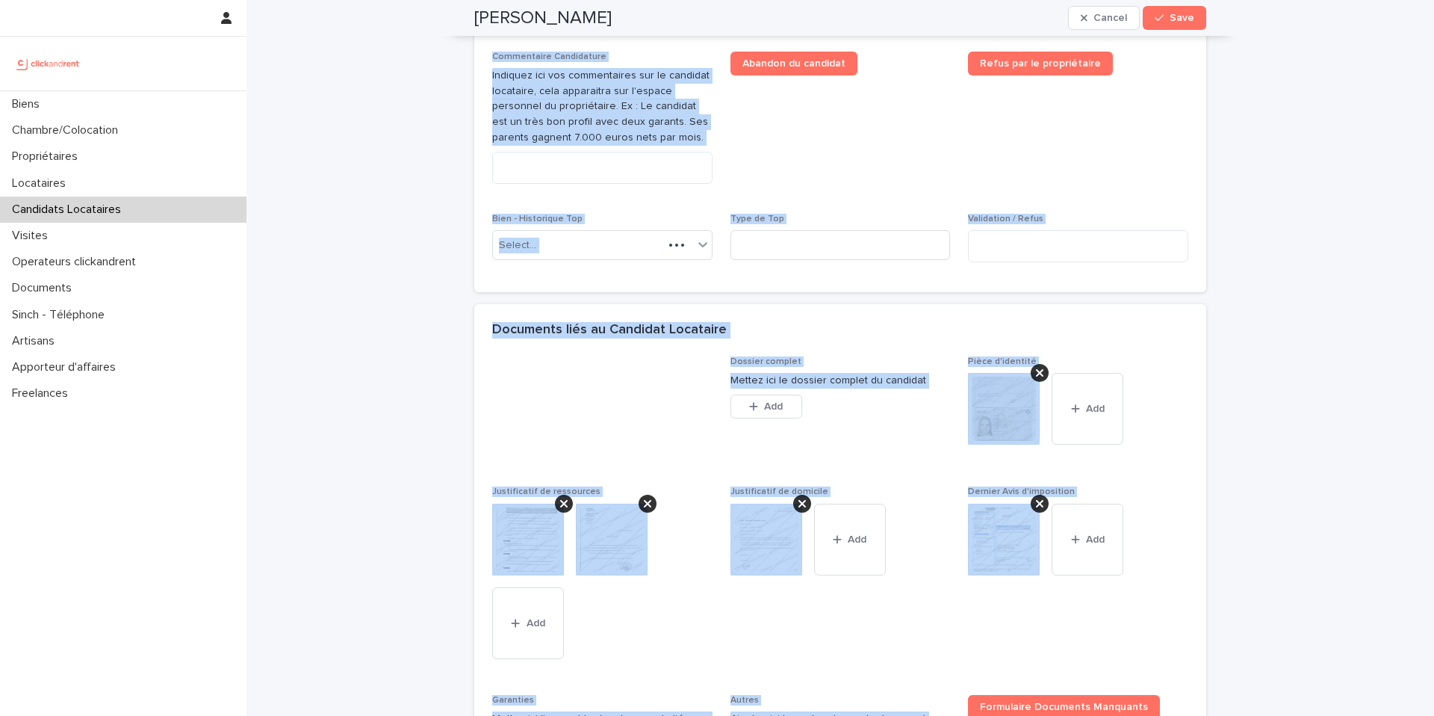
scroll to position [890, 0]
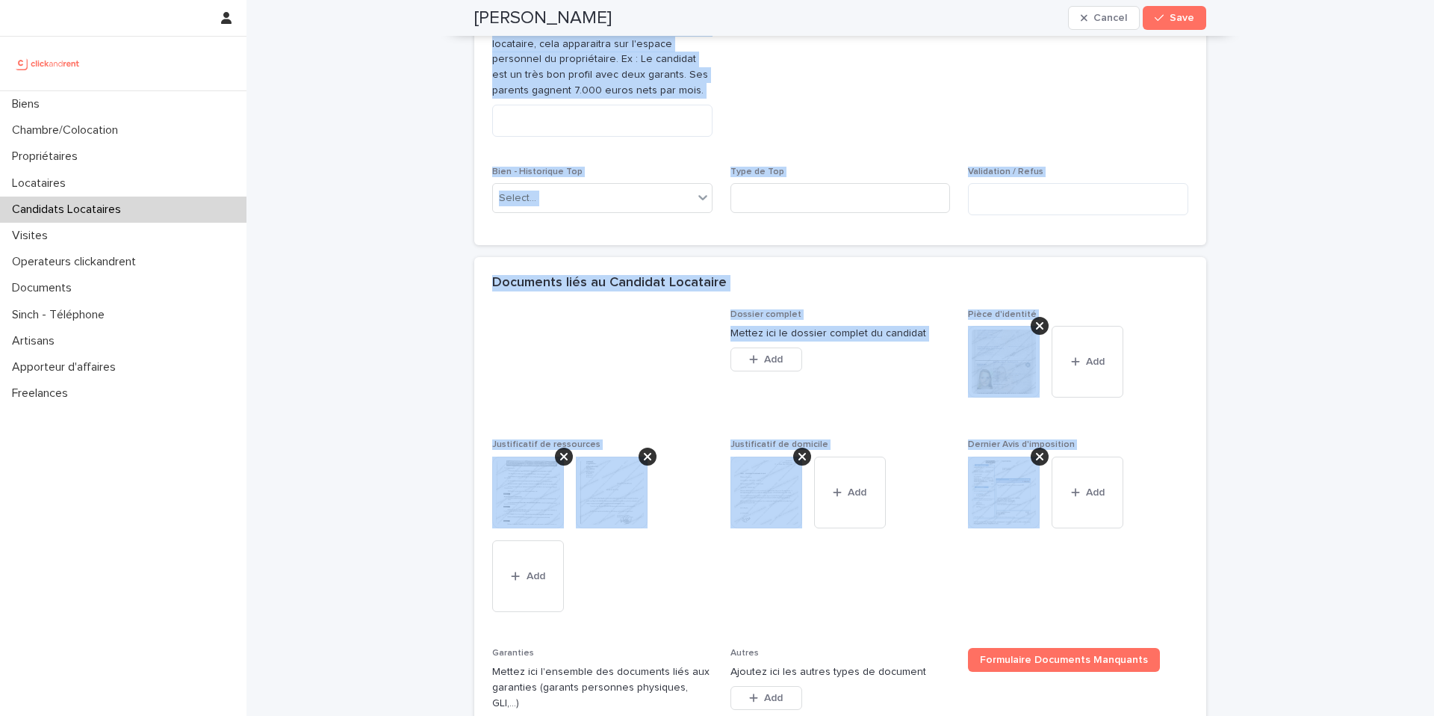
drag, startPoint x: 512, startPoint y: 101, endPoint x: 1058, endPoint y: 586, distance: 729.7
copy div "Chloe Bannier Cancel Save Sorry, there was an error saving your record. Please …"
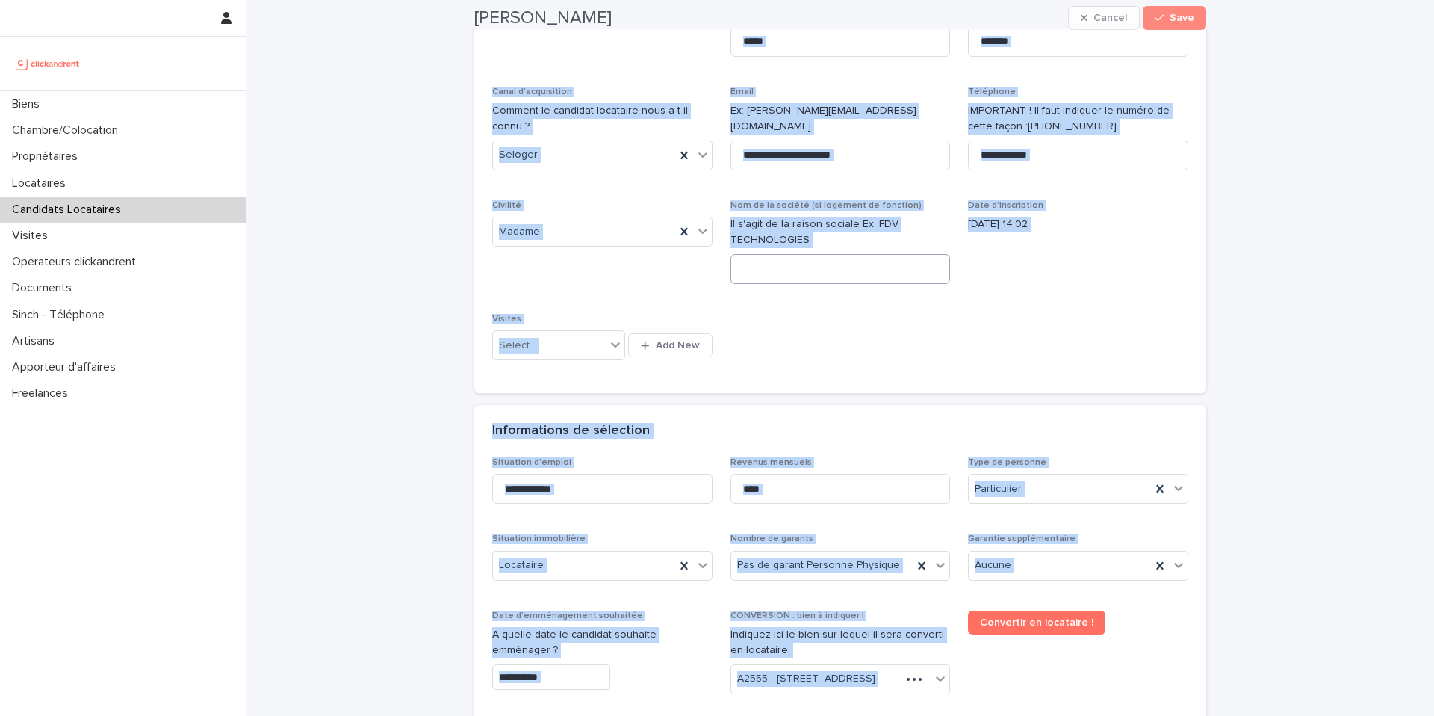
scroll to position [191, 0]
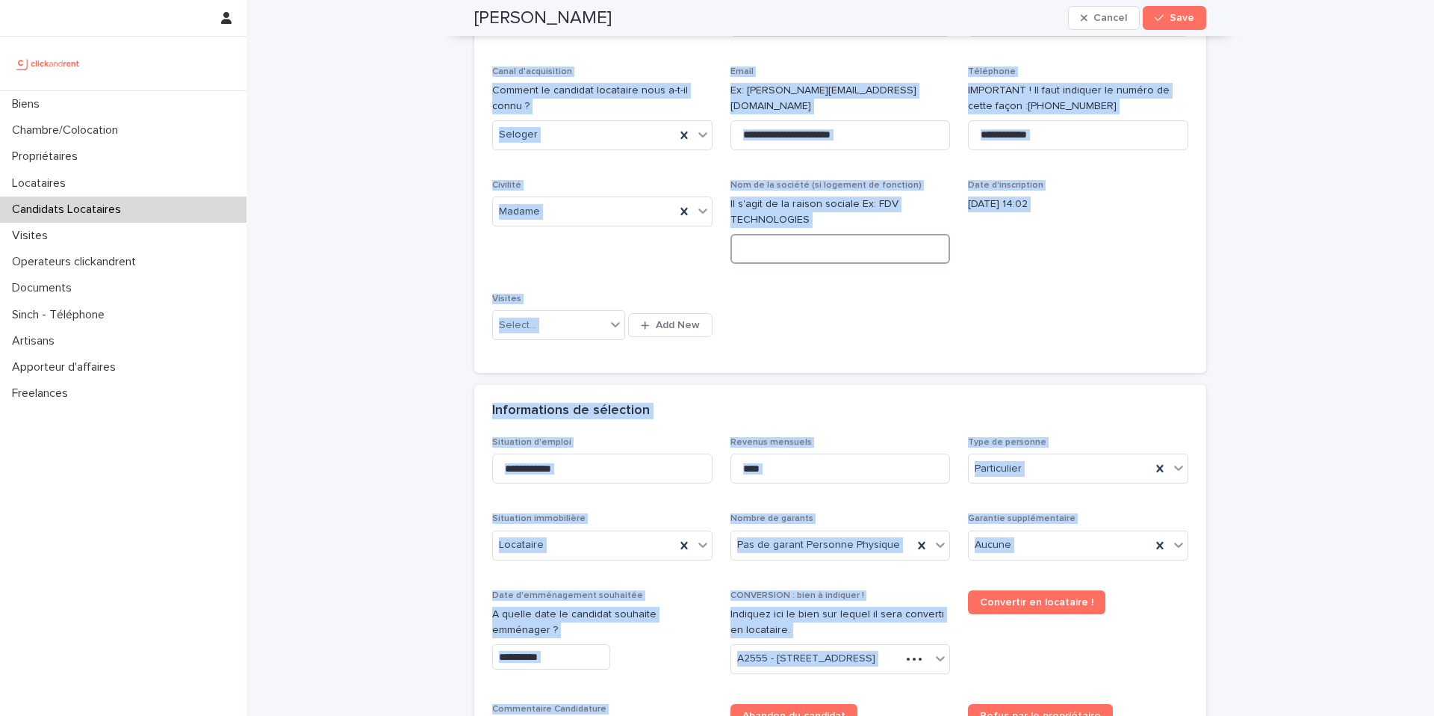
click at [850, 245] on input at bounding box center [841, 249] width 220 height 30
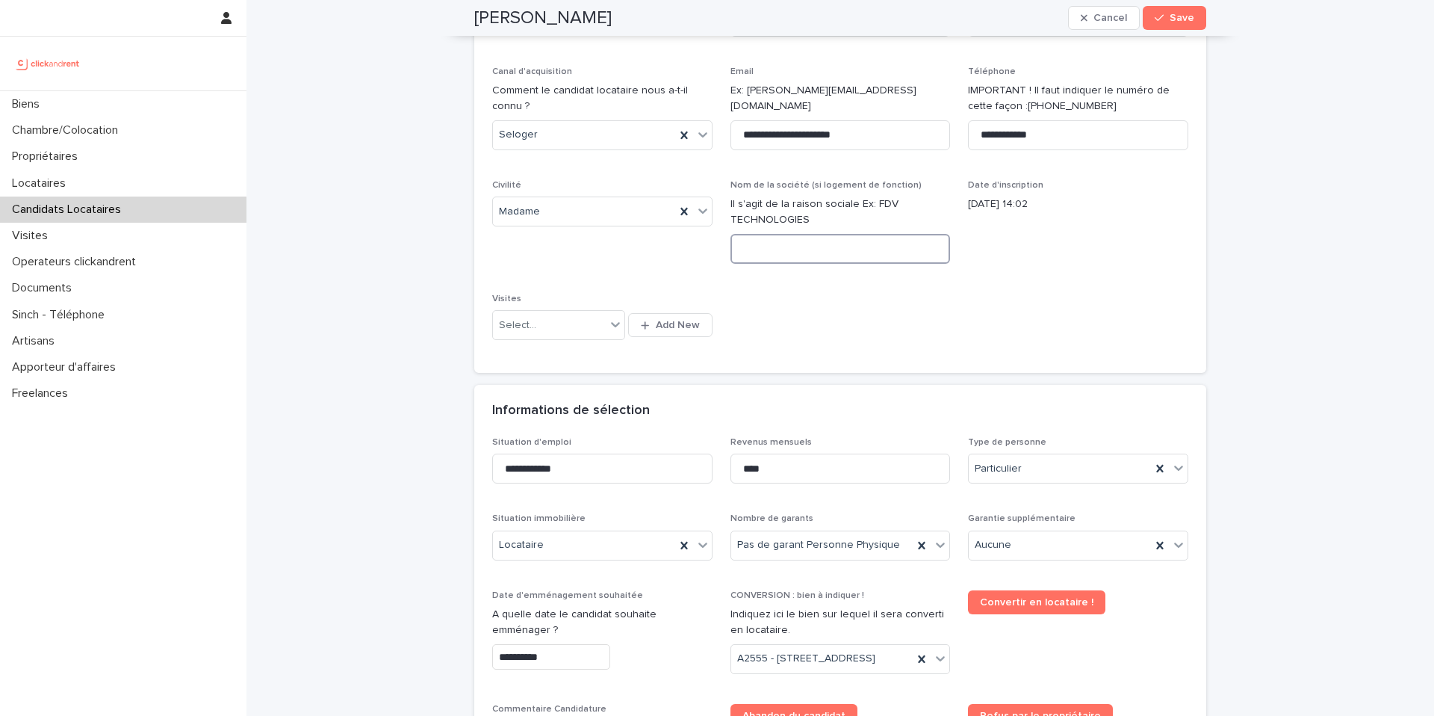
scroll to position [421, 0]
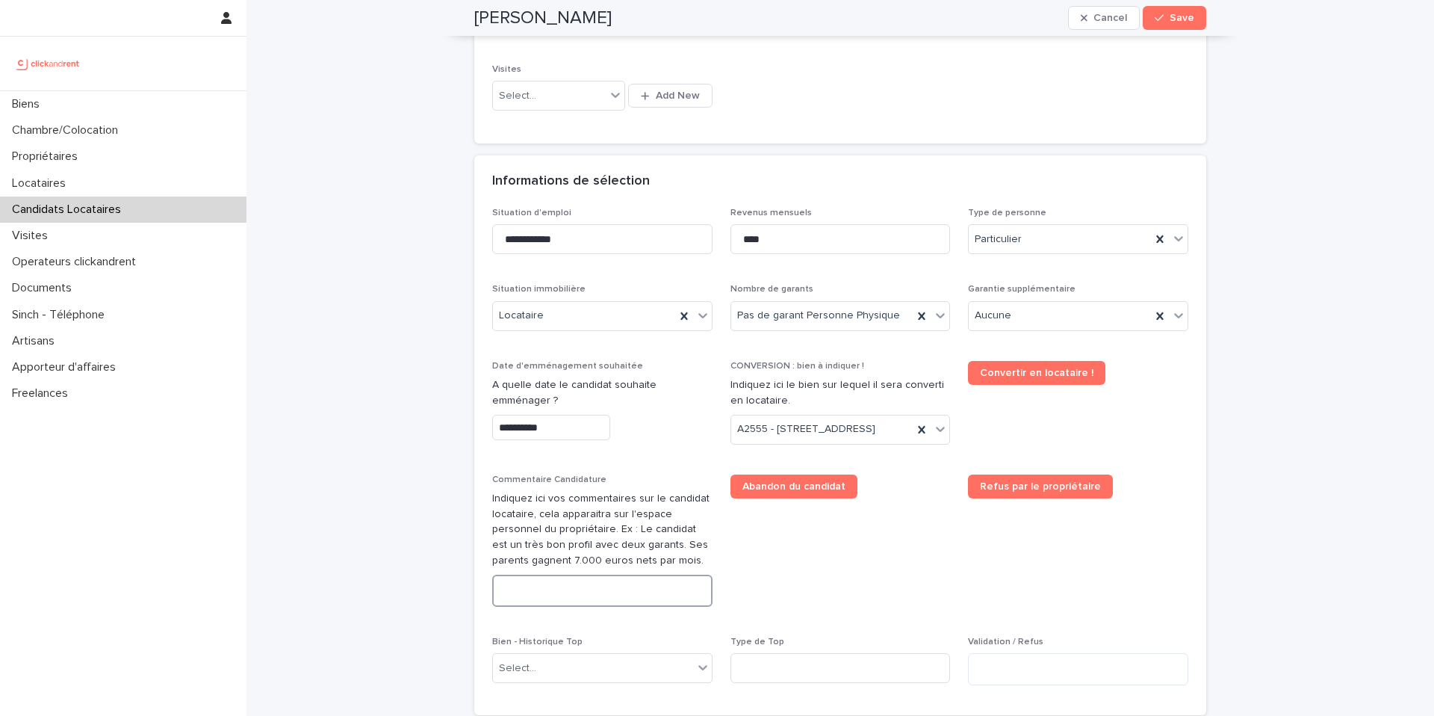
click at [600, 588] on textarea at bounding box center [602, 590] width 220 height 32
paste textarea "**********"
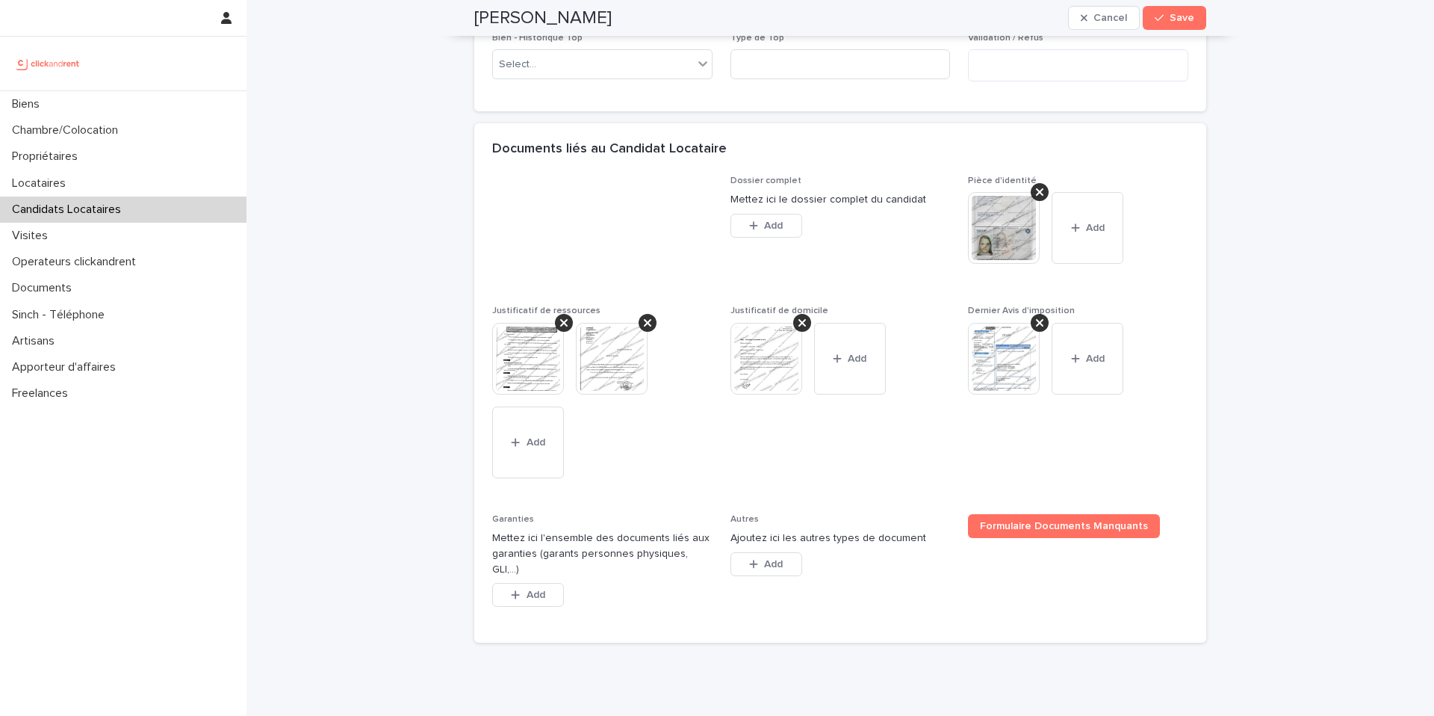
scroll to position [1240, 0]
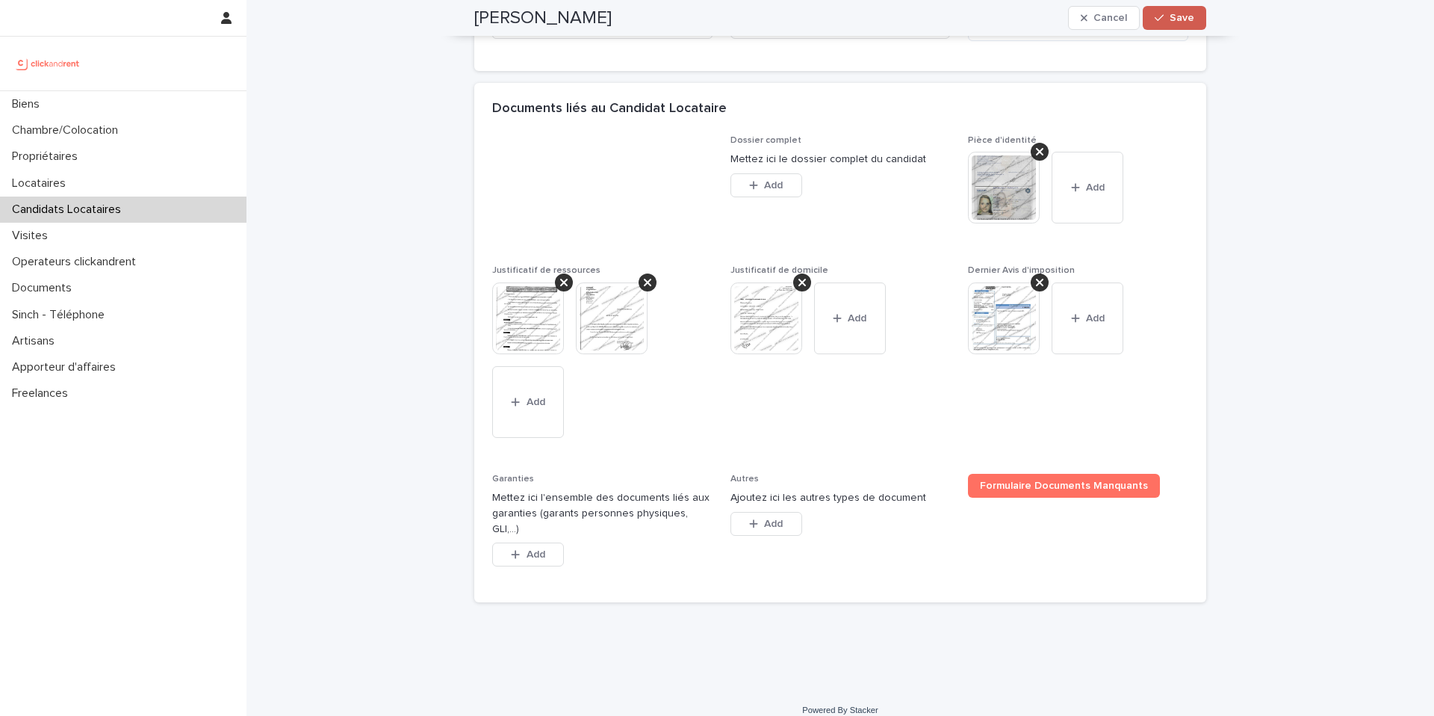
type textarea "**********"
drag, startPoint x: 1186, startPoint y: 25, endPoint x: 1159, endPoint y: 37, distance: 29.1
click at [1187, 25] on button "Save" at bounding box center [1174, 18] width 63 height 24
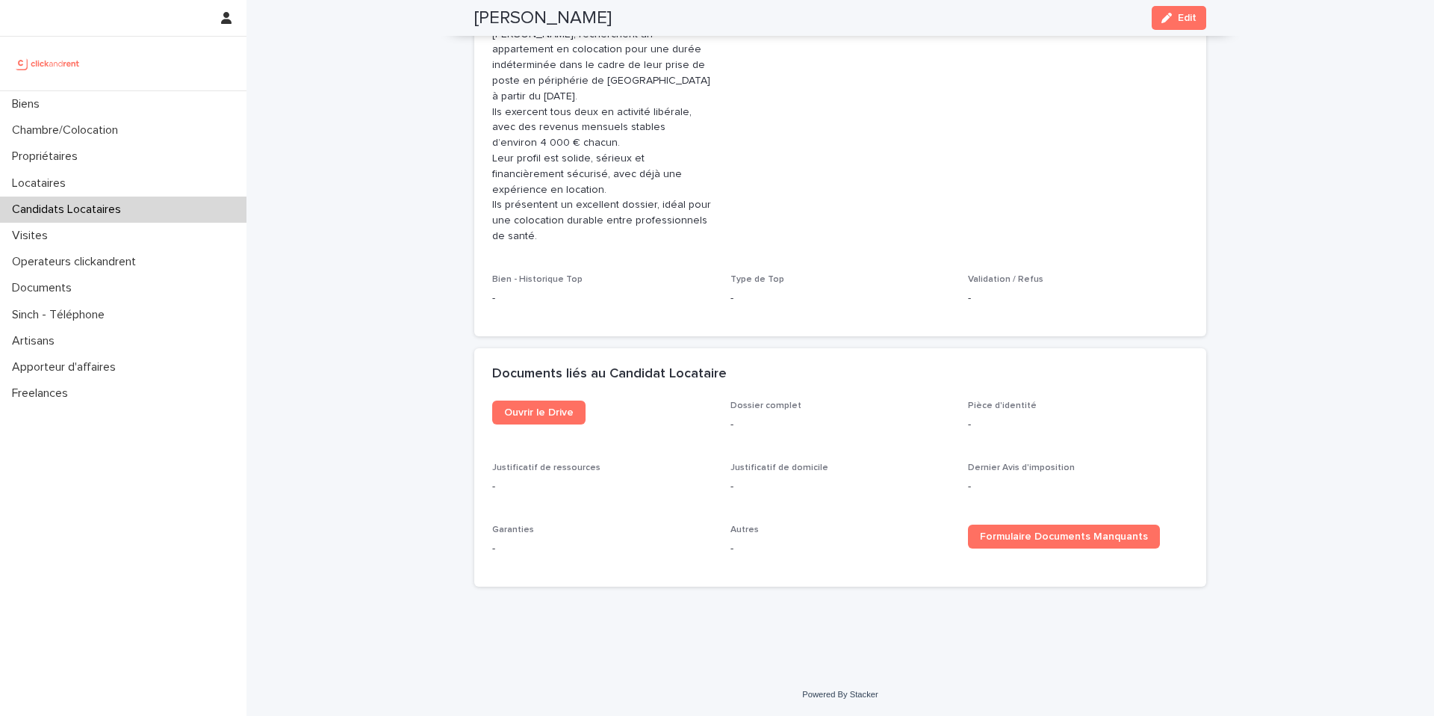
scroll to position [633, 0]
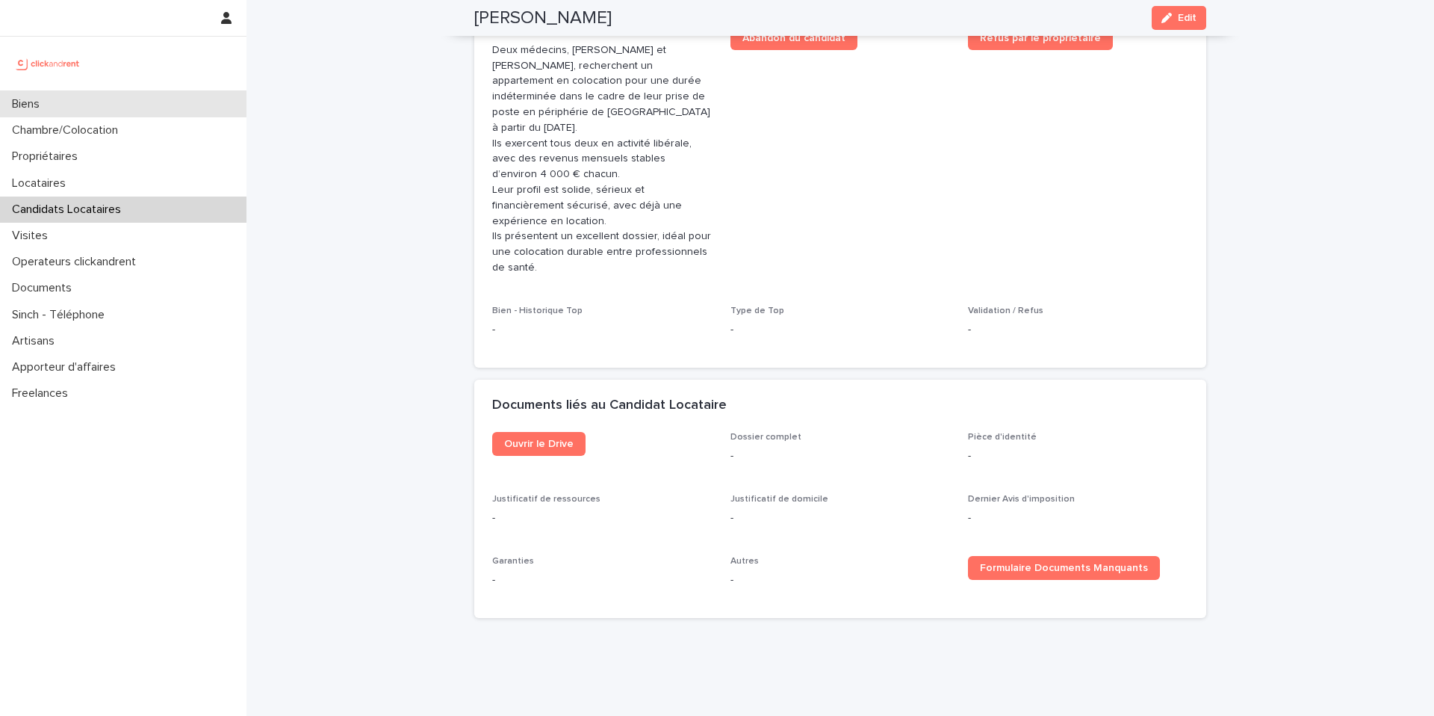
click at [73, 101] on div "Biens" at bounding box center [123, 104] width 247 height 26
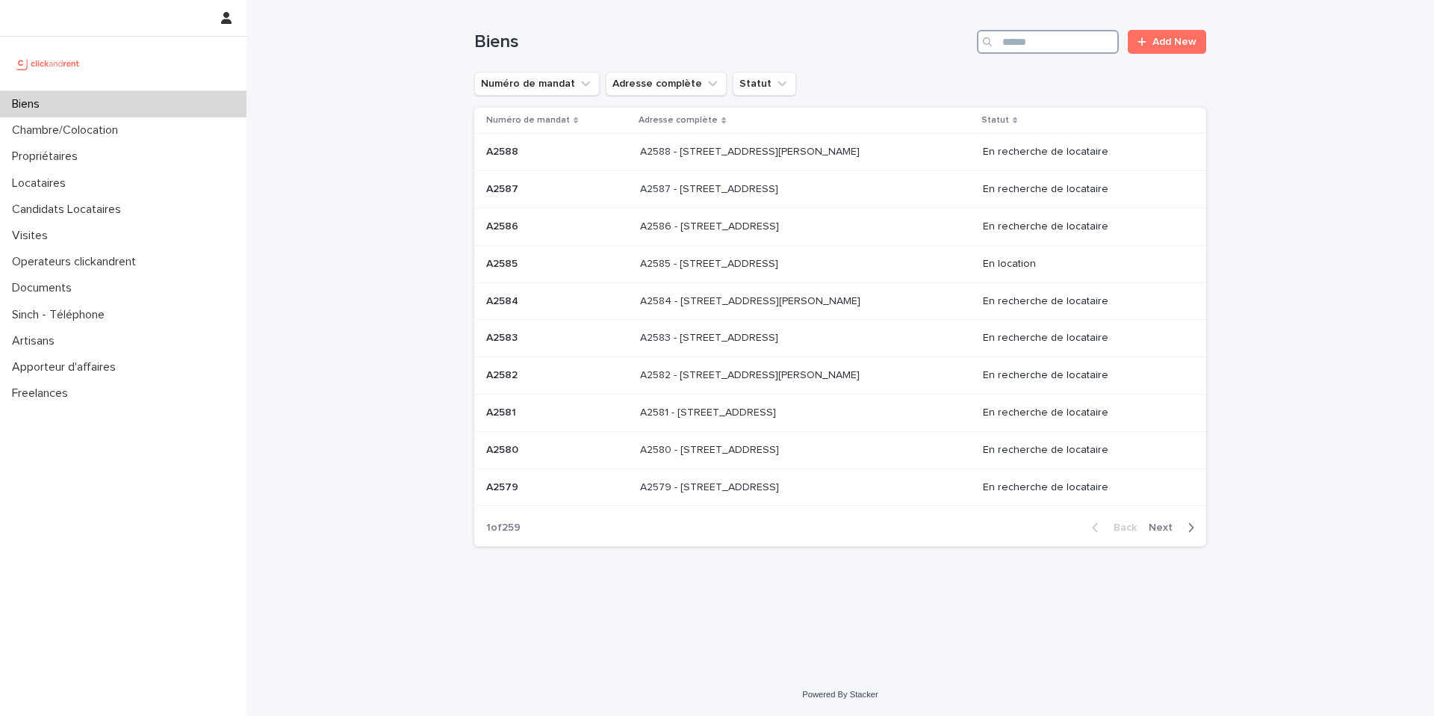
click at [1037, 44] on input "Search" at bounding box center [1048, 42] width 142 height 24
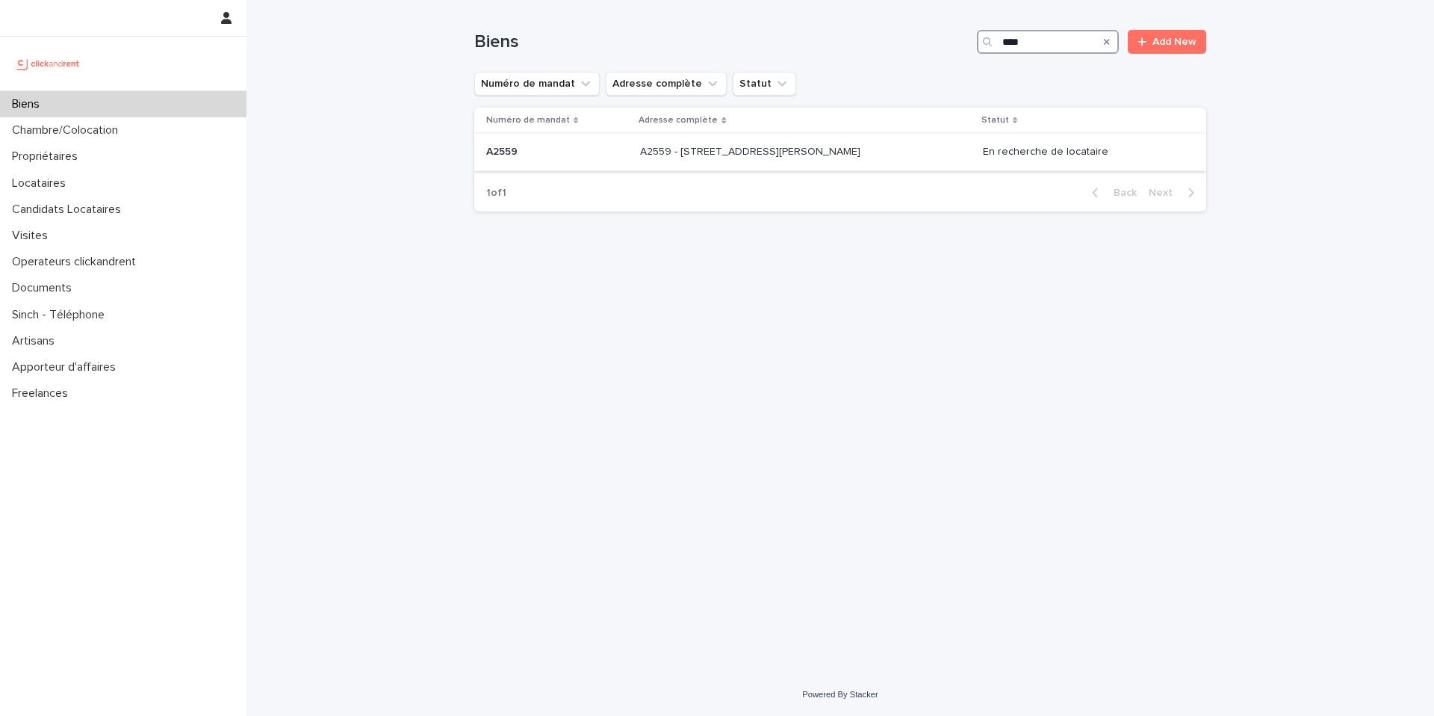
type input "****"
click at [723, 158] on div "A2559 - 15 Rue Daniel Stern, Paris 75015 A2559 - 15 Rue Daniel Stern, Paris 750…" at bounding box center [805, 152] width 331 height 25
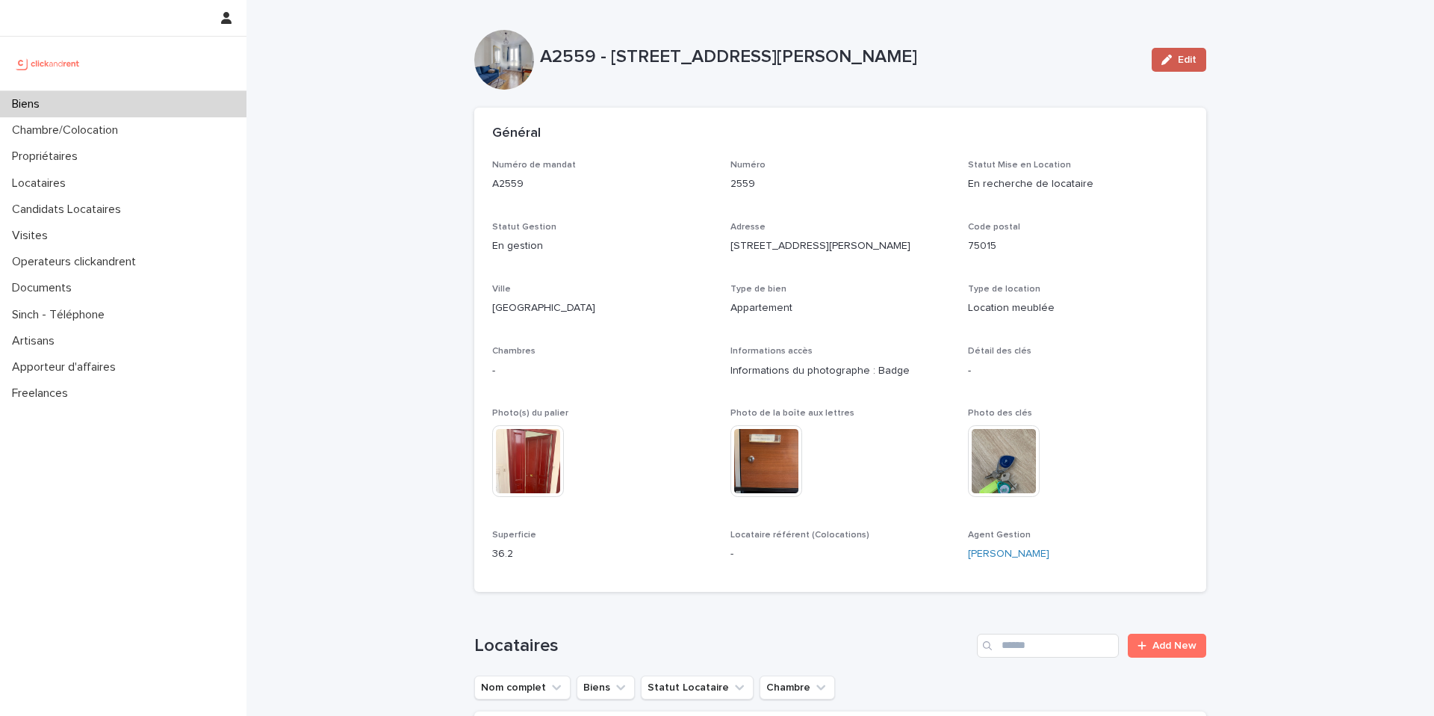
click at [1162, 50] on button "Edit" at bounding box center [1179, 60] width 55 height 24
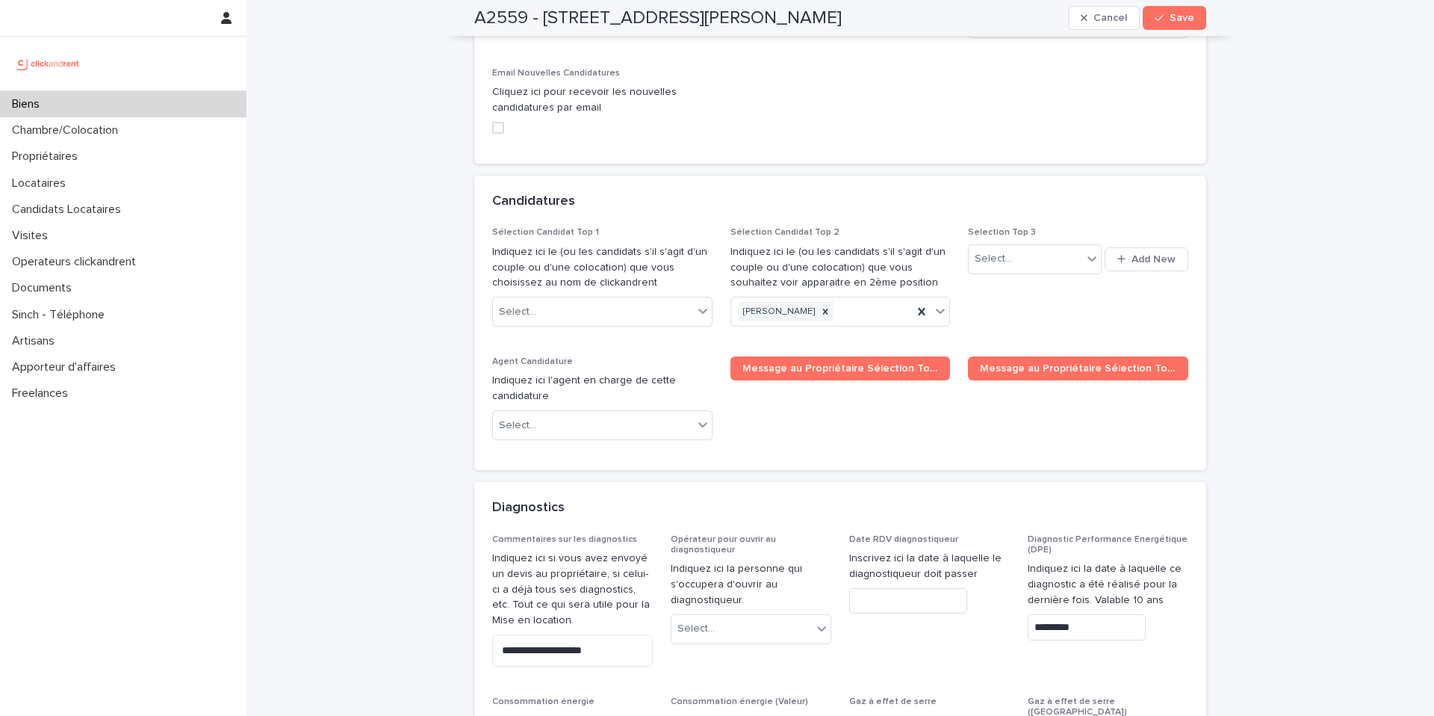
scroll to position [7152, 0]
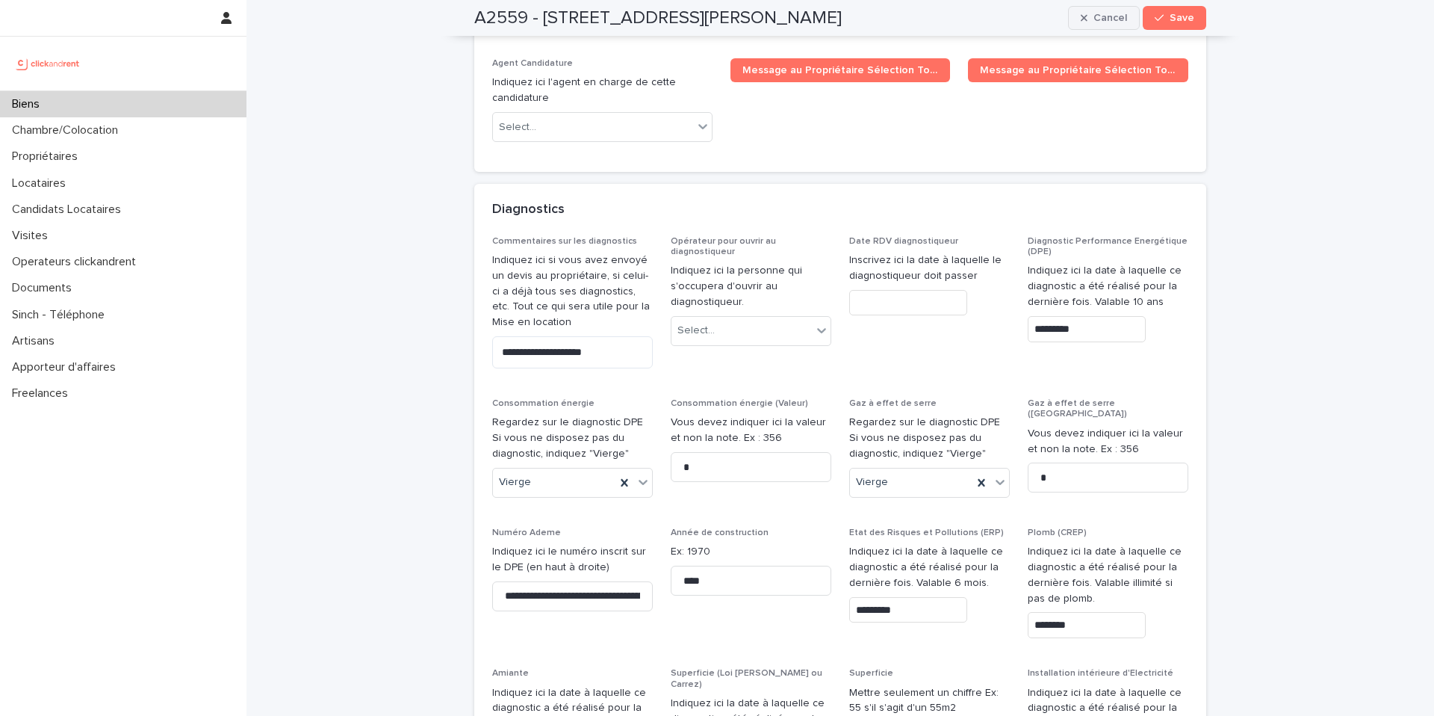
click at [1081, 19] on icon "button" at bounding box center [1084, 18] width 7 height 10
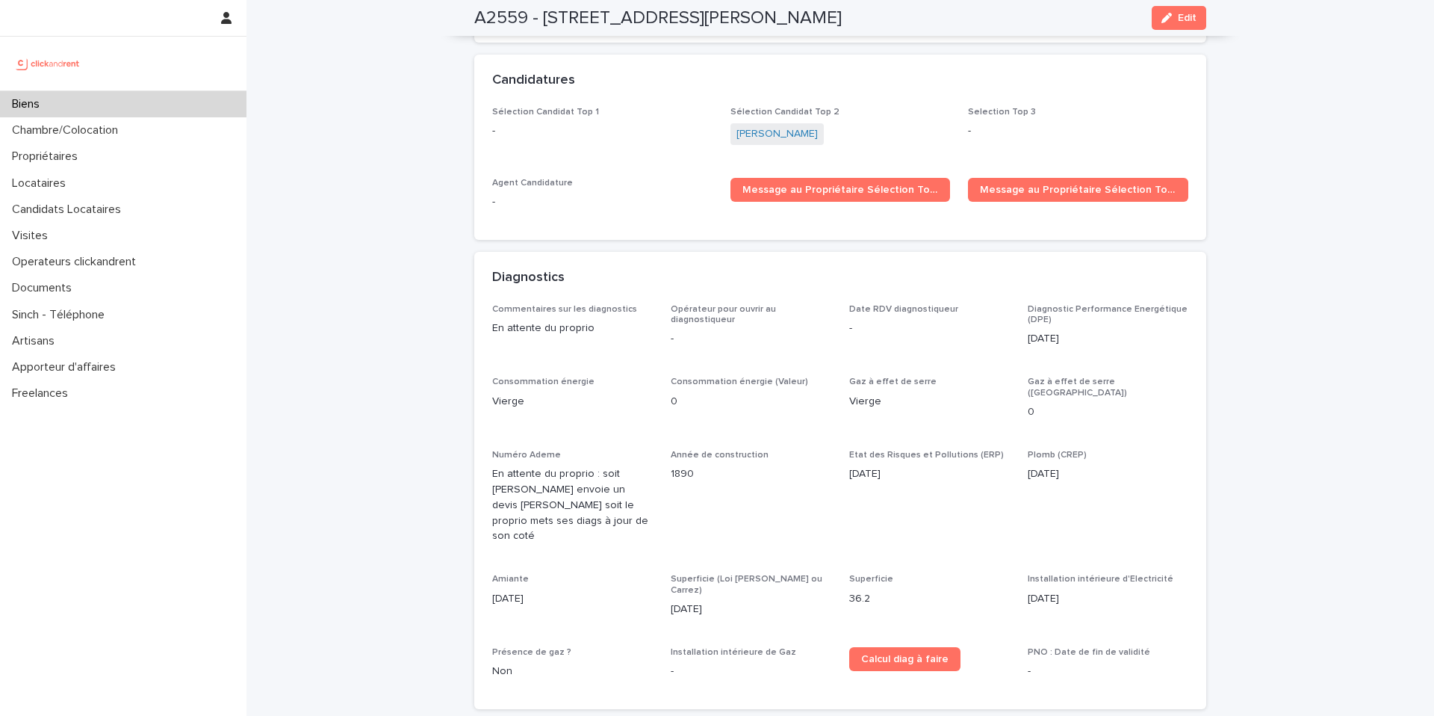
scroll to position [4270, 0]
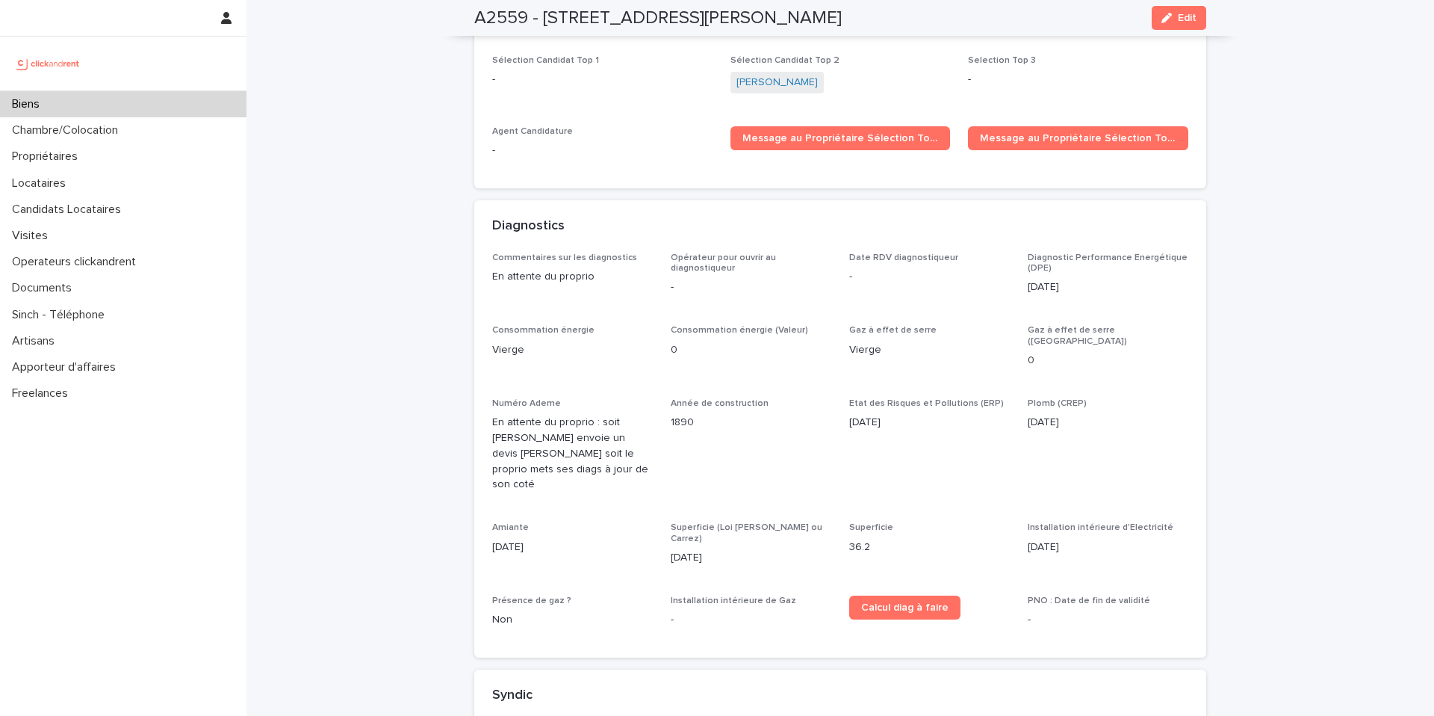
drag, startPoint x: 1183, startPoint y: 16, endPoint x: 1133, endPoint y: 3, distance: 51.6
click at [1184, 16] on span "Edit" at bounding box center [1187, 18] width 19 height 10
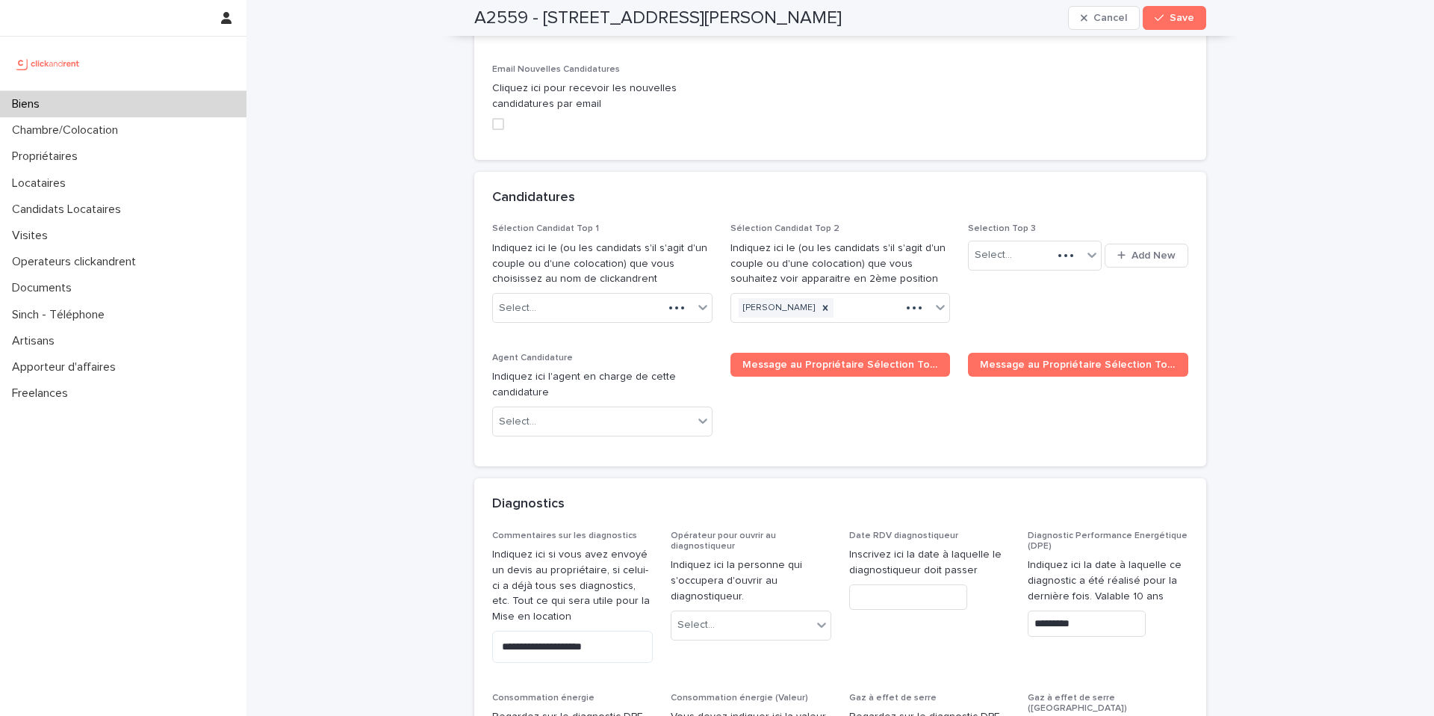
scroll to position [6961, 0]
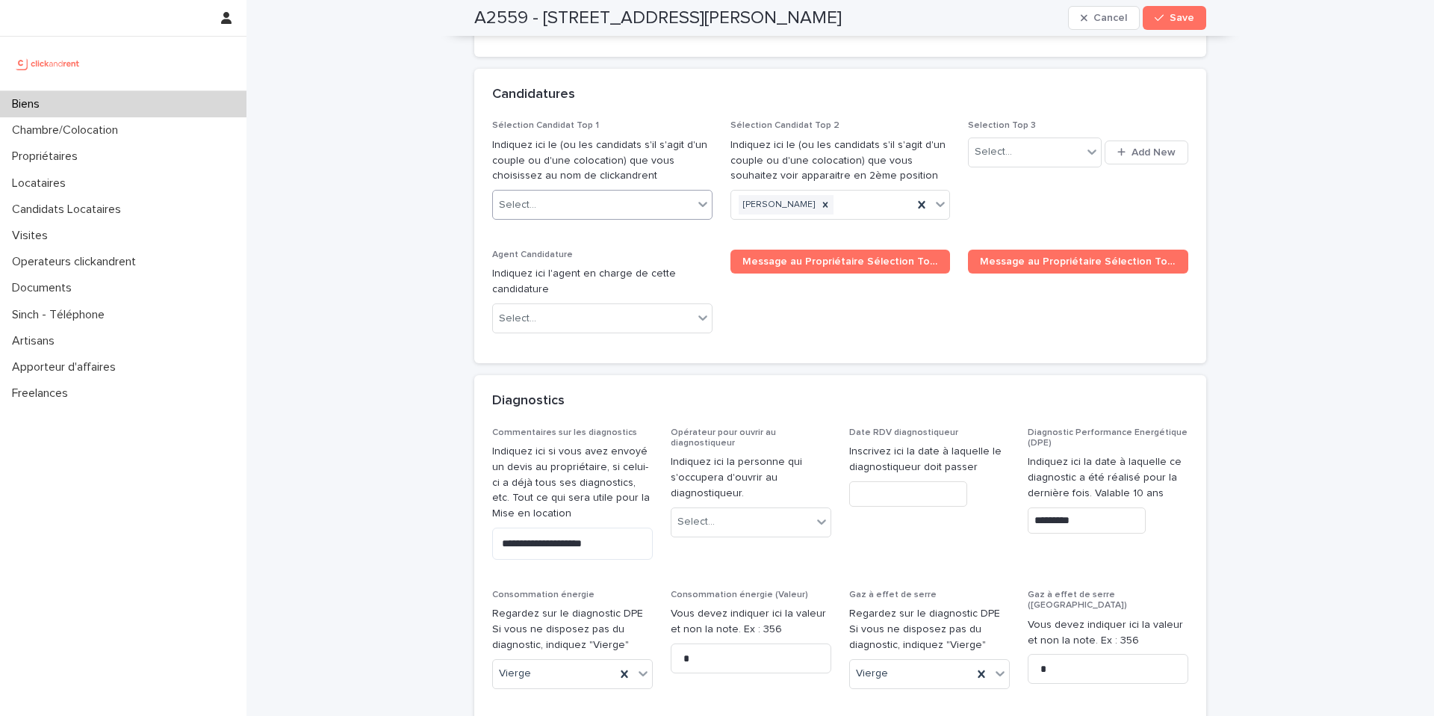
click at [572, 193] on div "Select..." at bounding box center [593, 205] width 200 height 25
click at [557, 193] on div "Select..." at bounding box center [593, 205] width 200 height 25
click at [581, 193] on div "Select..." at bounding box center [593, 205] width 200 height 25
click at [754, 239] on div "Sélection Candidat Top 1 Indiquez ici le (ou les candidats s'il s'agit d'un cou…" at bounding box center [840, 241] width 732 height 243
click at [557, 193] on div "Select..." at bounding box center [593, 205] width 200 height 25
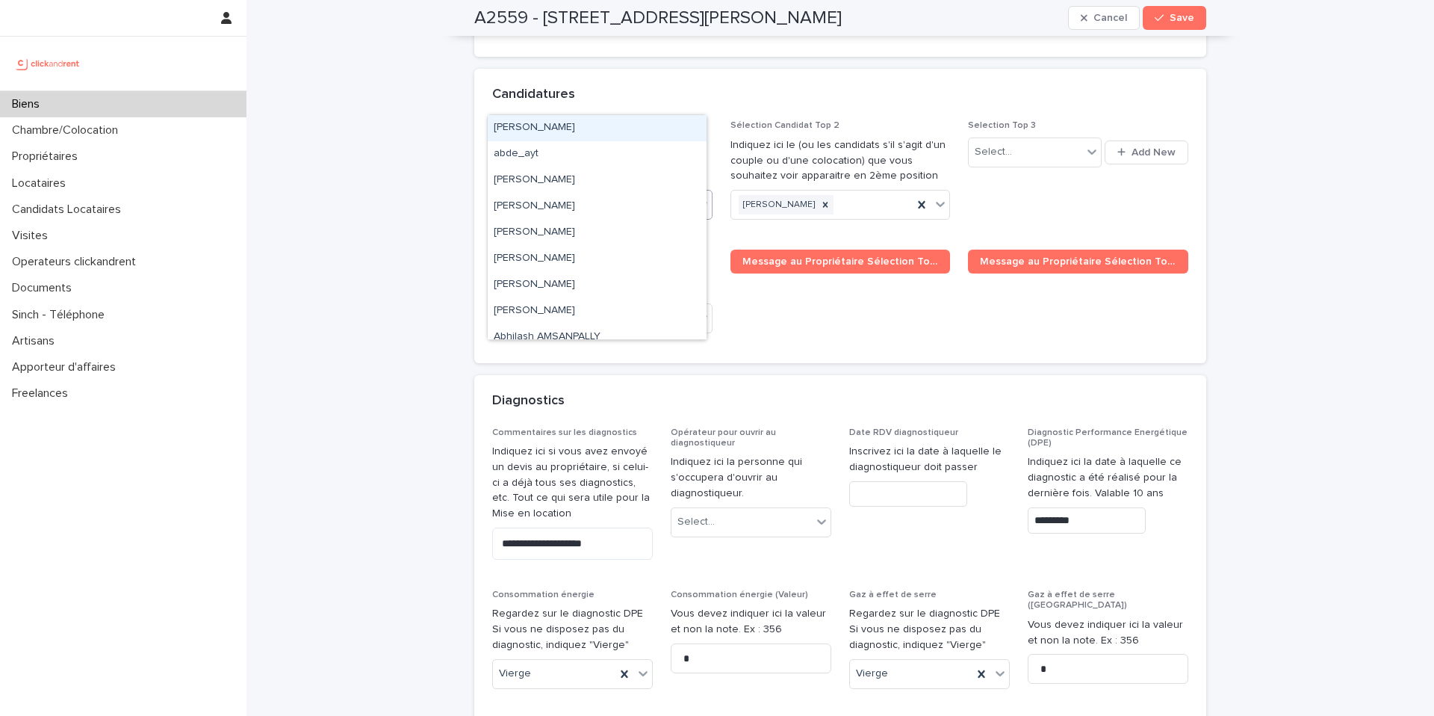
paste input "**********"
type input "**********"
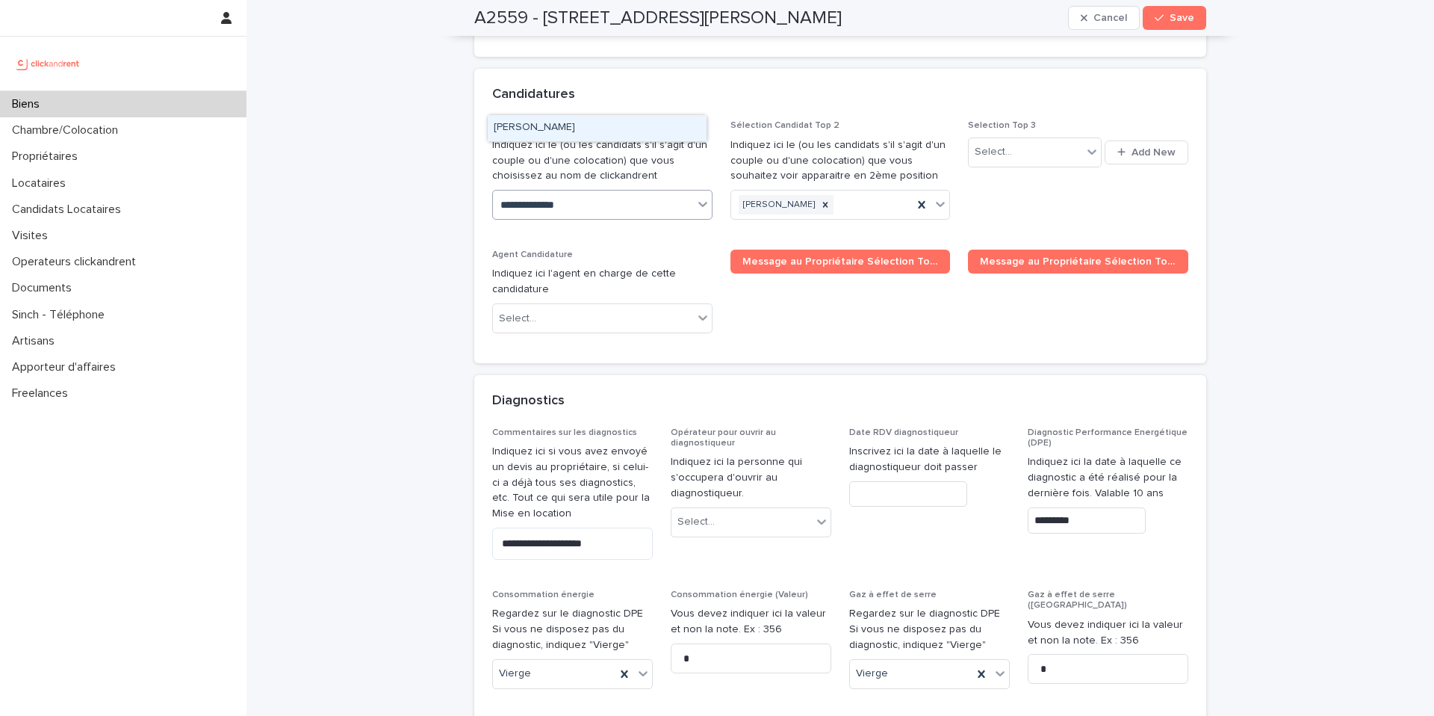
drag, startPoint x: 550, startPoint y: 133, endPoint x: 768, endPoint y: 9, distance: 250.9
click at [549, 134] on div "Gabriela Urena" at bounding box center [597, 128] width 219 height 26
click at [1177, 23] on button "Save" at bounding box center [1174, 18] width 63 height 24
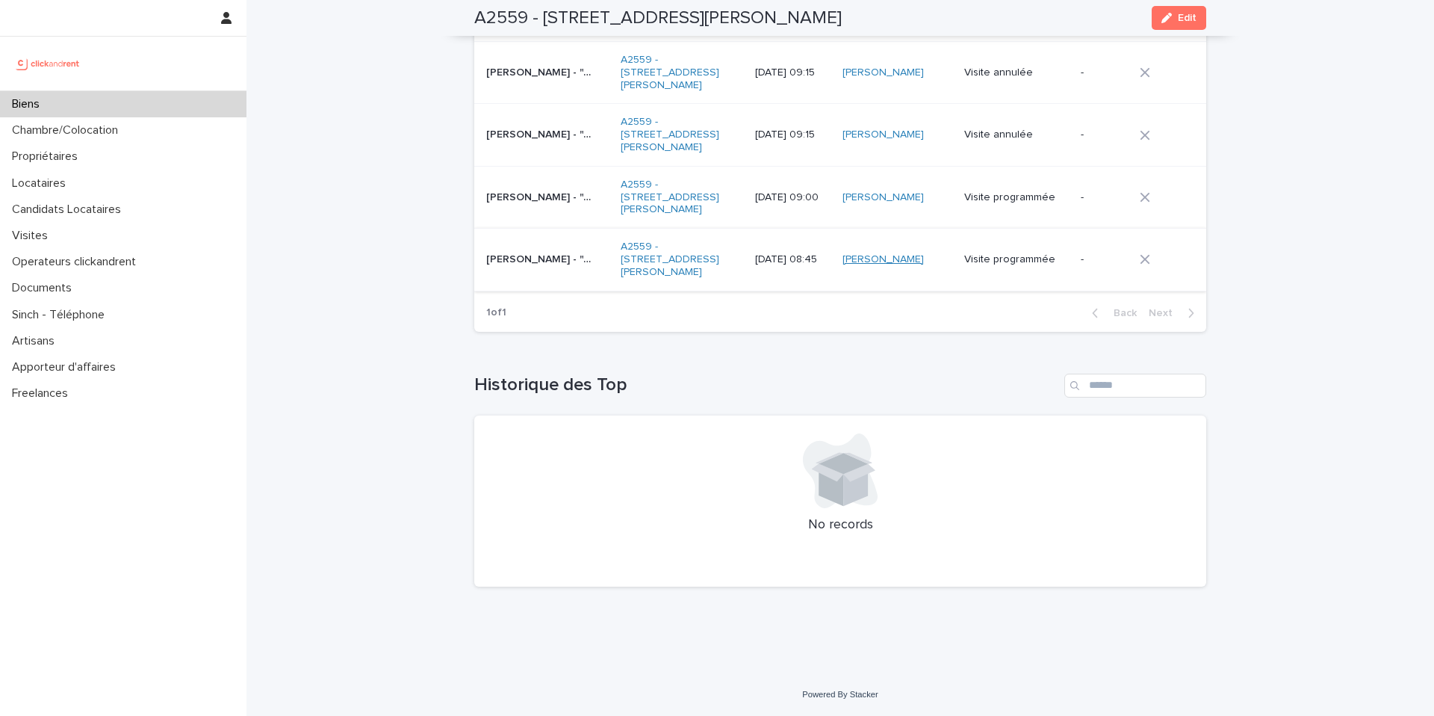
scroll to position [5784, 0]
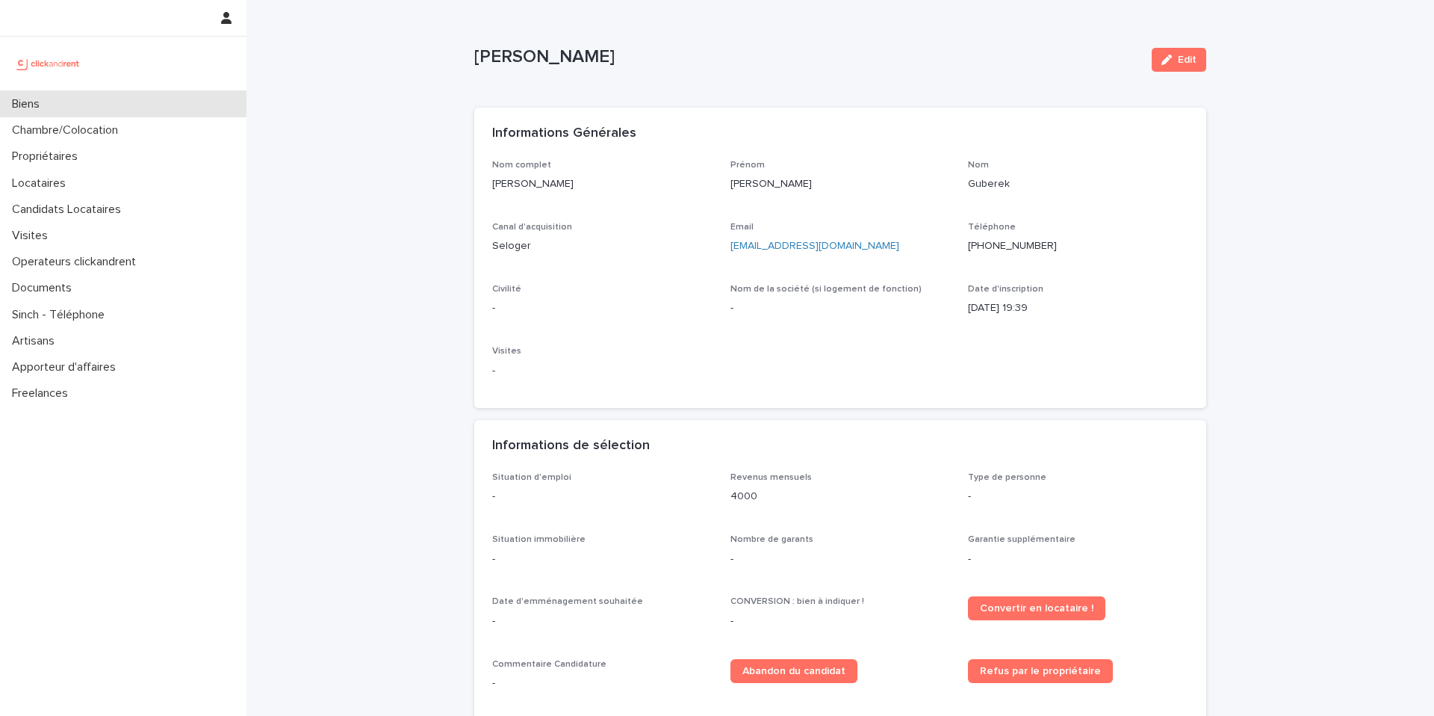
click at [43, 95] on div "Biens" at bounding box center [123, 104] width 247 height 26
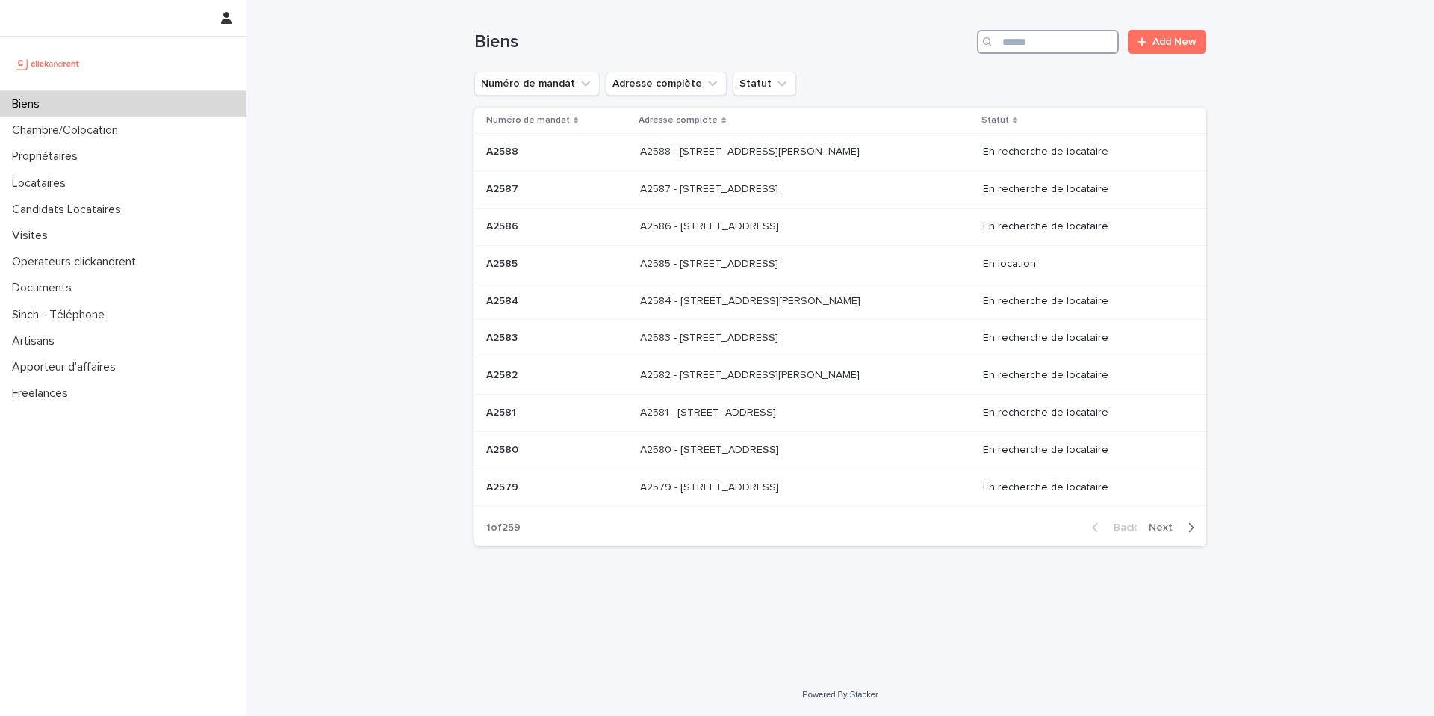
click at [1075, 47] on input "Search" at bounding box center [1048, 42] width 142 height 24
paste input "*****"
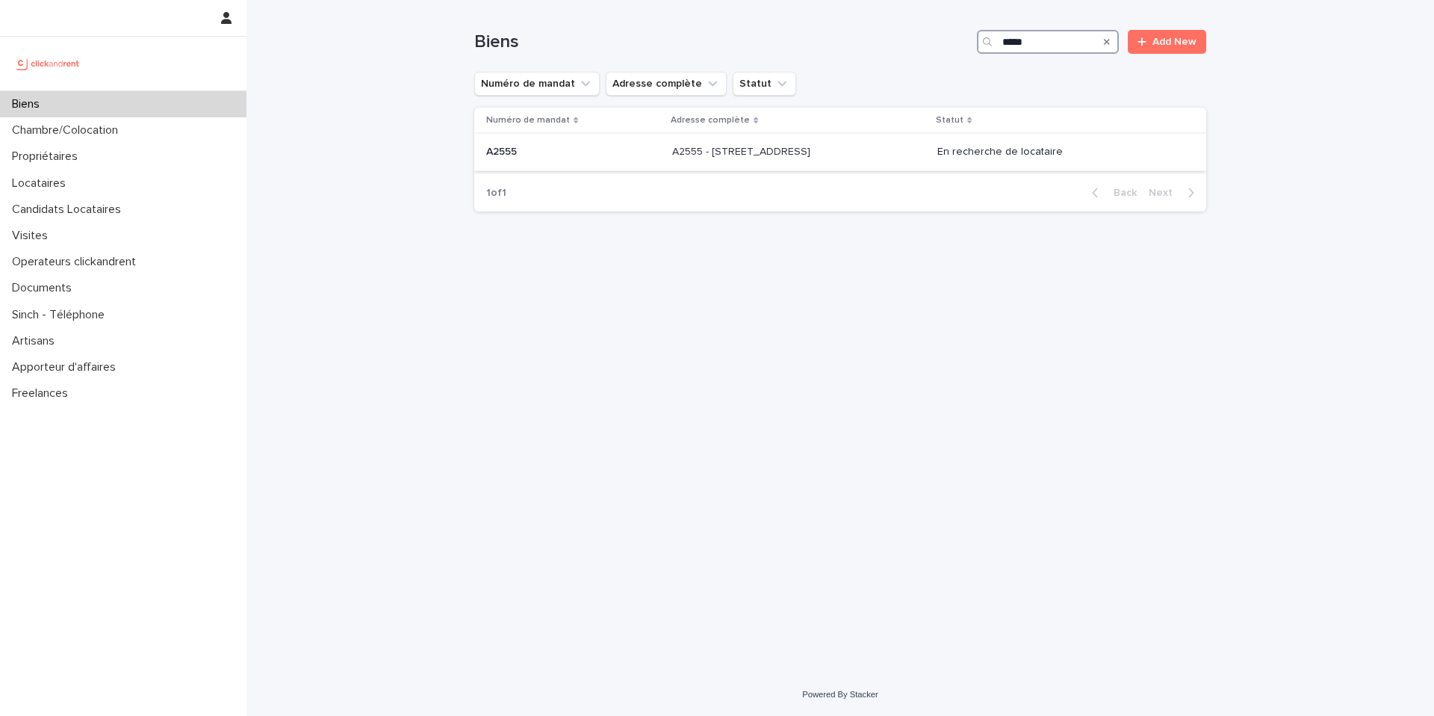
type input "*****"
click at [830, 161] on div "A2555 - 45 rue d'Alésia, Paris 75014 A2555 - 45 rue d'Alésia, Paris 75014" at bounding box center [798, 152] width 253 height 25
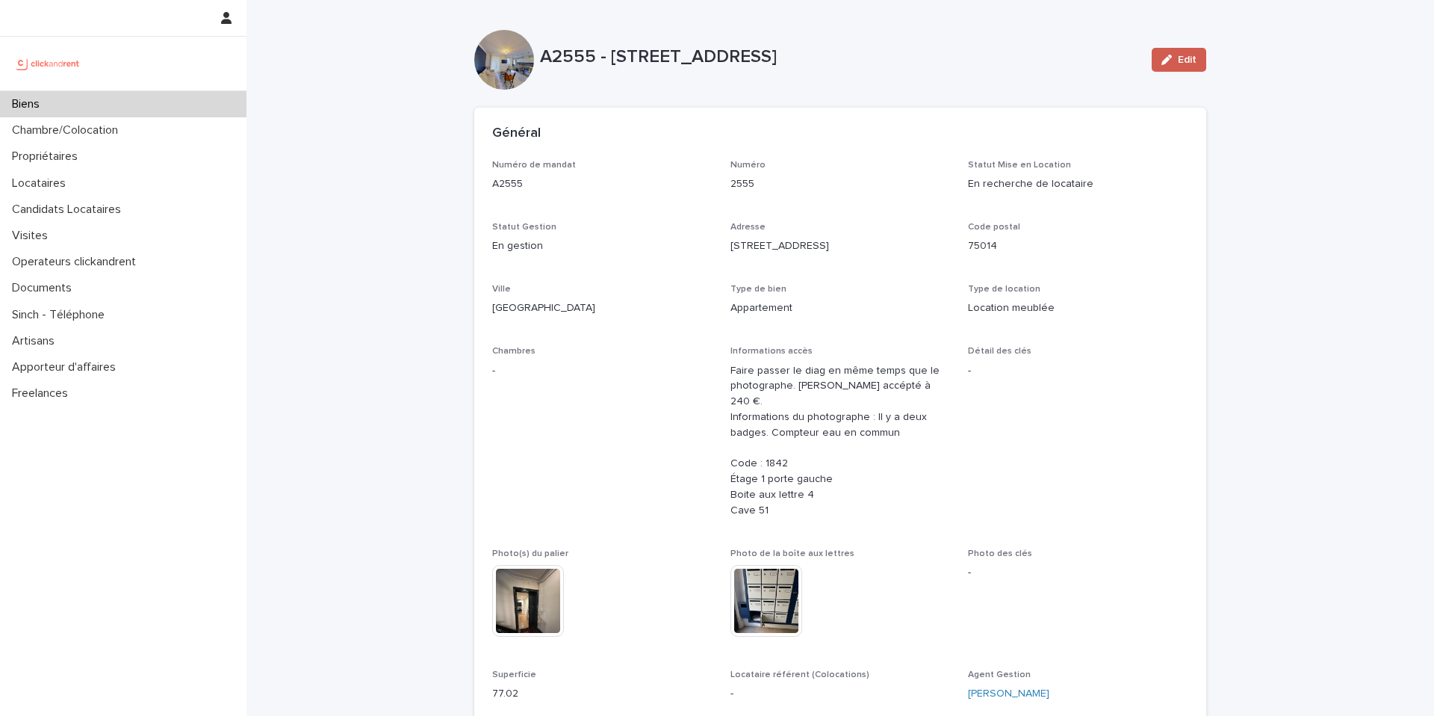
click at [1178, 59] on span "Edit" at bounding box center [1187, 60] width 19 height 10
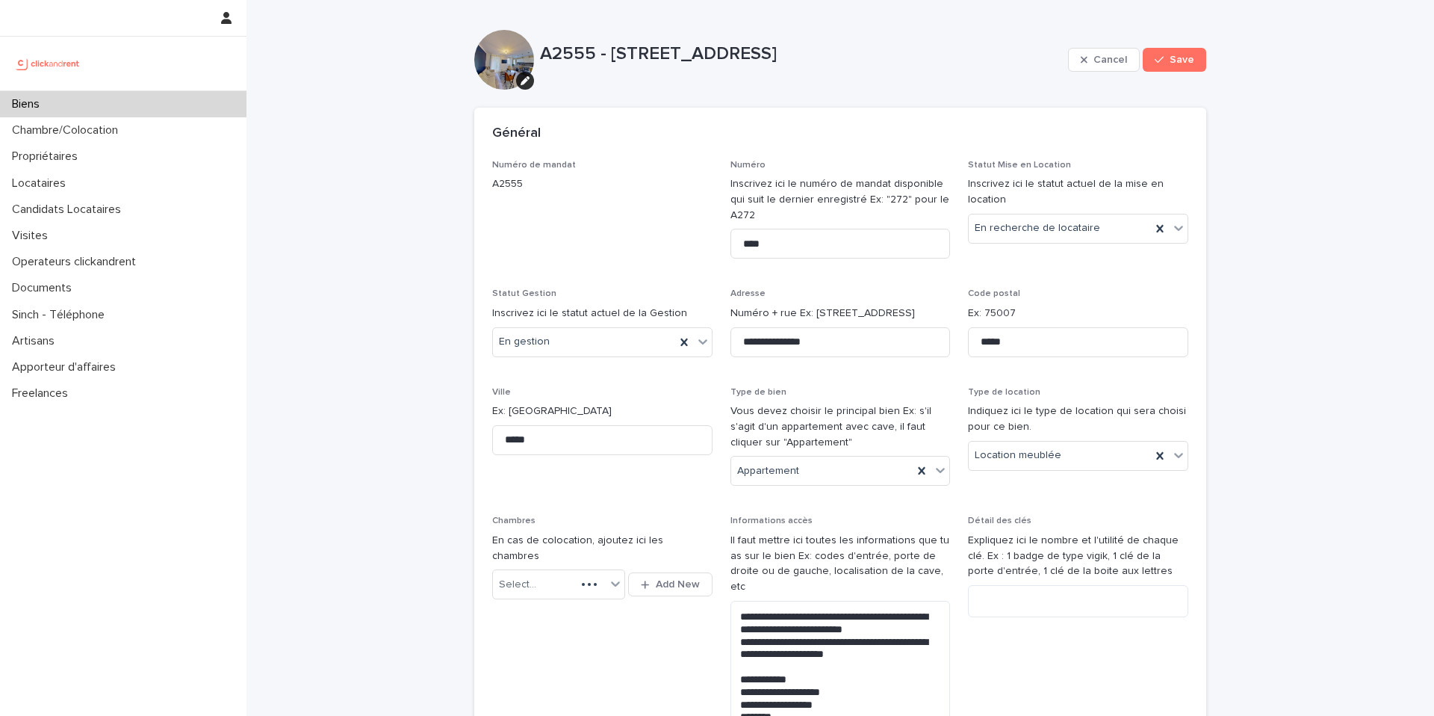
scroll to position [527, 0]
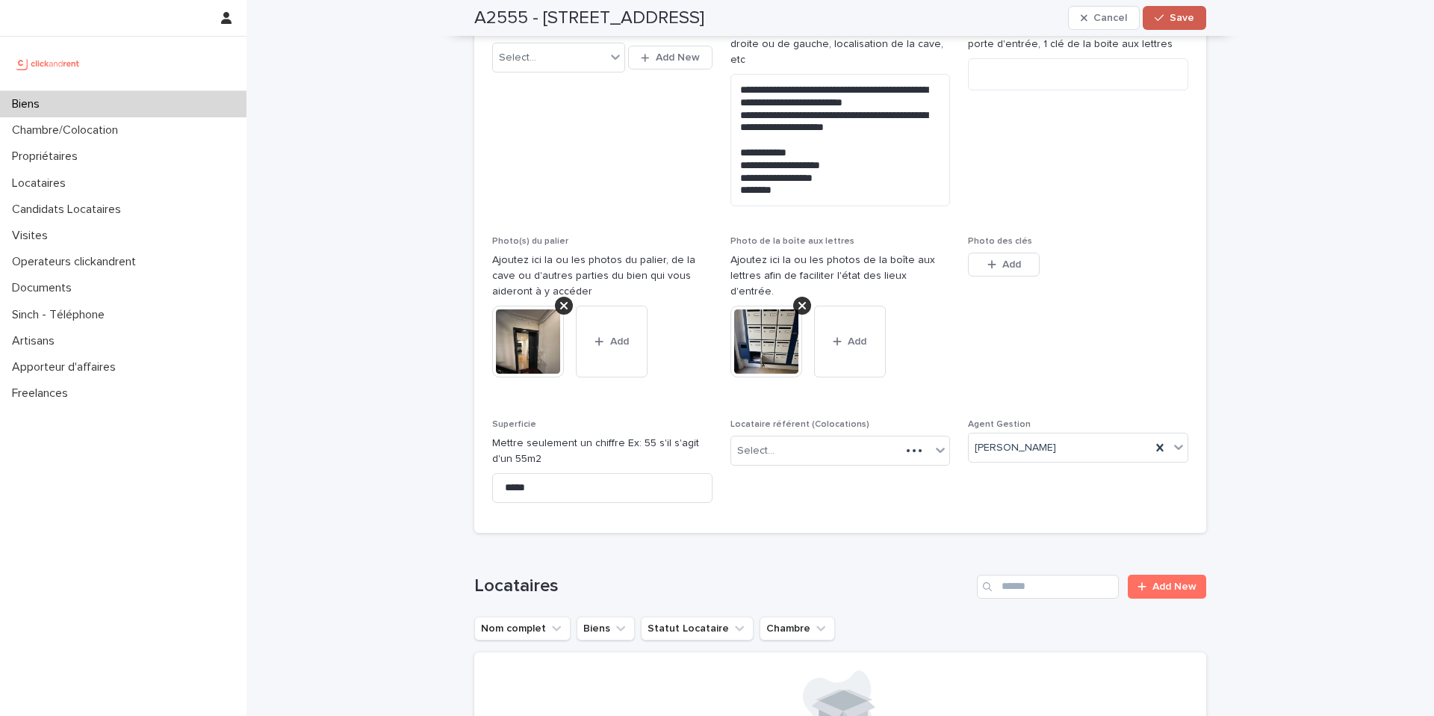
click at [1172, 22] on span "Save" at bounding box center [1182, 18] width 25 height 10
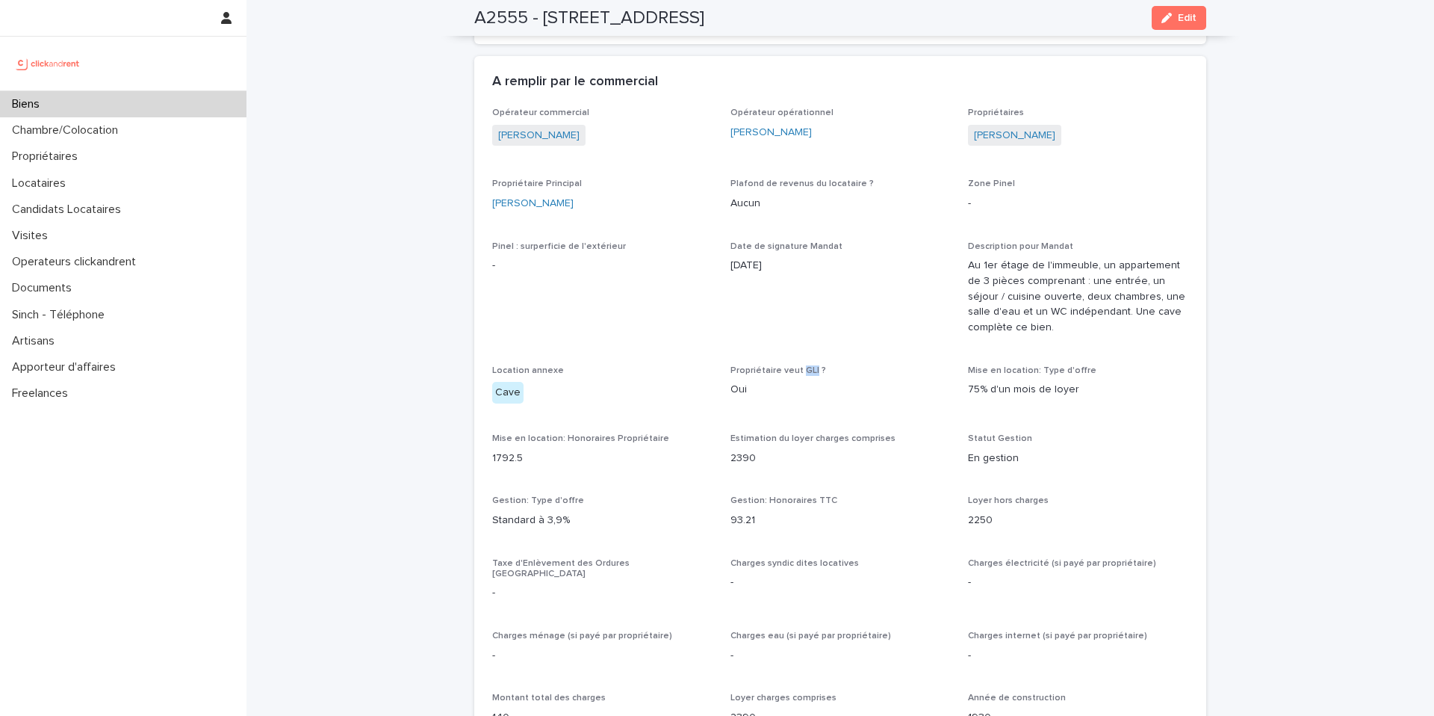
scroll to position [979, 0]
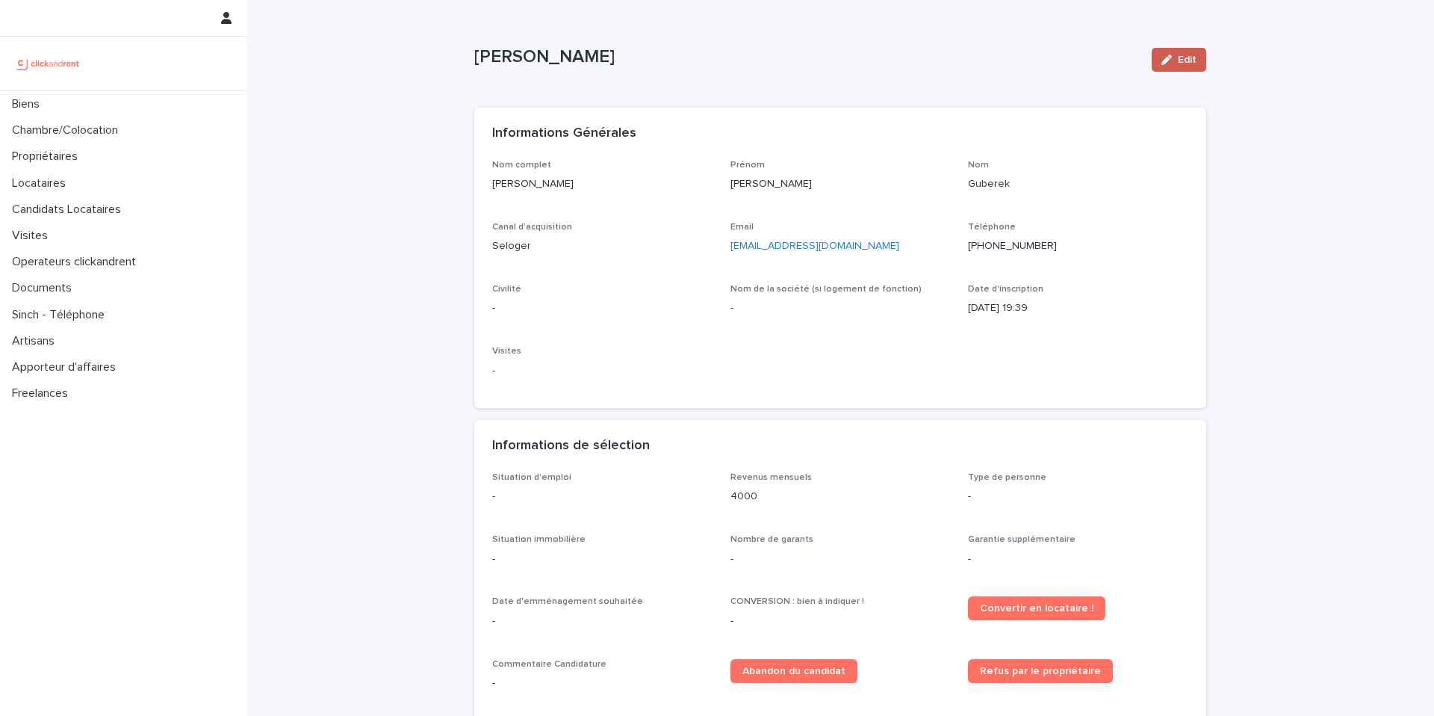
click at [1178, 58] on span "Edit" at bounding box center [1187, 60] width 19 height 10
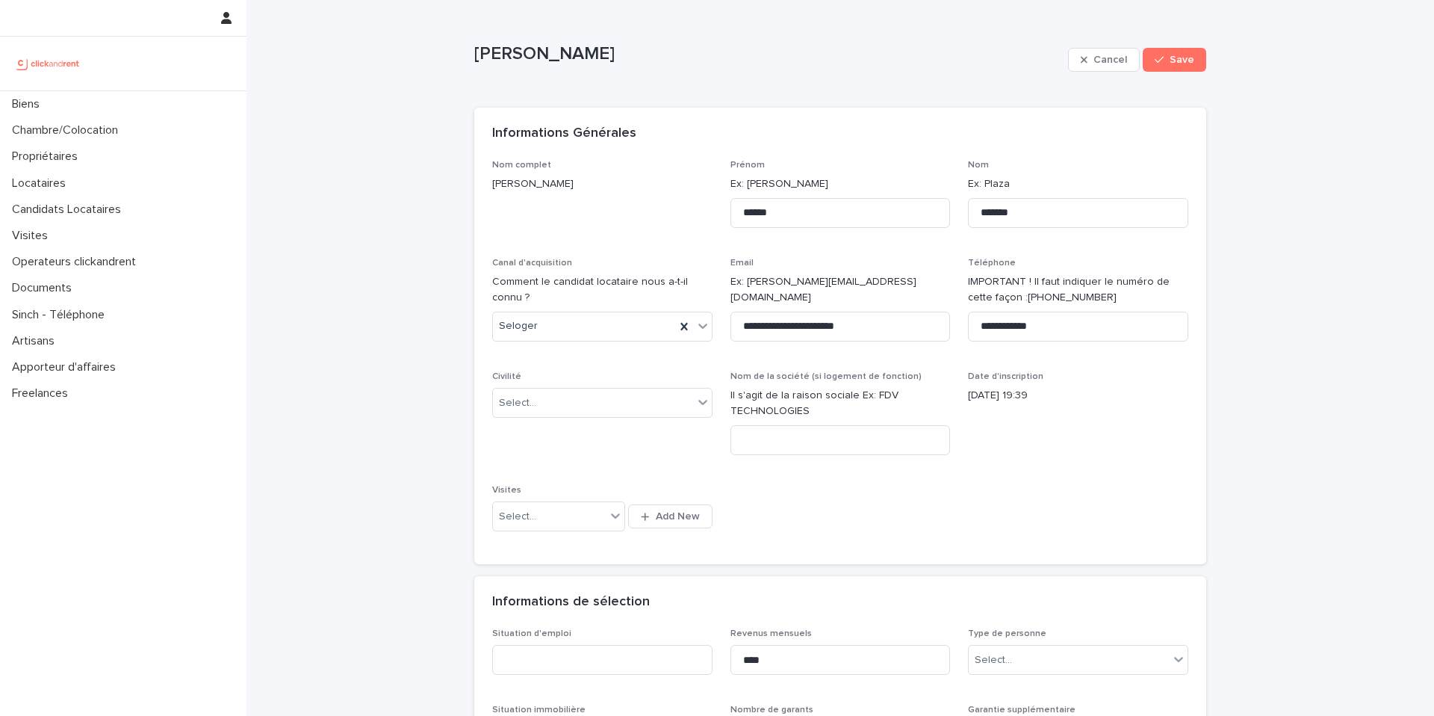
click at [546, 418] on div "Civilité Select..." at bounding box center [602, 400] width 220 height 58
click at [546, 403] on div "Select..." at bounding box center [593, 403] width 200 height 25
type input "*"
click at [536, 455] on div "Monsieur" at bounding box center [597, 457] width 219 height 26
click at [78, 95] on div "Biens" at bounding box center [123, 104] width 247 height 26
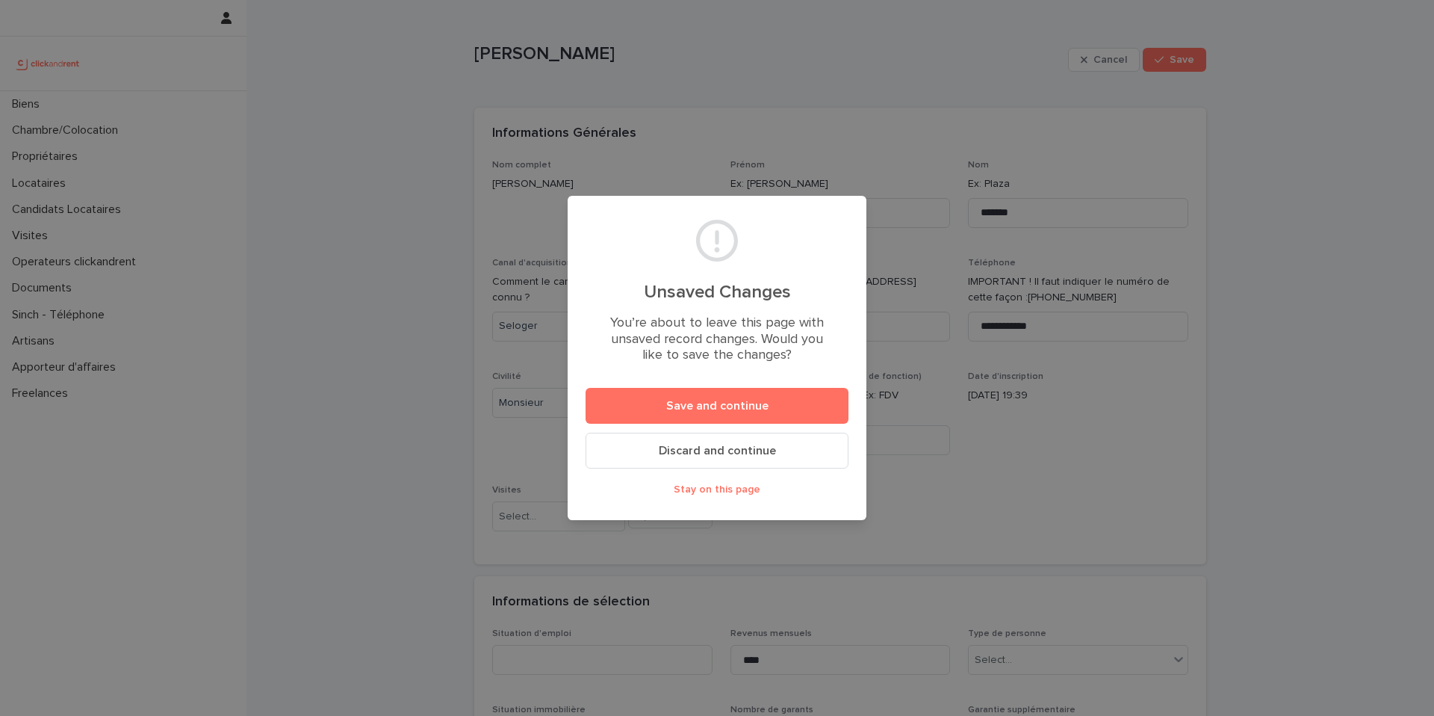
click at [725, 481] on button "Stay on this page" at bounding box center [717, 489] width 263 height 24
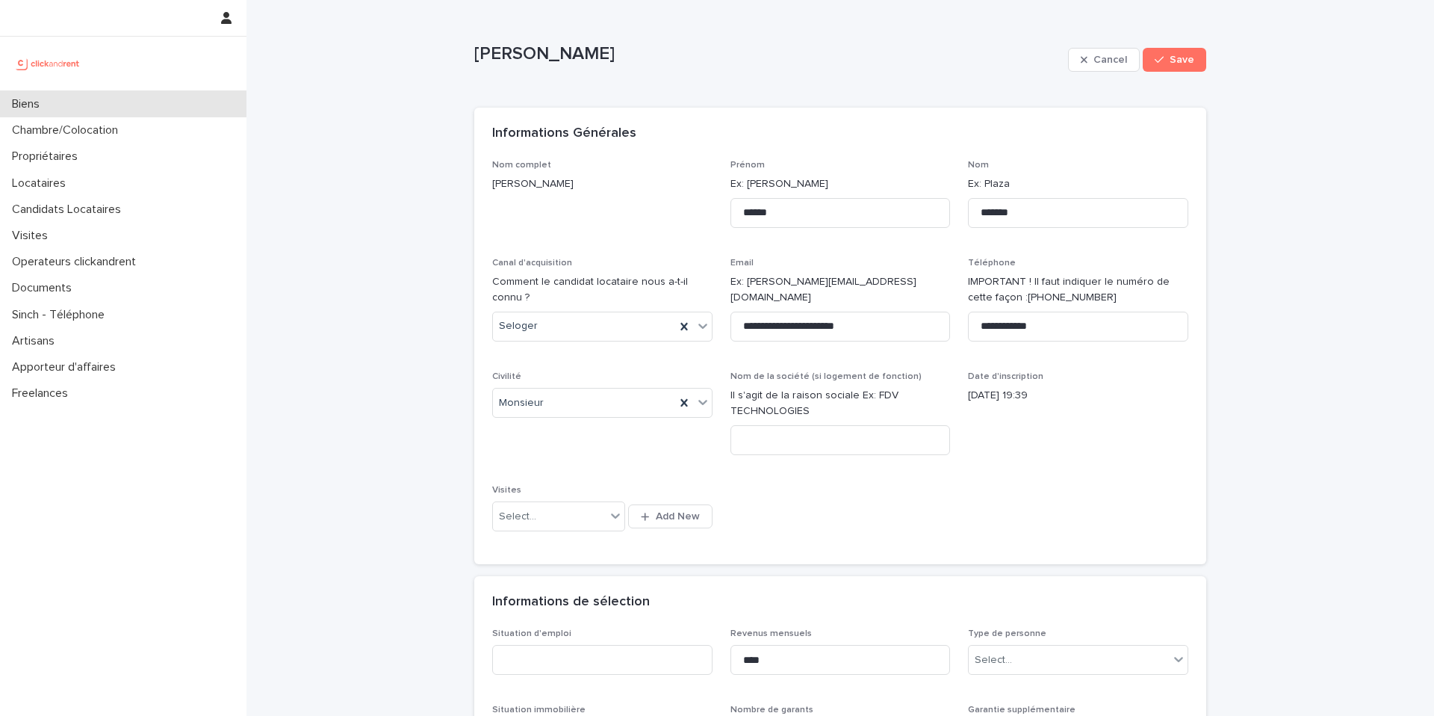
click at [34, 97] on p "Biens" at bounding box center [29, 104] width 46 height 14
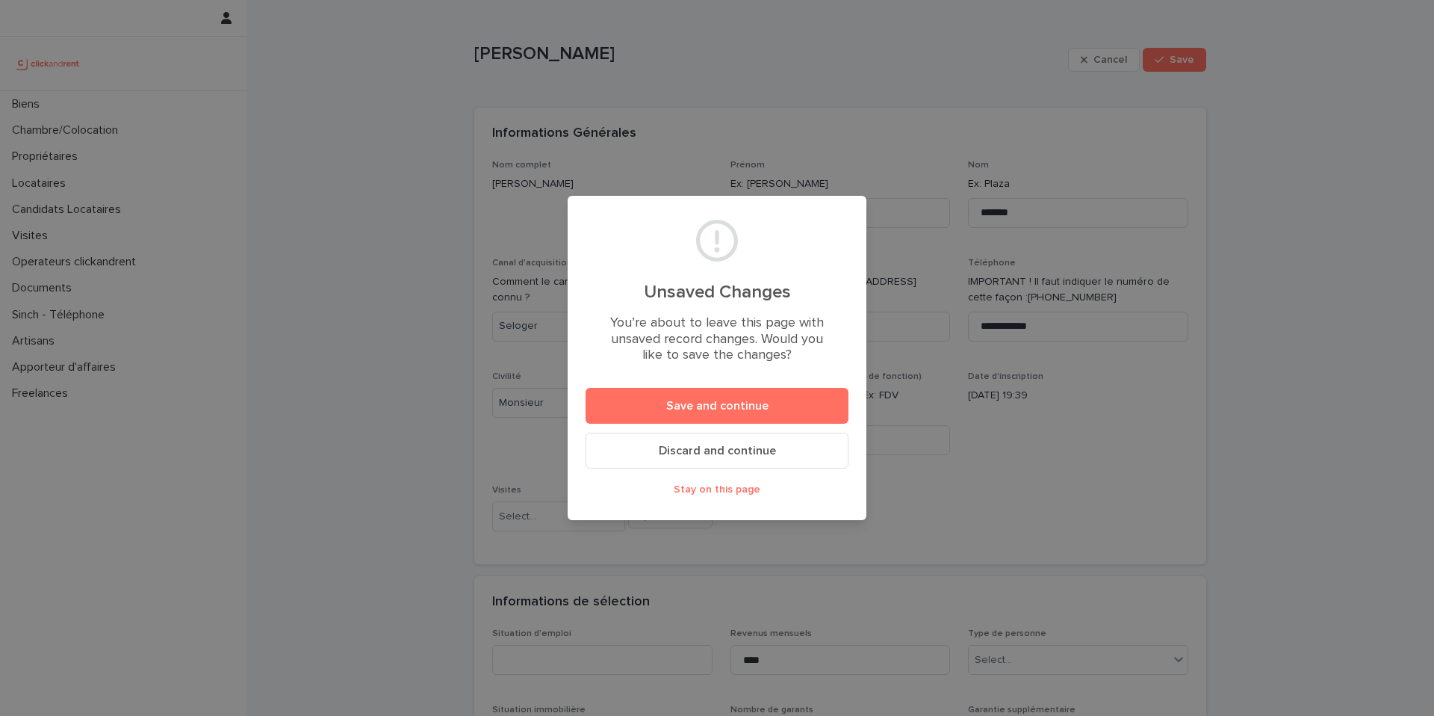
click at [687, 456] on button "Discard and continue" at bounding box center [717, 451] width 263 height 36
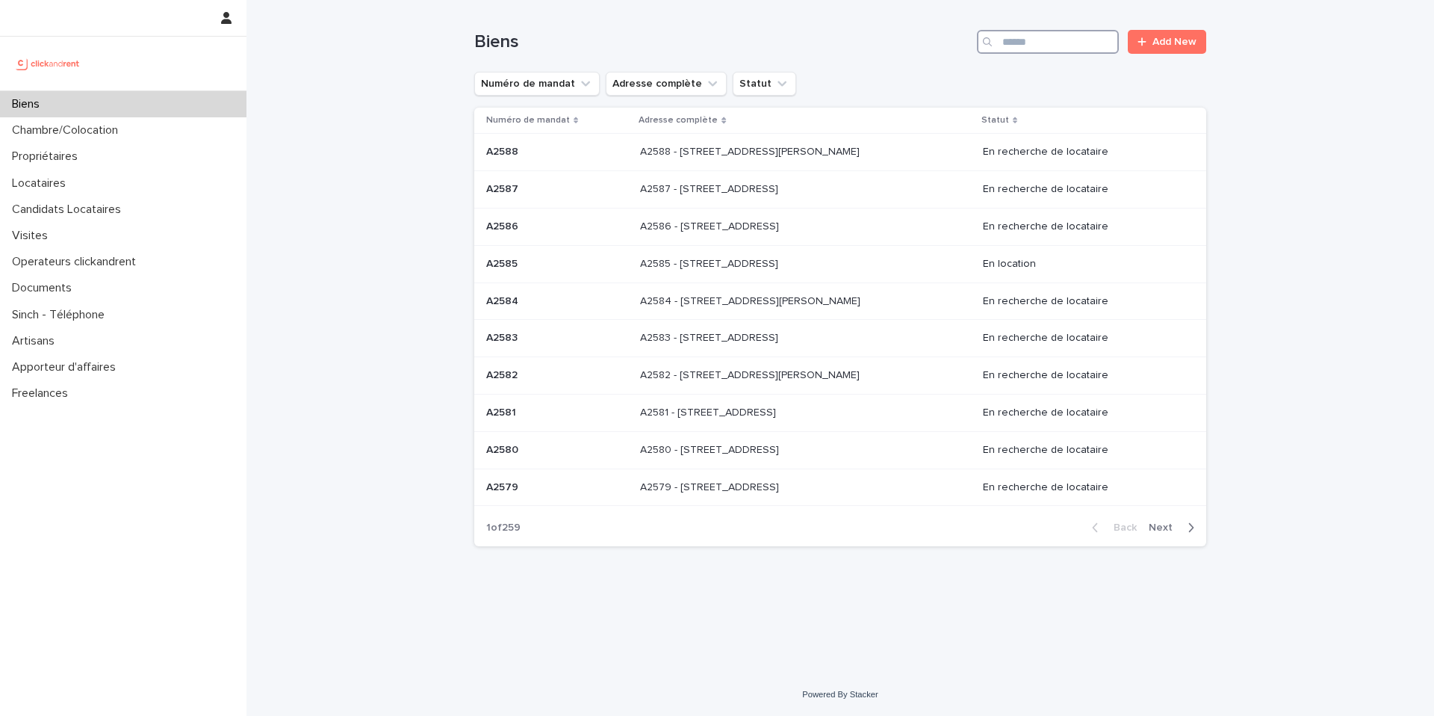
click at [1084, 46] on input "Search" at bounding box center [1048, 42] width 142 height 24
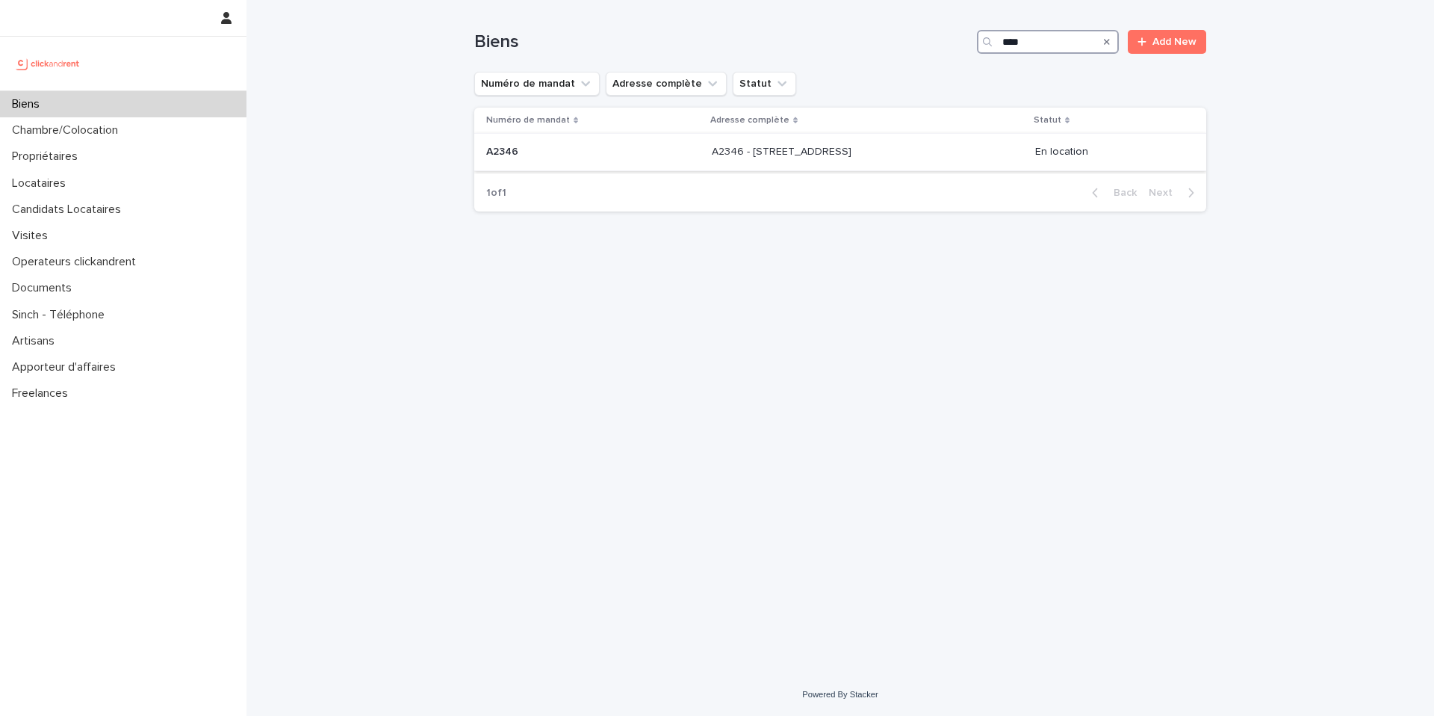
type input "****"
click at [749, 159] on div "A2346 - [STREET_ADDRESS] - [STREET_ADDRESS]" at bounding box center [868, 152] width 312 height 25
